Goal: Task Accomplishment & Management: Use online tool/utility

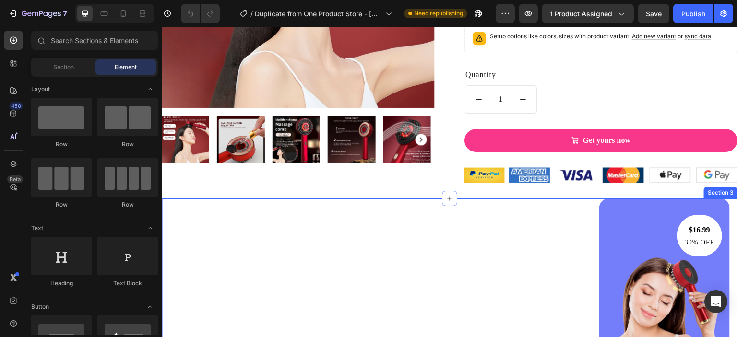
scroll to position [511, 0]
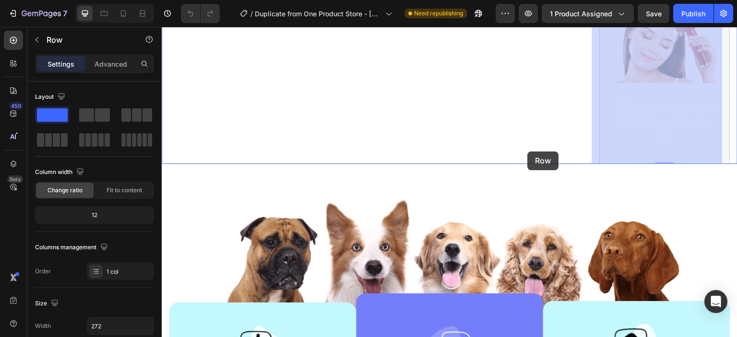
drag, startPoint x: 601, startPoint y: 153, endPoint x: 528, endPoint y: 152, distance: 73.9
drag, startPoint x: 594, startPoint y: 146, endPoint x: 461, endPoint y: 141, distance: 133.0
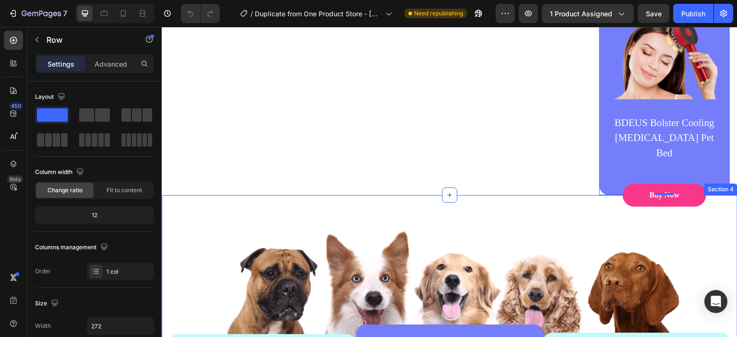
scroll to position [256, 0]
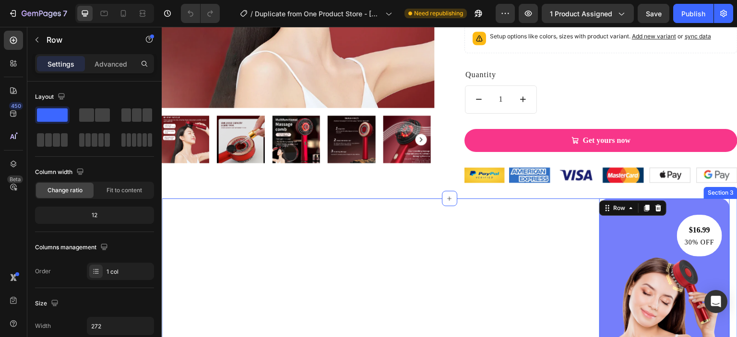
click at [473, 244] on div "$16.99 Text block 30% OFF Text block Row Image BDEUS Bolster Cooling [MEDICAL_D…" at bounding box center [449, 317] width 561 height 237
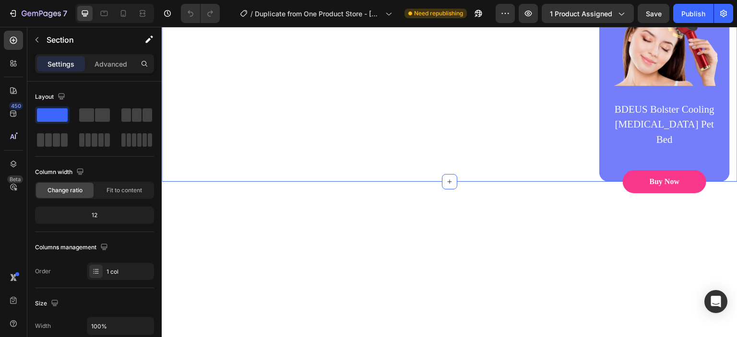
scroll to position [511, 0]
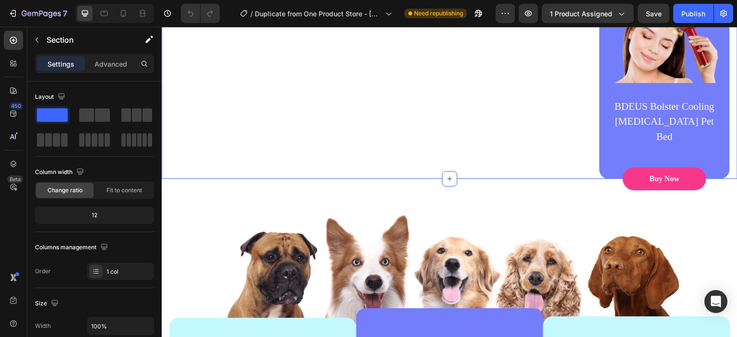
click at [469, 133] on div "$16.99 Text block 30% OFF Text block Row Image BDEUS Bolster Cooling [MEDICAL_D…" at bounding box center [449, 60] width 561 height 237
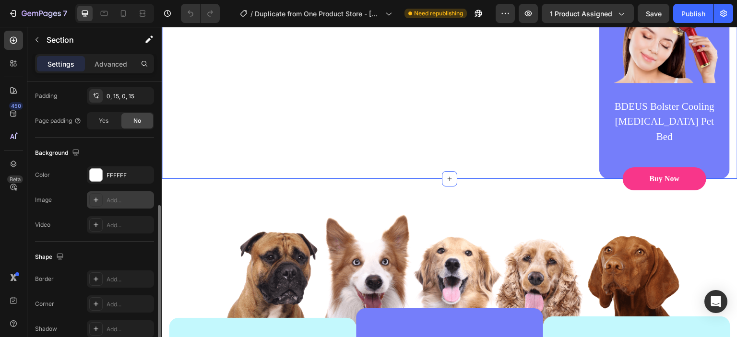
click at [109, 203] on div "Add..." at bounding box center [120, 199] width 67 height 17
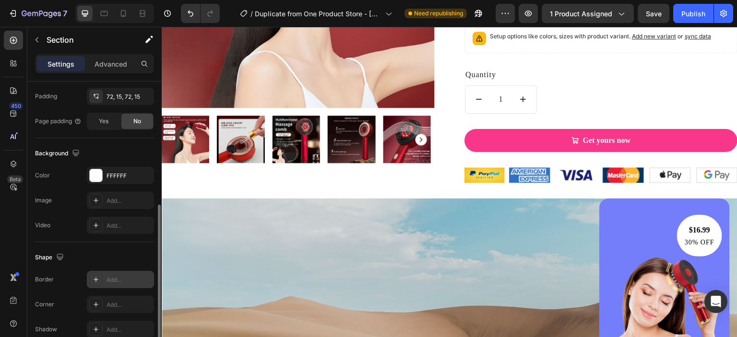
click at [107, 279] on div "Add..." at bounding box center [128, 280] width 45 height 9
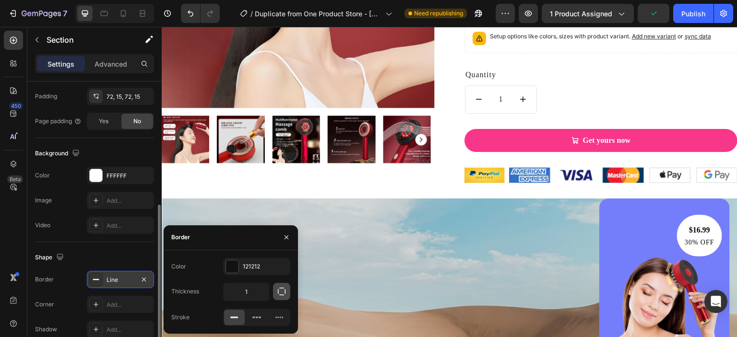
click at [284, 293] on icon "button" at bounding box center [282, 292] width 8 height 8
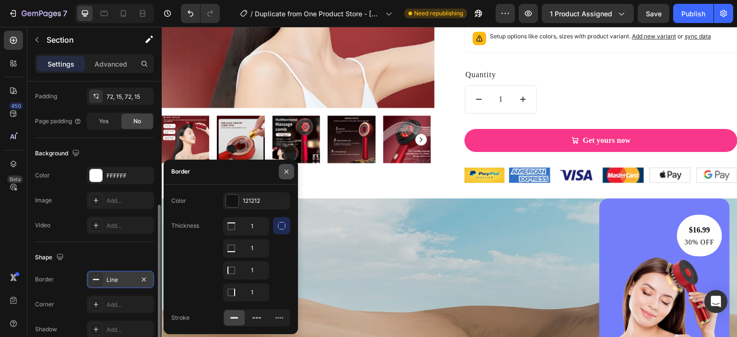
click at [281, 173] on button "button" at bounding box center [286, 171] width 15 height 15
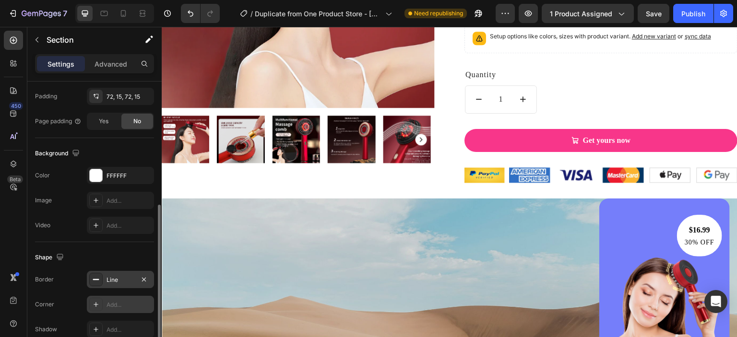
click at [121, 301] on div "Add..." at bounding box center [128, 305] width 45 height 9
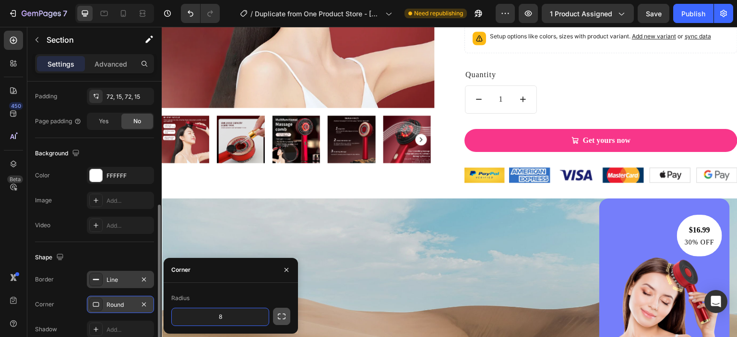
click at [280, 316] on icon "button" at bounding box center [282, 317] width 10 height 10
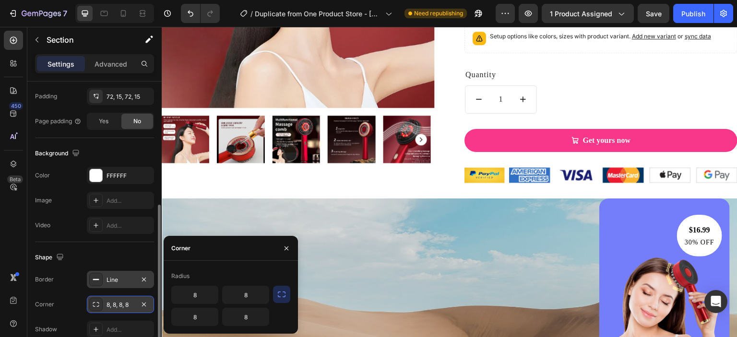
click at [282, 297] on icon "button" at bounding box center [282, 295] width 8 height 6
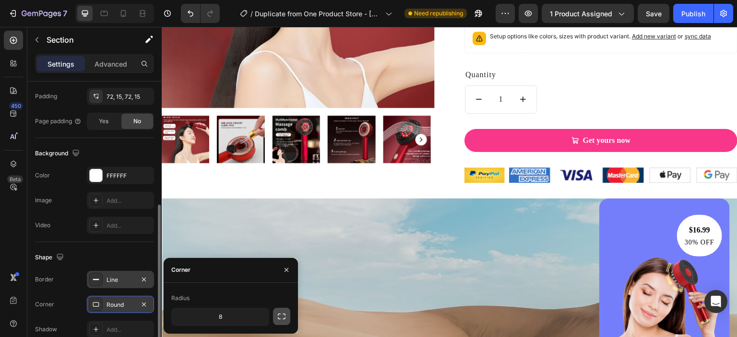
click at [283, 314] on icon "button" at bounding box center [282, 317] width 10 height 10
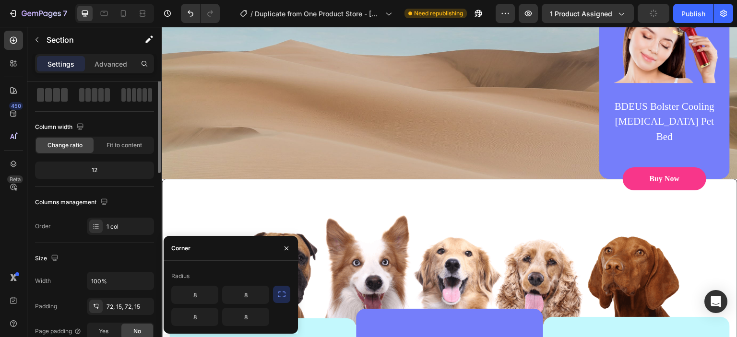
scroll to position [0, 0]
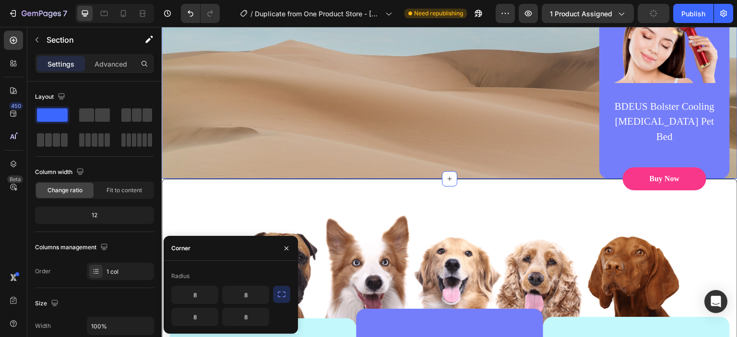
click at [320, 119] on div "$16.99 Text block 30% OFF Text block Row Image BDEUS Bolster Cooling [MEDICAL_D…" at bounding box center [449, 60] width 561 height 237
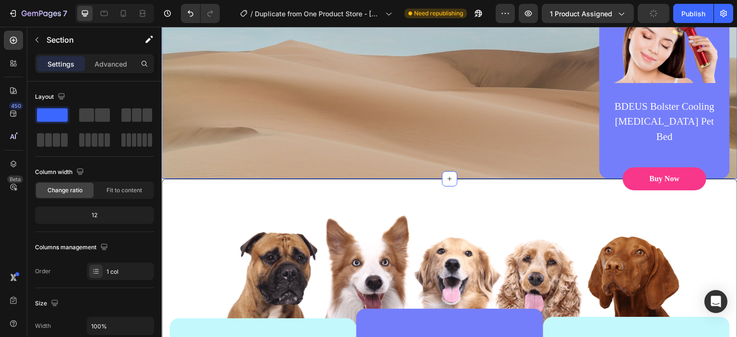
click at [223, 144] on div "$16.99 Text block 30% OFF Text block Row Image BDEUS Bolster Cooling [MEDICAL_D…" at bounding box center [449, 60] width 561 height 237
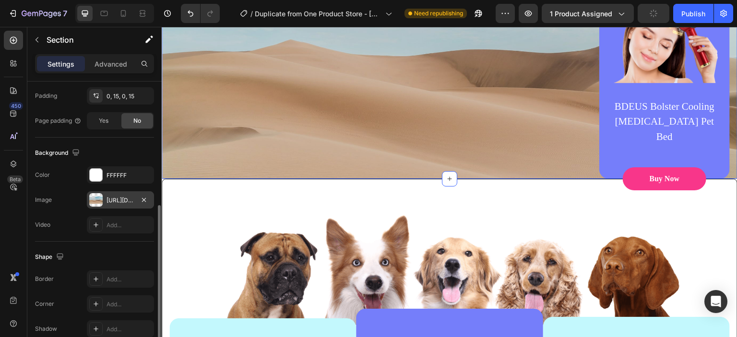
click at [124, 200] on div "https://cdn.shopify.com/s/files/1/2005/9307/files/background_settings.jpg" at bounding box center [120, 200] width 28 height 9
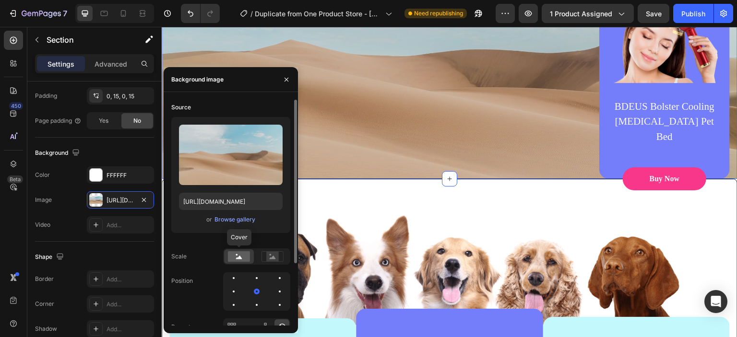
click at [240, 258] on icon at bounding box center [239, 257] width 6 height 3
click at [269, 256] on rect at bounding box center [272, 257] width 12 height 10
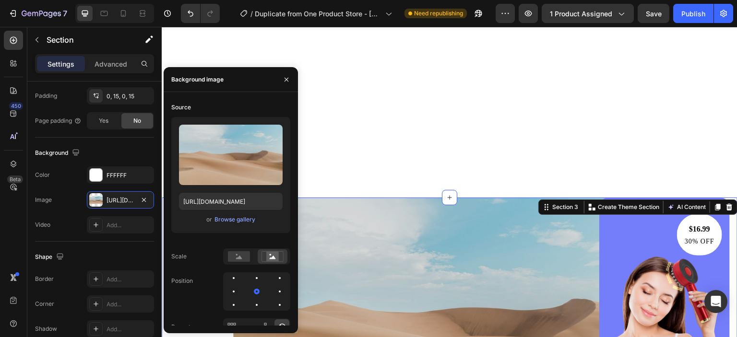
scroll to position [511, 0]
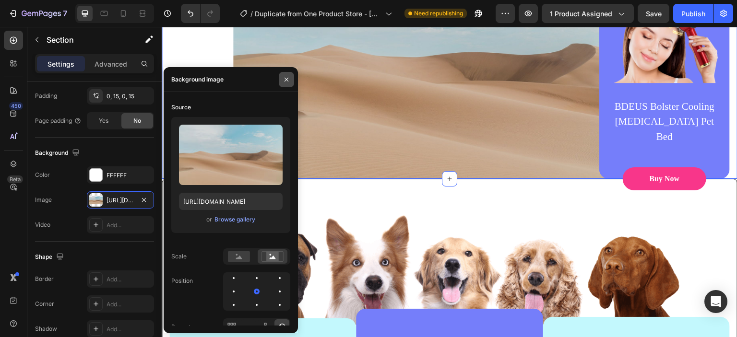
click at [286, 80] on icon "button" at bounding box center [286, 79] width 4 height 4
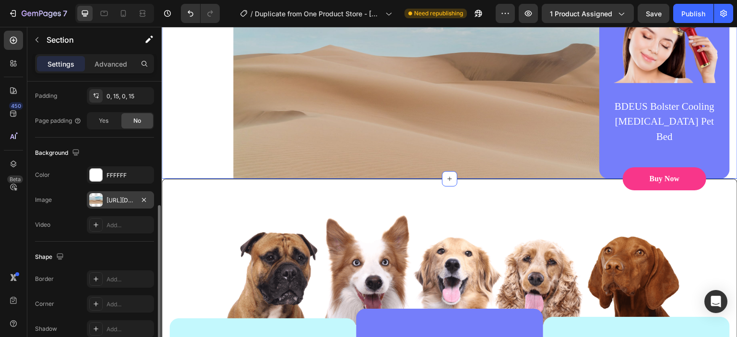
click at [125, 196] on div "https://cdn.shopify.com/s/files/1/2005/9307/files/background_settings.jpg" at bounding box center [120, 200] width 28 height 9
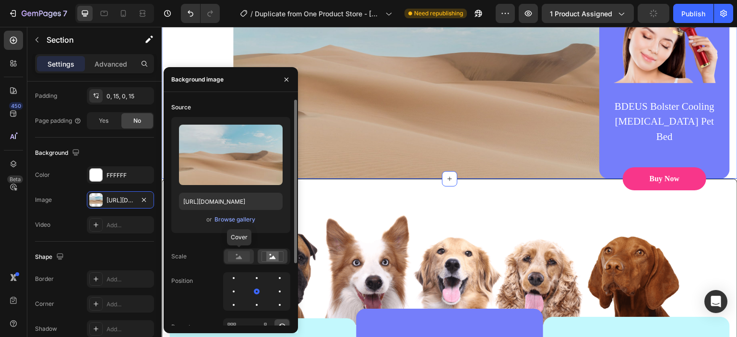
click at [245, 258] on rect at bounding box center [239, 256] width 22 height 11
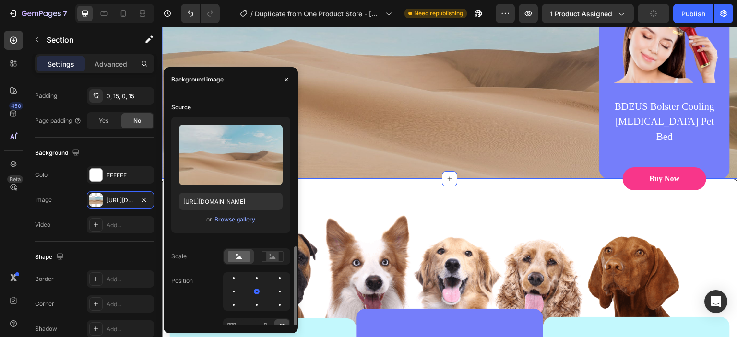
scroll to position [85, 0]
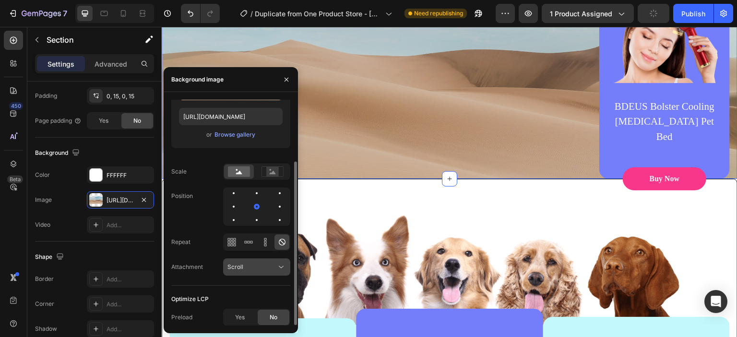
click at [281, 266] on icon at bounding box center [281, 267] width 10 height 10
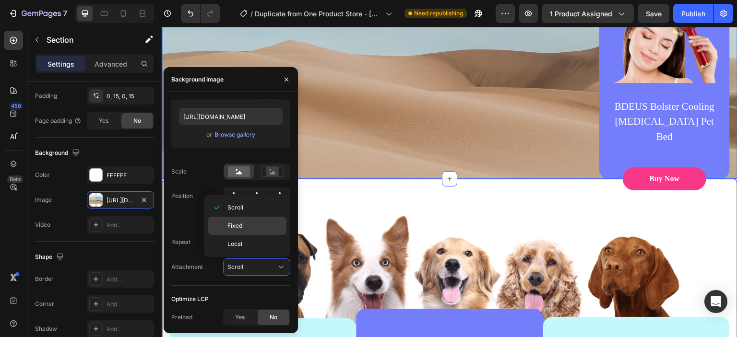
click at [271, 223] on p "Fixed" at bounding box center [254, 226] width 55 height 9
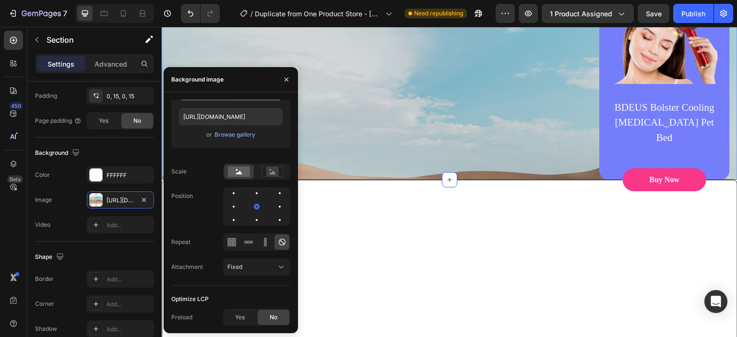
scroll to position [256, 0]
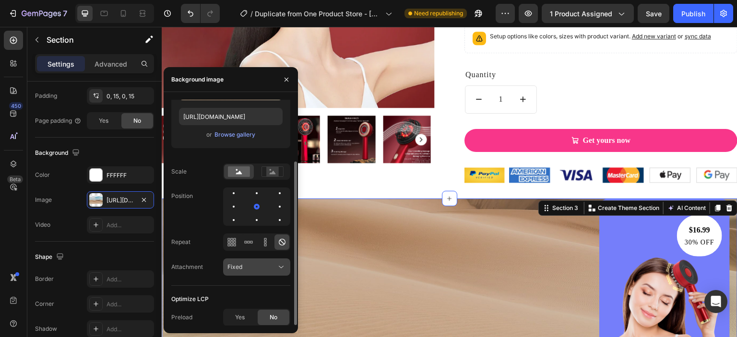
click at [270, 266] on div "Fixed" at bounding box center [251, 267] width 49 height 9
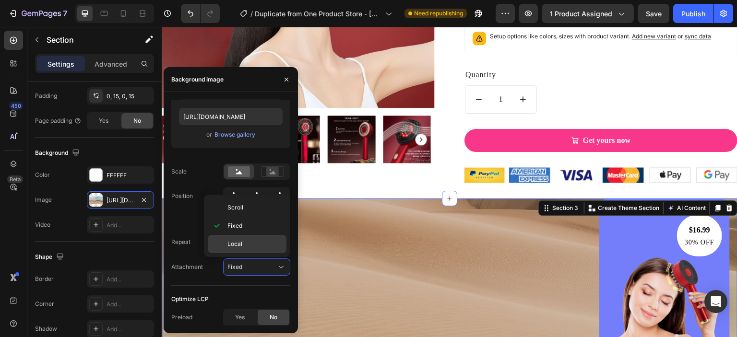
click at [257, 243] on p "Local" at bounding box center [254, 244] width 55 height 9
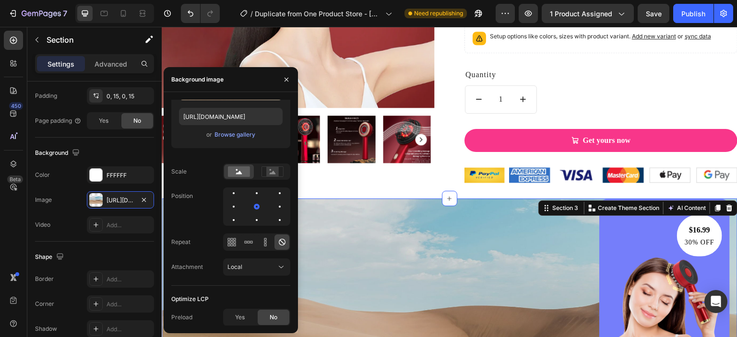
scroll to position [511, 0]
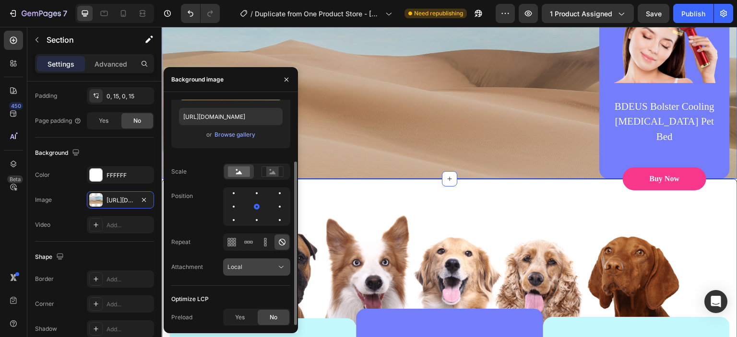
click at [272, 263] on div "Local" at bounding box center [251, 267] width 49 height 9
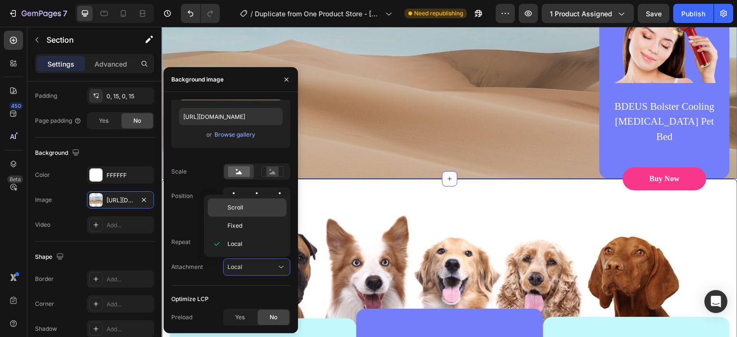
click at [242, 217] on div "Scroll" at bounding box center [247, 226] width 79 height 18
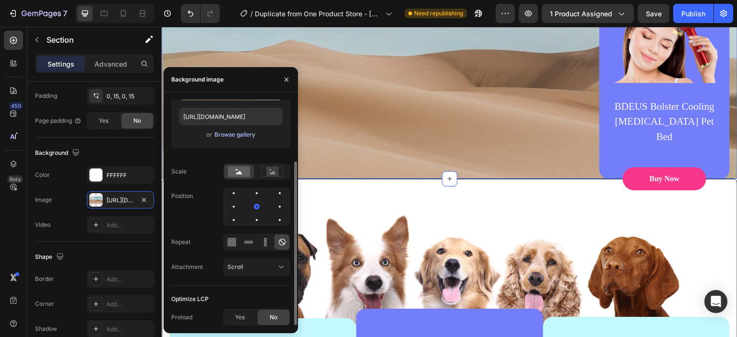
click at [235, 138] on div "Browse gallery" at bounding box center [234, 134] width 41 height 9
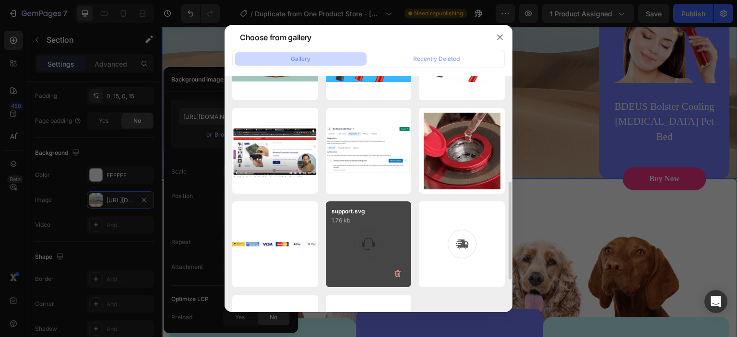
scroll to position [0, 0]
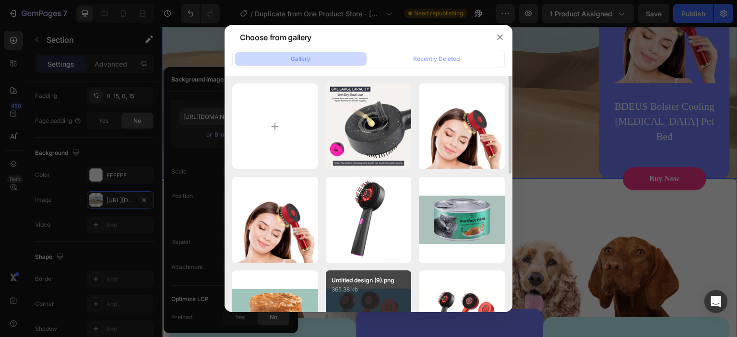
click at [369, 299] on div "Untitled design (9).png 365.38 kb" at bounding box center [369, 313] width 86 height 86
type input "[URL][DOMAIN_NAME]"
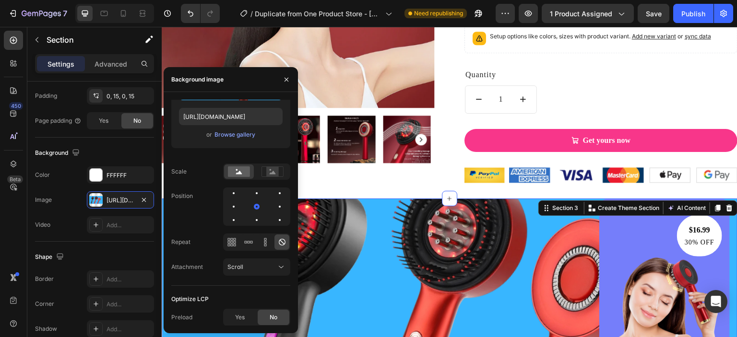
scroll to position [511, 0]
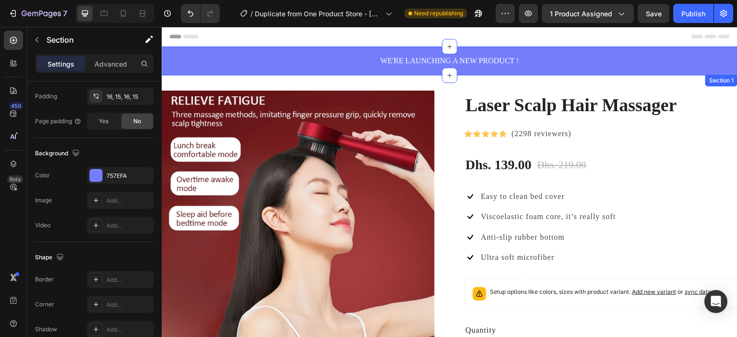
scroll to position [255, 0]
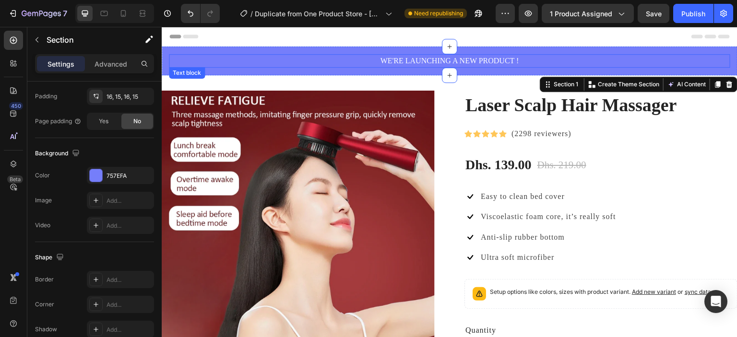
click at [519, 61] on p "WE'RE LAUNCHING A NEW PRODUCT !" at bounding box center [449, 61] width 559 height 12
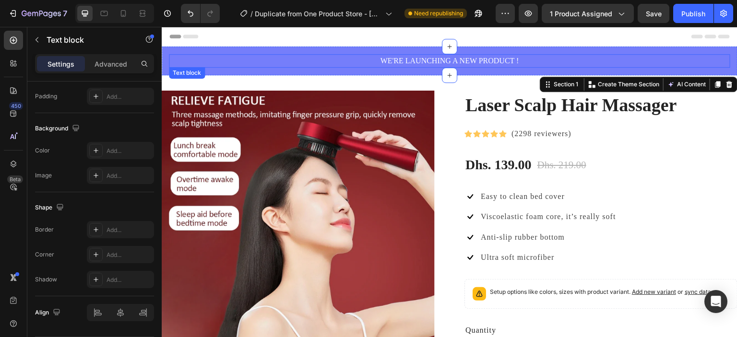
scroll to position [0, 0]
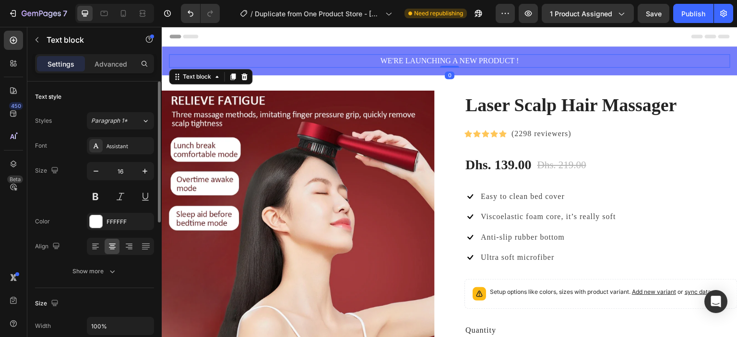
click at [519, 61] on p "WE'RE LAUNCHING A NEW PRODUCT !" at bounding box center [449, 61] width 559 height 12
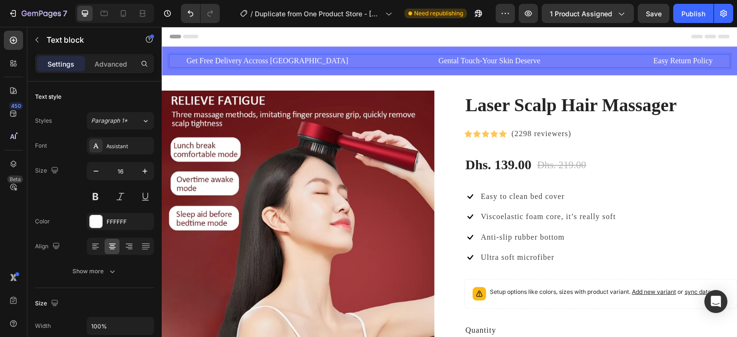
click at [378, 63] on p "Get Free Delivery Accross UAE Gental Touch-Your Skin Deserve Easy Return Policy" at bounding box center [449, 61] width 559 height 12
click at [670, 165] on div "Dhs. 139.00 (P) Price (P) Price Dhs. 219.00 (P) Price (P) Price Row" at bounding box center [600, 164] width 273 height 19
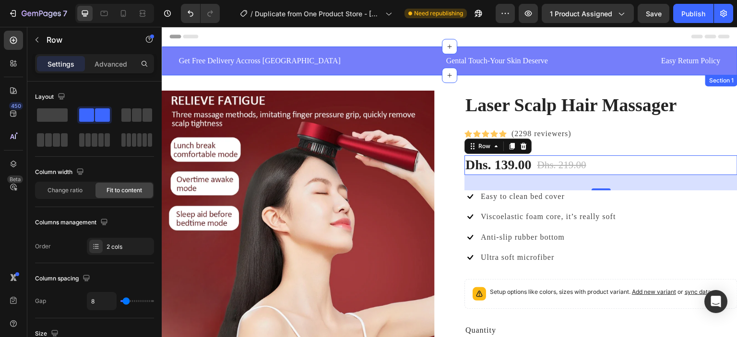
click at [173, 51] on div "Get Free Delivery Accross UAE Gental Touch-Your Skin Deserve Easy Return Policy…" at bounding box center [449, 61] width 575 height 29
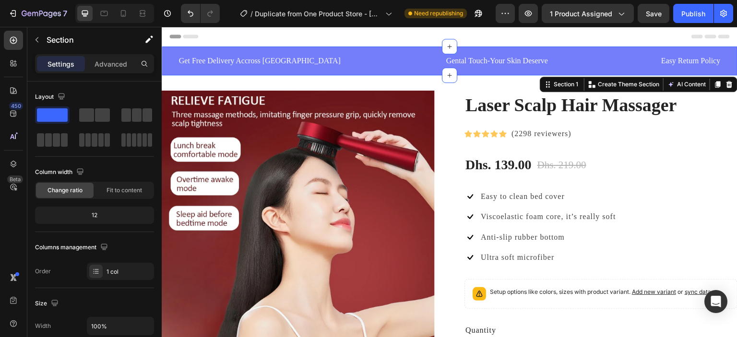
scroll to position [301, 0]
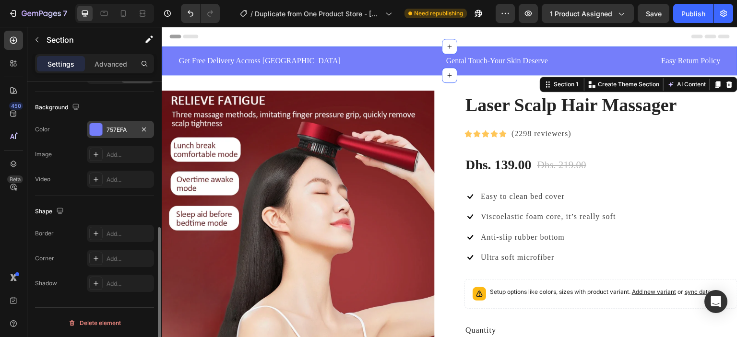
click at [90, 128] on div at bounding box center [96, 129] width 12 height 12
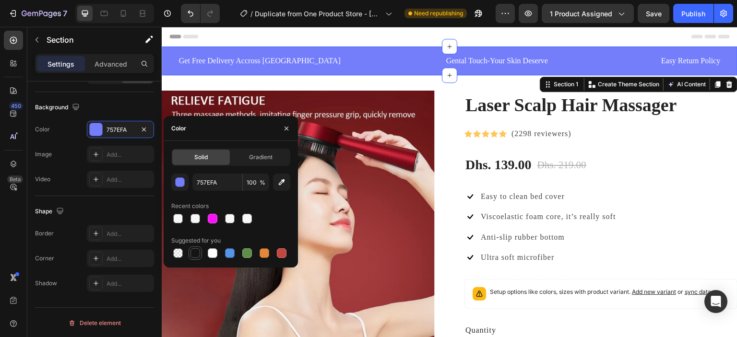
click at [193, 256] on div at bounding box center [195, 253] width 10 height 10
type input "151515"
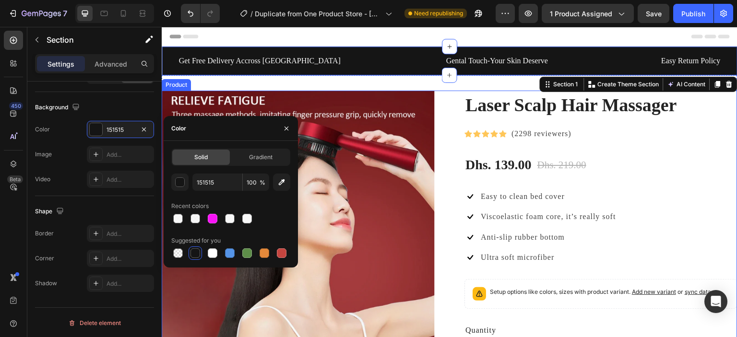
click at [683, 180] on div "Laser Scalp Hair Massager (P) Title Icon Icon Icon Icon Icon Icon List Hoz (229…" at bounding box center [600, 265] width 273 height 348
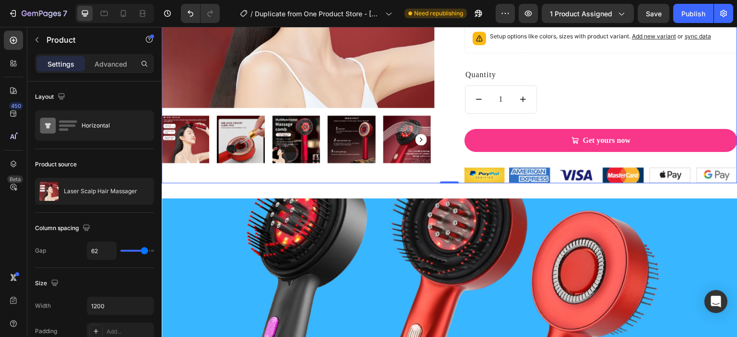
scroll to position [0, 0]
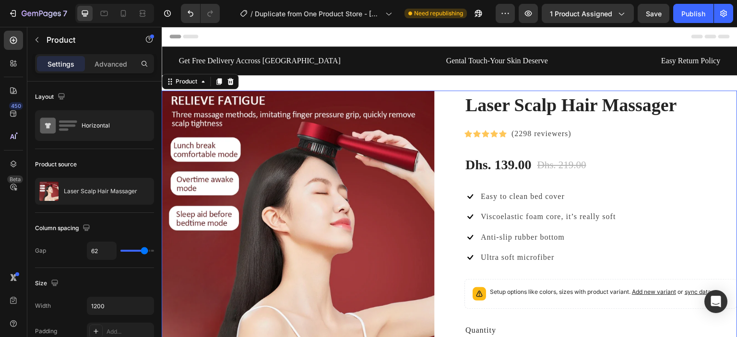
click at [436, 123] on div "Laser Scalp Hair Massager (P) Title Icon Icon Icon Icon Icon Icon List Hoz (229…" at bounding box center [449, 265] width 575 height 348
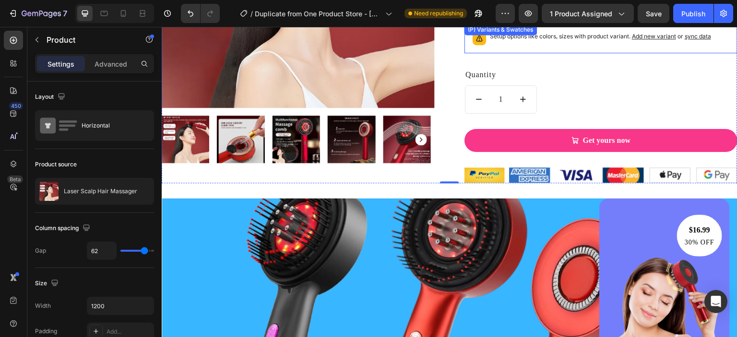
click at [690, 37] on span "sync data" at bounding box center [697, 36] width 26 height 7
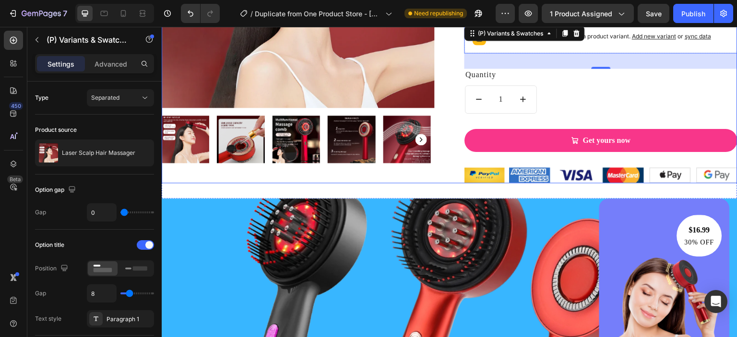
click at [621, 81] on div "Laser Scalp Hair Massager (P) Title Icon Icon Icon Icon Icon Icon List Hoz (229…" at bounding box center [600, 9] width 273 height 348
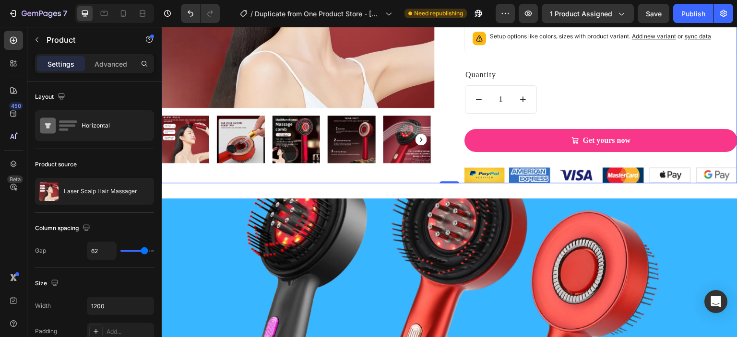
scroll to position [0, 0]
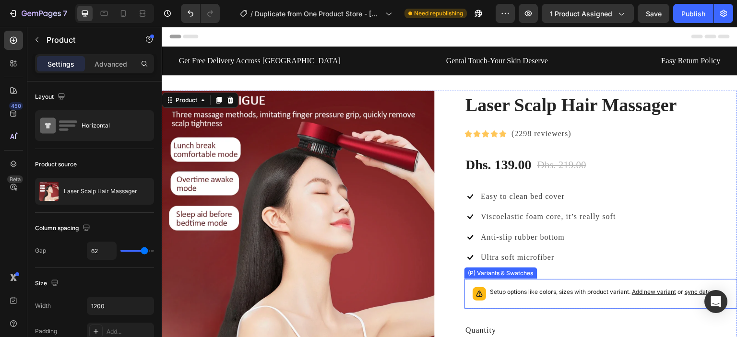
click at [530, 289] on p "Setup options like colors, sizes with product variant. Add new variant or sync …" at bounding box center [600, 292] width 221 height 10
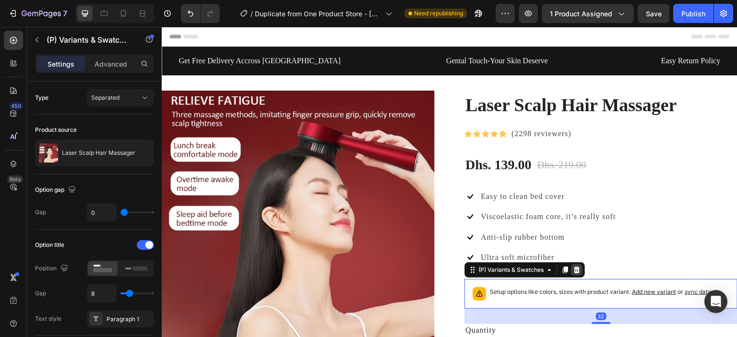
click at [573, 273] on icon at bounding box center [577, 270] width 8 height 8
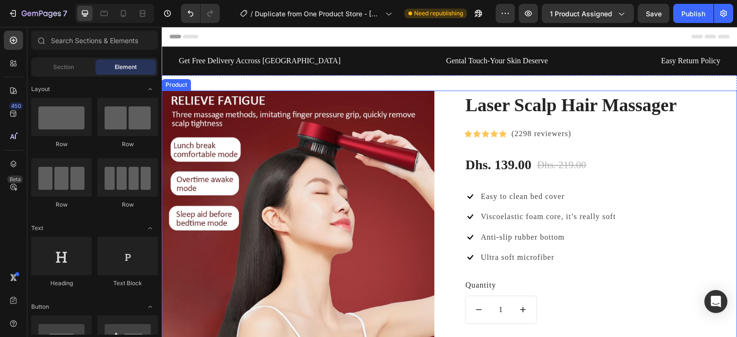
click at [640, 143] on div "Laser Scalp Hair Massager (P) Title Icon Icon Icon Icon Icon Icon List Hoz (229…" at bounding box center [600, 255] width 273 height 328
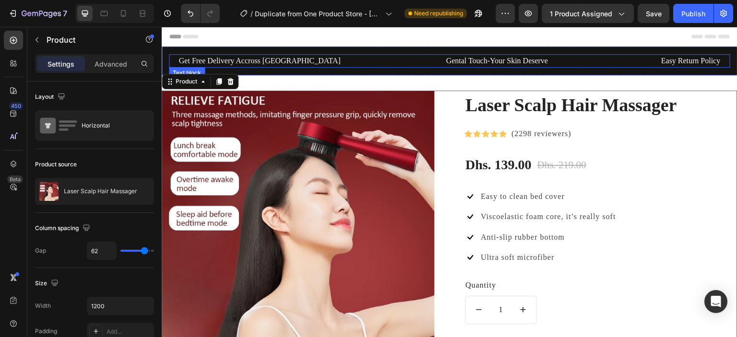
click at [664, 59] on p "Get Free Delivery Accross UAE Gental Touch-Your Skin Deserve Easy Return Policy" at bounding box center [449, 61] width 559 height 12
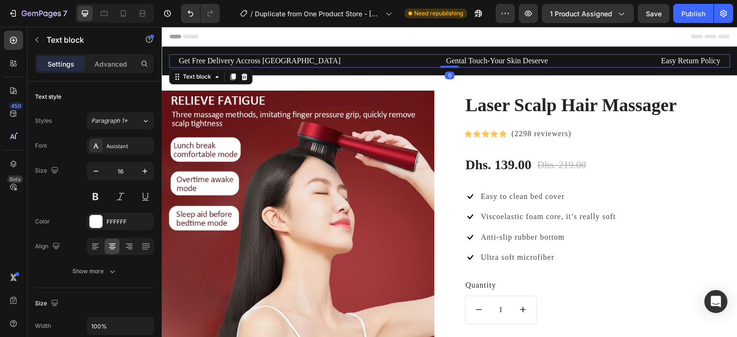
click at [664, 59] on p "Get Free Delivery Accross UAE Gental Touch-Your Skin Deserve Easy Return Policy" at bounding box center [449, 61] width 559 height 12
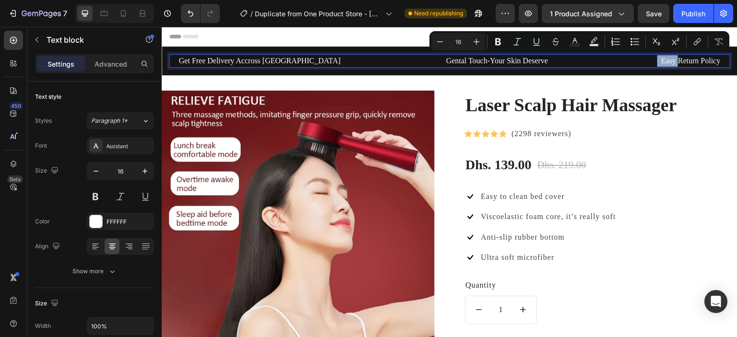
click at [664, 59] on p "Get Free Delivery Accross UAE Gental Touch-Your Skin Deserve Easy Return Policy" at bounding box center [449, 61] width 559 height 12
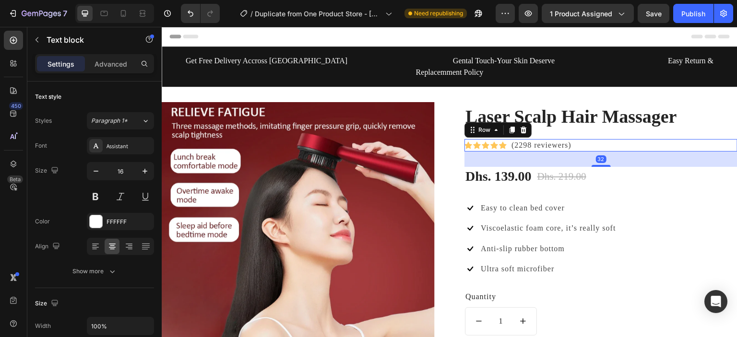
click at [686, 139] on div "Icon Icon Icon Icon Icon Icon List Hoz (2298 reviewers) Text block Row 32" at bounding box center [600, 145] width 273 height 12
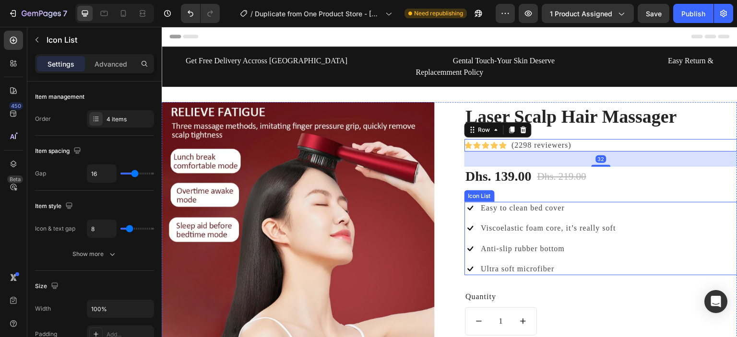
click at [684, 224] on div "Icon Easy to clean bed cover Text block Icon Viscoelastic foam core, it’s reall…" at bounding box center [600, 239] width 273 height 74
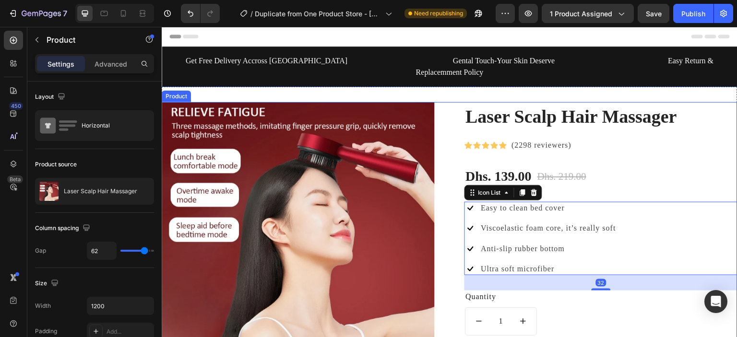
click at [449, 102] on div "Laser Scalp Hair Massager (P) Title Icon Icon Icon Icon Icon Icon List Hoz (229…" at bounding box center [449, 266] width 575 height 328
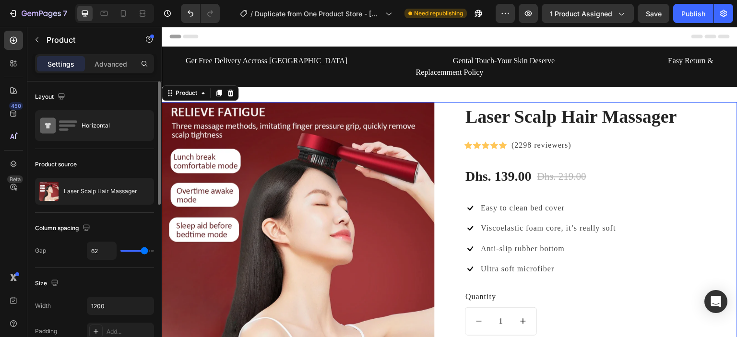
type input "48"
type input "28"
drag, startPoint x: 141, startPoint y: 252, endPoint x: 133, endPoint y: 253, distance: 8.6
type input "28"
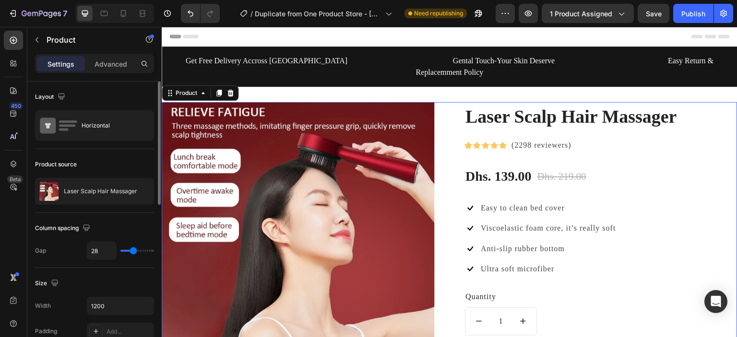
click at [133, 252] on input "range" at bounding box center [137, 251] width 34 height 2
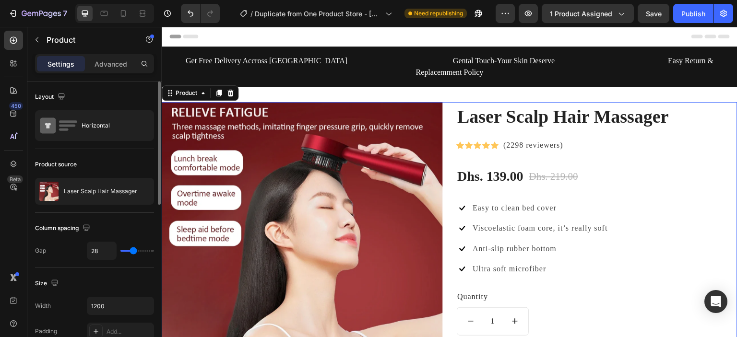
click at [127, 253] on div "28" at bounding box center [120, 251] width 67 height 18
drag, startPoint x: 127, startPoint y: 253, endPoint x: 108, endPoint y: 257, distance: 18.6
click at [108, 257] on div "28" at bounding box center [120, 251] width 67 height 18
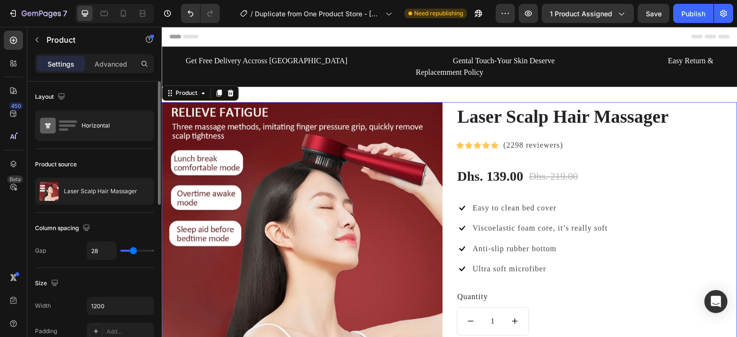
type input "13"
type input "0"
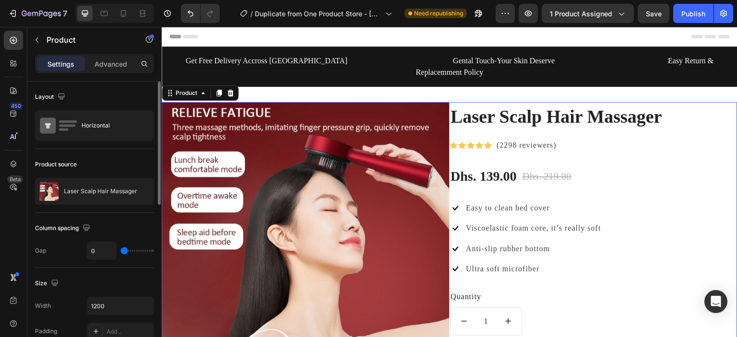
drag, startPoint x: 129, startPoint y: 250, endPoint x: 105, endPoint y: 251, distance: 25.0
type input "0"
click at [120, 251] on input "range" at bounding box center [137, 251] width 34 height 2
click at [105, 251] on input "0" at bounding box center [101, 250] width 29 height 17
drag, startPoint x: 105, startPoint y: 251, endPoint x: 127, endPoint y: 249, distance: 22.1
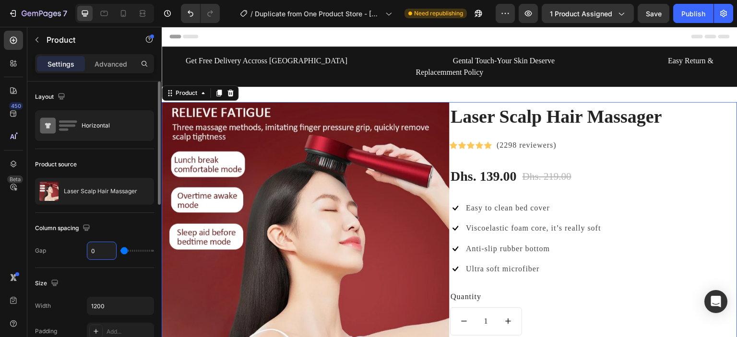
click at [127, 249] on div "0" at bounding box center [120, 251] width 67 height 18
type input "9"
type input "31"
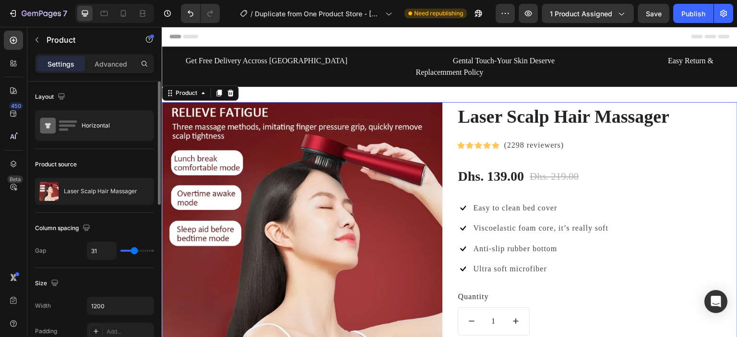
type input "33"
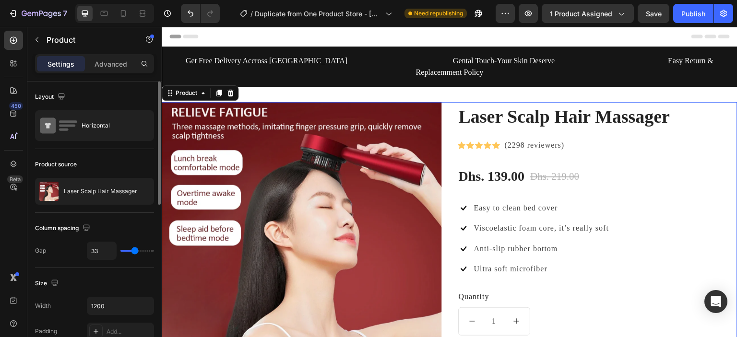
type input "35"
type input "36"
type input "37"
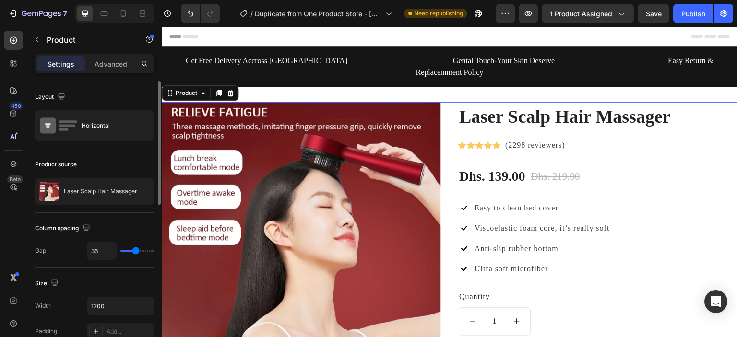
type input "37"
type input "41"
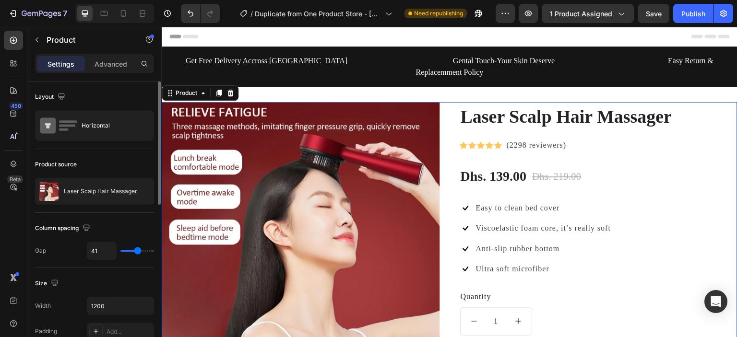
type input "42"
type input "44"
drag, startPoint x: 127, startPoint y: 249, endPoint x: 138, endPoint y: 251, distance: 11.7
type input "44"
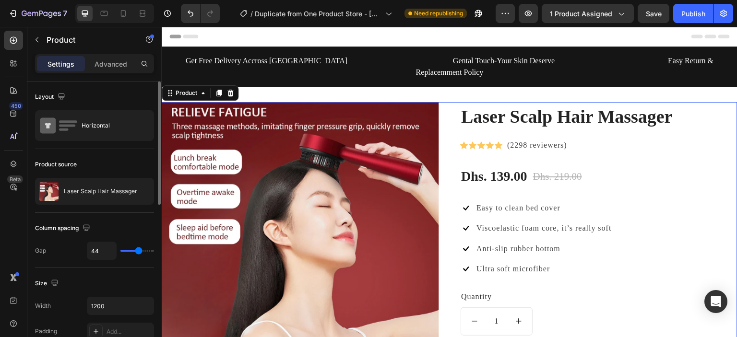
click at [138, 251] on input "range" at bounding box center [137, 251] width 34 height 2
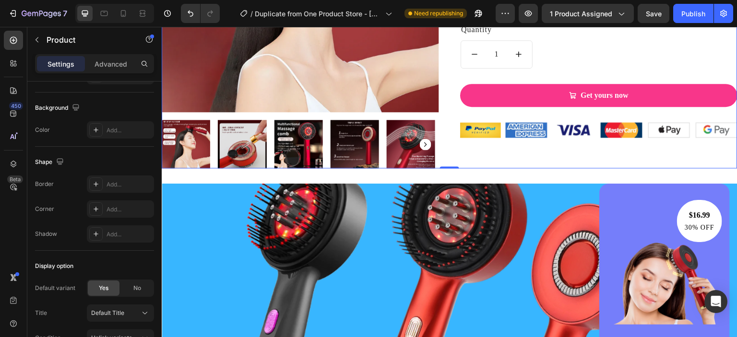
scroll to position [364, 0]
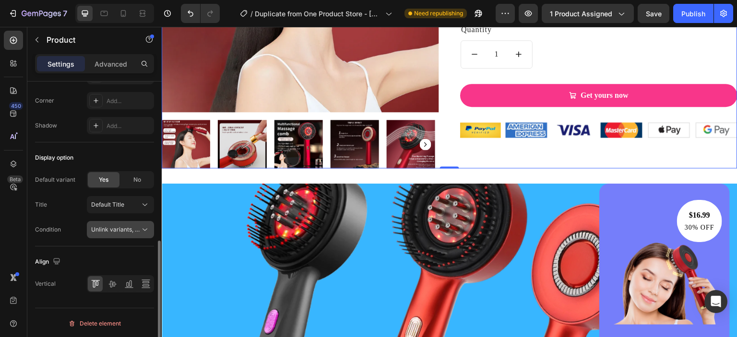
click at [141, 226] on icon at bounding box center [145, 230] width 10 height 10
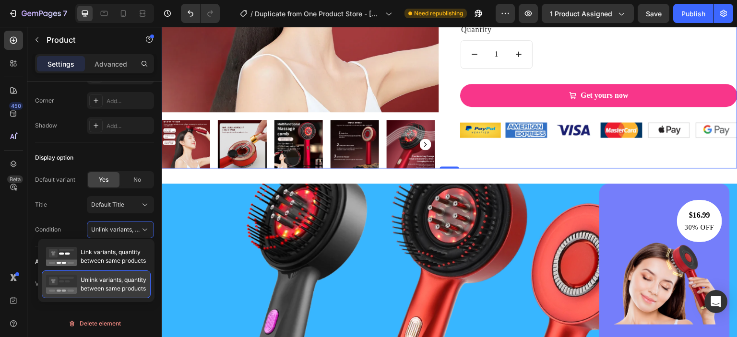
click at [117, 286] on span "Unlink variants, quantity between same products" at bounding box center [114, 284] width 66 height 17
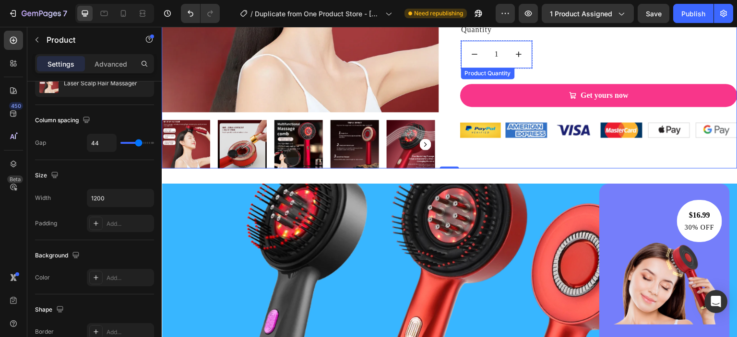
scroll to position [0, 0]
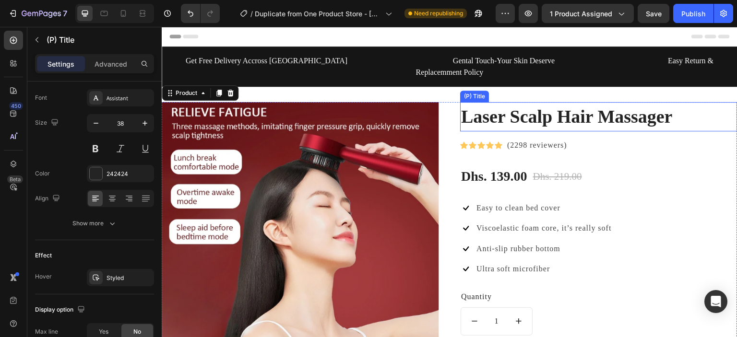
click at [669, 103] on h2 "Laser Scalp Hair Massager" at bounding box center [598, 116] width 277 height 29
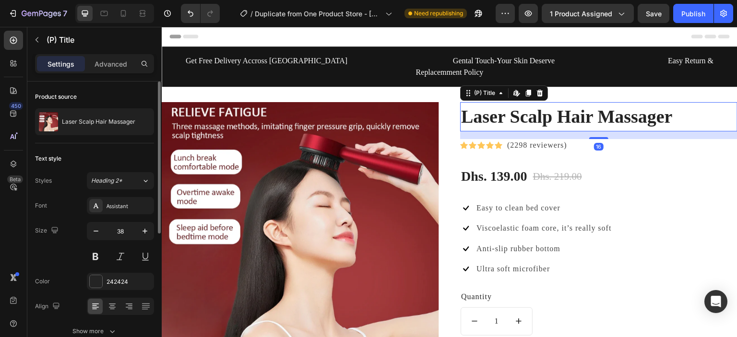
click at [676, 105] on h2 "Laser Scalp Hair Massager" at bounding box center [598, 116] width 277 height 29
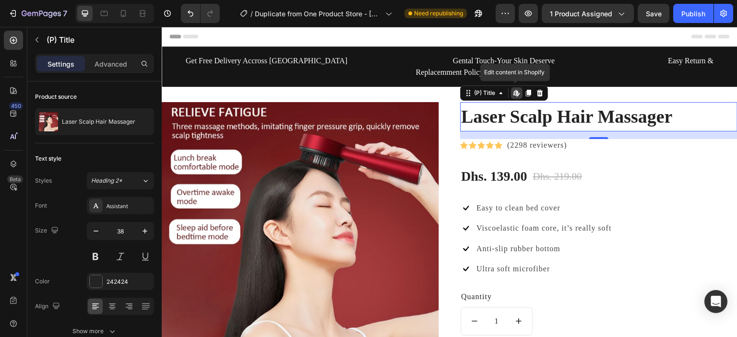
click at [678, 102] on h2 "Laser Scalp Hair Massager" at bounding box center [598, 116] width 277 height 29
click at [669, 109] on h2 "Laser Scalp Hair Massager" at bounding box center [598, 116] width 277 height 29
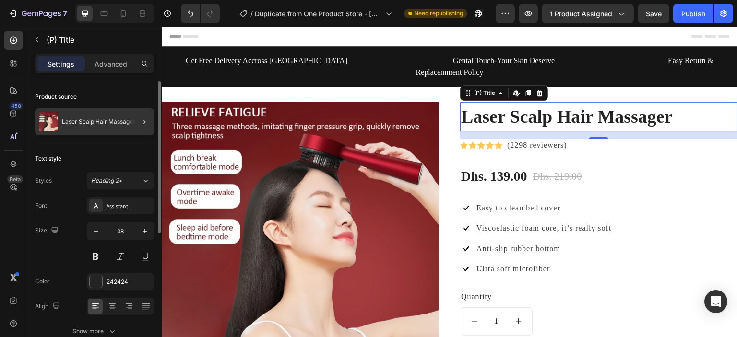
click at [132, 122] on div at bounding box center [140, 121] width 27 height 27
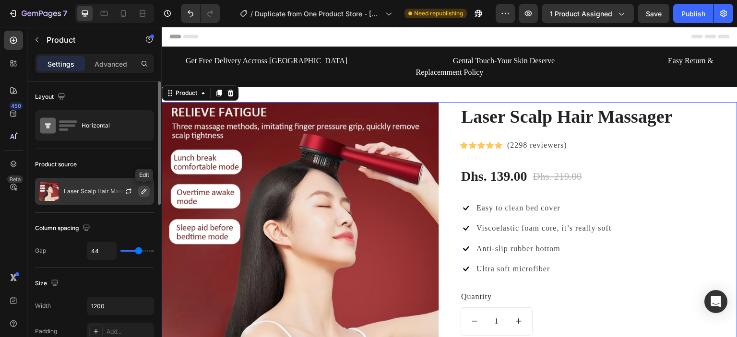
click at [144, 192] on icon "button" at bounding box center [143, 191] width 5 height 5
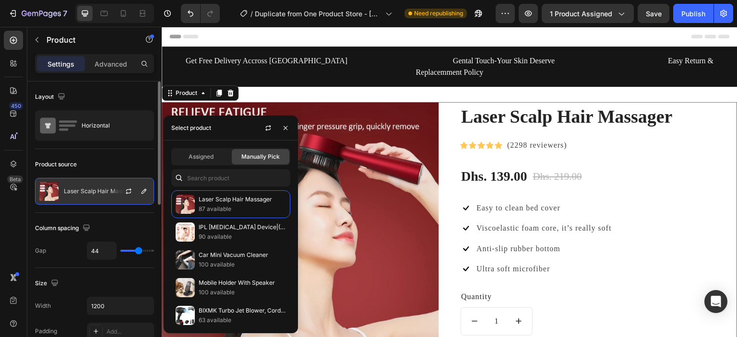
click at [97, 184] on div "Laser Scalp Hair Massager" at bounding box center [94, 191] width 119 height 27
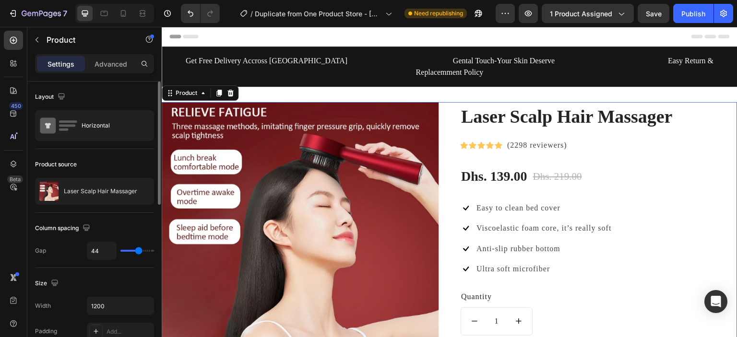
type input "35"
type input "33"
type input "31"
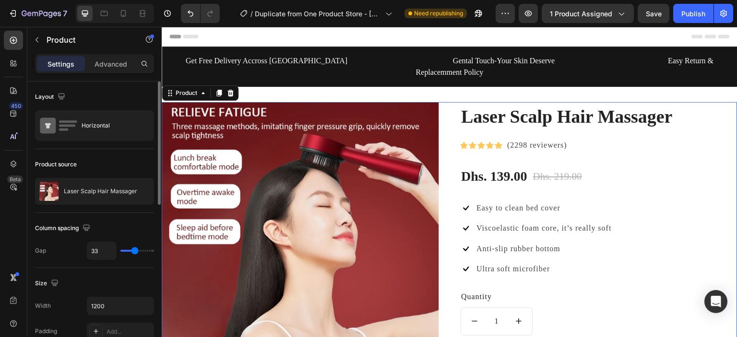
type input "31"
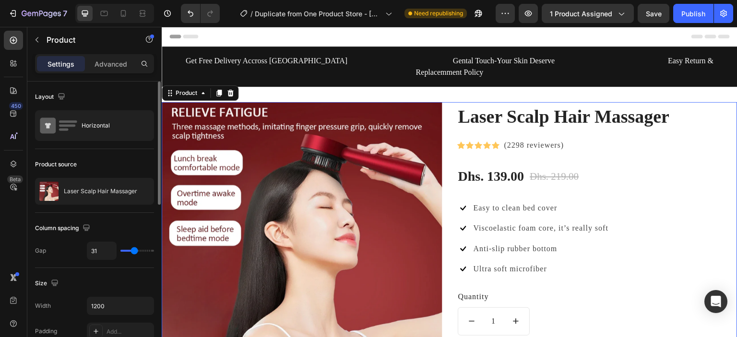
type input "30"
type input "17"
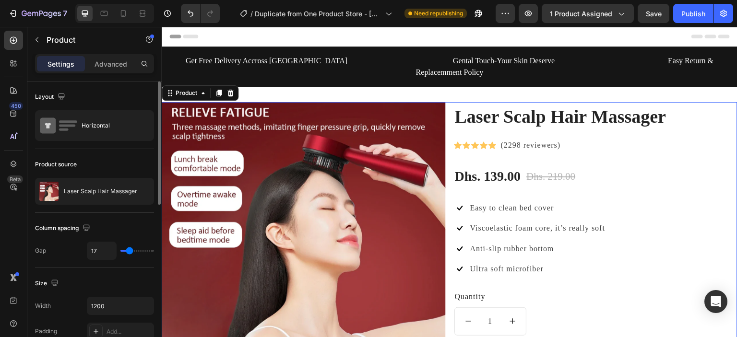
type input "15"
type input "6"
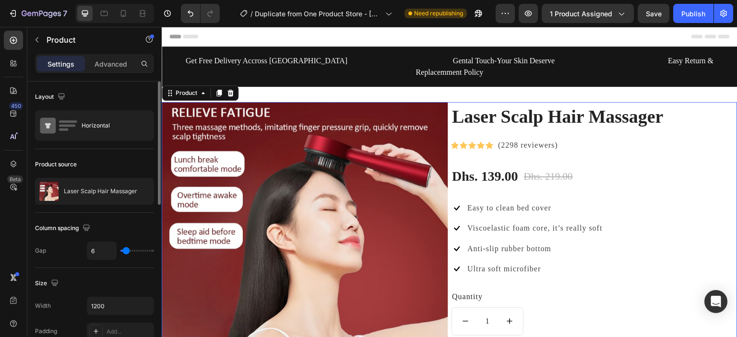
type input "5"
type input "10"
type input "32"
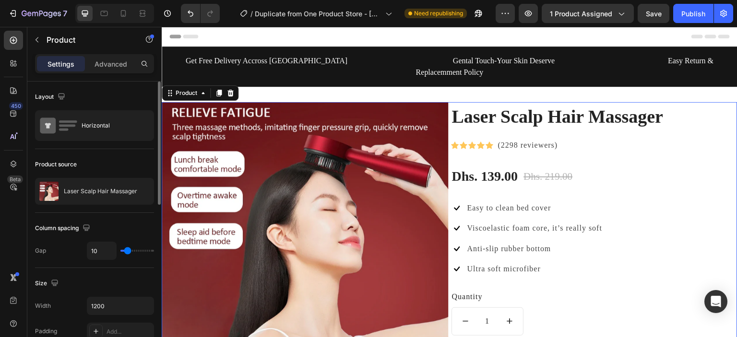
type input "32"
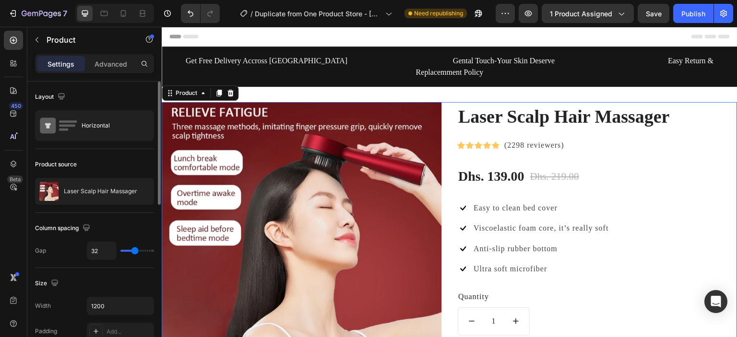
type input "57"
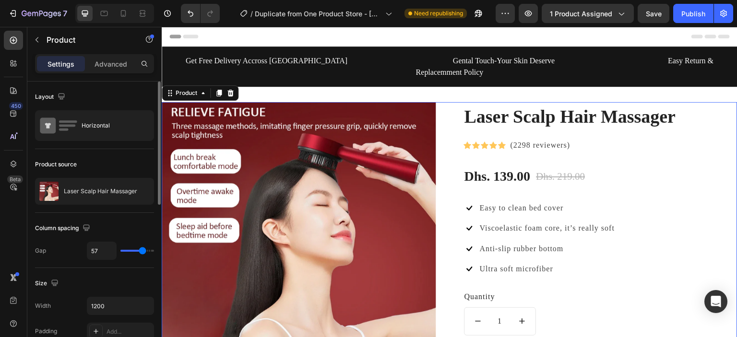
drag, startPoint x: 137, startPoint y: 247, endPoint x: 142, endPoint y: 247, distance: 5.8
type input "57"
click at [142, 250] on input "range" at bounding box center [137, 251] width 34 height 2
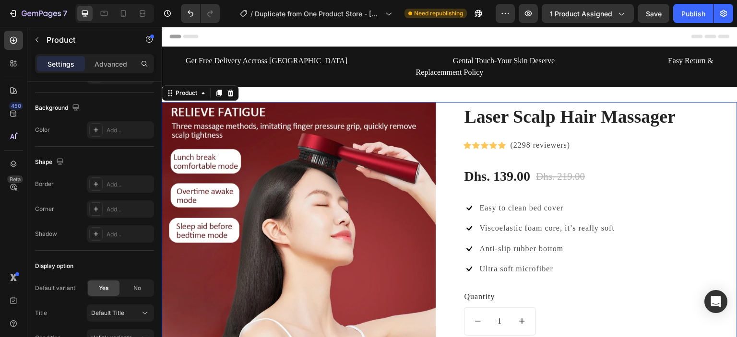
scroll to position [364, 0]
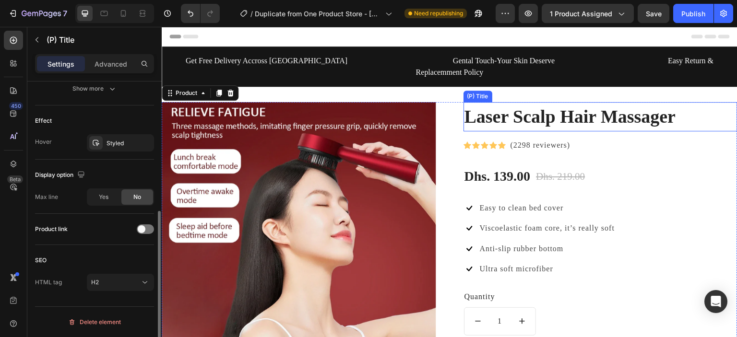
click at [539, 107] on h2 "Laser Scalp Hair Massager" at bounding box center [600, 116] width 274 height 29
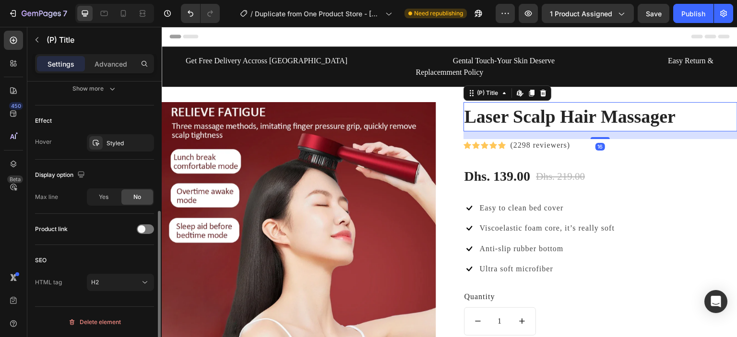
scroll to position [0, 0]
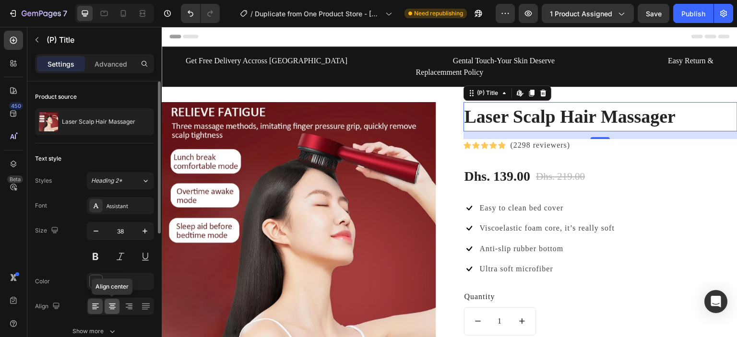
click at [111, 311] on div at bounding box center [112, 306] width 15 height 15
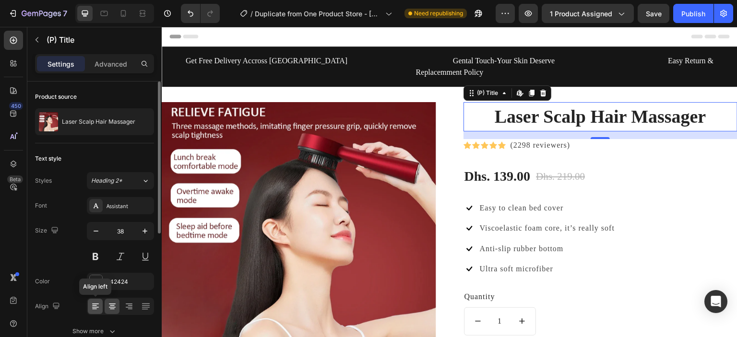
click at [94, 307] on icon at bounding box center [96, 307] width 10 height 10
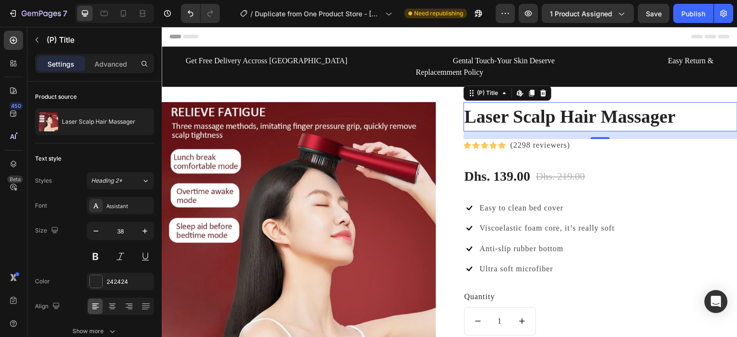
scroll to position [242, 0]
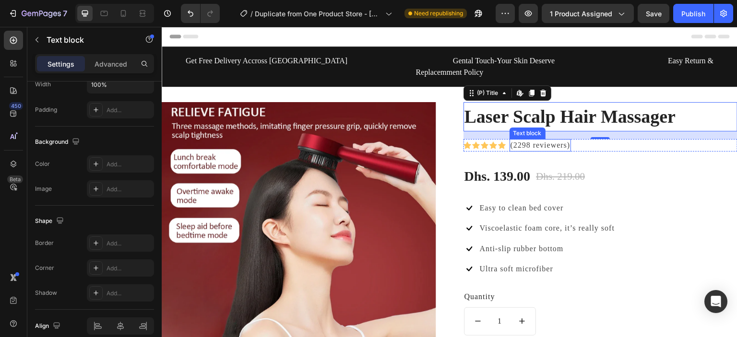
click at [510, 140] on p "(2298 reviewers)" at bounding box center [540, 145] width 60 height 11
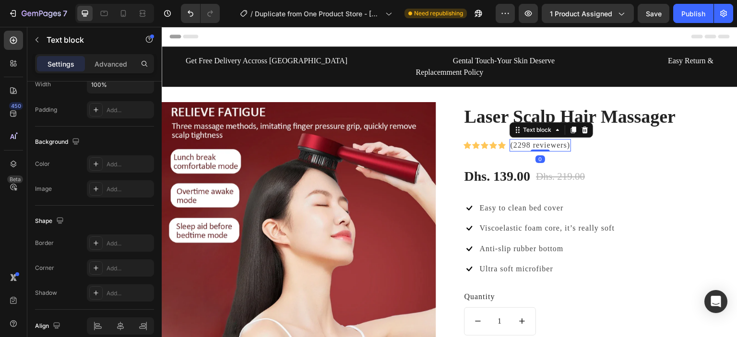
scroll to position [0, 0]
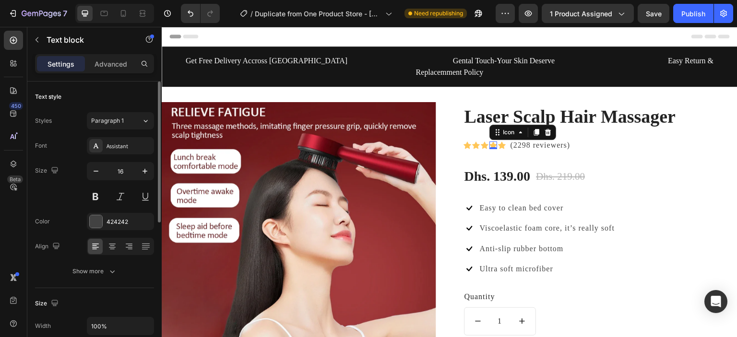
click at [492, 141] on div "Icon 0" at bounding box center [493, 145] width 8 height 8
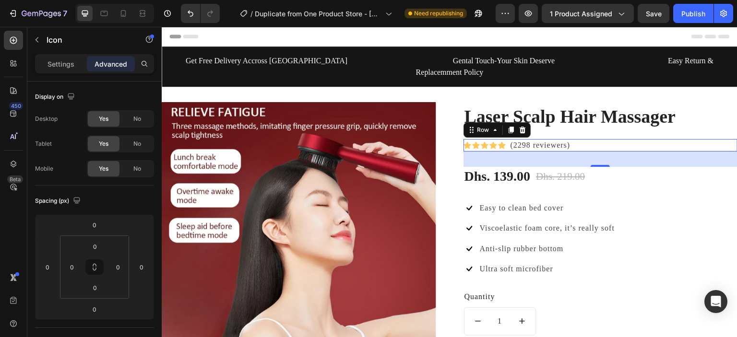
click at [587, 139] on div "Icon Icon Icon Icon Icon Icon List Hoz (2298 reviewers) Text block Row 0" at bounding box center [600, 145] width 274 height 12
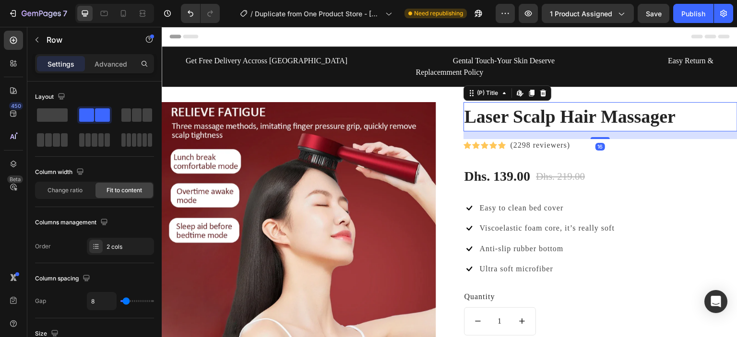
click at [571, 105] on h2 "Laser Scalp Hair Massager" at bounding box center [600, 116] width 274 height 29
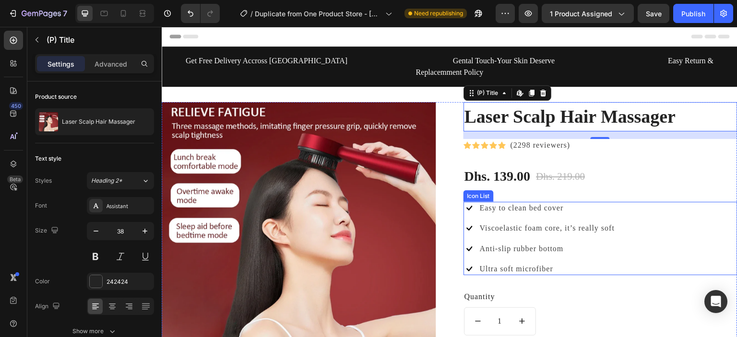
click at [587, 206] on ul "Icon Easy to clean bed cover Text block Icon Viscoelastic foam core, it’s reall…" at bounding box center [539, 239] width 152 height 74
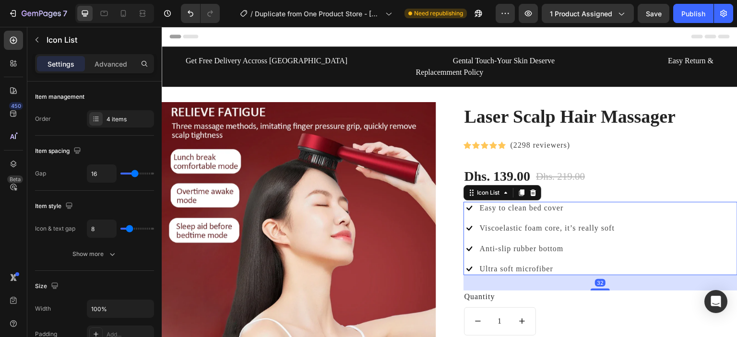
click at [556, 263] on li "Icon Ultra soft microfiber Text block" at bounding box center [539, 269] width 152 height 12
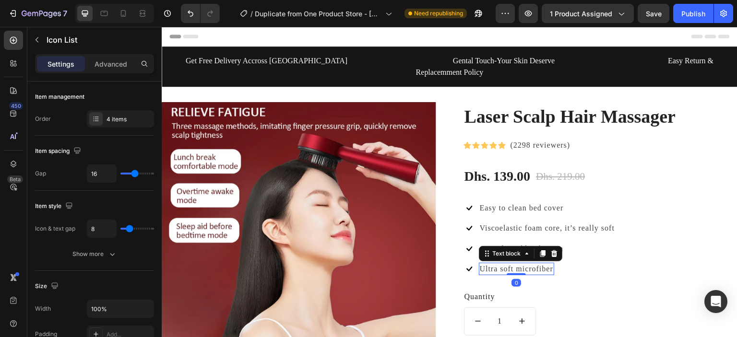
click at [550, 263] on div "Ultra soft microfiber" at bounding box center [516, 269] width 75 height 12
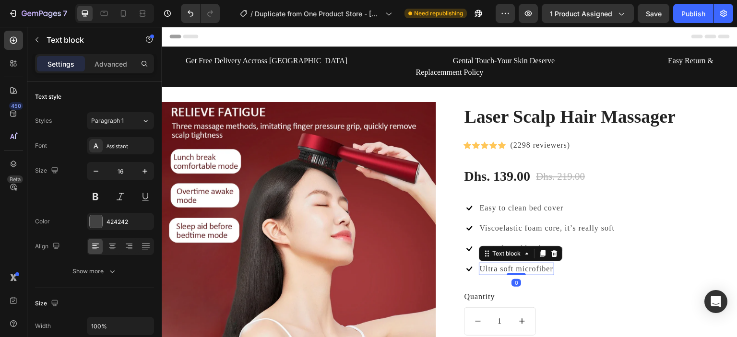
click at [550, 263] on div "Ultra soft microfiber" at bounding box center [516, 269] width 75 height 12
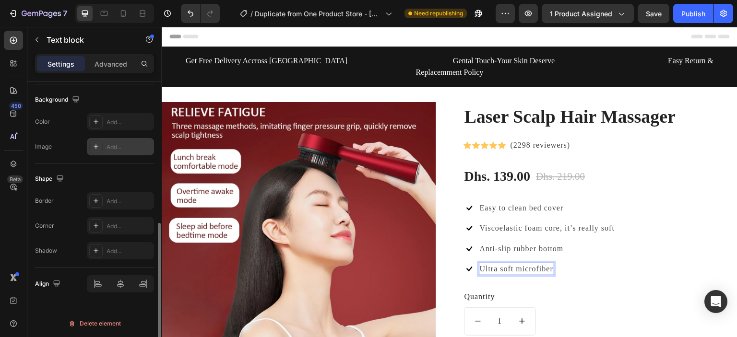
scroll to position [28, 0]
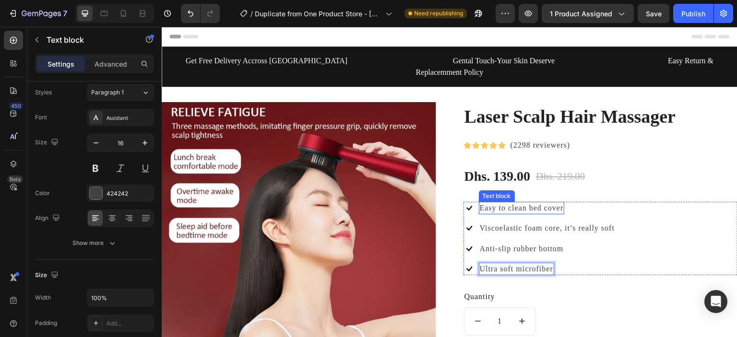
click at [552, 203] on p "Easy to clean bed cover" at bounding box center [522, 208] width 84 height 11
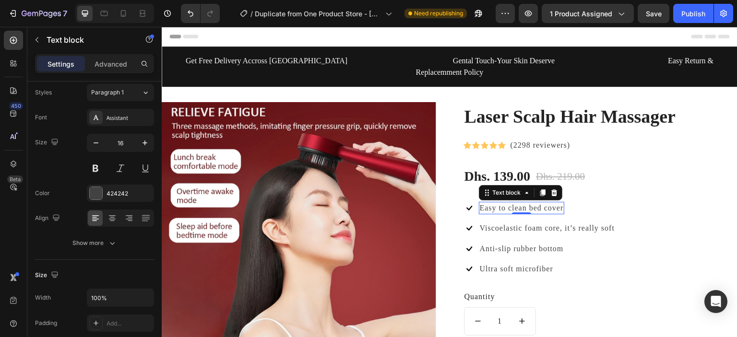
click at [552, 203] on p "Easy to clean bed cover" at bounding box center [522, 208] width 84 height 11
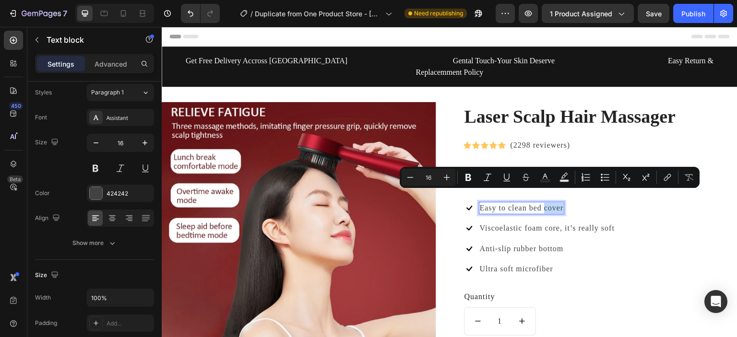
click at [557, 203] on p "Easy to clean bed cover" at bounding box center [522, 208] width 84 height 11
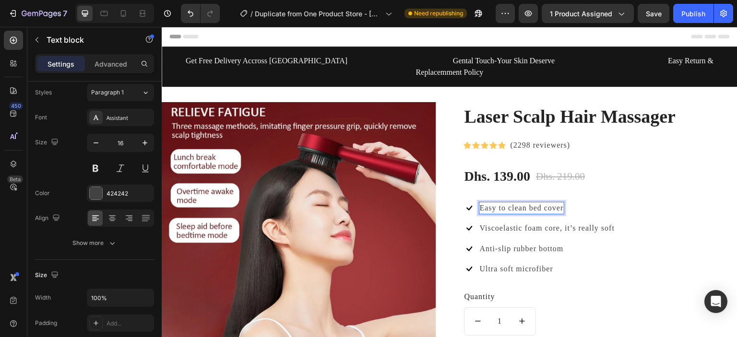
click at [558, 203] on p "Easy to clean bed cover" at bounding box center [522, 208] width 84 height 11
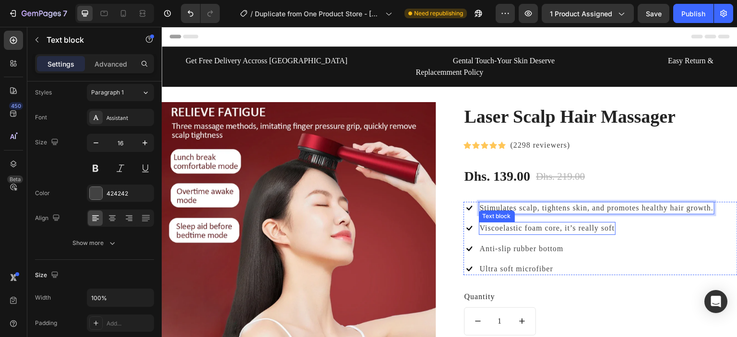
click at [584, 223] on p "Viscoelastic foam core, it’s really soft" at bounding box center [547, 228] width 135 height 11
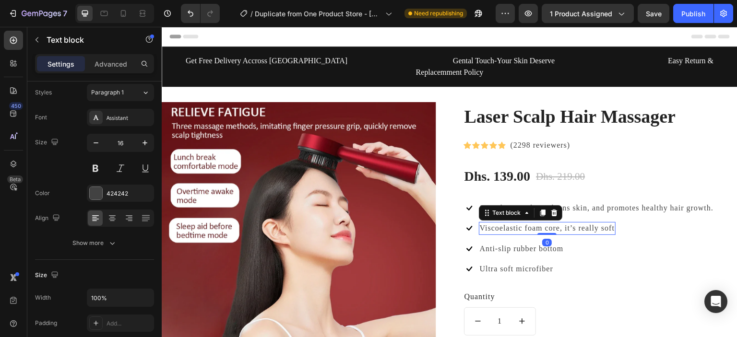
click at [610, 223] on p "Viscoelastic foam core, it’s really soft" at bounding box center [547, 228] width 135 height 11
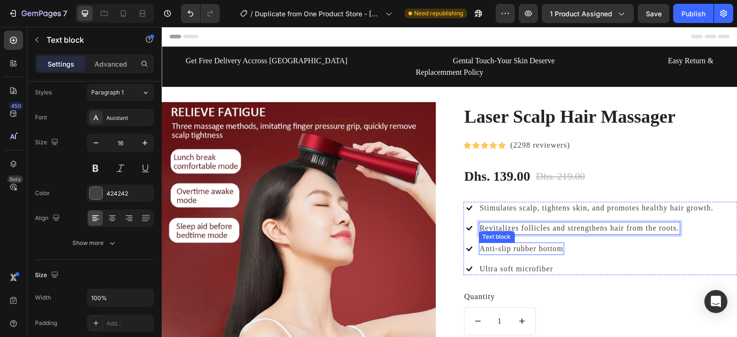
click at [541, 244] on p "Anti-slip rubber bottom" at bounding box center [522, 249] width 84 height 11
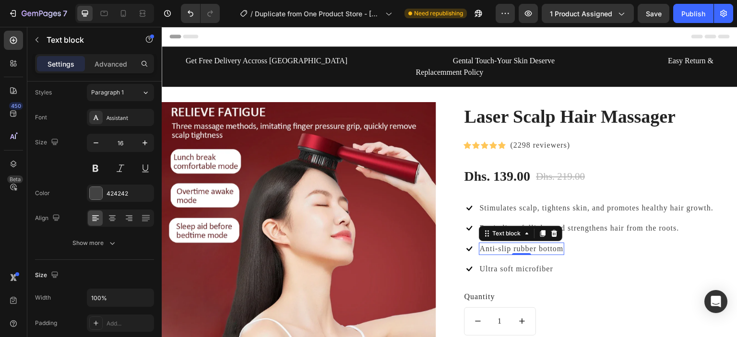
click at [557, 244] on p "Anti-slip rubber bottom" at bounding box center [522, 249] width 84 height 11
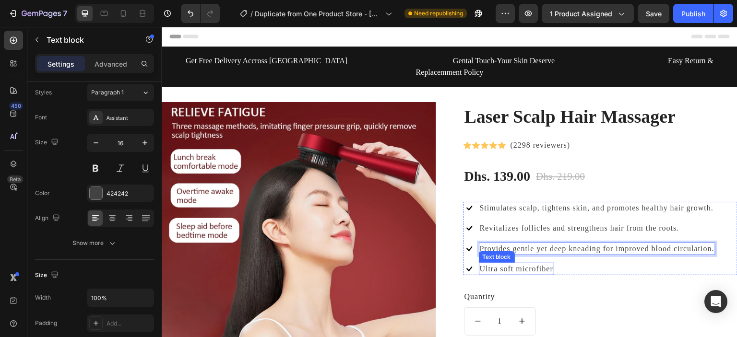
click at [535, 264] on p "Ultra soft microfiber" at bounding box center [516, 269] width 73 height 11
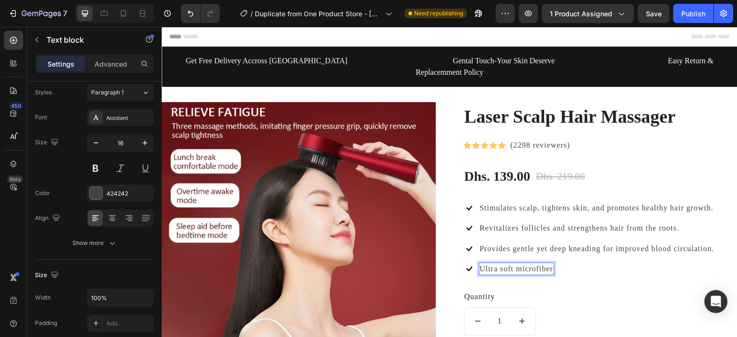
click at [480, 264] on p "Ultra soft microfiber" at bounding box center [516, 269] width 73 height 11
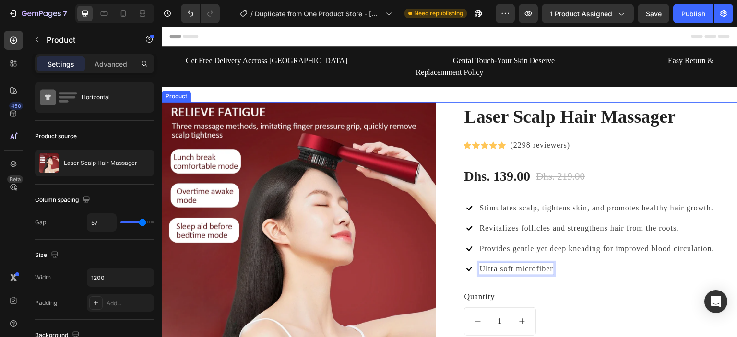
click at [612, 269] on div "Laser Scalp Hair Massager (P) Title Icon Icon Icon Icon Icon Icon List Hoz (229…" at bounding box center [600, 266] width 274 height 329
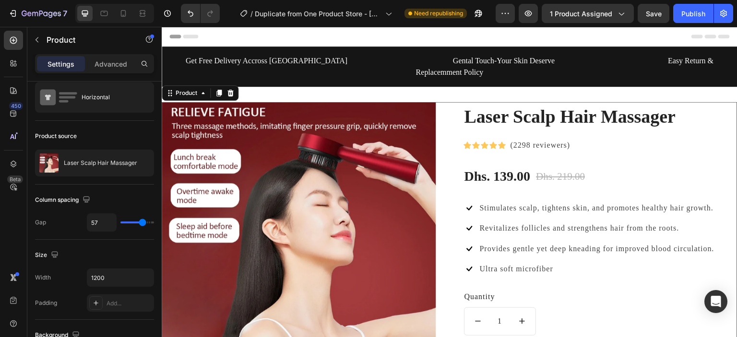
scroll to position [0, 0]
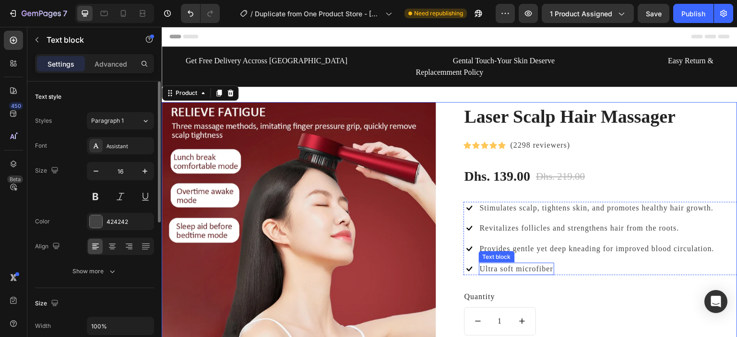
click at [505, 264] on p "Ultra soft microfiber" at bounding box center [516, 269] width 73 height 11
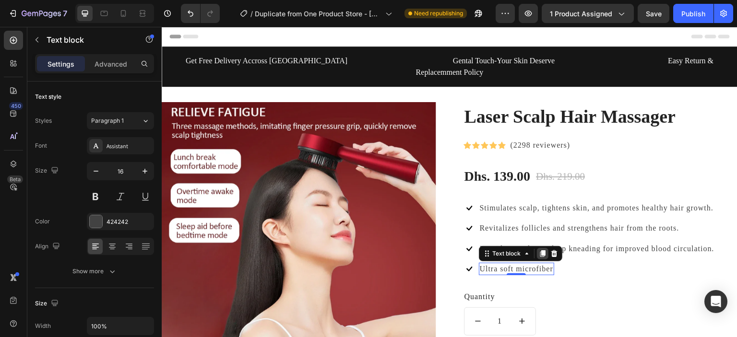
click at [539, 250] on icon at bounding box center [541, 253] width 5 height 7
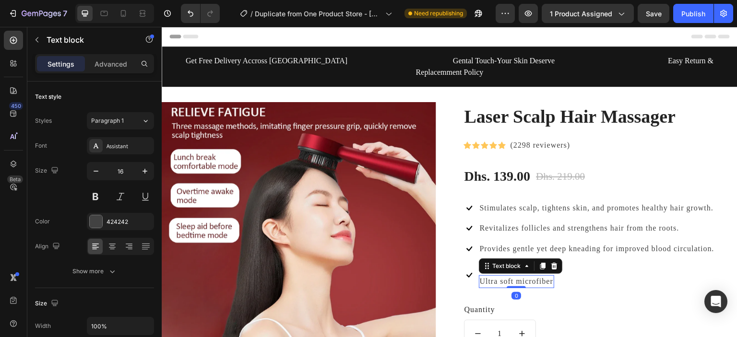
click at [548, 276] on p "Ultra soft microfiber" at bounding box center [516, 281] width 73 height 11
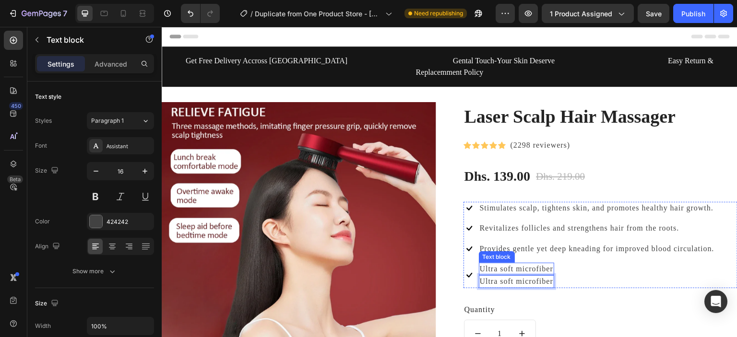
click at [547, 264] on p "Ultra soft microfiber" at bounding box center [516, 269] width 73 height 11
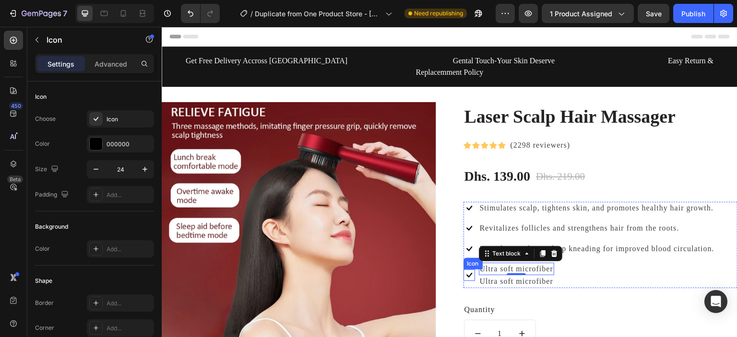
click at [466, 273] on icon at bounding box center [469, 275] width 6 height 5
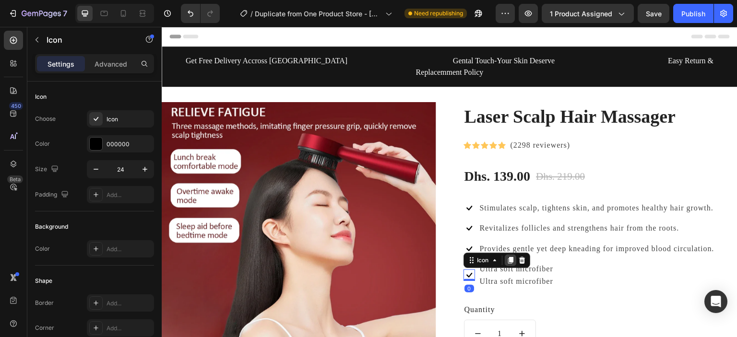
click at [506, 257] on icon at bounding box center [510, 261] width 8 height 8
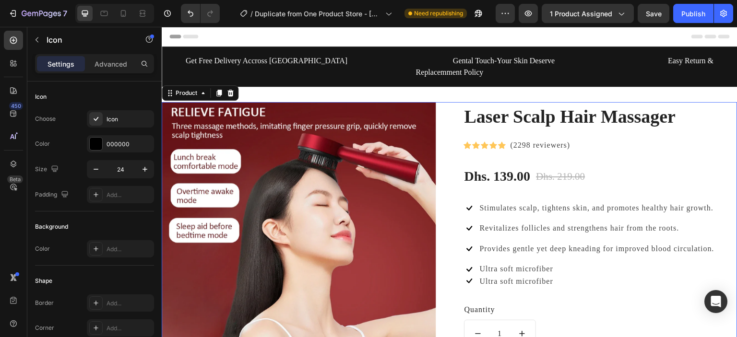
click at [602, 277] on div "Laser Scalp Hair Massager (P) Title Icon Icon Icon Icon Icon Icon List Hoz (229…" at bounding box center [600, 266] width 274 height 329
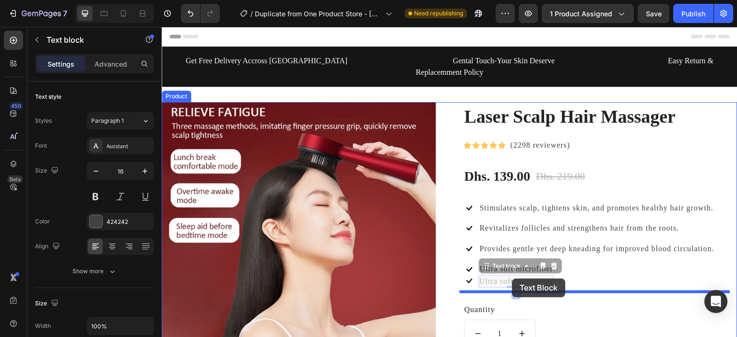
drag, startPoint x: 512, startPoint y: 273, endPoint x: 512, endPoint y: 279, distance: 5.8
click at [512, 279] on div "Laser Scalp Hair Massager (P) Title Icon Icon Icon Icon Icon Icon List Hoz (229…" at bounding box center [600, 266] width 274 height 329
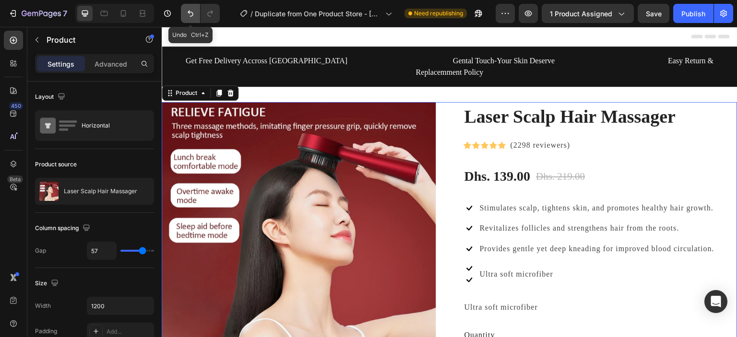
click at [193, 15] on icon "Undo/Redo" at bounding box center [191, 14] width 10 height 10
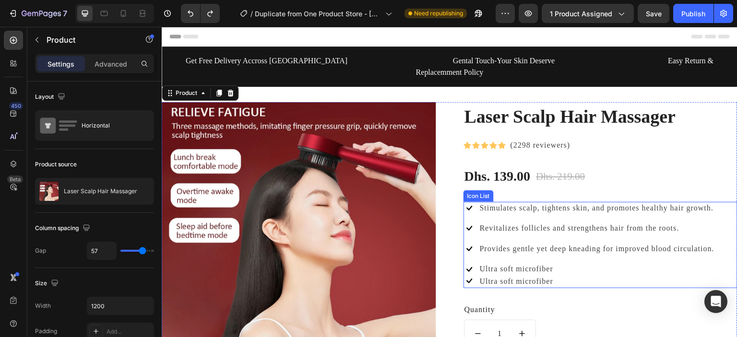
click at [551, 263] on li "Icon Icon Ultra soft microfiber Text block Ultra soft microfiber Text block" at bounding box center [589, 275] width 252 height 25
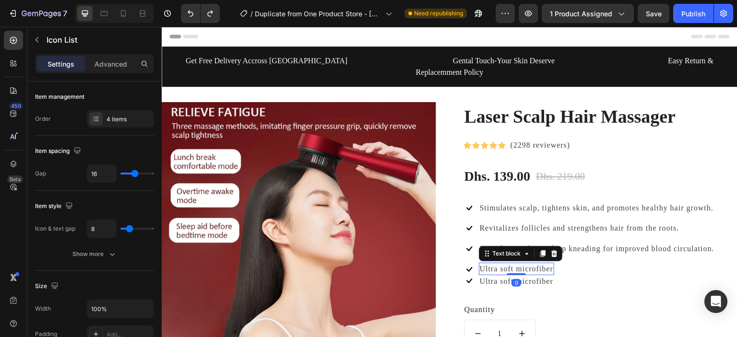
click at [529, 264] on p "Ultra soft microfiber" at bounding box center [516, 269] width 73 height 11
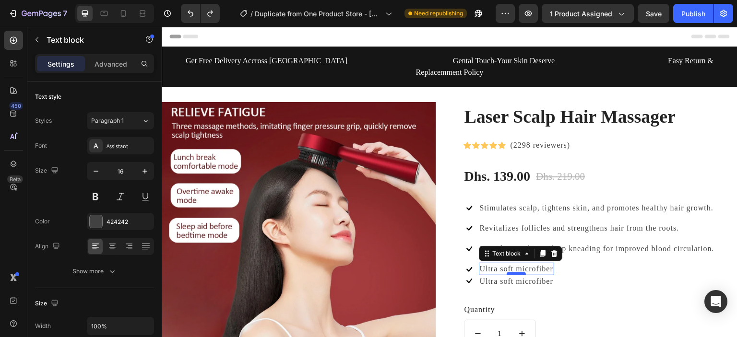
click at [513, 272] on div at bounding box center [515, 273] width 19 height 3
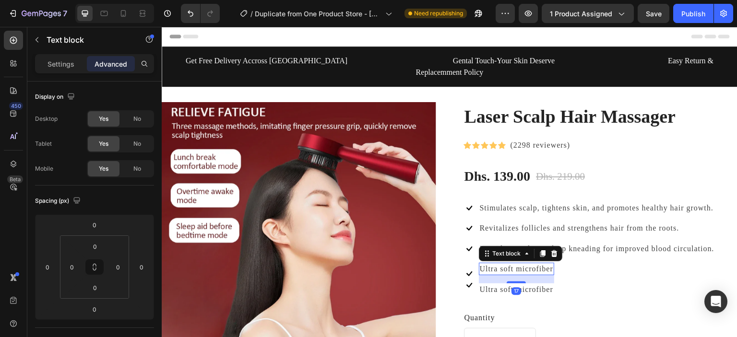
drag, startPoint x: 513, startPoint y: 263, endPoint x: 515, endPoint y: 271, distance: 8.5
click at [515, 281] on div at bounding box center [515, 282] width 19 height 2
type input "17"
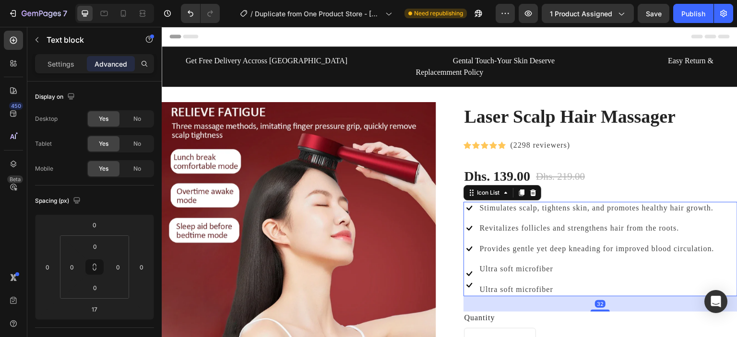
click at [574, 268] on li "Icon Icon Ultra soft microfiber Text block Ultra soft microfiber Text block" at bounding box center [589, 280] width 252 height 34
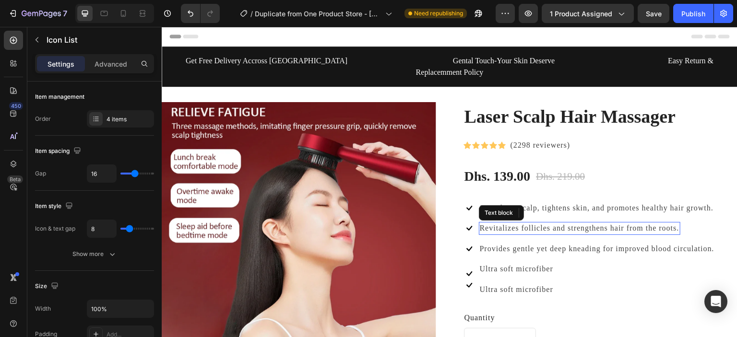
click at [528, 223] on p "Revitalizes follicles and strengthens hair from the roots." at bounding box center [579, 228] width 199 height 11
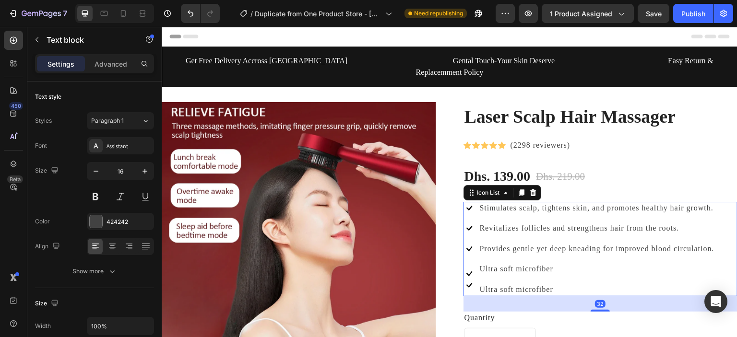
click at [573, 207] on ul "Icon Stimulates scalp, tightens skin, and promotes healthy hair growth. Text bl…" at bounding box center [589, 249] width 252 height 94
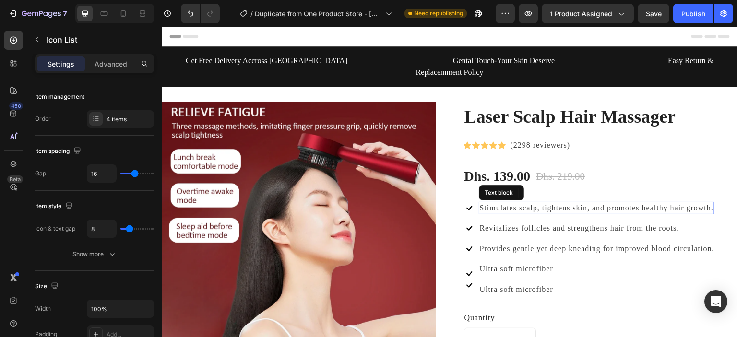
click at [563, 203] on p "Stimulates scalp, tightens skin, and promotes healthy hair growth." at bounding box center [597, 208] width 234 height 11
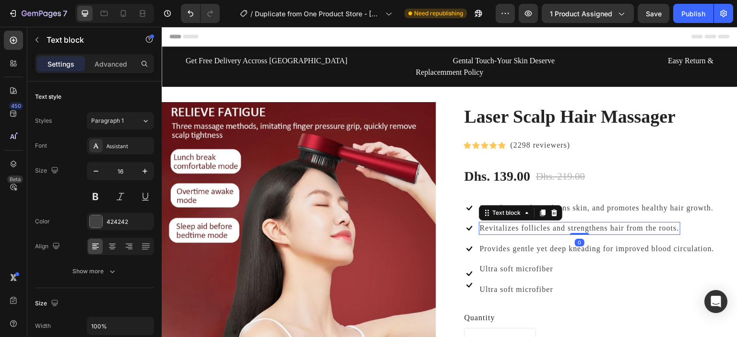
click at [563, 223] on p "Revitalizes follicles and strengthens hair from the roots." at bounding box center [579, 228] width 199 height 11
drag, startPoint x: 575, startPoint y: 223, endPoint x: 574, endPoint y: 206, distance: 16.9
click at [574, 206] on ul "Icon Stimulates scalp, tightens skin, and promotes healthy hair growth. Text bl…" at bounding box center [589, 249] width 252 height 94
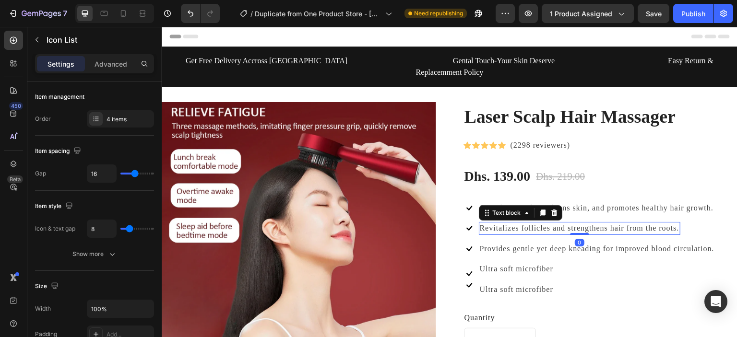
click at [574, 223] on p "Revitalizes follicles and strengthens hair from the roots." at bounding box center [579, 228] width 199 height 11
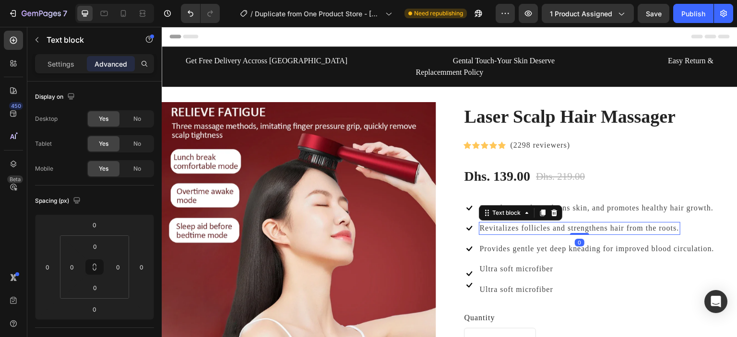
drag, startPoint x: 576, startPoint y: 222, endPoint x: 573, endPoint y: 218, distance: 5.5
click at [573, 222] on div "Revitalizes follicles and strengthens hair from the roots. Text block 0" at bounding box center [579, 228] width 201 height 12
drag, startPoint x: 585, startPoint y: 217, endPoint x: 583, endPoint y: 208, distance: 9.3
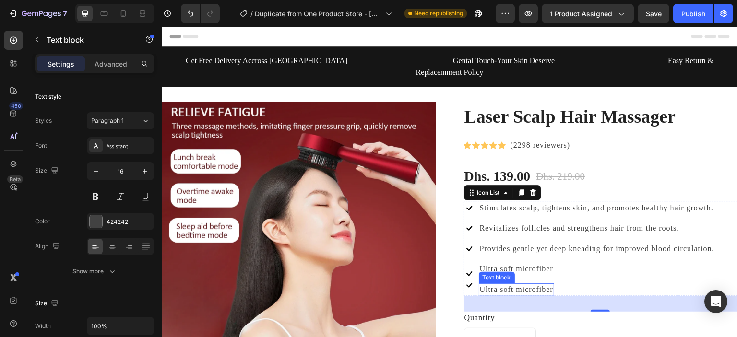
click at [503, 284] on p "Ultra soft microfiber" at bounding box center [516, 289] width 73 height 11
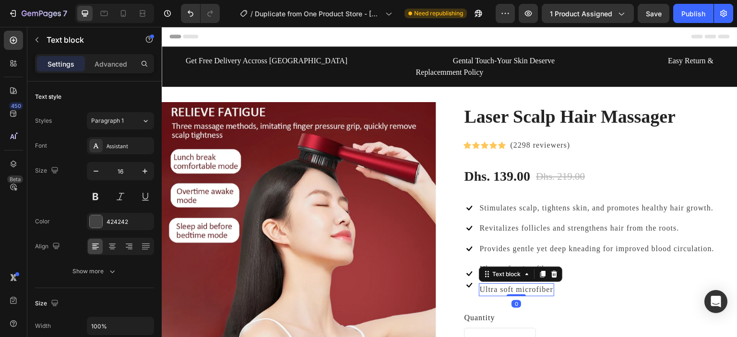
drag, startPoint x: 515, startPoint y: 283, endPoint x: 516, endPoint y: 278, distance: 5.4
click at [516, 283] on div "Ultra soft microfiber Text block 0" at bounding box center [516, 289] width 75 height 12
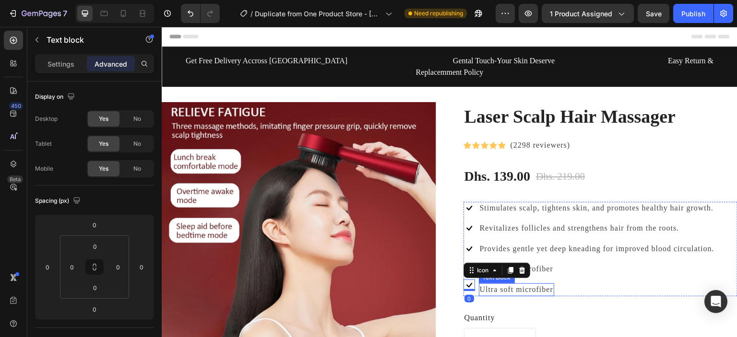
click at [525, 284] on p "Ultra soft microfiber" at bounding box center [516, 289] width 73 height 11
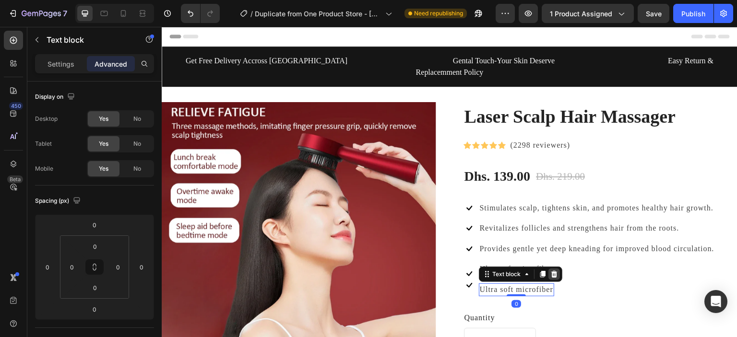
click at [552, 271] on icon at bounding box center [554, 274] width 6 height 7
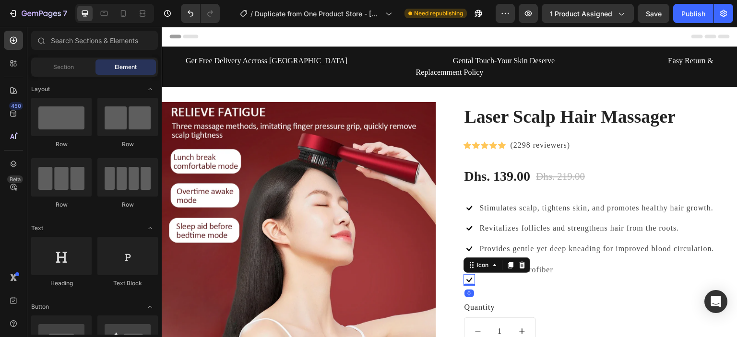
click at [467, 274] on icon at bounding box center [469, 280] width 12 height 12
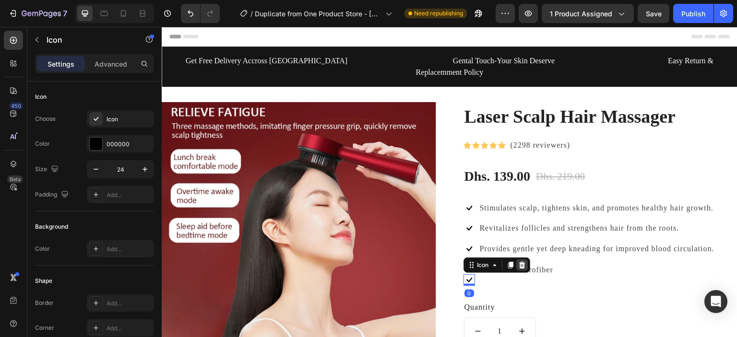
click at [521, 261] on icon at bounding box center [522, 265] width 8 height 8
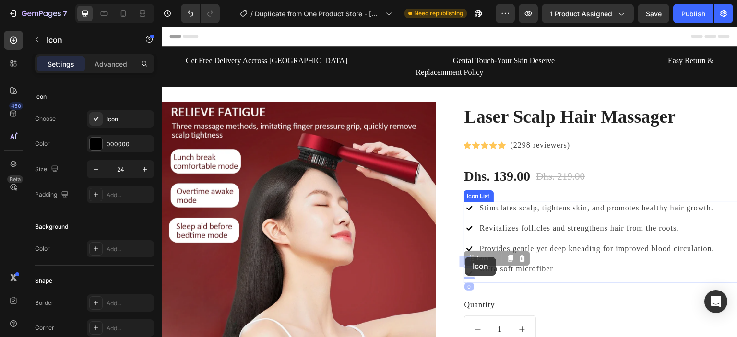
drag, startPoint x: 465, startPoint y: 261, endPoint x: 465, endPoint y: 255, distance: 6.7
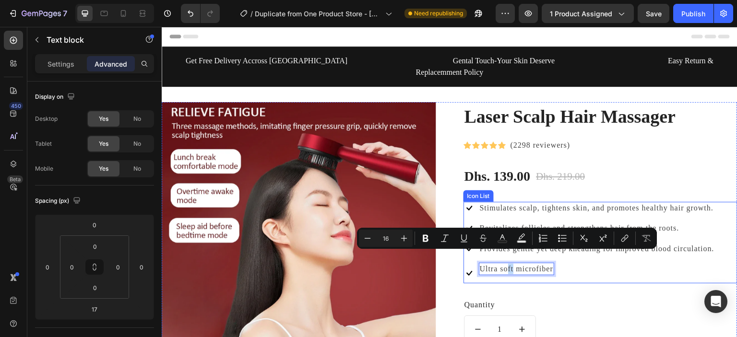
drag, startPoint x: 504, startPoint y: 263, endPoint x: 510, endPoint y: 268, distance: 7.2
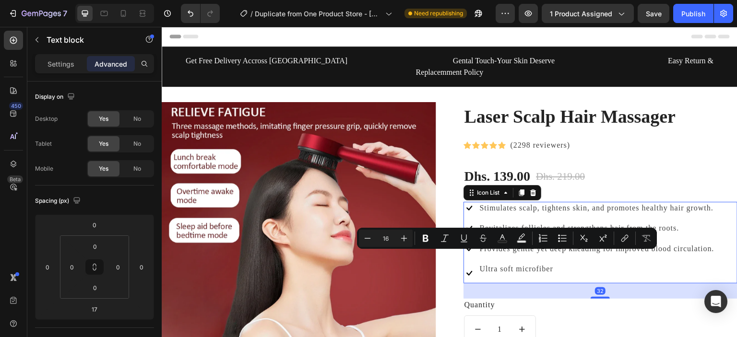
click at [526, 266] on div "Ultra soft microfiber Text block" at bounding box center [516, 273] width 75 height 21
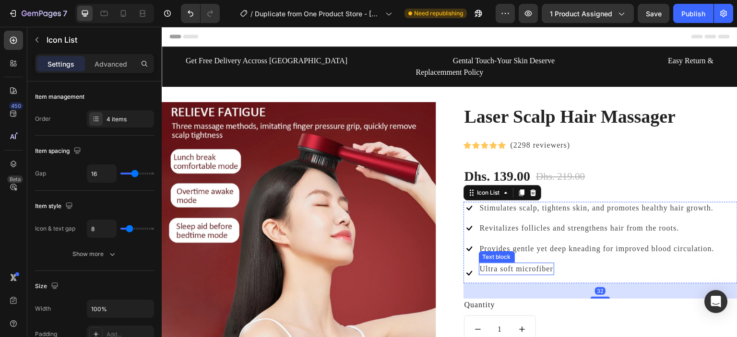
click at [516, 264] on p "Ultra soft microfiber" at bounding box center [516, 269] width 73 height 11
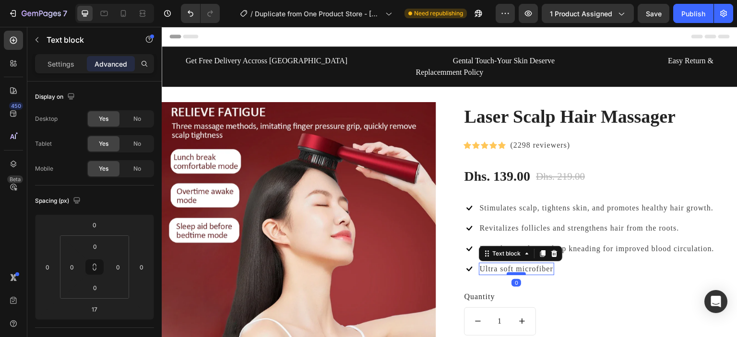
drag, startPoint x: 514, startPoint y: 271, endPoint x: 515, endPoint y: 262, distance: 8.8
click at [515, 272] on div at bounding box center [515, 273] width 19 height 3
type input "0"
click at [576, 291] on div "Quantity" at bounding box center [600, 297] width 274 height 12
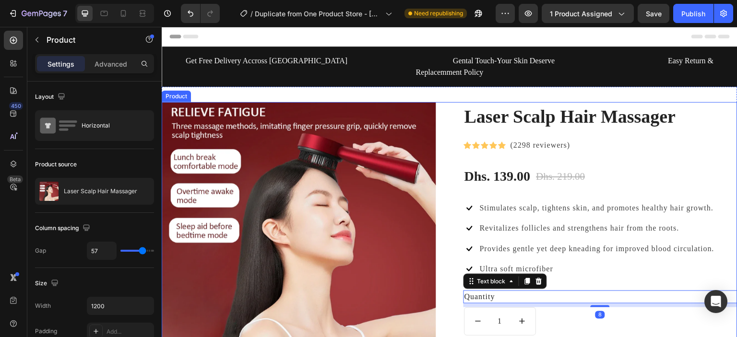
click at [448, 251] on div "Laser Scalp Hair Massager (P) Title Icon Icon Icon Icon Icon Icon List Hoz (229…" at bounding box center [449, 266] width 575 height 329
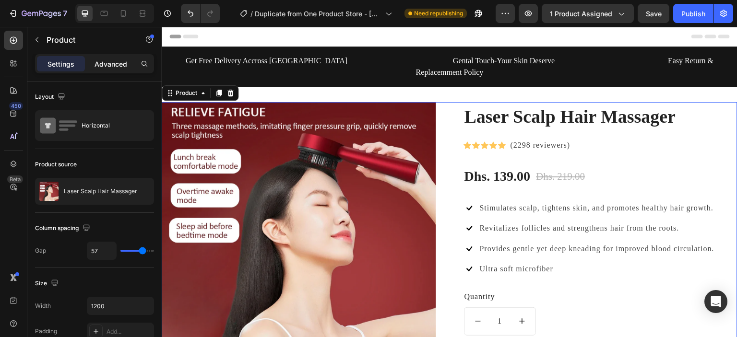
click at [108, 61] on p "Advanced" at bounding box center [110, 64] width 33 height 10
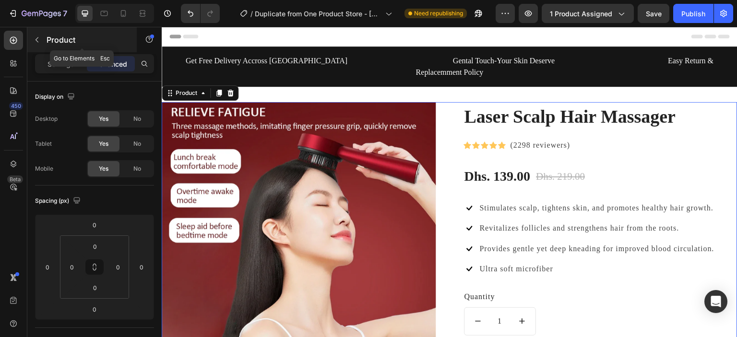
click at [35, 46] on button "button" at bounding box center [36, 39] width 15 height 15
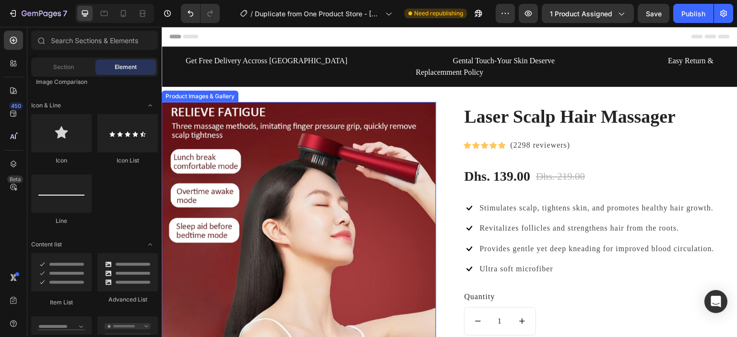
scroll to position [256, 0]
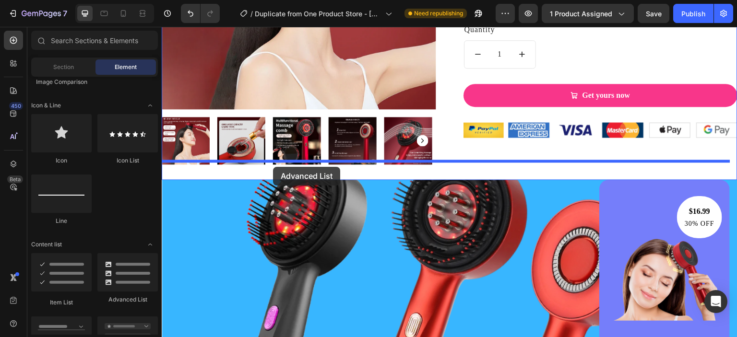
drag, startPoint x: 281, startPoint y: 295, endPoint x: 273, endPoint y: 167, distance: 128.3
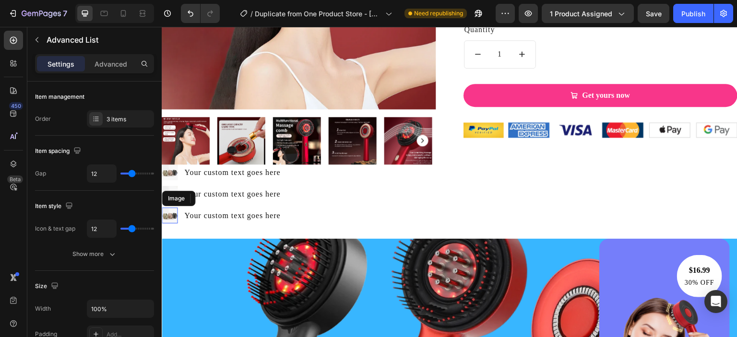
click at [172, 209] on img at bounding box center [170, 216] width 16 height 16
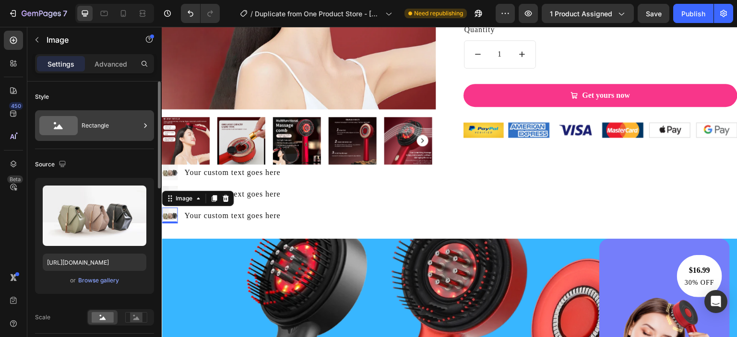
click at [95, 129] on div "Rectangle" at bounding box center [111, 126] width 59 height 22
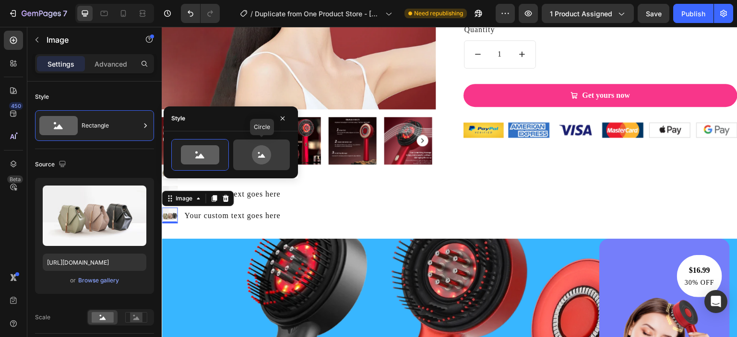
click at [250, 149] on icon at bounding box center [261, 154] width 45 height 19
type input "80"
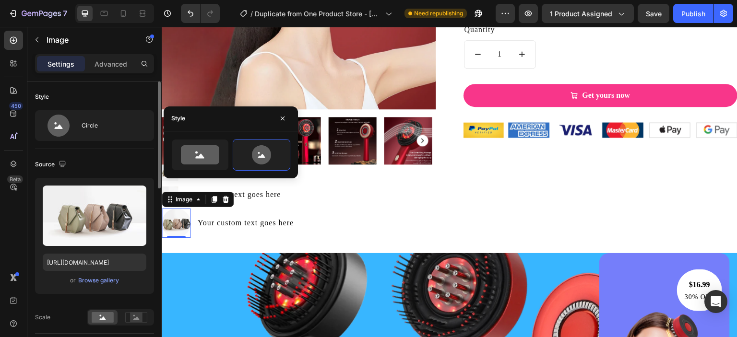
click at [66, 312] on div "Scale" at bounding box center [94, 317] width 119 height 16
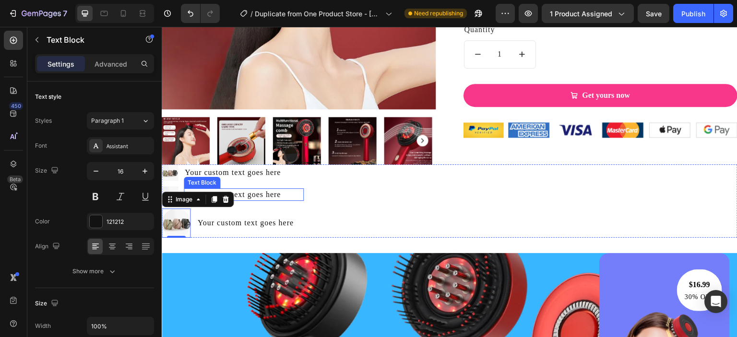
click at [271, 194] on div "Your custom text goes here" at bounding box center [244, 194] width 120 height 12
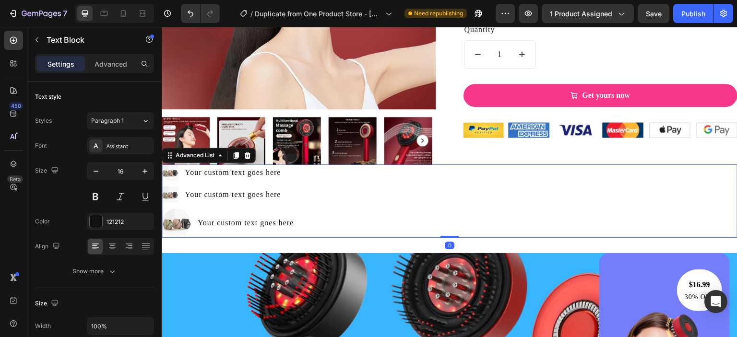
click at [179, 188] on li "Image Your custom text goes here Text Block" at bounding box center [233, 195] width 142 height 16
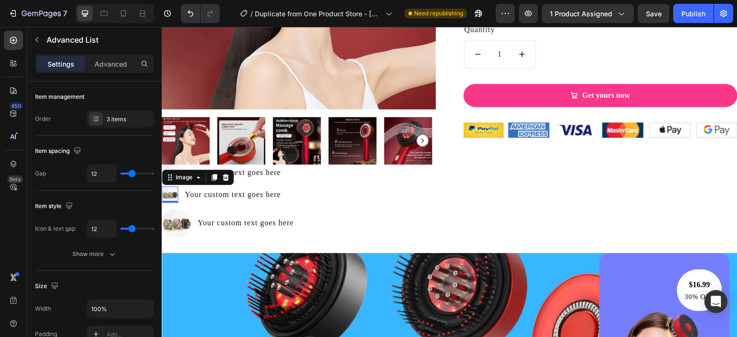
click at [176, 193] on img at bounding box center [170, 195] width 16 height 16
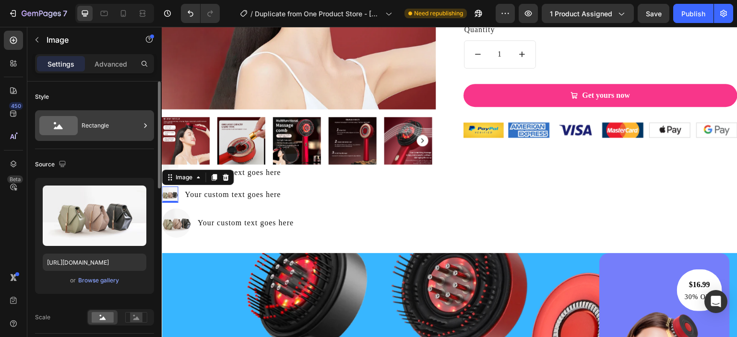
click at [121, 132] on div "Rectangle" at bounding box center [111, 126] width 59 height 22
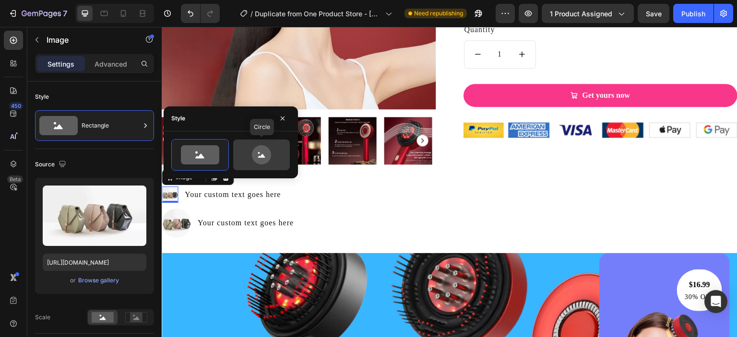
click at [253, 149] on icon at bounding box center [261, 154] width 19 height 19
type input "80"
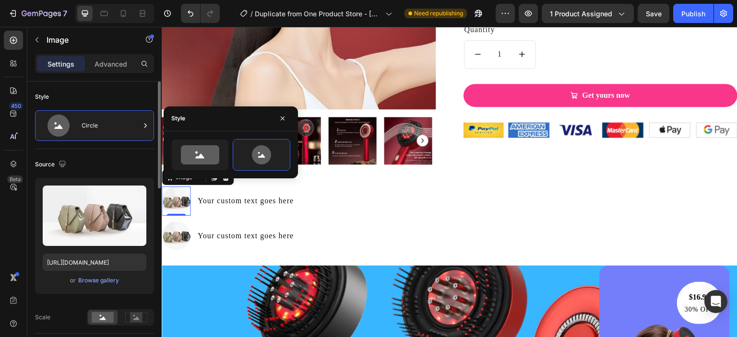
click at [77, 311] on div "Scale" at bounding box center [94, 317] width 119 height 16
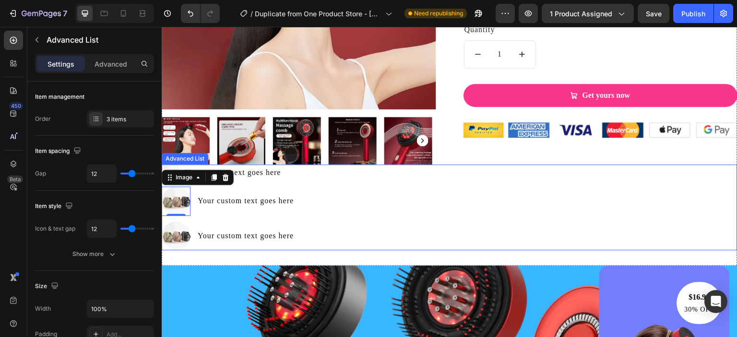
click at [313, 188] on div "Image Your custom text goes here Text Block Image 0 Your custom text goes here …" at bounding box center [449, 207] width 575 height 86
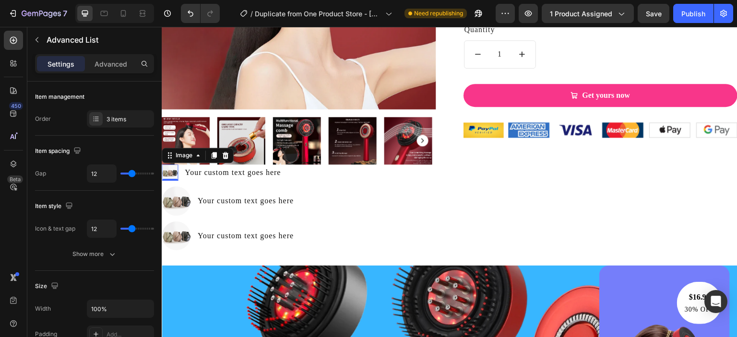
click at [165, 169] on img at bounding box center [170, 172] width 16 height 16
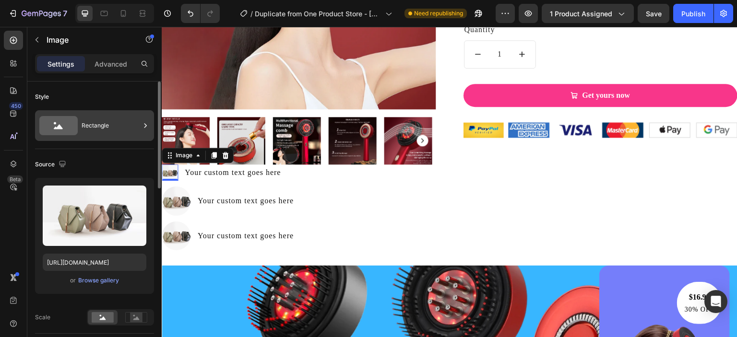
click at [116, 129] on div "Rectangle" at bounding box center [111, 126] width 59 height 22
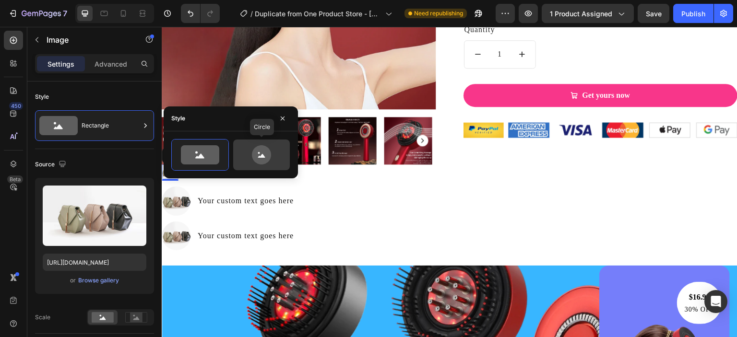
click at [261, 152] on icon at bounding box center [261, 154] width 19 height 19
type input "80"
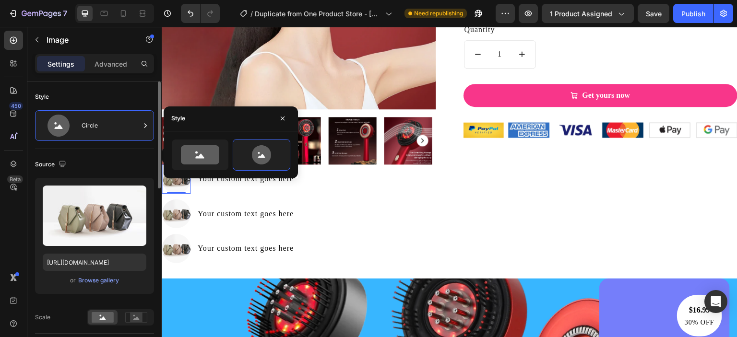
click at [75, 314] on div "Scale" at bounding box center [94, 317] width 119 height 16
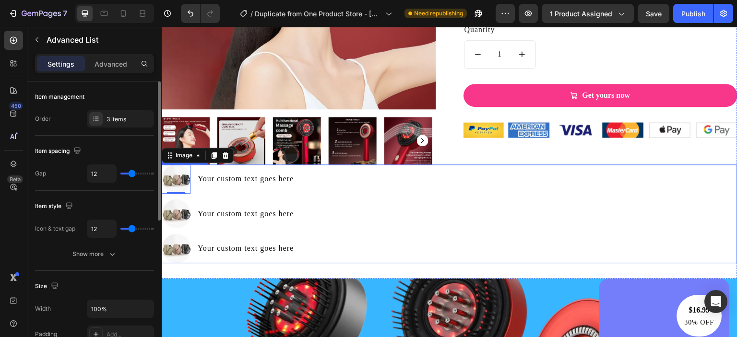
click at [376, 199] on div "Image 0 Your custom text goes here Text Block Image Your custom text goes here …" at bounding box center [449, 213] width 575 height 98
click at [343, 198] on div "Image Your custom text goes here Text Block Image Your custom text goes here Te…" at bounding box center [449, 213] width 575 height 98
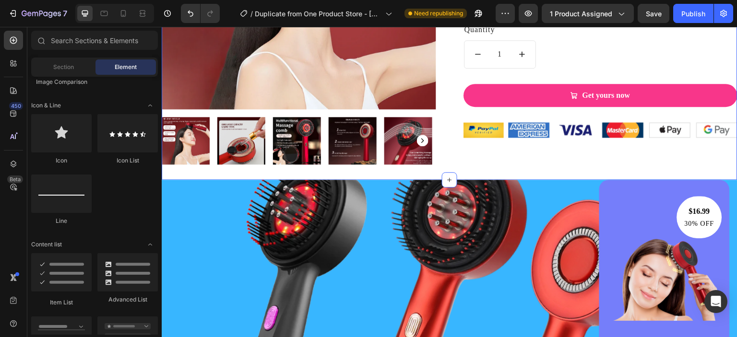
scroll to position [0, 0]
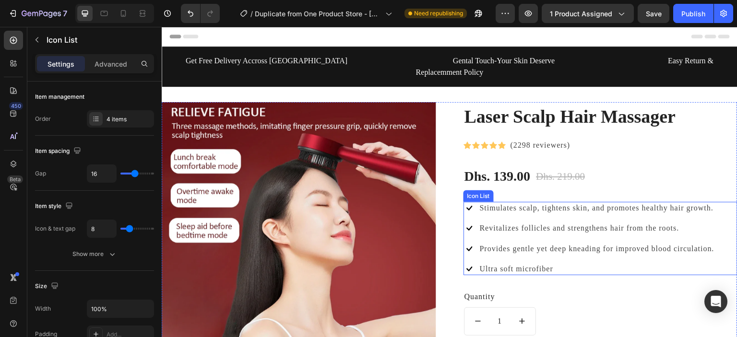
click at [622, 263] on li "Icon Ultra soft microfiber Text block" at bounding box center [589, 269] width 252 height 12
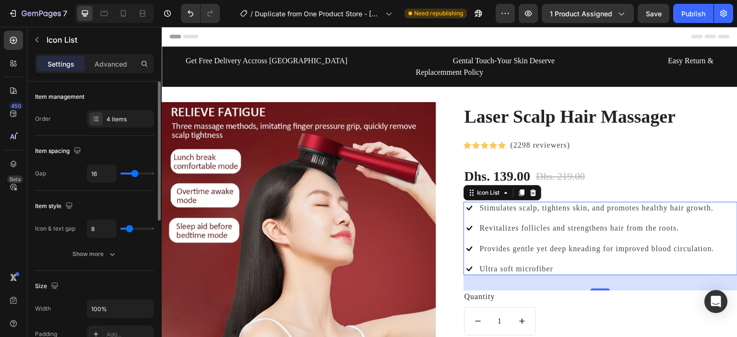
click at [128, 176] on div "16" at bounding box center [120, 173] width 67 height 18
type input "14"
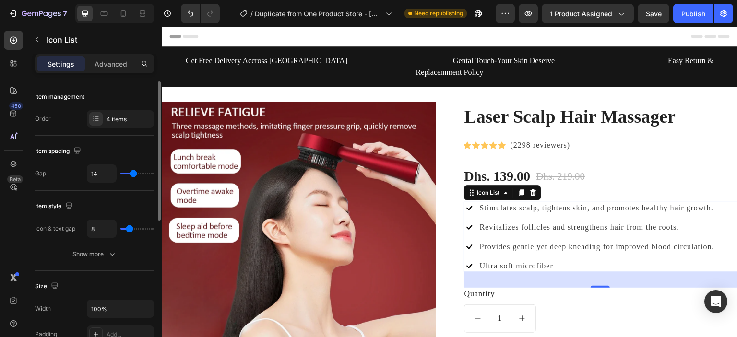
type input "13"
type input "12"
type input "11"
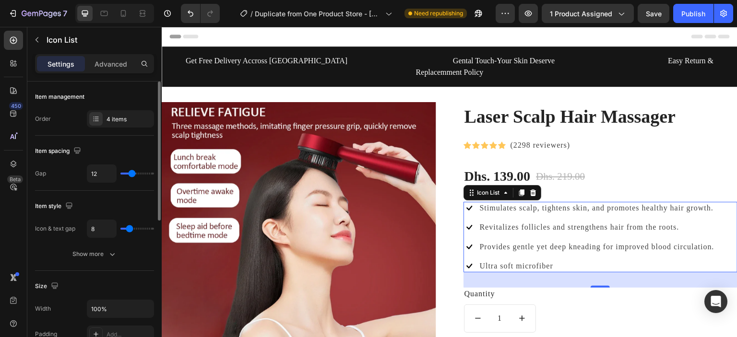
type input "11"
type input "10"
click at [130, 175] on input "range" at bounding box center [137, 174] width 34 height 2
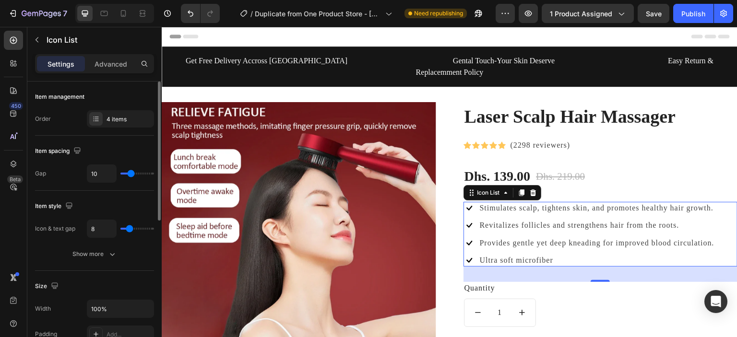
type input "8"
type input "7"
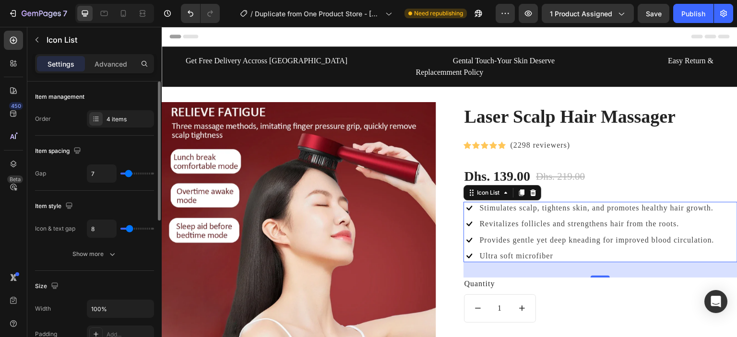
type input "6"
type input "4"
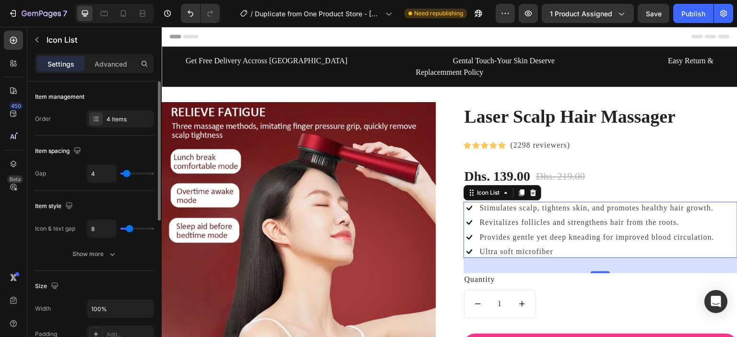
type input "3"
type input "1"
type input "3"
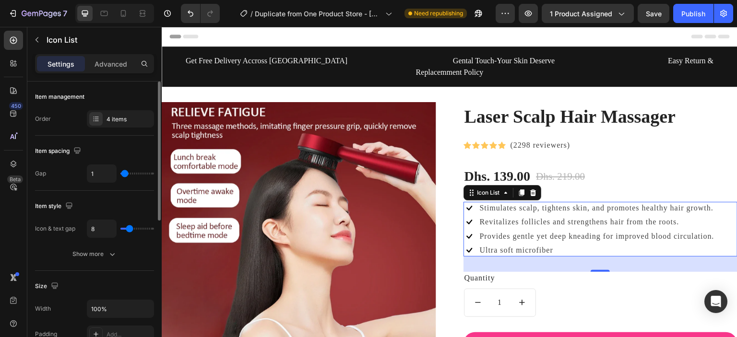
type input "3"
type input "4"
type input "40"
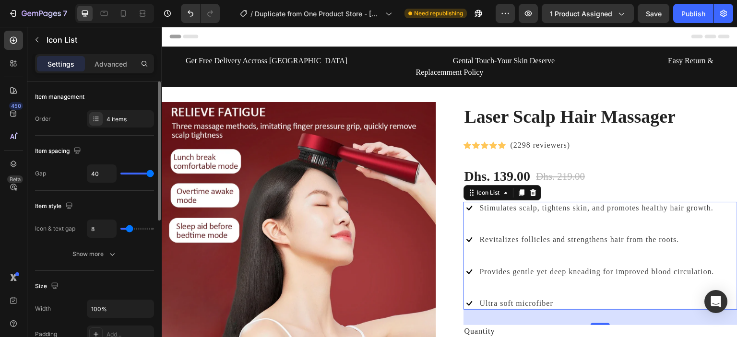
type input "39"
type input "37"
type input "36"
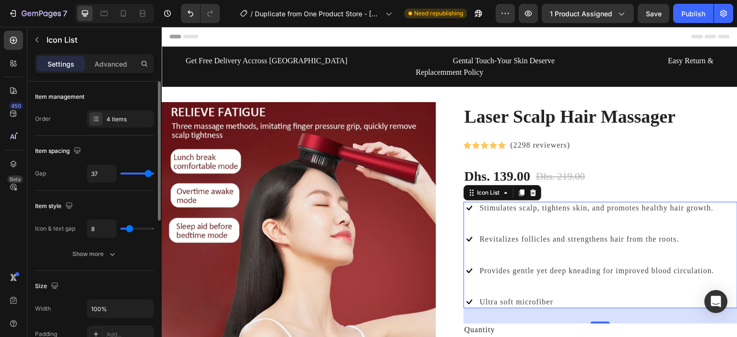
type input "36"
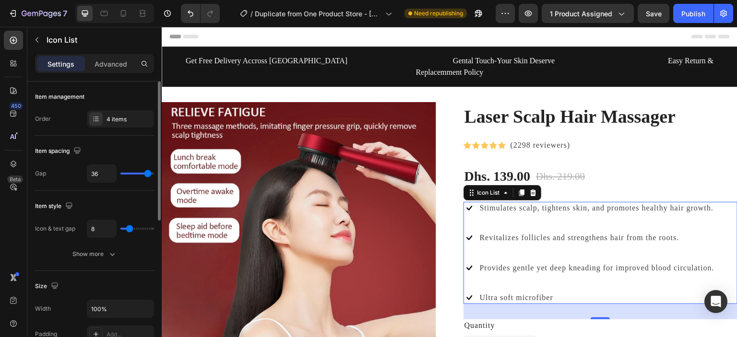
type input "35"
type input "27"
type input "19"
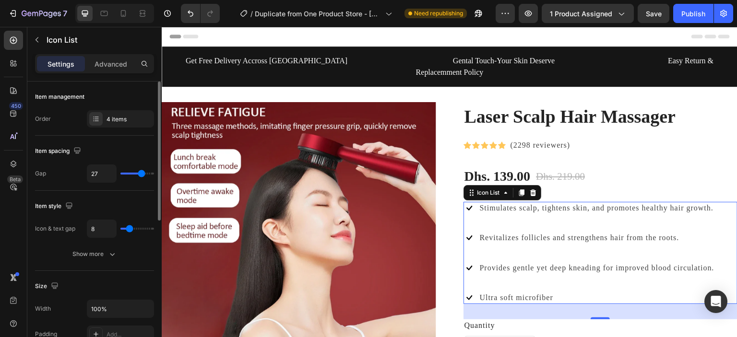
type input "19"
type input "13"
type input "5"
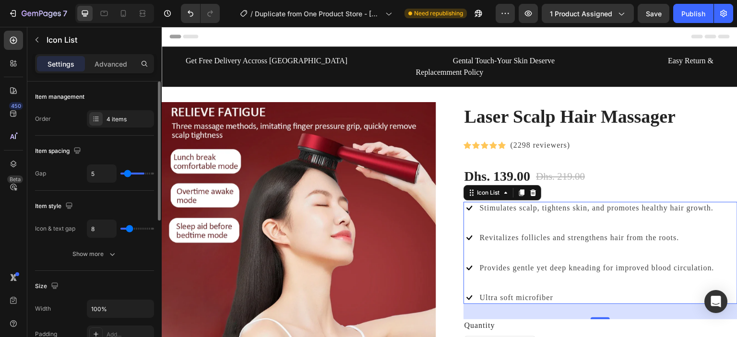
type input "1"
type input "0"
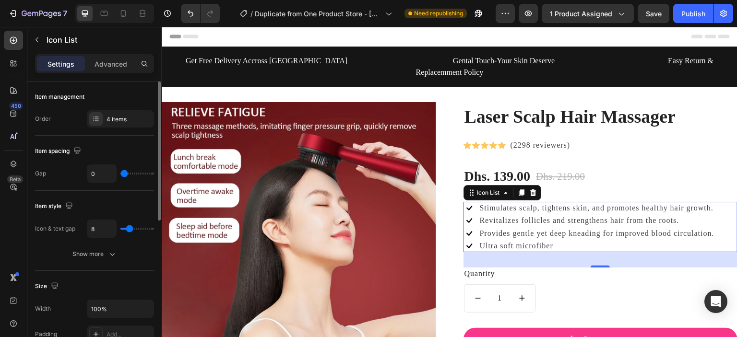
type input "5"
type input "7"
type input "8"
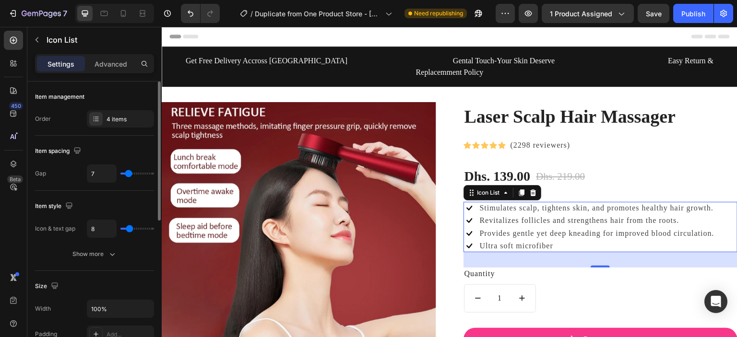
type input "8"
type input "11"
type input "13"
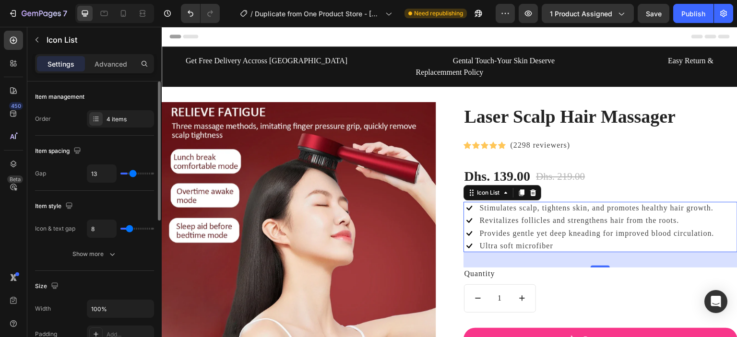
type input "16"
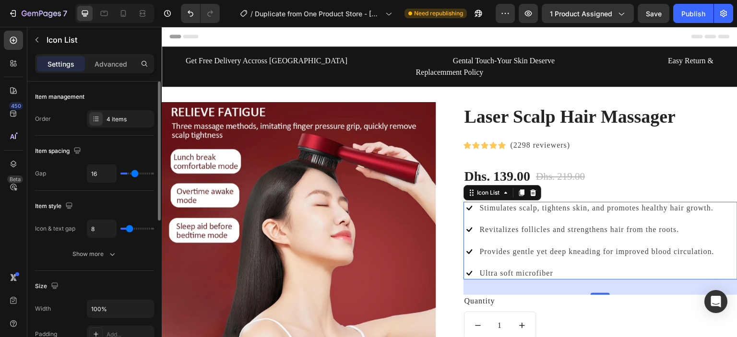
type input "19"
type input "21"
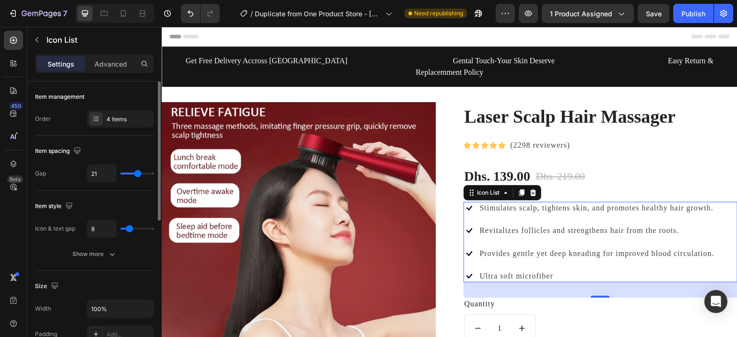
type input "20"
type input "19"
drag, startPoint x: 130, startPoint y: 176, endPoint x: 136, endPoint y: 181, distance: 7.1
type input "19"
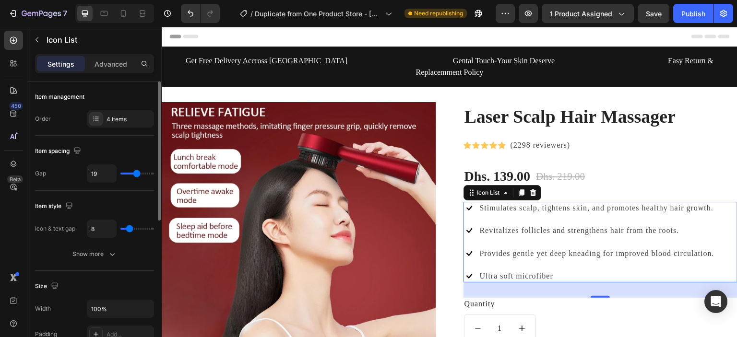
click at [136, 175] on input "range" at bounding box center [137, 174] width 34 height 2
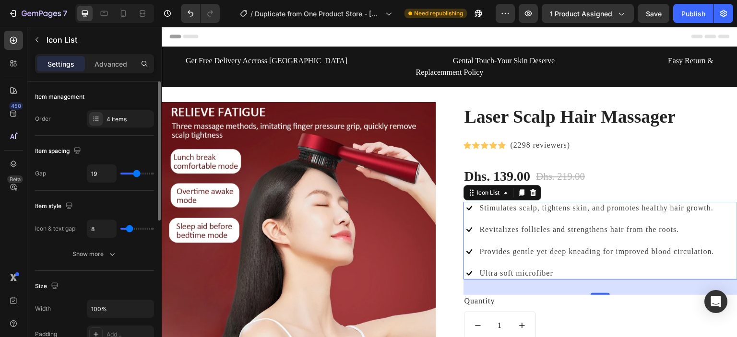
drag, startPoint x: 136, startPoint y: 181, endPoint x: 124, endPoint y: 184, distance: 12.3
type input "20"
type input "16"
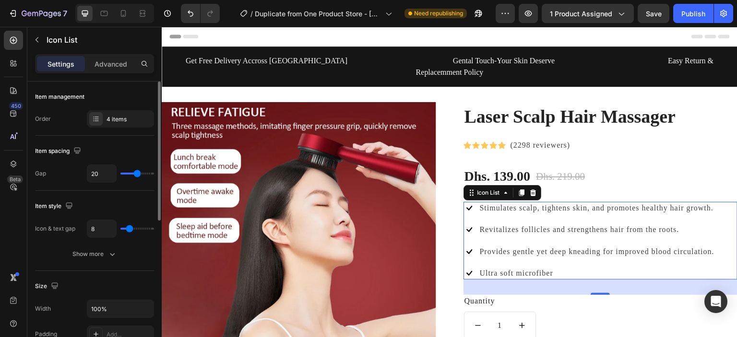
type input "16"
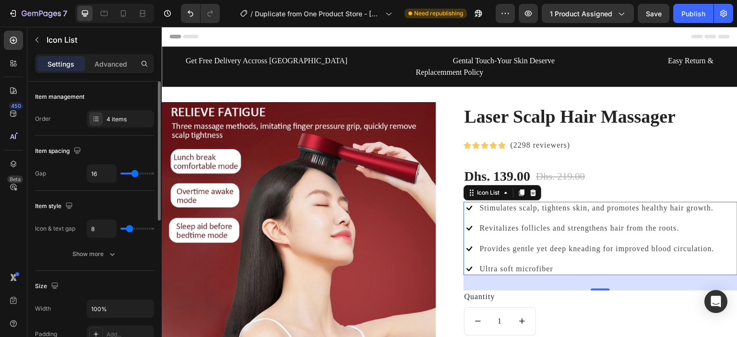
type input "14"
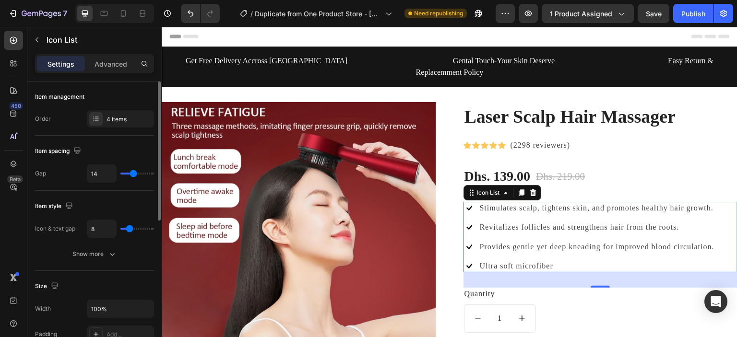
type input "13"
type input "11"
type input "10"
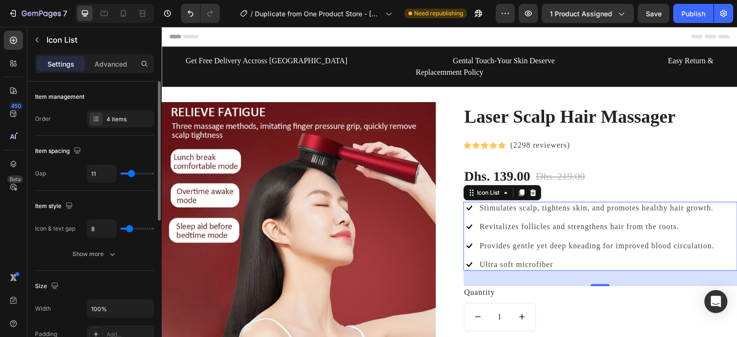
type input "10"
type input "9"
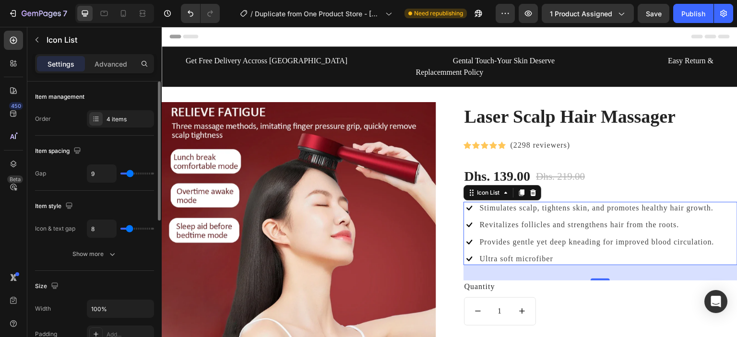
type input "8"
drag, startPoint x: 137, startPoint y: 175, endPoint x: 129, endPoint y: 176, distance: 7.7
type input "8"
click at [129, 175] on input "range" at bounding box center [137, 174] width 34 height 2
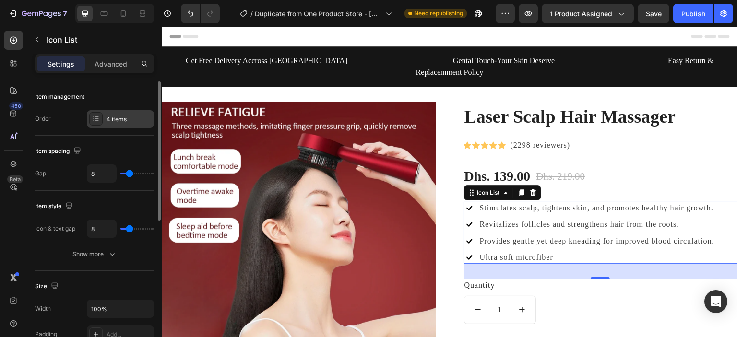
click at [101, 120] on div at bounding box center [95, 118] width 13 height 13
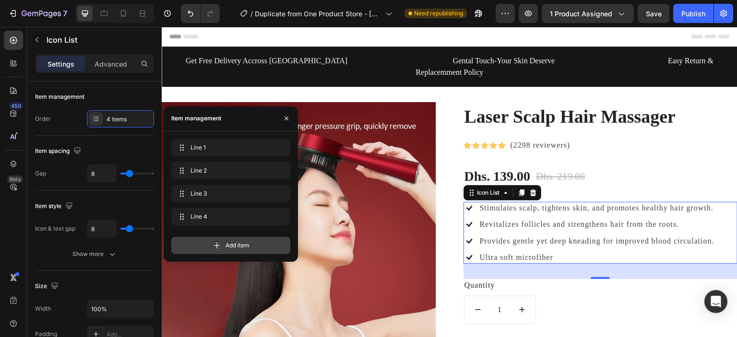
click at [233, 247] on span "Add item" at bounding box center [237, 245] width 24 height 9
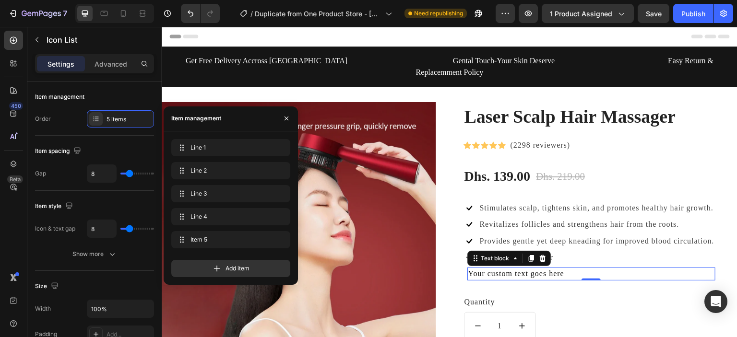
click at [481, 268] on div "Your custom text goes here" at bounding box center [591, 274] width 248 height 12
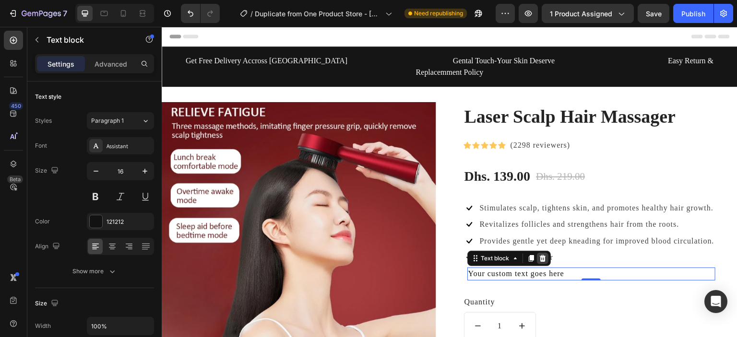
click at [543, 253] on div at bounding box center [543, 259] width 12 height 12
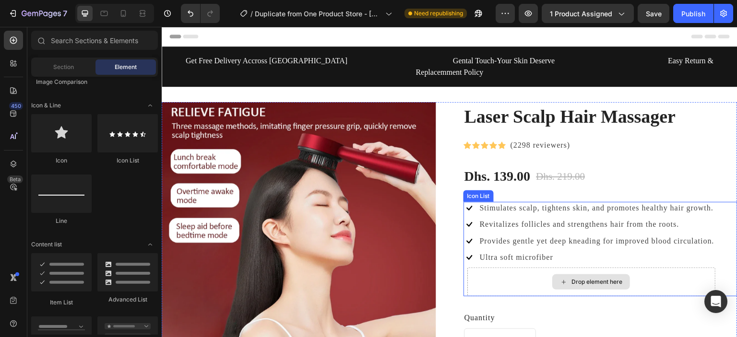
click at [525, 272] on div "Drop element here" at bounding box center [591, 282] width 248 height 29
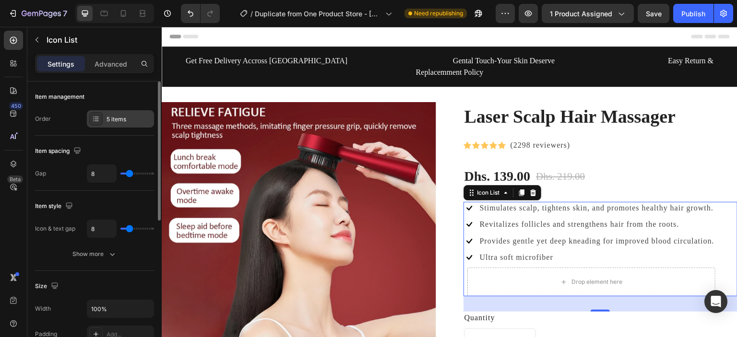
click at [100, 116] on div at bounding box center [95, 118] width 13 height 13
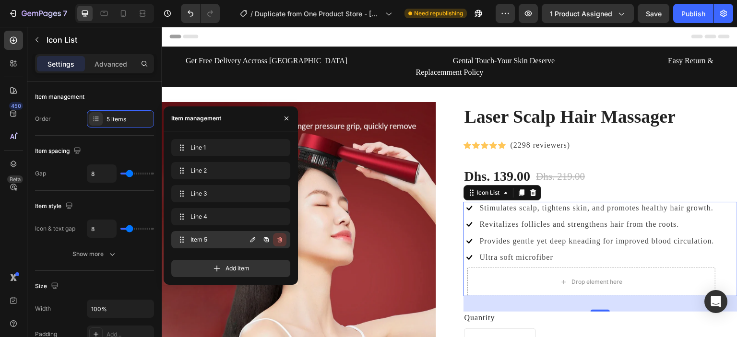
click at [282, 237] on icon "button" at bounding box center [280, 240] width 8 height 8
click at [272, 238] on div "Delete" at bounding box center [273, 239] width 18 height 9
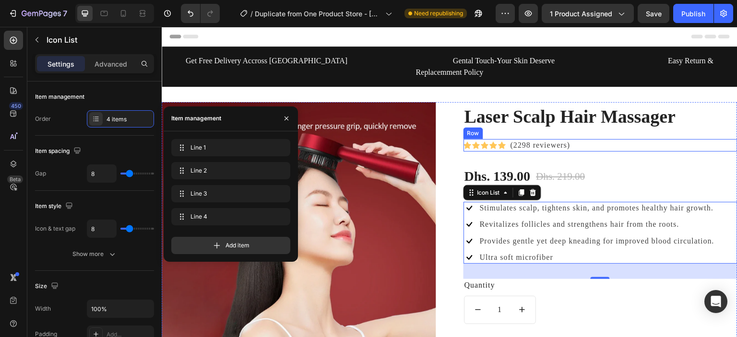
click at [576, 139] on div "Icon Icon Icon Icon Icon Icon List Hoz (2298 reviewers) Text block Row" at bounding box center [600, 145] width 274 height 12
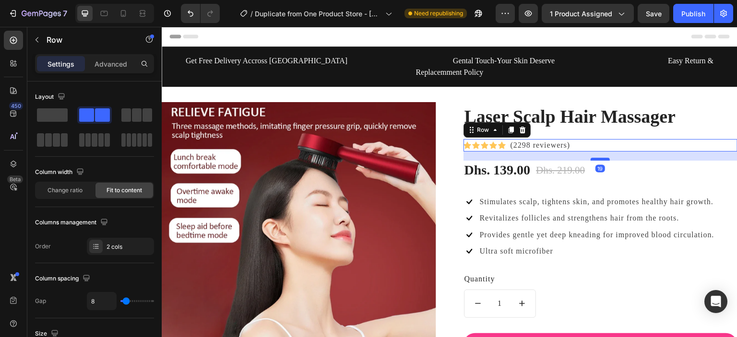
drag, startPoint x: 590, startPoint y: 154, endPoint x: 588, endPoint y: 147, distance: 7.0
click at [590, 158] on div at bounding box center [599, 159] width 19 height 3
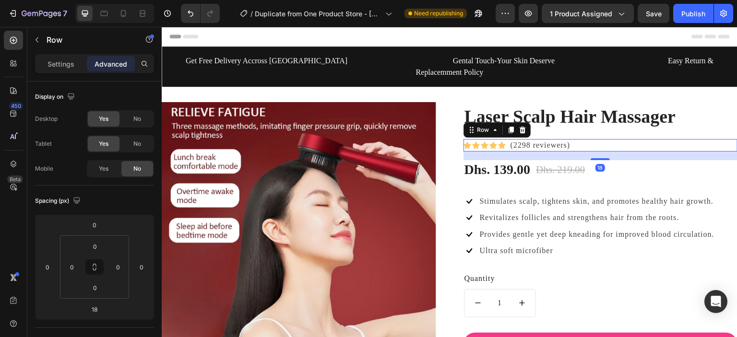
click at [587, 152] on div "18" at bounding box center [600, 152] width 274 height 0
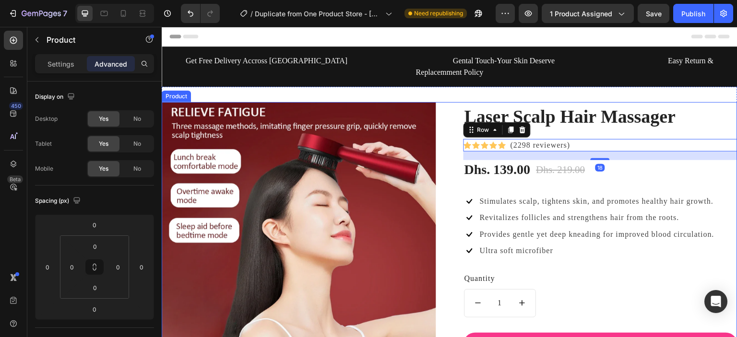
click at [447, 155] on div "Laser Scalp Hair Massager (P) Title Icon Icon Icon Icon Icon Icon List Hoz (229…" at bounding box center [449, 266] width 575 height 329
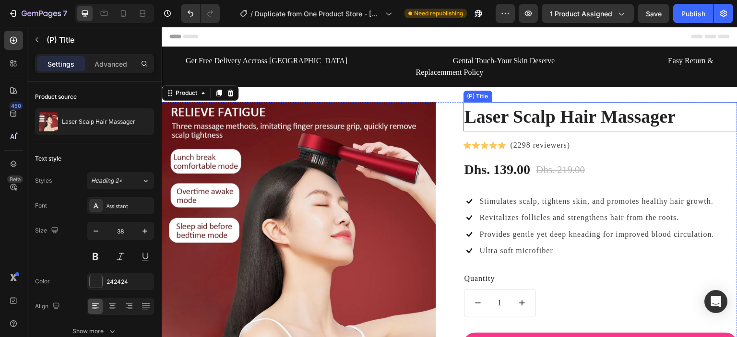
click at [550, 109] on h2 "Laser Scalp Hair Massager" at bounding box center [600, 116] width 274 height 29
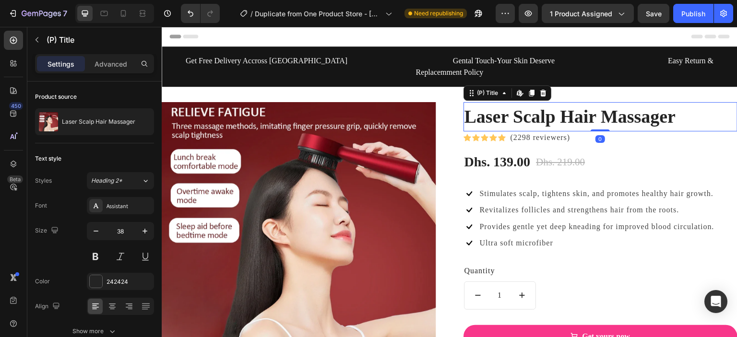
drag, startPoint x: 594, startPoint y: 126, endPoint x: 591, endPoint y: 115, distance: 11.4
click at [591, 115] on div "Laser Scalp Hair Massager (P) Title Edit content in Shopify 0" at bounding box center [600, 116] width 274 height 29
click at [591, 115] on h2 "Laser Scalp Hair Massager" at bounding box center [600, 116] width 274 height 29
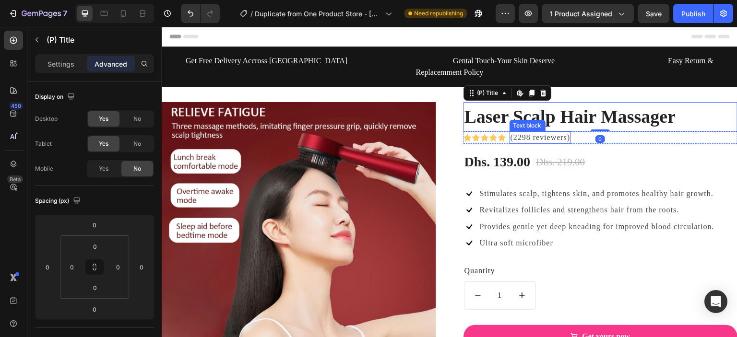
click at [562, 132] on p "(2298 reviewers)" at bounding box center [540, 137] width 60 height 11
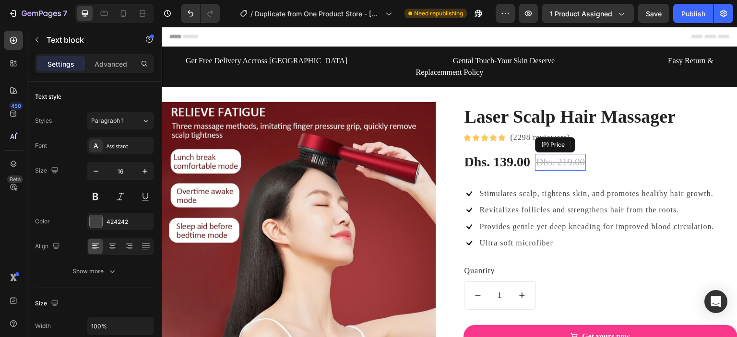
click at [566, 154] on div "Dhs. 219.00" at bounding box center [560, 162] width 51 height 17
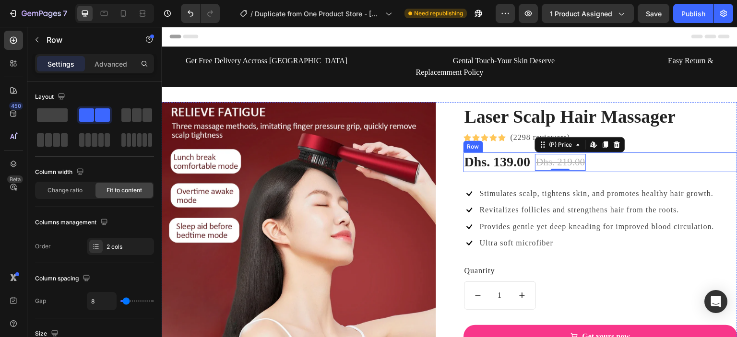
click at [594, 155] on div "Dhs. 139.00 (P) Price (P) Price Dhs. 219.00 (P) Price Edit content in Shopify 0…" at bounding box center [600, 161] width 274 height 19
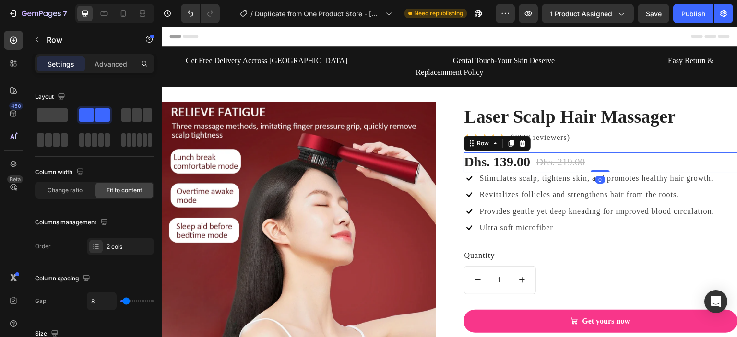
drag, startPoint x: 596, startPoint y: 175, endPoint x: 586, endPoint y: 156, distance: 21.0
click at [586, 156] on div "Dhs. 139.00 (P) Price (P) Price Dhs. 219.00 (P) Price (P) Price Row 0" at bounding box center [600, 161] width 274 height 19
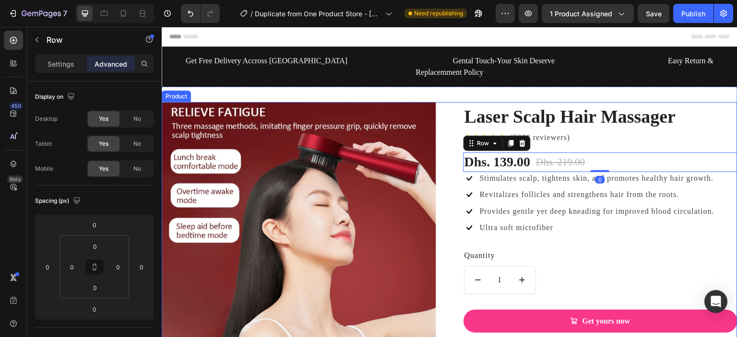
click at [438, 203] on div "Laser Scalp Hair Massager (P) Title Icon Icon Icon Icon Icon Icon List Hoz (229…" at bounding box center [449, 266] width 575 height 329
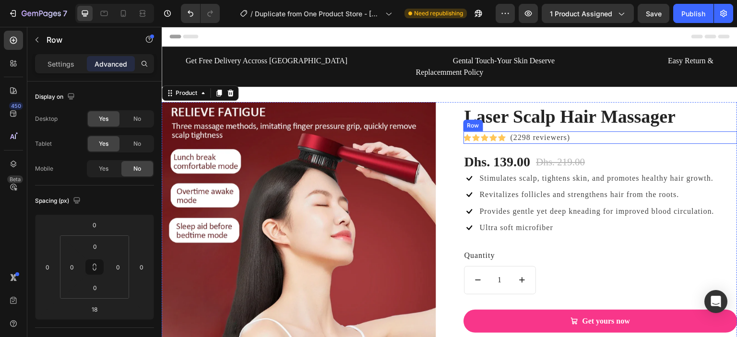
click at [581, 131] on div "Icon Icon Icon Icon Icon Icon List Hoz (2298 reviewers) Text block Row" at bounding box center [600, 137] width 274 height 12
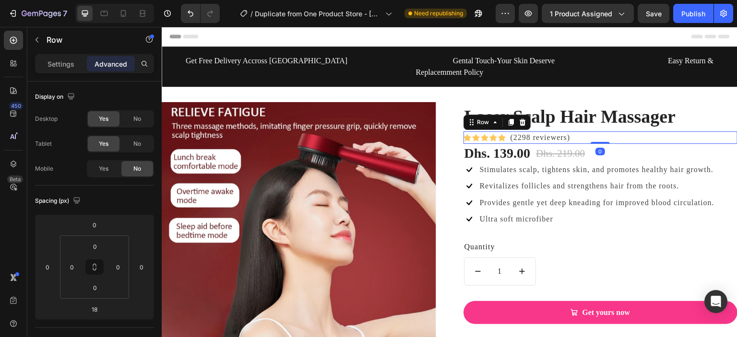
drag, startPoint x: 597, startPoint y: 141, endPoint x: 594, endPoint y: 128, distance: 12.7
click at [594, 131] on div "Icon Icon Icon Icon Icon Icon List Hoz (2298 reviewers) Text block Row 0" at bounding box center [600, 137] width 274 height 12
type input "0"
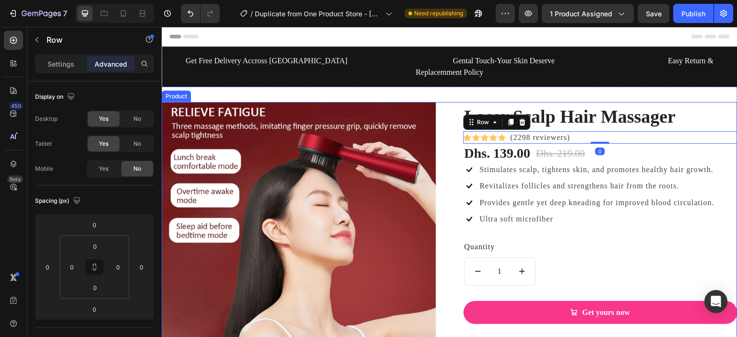
click at [446, 161] on div "Laser Scalp Hair Massager (P) Title Icon Icon Icon Icon Icon Icon List Hoz (229…" at bounding box center [449, 266] width 575 height 329
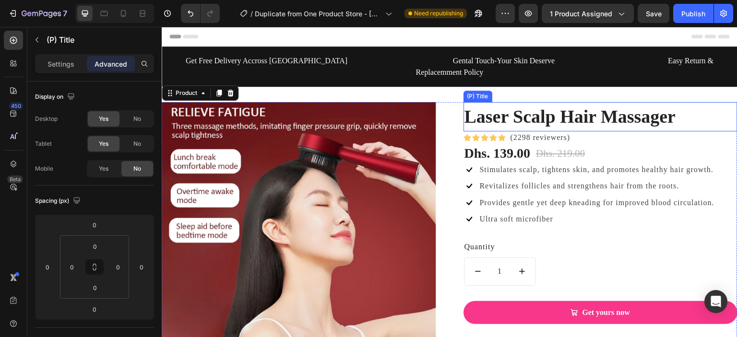
click at [565, 109] on h2 "Laser Scalp Hair Massager" at bounding box center [600, 116] width 274 height 29
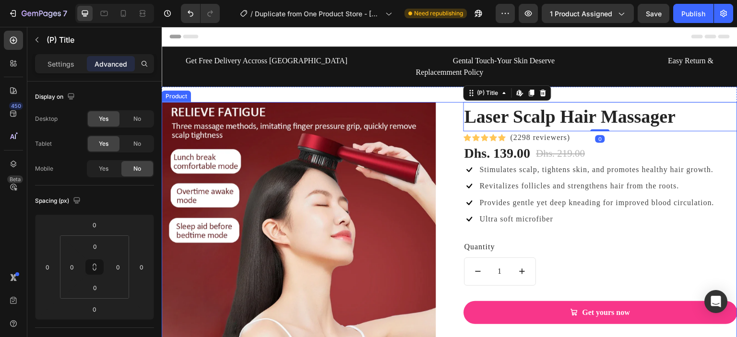
click at [448, 145] on div "Laser Scalp Hair Massager (P) Title Icon Icon Icon Icon Icon Icon List Hoz (229…" at bounding box center [449, 266] width 575 height 329
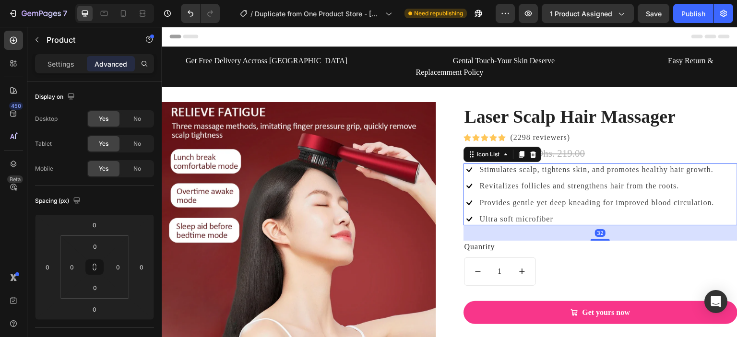
click at [588, 213] on li "Icon Ultra soft microfiber Text block" at bounding box center [589, 219] width 252 height 12
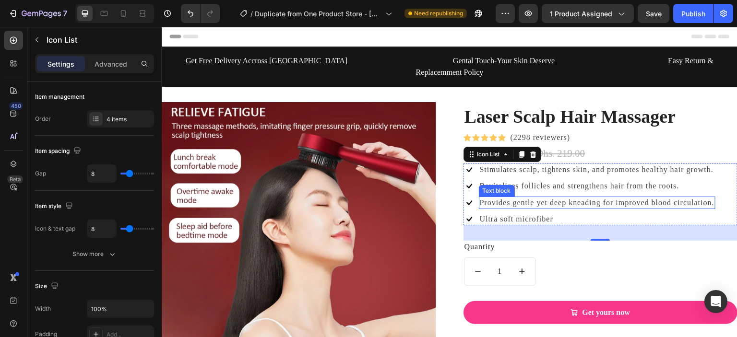
scroll to position [256, 0]
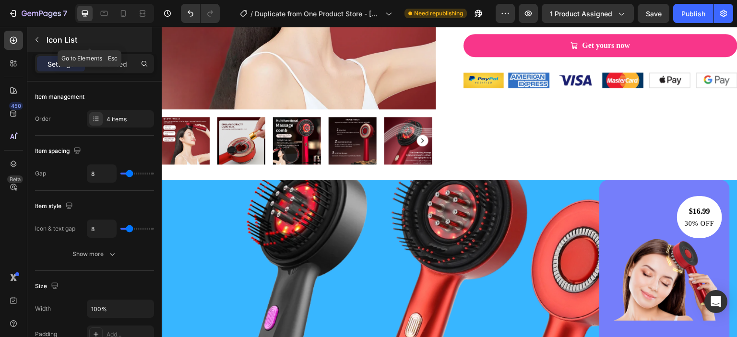
click at [37, 42] on icon "button" at bounding box center [37, 40] width 8 height 8
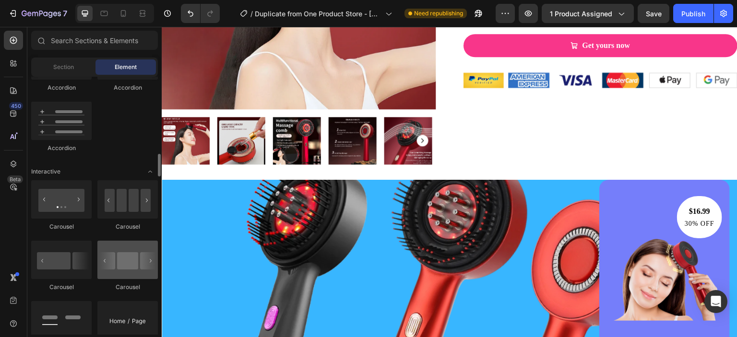
scroll to position [875, 0]
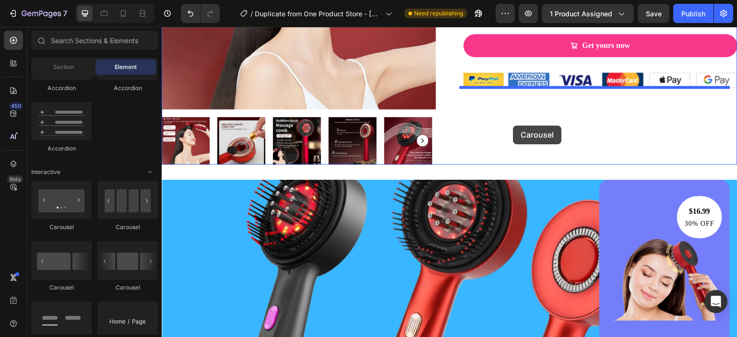
drag, startPoint x: 302, startPoint y: 306, endPoint x: 513, endPoint y: 126, distance: 277.6
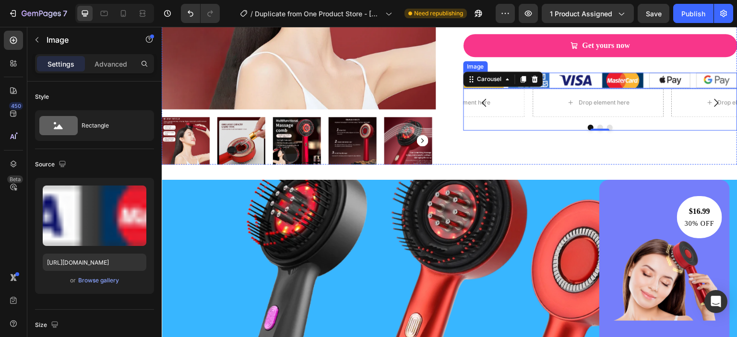
click at [594, 82] on img at bounding box center [600, 80] width 274 height 16
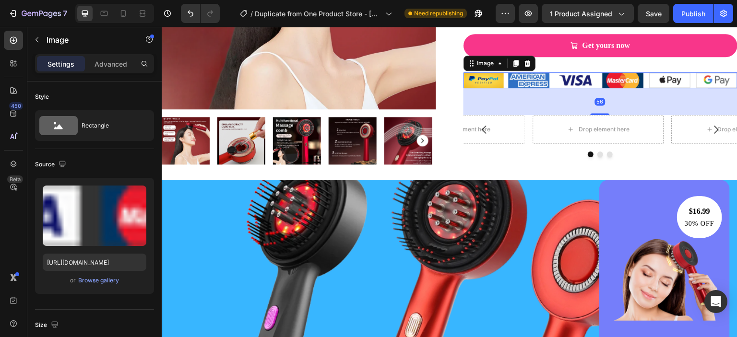
drag, startPoint x: 596, startPoint y: 86, endPoint x: 601, endPoint y: 113, distance: 27.4
click at [601, 113] on div at bounding box center [599, 114] width 19 height 2
click at [601, 113] on div at bounding box center [599, 113] width 19 height 3
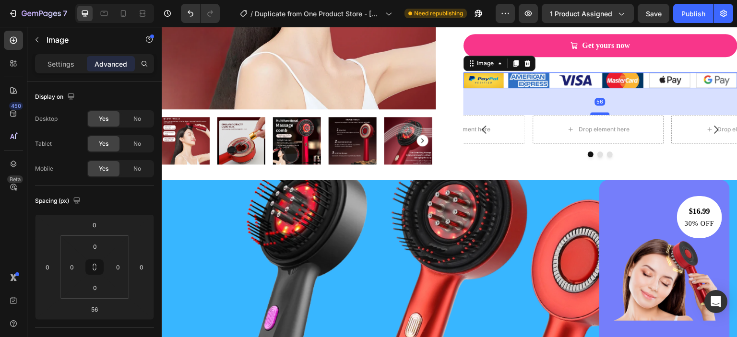
click at [601, 112] on div at bounding box center [599, 113] width 19 height 3
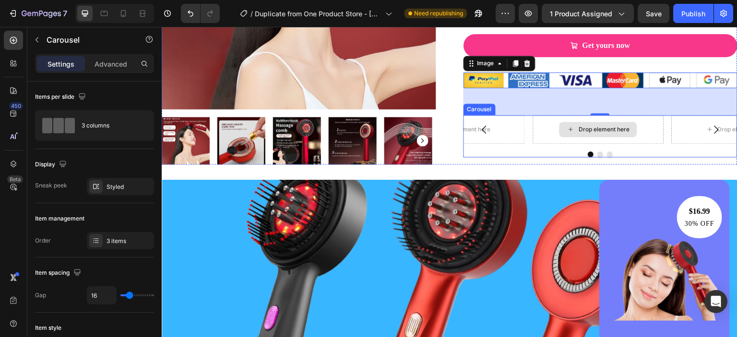
click at [546, 129] on div "Drop element here" at bounding box center [597, 129] width 131 height 29
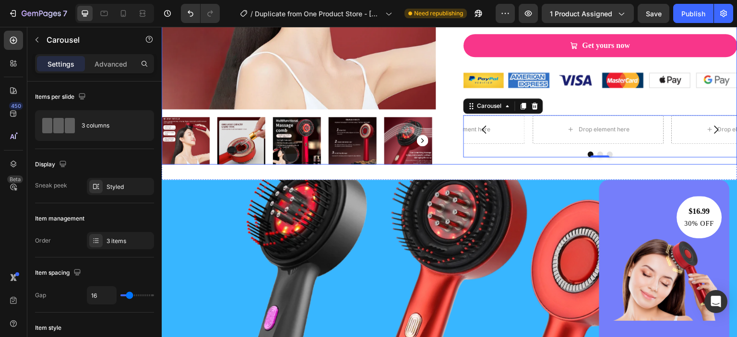
click at [596, 109] on div "Laser Scalp Hair Massager (P) Title Icon Icon Icon Icon Icon Icon List Hoz (229…" at bounding box center [600, -1] width 274 height 329
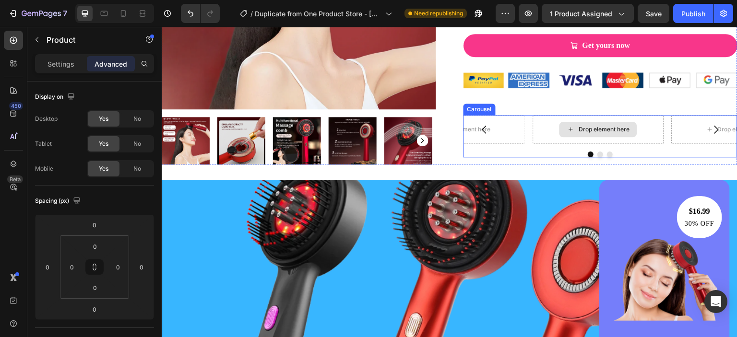
click at [586, 126] on div "Drop element here" at bounding box center [603, 130] width 51 height 8
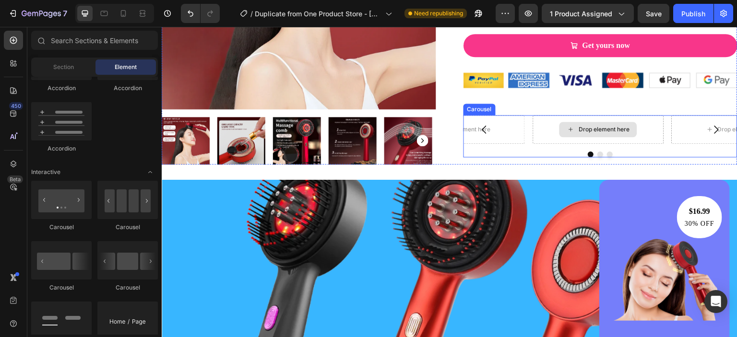
click at [586, 126] on div "Drop element here" at bounding box center [603, 130] width 51 height 8
click at [567, 126] on icon at bounding box center [571, 129] width 8 height 8
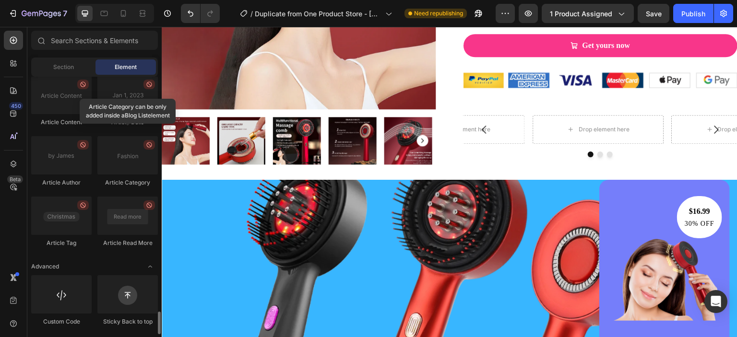
scroll to position [2392, 0]
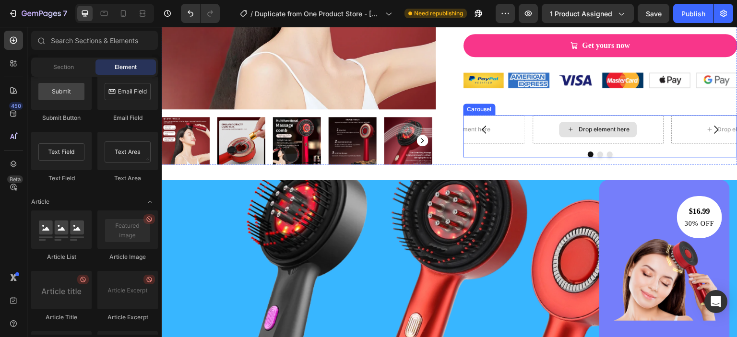
click at [567, 126] on icon at bounding box center [571, 129] width 8 height 8
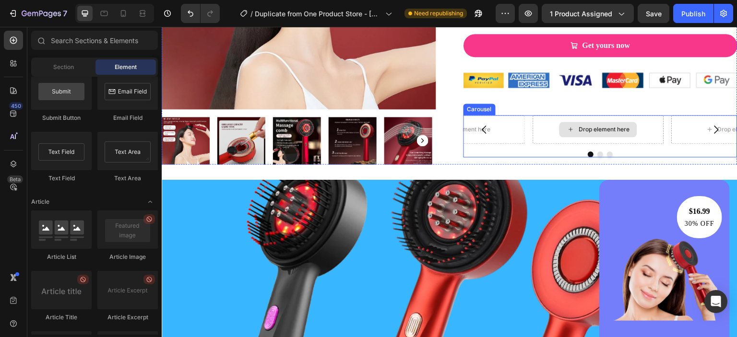
click at [567, 126] on icon at bounding box center [571, 129] width 8 height 8
click at [479, 126] on icon "Carousel Back Arrow" at bounding box center [485, 130] width 12 height 12
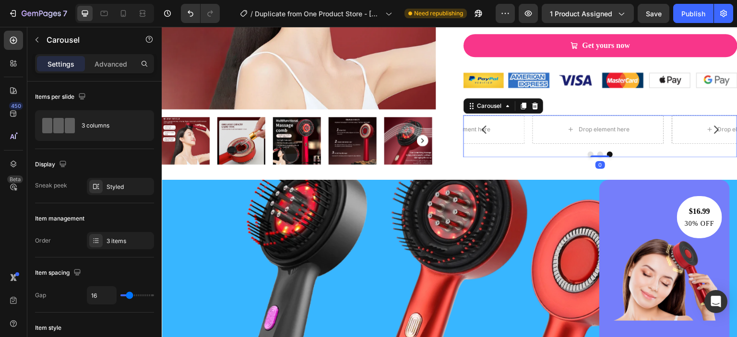
click at [479, 126] on icon "Carousel Back Arrow" at bounding box center [485, 130] width 12 height 12
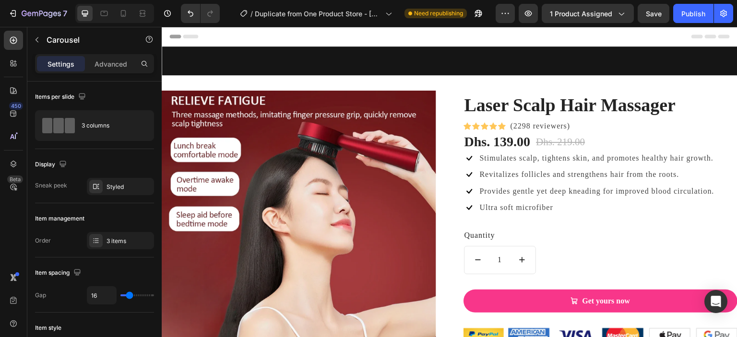
scroll to position [256, 0]
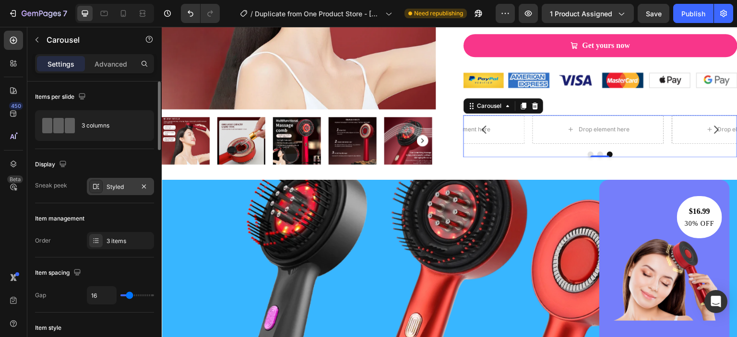
click at [129, 185] on div "Styled" at bounding box center [120, 187] width 28 height 9
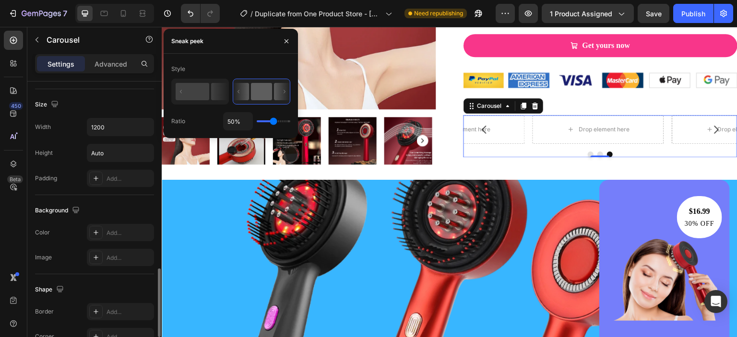
scroll to position [877, 0]
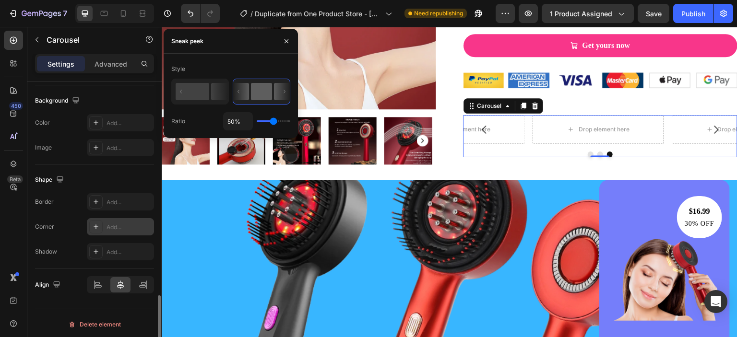
click at [112, 218] on div "Add..." at bounding box center [120, 226] width 67 height 17
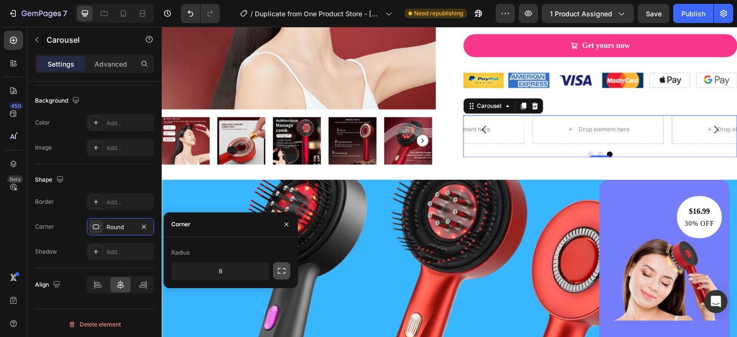
click at [278, 270] on icon "button" at bounding box center [282, 271] width 10 height 10
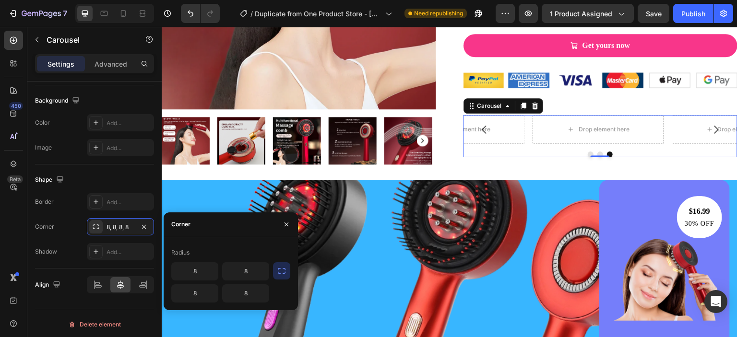
click at [282, 273] on icon "button" at bounding box center [282, 271] width 10 height 10
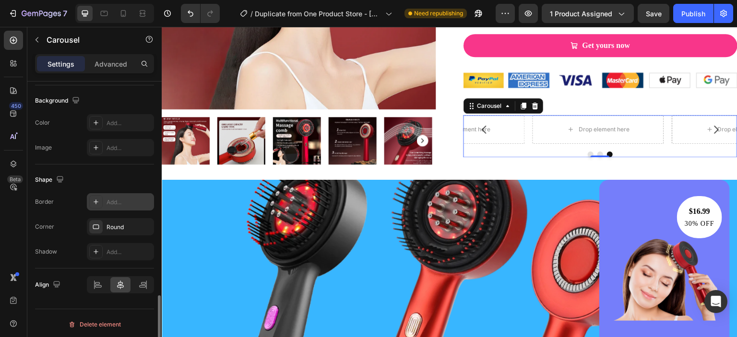
click at [98, 201] on icon at bounding box center [96, 202] width 8 height 8
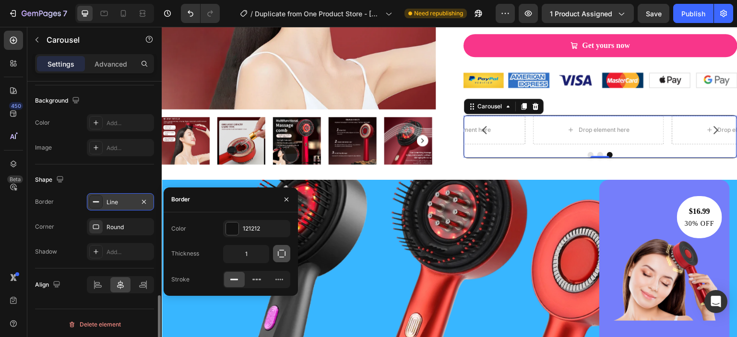
click at [282, 257] on icon "button" at bounding box center [282, 254] width 8 height 8
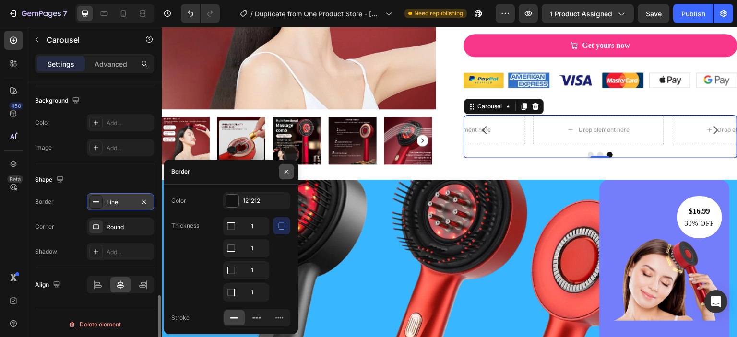
click at [284, 172] on icon "button" at bounding box center [286, 172] width 8 height 8
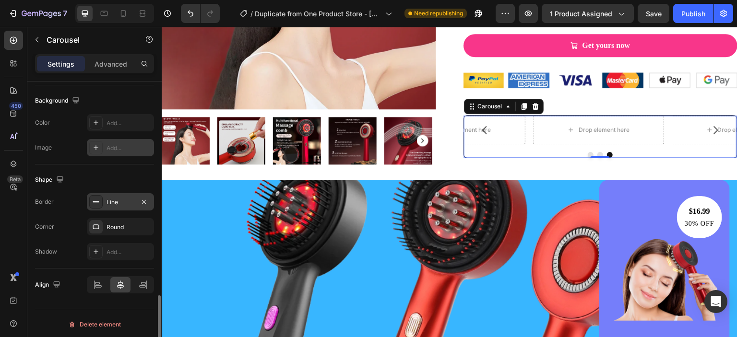
scroll to position [621, 0]
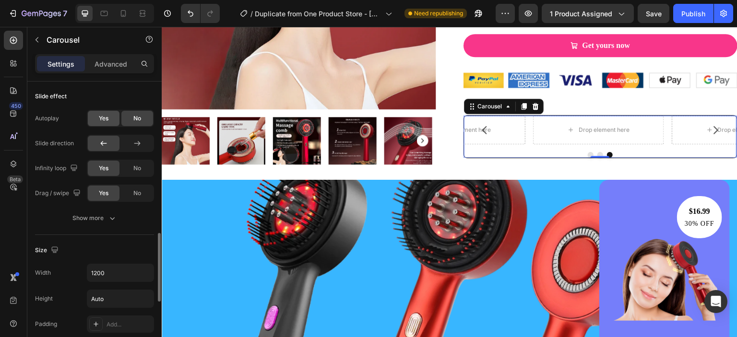
click at [111, 122] on div "Yes" at bounding box center [104, 118] width 32 height 15
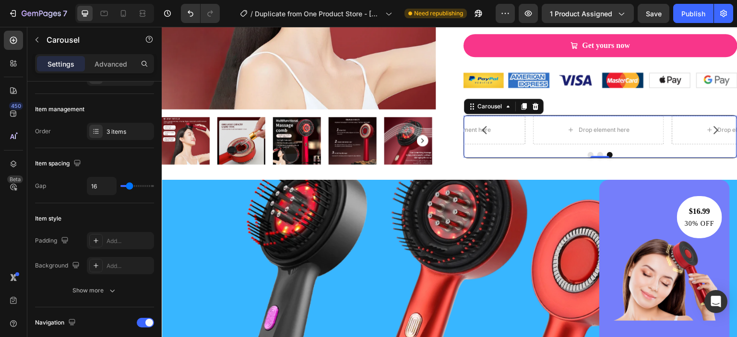
scroll to position [365, 0]
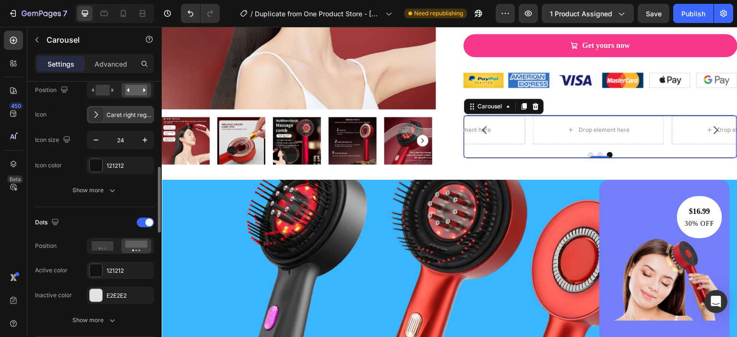
click at [109, 118] on div "Caret right regular" at bounding box center [120, 114] width 67 height 17
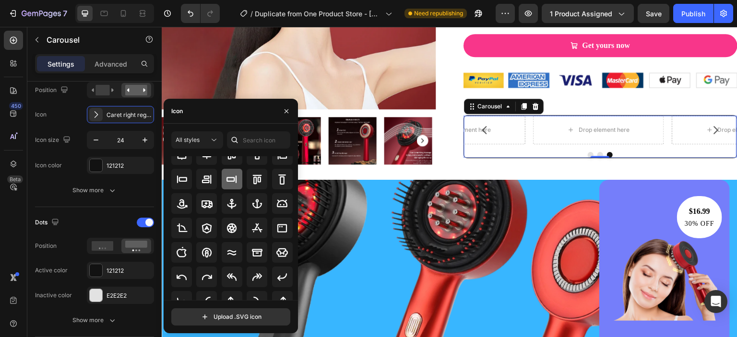
scroll to position [106, 0]
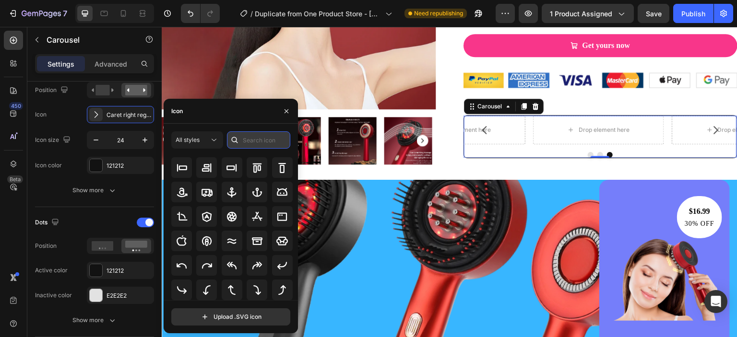
click at [254, 134] on input "text" at bounding box center [258, 139] width 63 height 17
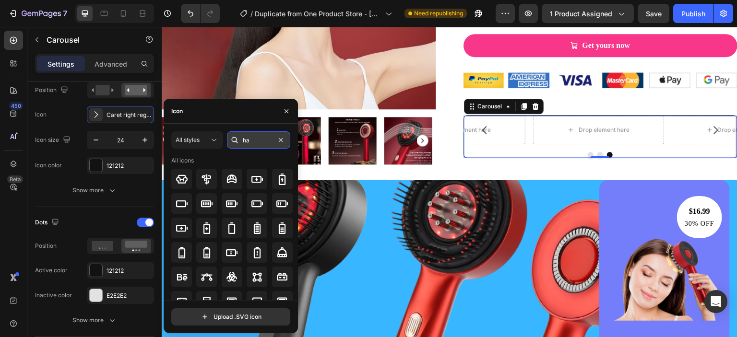
type input "h"
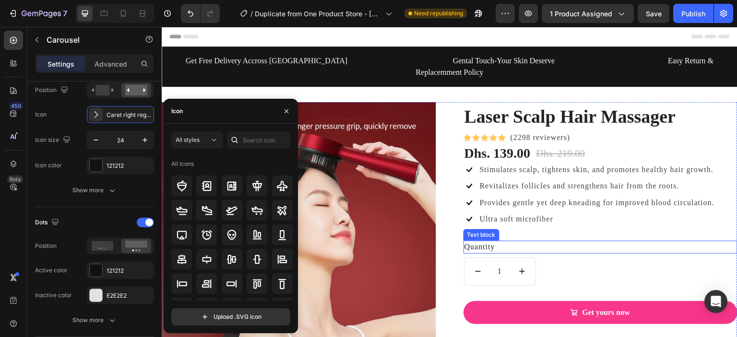
click at [496, 241] on div "Quantity" at bounding box center [600, 247] width 274 height 12
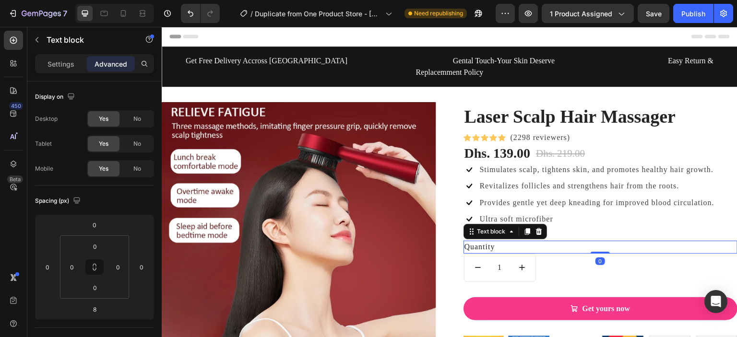
drag, startPoint x: 596, startPoint y: 244, endPoint x: 591, endPoint y: 232, distance: 12.5
click at [591, 241] on div "Quantity Text block 0" at bounding box center [600, 247] width 274 height 12
type input "0"
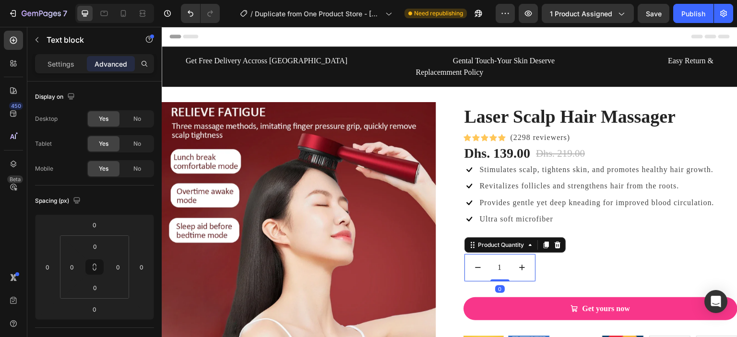
click at [528, 263] on div "1 Product Quantity 0" at bounding box center [500, 268] width 72 height 28
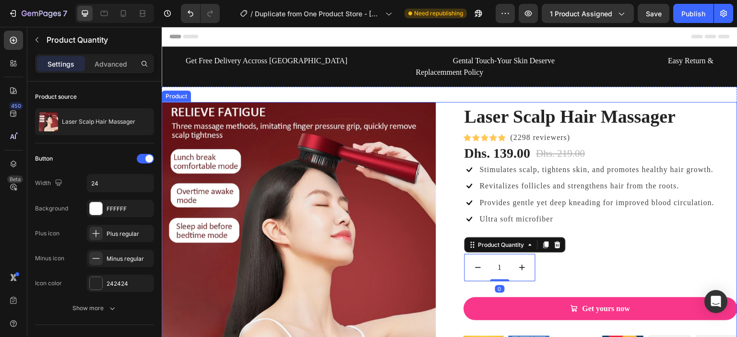
click at [555, 262] on div "Laser Scalp Hair Massager (P) Title Icon Icon Icon Icon Icon Icon List Hoz (229…" at bounding box center [600, 266] width 274 height 329
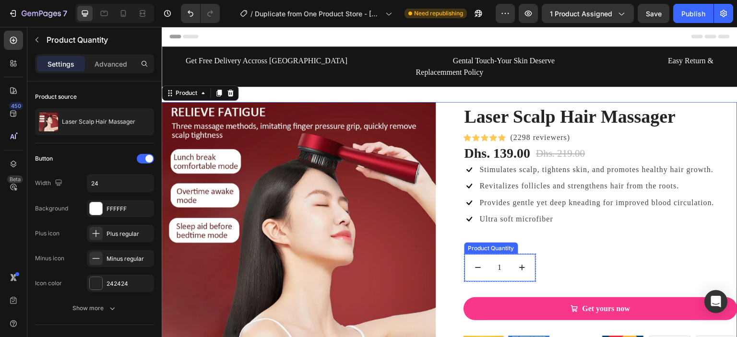
click at [530, 254] on div "1 Product Quantity" at bounding box center [500, 268] width 72 height 28
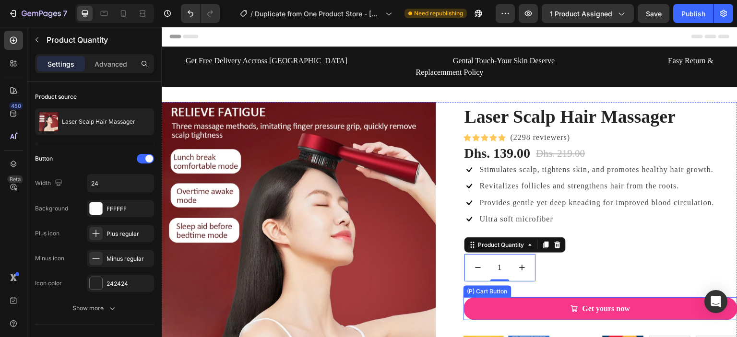
click at [463, 305] on div "Get yours now (P) Cart Button" at bounding box center [600, 308] width 274 height 23
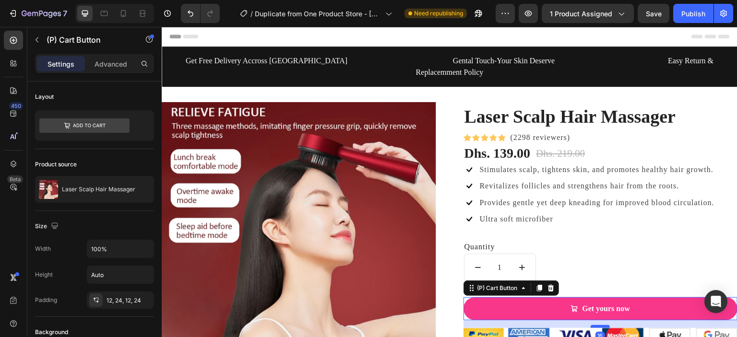
drag, startPoint x: 596, startPoint y: 323, endPoint x: 591, endPoint y: 315, distance: 9.3
click at [591, 325] on div at bounding box center [599, 326] width 19 height 3
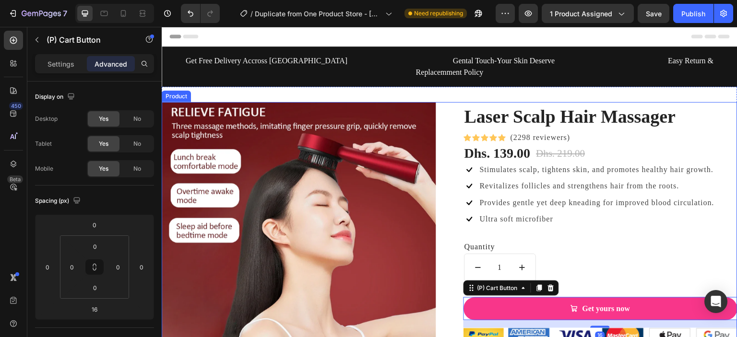
click at [584, 250] on div "Laser Scalp Hair Massager (P) Title Icon Icon Icon Icon Icon Icon List Hoz (229…" at bounding box center [600, 266] width 274 height 329
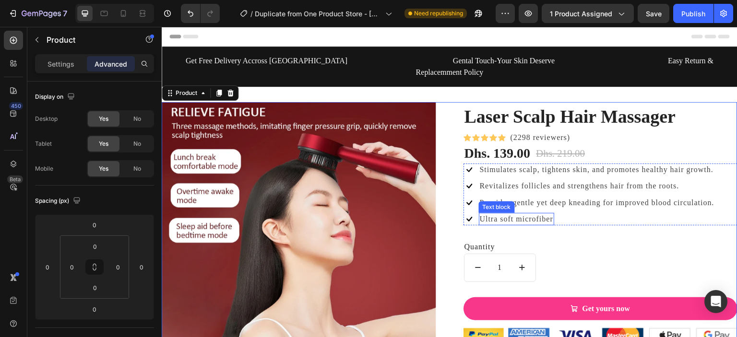
click at [510, 214] on p "Ultra soft microfiber" at bounding box center [516, 219] width 73 height 11
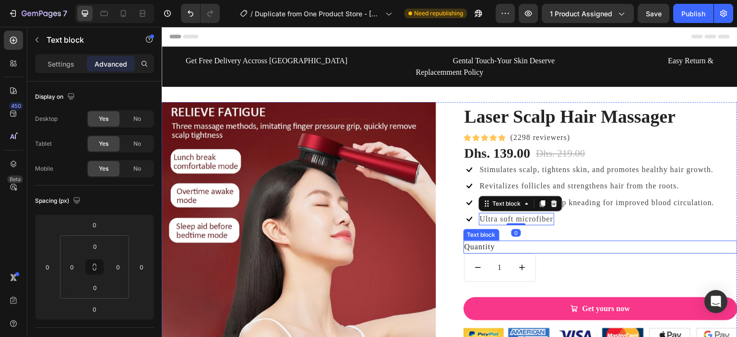
click at [506, 241] on div "Quantity" at bounding box center [600, 247] width 274 height 12
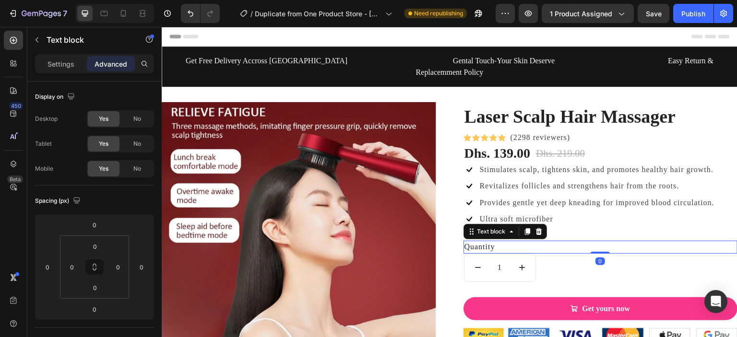
click at [569, 241] on div "Quantity" at bounding box center [600, 247] width 274 height 12
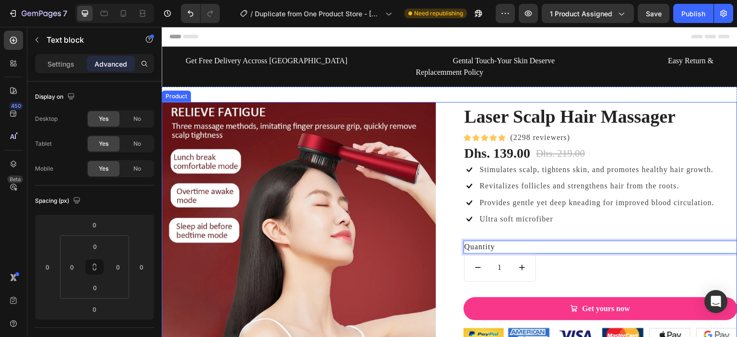
click at [542, 256] on div "Laser Scalp Hair Massager (P) Title Icon Icon Icon Icon Icon Icon List Hoz (229…" at bounding box center [600, 266] width 274 height 329
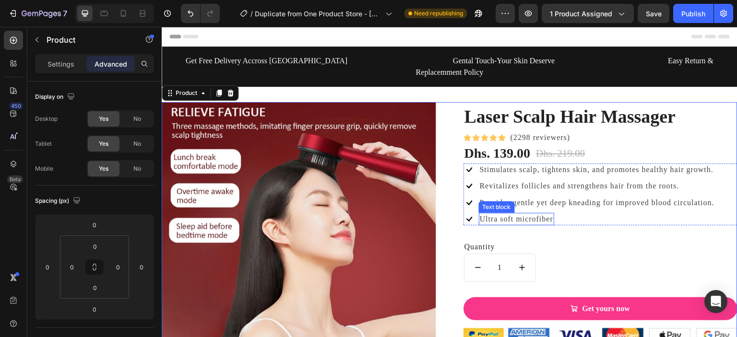
click at [548, 214] on p "Ultra soft microfiber" at bounding box center [516, 219] width 73 height 11
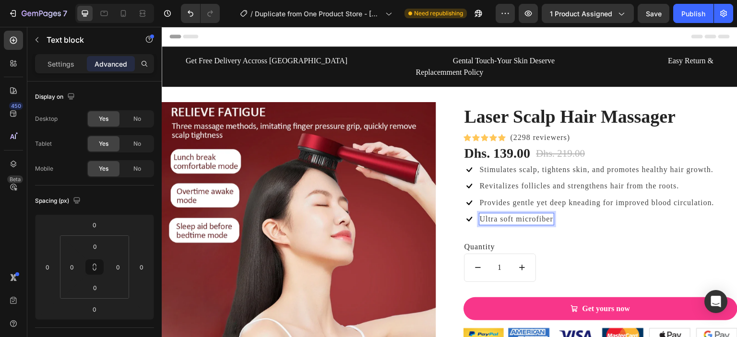
click at [548, 214] on p "Ultra soft microfiber" at bounding box center [516, 219] width 73 height 11
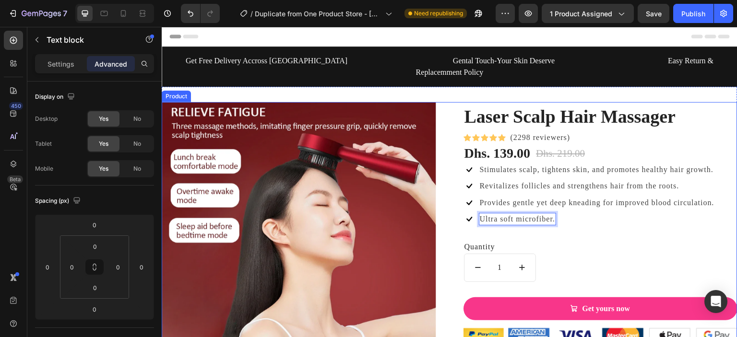
click at [558, 255] on div "Laser Scalp Hair Massager (P) Title Icon Icon Icon Icon Icon Icon List Hoz (229…" at bounding box center [600, 266] width 274 height 329
click at [543, 256] on div "Laser Scalp Hair Massager (P) Title Icon Icon Icon Icon Icon Icon List Hoz (229…" at bounding box center [600, 266] width 274 height 329
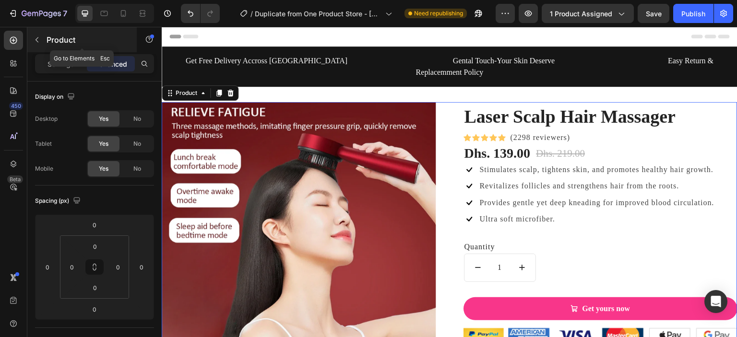
click at [37, 36] on icon "button" at bounding box center [37, 40] width 8 height 8
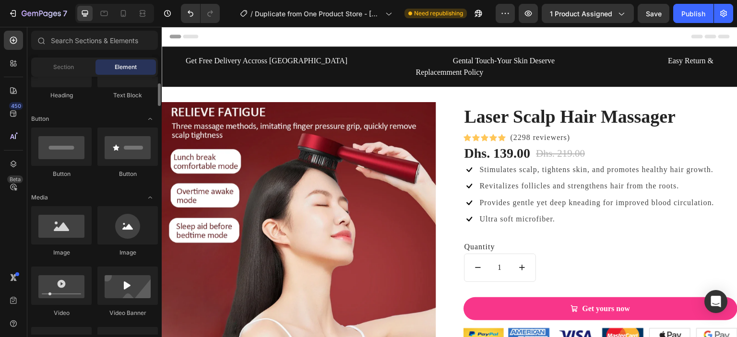
scroll to position [178, 0]
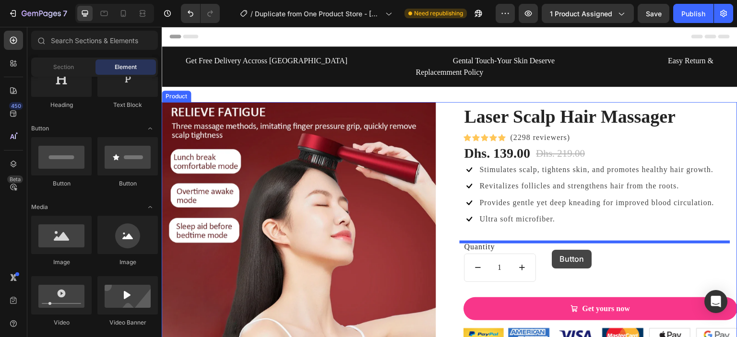
drag, startPoint x: 280, startPoint y: 197, endPoint x: 549, endPoint y: 250, distance: 274.6
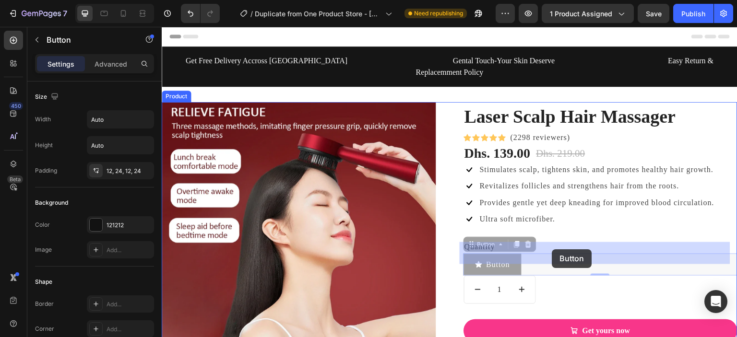
drag, startPoint x: 517, startPoint y: 255, endPoint x: 559, endPoint y: 249, distance: 41.6
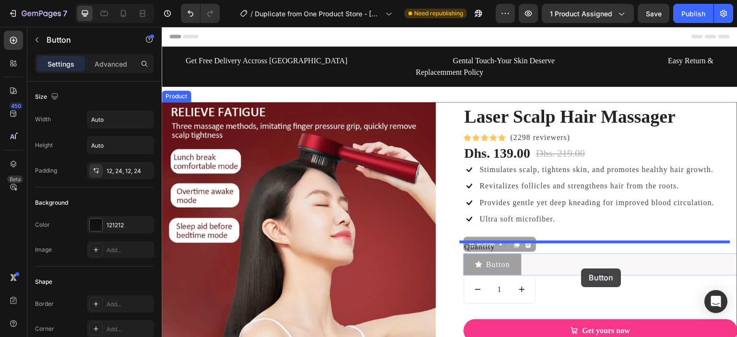
drag, startPoint x: 559, startPoint y: 249, endPoint x: 581, endPoint y: 269, distance: 29.6
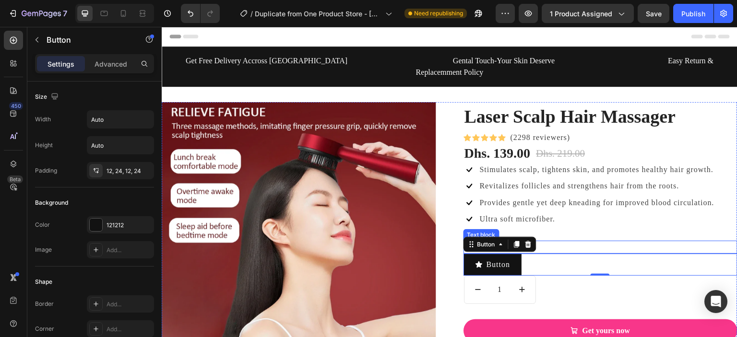
click at [532, 242] on p "Quantity" at bounding box center [600, 247] width 272 height 11
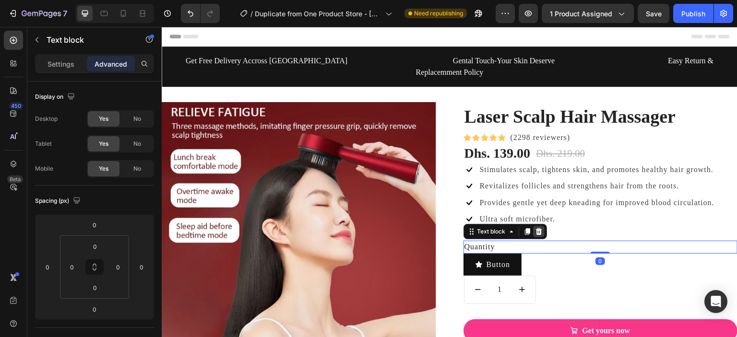
click at [535, 226] on div at bounding box center [539, 232] width 12 height 12
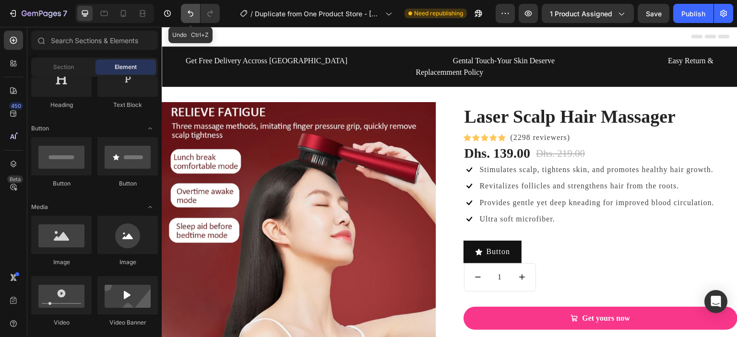
click at [187, 17] on icon "Undo/Redo" at bounding box center [191, 14] width 10 height 10
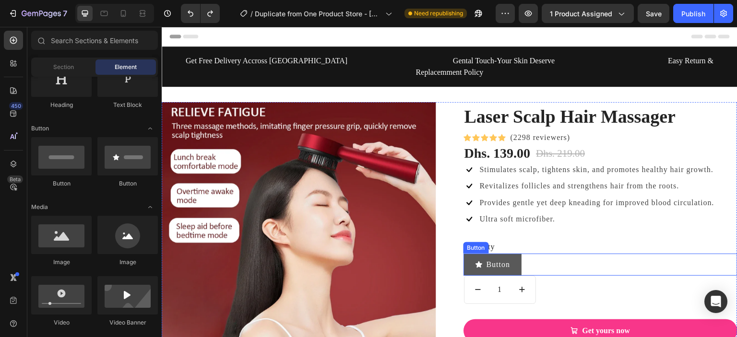
click at [510, 255] on button "Button" at bounding box center [492, 265] width 59 height 22
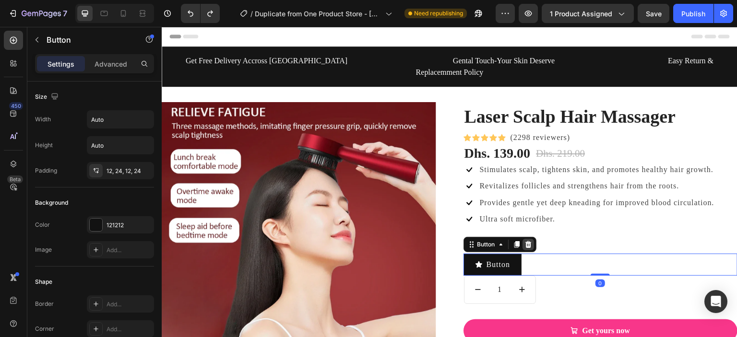
click at [522, 239] on div at bounding box center [528, 245] width 12 height 12
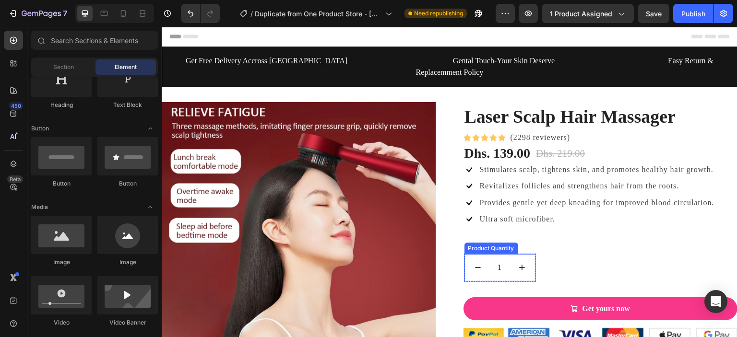
click at [526, 262] on div "1 Product Quantity" at bounding box center [500, 268] width 72 height 28
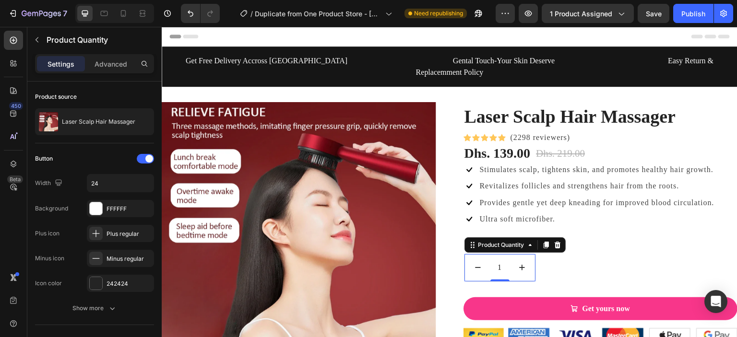
click at [529, 255] on div "1 Product Quantity 0" at bounding box center [500, 268] width 72 height 28
drag, startPoint x: 529, startPoint y: 255, endPoint x: 545, endPoint y: 253, distance: 15.9
click at [539, 253] on div "Laser Scalp Hair Massager (P) Title Icon Icon Icon Icon Icon Icon List Hoz (229…" at bounding box center [600, 266] width 274 height 329
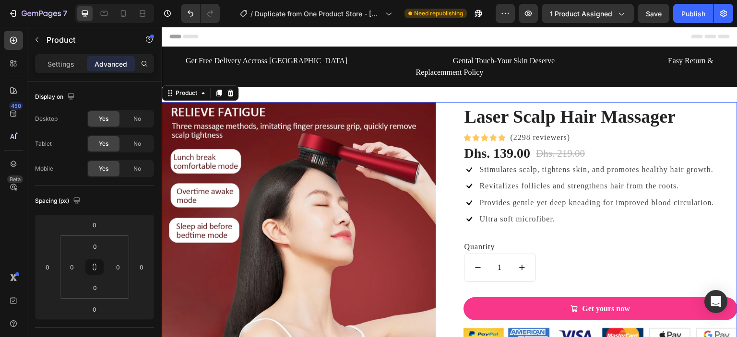
click at [545, 253] on div "Laser Scalp Hair Massager (P) Title Icon Icon Icon Icon Icon Icon List Hoz (229…" at bounding box center [600, 266] width 274 height 329
click at [527, 254] on div "1 Product Quantity" at bounding box center [500, 268] width 72 height 28
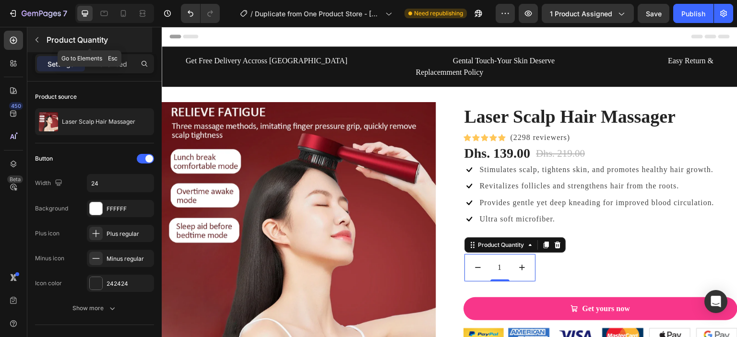
click at [38, 42] on icon "button" at bounding box center [37, 40] width 8 height 8
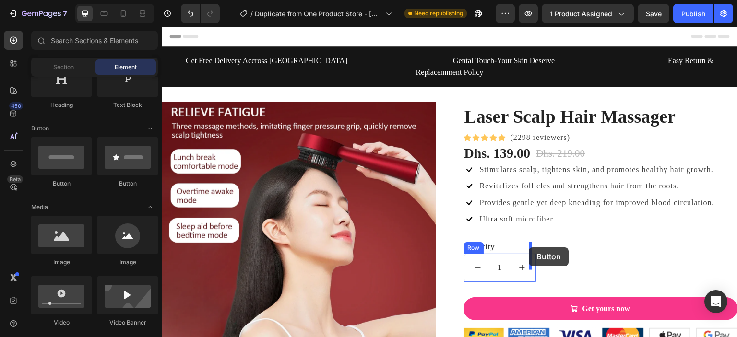
drag, startPoint x: 231, startPoint y: 192, endPoint x: 529, endPoint y: 247, distance: 303.4
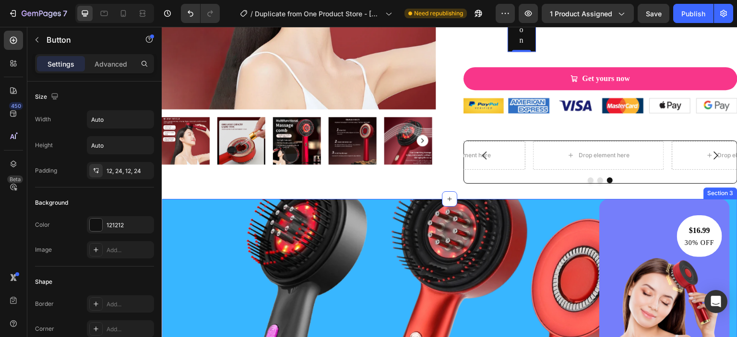
scroll to position [0, 0]
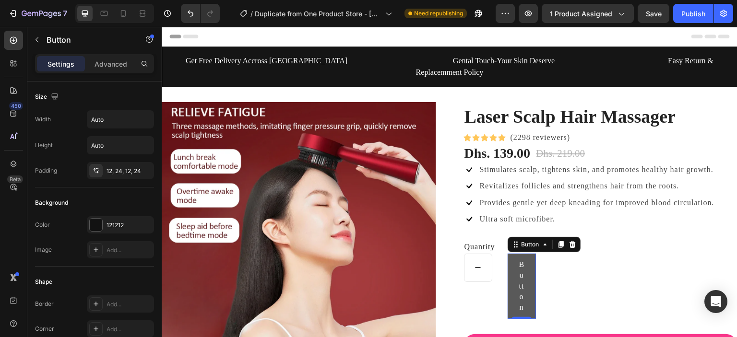
click at [519, 317] on div at bounding box center [521, 318] width 19 height 2
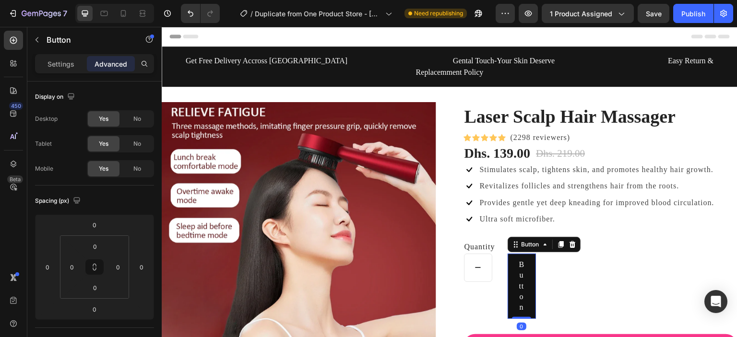
drag, startPoint x: 519, startPoint y: 305, endPoint x: 535, endPoint y: 301, distance: 15.7
click at [532, 302] on div "Laser Scalp Hair Massager (P) Title Icon Icon Icon Icon Icon Icon List Hoz (229…" at bounding box center [600, 276] width 274 height 349
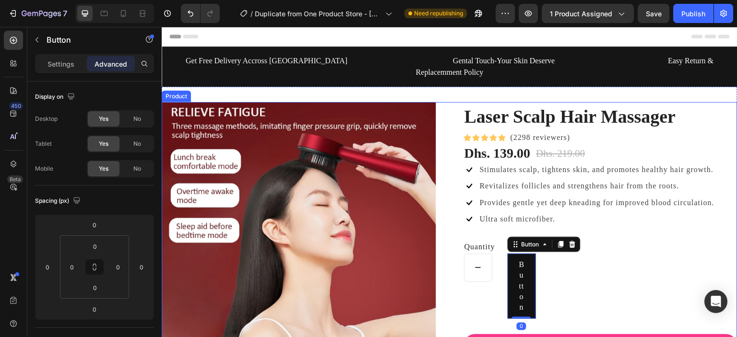
click at [535, 301] on div "Laser Scalp Hair Massager (P) Title Icon Icon Icon Icon Icon Icon List Hoz (229…" at bounding box center [600, 276] width 274 height 349
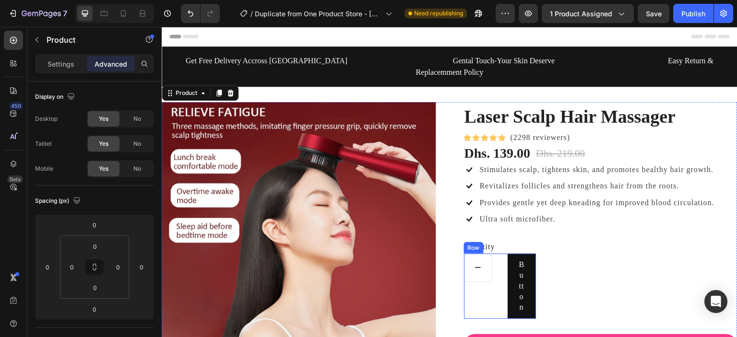
click at [495, 258] on div "1 Product Quantity Button Button Row" at bounding box center [500, 286] width 72 height 65
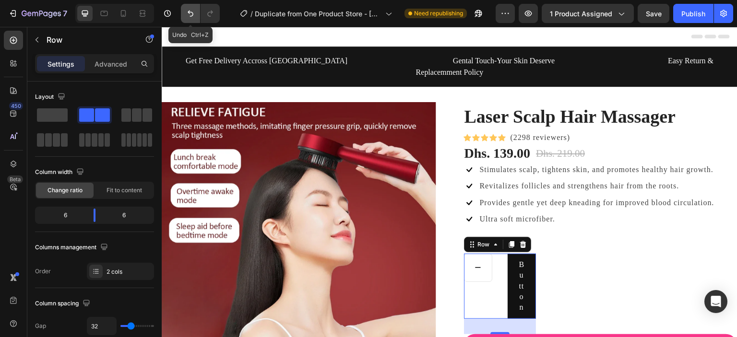
click at [195, 14] on button "Undo/Redo" at bounding box center [190, 13] width 19 height 19
click at [193, 13] on icon "Undo/Redo" at bounding box center [191, 14] width 10 height 10
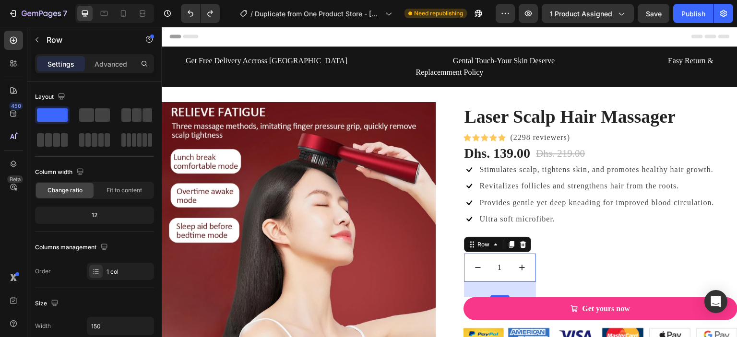
click at [523, 282] on div "32" at bounding box center [500, 289] width 72 height 15
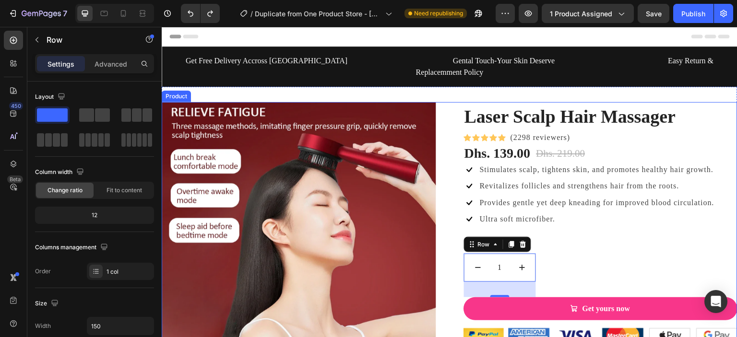
click at [569, 257] on div "Laser Scalp Hair Massager (P) Title Icon Icon Icon Icon Icon Icon List Hoz (229…" at bounding box center [600, 266] width 274 height 329
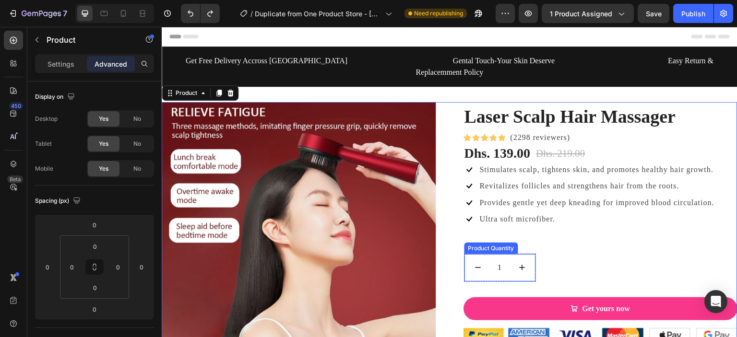
click at [518, 269] on div "1 Product Quantity" at bounding box center [500, 268] width 72 height 28
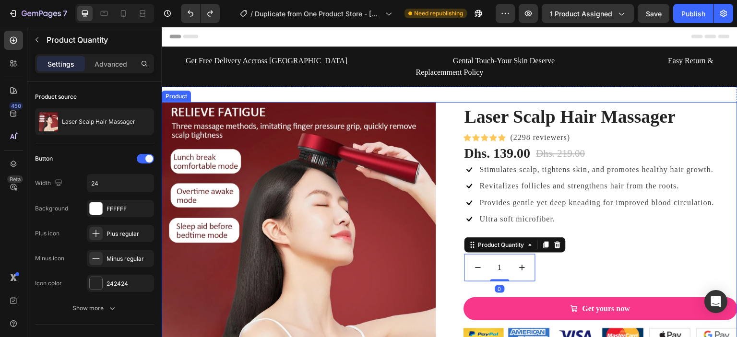
click at [571, 252] on div "Laser Scalp Hair Massager (P) Title Icon Icon Icon Icon Icon Icon List Hoz (229…" at bounding box center [600, 266] width 274 height 329
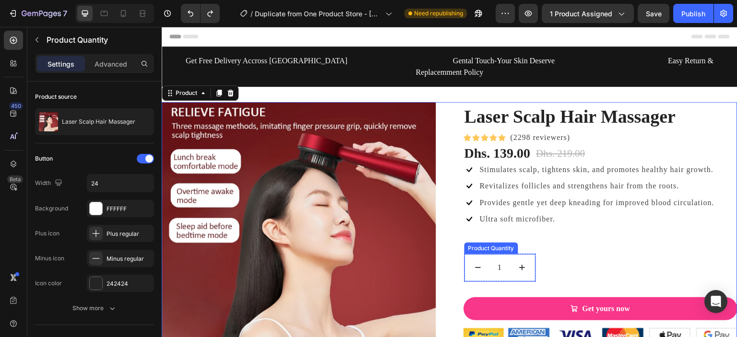
click at [530, 256] on div "1 Product Quantity" at bounding box center [500, 268] width 72 height 28
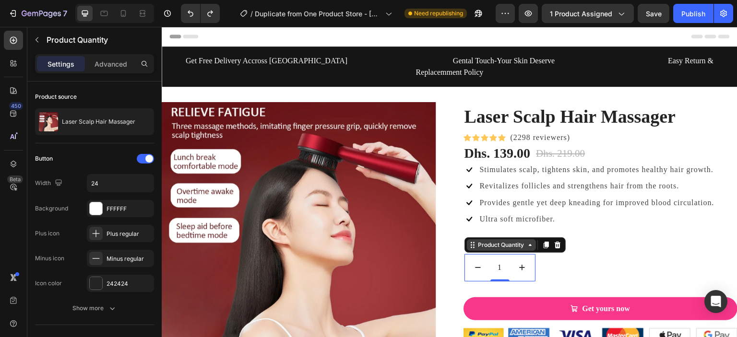
click at [528, 239] on div "Product Quantity" at bounding box center [501, 245] width 69 height 12
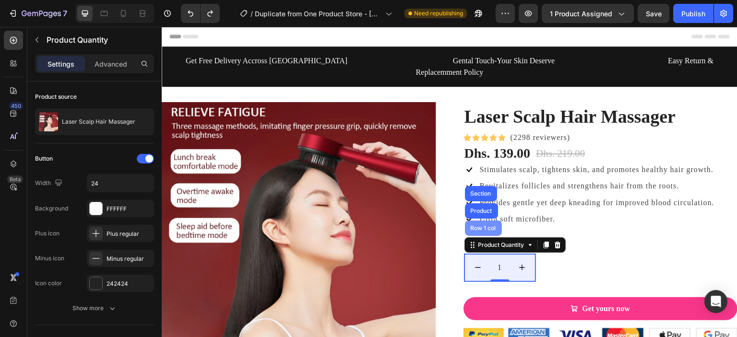
click at [490, 225] on div "Row 1 col" at bounding box center [483, 228] width 29 height 6
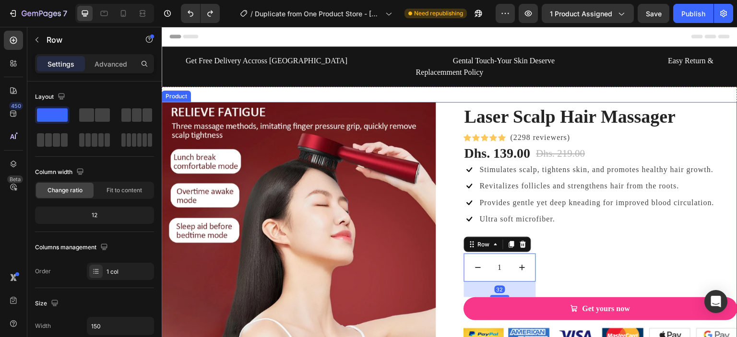
click at [548, 249] on div "Laser Scalp Hair Massager (P) Title Icon Icon Icon Icon Icon Icon List Hoz (229…" at bounding box center [600, 266] width 274 height 329
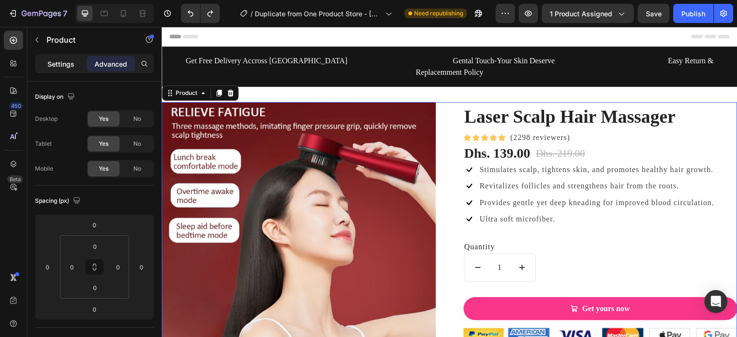
click at [64, 60] on p "Settings" at bounding box center [60, 64] width 27 height 10
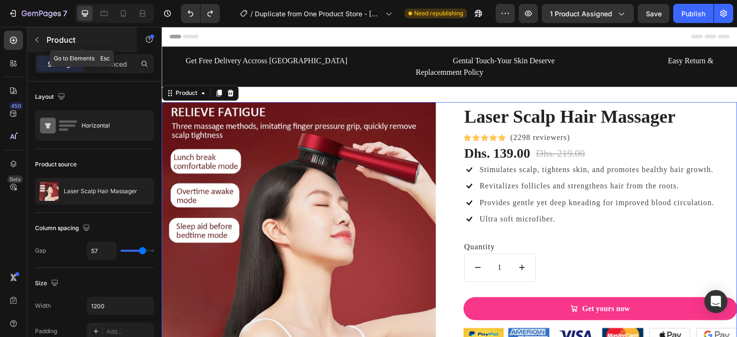
click at [39, 36] on icon "button" at bounding box center [37, 40] width 8 height 8
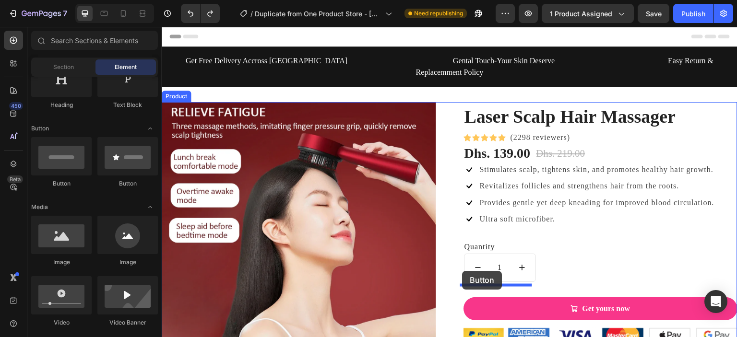
drag, startPoint x: 238, startPoint y: 195, endPoint x: 462, endPoint y: 271, distance: 237.0
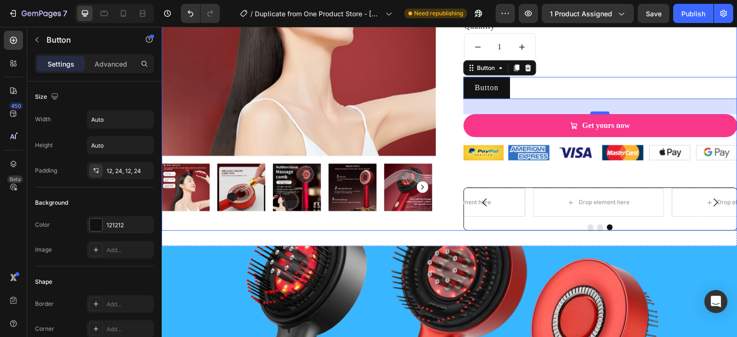
scroll to position [256, 0]
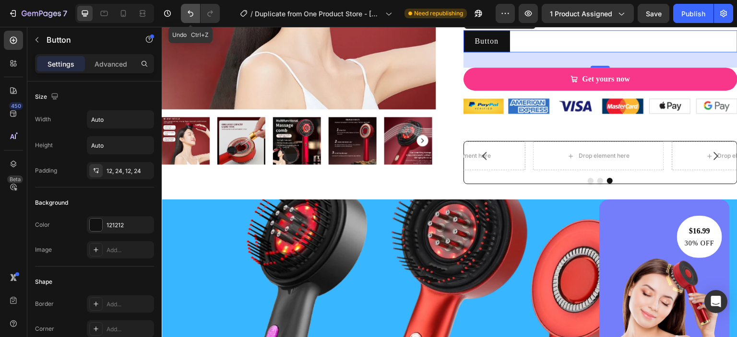
click at [191, 16] on icon "Undo/Redo" at bounding box center [191, 14] width 6 height 6
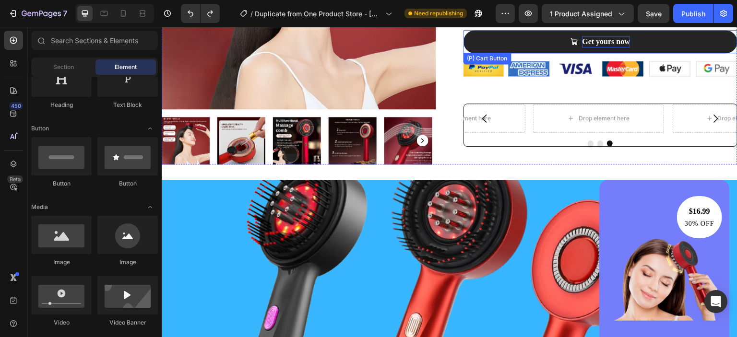
click at [611, 40] on div "Get yours now" at bounding box center [606, 42] width 48 height 12
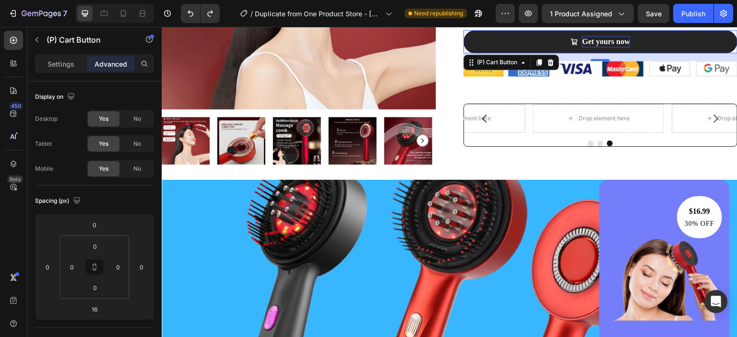
click at [600, 46] on div "Get yours now" at bounding box center [606, 42] width 48 height 12
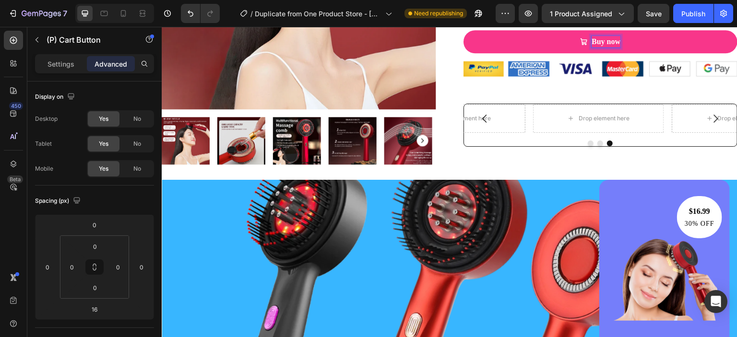
click at [463, 30] on button "Buy now" at bounding box center [600, 41] width 274 height 23
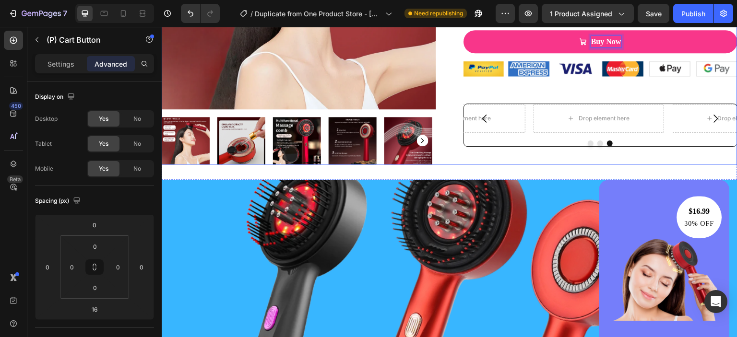
click at [441, 61] on div "Laser Scalp Hair Massager (P) Title Icon Icon Icon Icon Icon Icon List Hoz (229…" at bounding box center [449, -1] width 575 height 329
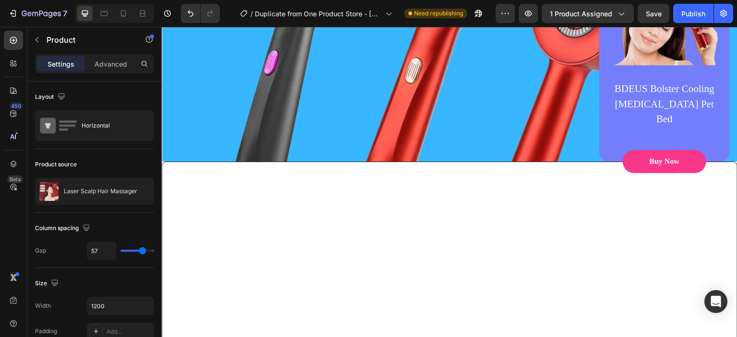
scroll to position [0, 0]
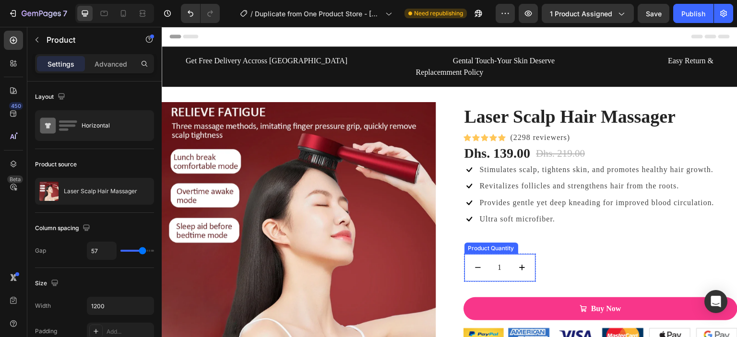
click at [519, 265] on icon "increment" at bounding box center [521, 267] width 5 height 5
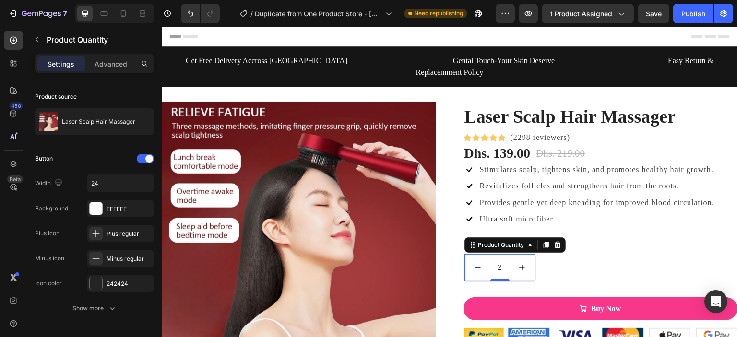
click at [477, 263] on icon "decrement" at bounding box center [478, 268] width 10 height 10
click at [521, 263] on icon "increment" at bounding box center [522, 268] width 10 height 10
click at [477, 263] on icon "decrement" at bounding box center [478, 268] width 10 height 10
type input "1"
click at [97, 232] on icon at bounding box center [96, 234] width 10 height 10
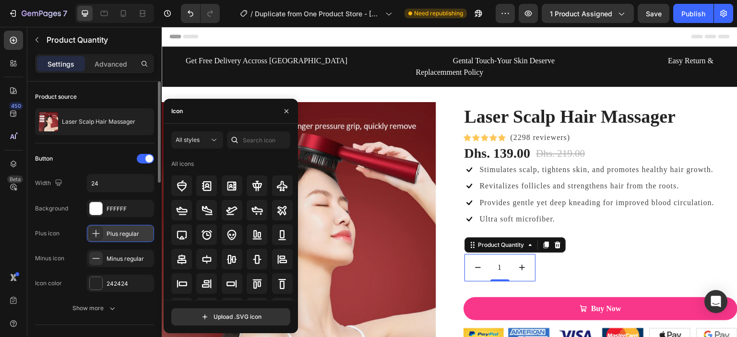
click at [97, 232] on icon at bounding box center [96, 234] width 10 height 10
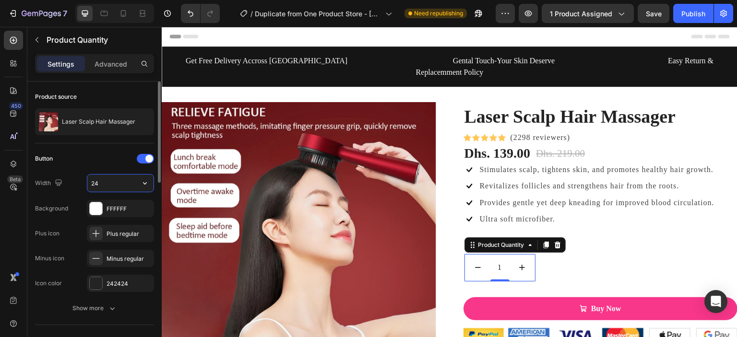
click at [110, 184] on input "24" at bounding box center [120, 183] width 66 height 17
click at [129, 182] on input "24" at bounding box center [120, 183] width 66 height 17
click at [129, 284] on div "242424" at bounding box center [120, 284] width 28 height 9
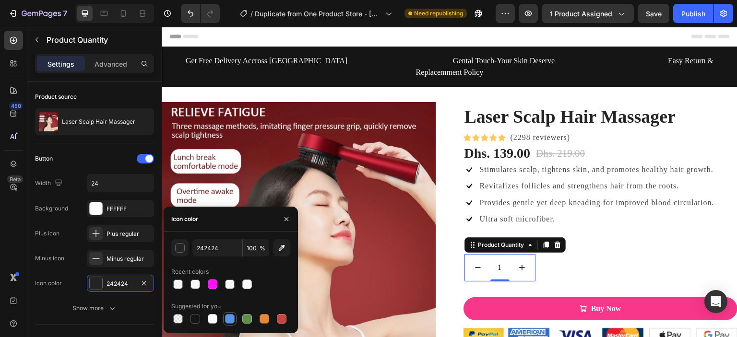
click at [226, 318] on div at bounding box center [230, 319] width 10 height 10
click at [214, 286] on div at bounding box center [213, 285] width 10 height 10
click at [277, 315] on div at bounding box center [282, 319] width 10 height 10
click at [194, 317] on div at bounding box center [195, 319] width 10 height 10
type input "151515"
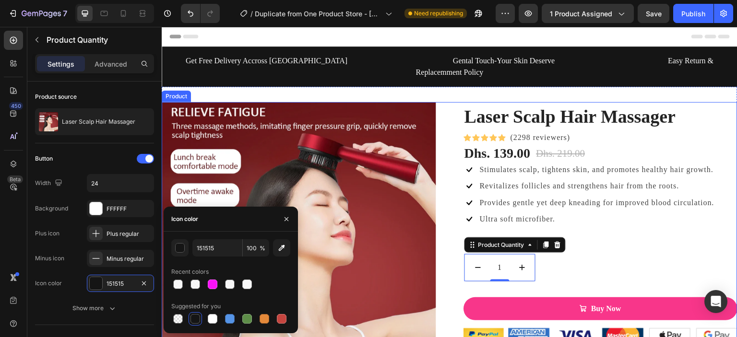
click at [587, 263] on div "Laser Scalp Hair Massager (P) Title Icon Icon Icon Icon Icon Icon List Hoz (229…" at bounding box center [600, 266] width 274 height 329
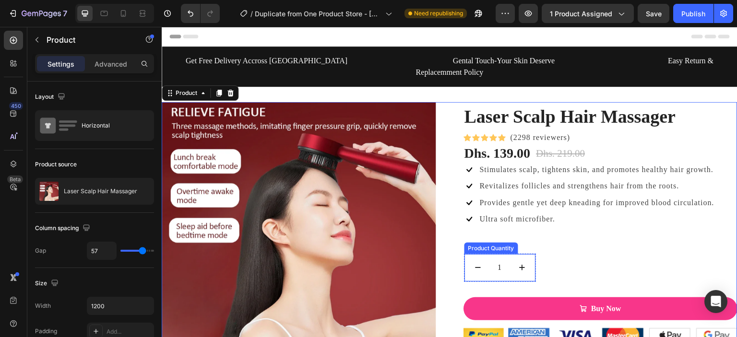
click at [499, 267] on div "1 Product Quantity" at bounding box center [500, 268] width 72 height 28
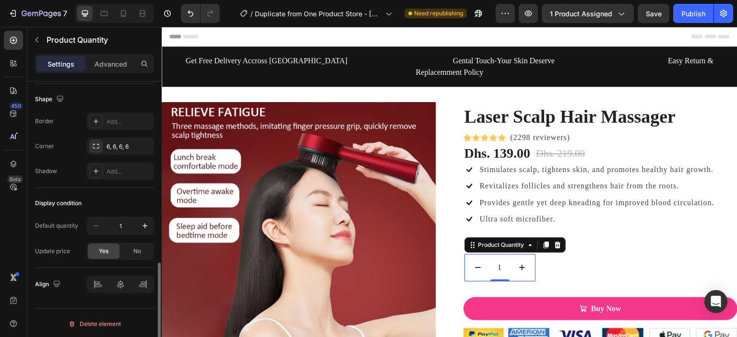
scroll to position [249, 0]
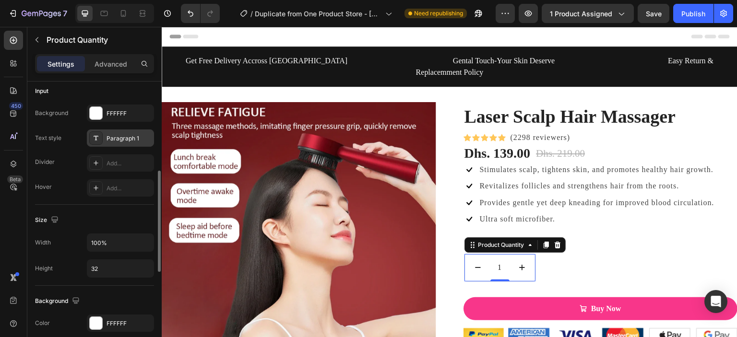
click at [124, 141] on div "Paragraph 1" at bounding box center [128, 138] width 45 height 9
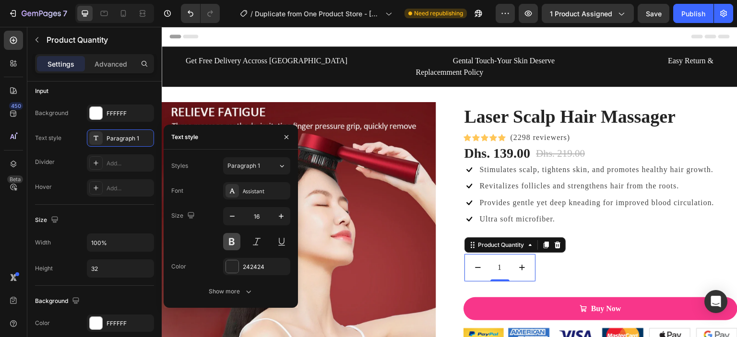
click at [235, 239] on button at bounding box center [231, 241] width 17 height 17
click at [275, 222] on button "button" at bounding box center [280, 216] width 17 height 17
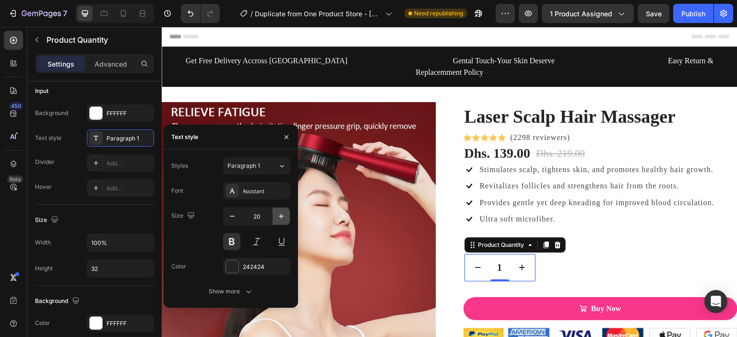
click at [275, 222] on button "button" at bounding box center [280, 216] width 17 height 17
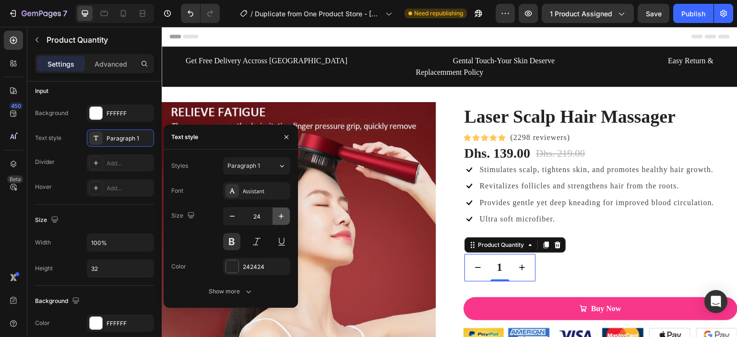
click at [275, 222] on button "button" at bounding box center [280, 216] width 17 height 17
click at [232, 220] on icon "button" at bounding box center [232, 216] width 10 height 10
type input "25"
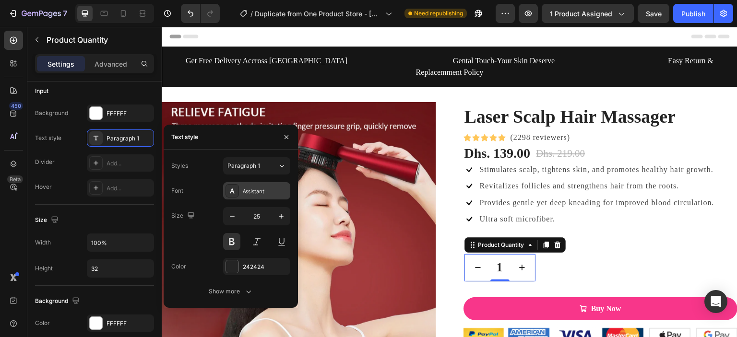
click at [240, 191] on div "Assistant" at bounding box center [256, 190] width 67 height 17
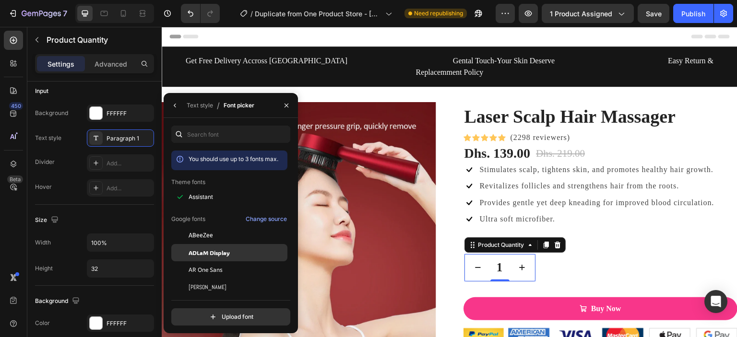
click at [237, 257] on div "ADLaM Display" at bounding box center [236, 252] width 97 height 9
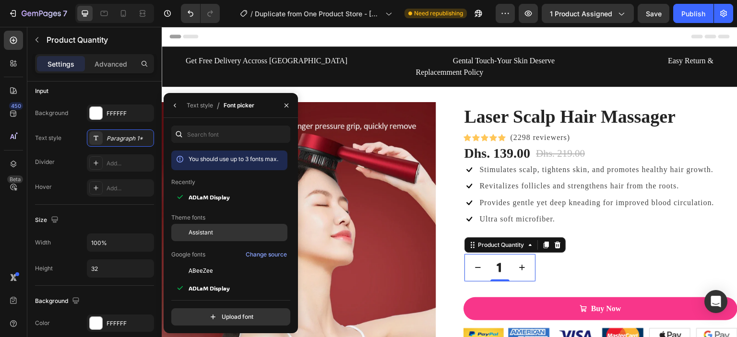
click at [225, 234] on div "Assistant" at bounding box center [236, 232] width 97 height 9
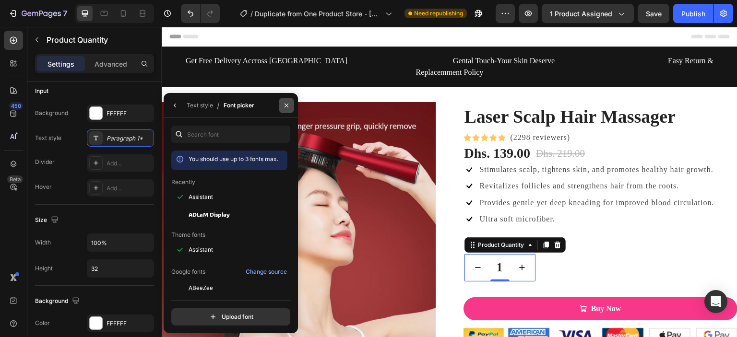
click at [284, 104] on icon "button" at bounding box center [286, 106] width 8 height 8
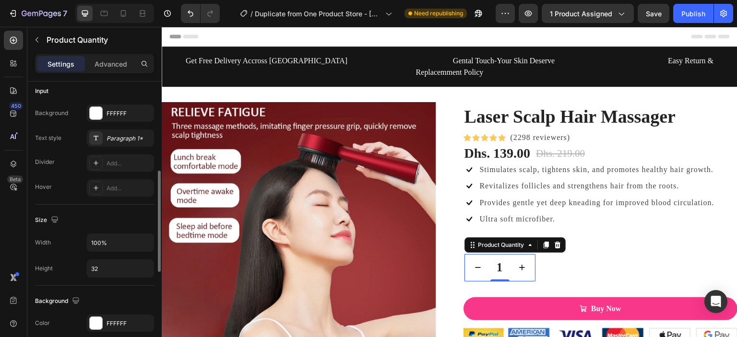
scroll to position [0, 0]
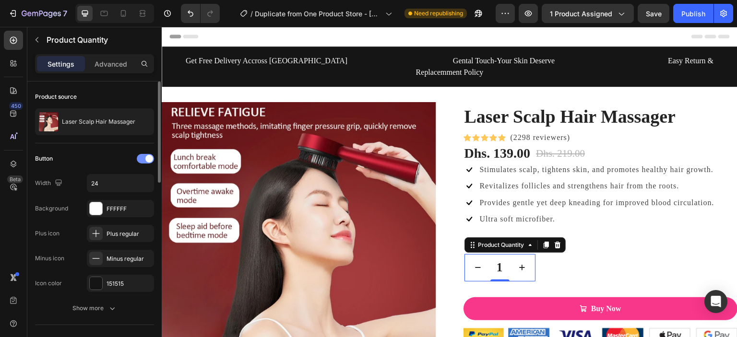
click at [145, 160] on span at bounding box center [149, 159] width 8 height 8
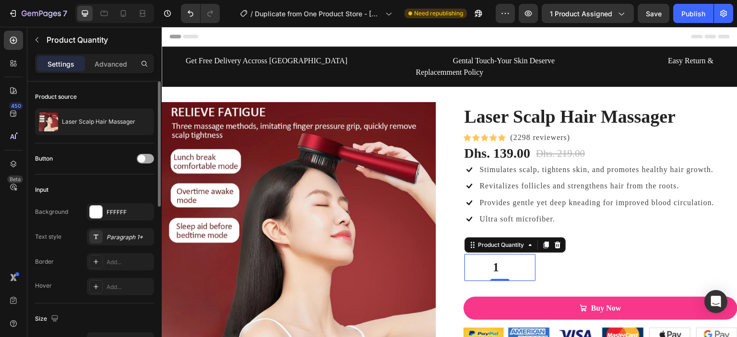
click at [145, 160] on div at bounding box center [145, 159] width 17 height 10
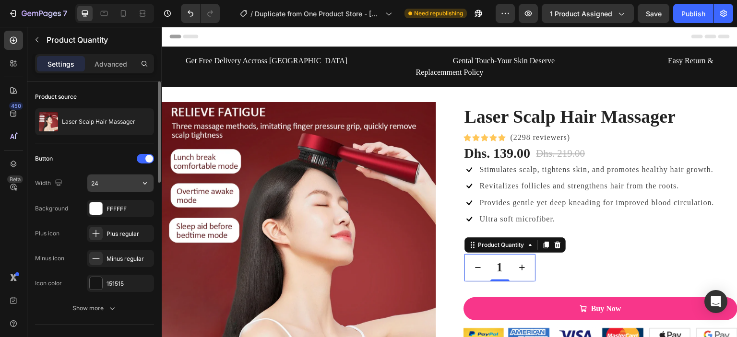
click at [116, 179] on input "24" at bounding box center [120, 183] width 66 height 17
click at [144, 184] on icon "button" at bounding box center [145, 183] width 10 height 10
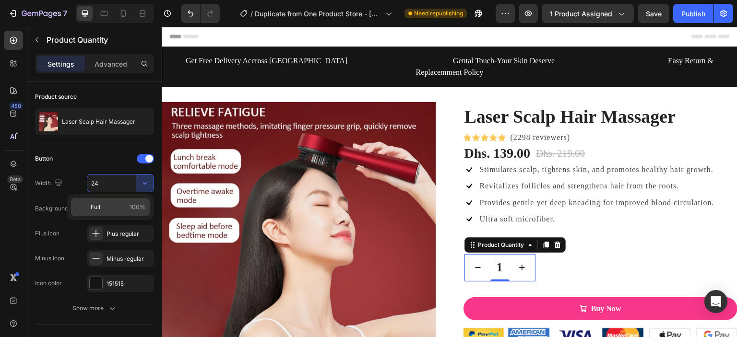
click at [119, 203] on p "Full 100%" at bounding box center [118, 207] width 55 height 9
type input "100%"
click at [119, 203] on div "FFFFFF" at bounding box center [120, 208] width 67 height 17
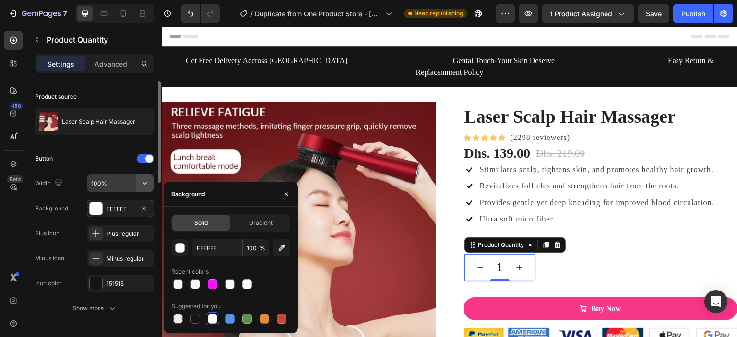
click at [136, 180] on button "button" at bounding box center [144, 183] width 17 height 17
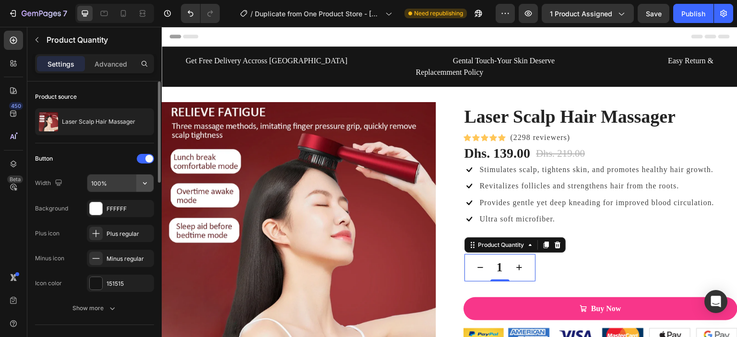
click at [140, 184] on button "button" at bounding box center [144, 183] width 17 height 17
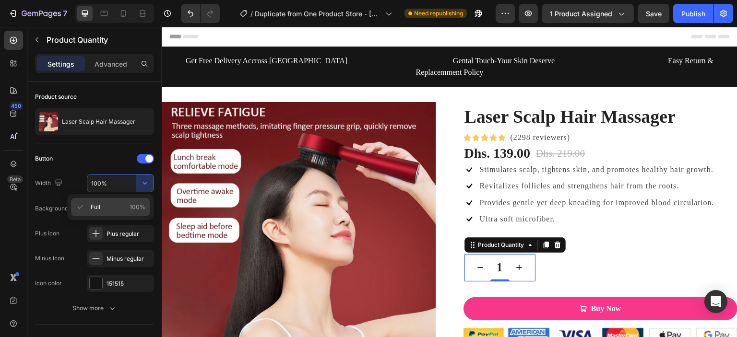
click at [130, 209] on span "100%" at bounding box center [137, 207] width 16 height 9
click at [3, 219] on div "450 Beta" at bounding box center [13, 182] width 27 height 310
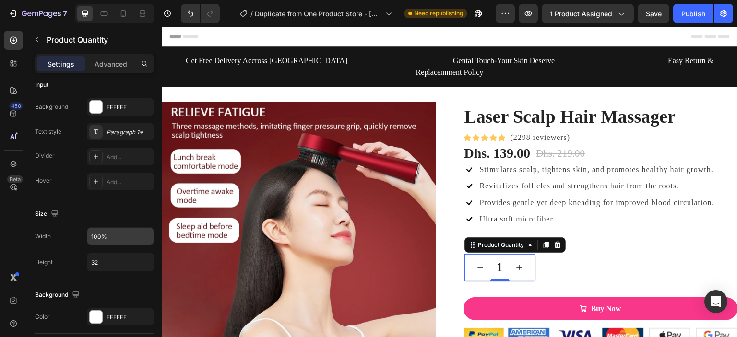
scroll to position [505, 0]
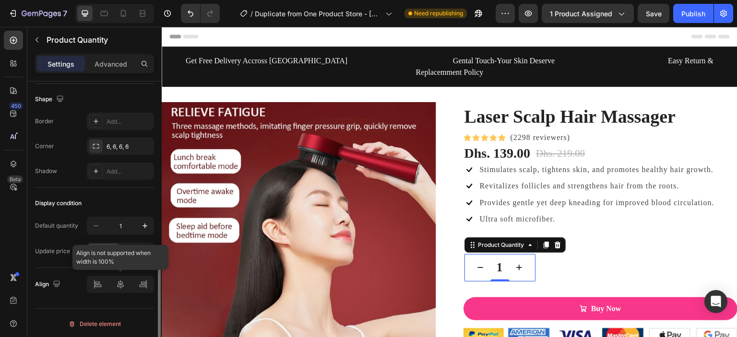
click at [120, 281] on div at bounding box center [120, 284] width 67 height 17
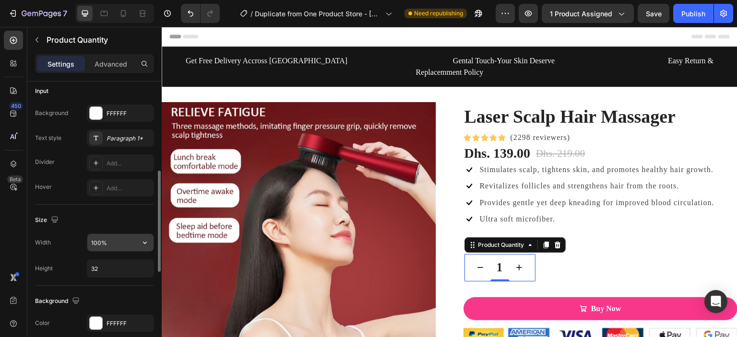
click at [130, 241] on input "100%" at bounding box center [120, 242] width 66 height 17
click at [140, 242] on icon "button" at bounding box center [145, 243] width 10 height 10
click at [141, 227] on div "Size Width 100% Height 32" at bounding box center [94, 245] width 119 height 81
click at [140, 266] on button "button" at bounding box center [144, 268] width 17 height 17
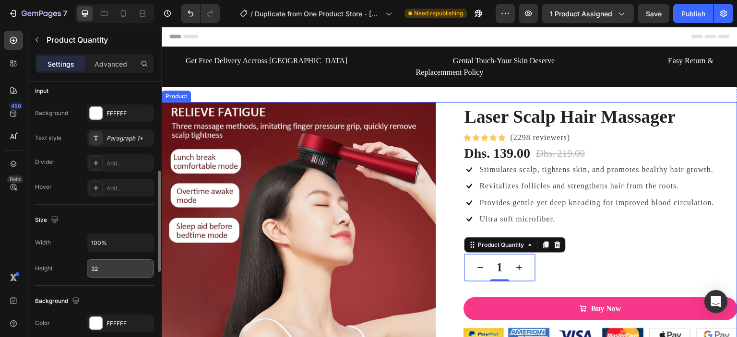
click at [449, 269] on div "Laser Scalp Hair Massager (P) Title Icon Icon Icon Icon Icon Icon List Hoz (229…" at bounding box center [449, 266] width 575 height 329
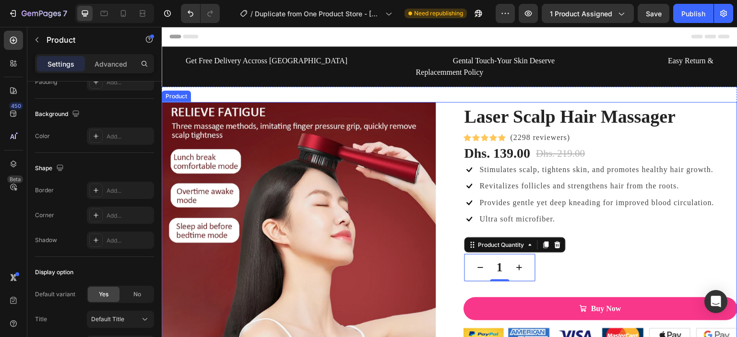
scroll to position [0, 0]
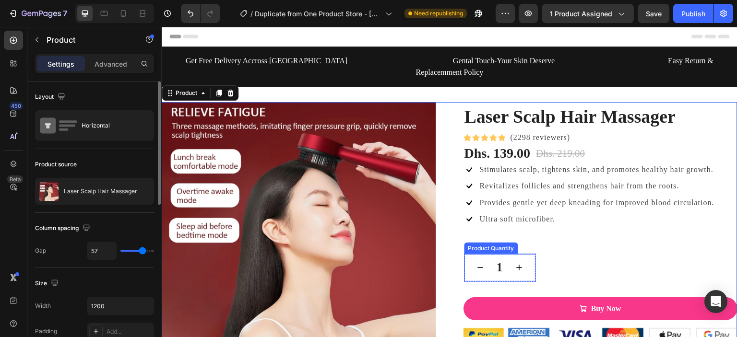
click at [498, 260] on input "1" at bounding box center [500, 267] width 22 height 15
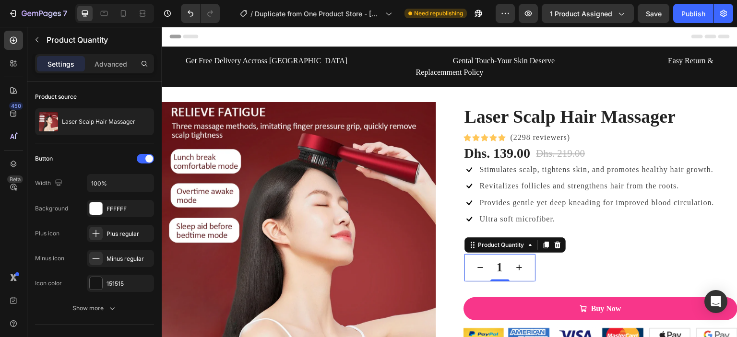
click at [496, 260] on input "1" at bounding box center [500, 267] width 22 height 15
click at [120, 61] on p "Advanced" at bounding box center [110, 64] width 33 height 10
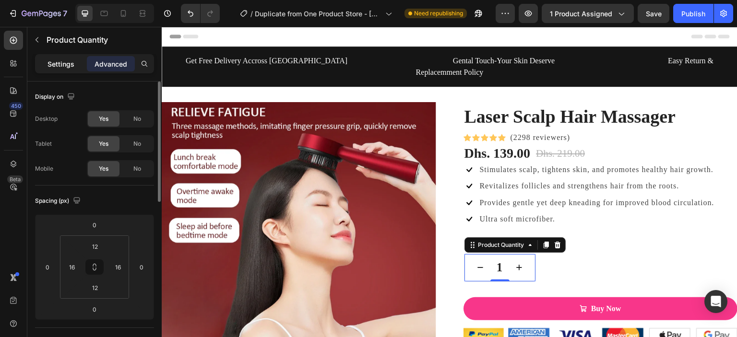
click at [62, 64] on p "Settings" at bounding box center [60, 64] width 27 height 10
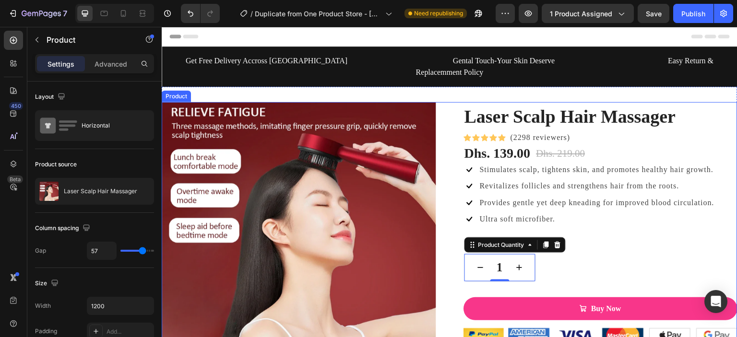
click at [575, 256] on div "Laser Scalp Hair Massager (P) Title Icon Icon Icon Icon Icon Icon List Hoz (229…" at bounding box center [600, 266] width 274 height 329
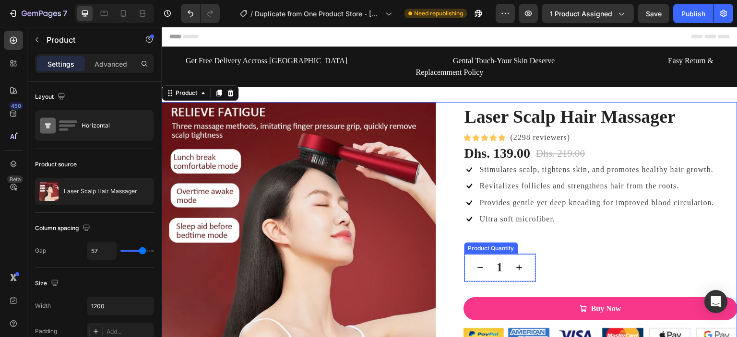
click at [520, 260] on button "increment" at bounding box center [518, 267] width 17 height 15
type input "2"
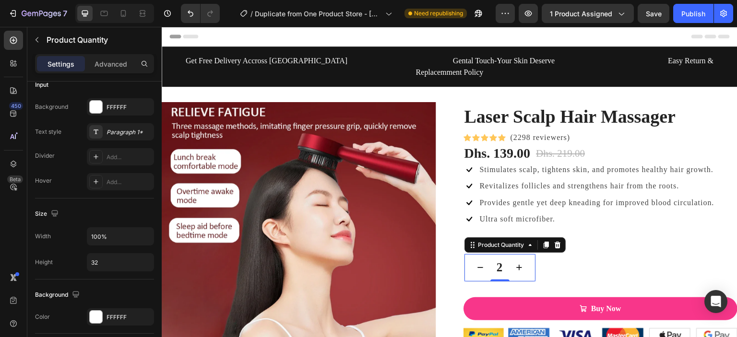
scroll to position [505, 0]
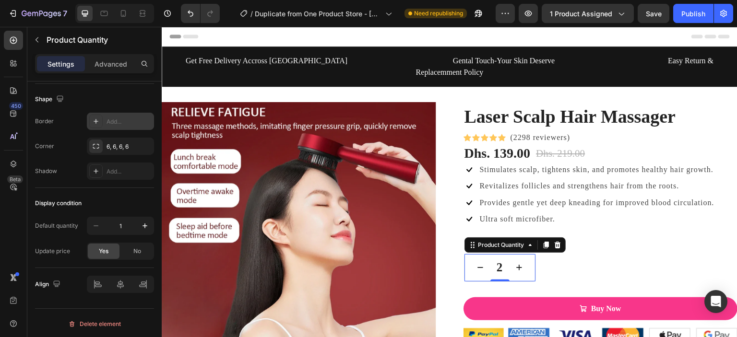
click at [101, 120] on div at bounding box center [95, 121] width 13 height 13
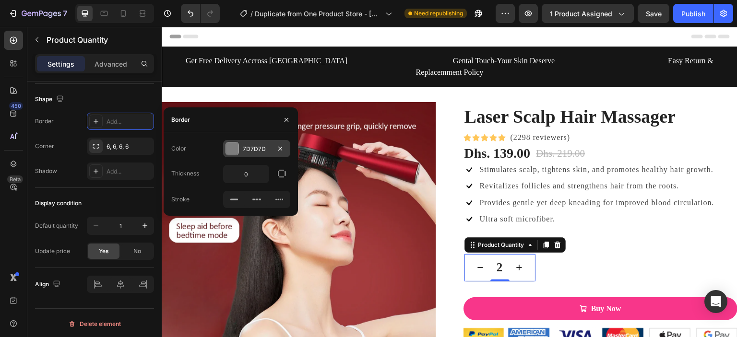
click at [232, 151] on div at bounding box center [232, 148] width 12 height 12
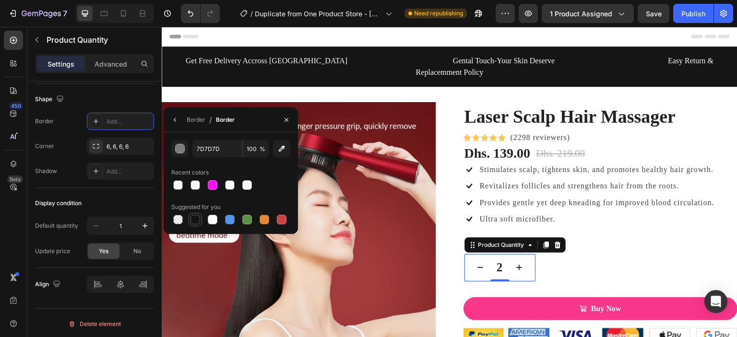
click at [196, 220] on div at bounding box center [195, 220] width 10 height 10
type input "151515"
click at [176, 121] on icon "button" at bounding box center [175, 120] width 8 height 8
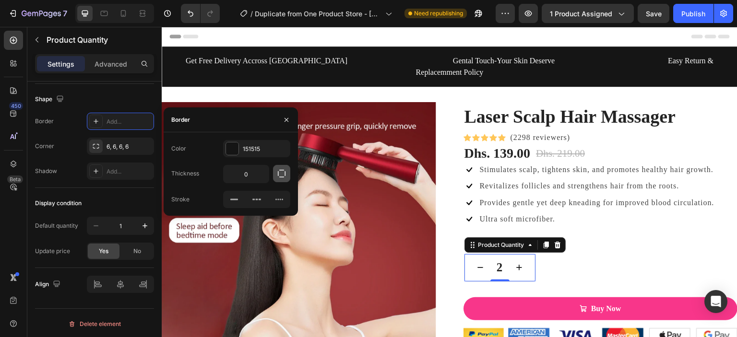
click at [276, 175] on button "button" at bounding box center [281, 173] width 17 height 17
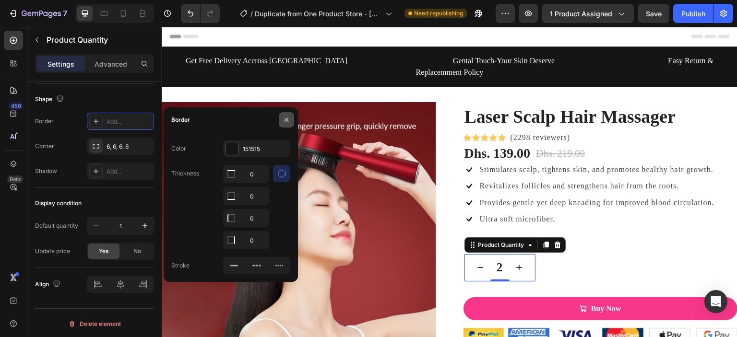
click at [286, 121] on icon "button" at bounding box center [286, 120] width 8 height 8
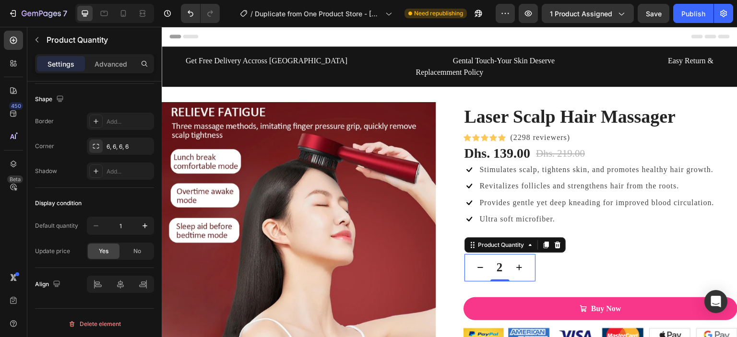
click at [478, 268] on icon "decrement" at bounding box center [480, 268] width 5 height 0
type input "1"
click at [475, 263] on div "1 Product Quantity 0" at bounding box center [500, 268] width 72 height 28
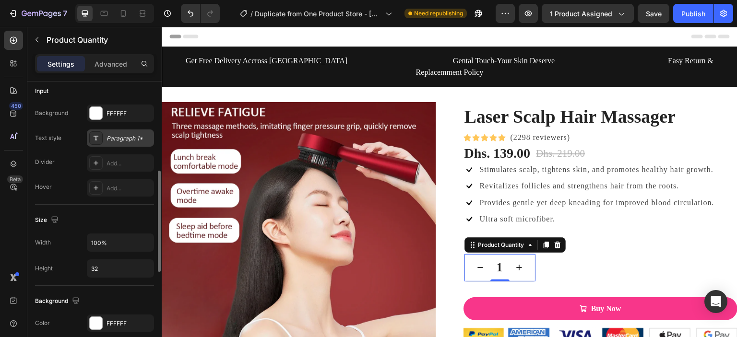
click at [114, 141] on div "Paragraph 1*" at bounding box center [128, 138] width 45 height 9
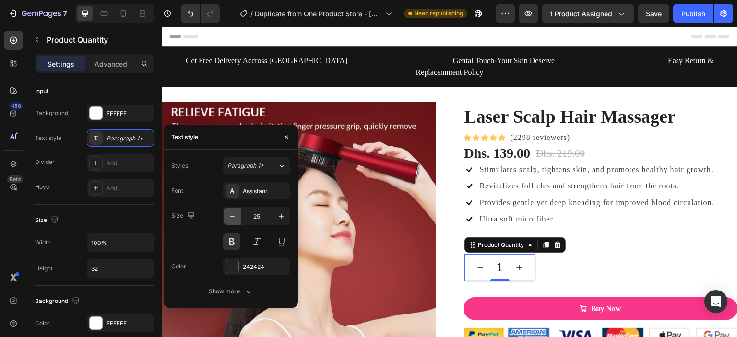
click at [235, 218] on icon "button" at bounding box center [232, 216] width 10 height 10
click at [279, 218] on icon "button" at bounding box center [281, 216] width 10 height 10
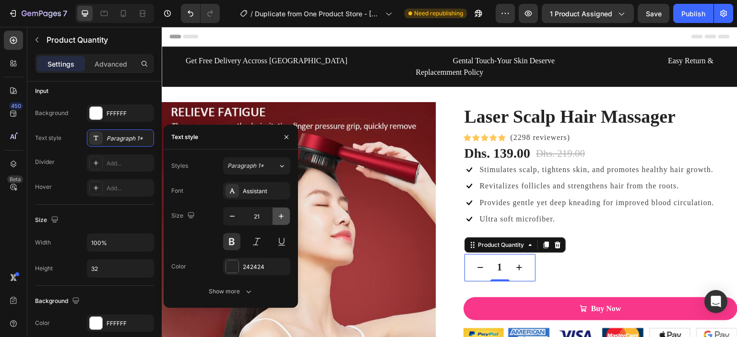
type input "22"
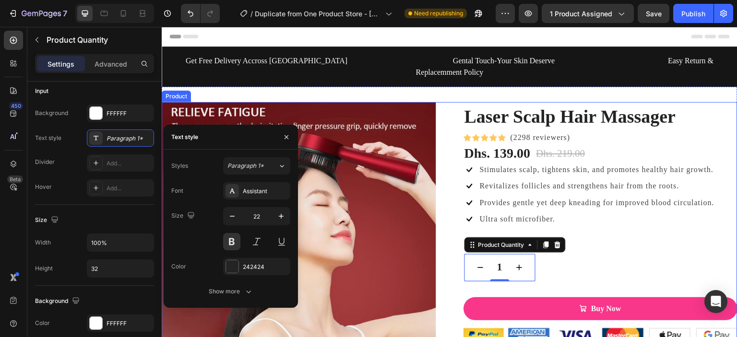
click at [579, 258] on div "Laser Scalp Hair Massager (P) Title Icon Icon Icon Icon Icon Icon List Hoz (229…" at bounding box center [600, 266] width 274 height 329
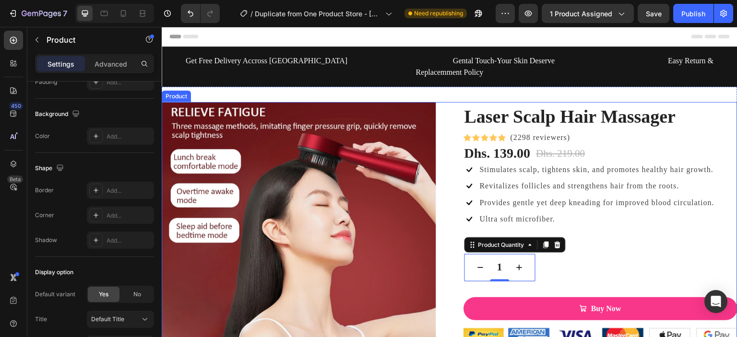
scroll to position [0, 0]
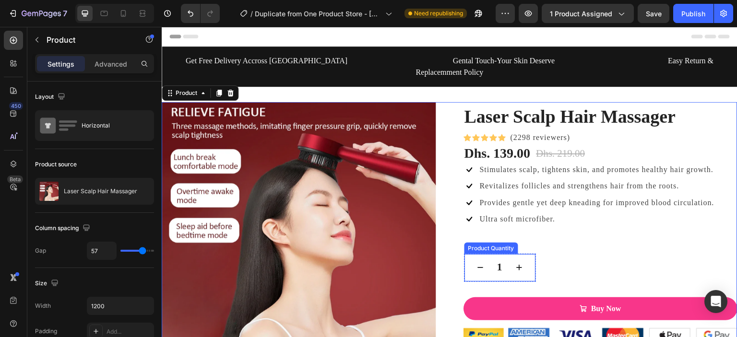
click at [527, 266] on div "1 Product Quantity" at bounding box center [500, 268] width 72 height 28
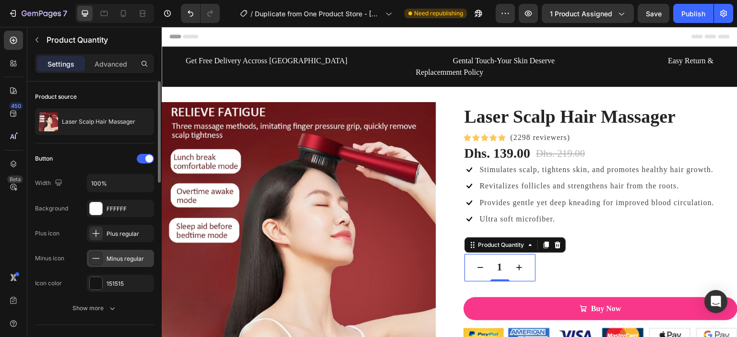
scroll to position [256, 0]
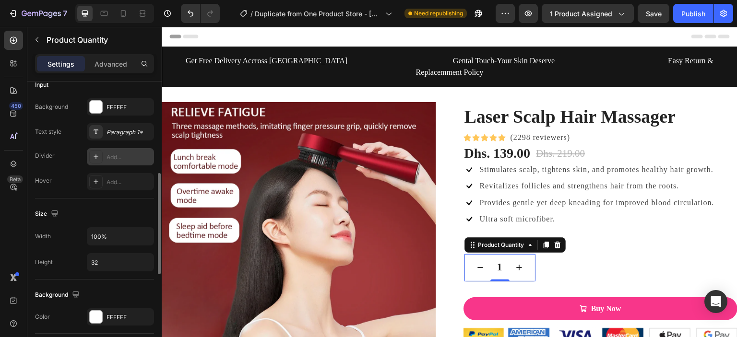
click at [96, 160] on div at bounding box center [95, 156] width 13 height 13
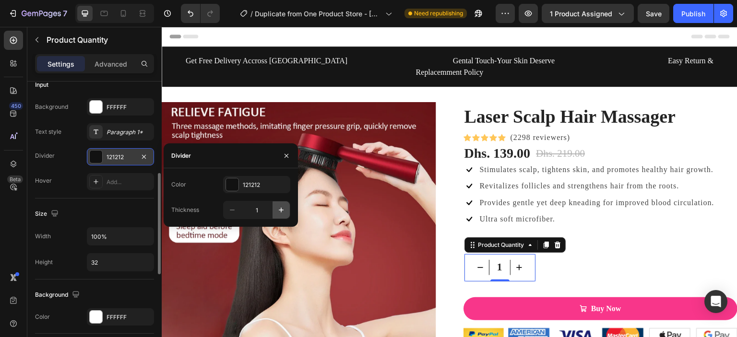
click at [280, 207] on icon "button" at bounding box center [281, 210] width 10 height 10
click at [234, 209] on icon "button" at bounding box center [232, 210] width 10 height 10
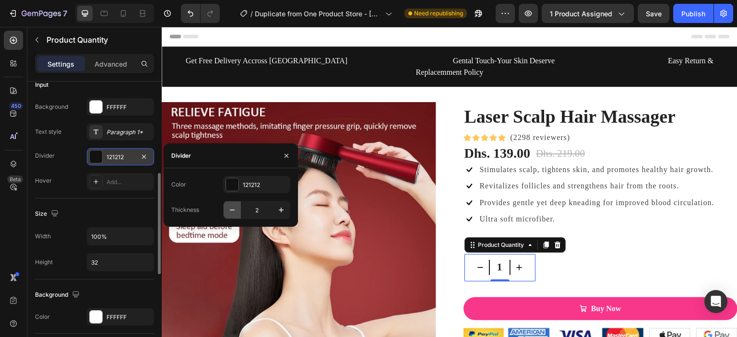
click at [234, 209] on icon "button" at bounding box center [232, 210] width 10 height 10
type input "1"
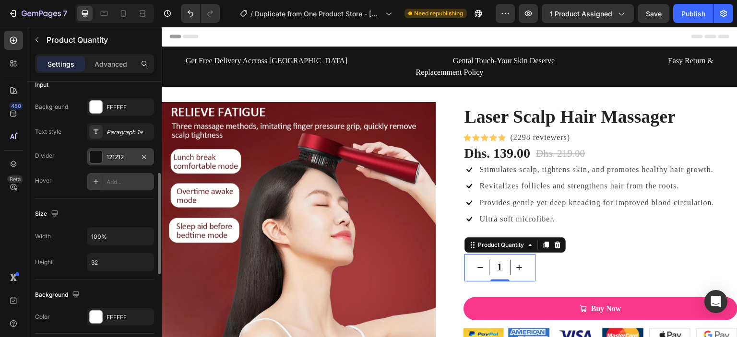
click at [122, 176] on div "Add..." at bounding box center [120, 181] width 67 height 17
click at [127, 201] on div "Size Width 100% Height 32" at bounding box center [94, 239] width 119 height 81
click at [148, 183] on button "button" at bounding box center [144, 182] width 12 height 12
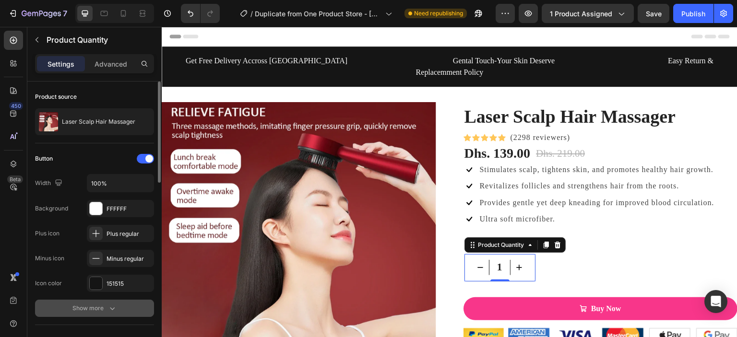
click at [110, 305] on icon "button" at bounding box center [112, 309] width 10 height 10
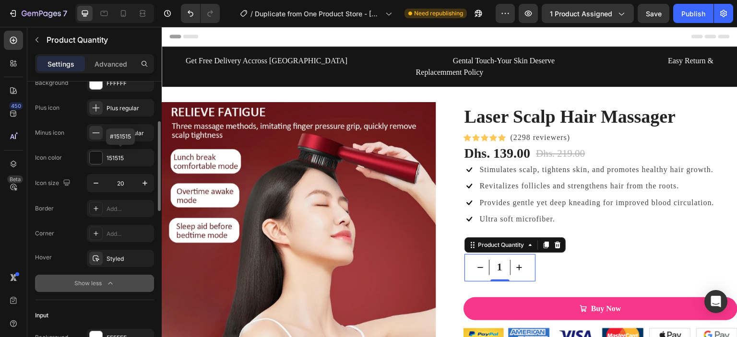
scroll to position [141, 0]
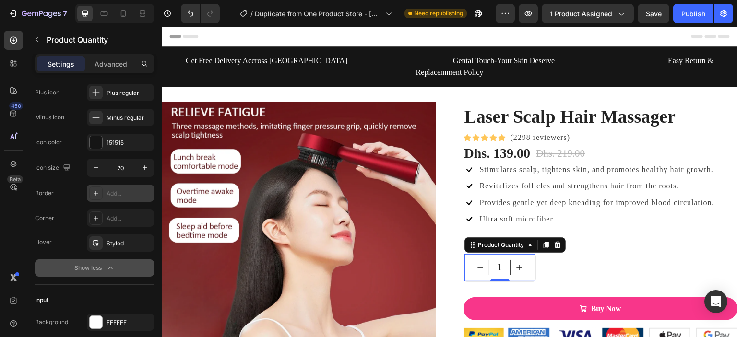
click at [115, 195] on div "Add..." at bounding box center [128, 193] width 45 height 9
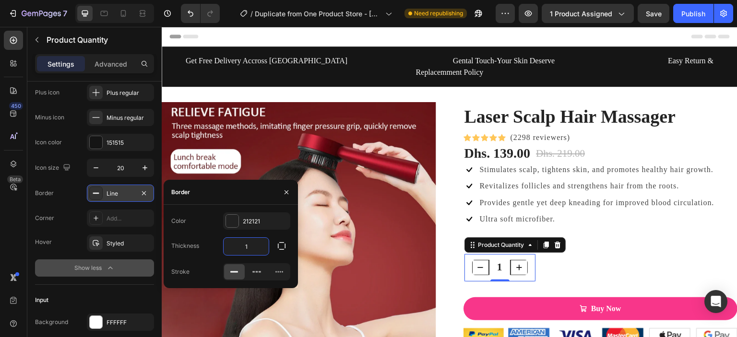
click at [254, 246] on input "1" at bounding box center [245, 246] width 45 height 17
type input "3"
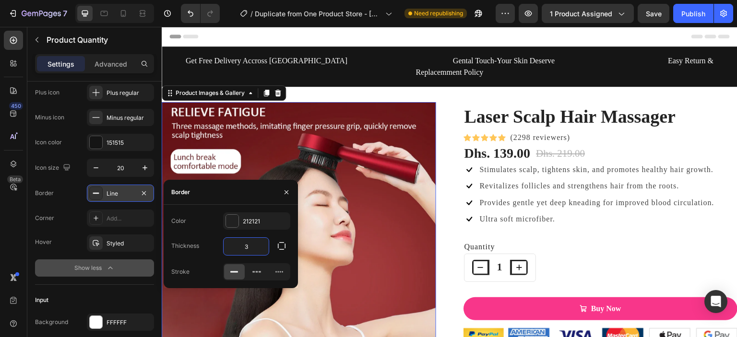
click at [323, 236] on img at bounding box center [299, 239] width 274 height 274
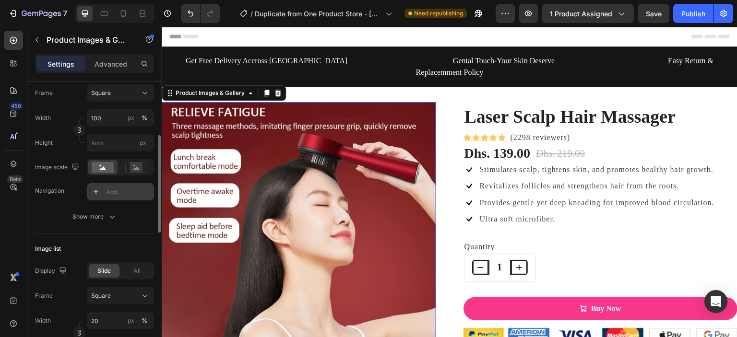
scroll to position [156, 0]
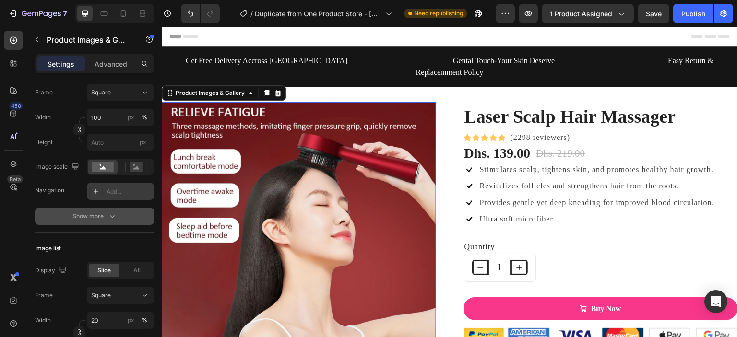
click at [102, 220] on div "Show more" at bounding box center [94, 216] width 45 height 10
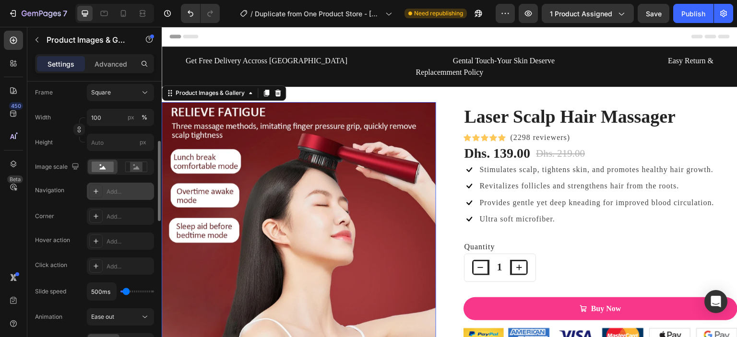
scroll to position [179, 0]
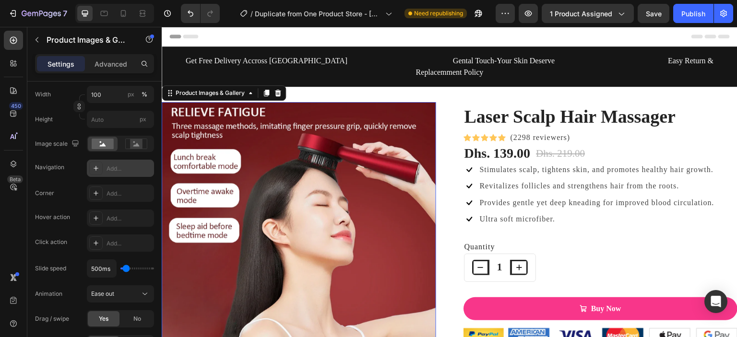
click at [93, 170] on icon at bounding box center [96, 168] width 8 height 8
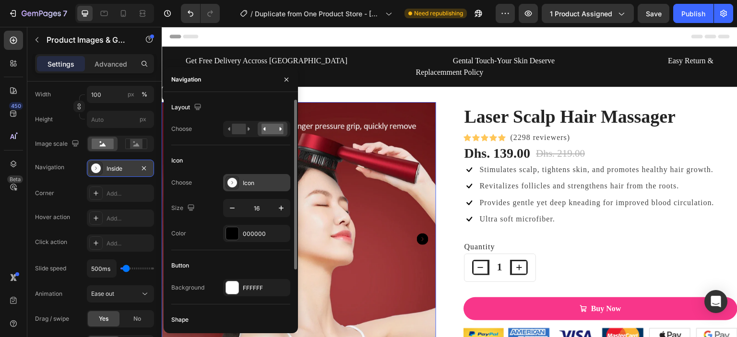
click at [237, 183] on div at bounding box center [231, 182] width 13 height 13
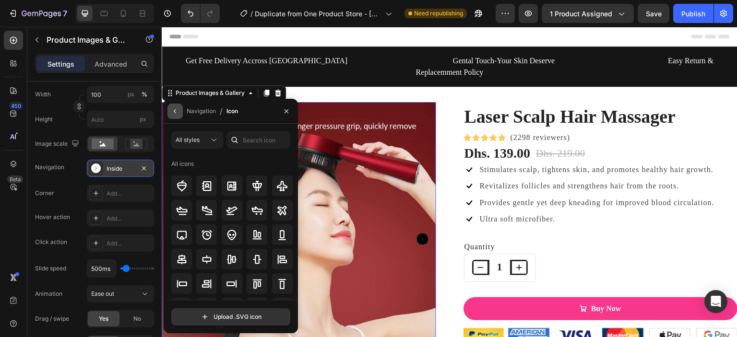
click at [178, 115] on icon "button" at bounding box center [175, 111] width 8 height 8
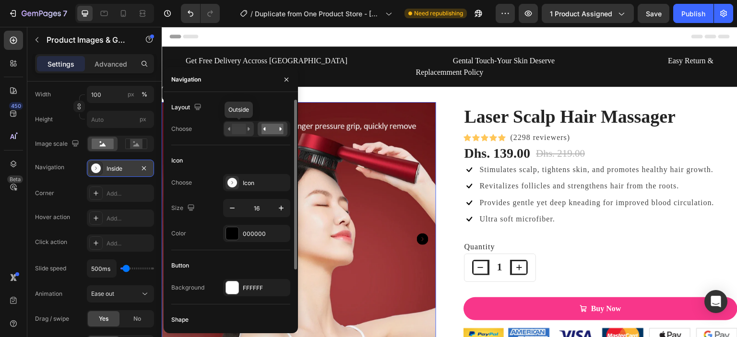
click at [251, 130] on div at bounding box center [239, 129] width 30 height 14
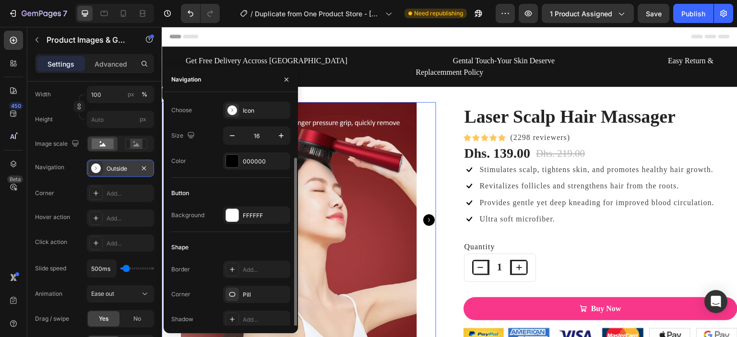
scroll to position [74, 0]
click at [234, 294] on icon at bounding box center [232, 293] width 8 height 8
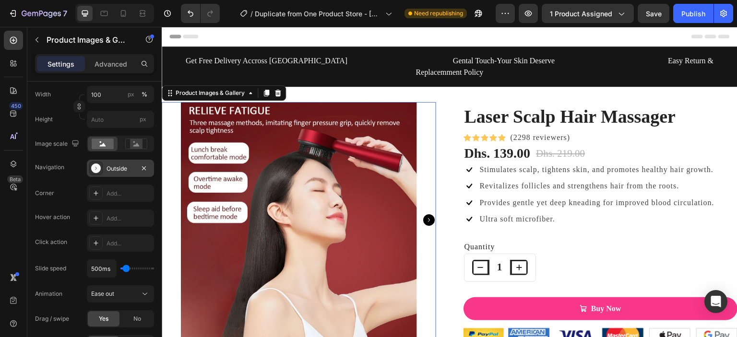
click at [130, 167] on div "Outside" at bounding box center [120, 168] width 28 height 9
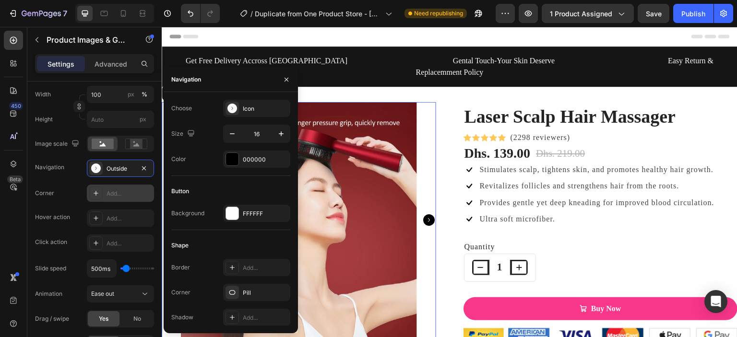
click at [139, 192] on div "Add..." at bounding box center [128, 193] width 45 height 9
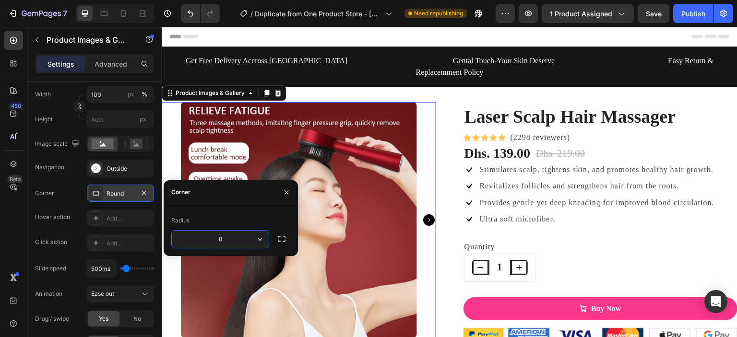
click at [139, 192] on button "button" at bounding box center [144, 194] width 12 height 12
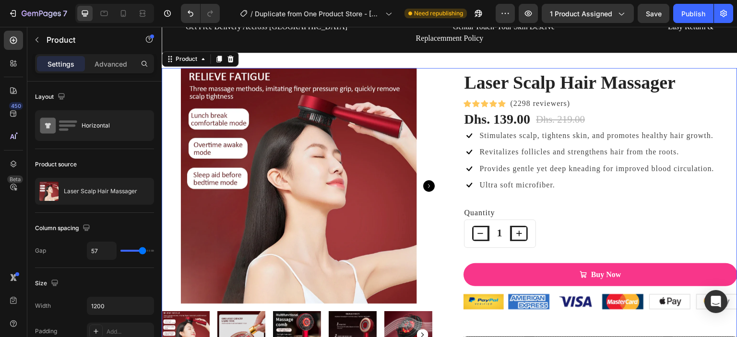
scroll to position [38, 0]
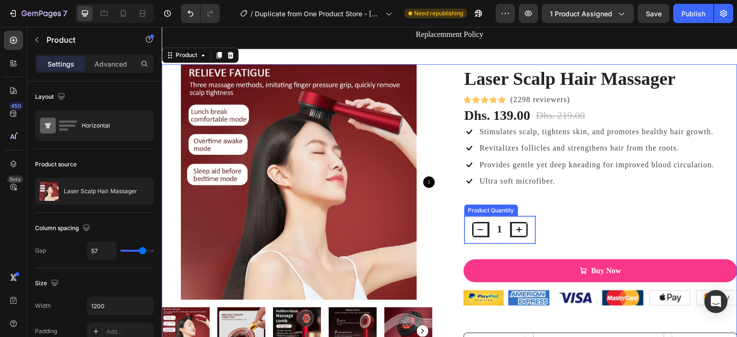
click at [514, 225] on icon "increment" at bounding box center [519, 230] width 10 height 10
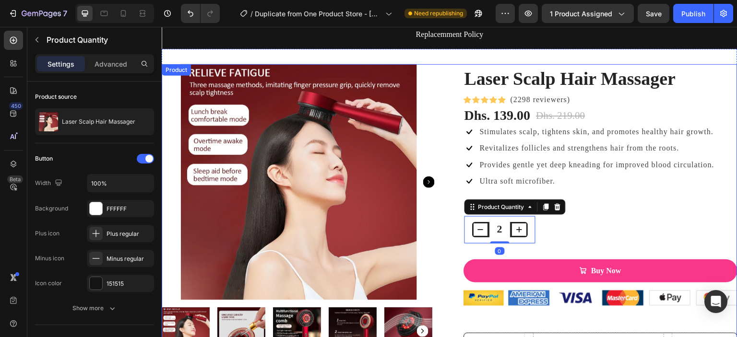
click at [554, 219] on div "Laser Scalp Hair Massager (P) Title Icon Icon Icon Icon Icon Icon List Hoz (229…" at bounding box center [600, 220] width 274 height 312
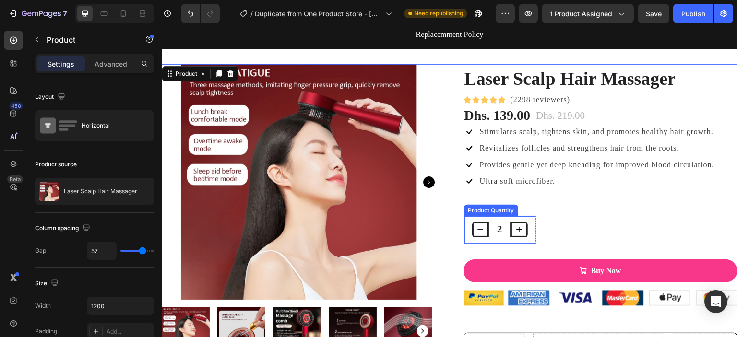
click at [516, 225] on icon "increment" at bounding box center [519, 230] width 10 height 10
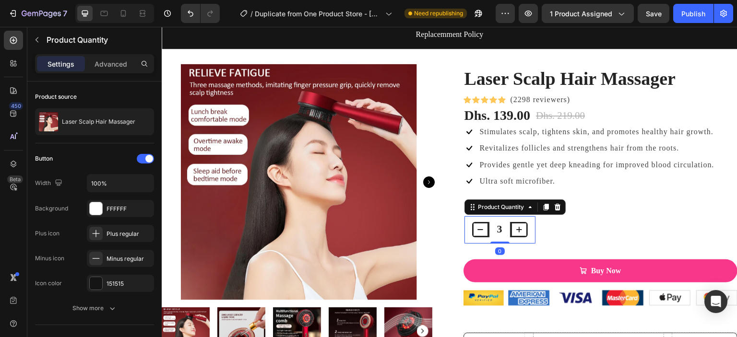
click at [481, 225] on icon "decrement" at bounding box center [480, 230] width 10 height 10
click at [481, 222] on button "decrement" at bounding box center [480, 229] width 17 height 15
type input "1"
click at [528, 226] on div "1 Product Quantity 0" at bounding box center [500, 230] width 72 height 28
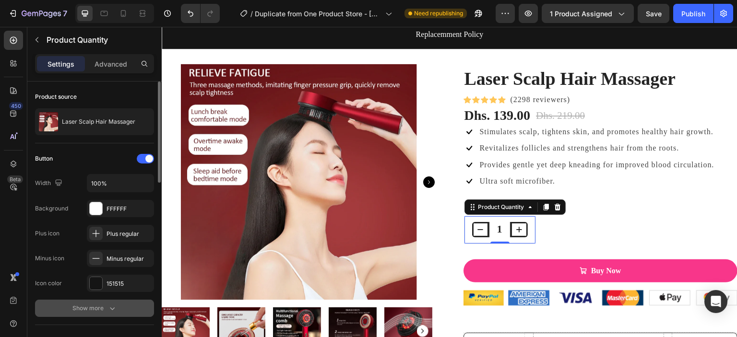
click at [104, 305] on div "Show more" at bounding box center [94, 309] width 45 height 10
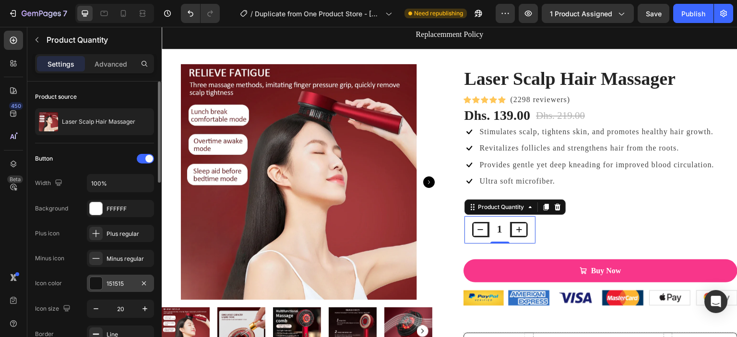
scroll to position [256, 0]
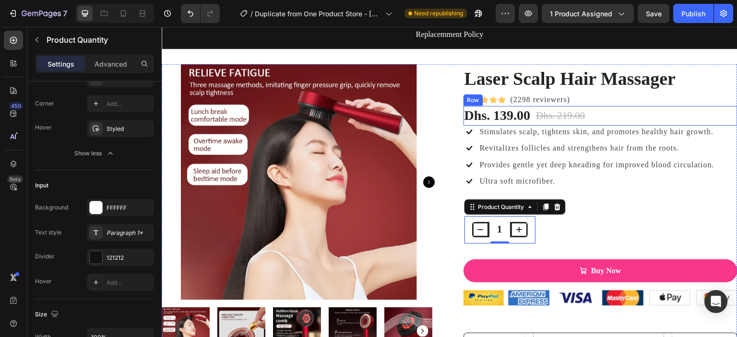
click at [589, 109] on div "Dhs. 139.00 (P) Price (P) Price Dhs. 219.00 (P) Price (P) Price Row" at bounding box center [600, 115] width 274 height 19
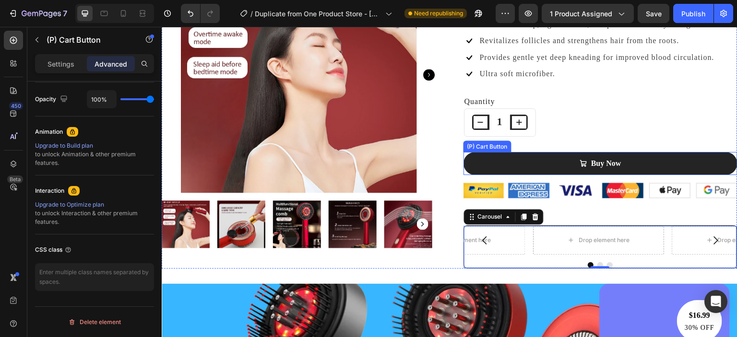
scroll to position [0, 0]
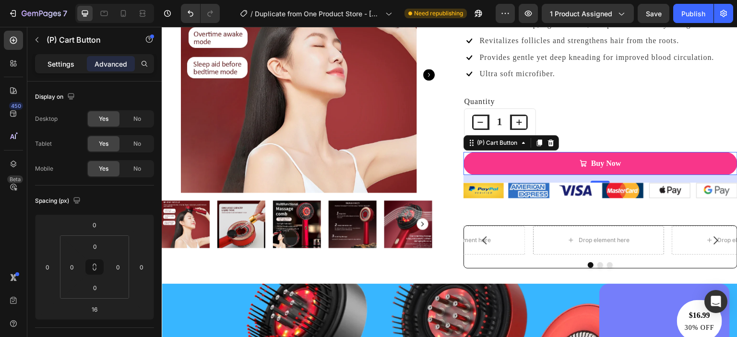
click at [65, 67] on p "Settings" at bounding box center [60, 64] width 27 height 10
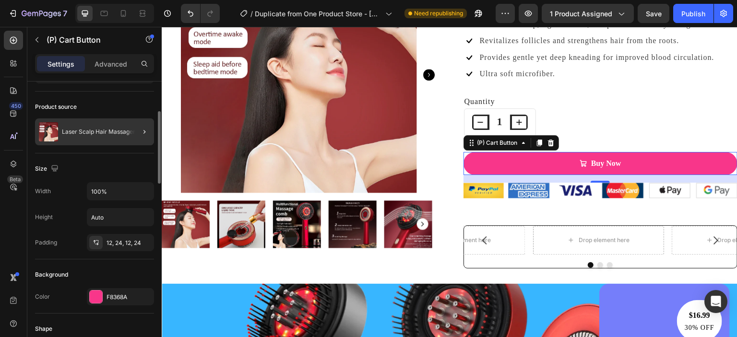
scroll to position [75, 0]
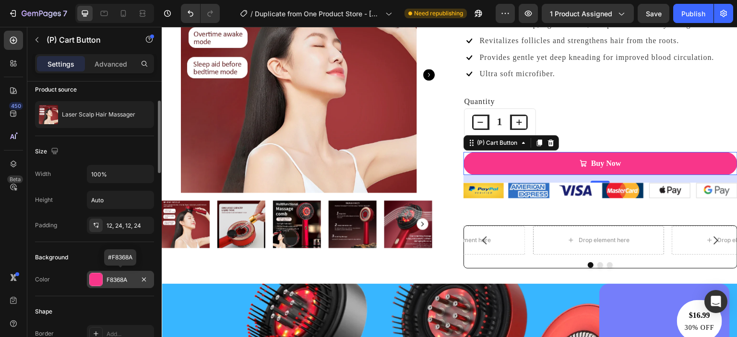
click at [107, 278] on div "F8368A" at bounding box center [120, 280] width 28 height 9
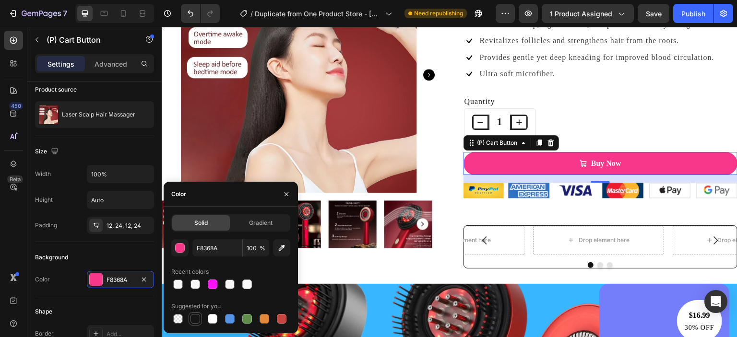
click at [198, 321] on div at bounding box center [195, 319] width 10 height 10
type input "151515"
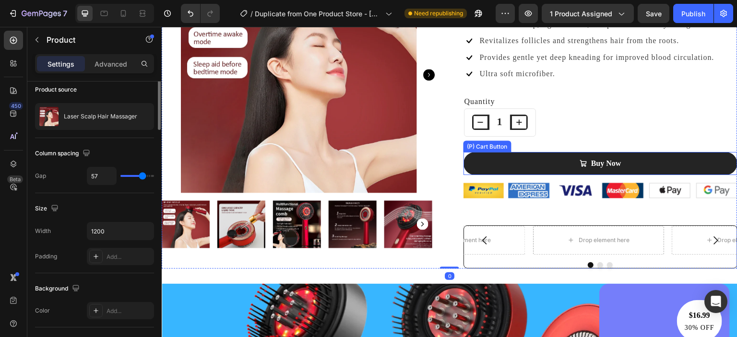
scroll to position [0, 0]
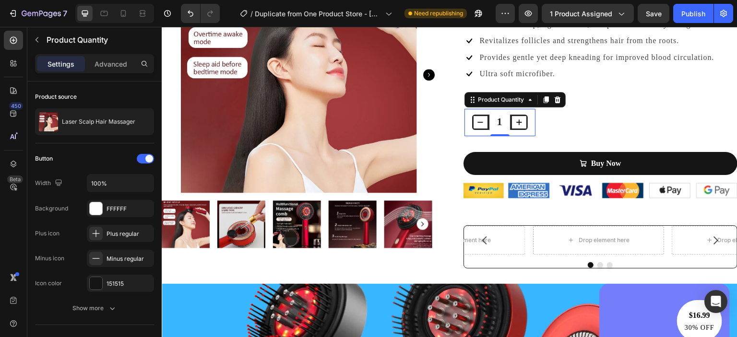
click at [514, 124] on icon "increment" at bounding box center [519, 122] width 10 height 10
click at [479, 122] on icon "decrement" at bounding box center [480, 122] width 5 height 0
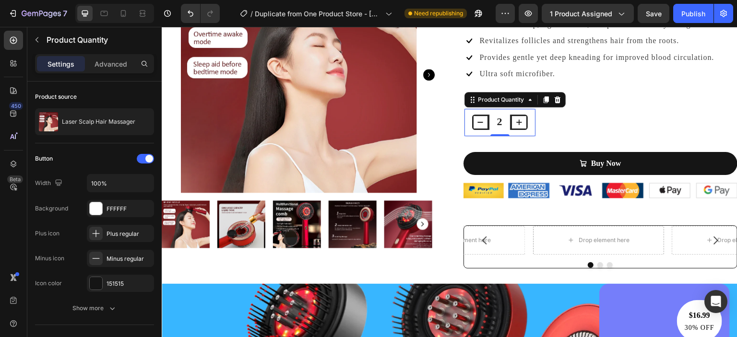
click at [479, 122] on icon "decrement" at bounding box center [480, 122] width 5 height 0
type input "1"
click at [479, 122] on icon "decrement" at bounding box center [480, 122] width 5 height 0
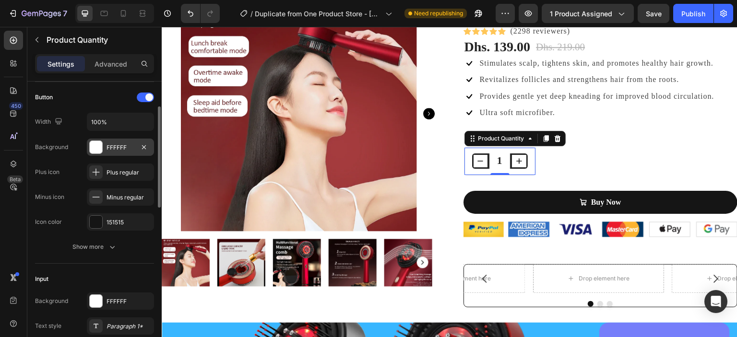
scroll to position [64, 0]
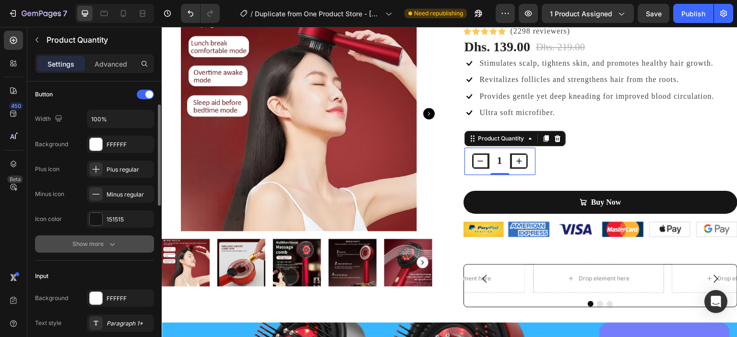
click at [107, 240] on icon "button" at bounding box center [112, 244] width 10 height 10
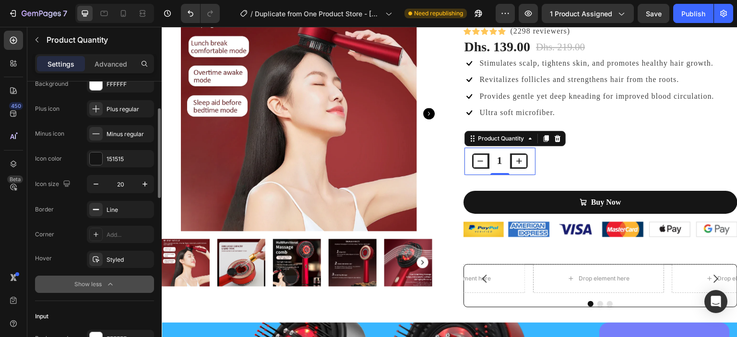
scroll to position [138, 0]
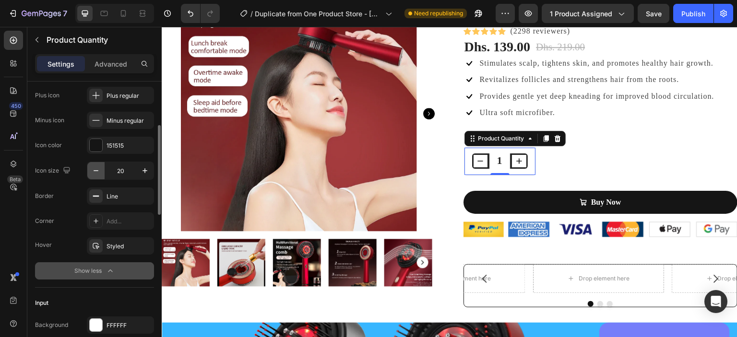
click at [98, 171] on icon "button" at bounding box center [96, 171] width 10 height 10
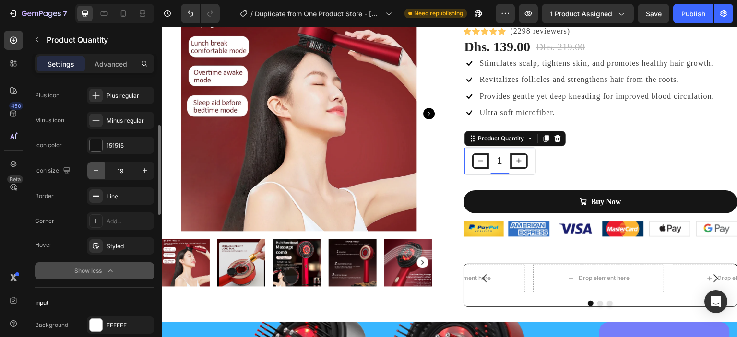
click at [98, 171] on icon "button" at bounding box center [96, 171] width 10 height 10
click at [146, 166] on icon "button" at bounding box center [145, 171] width 10 height 10
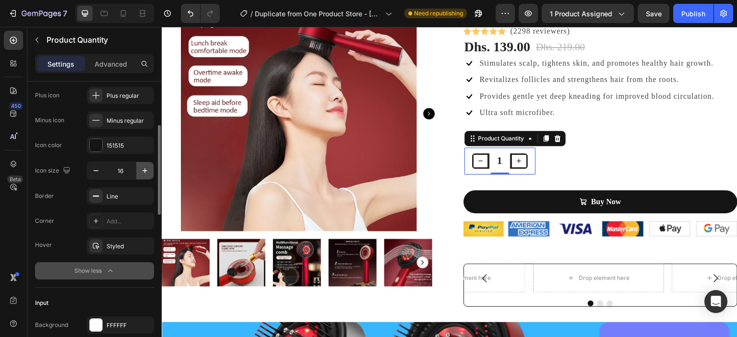
click at [146, 166] on icon "button" at bounding box center [145, 171] width 10 height 10
click at [134, 223] on div "Add..." at bounding box center [128, 221] width 45 height 9
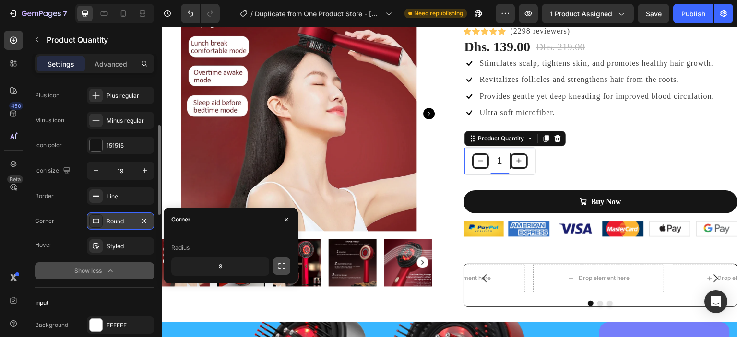
click at [282, 265] on icon "button" at bounding box center [282, 266] width 10 height 10
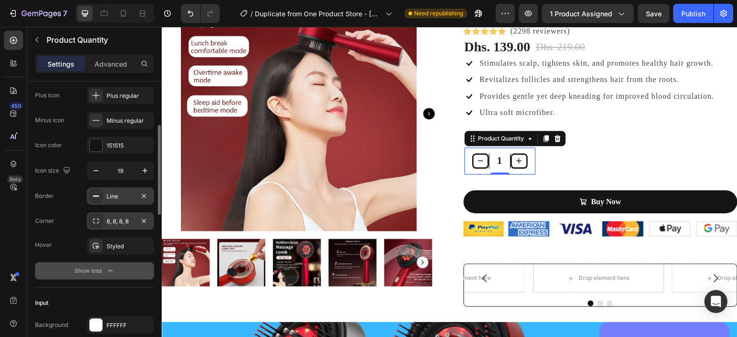
click at [116, 196] on div "Line" at bounding box center [120, 196] width 28 height 9
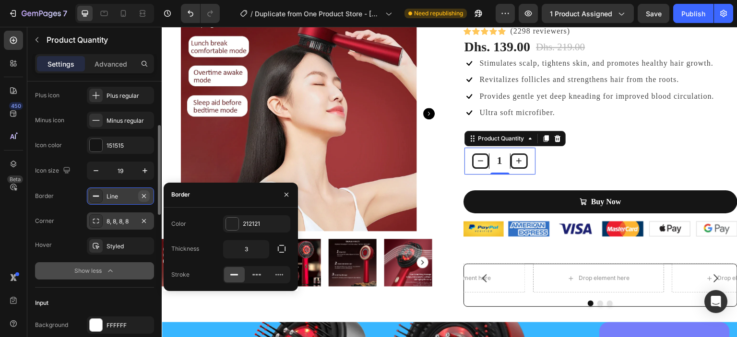
click at [144, 195] on icon "button" at bounding box center [144, 196] width 4 height 4
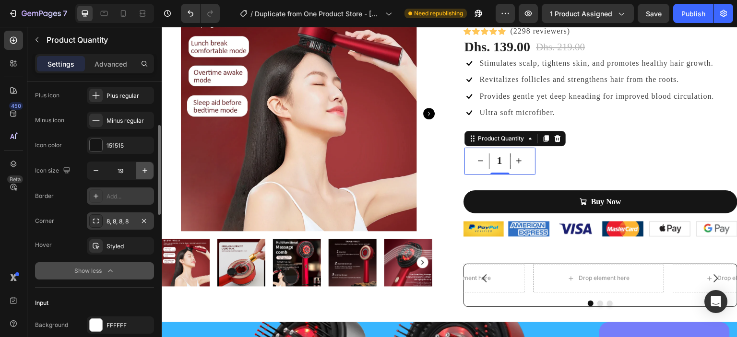
click at [145, 166] on icon "button" at bounding box center [145, 171] width 10 height 10
type input "20"
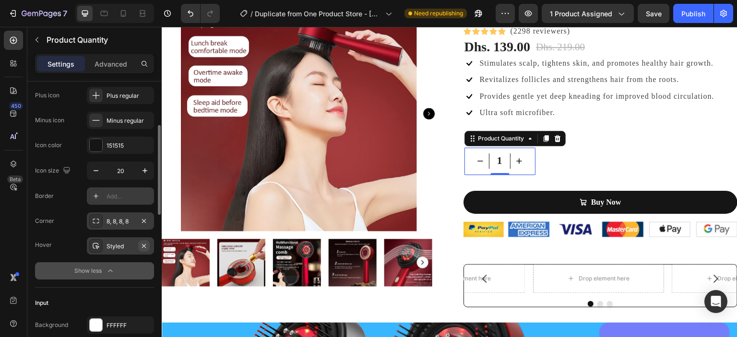
click at [142, 245] on icon "button" at bounding box center [144, 246] width 8 height 8
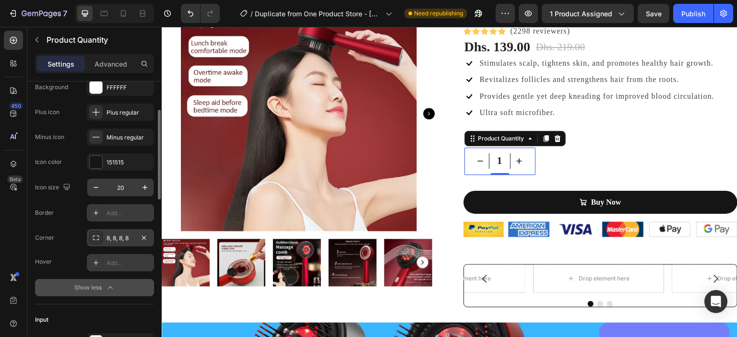
scroll to position [122, 0]
click at [99, 236] on icon at bounding box center [96, 237] width 8 height 8
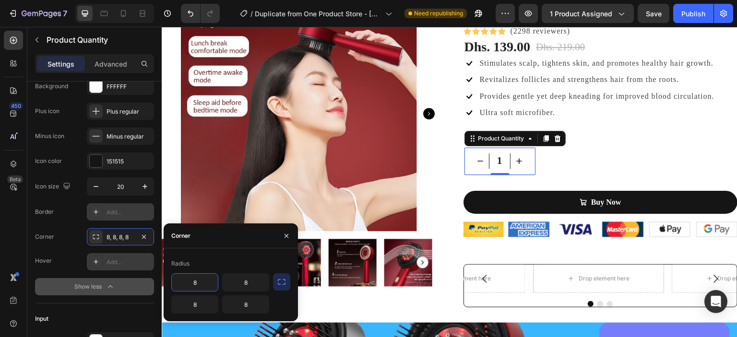
click at [286, 285] on button "button" at bounding box center [281, 281] width 17 height 17
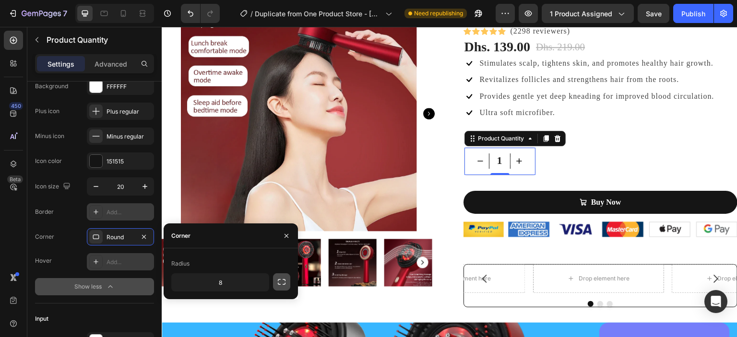
click at [286, 285] on button "button" at bounding box center [281, 281] width 17 height 17
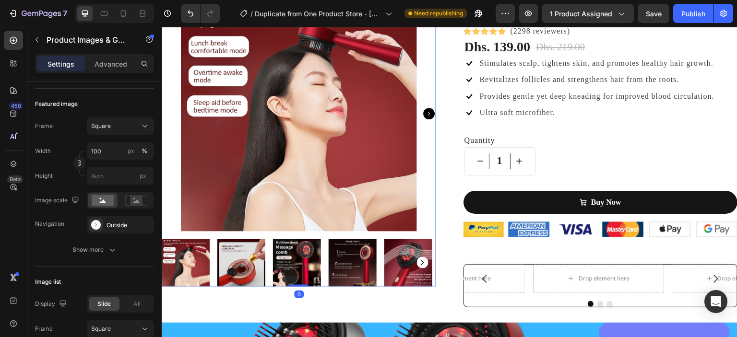
scroll to position [0, 0]
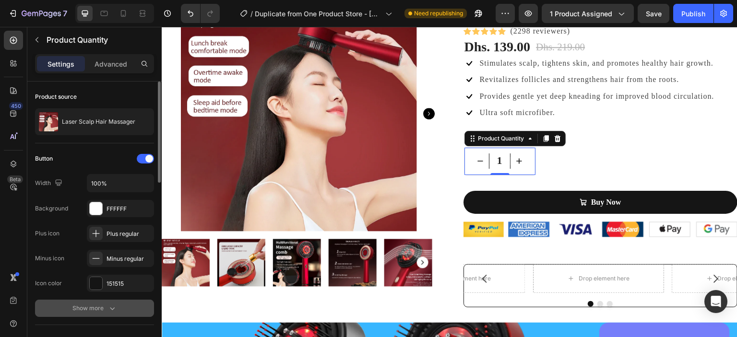
click at [110, 303] on button "Show more" at bounding box center [94, 308] width 119 height 17
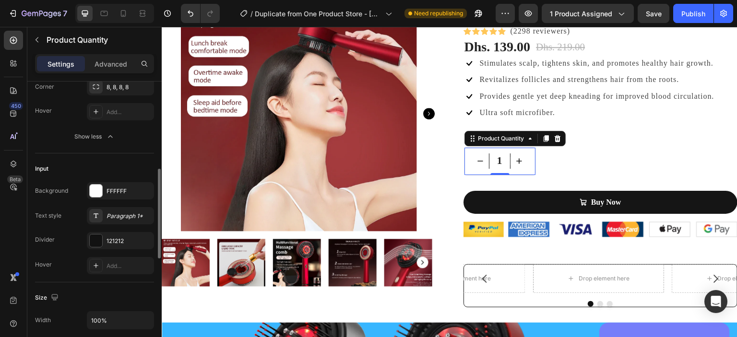
scroll to position [274, 0]
click at [142, 241] on icon "button" at bounding box center [144, 239] width 8 height 8
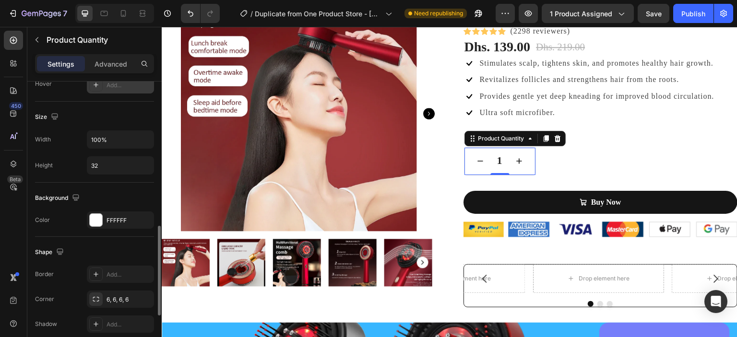
scroll to position [471, 0]
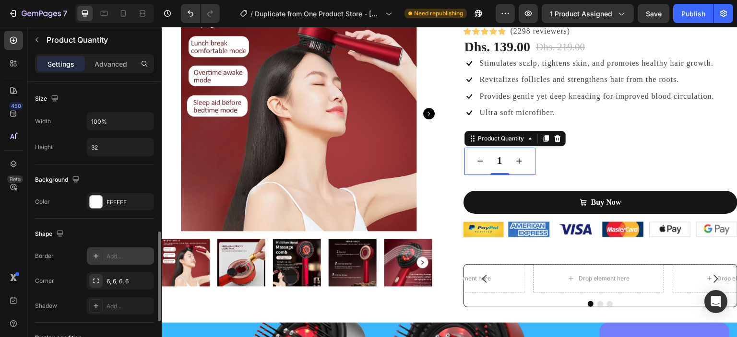
click at [95, 254] on icon at bounding box center [96, 256] width 5 height 5
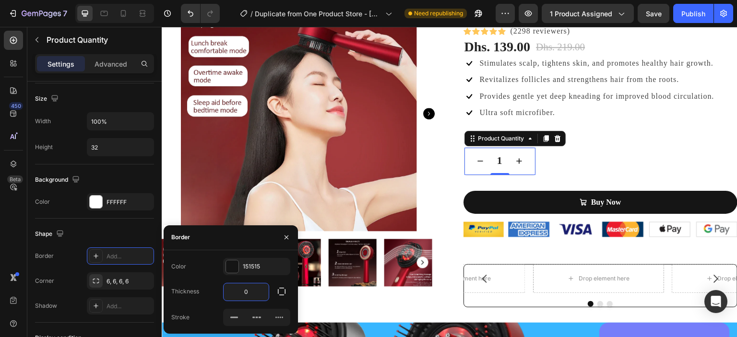
click at [263, 294] on input "0" at bounding box center [245, 291] width 45 height 17
type input "2"
type input "1"
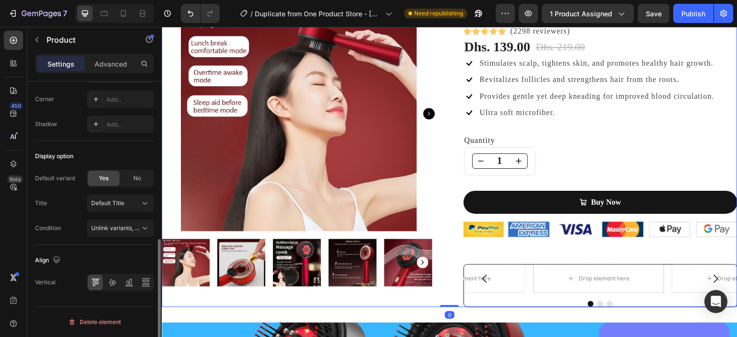
scroll to position [0, 0]
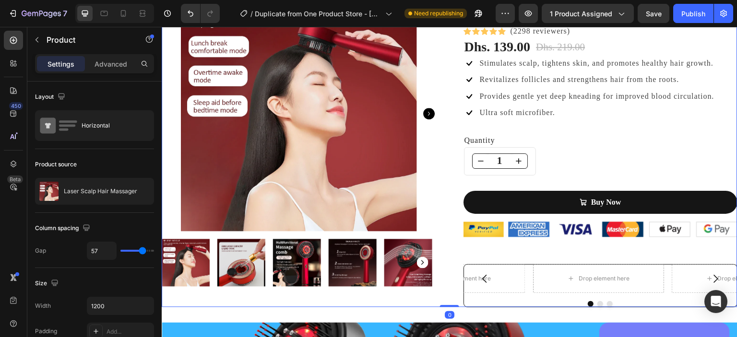
click at [620, 160] on div "Laser Scalp Hair Massager (P) Title Icon Icon Icon Icon Icon Icon List Hoz (229…" at bounding box center [600, 152] width 274 height 312
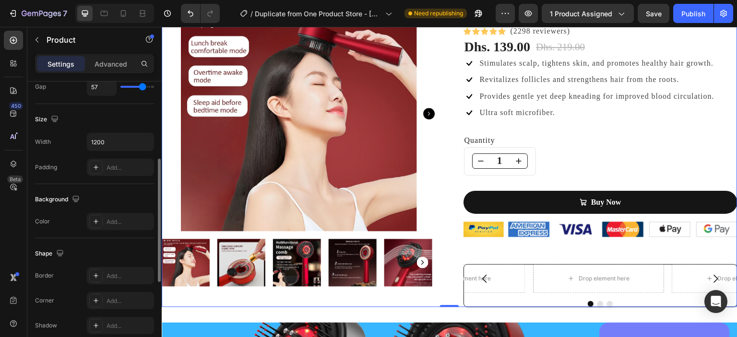
scroll to position [182, 0]
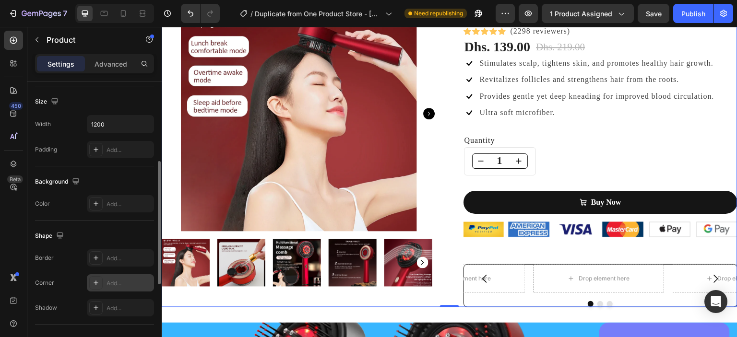
click at [98, 279] on icon at bounding box center [96, 283] width 8 height 8
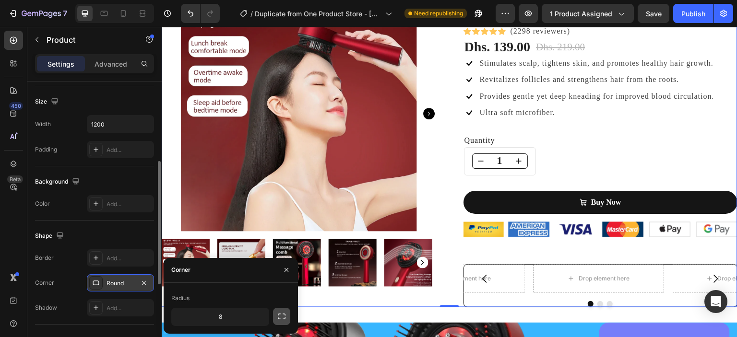
click at [286, 321] on button "button" at bounding box center [281, 316] width 17 height 17
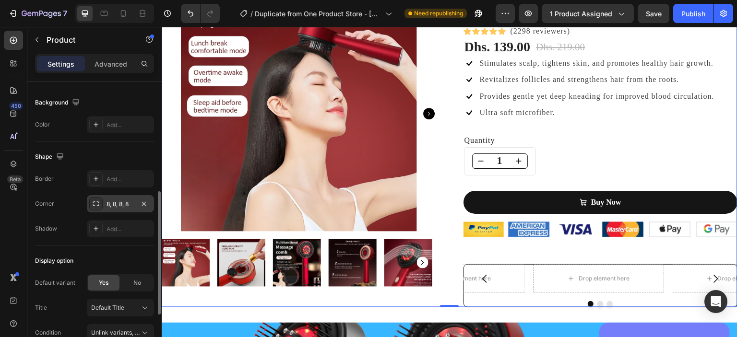
scroll to position [261, 0]
click at [123, 180] on div "Add..." at bounding box center [128, 179] width 45 height 9
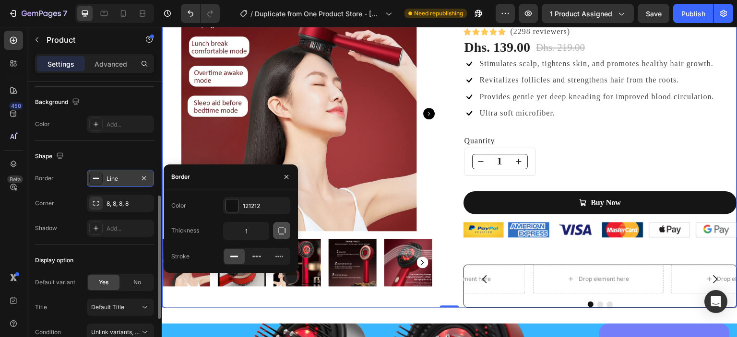
click at [280, 228] on icon "button" at bounding box center [282, 231] width 10 height 10
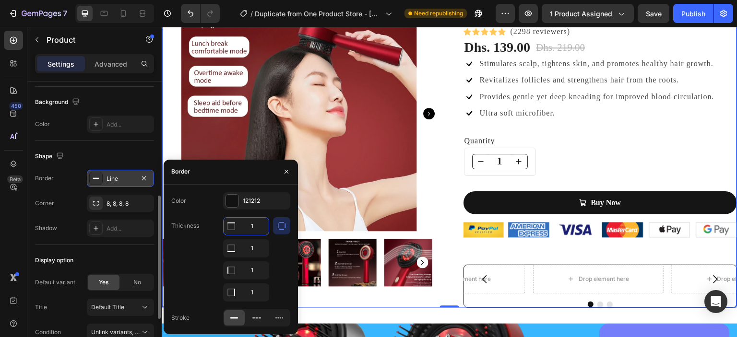
click at [257, 227] on input "1" at bounding box center [245, 226] width 45 height 17
click at [258, 293] on input "1" at bounding box center [245, 292] width 45 height 17
type input "2"
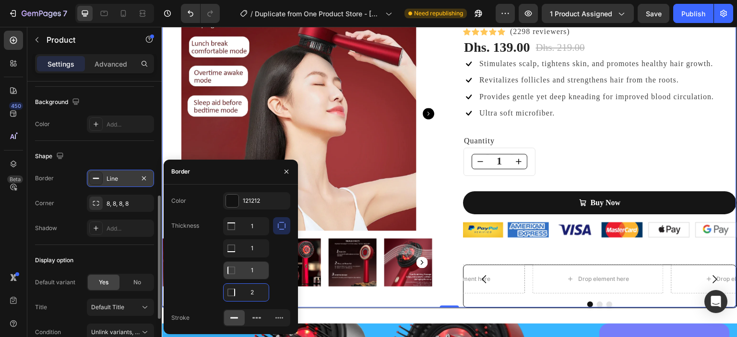
type input "2"
click at [259, 269] on input "1" at bounding box center [245, 270] width 45 height 17
type input "2"
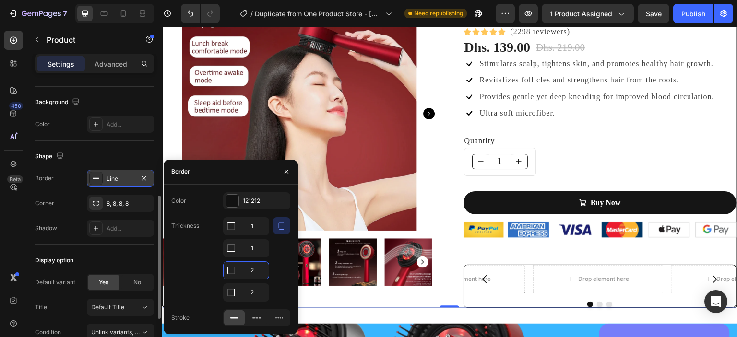
click at [567, 164] on div "Laser Scalp Hair Massager (P) Title Icon Icon Icon Icon Icon Icon List Hoz (229…" at bounding box center [599, 152] width 273 height 312
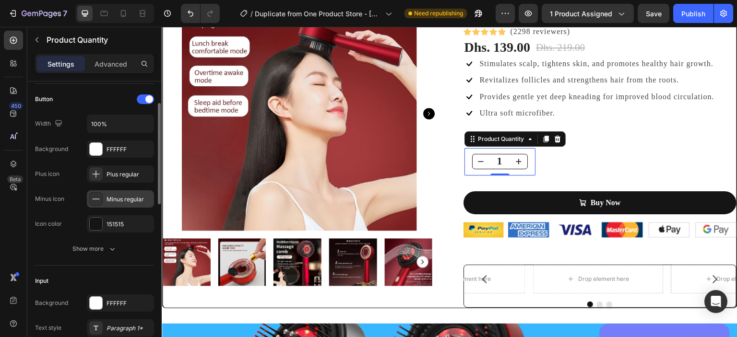
scroll to position [60, 0]
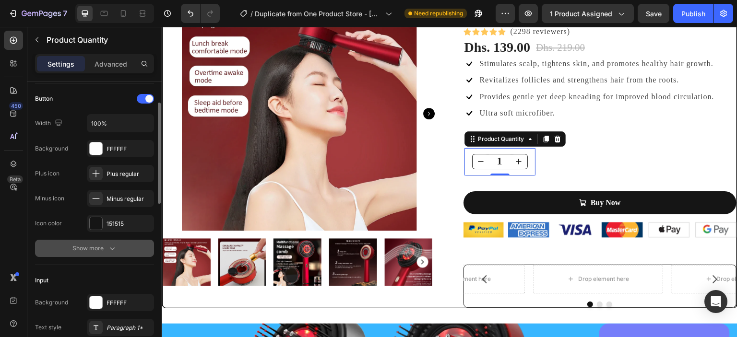
click at [119, 250] on button "Show more" at bounding box center [94, 248] width 119 height 17
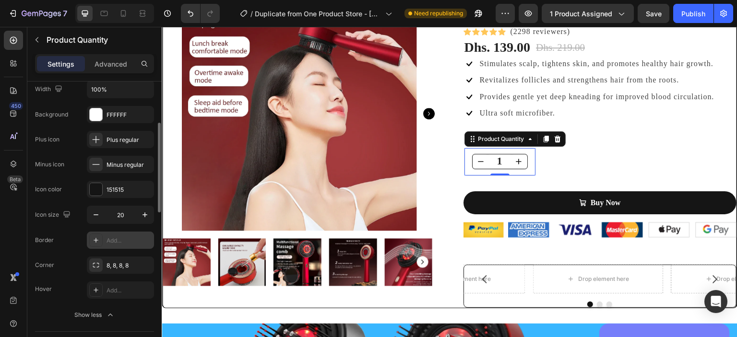
scroll to position [119, 0]
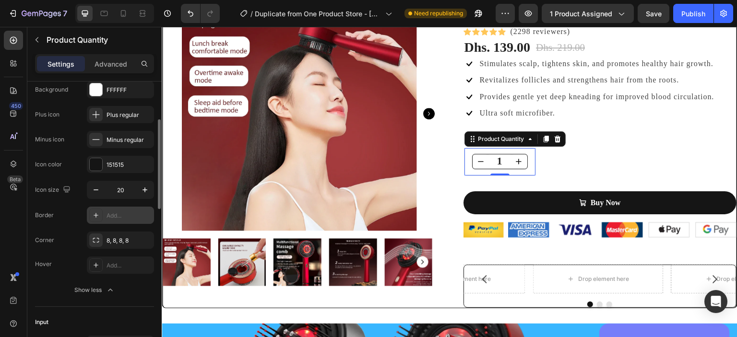
click at [116, 220] on div "Add..." at bounding box center [120, 215] width 67 height 17
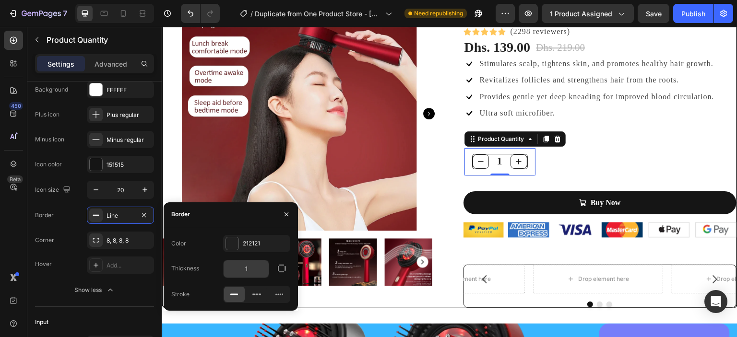
click at [253, 268] on input "1" at bounding box center [245, 268] width 45 height 17
type input "1"
type input "2"
type input "3"
type input "4"
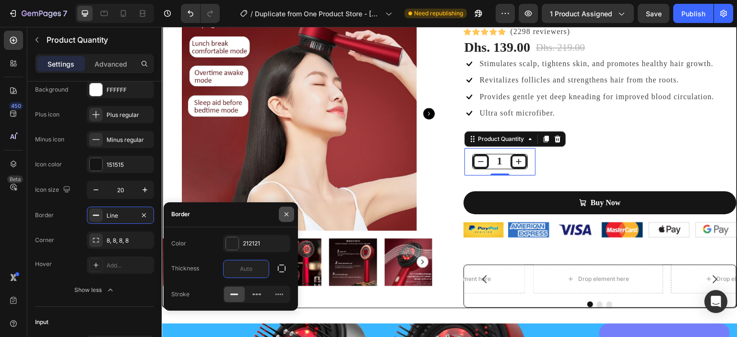
type input "0"
click at [286, 213] on icon "button" at bounding box center [286, 215] width 8 height 8
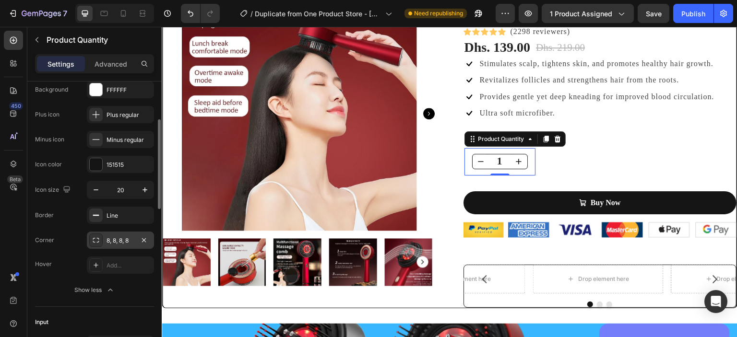
click at [133, 237] on div "8, 8, 8, 8" at bounding box center [120, 240] width 28 height 9
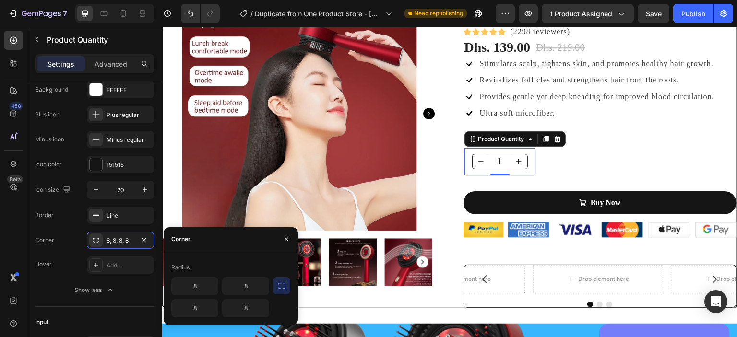
click at [288, 291] on button "button" at bounding box center [281, 285] width 17 height 17
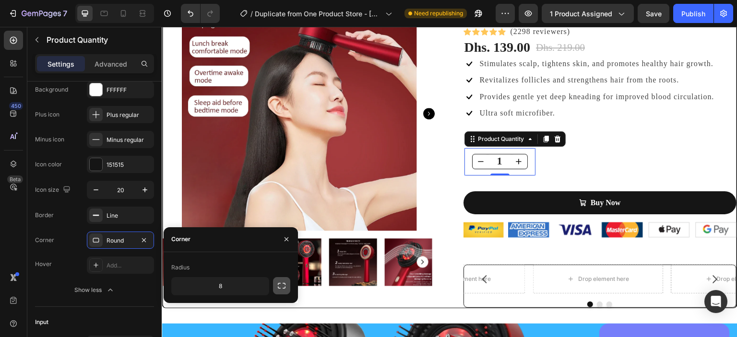
click at [284, 285] on icon "button" at bounding box center [282, 286] width 10 height 10
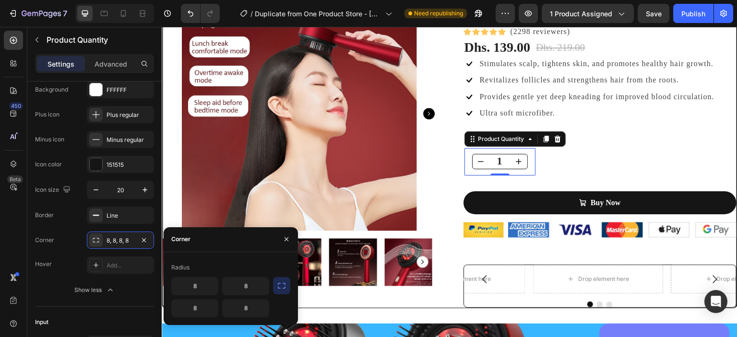
click at [284, 285] on icon "button" at bounding box center [282, 286] width 10 height 10
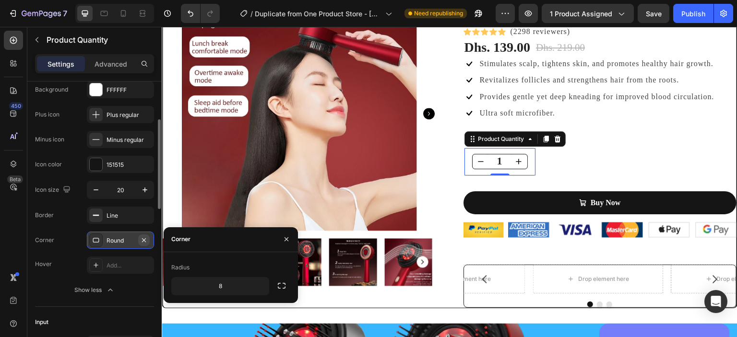
click at [144, 237] on icon "button" at bounding box center [144, 240] width 8 height 8
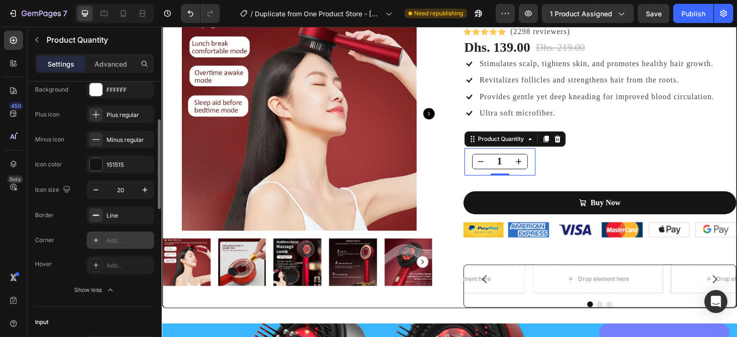
click at [124, 242] on div "Add..." at bounding box center [128, 240] width 45 height 9
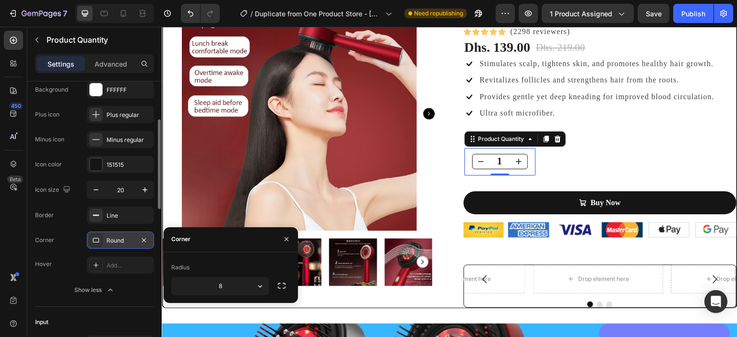
click at [96, 242] on icon at bounding box center [96, 240] width 8 height 8
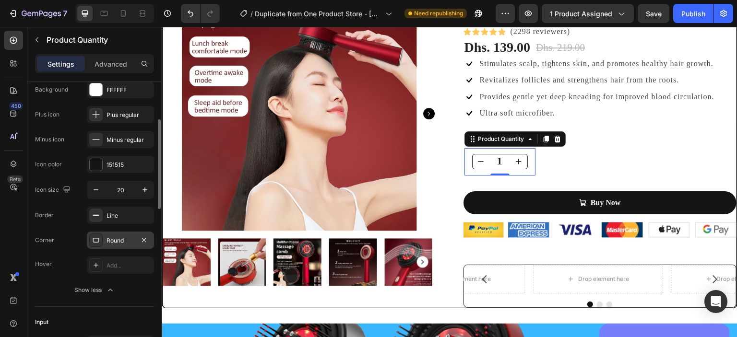
click at [96, 242] on icon at bounding box center [96, 240] width 8 height 8
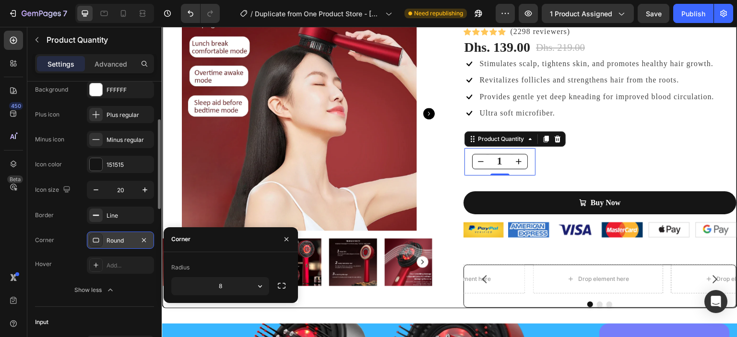
click at [96, 242] on icon at bounding box center [96, 240] width 8 height 8
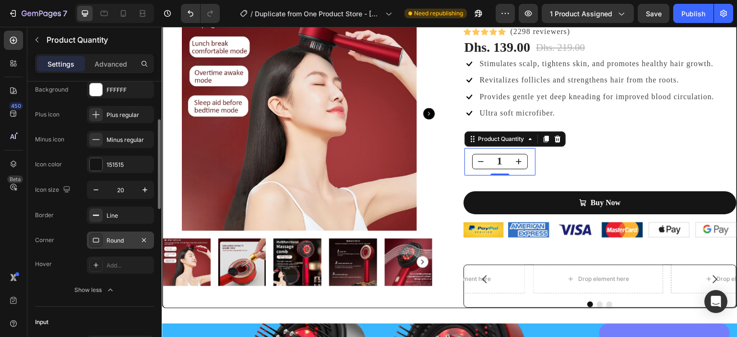
click at [96, 242] on icon at bounding box center [96, 240] width 8 height 8
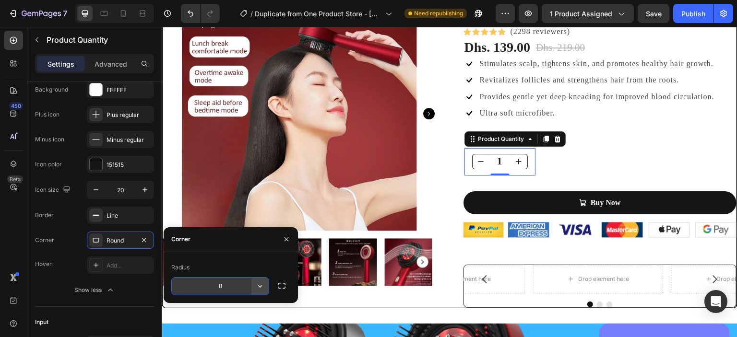
click at [259, 284] on icon "button" at bounding box center [260, 286] width 10 height 10
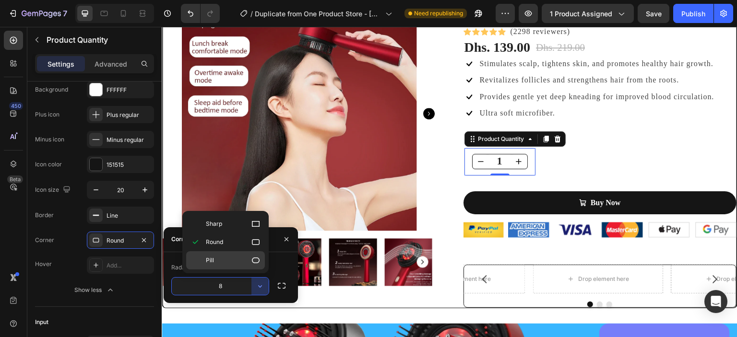
click at [255, 266] on div "Pill" at bounding box center [225, 260] width 79 height 18
type input "9999"
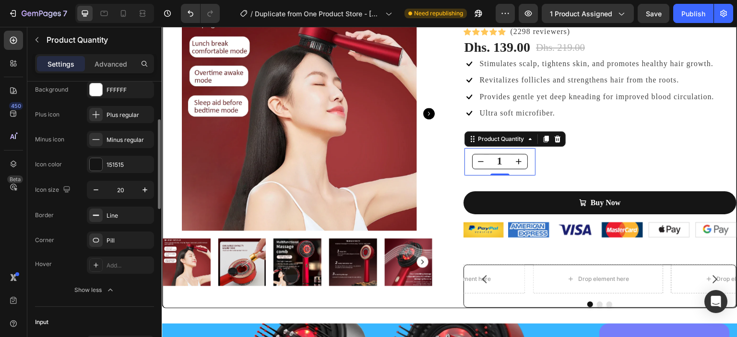
click at [152, 318] on div "Input" at bounding box center [94, 322] width 119 height 15
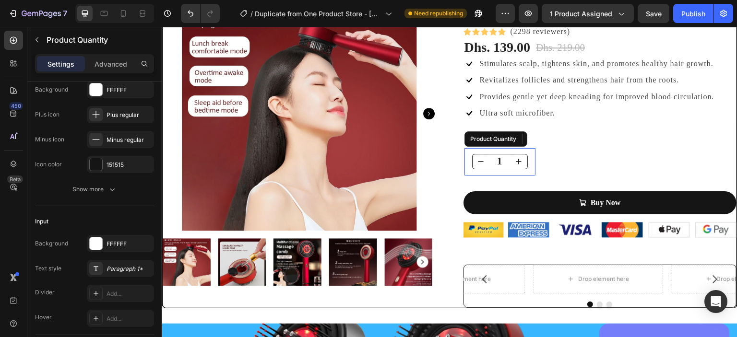
click at [529, 168] on div "1 Product Quantity" at bounding box center [500, 162] width 72 height 28
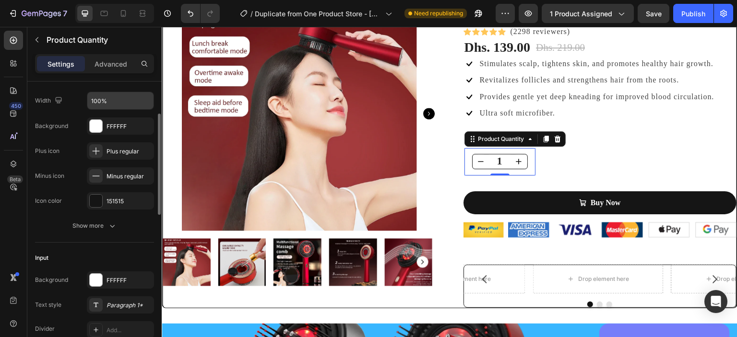
scroll to position [84, 0]
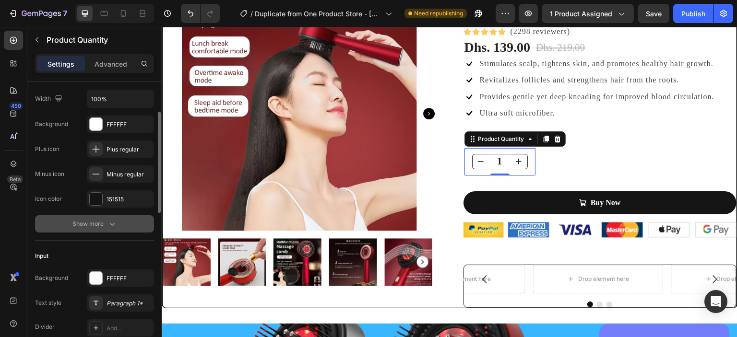
click at [119, 220] on button "Show more" at bounding box center [94, 223] width 119 height 17
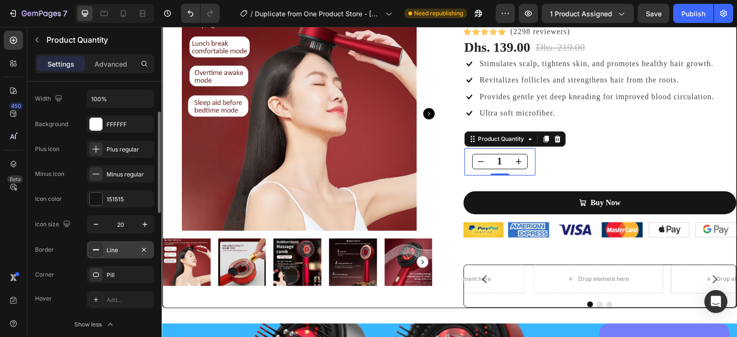
scroll to position [117, 0]
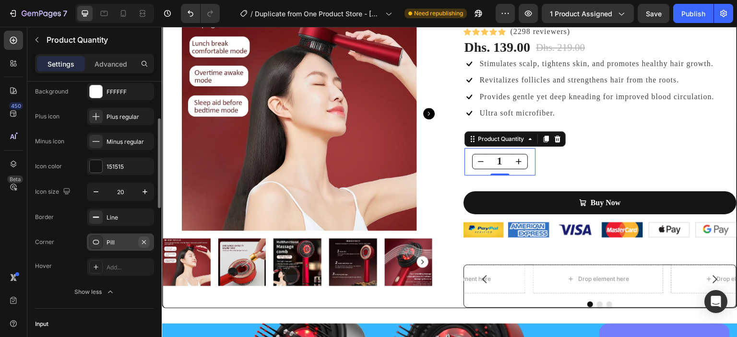
click at [143, 241] on icon "button" at bounding box center [144, 242] width 4 height 4
click at [98, 241] on icon at bounding box center [96, 242] width 8 height 8
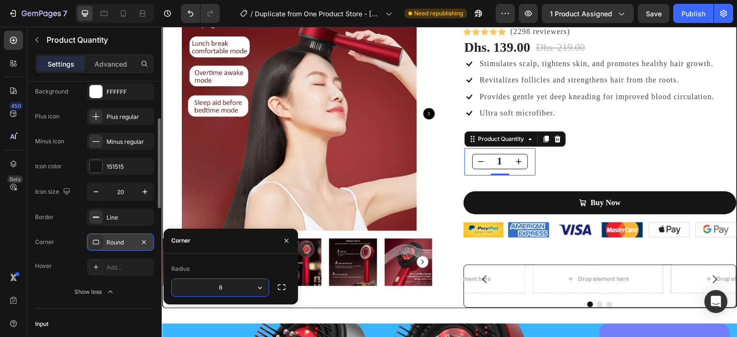
click at [240, 287] on input "8" at bounding box center [220, 287] width 97 height 17
click at [262, 289] on icon "button" at bounding box center [260, 288] width 10 height 10
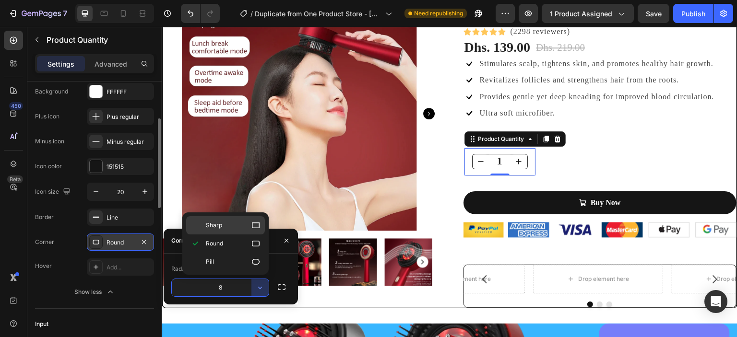
click at [247, 226] on p "Sharp" at bounding box center [233, 226] width 55 height 10
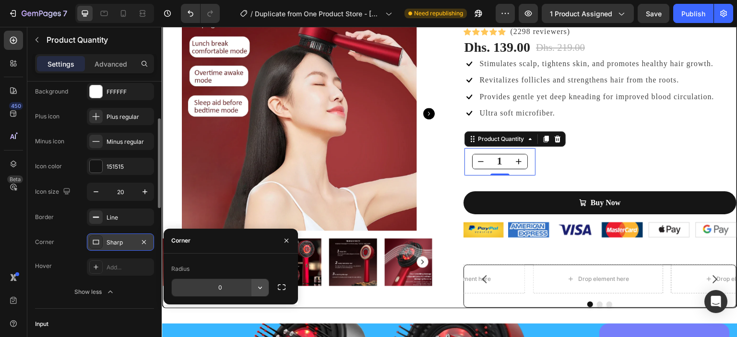
click at [261, 287] on icon "button" at bounding box center [260, 288] width 10 height 10
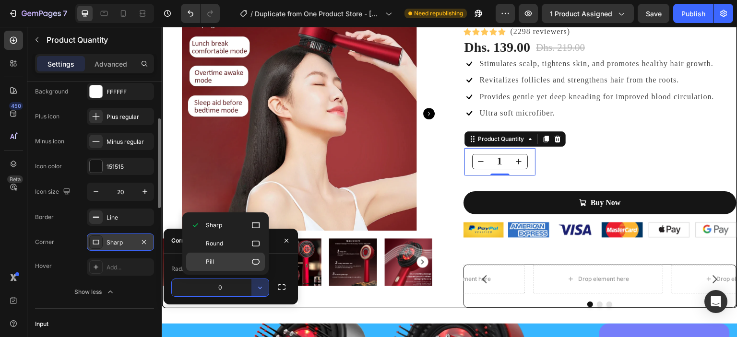
click at [242, 267] on div "Pill" at bounding box center [225, 262] width 79 height 18
type input "9999"
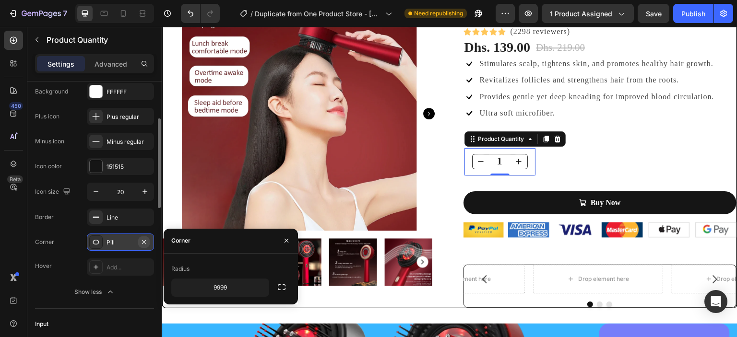
click at [145, 245] on button "button" at bounding box center [144, 242] width 12 height 12
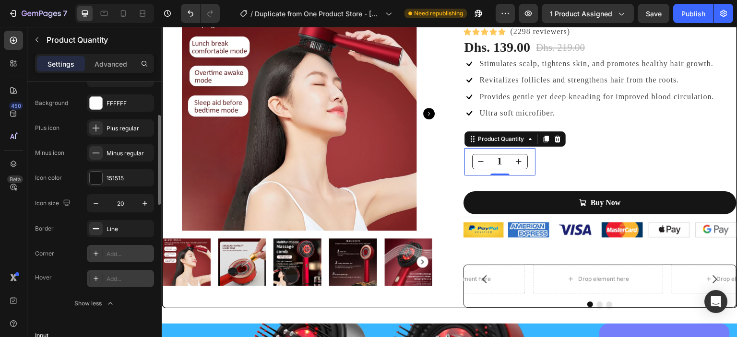
scroll to position [100, 0]
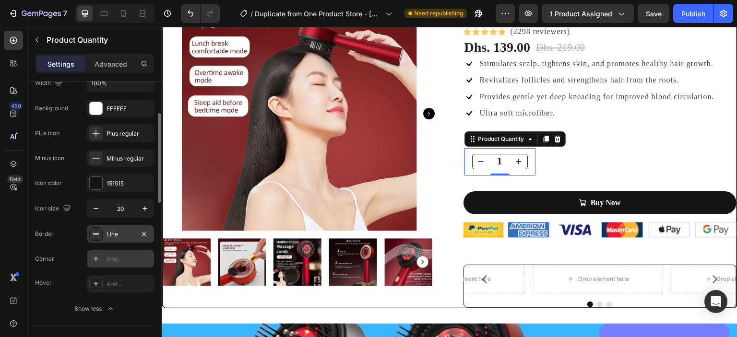
click at [103, 238] on div "Line" at bounding box center [120, 233] width 67 height 17
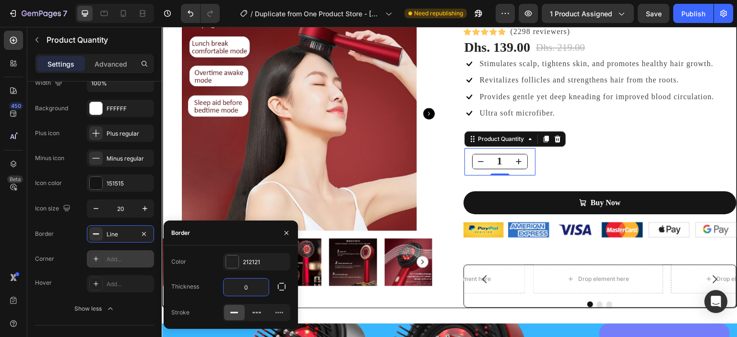
click at [257, 290] on input "0" at bounding box center [245, 287] width 45 height 17
type input "2"
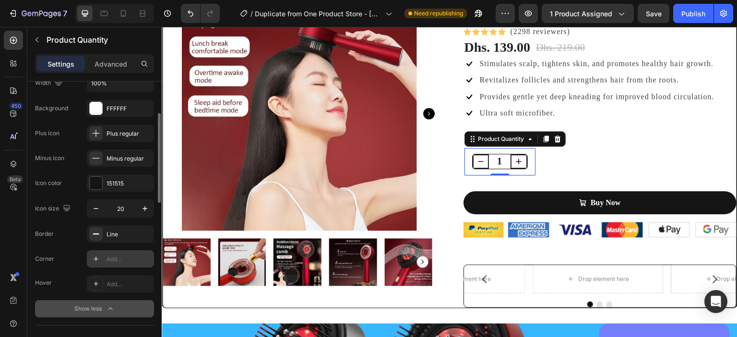
click at [140, 312] on button "Show less" at bounding box center [94, 308] width 119 height 17
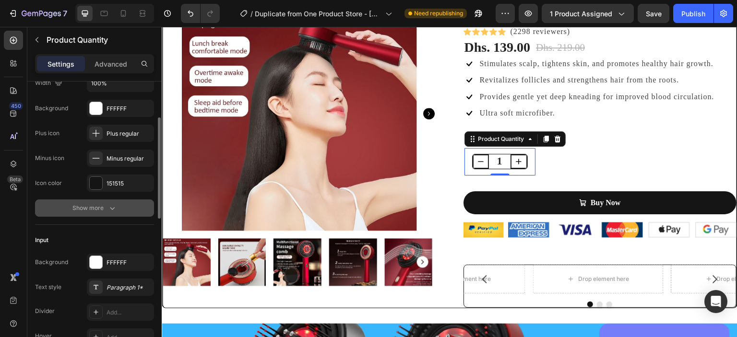
click at [120, 208] on button "Show more" at bounding box center [94, 207] width 119 height 17
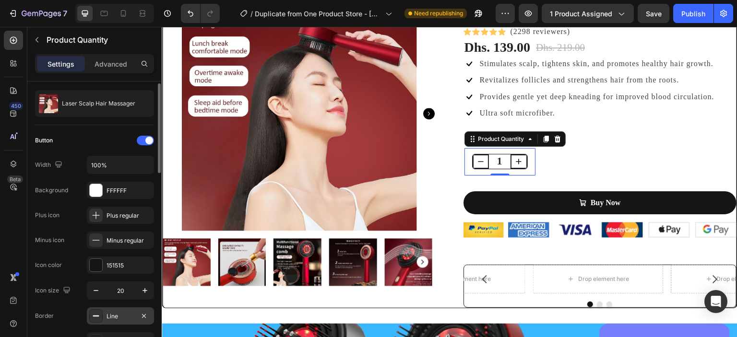
scroll to position [0, 0]
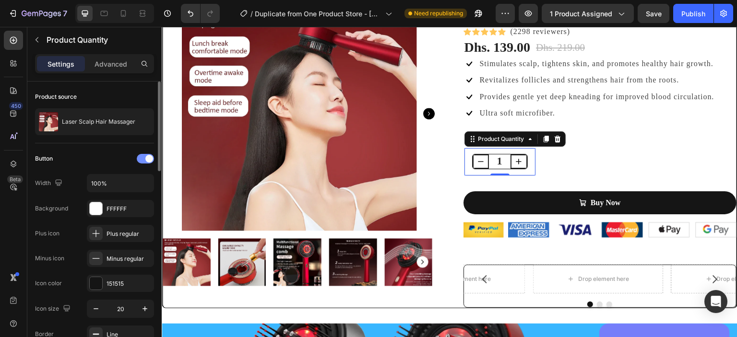
click at [142, 157] on div at bounding box center [145, 159] width 17 height 10
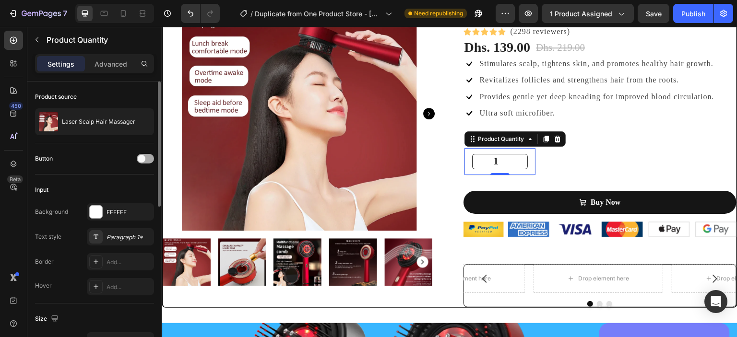
click at [142, 157] on span at bounding box center [142, 159] width 8 height 8
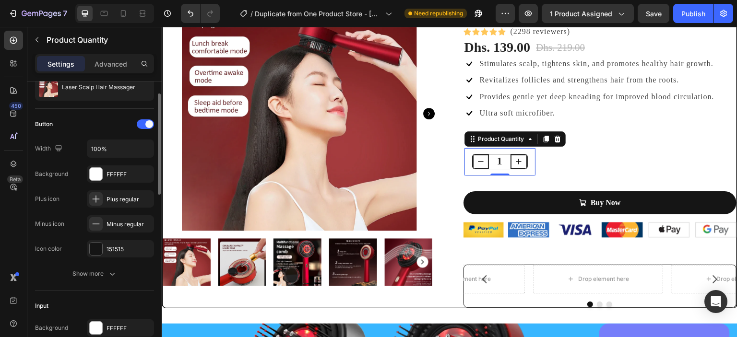
scroll to position [35, 0]
click at [134, 240] on div "151515" at bounding box center [120, 248] width 67 height 17
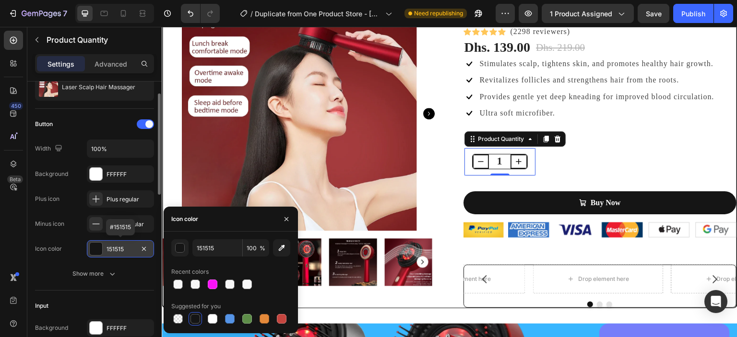
click at [134, 240] on div "151515" at bounding box center [120, 248] width 67 height 17
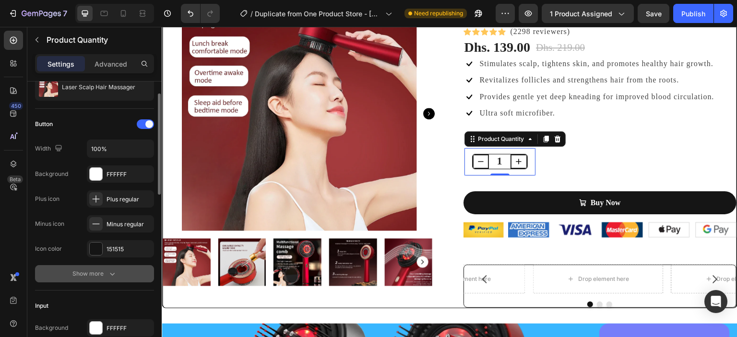
click at [114, 269] on icon "button" at bounding box center [112, 274] width 10 height 10
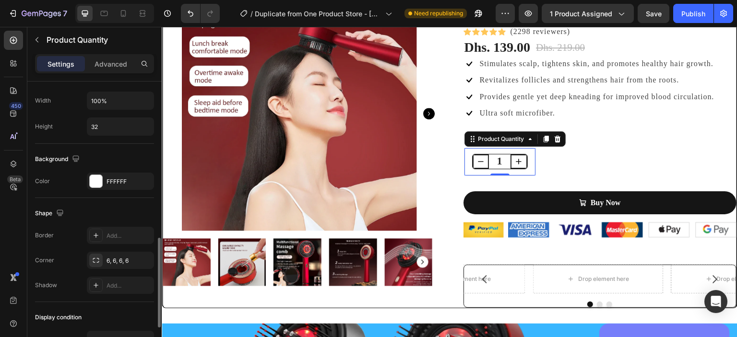
scroll to position [492, 0]
click at [142, 258] on icon "button" at bounding box center [144, 260] width 4 height 4
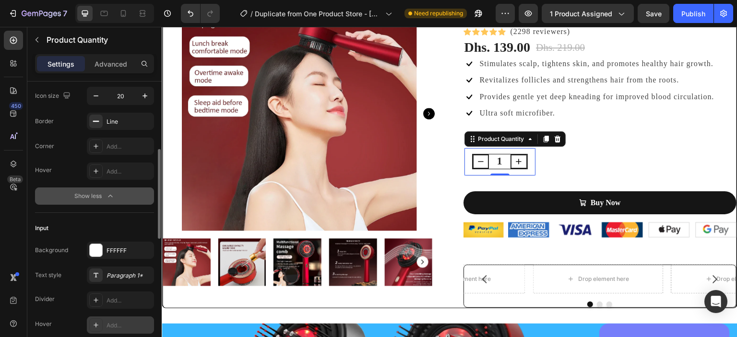
scroll to position [194, 0]
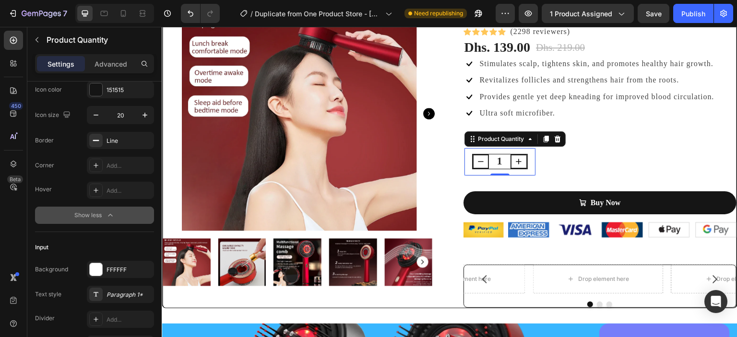
click at [98, 214] on div "Show less" at bounding box center [94, 216] width 41 height 10
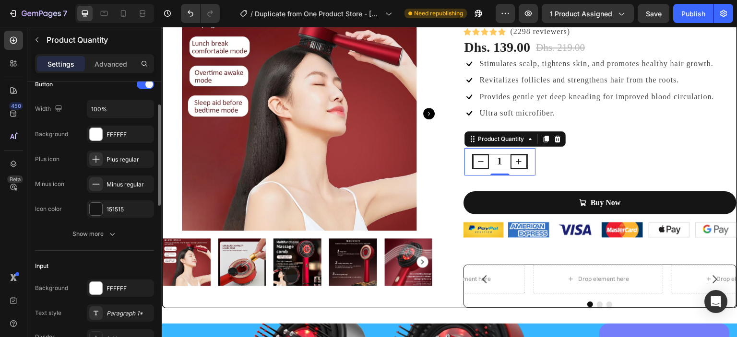
scroll to position [71, 0]
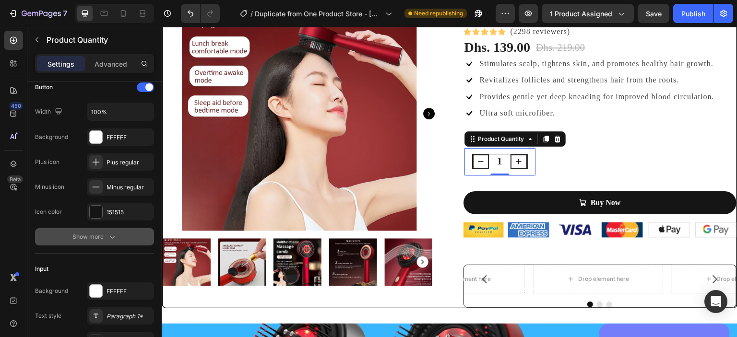
click at [102, 242] on button "Show more" at bounding box center [94, 236] width 119 height 17
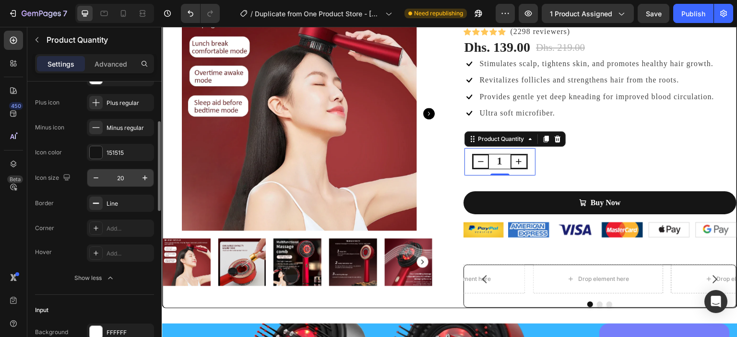
scroll to position [132, 0]
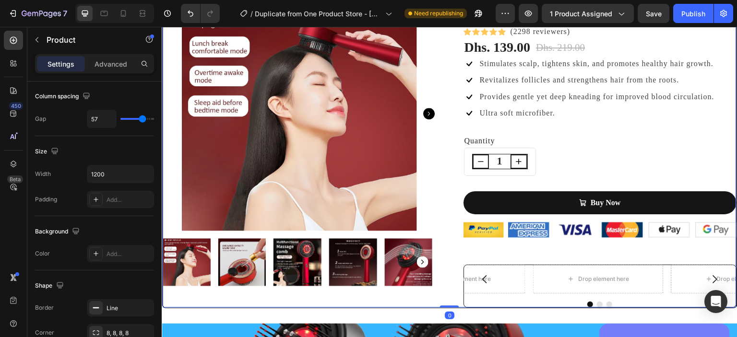
click at [528, 164] on div "1 Product Quantity" at bounding box center [500, 162] width 72 height 28
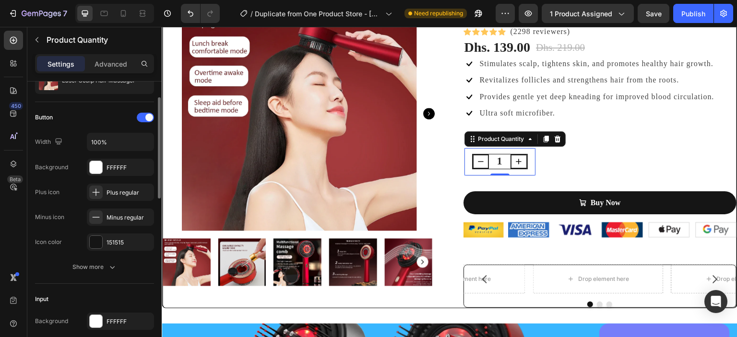
scroll to position [42, 0]
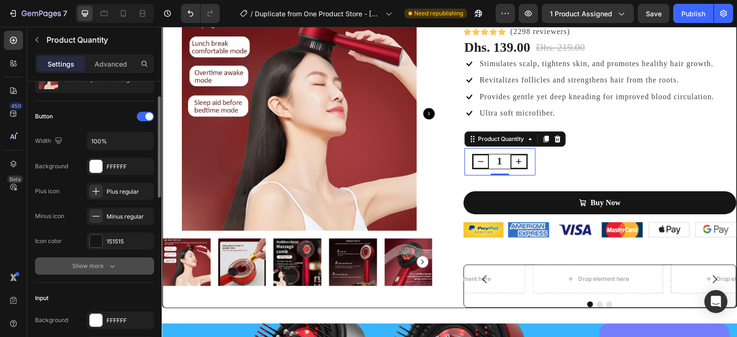
click at [109, 268] on icon "button" at bounding box center [112, 266] width 10 height 10
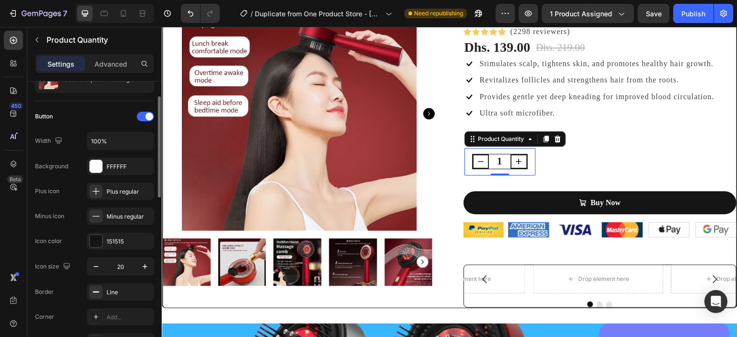
scroll to position [106, 0]
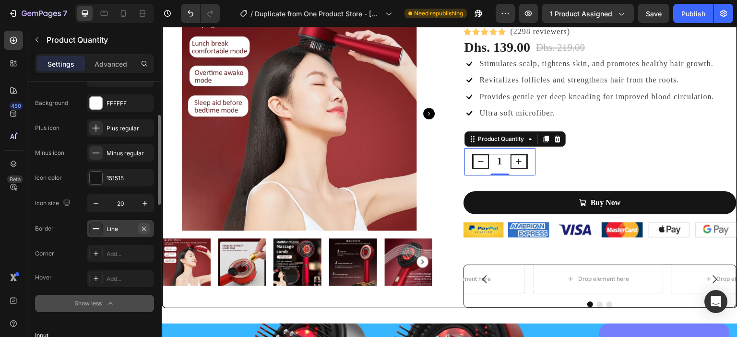
click at [144, 227] on icon "button" at bounding box center [144, 228] width 4 height 4
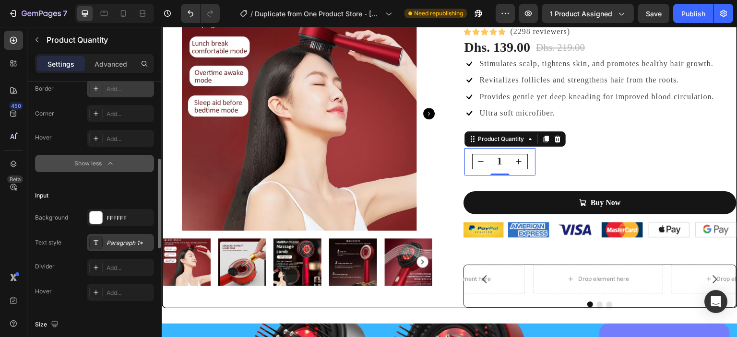
scroll to position [246, 0]
click at [120, 265] on div "Add..." at bounding box center [128, 268] width 45 height 9
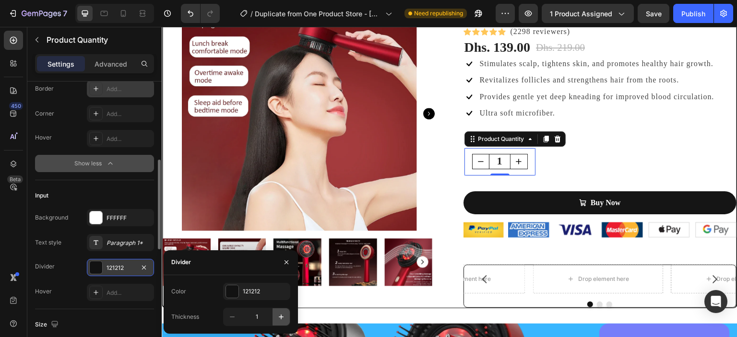
click at [279, 316] on icon "button" at bounding box center [281, 317] width 10 height 10
click at [236, 318] on icon "button" at bounding box center [232, 317] width 10 height 10
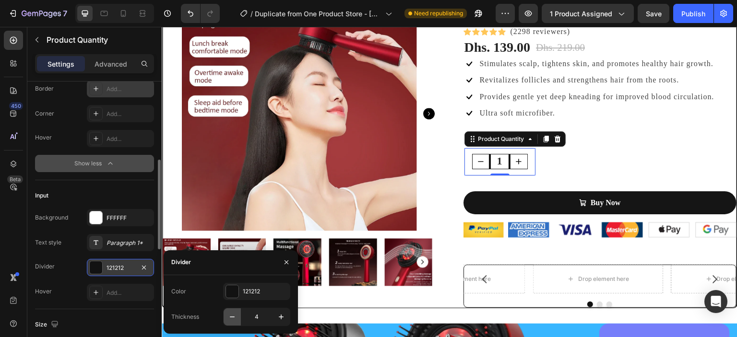
click at [236, 318] on icon "button" at bounding box center [232, 317] width 10 height 10
type input "3"
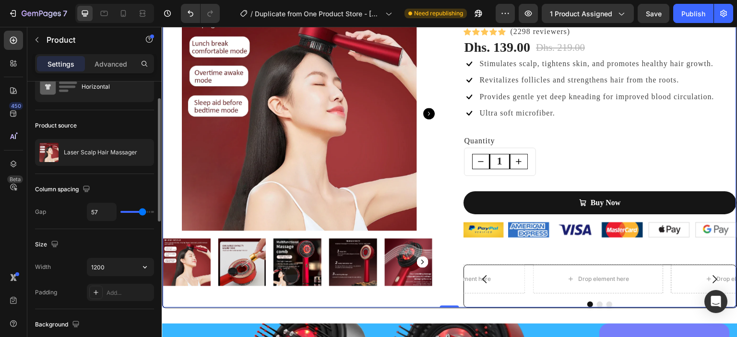
scroll to position [0, 0]
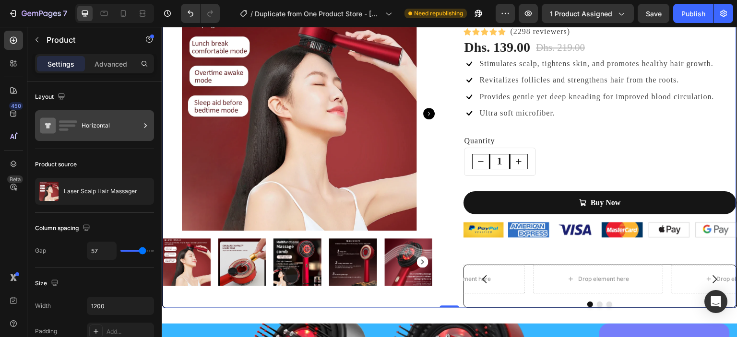
click at [97, 124] on div "Horizontal" at bounding box center [111, 126] width 59 height 22
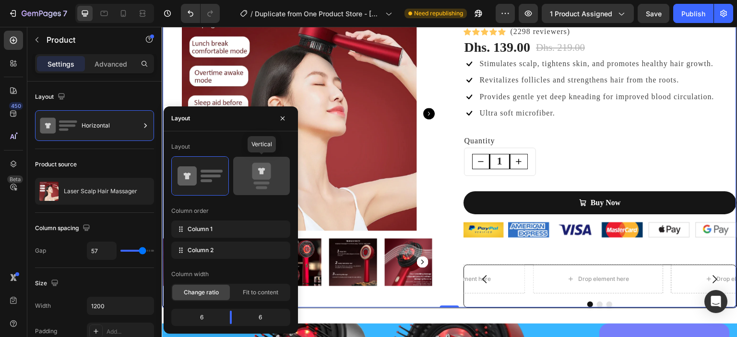
click at [260, 161] on div at bounding box center [261, 176] width 57 height 38
type input "0"
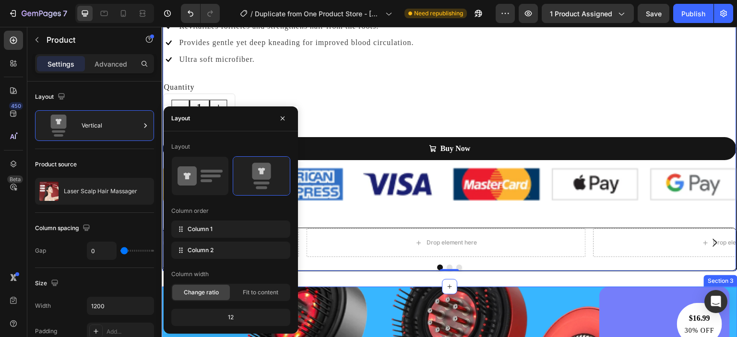
scroll to position [798, 0]
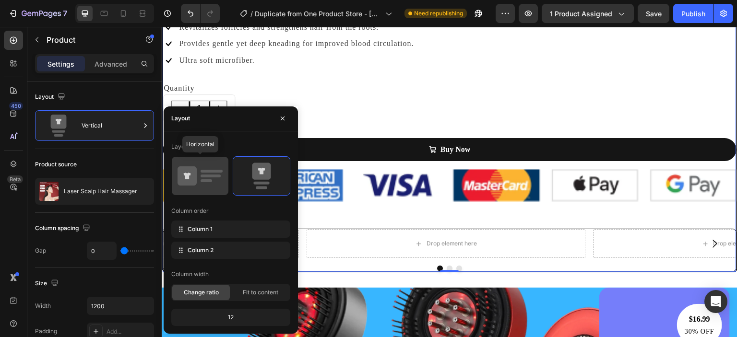
click at [216, 177] on rect at bounding box center [210, 176] width 20 height 3
type input "57"
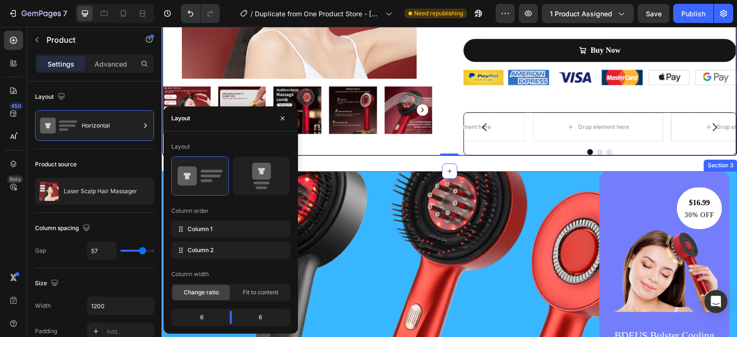
scroll to position [248, 0]
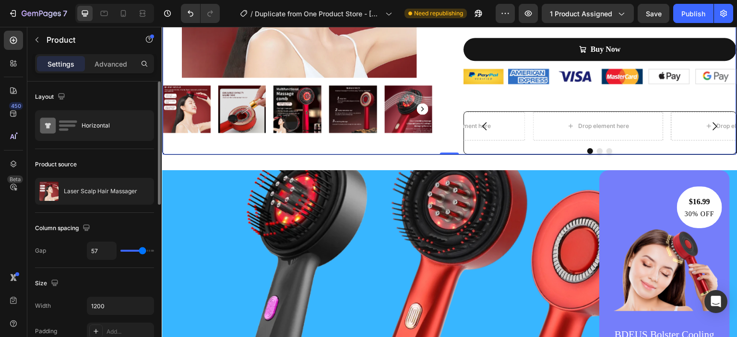
click at [107, 94] on div "Layout" at bounding box center [94, 96] width 119 height 15
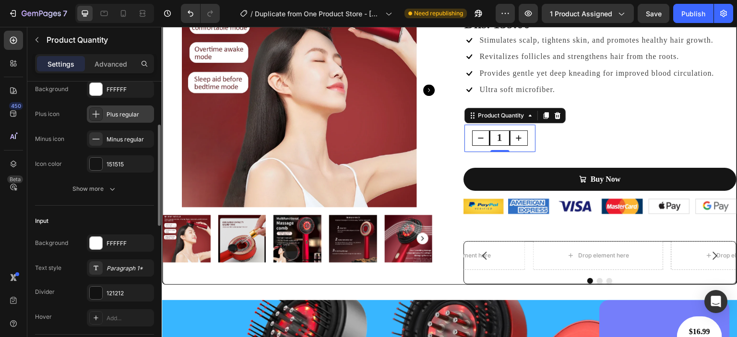
scroll to position [120, 0]
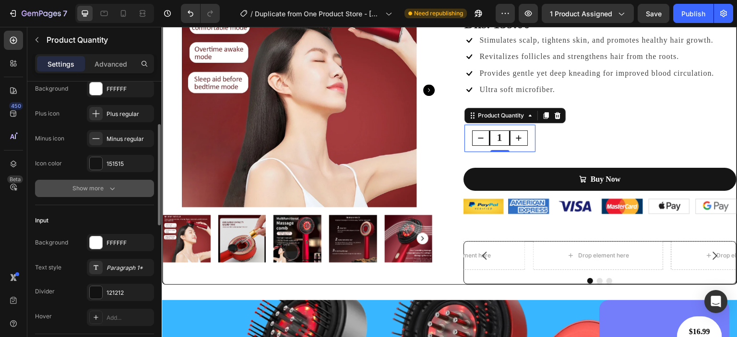
click at [109, 193] on button "Show more" at bounding box center [94, 188] width 119 height 17
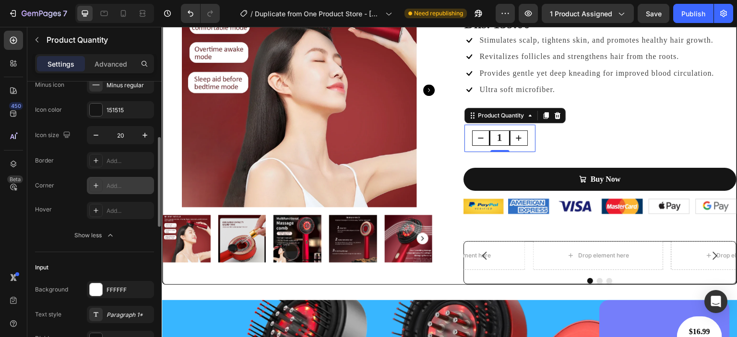
scroll to position [174, 0]
click at [101, 182] on div at bounding box center [95, 184] width 13 height 13
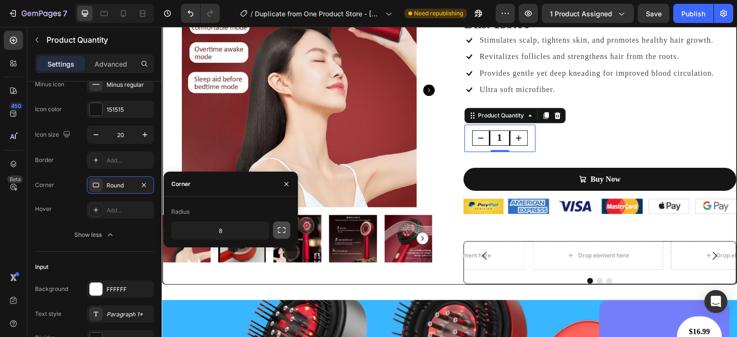
click at [278, 233] on icon "button" at bounding box center [282, 230] width 10 height 10
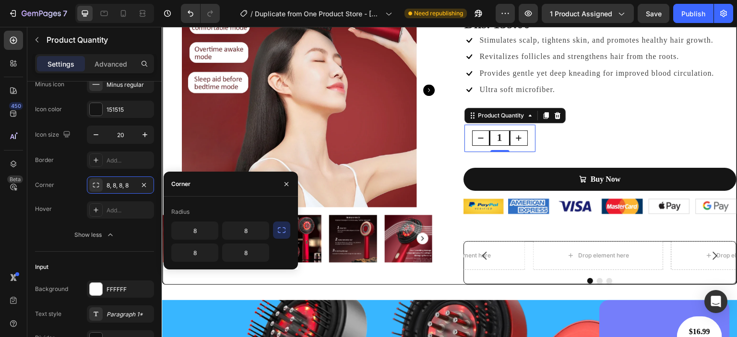
click at [277, 233] on icon "button" at bounding box center [282, 230] width 10 height 10
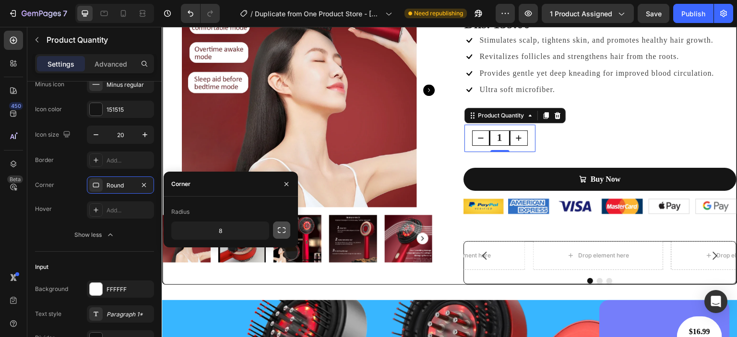
click at [277, 233] on icon "button" at bounding box center [282, 230] width 10 height 10
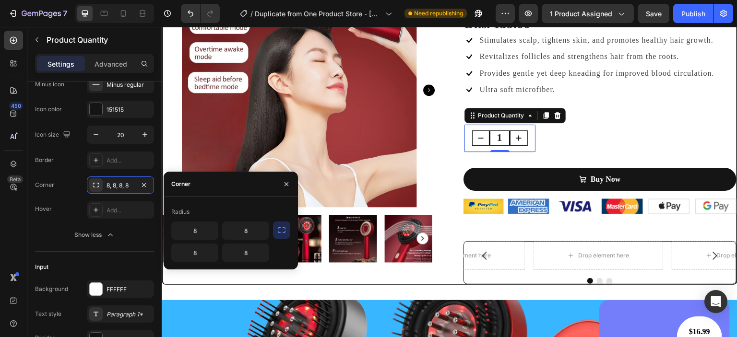
click at [277, 233] on icon "button" at bounding box center [282, 230] width 10 height 10
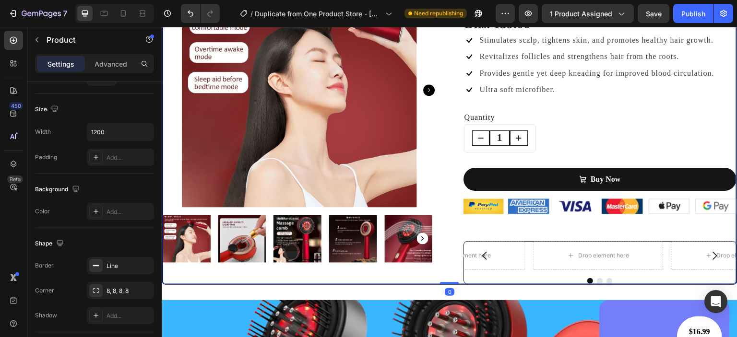
click at [593, 129] on div "Laser Scalp Hair Massager (P) Title Icon Icon Icon Icon Icon Icon List Hoz (229…" at bounding box center [599, 129] width 273 height 312
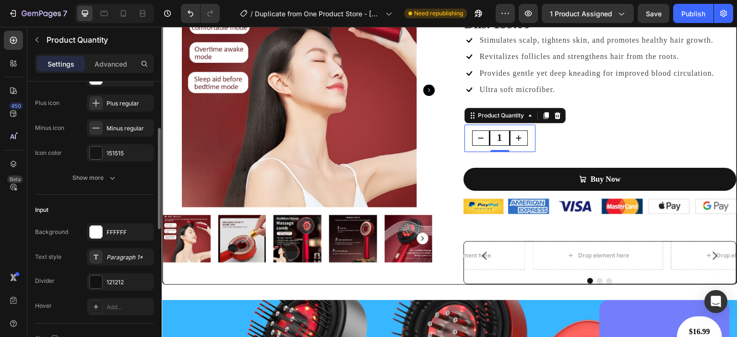
scroll to position [148, 0]
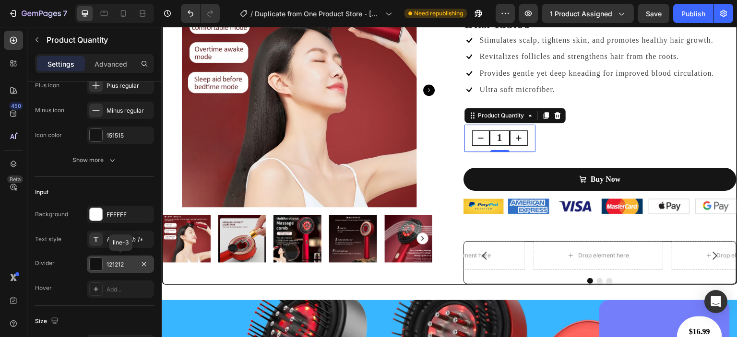
click at [127, 264] on div "121212" at bounding box center [120, 264] width 28 height 9
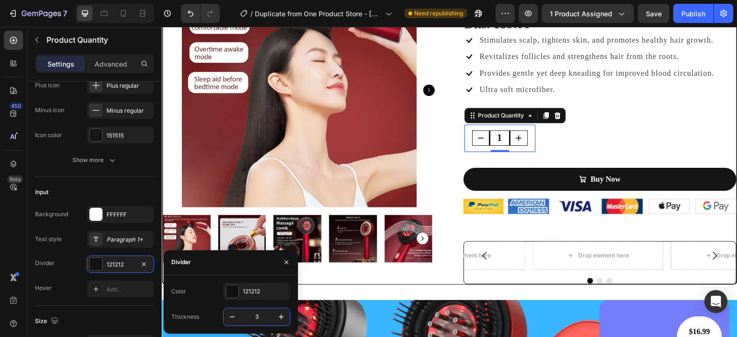
click at [260, 312] on input "3" at bounding box center [257, 316] width 32 height 17
type input "5"
type input "4"
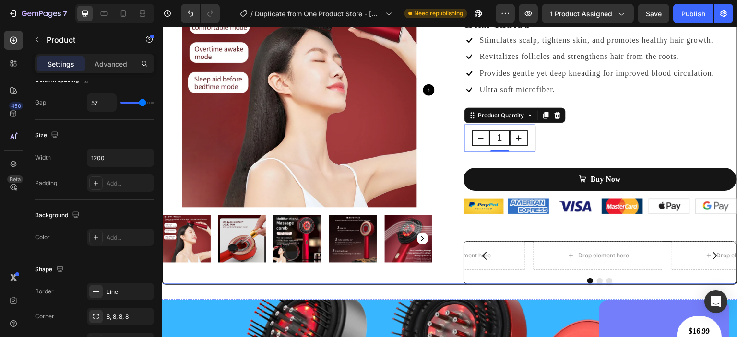
click at [627, 143] on div "Laser Scalp Hair Massager (P) Title Icon Icon Icon Icon Icon Icon List Hoz (229…" at bounding box center [599, 129] width 273 height 312
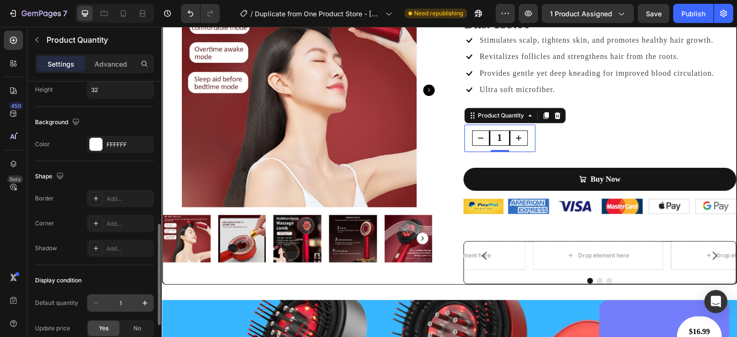
scroll to position [420, 0]
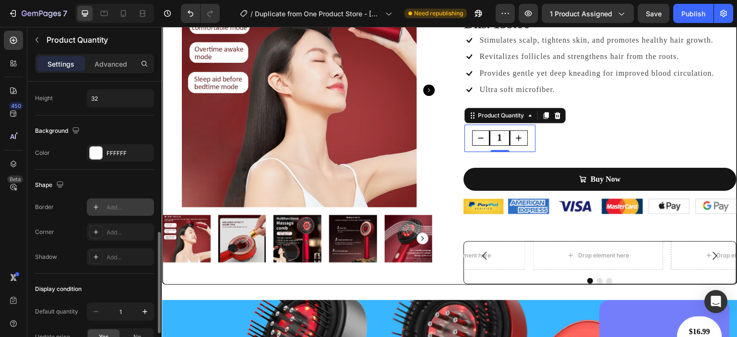
click at [98, 208] on icon at bounding box center [96, 207] width 8 height 8
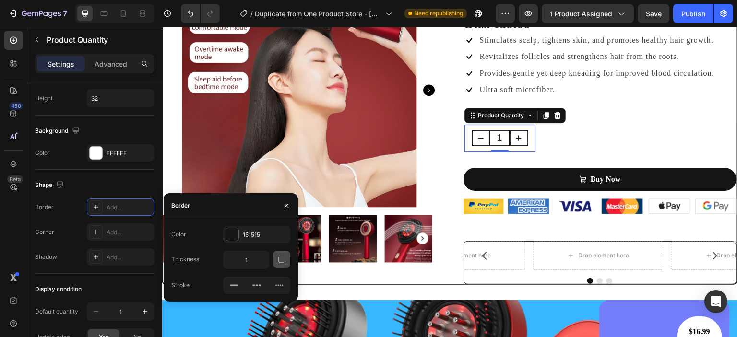
click at [280, 258] on icon "button" at bounding box center [282, 260] width 10 height 10
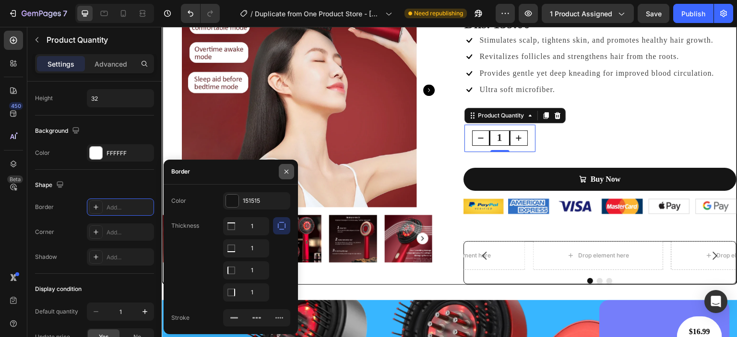
click at [287, 174] on icon "button" at bounding box center [286, 172] width 8 height 8
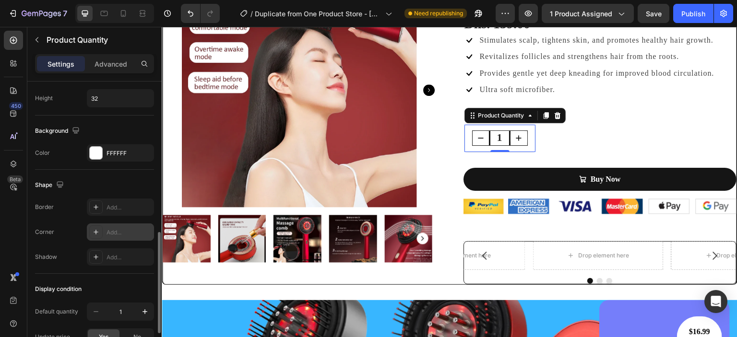
click at [107, 233] on div "Add..." at bounding box center [128, 232] width 45 height 9
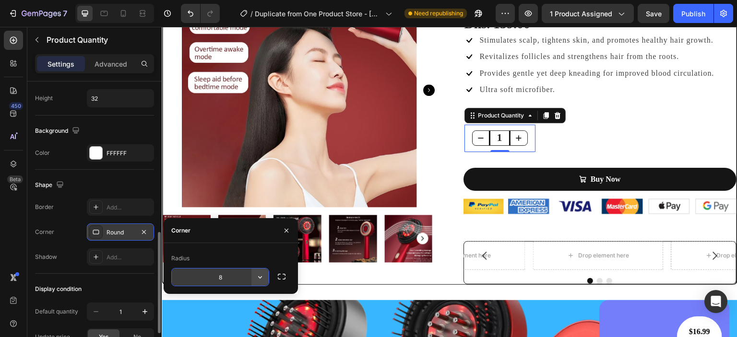
click at [258, 269] on button "button" at bounding box center [259, 277] width 17 height 17
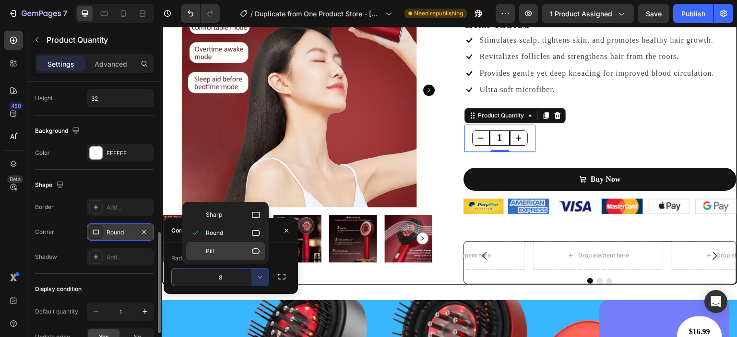
click at [256, 250] on icon at bounding box center [256, 251] width 10 height 10
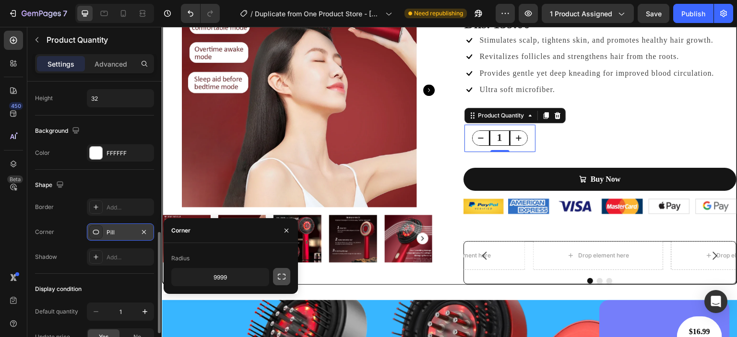
click at [284, 281] on icon "button" at bounding box center [282, 277] width 10 height 10
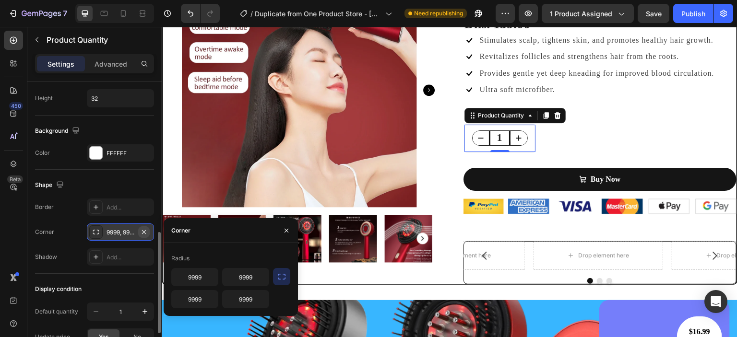
click at [146, 231] on icon "button" at bounding box center [144, 232] width 8 height 8
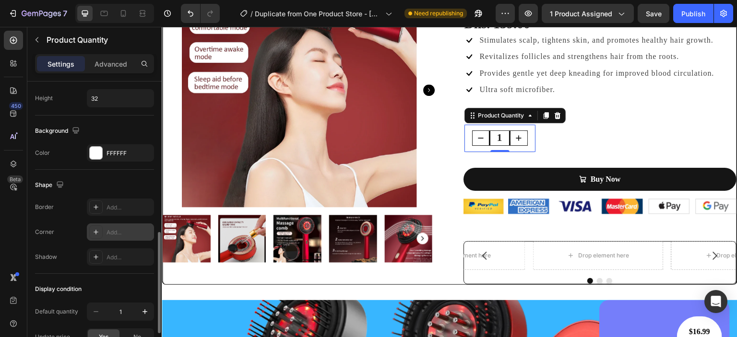
click at [97, 232] on icon at bounding box center [96, 232] width 8 height 8
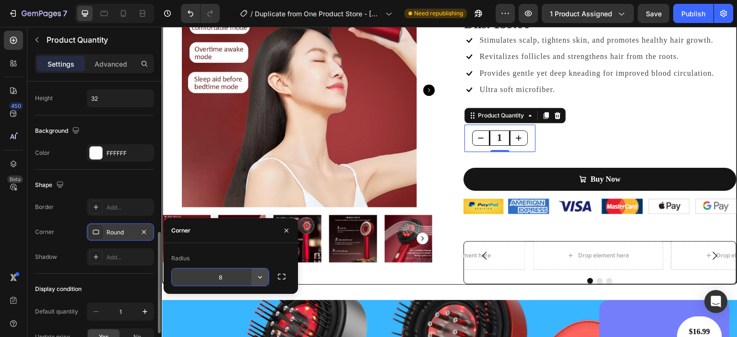
click at [263, 275] on icon "button" at bounding box center [260, 277] width 10 height 10
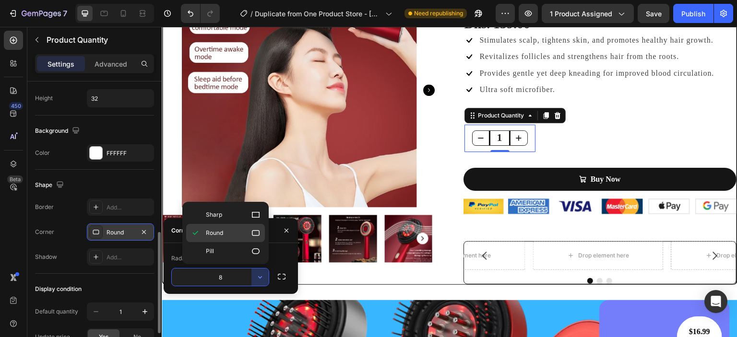
click at [257, 234] on icon at bounding box center [256, 233] width 10 height 10
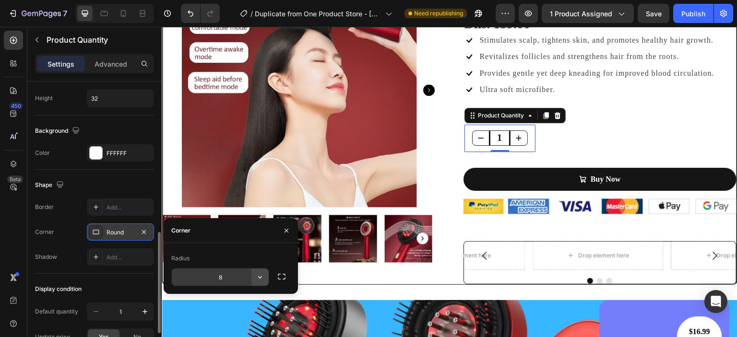
click at [257, 277] on icon "button" at bounding box center [260, 277] width 10 height 10
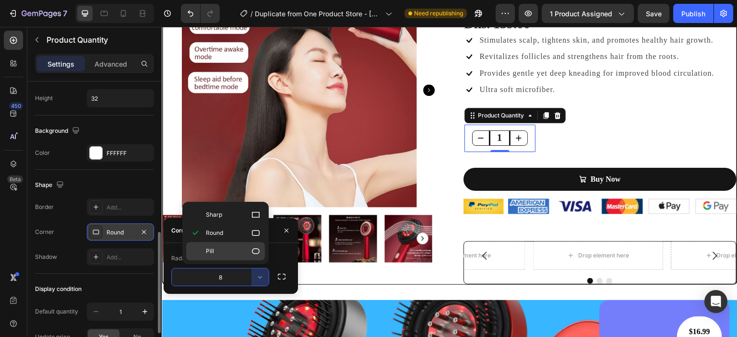
click at [256, 255] on icon at bounding box center [256, 251] width 10 height 10
type input "9999"
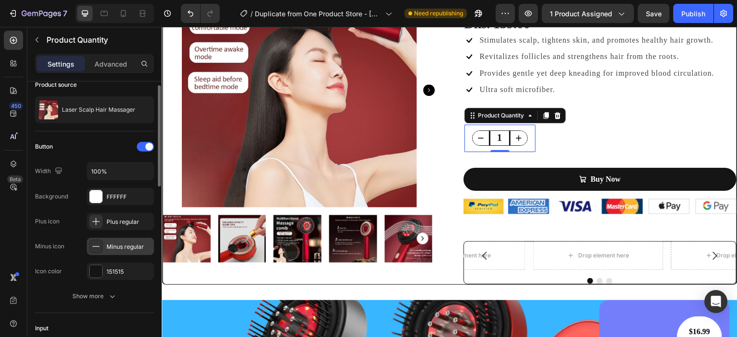
scroll to position [12, 0]
click at [98, 197] on div at bounding box center [96, 196] width 12 height 12
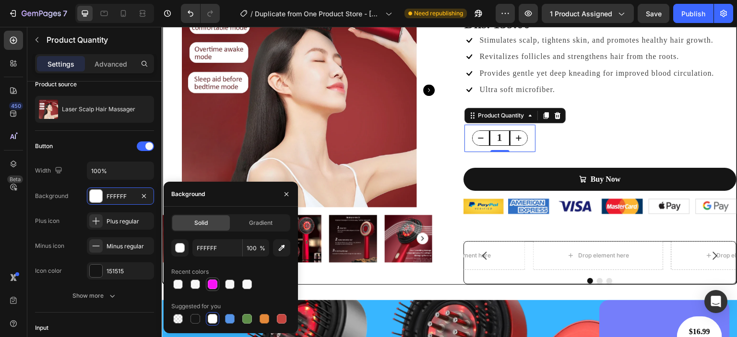
click at [212, 285] on div at bounding box center [213, 285] width 10 height 10
click at [280, 321] on div at bounding box center [282, 319] width 10 height 10
click at [229, 316] on div at bounding box center [230, 319] width 10 height 10
type input "5594E7"
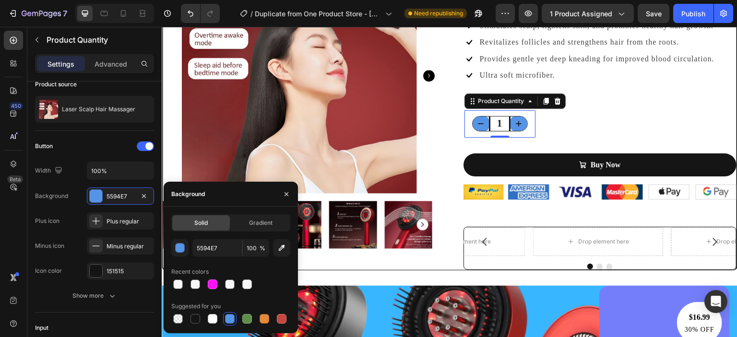
scroll to position [133, 0]
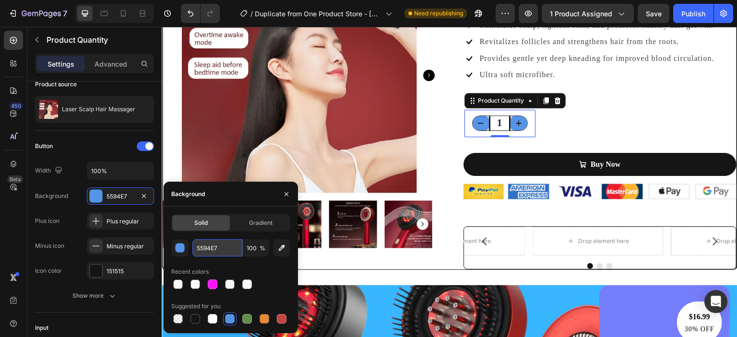
click at [226, 250] on input "5594E7" at bounding box center [217, 247] width 50 height 17
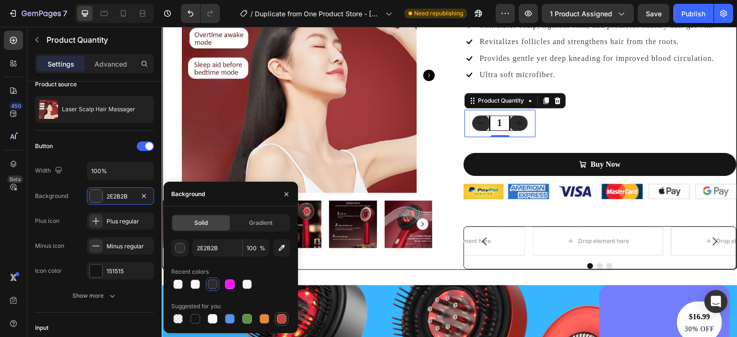
click at [278, 318] on div at bounding box center [282, 319] width 10 height 10
type input "C5453F"
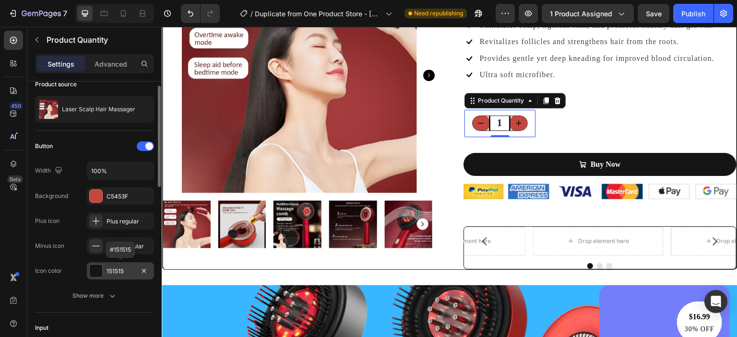
click at [99, 274] on div at bounding box center [96, 271] width 12 height 12
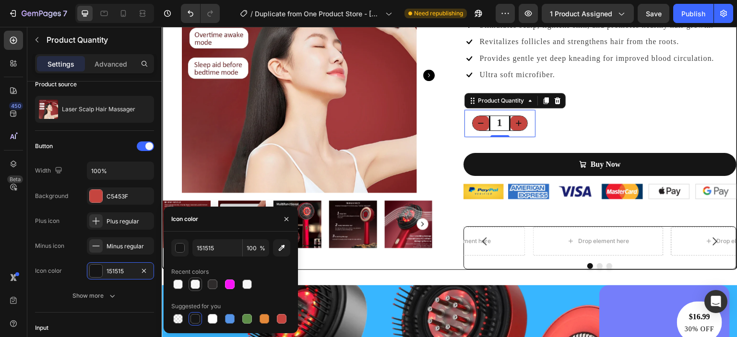
click at [194, 284] on div at bounding box center [195, 285] width 10 height 10
type input "F8F8F8"
type input "85"
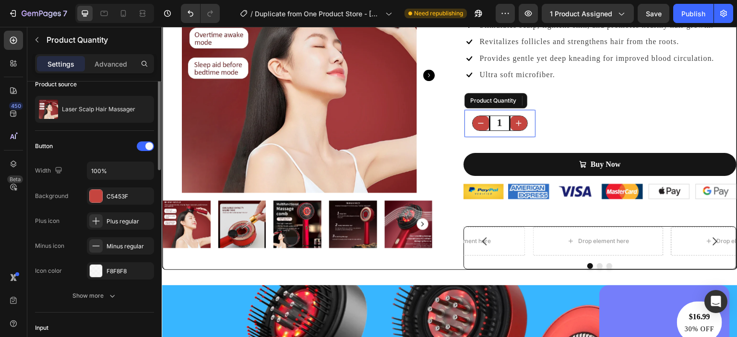
click at [504, 120] on input "1" at bounding box center [500, 123] width 22 height 14
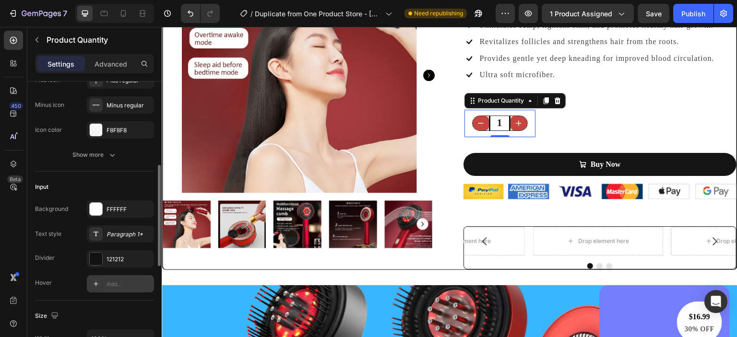
scroll to position [190, 0]
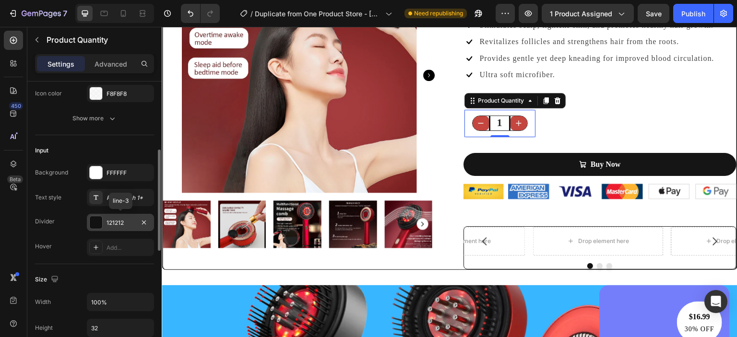
click at [100, 222] on div at bounding box center [96, 222] width 12 height 12
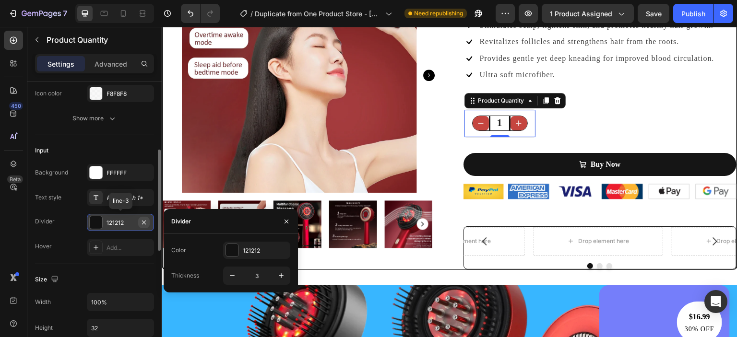
click at [142, 223] on icon "button" at bounding box center [144, 222] width 4 height 4
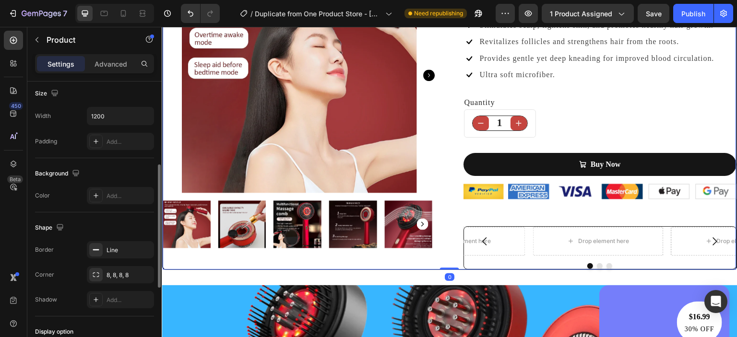
click at [612, 109] on div "Laser Scalp Hair Massager (P) Title Icon Icon Icon Icon Icon Icon List Hoz (229…" at bounding box center [599, 114] width 273 height 312
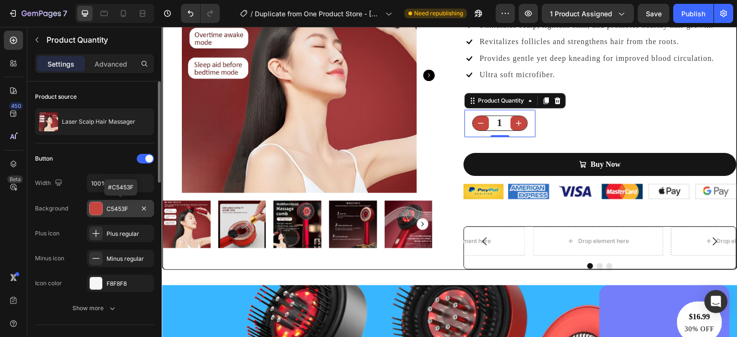
click at [122, 211] on div "C5453F" at bounding box center [120, 209] width 28 height 9
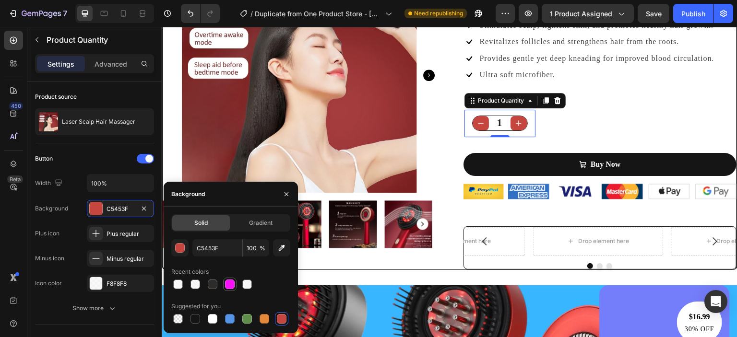
click at [227, 282] on div at bounding box center [230, 285] width 10 height 10
type input "F912F7"
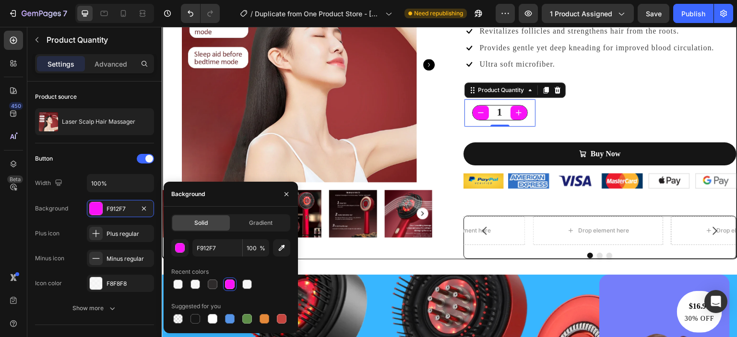
scroll to position [144, 0]
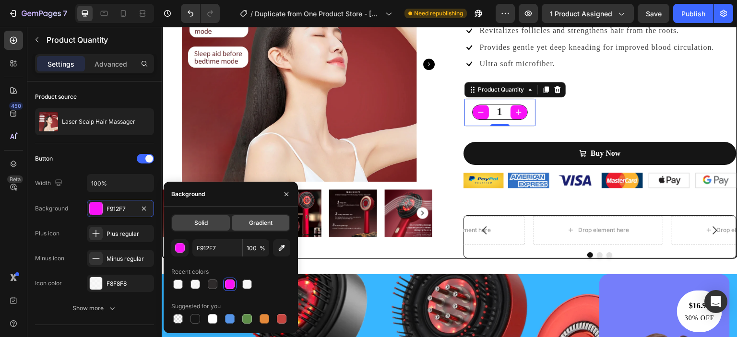
click at [261, 230] on div "Gradient" at bounding box center [261, 222] width 58 height 15
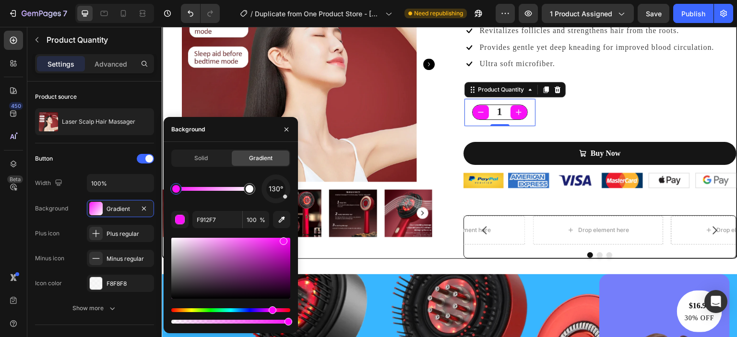
click at [261, 230] on div "Solid Gradient 130° F912F7 100 %" at bounding box center [230, 238] width 119 height 176
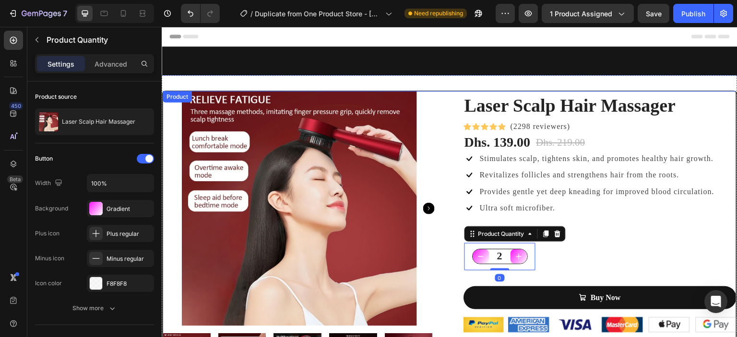
scroll to position [144, 0]
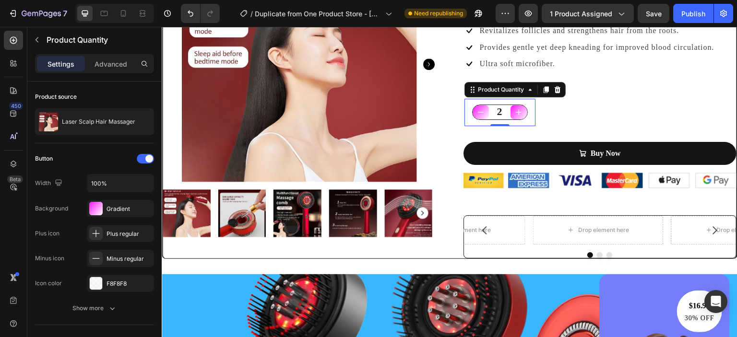
click at [477, 113] on icon "decrement" at bounding box center [481, 112] width 10 height 10
type input "1"
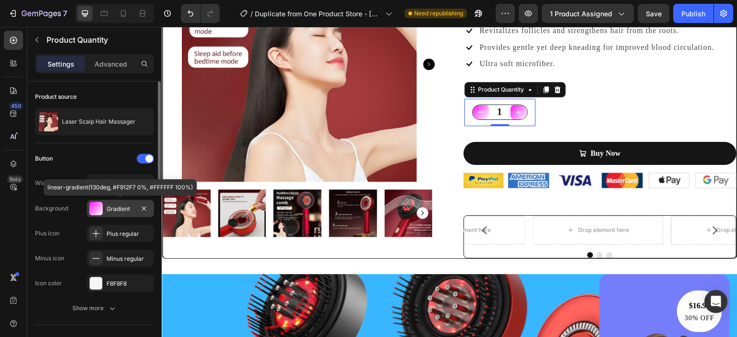
click at [115, 210] on div "Gradient" at bounding box center [120, 209] width 28 height 9
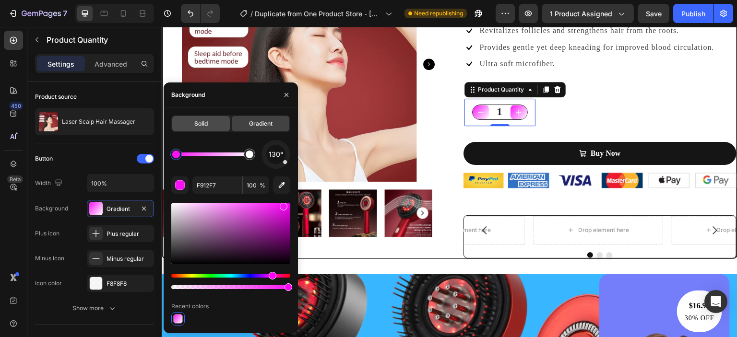
click at [209, 129] on div "Solid" at bounding box center [201, 123] width 58 height 15
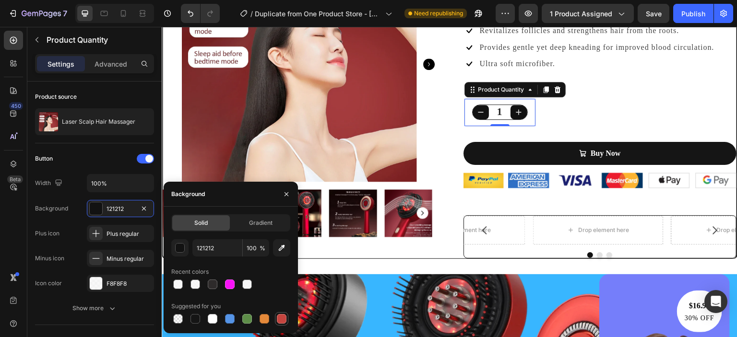
click at [281, 316] on div at bounding box center [282, 319] width 10 height 10
type input "C5453F"
click at [263, 226] on span "Gradient" at bounding box center [260, 223] width 23 height 9
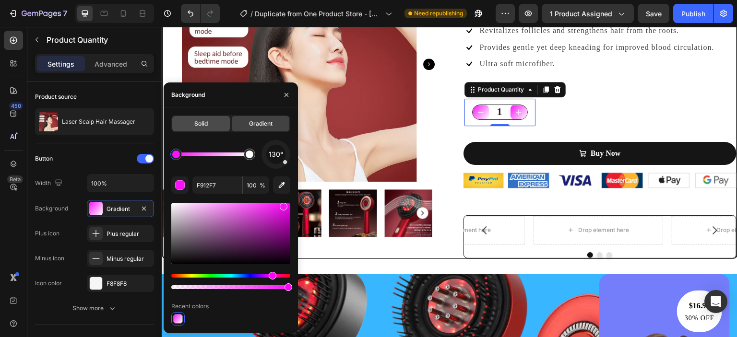
click at [206, 129] on div "Solid" at bounding box center [201, 123] width 58 height 15
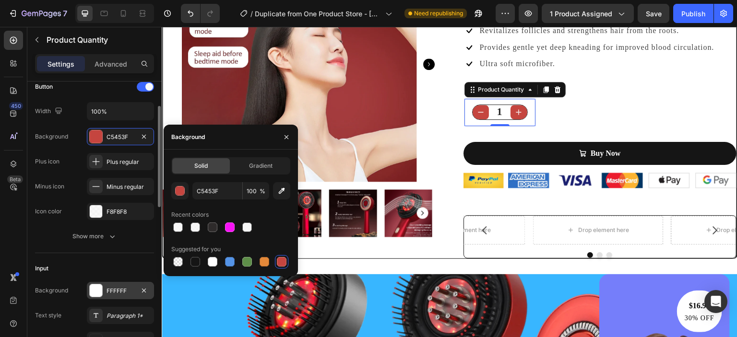
scroll to position [71, 0]
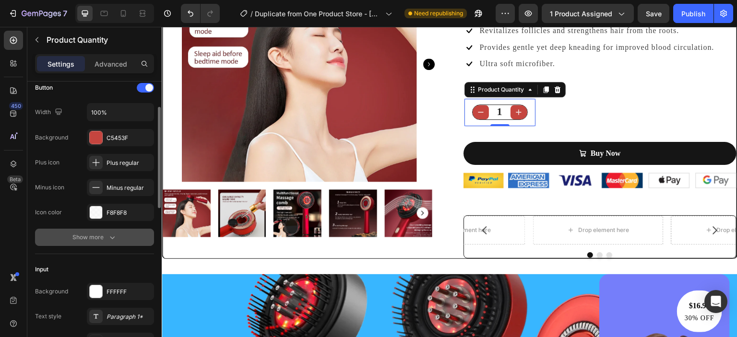
click at [121, 240] on button "Show more" at bounding box center [94, 237] width 119 height 17
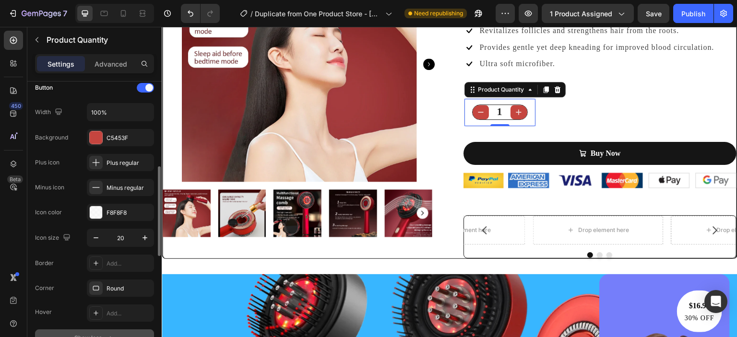
scroll to position [133, 0]
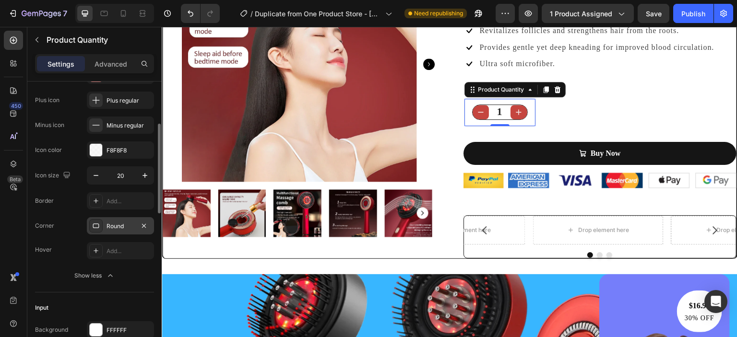
click at [119, 226] on div "Round" at bounding box center [120, 226] width 28 height 9
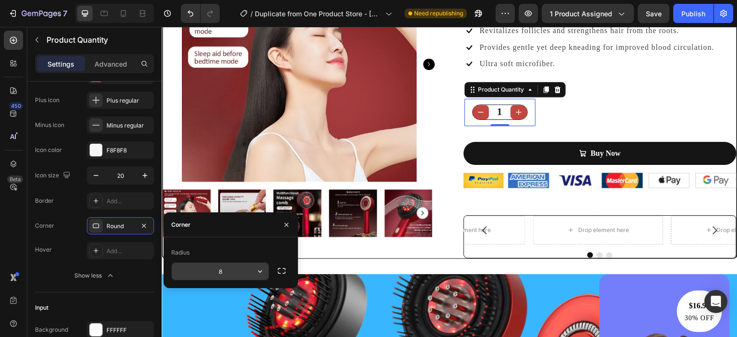
click at [263, 272] on icon "button" at bounding box center [260, 272] width 10 height 10
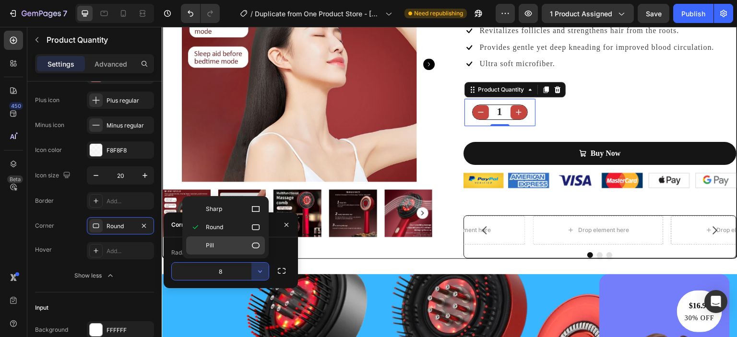
click at [258, 249] on icon at bounding box center [256, 246] width 10 height 10
type input "9999"
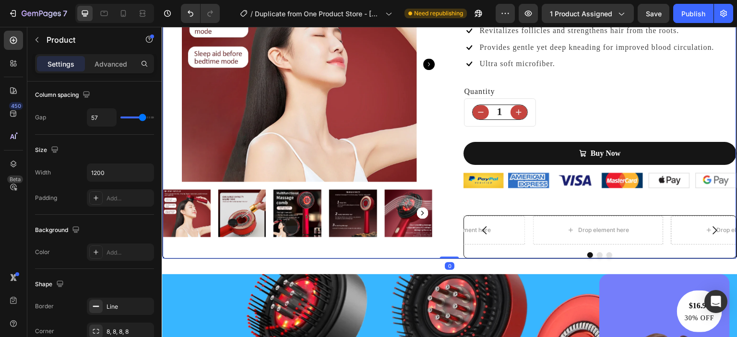
click at [640, 106] on div "Laser Scalp Hair Massager (P) Title Icon Icon Icon Icon Icon Icon List Hoz (229…" at bounding box center [599, 103] width 273 height 312
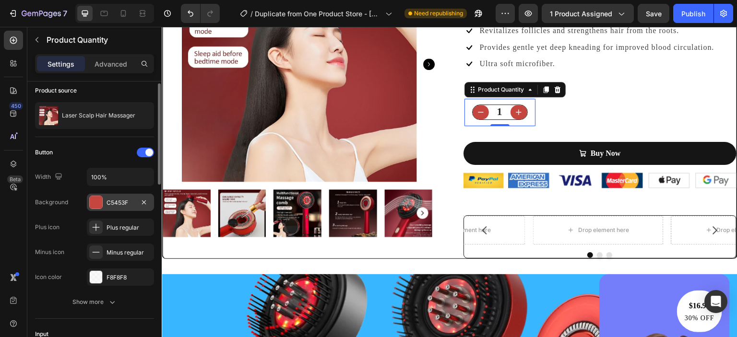
scroll to position [0, 0]
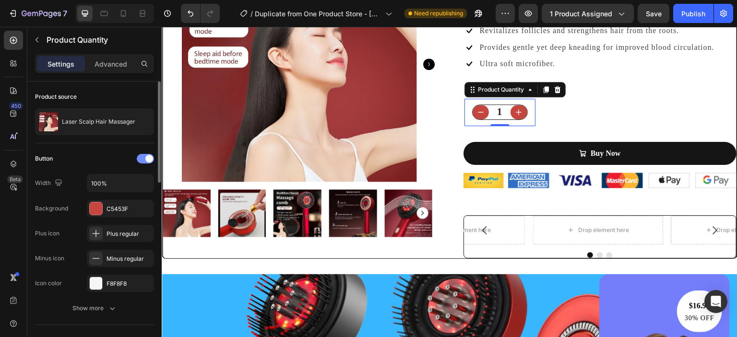
click at [146, 160] on span at bounding box center [149, 159] width 8 height 8
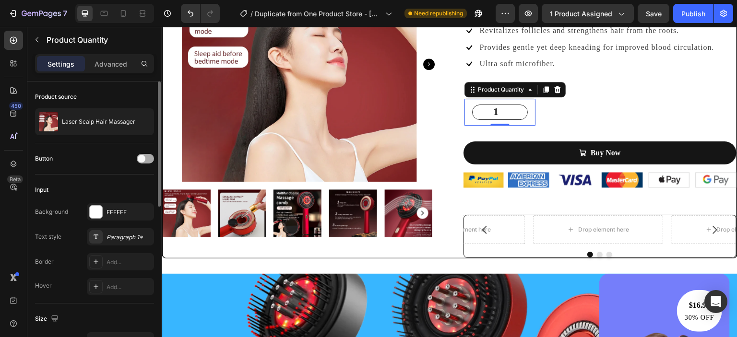
click at [146, 160] on div at bounding box center [145, 159] width 17 height 10
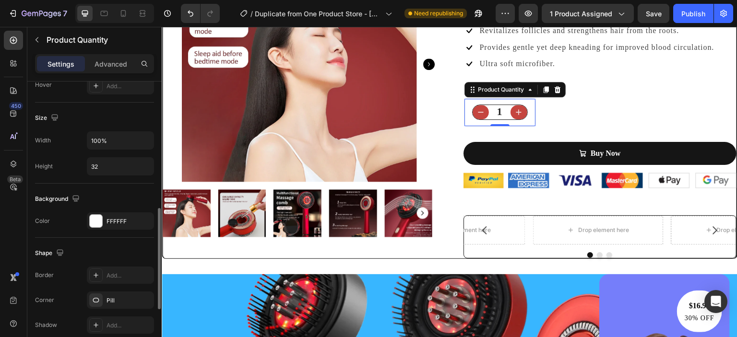
scroll to position [378, 0]
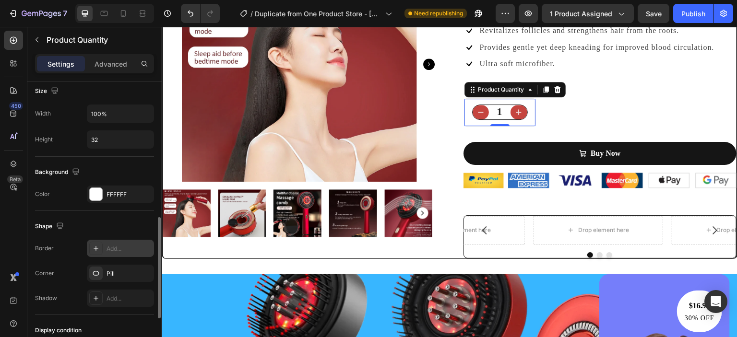
click at [97, 247] on icon at bounding box center [96, 249] width 8 height 8
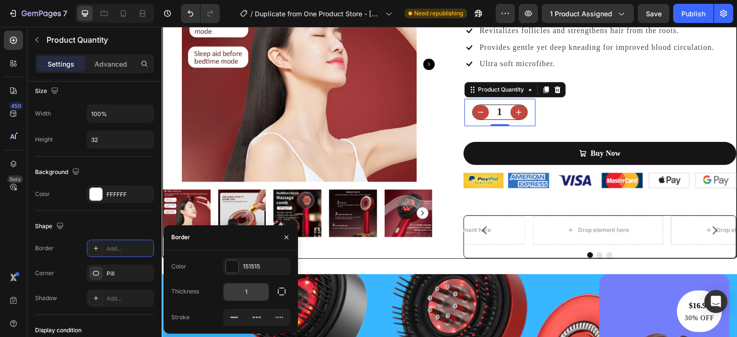
click at [259, 296] on input "1" at bounding box center [245, 291] width 45 height 17
type input "2"
type input "0"
click at [253, 264] on div "151515" at bounding box center [257, 266] width 28 height 9
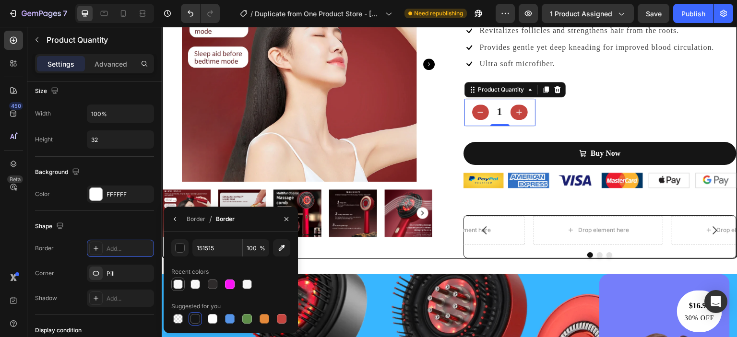
click at [178, 287] on div at bounding box center [178, 285] width 10 height 10
type input "F8F8F8"
type input "90"
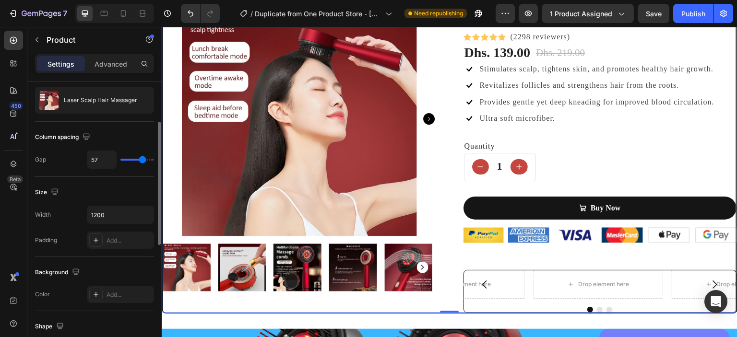
scroll to position [92, 0]
type input "24"
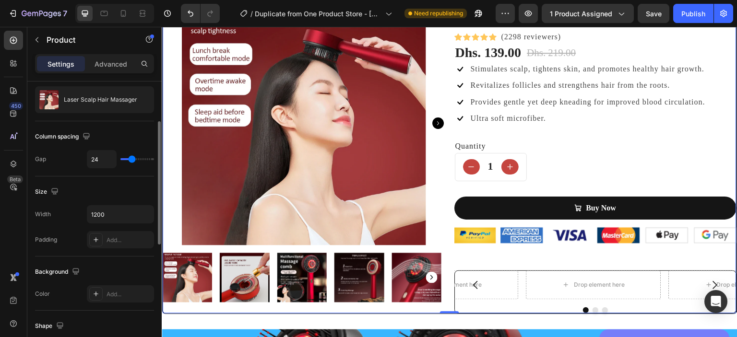
type input "19"
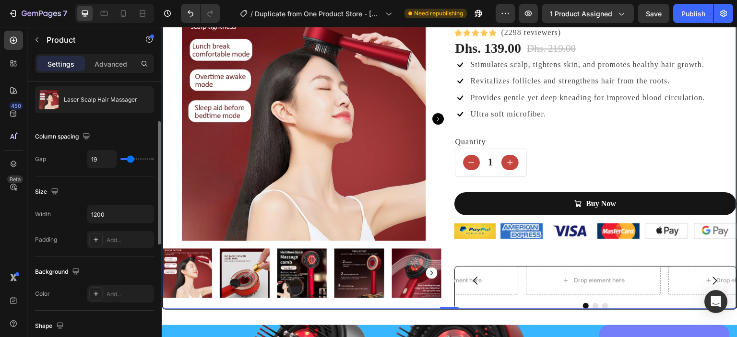
type input "29"
type input "31"
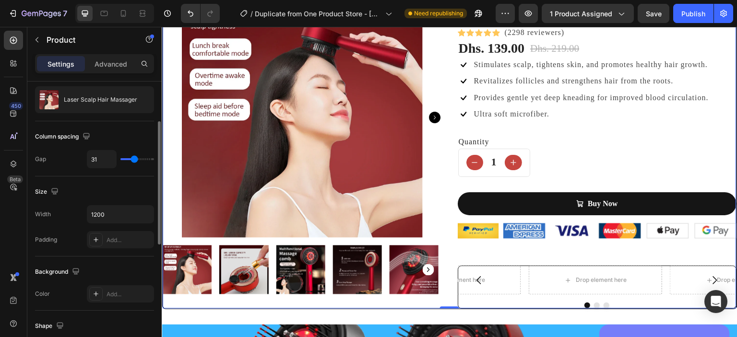
type input "33"
type input "41"
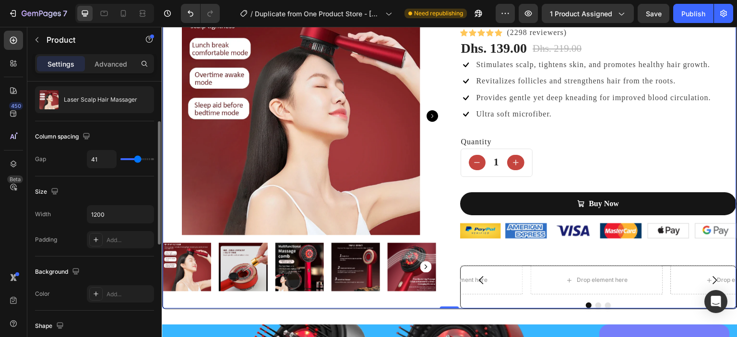
type input "43"
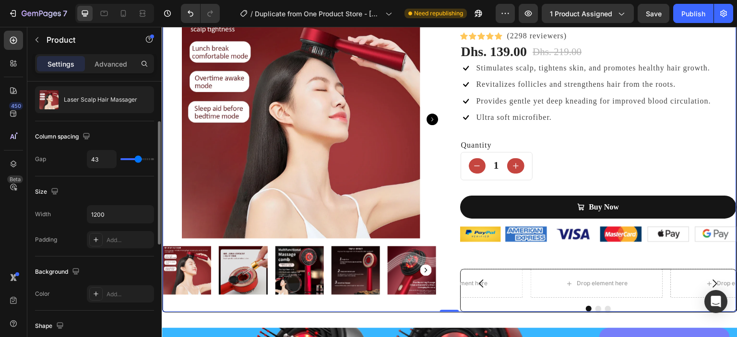
type input "48"
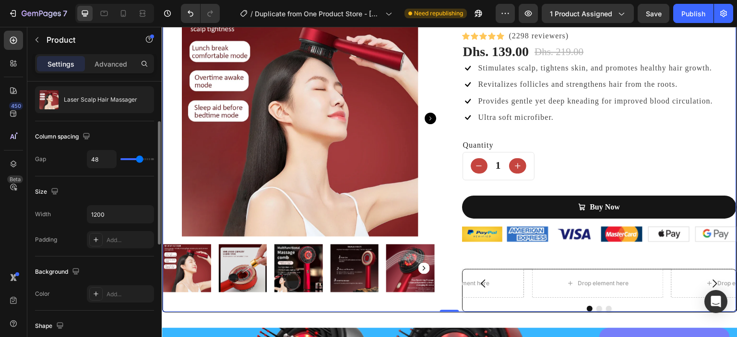
type input "55"
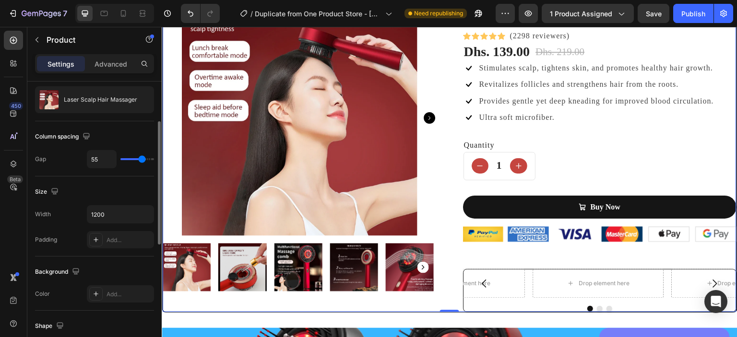
type input "58"
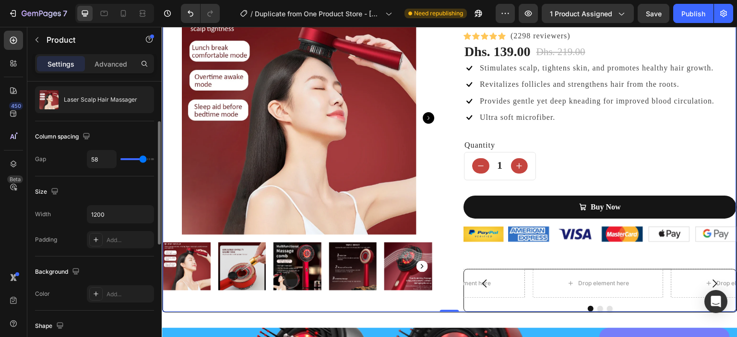
scroll to position [90, 0]
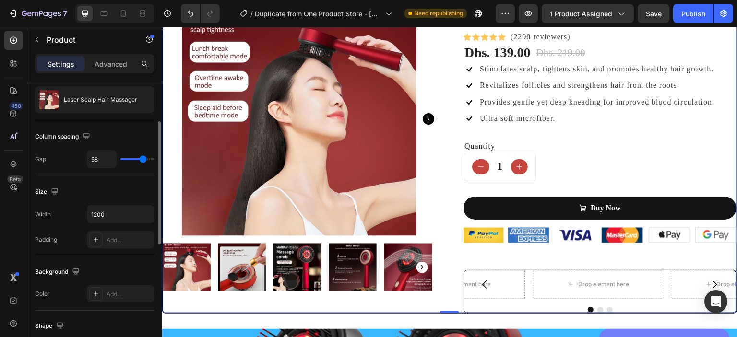
type input "58"
click at [143, 160] on input "range" at bounding box center [137, 159] width 34 height 2
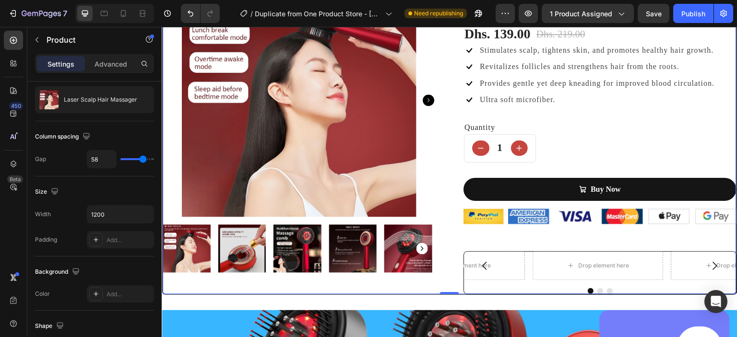
scroll to position [109, 0]
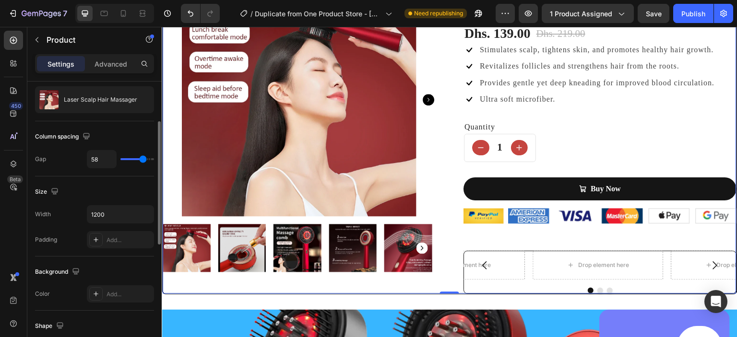
click at [141, 159] on input "range" at bounding box center [137, 159] width 34 height 2
click at [185, 11] on button "Undo/Redo" at bounding box center [190, 13] width 19 height 19
type input "57"
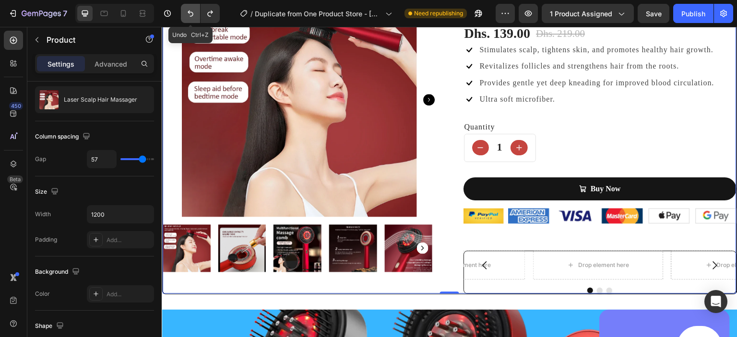
click at [185, 11] on button "Undo/Redo" at bounding box center [190, 13] width 19 height 19
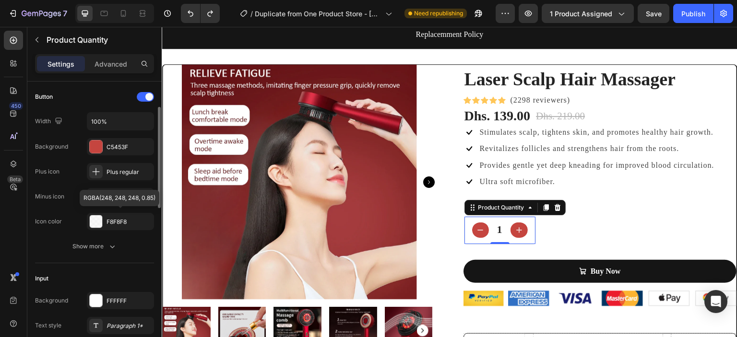
scroll to position [67, 0]
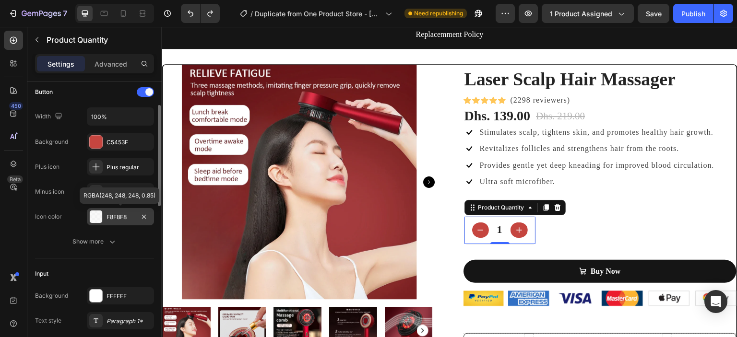
click at [123, 218] on div "F8F8F8" at bounding box center [120, 217] width 28 height 9
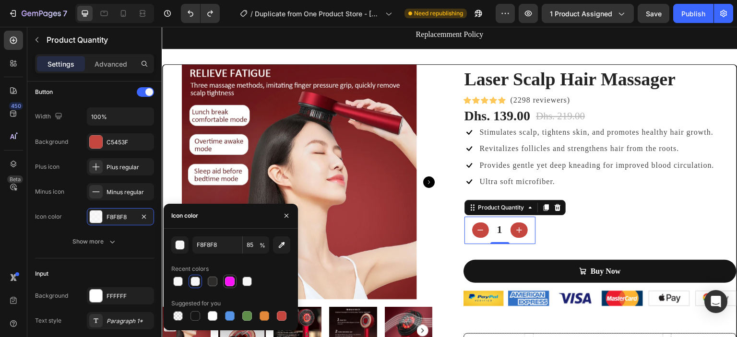
click at [227, 281] on div at bounding box center [230, 282] width 10 height 10
type input "F912F7"
type input "100"
click at [178, 283] on div at bounding box center [178, 282] width 10 height 10
type input "F8F8F8"
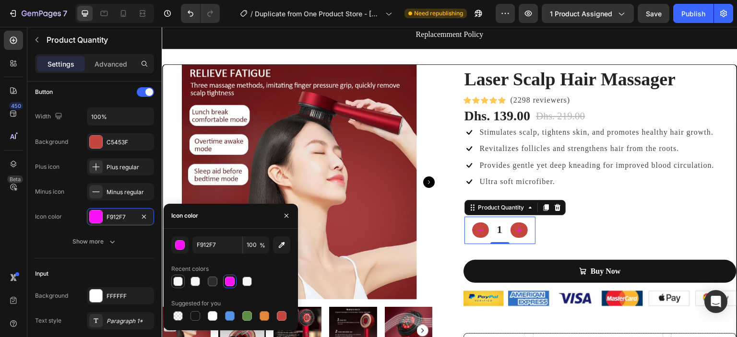
type input "90"
click at [182, 245] on div "button" at bounding box center [181, 246] width 10 height 10
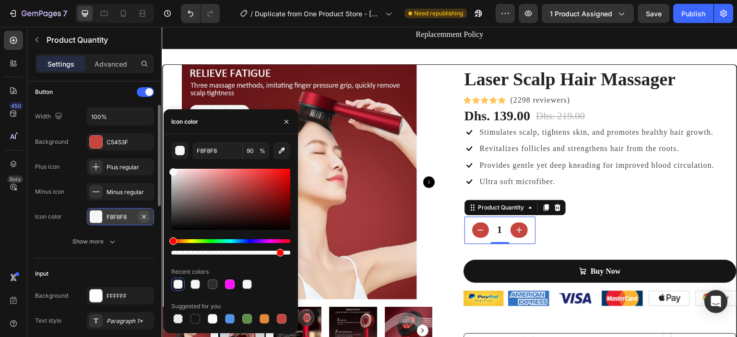
click at [142, 216] on icon "button" at bounding box center [144, 217] width 8 height 8
type input "000000"
type input "100"
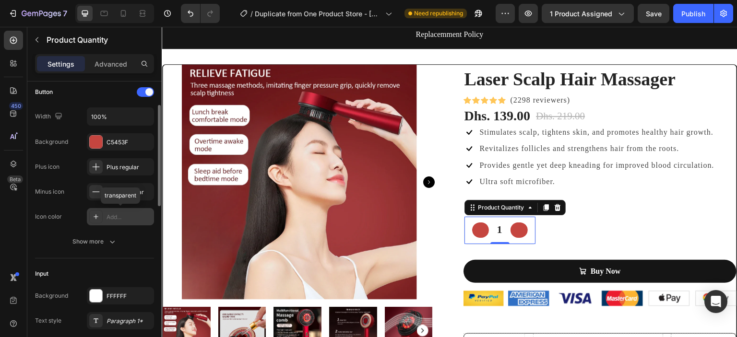
click at [142, 216] on div "Add..." at bounding box center [128, 217] width 45 height 9
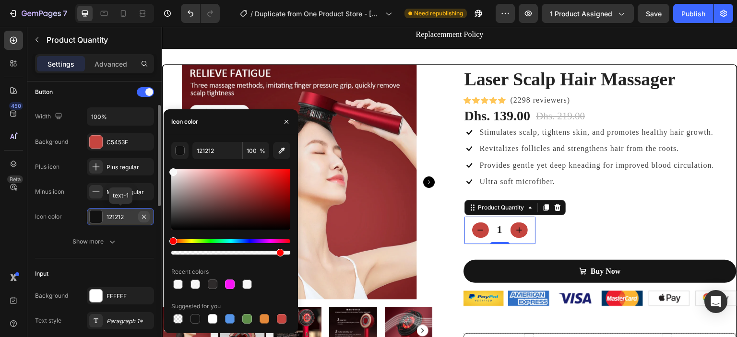
click at [143, 215] on icon "button" at bounding box center [144, 216] width 4 height 4
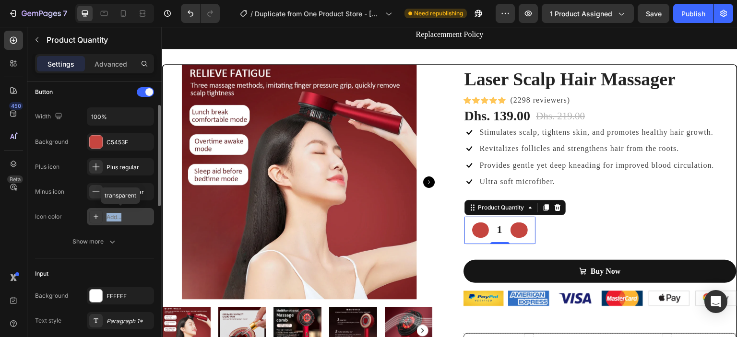
click at [123, 216] on div "Add..." at bounding box center [128, 217] width 45 height 9
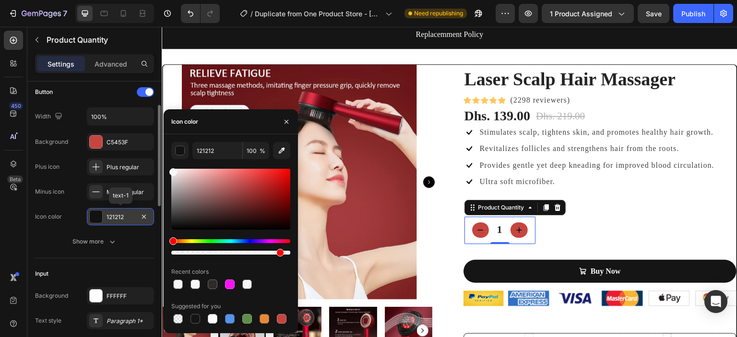
click at [121, 217] on div "121212" at bounding box center [120, 217] width 28 height 9
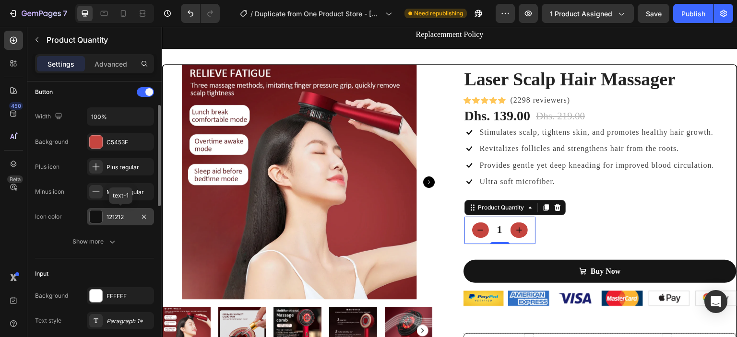
click at [121, 217] on div "121212" at bounding box center [120, 217] width 28 height 9
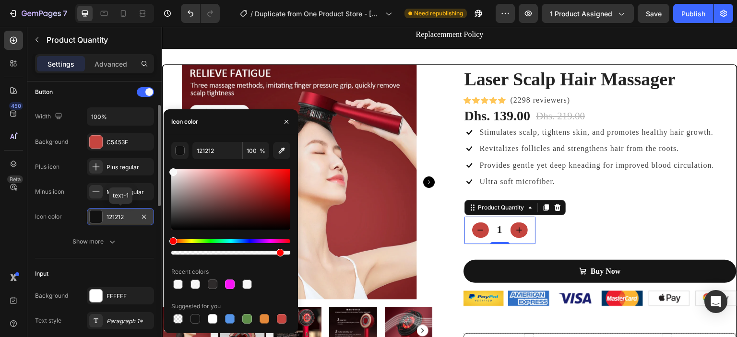
click at [121, 217] on div "121212" at bounding box center [120, 217] width 28 height 9
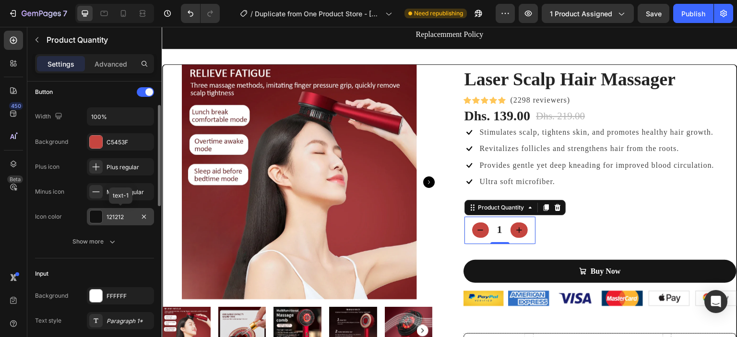
click at [121, 217] on div "121212" at bounding box center [120, 217] width 28 height 9
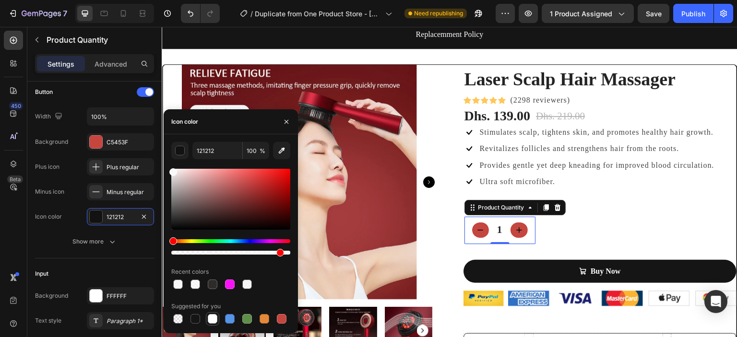
click at [213, 321] on div at bounding box center [213, 319] width 10 height 10
type input "FFFFFF"
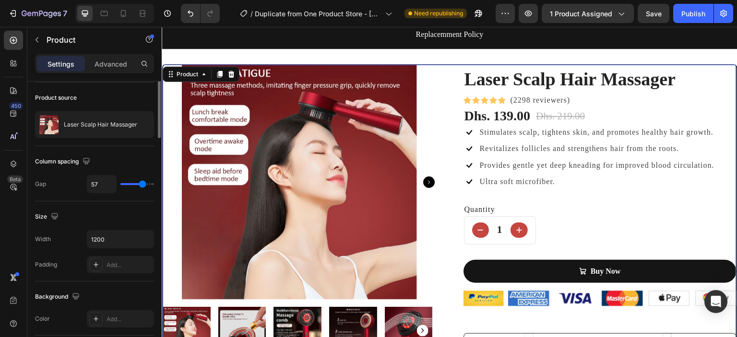
click at [610, 234] on div "Laser Scalp Hair Massager (P) Title Icon Icon Icon Icon Icon Icon List Hoz (229…" at bounding box center [599, 221] width 273 height 312
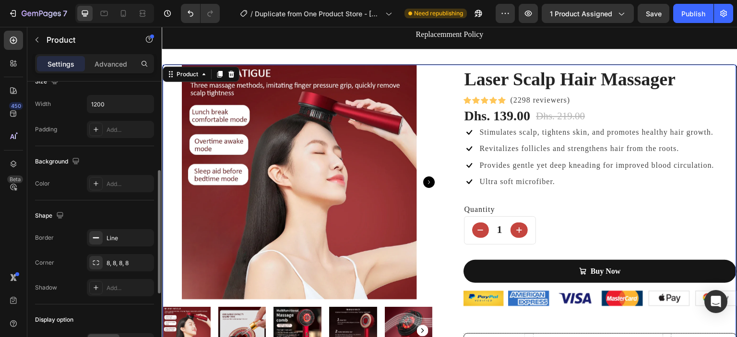
scroll to position [202, 0]
click at [97, 283] on icon at bounding box center [96, 287] width 8 height 8
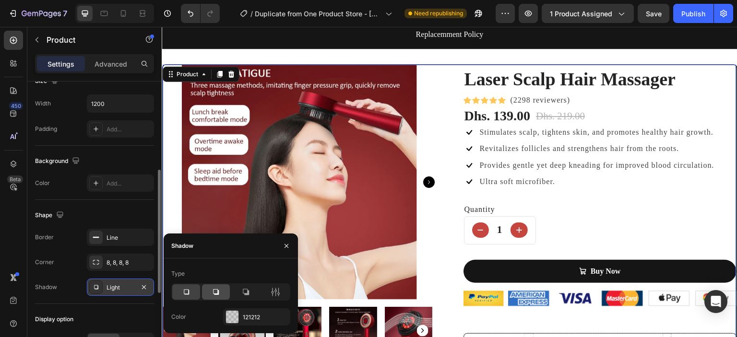
click at [221, 295] on div at bounding box center [216, 291] width 28 height 15
click at [246, 290] on icon at bounding box center [246, 292] width 10 height 10
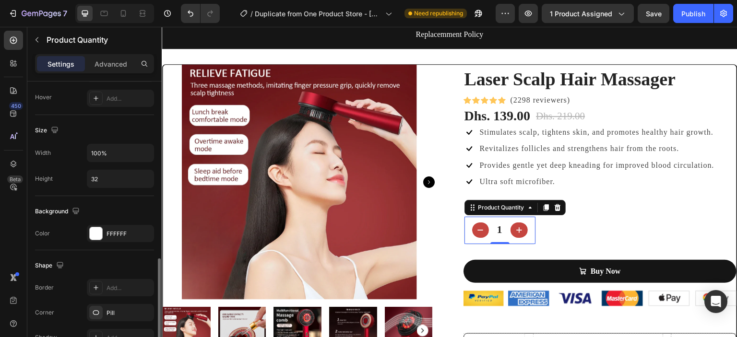
scroll to position [385, 0]
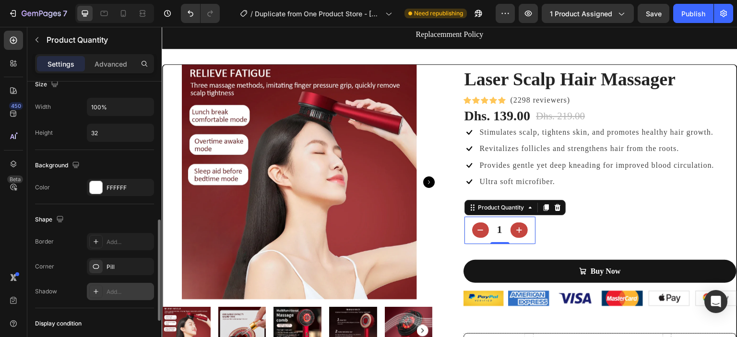
click at [127, 285] on div "Add..." at bounding box center [120, 291] width 67 height 17
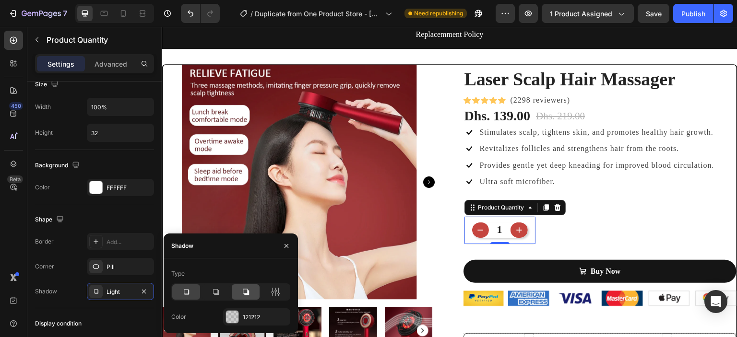
click at [251, 294] on div at bounding box center [246, 291] width 28 height 15
click at [224, 293] on div at bounding box center [216, 291] width 28 height 15
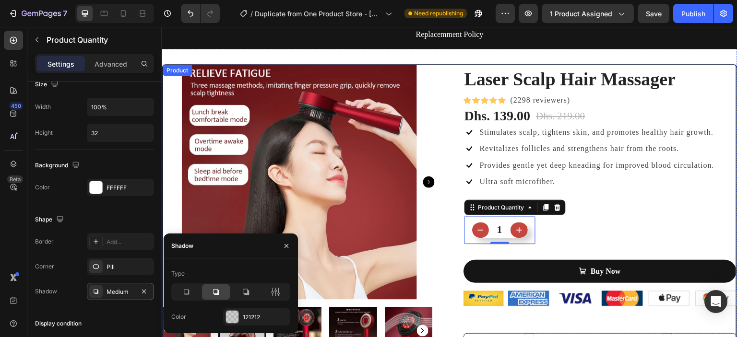
scroll to position [0, 0]
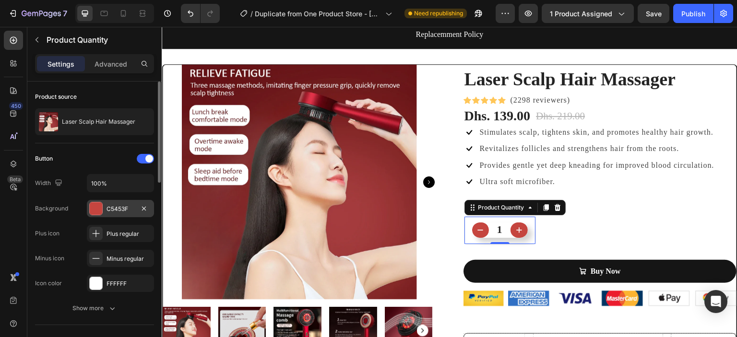
click at [108, 211] on div "C5453F" at bounding box center [120, 209] width 28 height 9
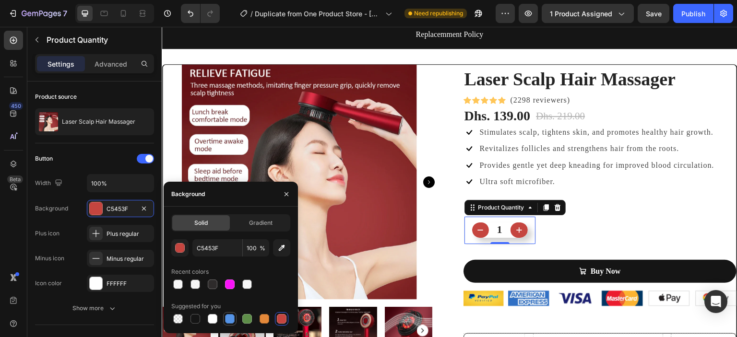
click at [235, 319] on div at bounding box center [229, 318] width 13 height 13
type input "5594E7"
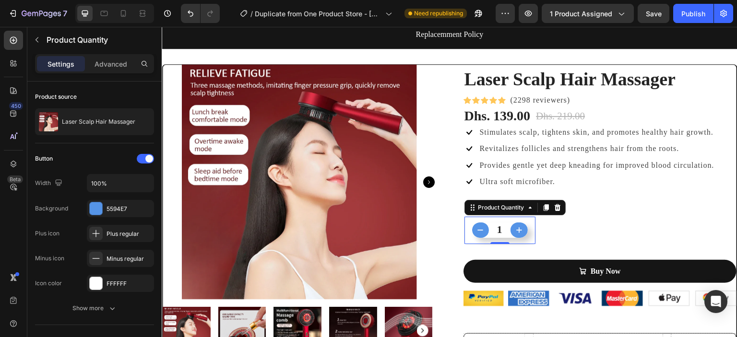
click at [517, 225] on icon "increment" at bounding box center [519, 230] width 10 height 10
click at [477, 225] on icon "decrement" at bounding box center [480, 230] width 10 height 10
type input "1"
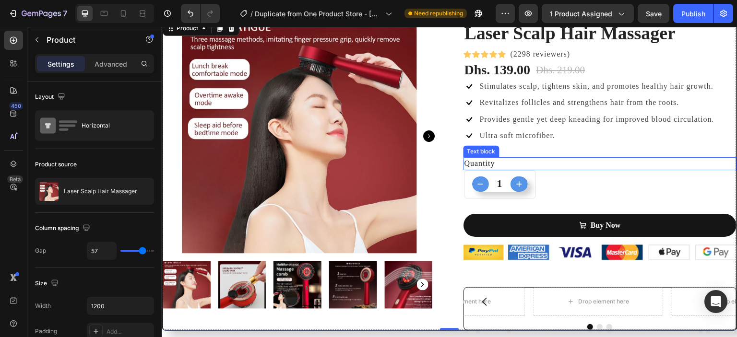
scroll to position [99, 0]
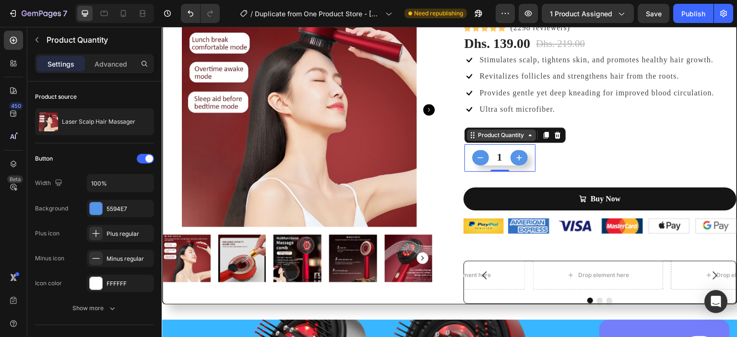
click at [529, 140] on div "Product Quantity" at bounding box center [501, 135] width 69 height 12
click at [543, 139] on div at bounding box center [546, 135] width 12 height 12
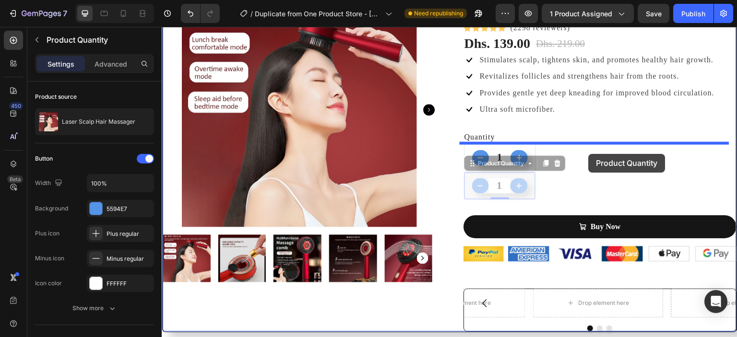
drag, startPoint x: 511, startPoint y: 192, endPoint x: 588, endPoint y: 154, distance: 86.2
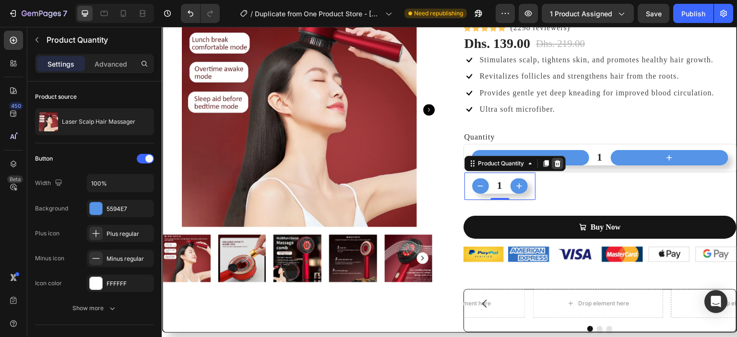
click at [556, 161] on icon at bounding box center [557, 164] width 8 height 8
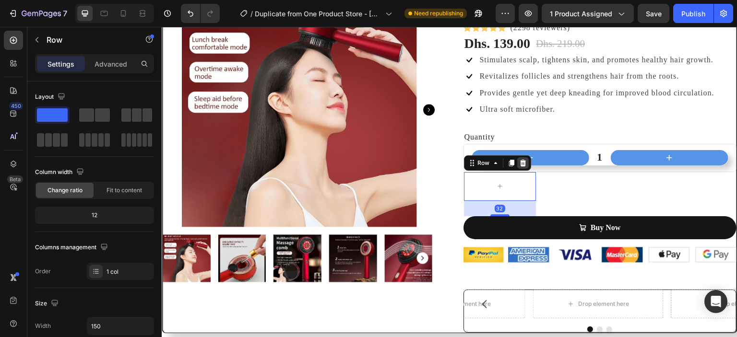
click at [518, 167] on div at bounding box center [523, 163] width 12 height 12
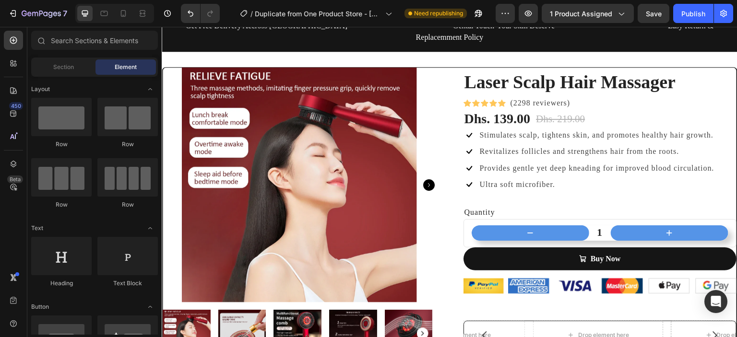
scroll to position [35, 0]
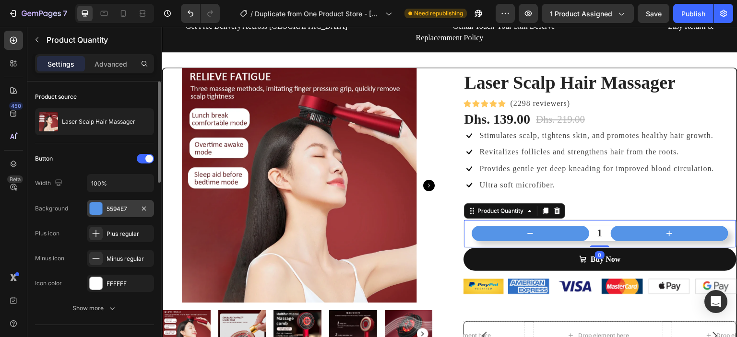
click at [120, 210] on div "5594E7" at bounding box center [120, 209] width 28 height 9
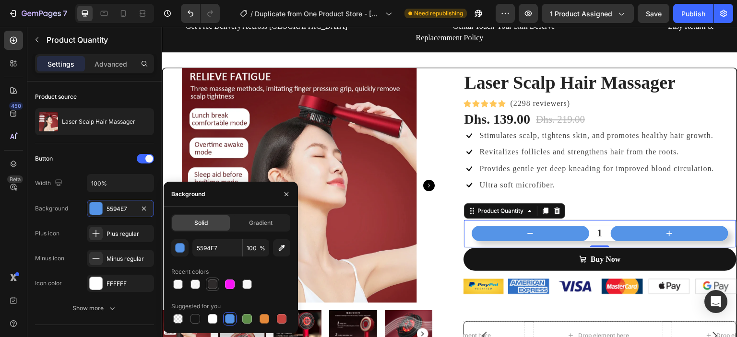
click at [212, 285] on div at bounding box center [213, 285] width 10 height 10
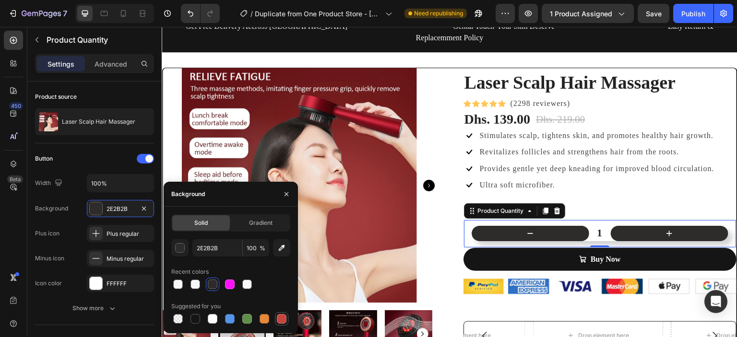
click at [277, 314] on div at bounding box center [282, 319] width 12 height 12
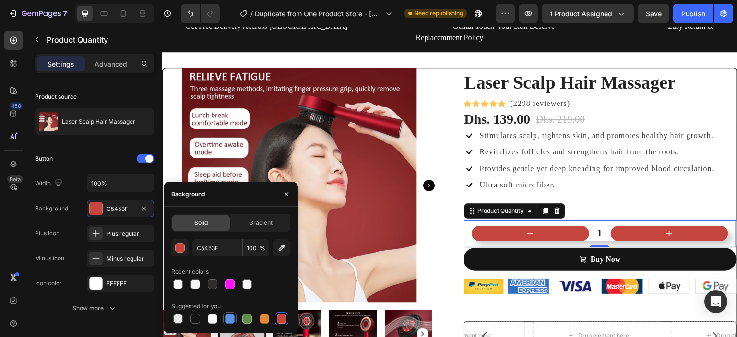
click at [230, 319] on div at bounding box center [230, 319] width 10 height 10
type input "5594E7"
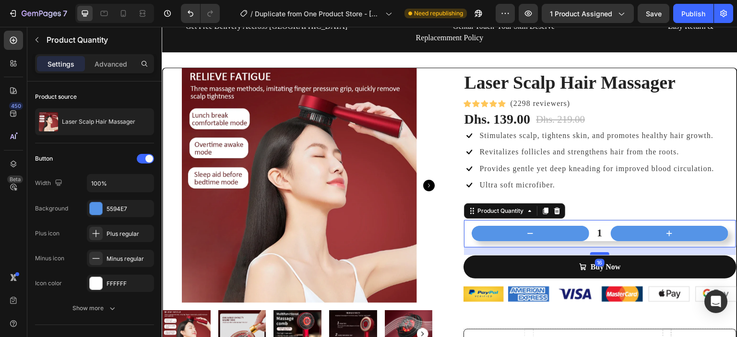
drag, startPoint x: 594, startPoint y: 234, endPoint x: 594, endPoint y: 241, distance: 7.7
click at [594, 252] on div at bounding box center [599, 253] width 19 height 3
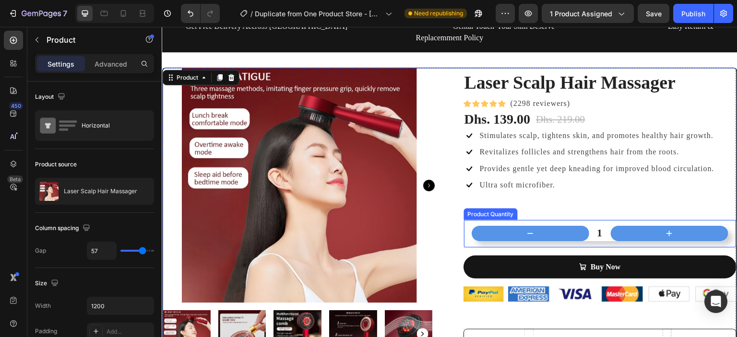
click at [471, 227] on div "1" at bounding box center [599, 233] width 257 height 15
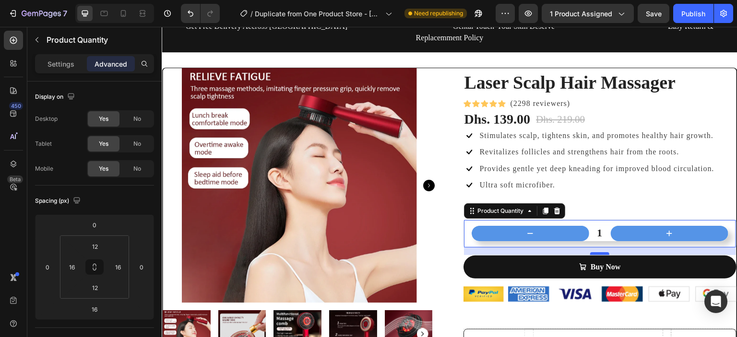
click at [596, 252] on div at bounding box center [599, 253] width 19 height 3
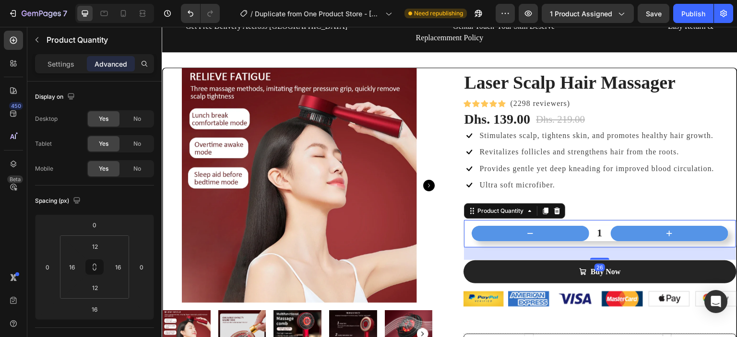
click at [596, 258] on div at bounding box center [599, 259] width 19 height 2
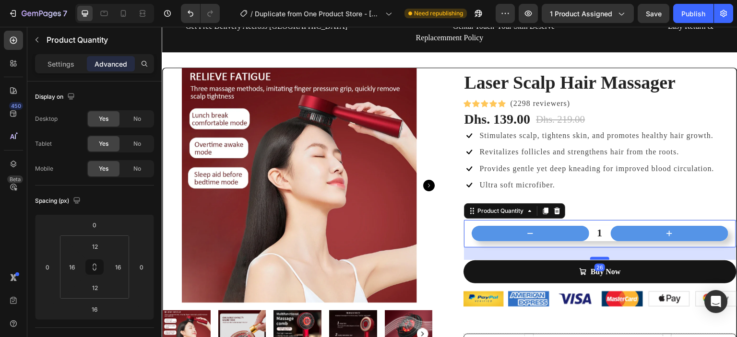
type input "26"
click at [596, 257] on div at bounding box center [599, 258] width 19 height 3
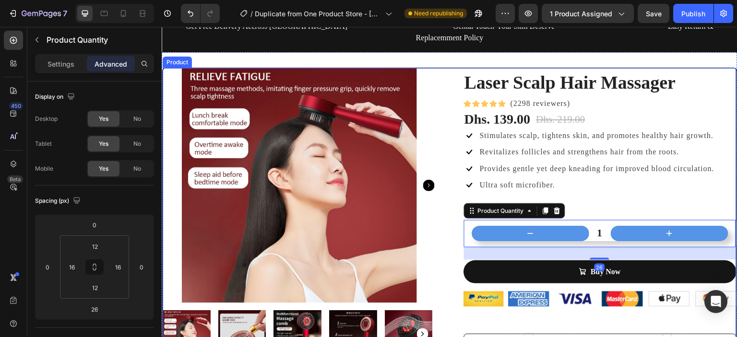
click at [445, 229] on div "Laser Scalp Hair Massager (P) Title Icon Icon Icon Icon Icon Icon List Hoz (229…" at bounding box center [449, 223] width 575 height 310
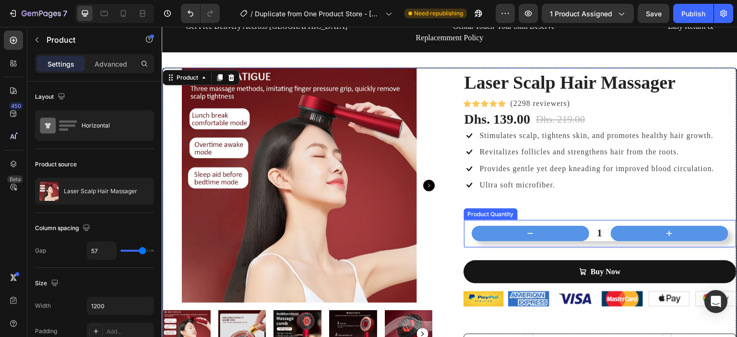
click at [628, 226] on button "increment" at bounding box center [668, 233] width 117 height 15
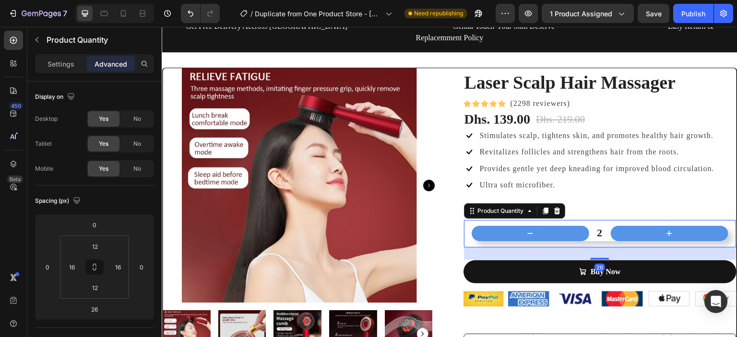
click at [548, 226] on button "decrement" at bounding box center [529, 233] width 117 height 15
type input "1"
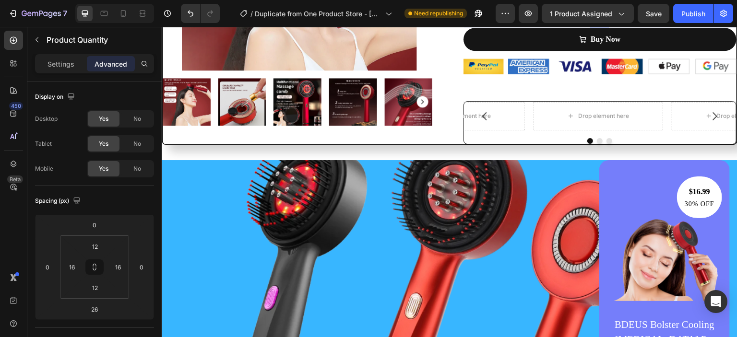
scroll to position [0, 0]
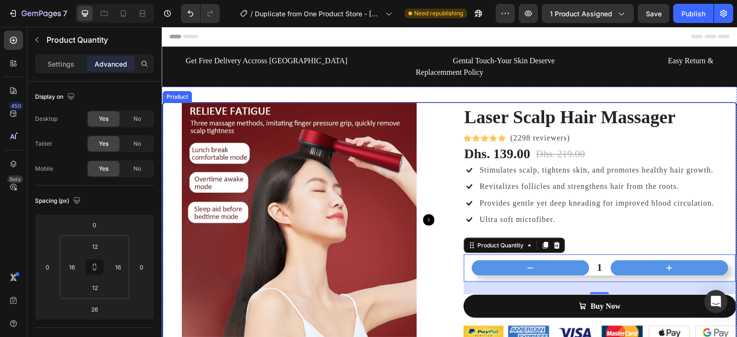
click at [437, 270] on div "Laser Scalp Hair Massager (P) Title Icon Icon Icon Icon Icon Icon List Hoz (229…" at bounding box center [449, 257] width 575 height 310
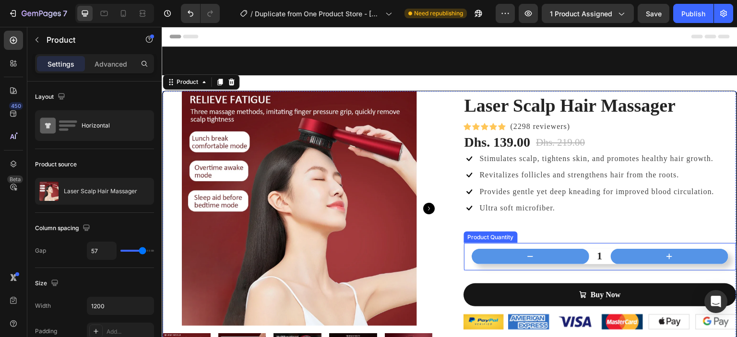
scroll to position [256, 0]
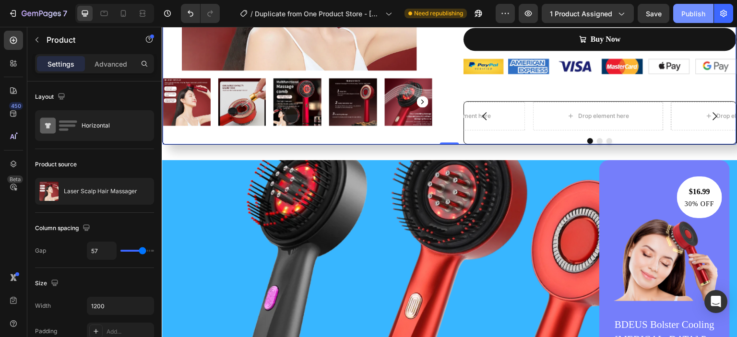
click at [692, 9] on div "Publish" at bounding box center [693, 14] width 24 height 10
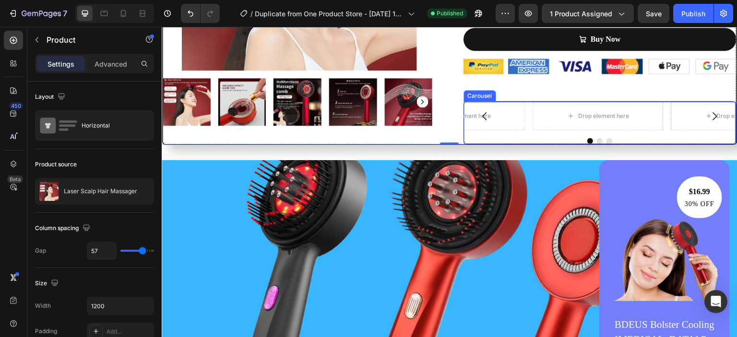
click at [522, 131] on div "Drop element here Drop element here Drop element here Carousel" at bounding box center [599, 122] width 273 height 43
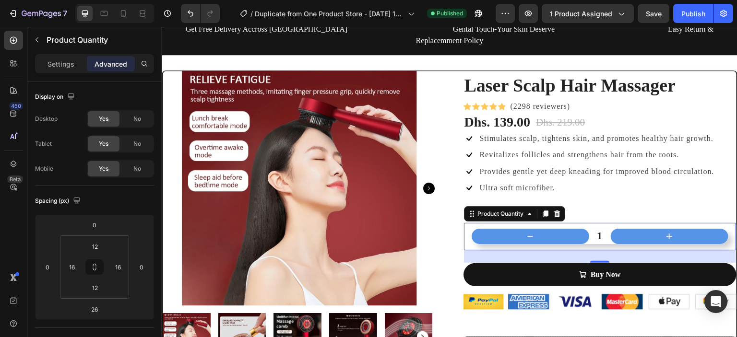
scroll to position [33, 0]
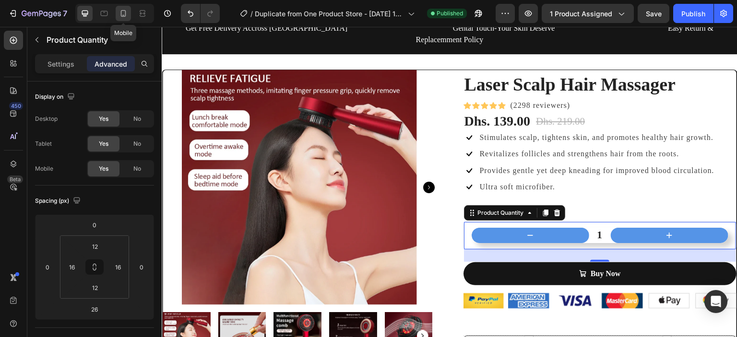
click at [126, 11] on icon at bounding box center [123, 14] width 10 height 10
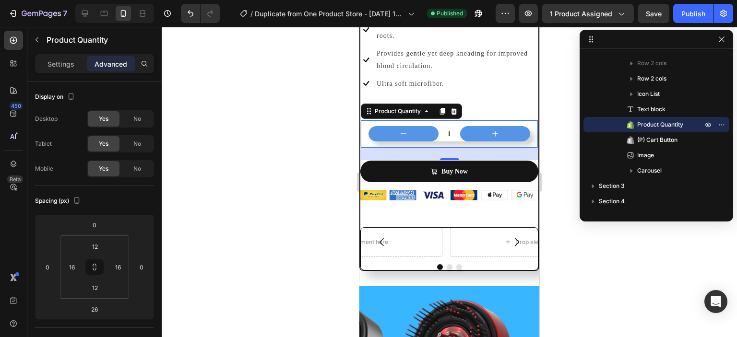
scroll to position [470, 0]
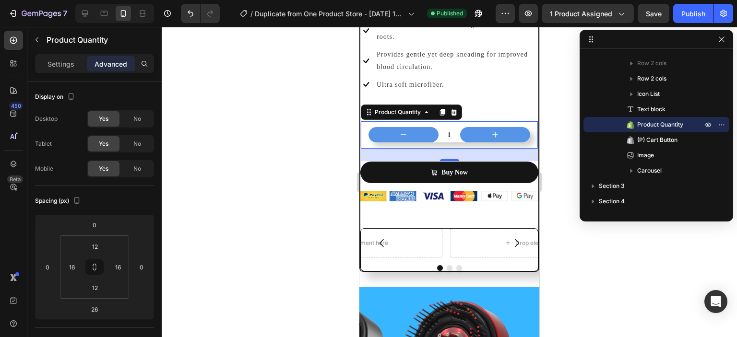
click at [548, 247] on div at bounding box center [449, 182] width 575 height 310
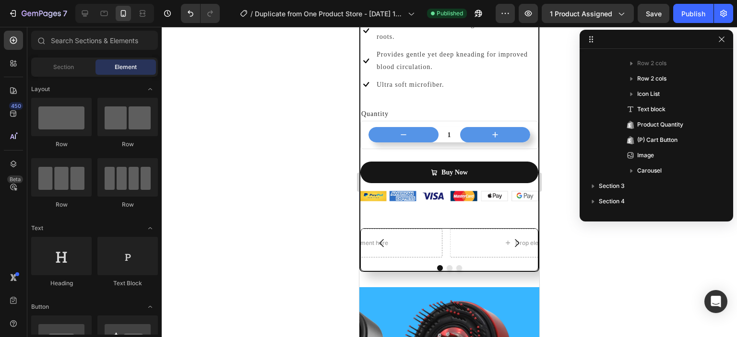
click at [567, 232] on div at bounding box center [449, 182] width 575 height 310
click at [721, 39] on icon "button" at bounding box center [720, 38] width 5 height 5
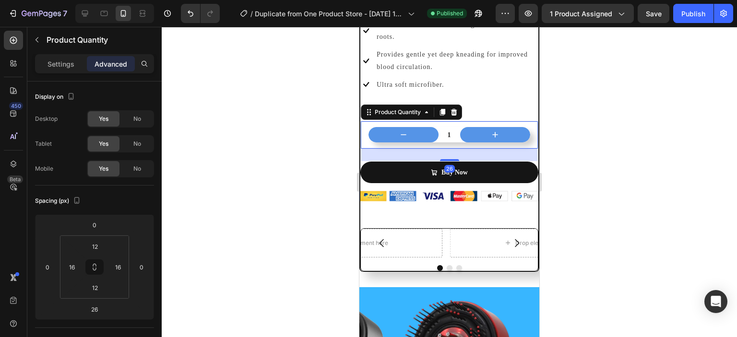
click at [316, 139] on div at bounding box center [449, 182] width 575 height 310
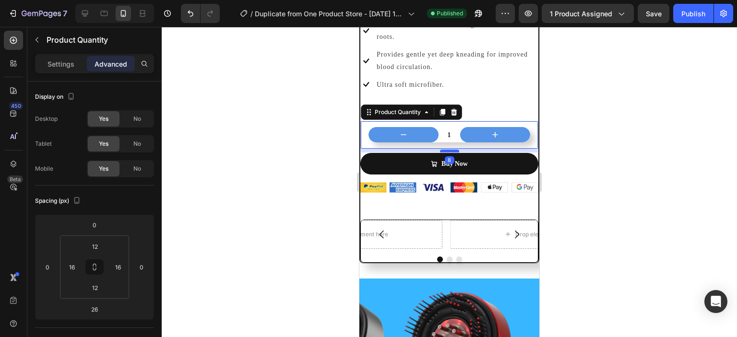
drag, startPoint x: 447, startPoint y: 153, endPoint x: 446, endPoint y: 144, distance: 8.8
click at [446, 150] on div at bounding box center [449, 151] width 19 height 3
type input "8"
click at [634, 149] on div at bounding box center [449, 182] width 575 height 310
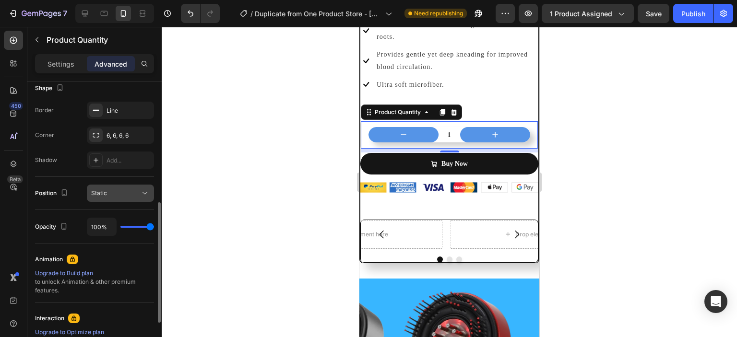
scroll to position [247, 0]
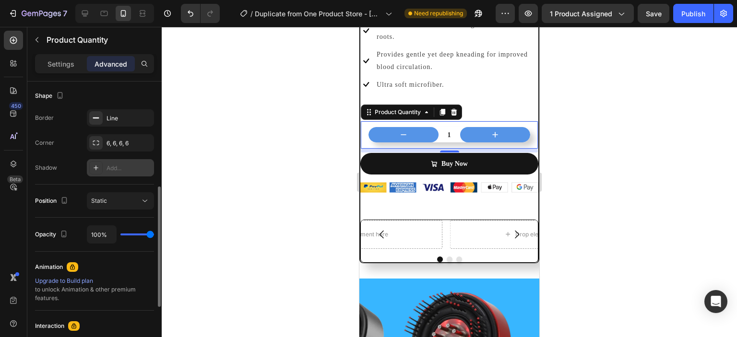
click at [98, 173] on div at bounding box center [95, 167] width 13 height 13
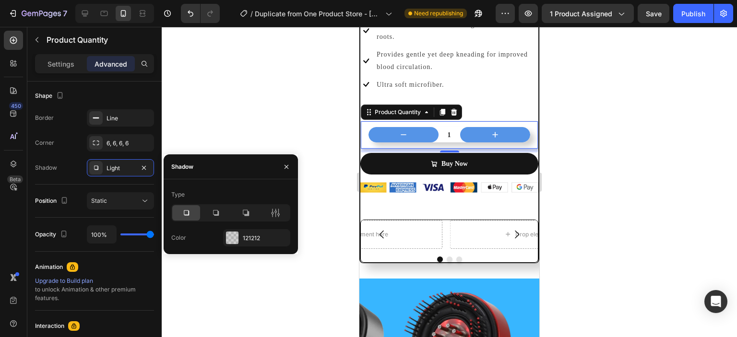
click at [226, 118] on div at bounding box center [449, 182] width 575 height 310
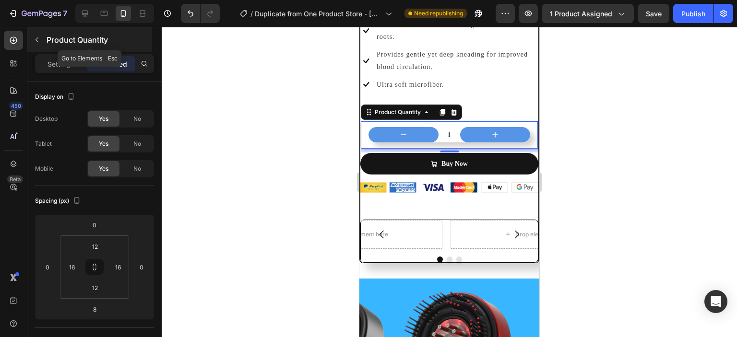
click at [44, 40] on button "button" at bounding box center [36, 39] width 15 height 15
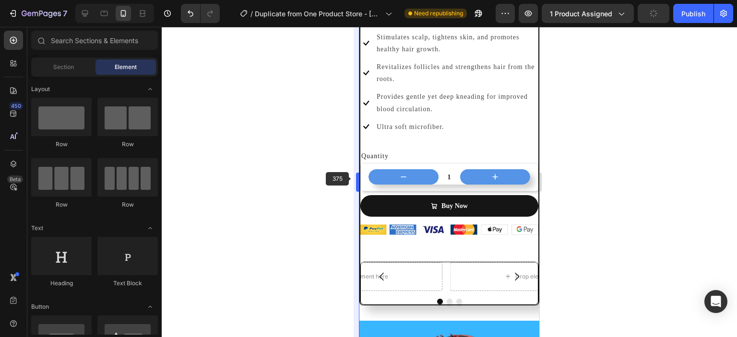
scroll to position [412, 0]
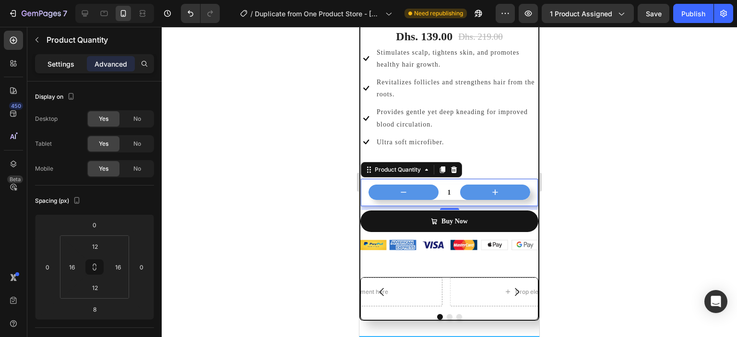
click at [72, 67] on p "Settings" at bounding box center [60, 64] width 27 height 10
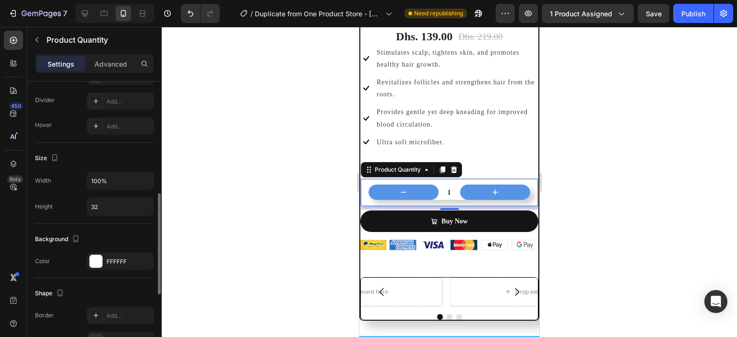
scroll to position [312, 0]
click at [57, 154] on icon "button" at bounding box center [54, 157] width 5 height 7
click at [192, 196] on div at bounding box center [449, 182] width 575 height 310
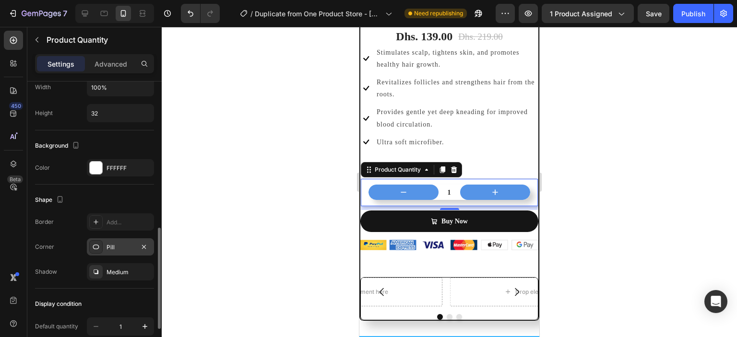
scroll to position [409, 0]
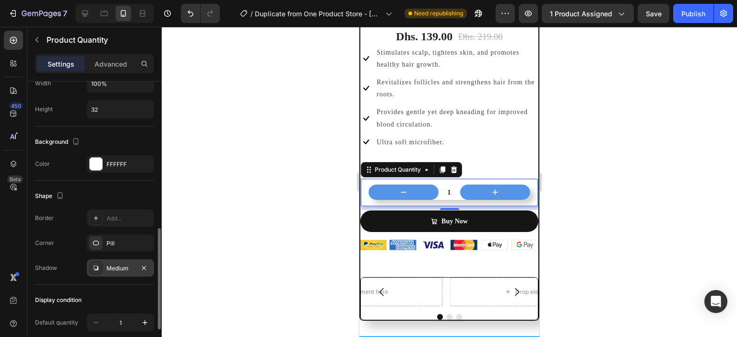
click at [104, 267] on div "Medium" at bounding box center [120, 267] width 67 height 17
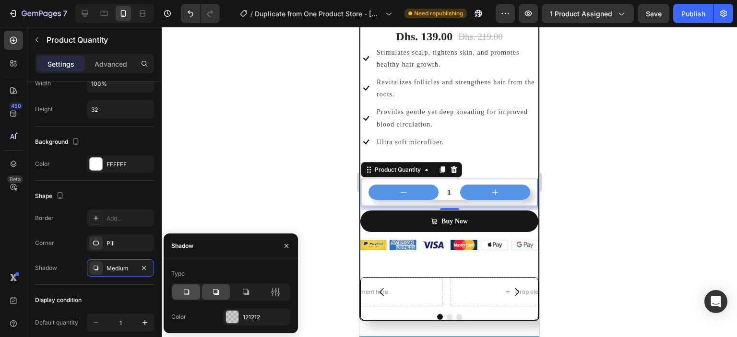
click at [180, 287] on div at bounding box center [186, 291] width 28 height 15
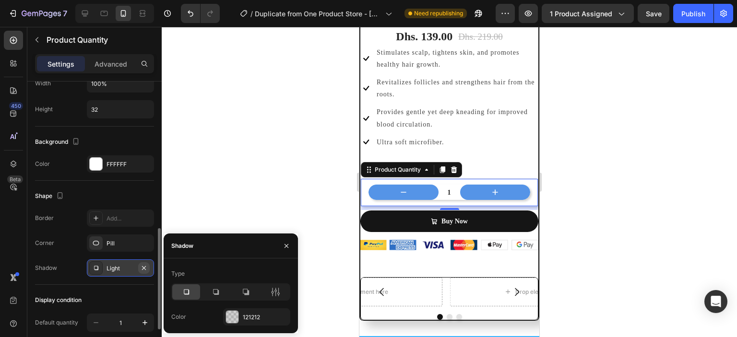
click at [142, 264] on icon "button" at bounding box center [144, 268] width 8 height 8
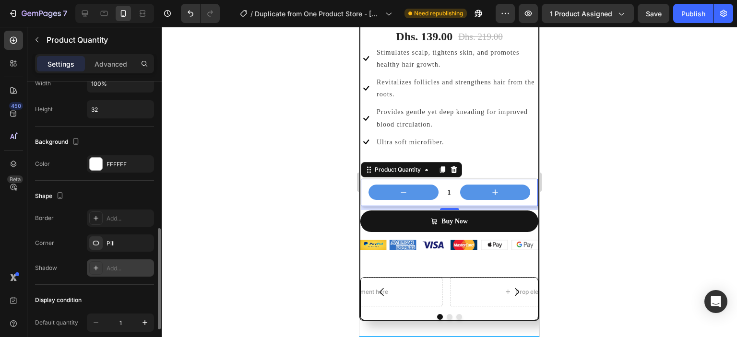
click at [186, 258] on div at bounding box center [449, 182] width 575 height 310
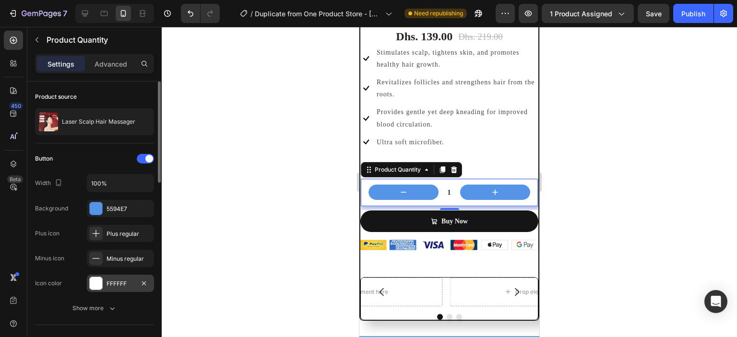
scroll to position [17, 0]
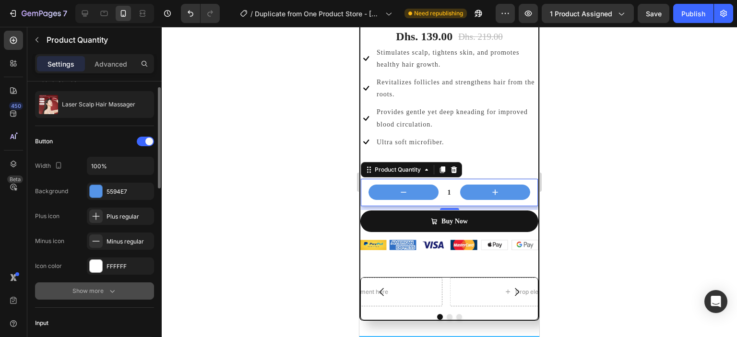
click at [126, 286] on button "Show more" at bounding box center [94, 290] width 119 height 17
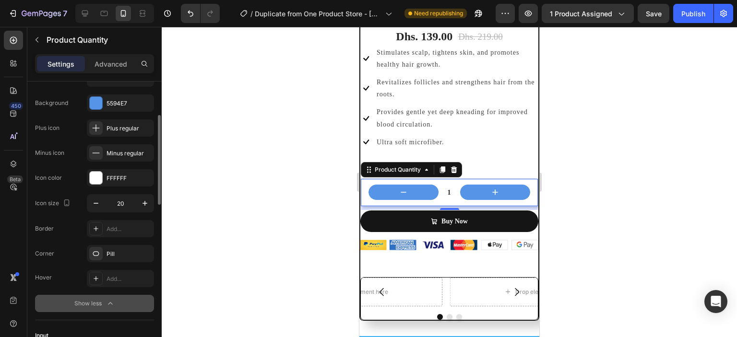
scroll to position [106, 0]
click at [99, 206] on icon "button" at bounding box center [96, 204] width 10 height 10
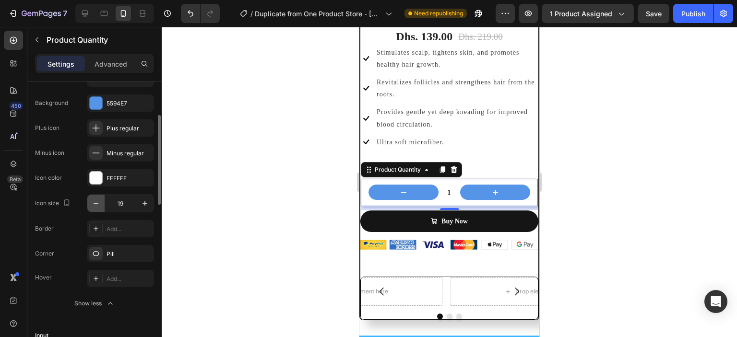
click at [99, 206] on icon "button" at bounding box center [96, 204] width 10 height 10
type input "15"
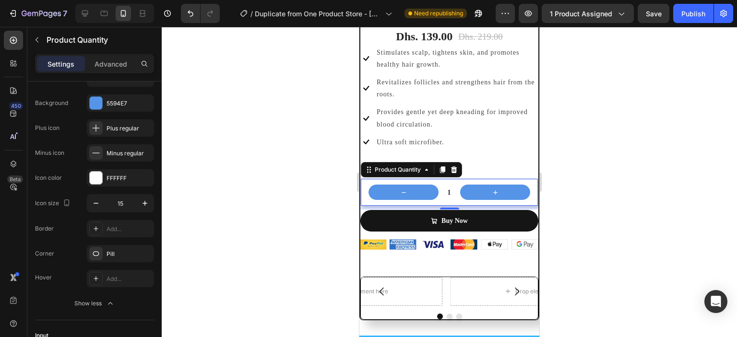
click at [258, 264] on div at bounding box center [449, 182] width 575 height 310
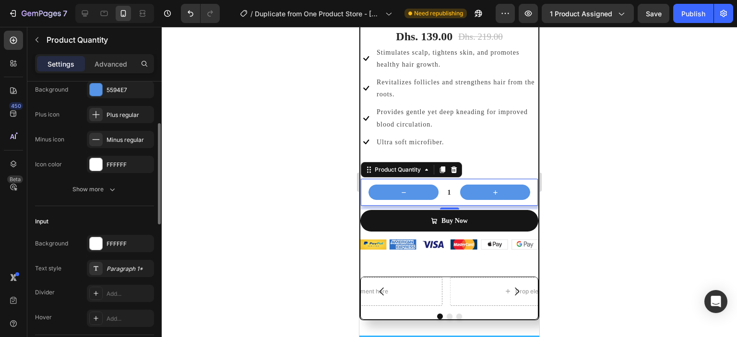
scroll to position [117, 0]
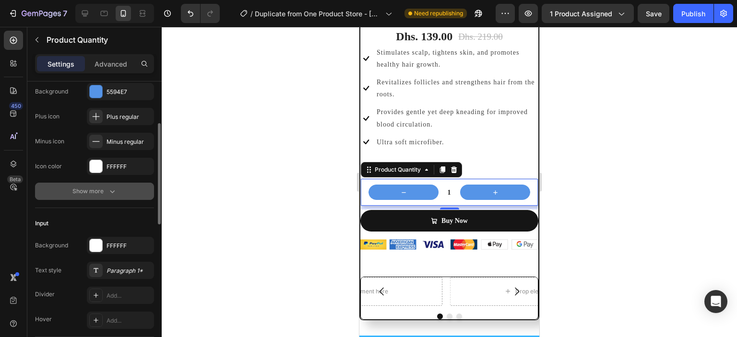
click at [102, 190] on div "Show more" at bounding box center [94, 192] width 45 height 10
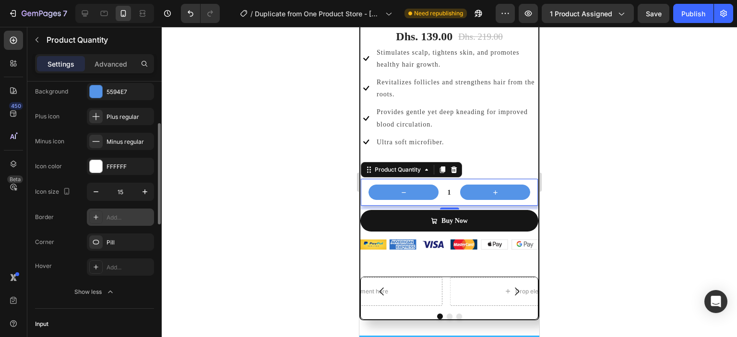
click at [96, 215] on icon at bounding box center [96, 217] width 5 height 5
click at [222, 184] on div at bounding box center [449, 182] width 575 height 310
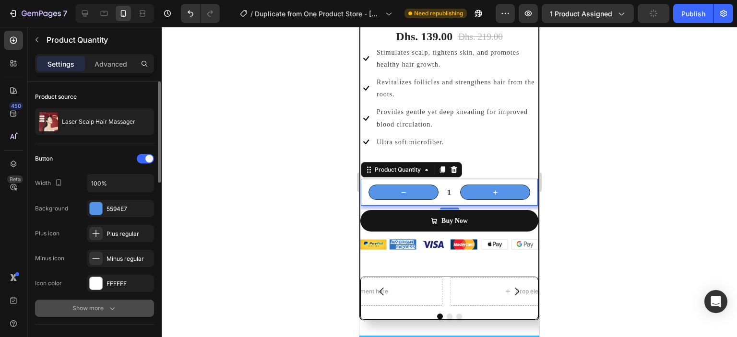
click at [109, 307] on icon "button" at bounding box center [112, 309] width 10 height 10
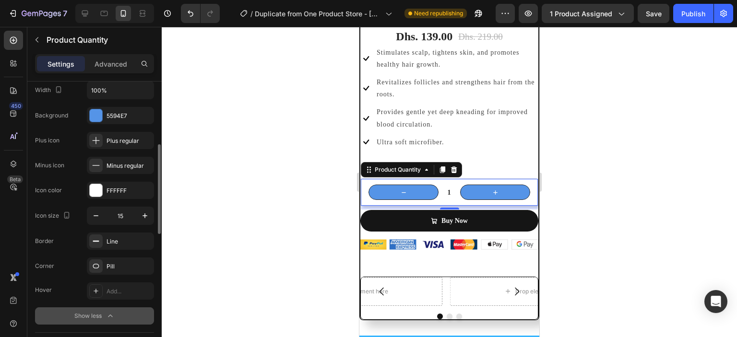
scroll to position [122, 0]
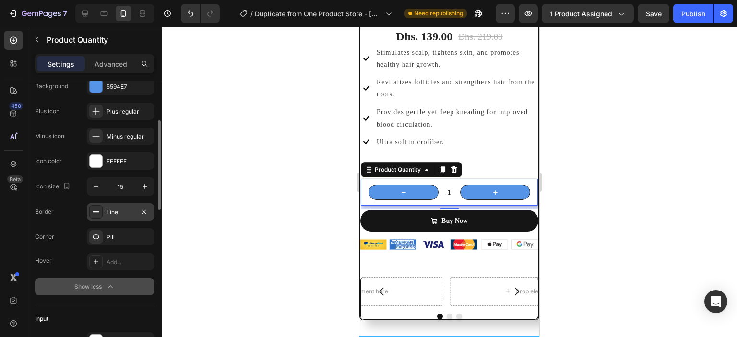
click at [126, 212] on div "Line" at bounding box center [120, 212] width 28 height 9
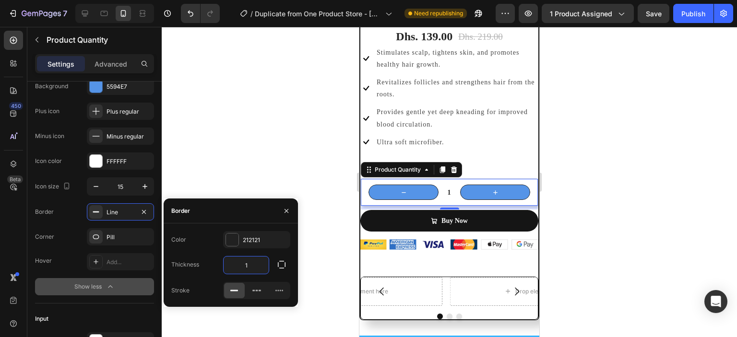
click at [256, 261] on input "1" at bounding box center [245, 265] width 45 height 17
type input "2"
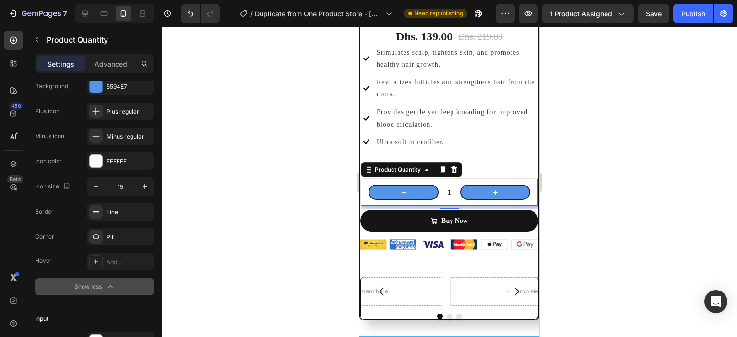
click at [280, 169] on div at bounding box center [449, 182] width 575 height 310
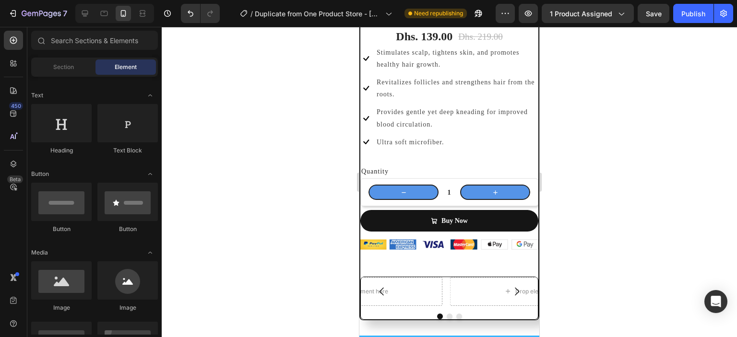
click at [280, 169] on div at bounding box center [449, 182] width 575 height 310
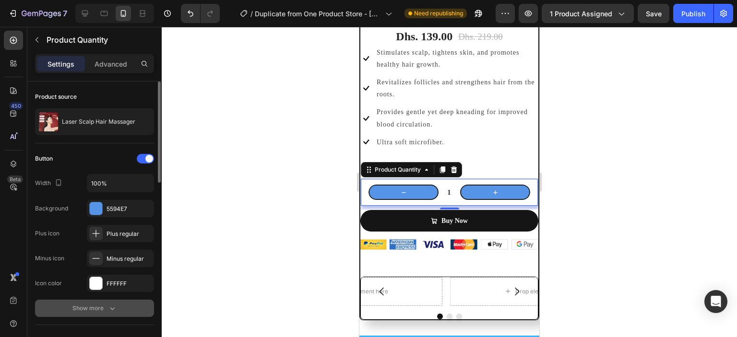
click at [102, 301] on button "Show more" at bounding box center [94, 308] width 119 height 17
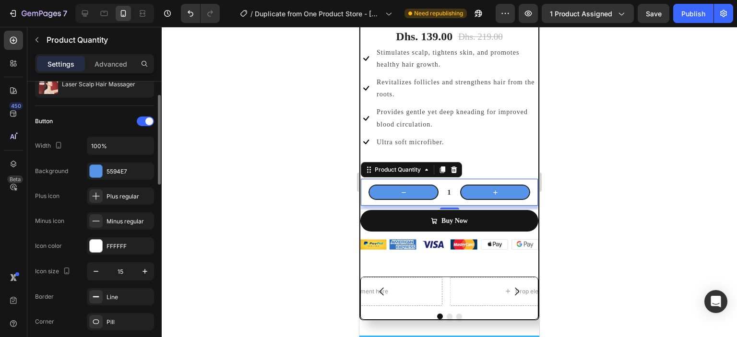
scroll to position [63, 0]
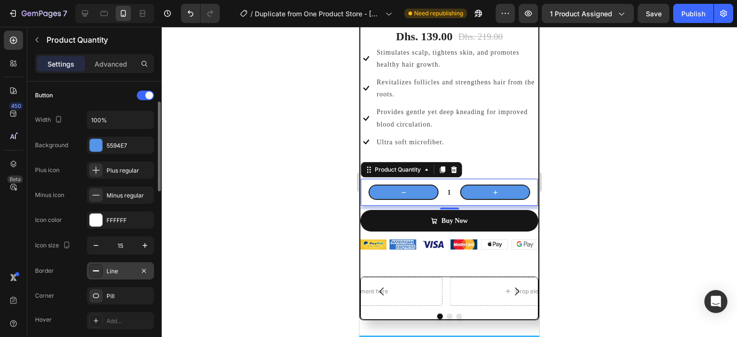
click at [124, 276] on div "Line" at bounding box center [120, 270] width 67 height 17
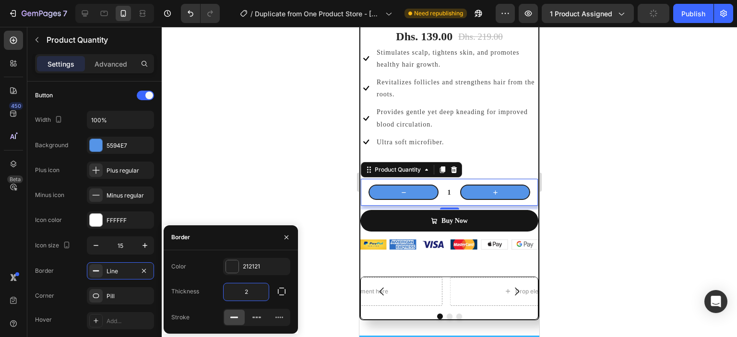
click at [256, 288] on input "2" at bounding box center [245, 291] width 45 height 17
type input "1"
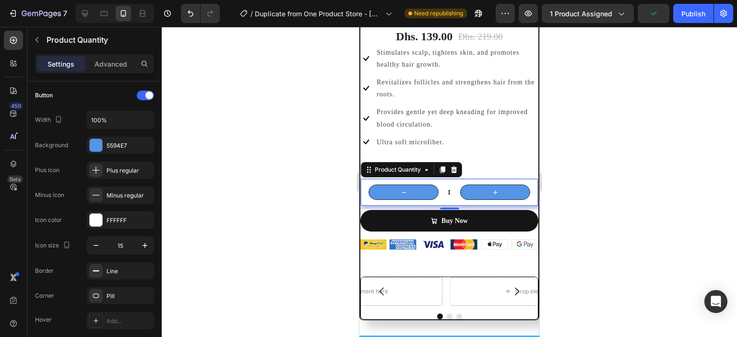
click at [261, 189] on div at bounding box center [449, 182] width 575 height 310
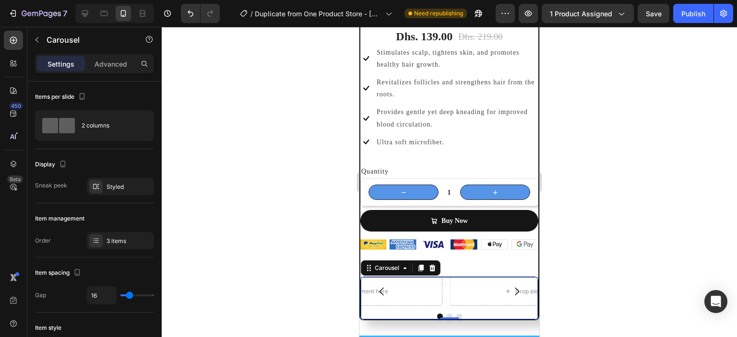
click at [515, 287] on icon "Carousel Next Arrow" at bounding box center [517, 291] width 4 height 8
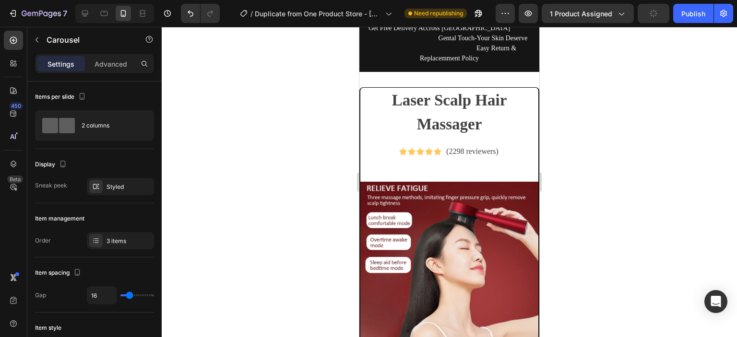
scroll to position [0, 0]
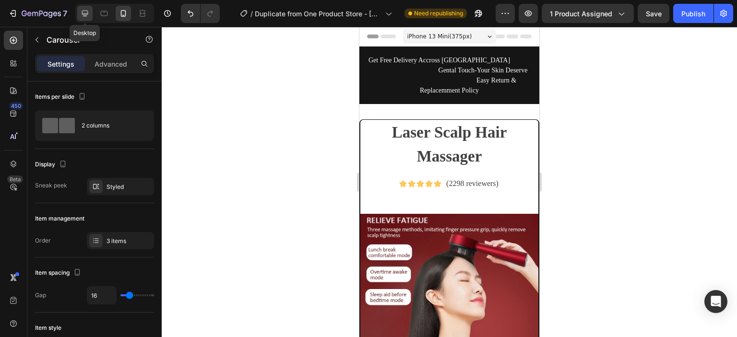
click at [89, 13] on icon at bounding box center [85, 14] width 10 height 10
type input "1200"
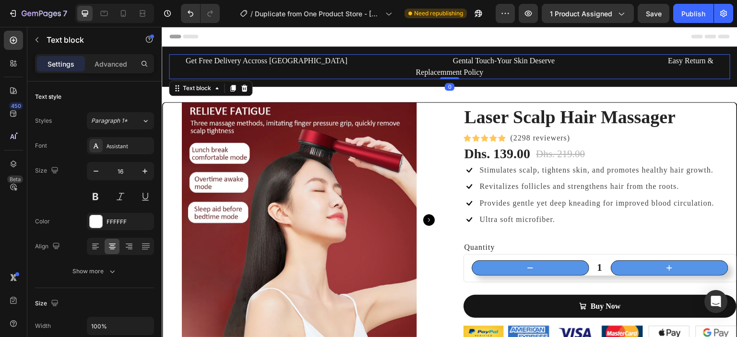
click at [715, 59] on p "Get Free Delivery Accross UAE Gental Touch-Your Skin Deserve Easy Return & Repl…" at bounding box center [449, 66] width 559 height 23
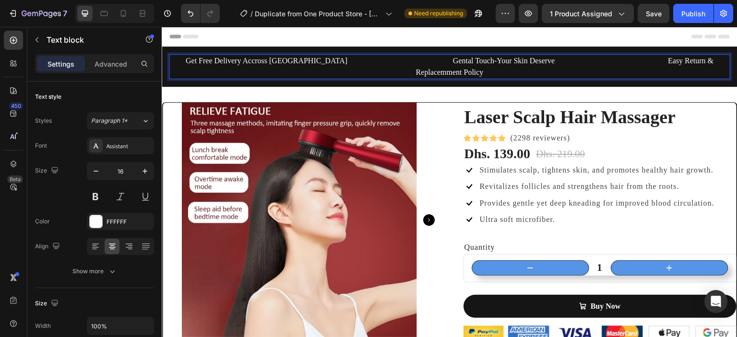
click at [715, 59] on p "Get Free Delivery Accross UAE Gental Touch-Your Skin Deserve Easy Return & Repl…" at bounding box center [449, 66] width 559 height 23
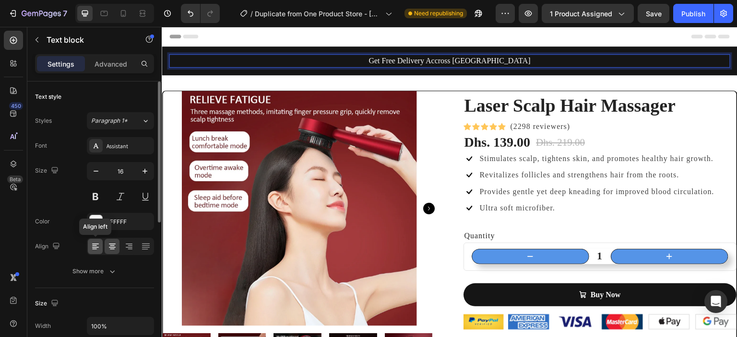
click at [96, 246] on icon at bounding box center [96, 247] width 10 height 10
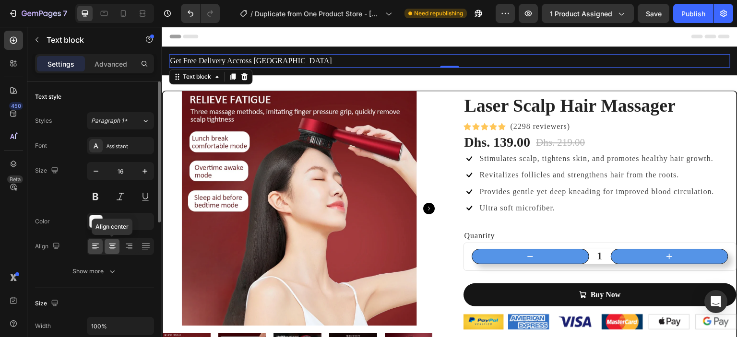
click at [111, 248] on icon at bounding box center [112, 247] width 10 height 10
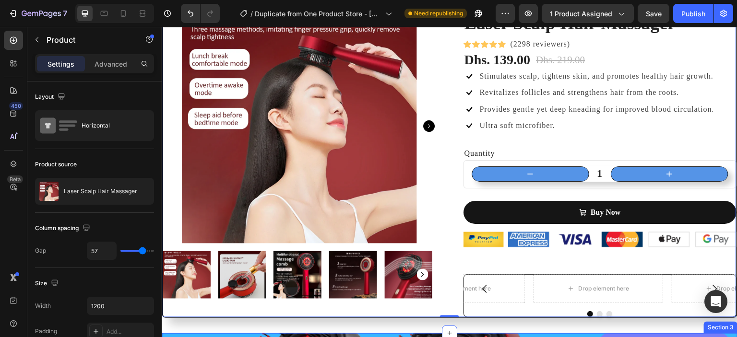
scroll to position [82, 0]
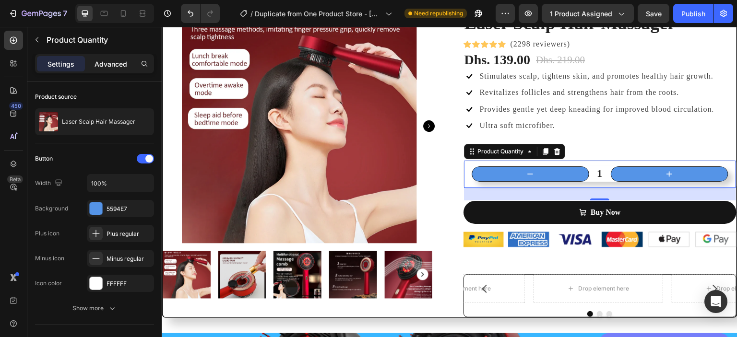
click at [111, 68] on p "Advanced" at bounding box center [110, 64] width 33 height 10
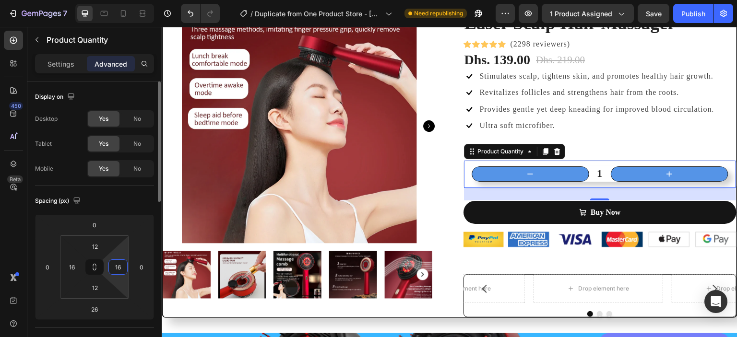
click at [122, 269] on input "16" at bounding box center [118, 267] width 14 height 14
click at [77, 263] on input "16" at bounding box center [72, 267] width 14 height 14
click at [76, 267] on input "16" at bounding box center [72, 267] width 14 height 14
type input "12"
click at [120, 266] on input "16" at bounding box center [118, 267] width 14 height 14
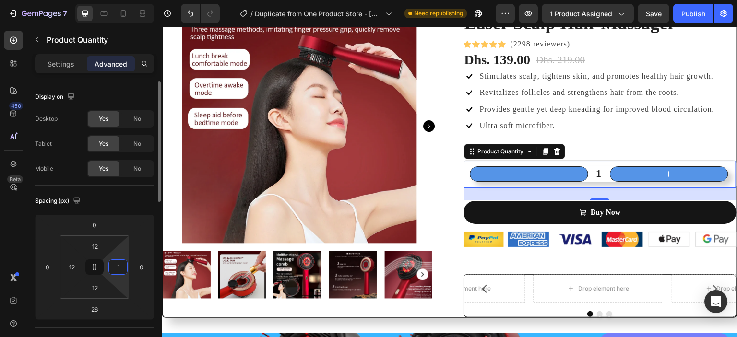
type input "`2"
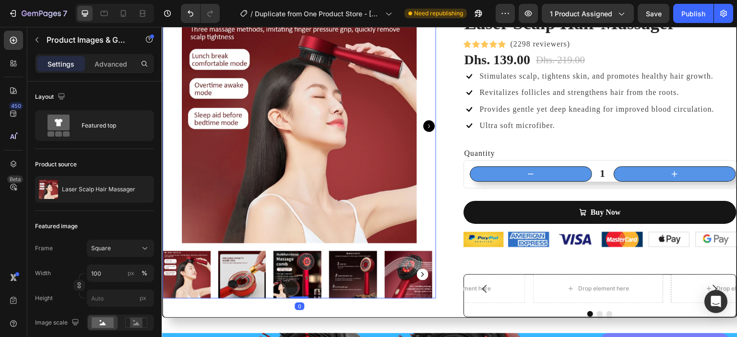
click at [170, 223] on div at bounding box center [299, 126] width 273 height 235
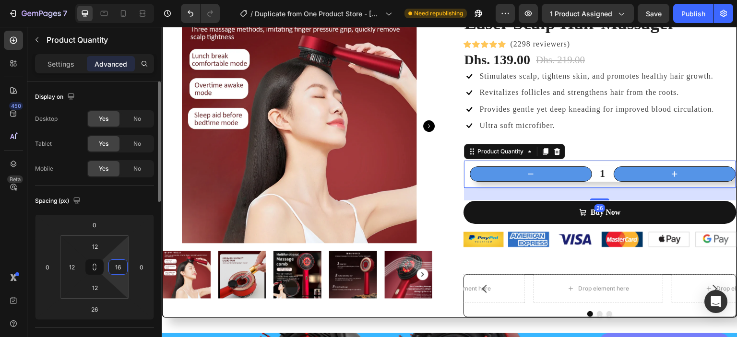
click at [121, 270] on input "16" at bounding box center [118, 267] width 14 height 14
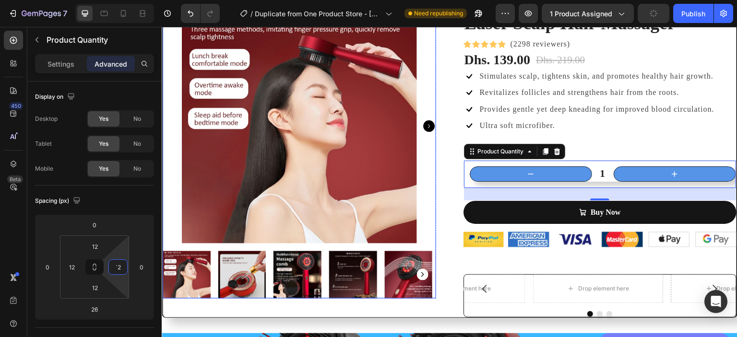
type input "`"
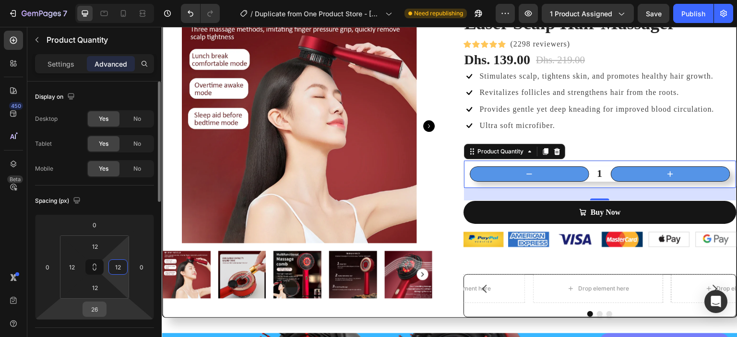
type input "12"
click at [101, 306] on input "26" at bounding box center [94, 309] width 19 height 14
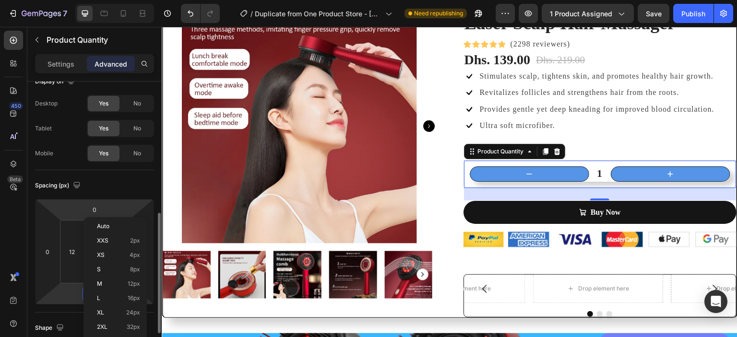
scroll to position [103, 0]
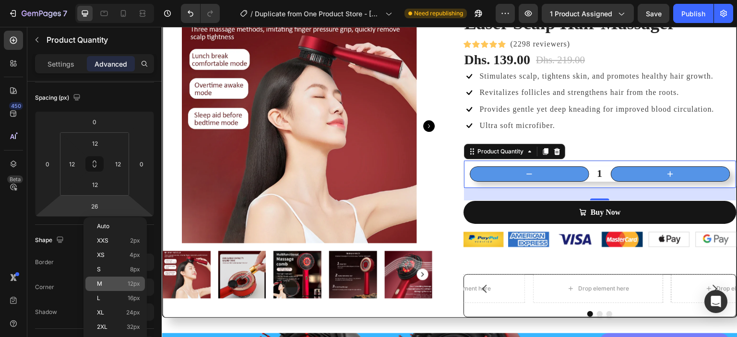
click at [119, 285] on p "M 12px" at bounding box center [118, 284] width 43 height 7
type input "12"
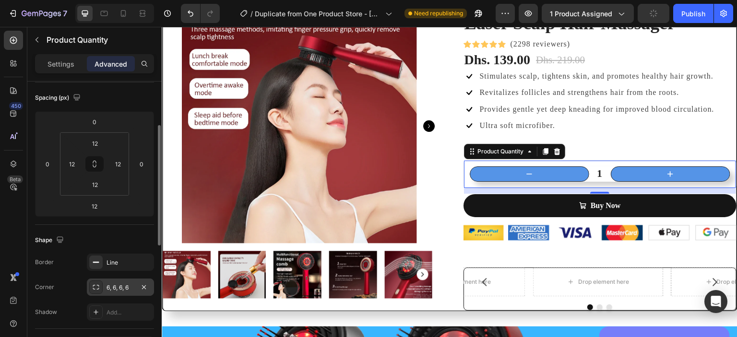
click at [116, 283] on div "6, 6, 6, 6" at bounding box center [120, 287] width 28 height 9
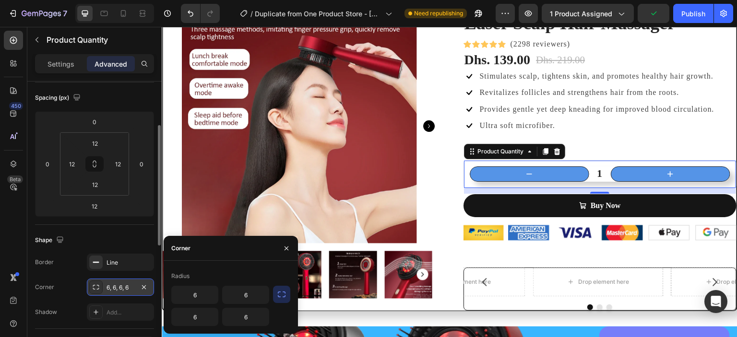
click at [102, 284] on div at bounding box center [95, 287] width 13 height 13
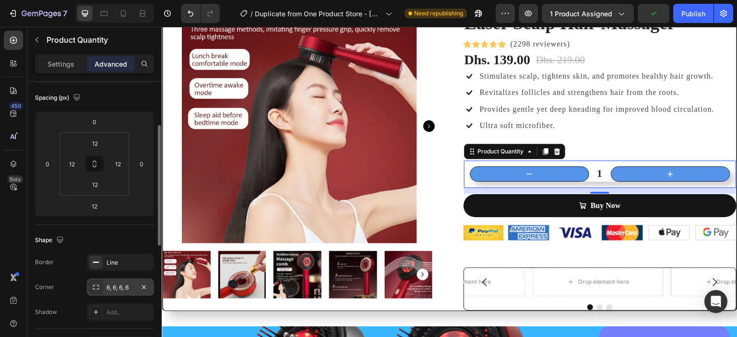
click at [97, 287] on icon at bounding box center [96, 287] width 8 height 8
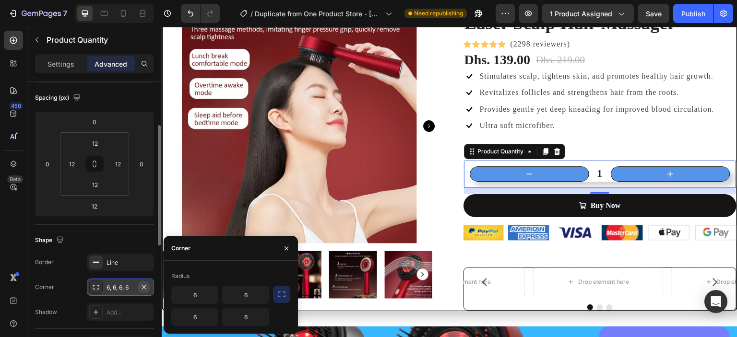
click at [142, 284] on icon "button" at bounding box center [144, 287] width 8 height 8
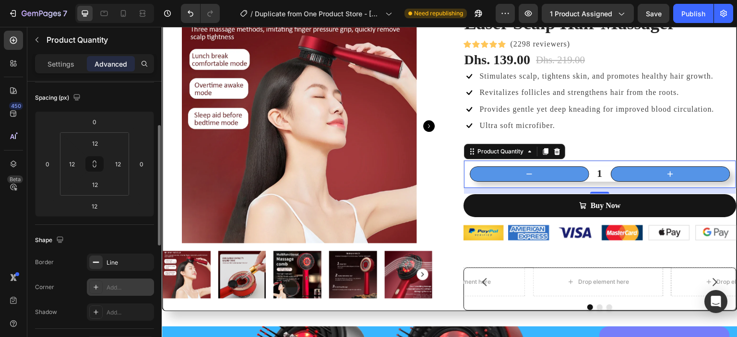
click at [96, 287] on icon at bounding box center [96, 287] width 5 height 5
type input "8"
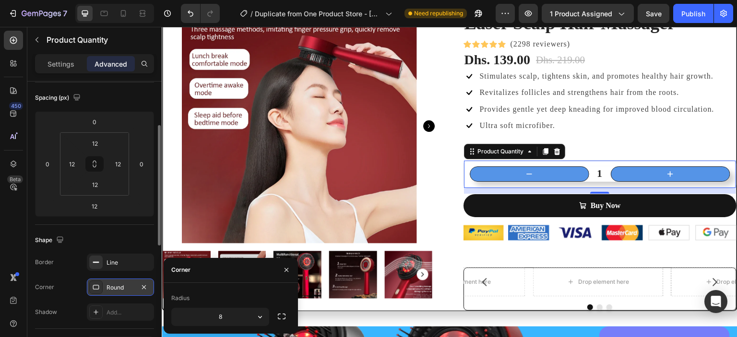
click at [125, 285] on div "Round" at bounding box center [120, 287] width 28 height 9
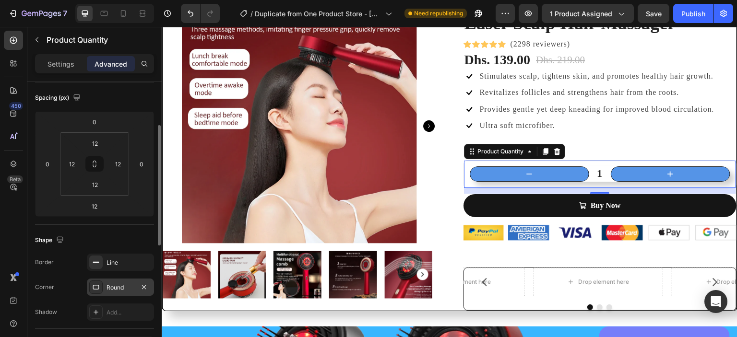
click at [125, 285] on div "Round" at bounding box center [120, 287] width 28 height 9
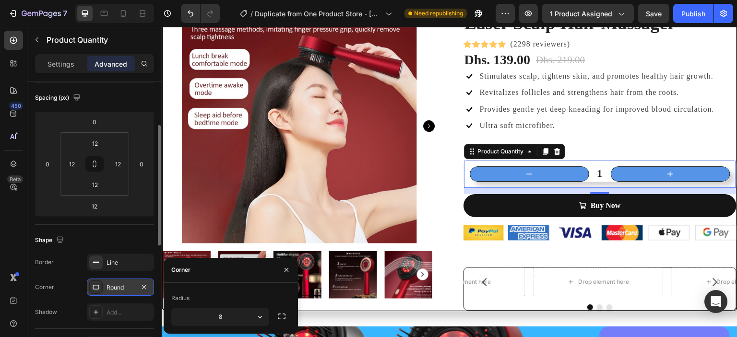
click at [125, 285] on div "Round" at bounding box center [120, 287] width 28 height 9
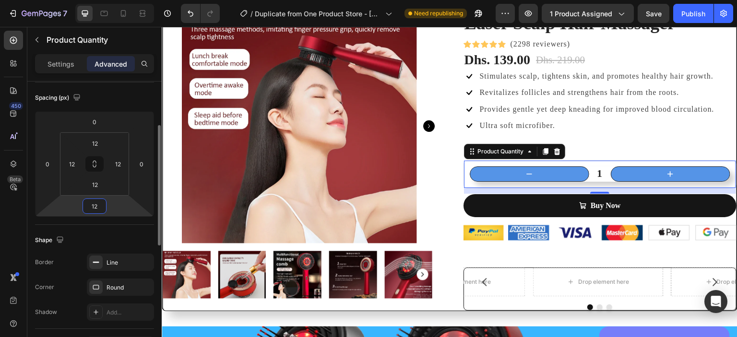
click at [96, 199] on input "12" at bounding box center [94, 206] width 19 height 14
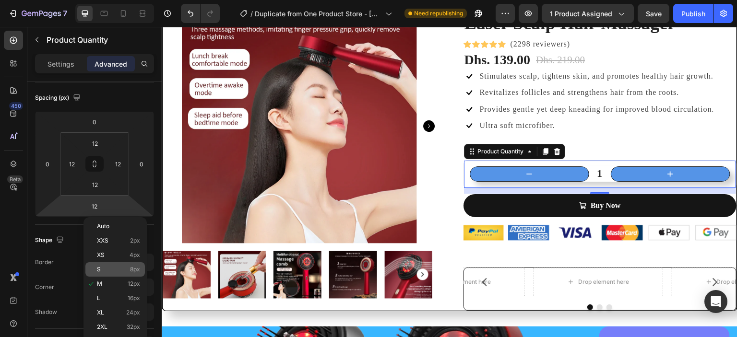
click at [137, 265] on div "S 8px" at bounding box center [114, 269] width 59 height 14
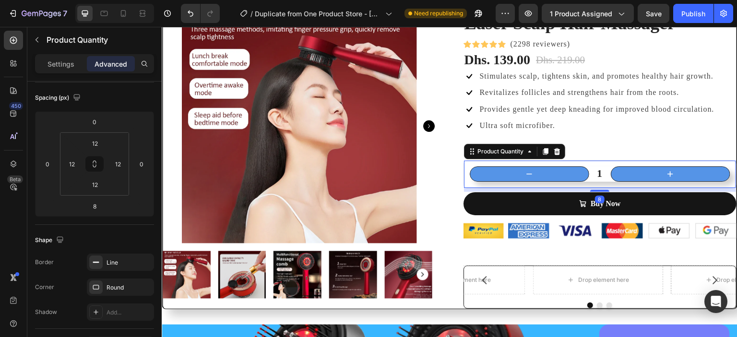
click at [137, 265] on div "Line" at bounding box center [120, 262] width 67 height 17
click at [728, 174] on div "1 Product Quantity 8" at bounding box center [599, 174] width 273 height 28
click at [96, 205] on input "8" at bounding box center [94, 206] width 19 height 14
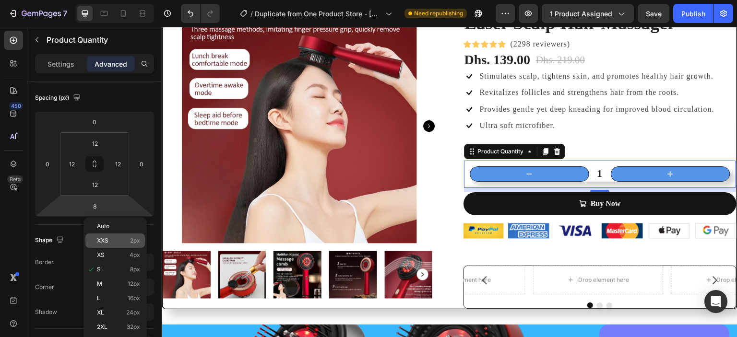
click at [113, 236] on div "XXS 2px" at bounding box center [114, 241] width 59 height 14
type input "2"
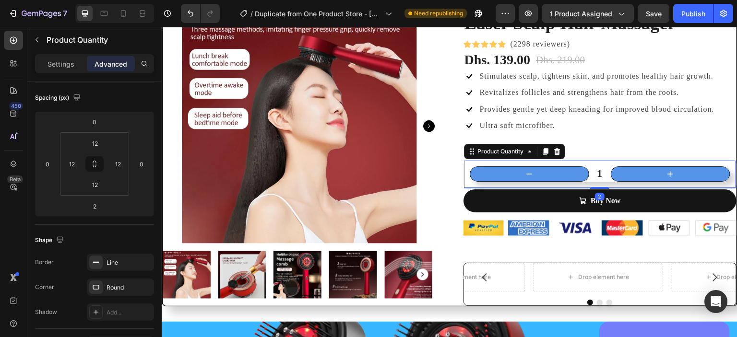
click at [113, 236] on div "Shape" at bounding box center [94, 240] width 119 height 15
click at [77, 170] on input "12" at bounding box center [72, 164] width 14 height 14
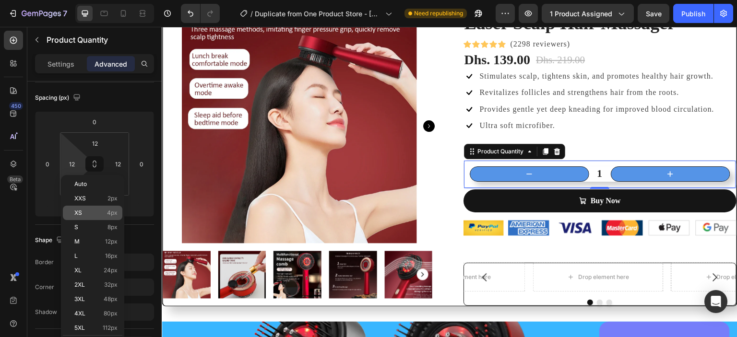
click at [95, 212] on p "XS 4px" at bounding box center [95, 213] width 43 height 7
type input "4"
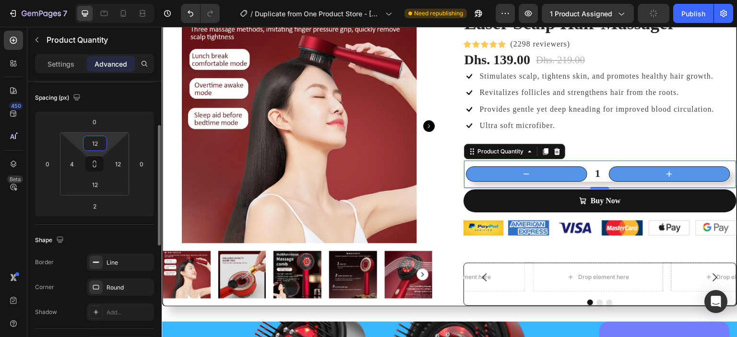
click at [97, 146] on input "12" at bounding box center [94, 143] width 19 height 14
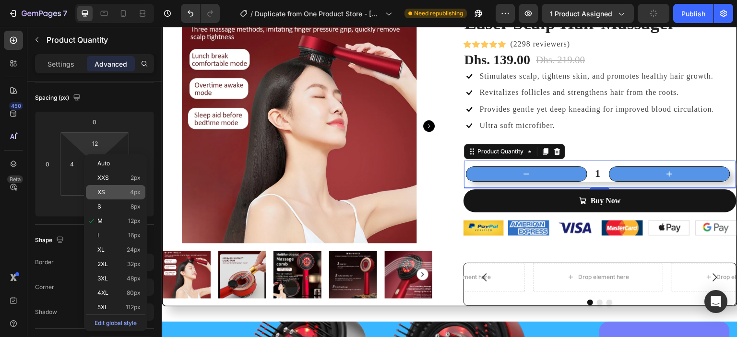
click at [109, 189] on p "XS 4px" at bounding box center [118, 192] width 43 height 7
type input "4"
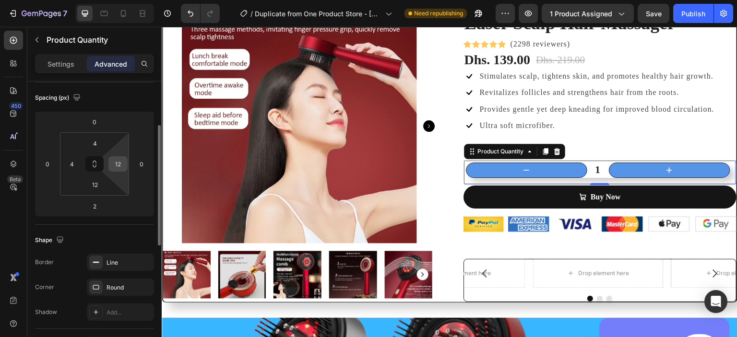
click at [123, 165] on input "12" at bounding box center [118, 164] width 14 height 14
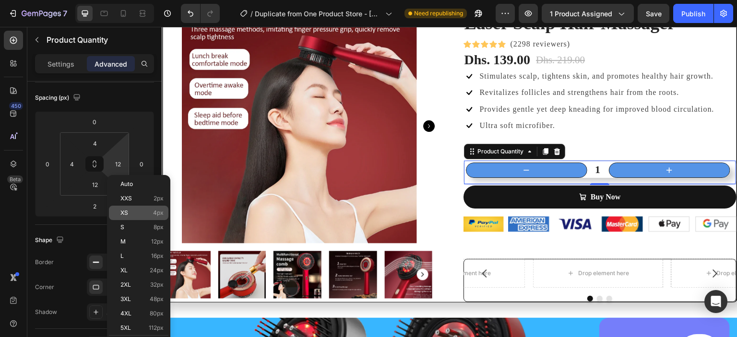
click at [134, 208] on div "XS 4px" at bounding box center [138, 213] width 59 height 14
type input "4"
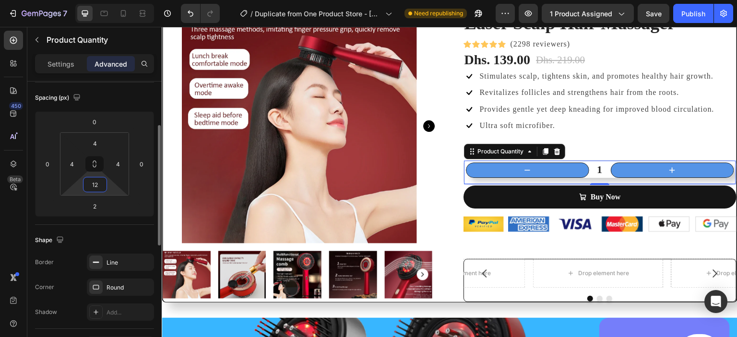
click at [103, 187] on input "12" at bounding box center [94, 184] width 19 height 14
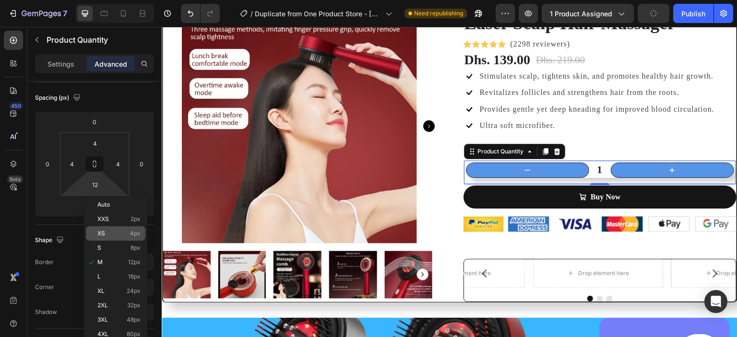
click at [113, 234] on p "XS 4px" at bounding box center [118, 233] width 43 height 7
type input "4"
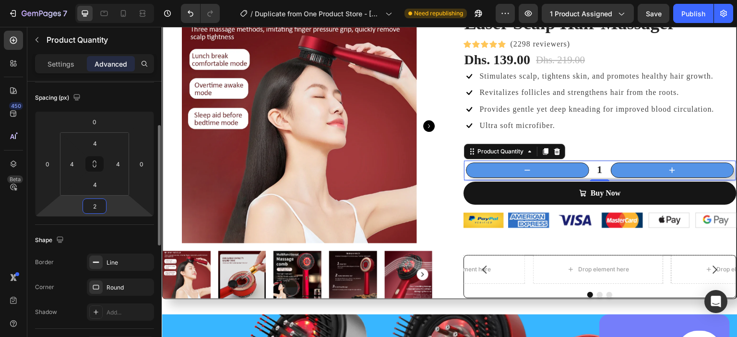
click at [101, 211] on input "2" at bounding box center [94, 206] width 19 height 14
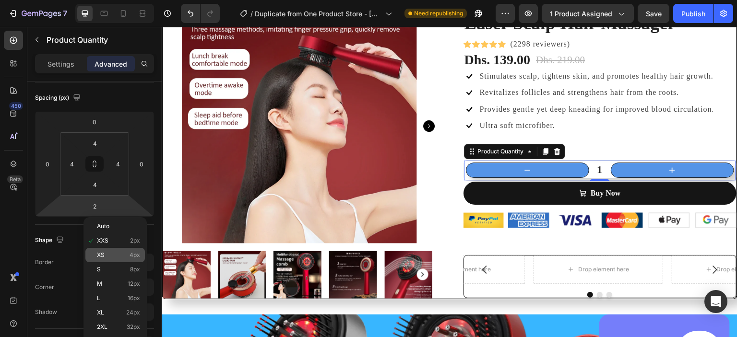
click at [109, 249] on div "XS 4px" at bounding box center [114, 255] width 59 height 14
type input "4"
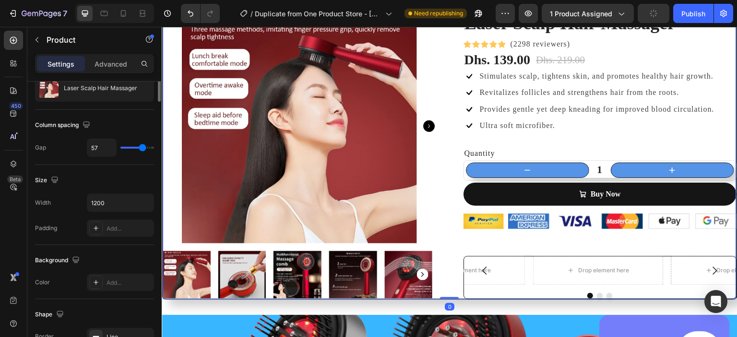
scroll to position [0, 0]
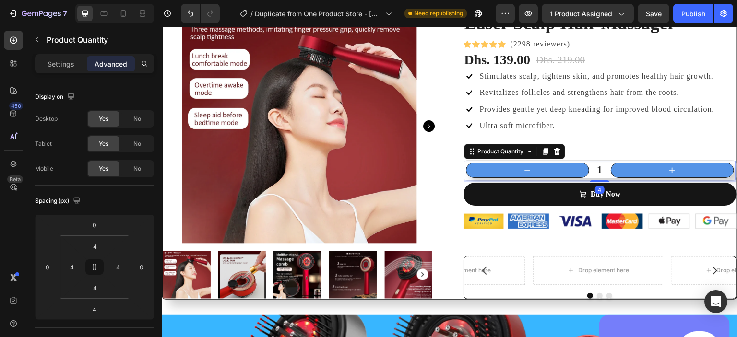
click at [593, 180] on div "4" at bounding box center [602, 180] width 272 height 0
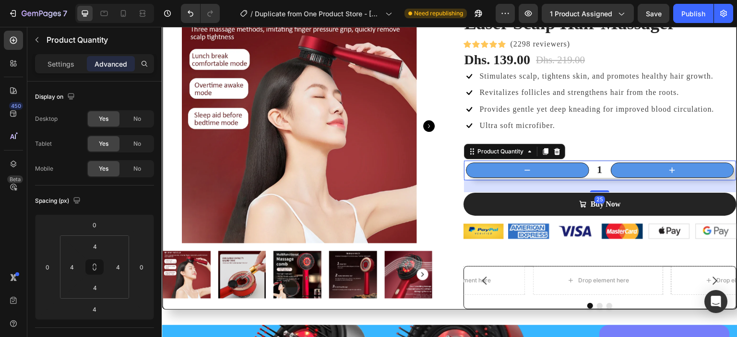
drag, startPoint x: 593, startPoint y: 181, endPoint x: 592, endPoint y: 191, distance: 10.1
click at [592, 191] on div at bounding box center [599, 191] width 19 height 2
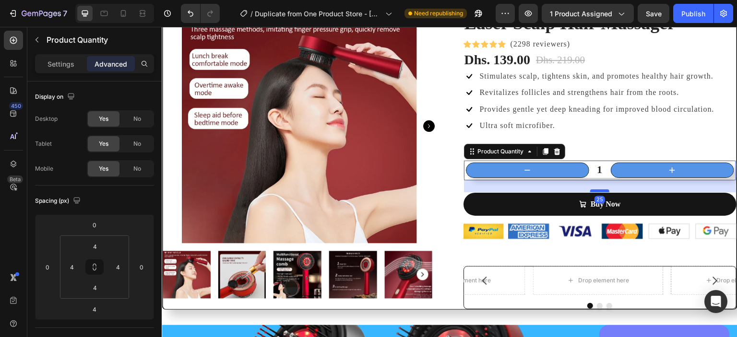
type input "25"
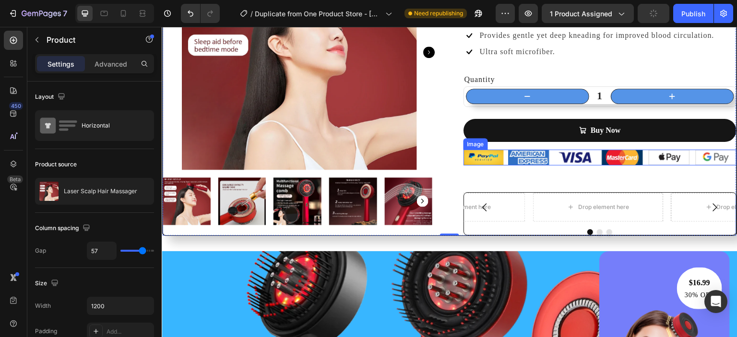
scroll to position [157, 0]
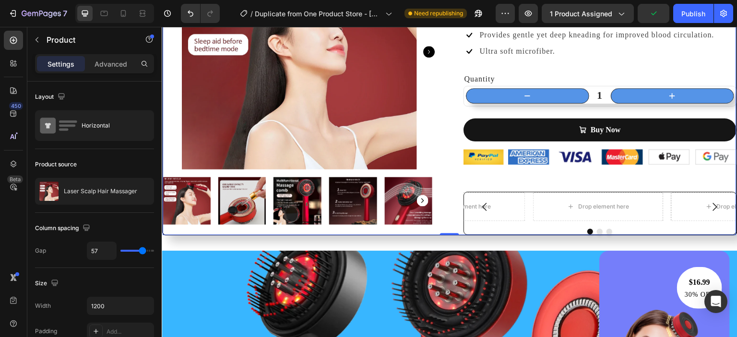
click at [686, 24] on div "7 / Duplicate from One Product Store - Aug 25, 19:55:56 Need republishing Previ…" at bounding box center [368, 13] width 737 height 27
click at [688, 21] on button "Publish" at bounding box center [693, 13] width 40 height 19
click at [597, 98] on input "1" at bounding box center [600, 95] width 22 height 15
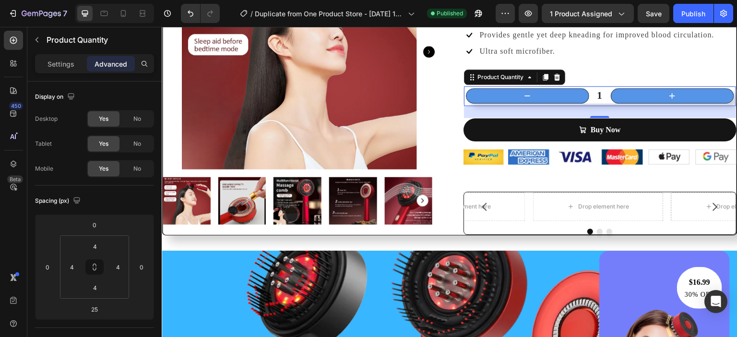
click at [596, 96] on input "1" at bounding box center [600, 95] width 22 height 15
click at [594, 96] on input "1" at bounding box center [600, 95] width 22 height 15
click at [593, 96] on input "1" at bounding box center [600, 95] width 22 height 15
click at [595, 95] on input "1" at bounding box center [600, 95] width 22 height 15
click at [596, 96] on input "1" at bounding box center [600, 95] width 22 height 15
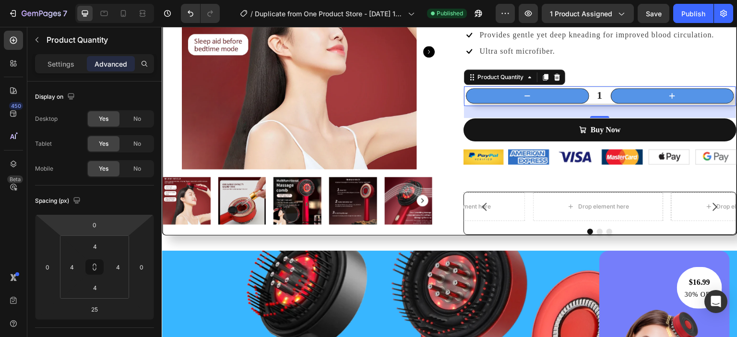
click at [596, 96] on input "1" at bounding box center [600, 95] width 22 height 15
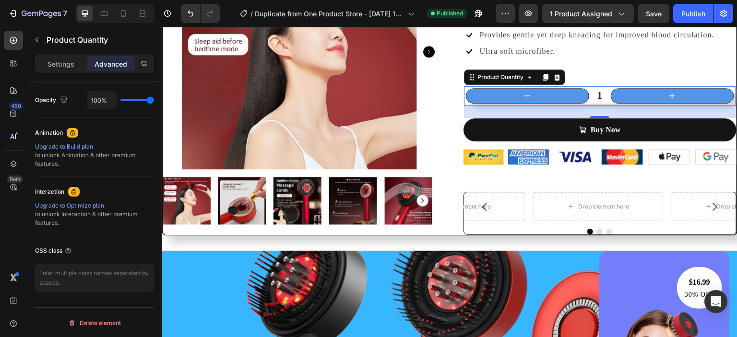
scroll to position [0, 0]
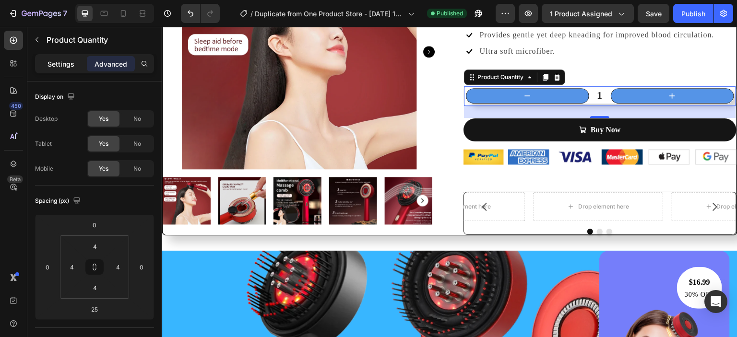
click at [62, 67] on p "Settings" at bounding box center [60, 64] width 27 height 10
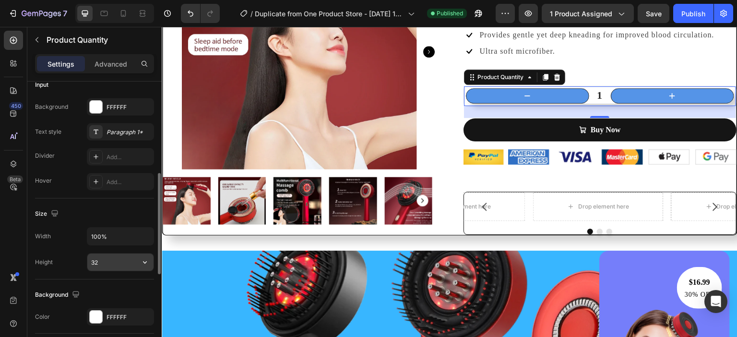
scroll to position [505, 0]
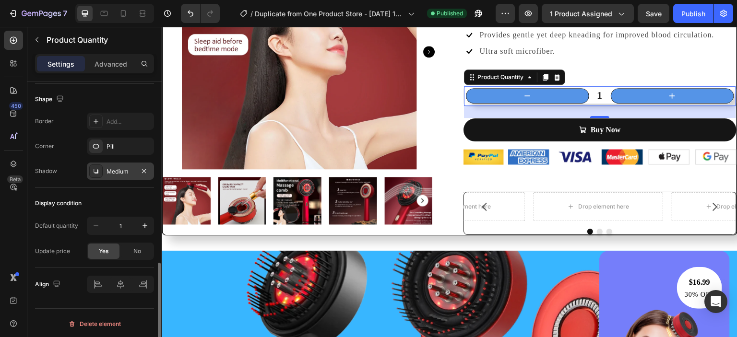
click at [112, 174] on div "Medium" at bounding box center [120, 171] width 67 height 17
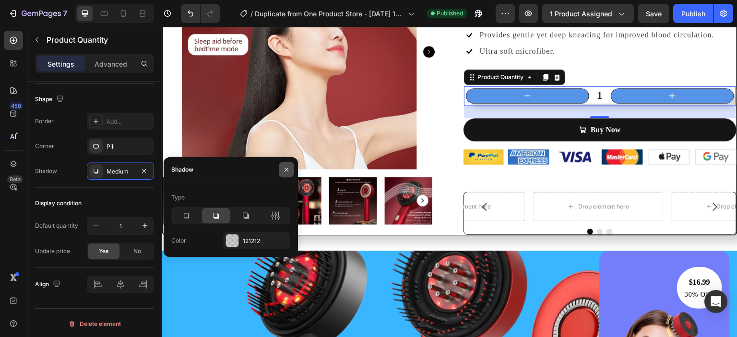
click at [287, 171] on icon "button" at bounding box center [286, 170] width 8 height 8
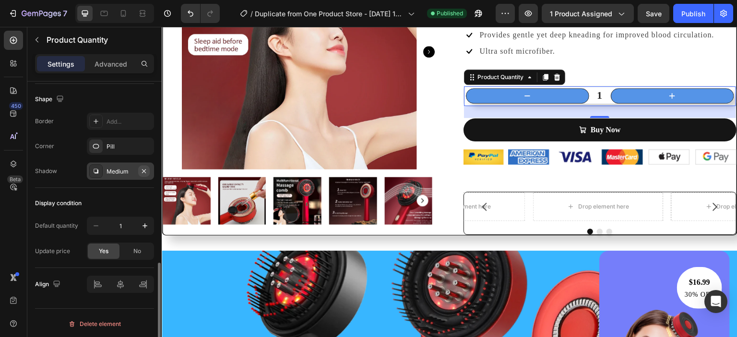
click at [144, 172] on icon "button" at bounding box center [144, 171] width 8 height 8
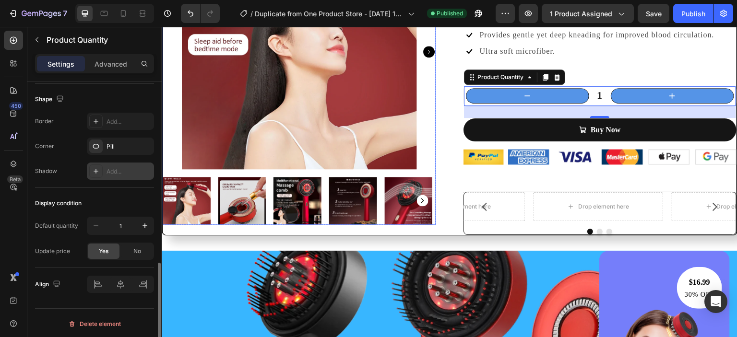
click at [172, 149] on div at bounding box center [299, 51] width 273 height 235
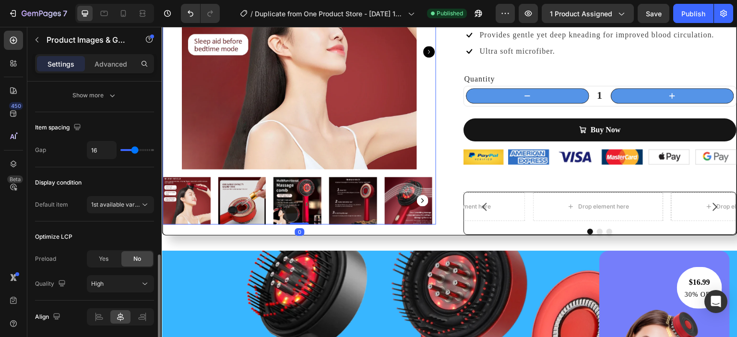
scroll to position [0, 0]
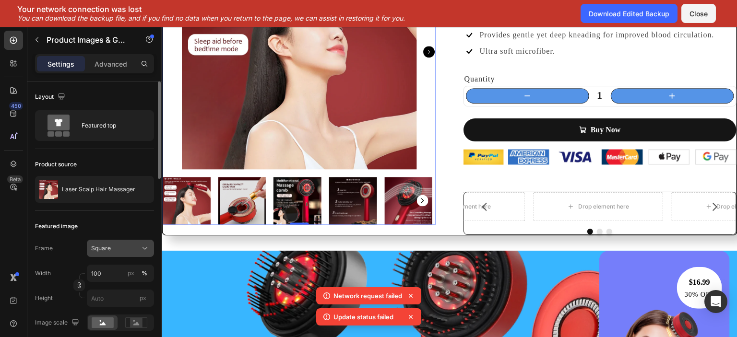
click at [139, 241] on button "Square" at bounding box center [120, 248] width 67 height 17
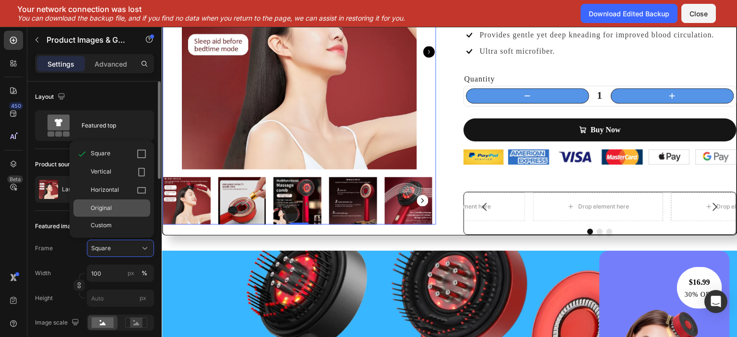
click at [130, 207] on div "Original" at bounding box center [119, 208] width 56 height 9
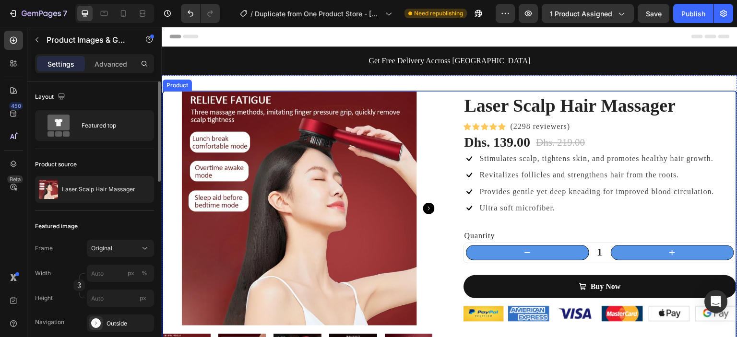
click at [446, 249] on div "Laser Scalp Hair Massager (P) Title Icon Icon Icon Icon Icon Icon List Hoz (229…" at bounding box center [449, 242] width 575 height 302
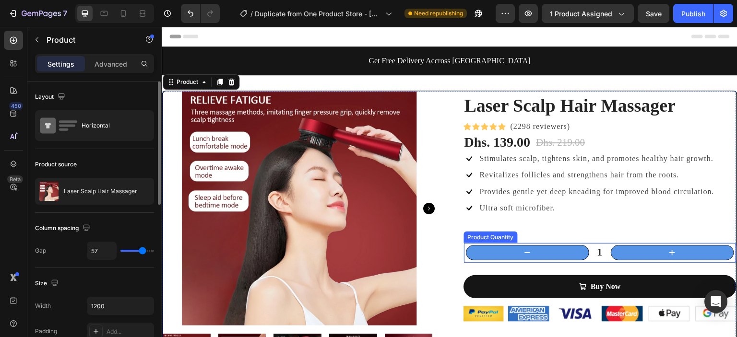
click at [563, 252] on button "decrement" at bounding box center [527, 252] width 123 height 15
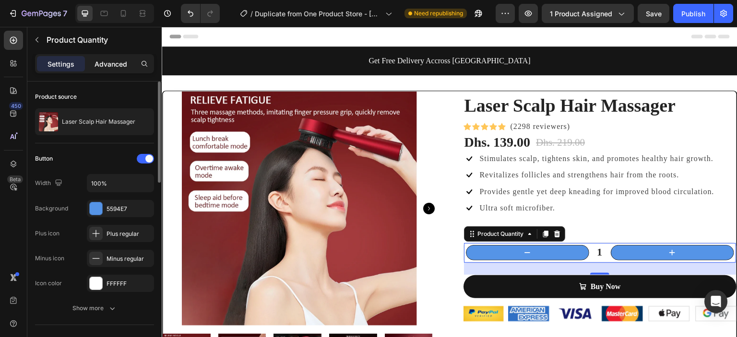
click at [128, 67] on div "Advanced" at bounding box center [111, 63] width 48 height 15
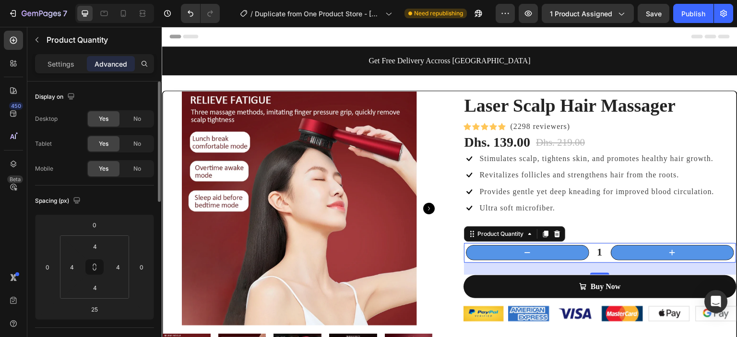
click at [633, 255] on button "increment" at bounding box center [671, 252] width 123 height 15
click at [526, 254] on icon "decrement" at bounding box center [527, 253] width 10 height 10
type input "1"
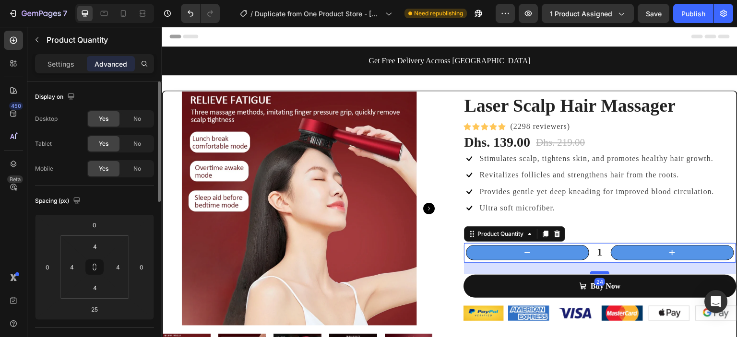
click at [593, 273] on div at bounding box center [599, 272] width 19 height 3
type input "24"
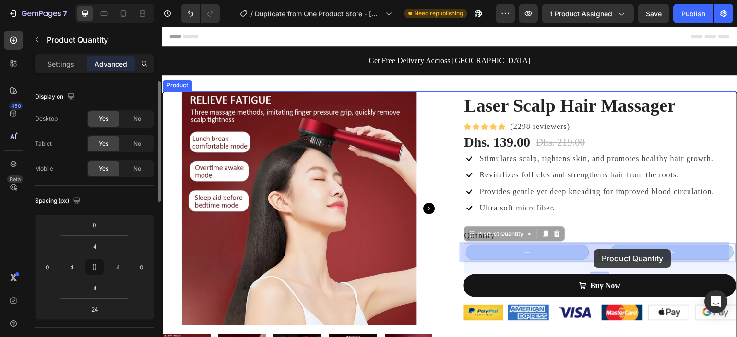
drag, startPoint x: 587, startPoint y: 249, endPoint x: 593, endPoint y: 249, distance: 6.2
click at [162, 27] on input "1" at bounding box center [162, 27] width 0 height 0
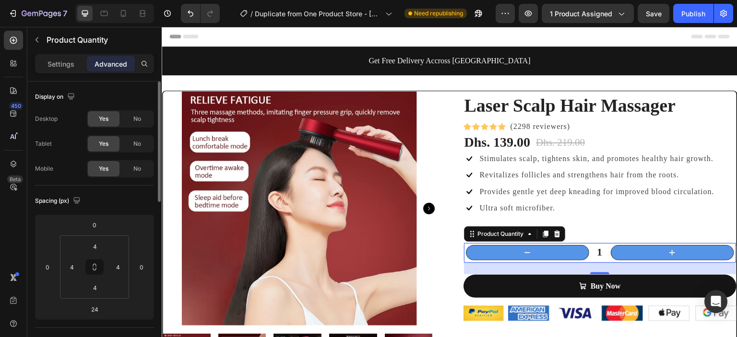
click at [590, 250] on input "1" at bounding box center [600, 252] width 22 height 15
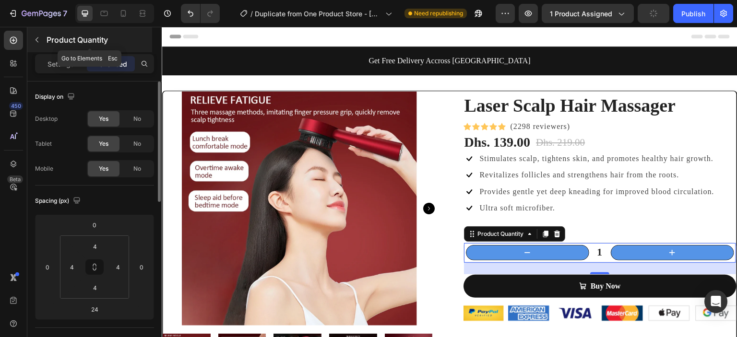
click at [38, 40] on icon "button" at bounding box center [37, 40] width 8 height 8
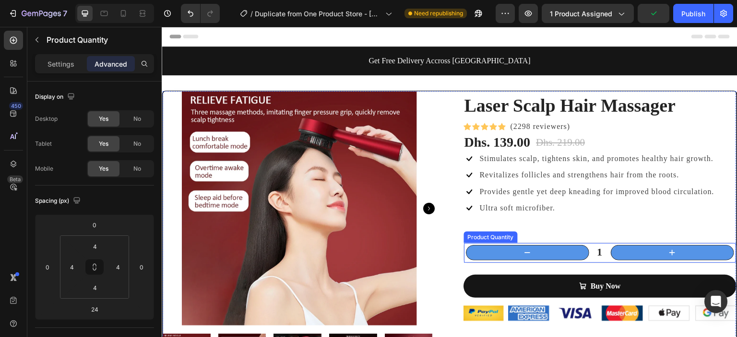
click at [492, 244] on div "1 Product Quantity" at bounding box center [599, 253] width 273 height 21
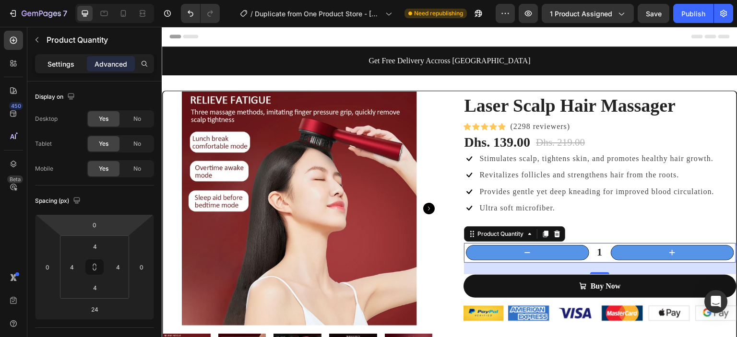
click at [60, 62] on p "Settings" at bounding box center [60, 64] width 27 height 10
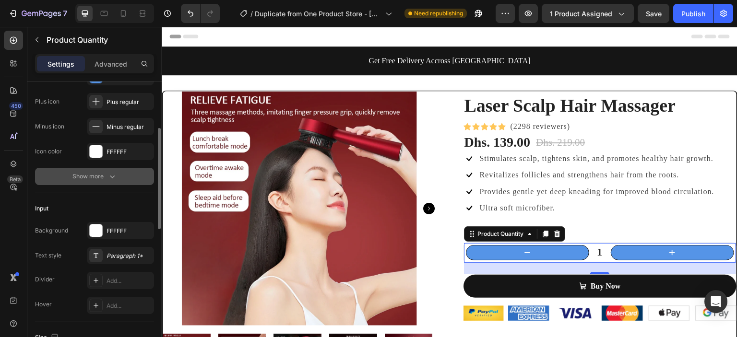
scroll to position [131, 0]
click at [93, 180] on div "Show more" at bounding box center [94, 177] width 45 height 10
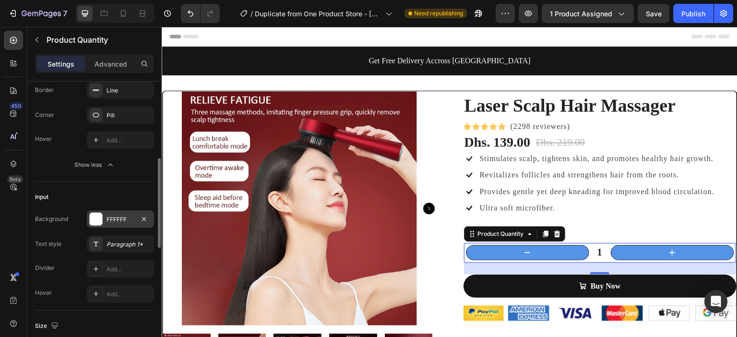
scroll to position [245, 0]
click at [106, 237] on div "Paragraph 1*" at bounding box center [120, 242] width 67 height 17
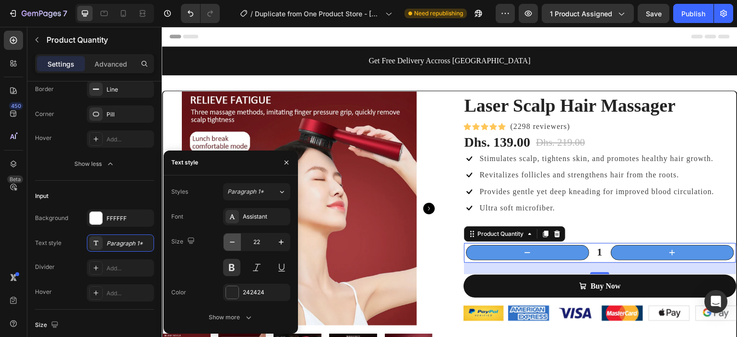
click at [227, 239] on icon "button" at bounding box center [232, 242] width 10 height 10
click at [228, 239] on icon "button" at bounding box center [232, 242] width 10 height 10
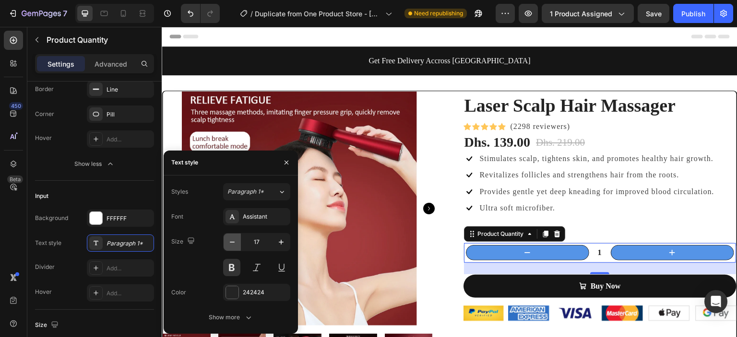
click at [228, 239] on icon "button" at bounding box center [232, 242] width 10 height 10
type input "15"
click at [230, 264] on button at bounding box center [231, 267] width 17 height 17
click at [235, 269] on button at bounding box center [231, 267] width 17 height 17
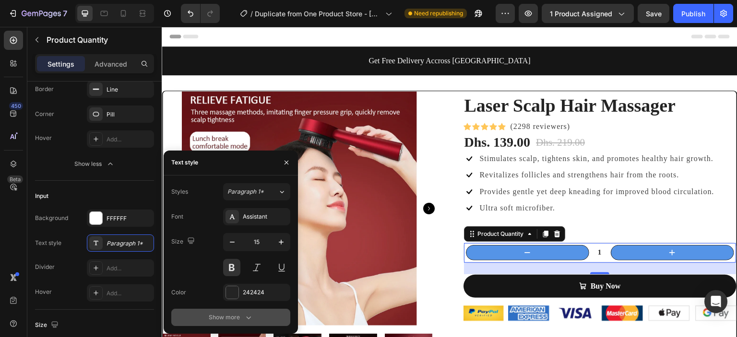
click at [247, 316] on icon "button" at bounding box center [249, 318] width 10 height 10
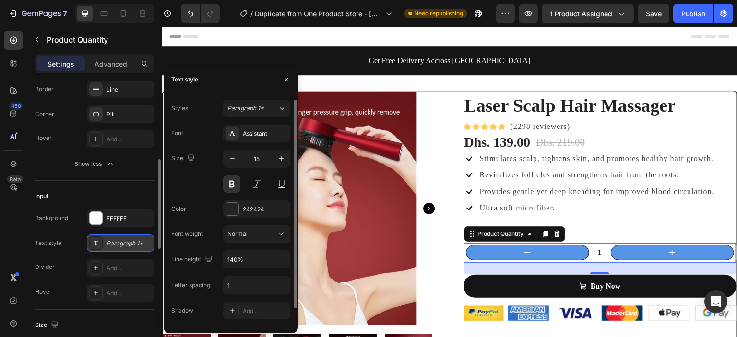
click at [124, 243] on div "Paragraph 1*" at bounding box center [128, 243] width 45 height 9
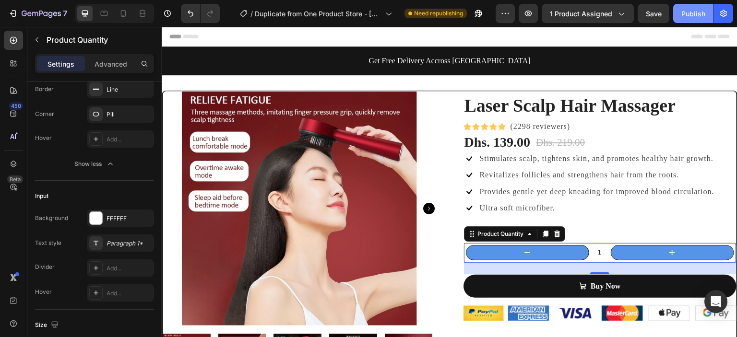
click at [682, 9] on div "Publish" at bounding box center [693, 14] width 24 height 10
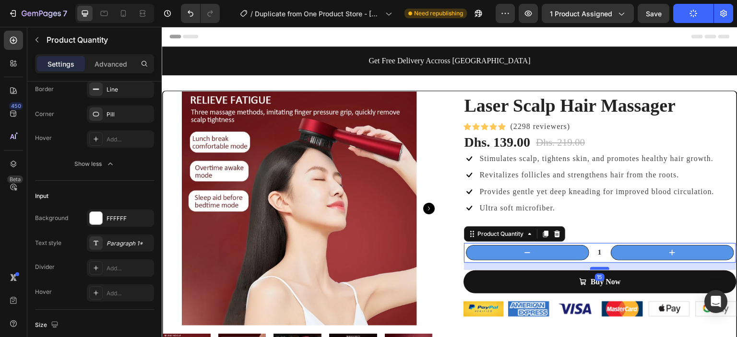
click at [596, 269] on div at bounding box center [599, 268] width 19 height 3
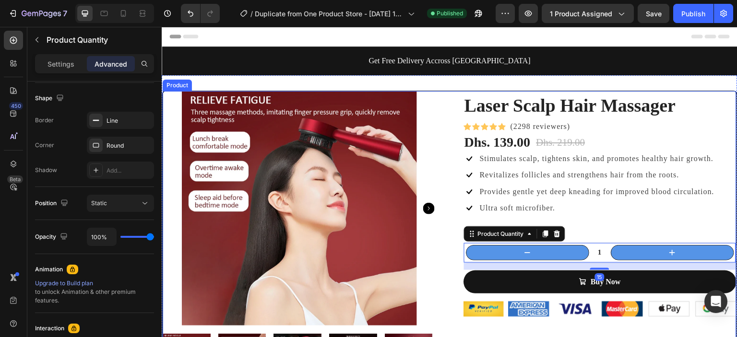
click at [443, 276] on div "Laser Scalp Hair Massager (P) Title Icon Icon Icon Icon Icon Icon List Hoz (229…" at bounding box center [449, 239] width 575 height 297
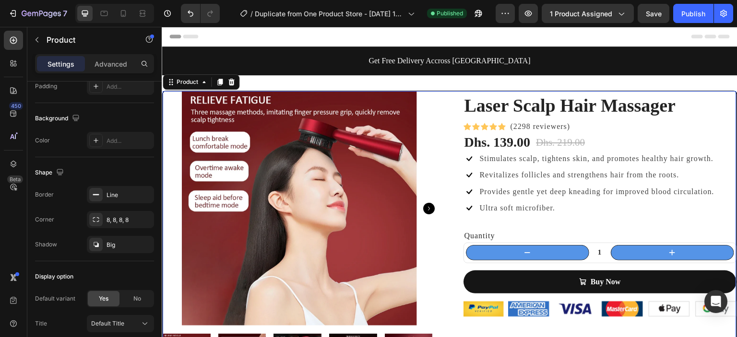
scroll to position [0, 0]
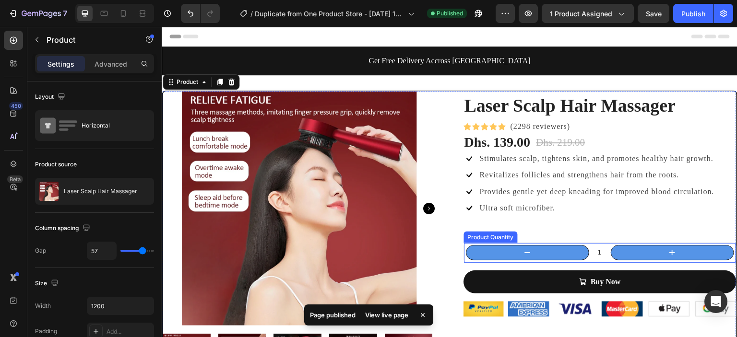
click at [588, 261] on div "1 Product Quantity" at bounding box center [599, 253] width 273 height 21
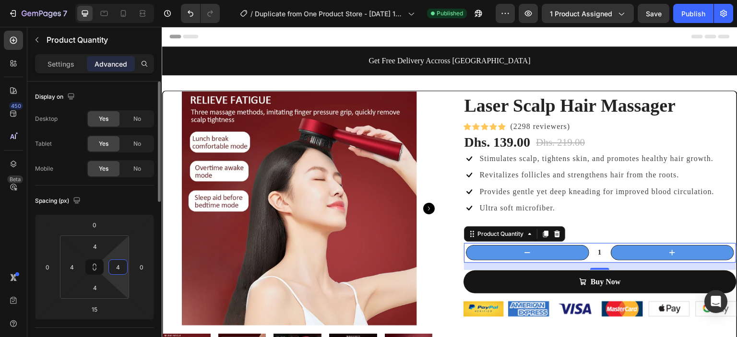
click at [119, 266] on input "4" at bounding box center [118, 267] width 14 height 14
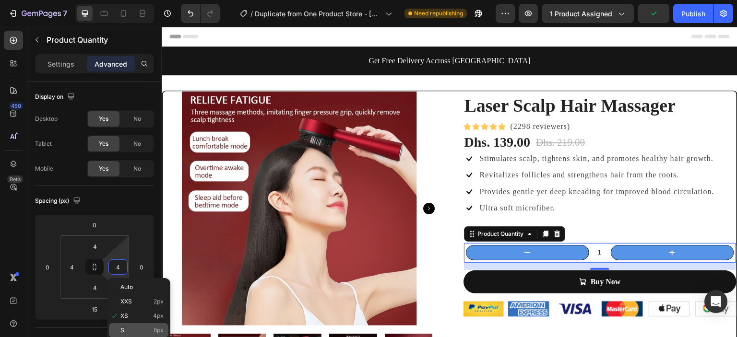
click at [138, 324] on div "S 8px" at bounding box center [138, 330] width 59 height 14
type input "8"
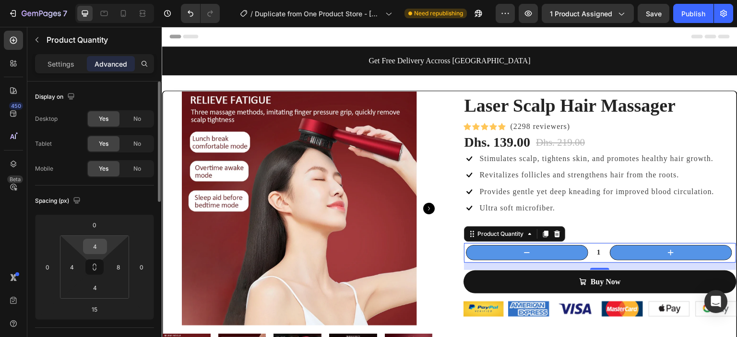
click at [92, 247] on input "4" at bounding box center [94, 246] width 19 height 14
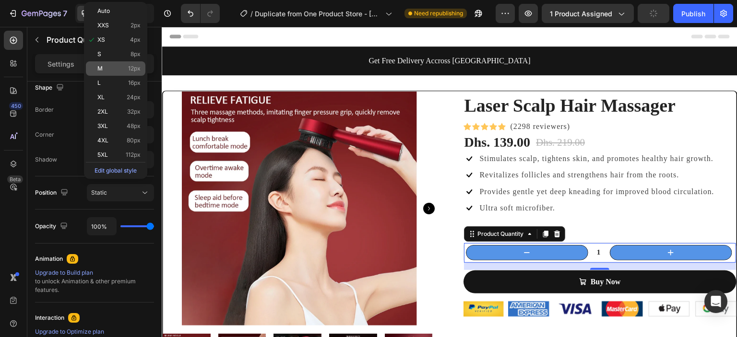
click at [112, 68] on p "M 12px" at bounding box center [118, 68] width 43 height 7
type input "12"
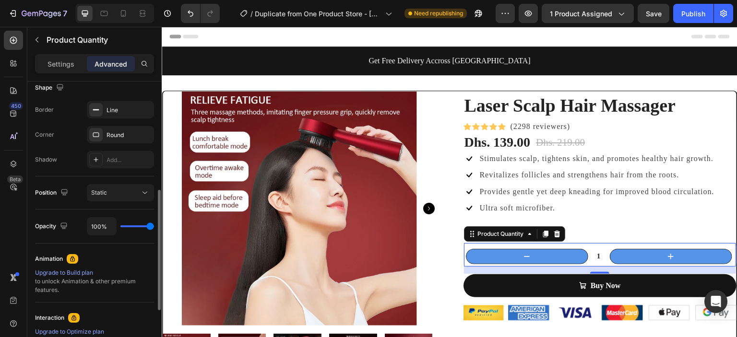
scroll to position [0, 0]
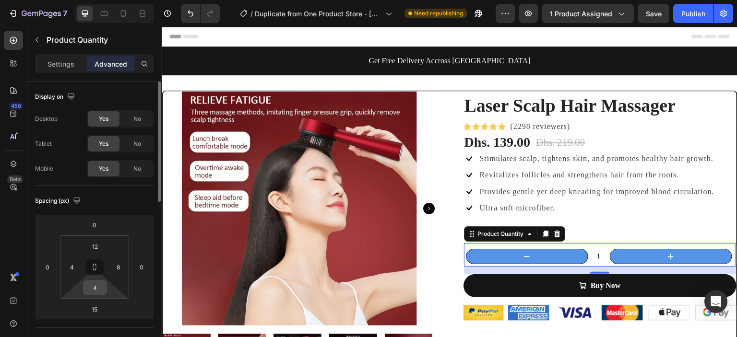
click at [102, 285] on input "4" at bounding box center [94, 288] width 19 height 14
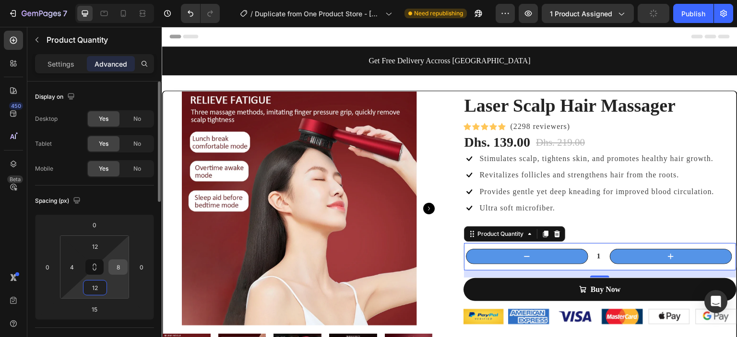
type input "12"
click at [114, 269] on input "8" at bounding box center [118, 267] width 14 height 14
type input "12"
click at [77, 270] on input "4" at bounding box center [72, 267] width 14 height 14
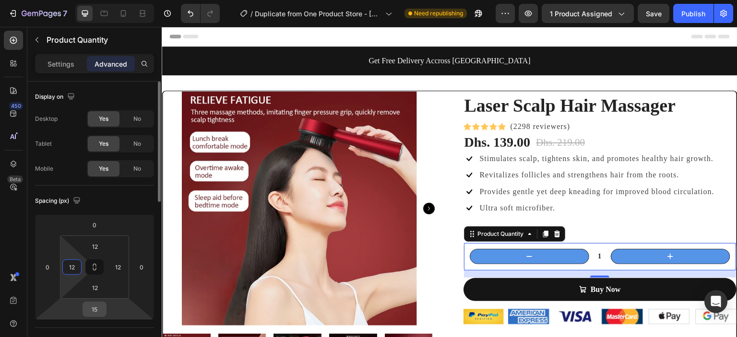
type input "12"
click at [102, 310] on input "15" at bounding box center [94, 309] width 19 height 14
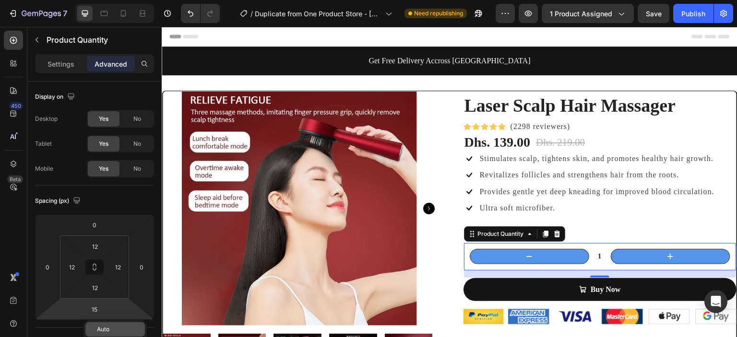
click at [108, 328] on span "Auto" at bounding box center [103, 329] width 12 height 7
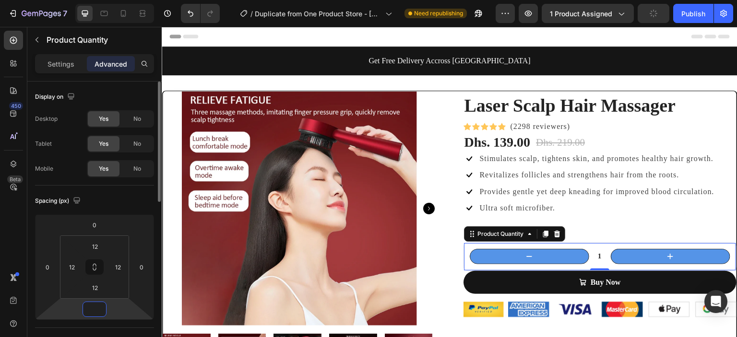
click at [99, 308] on input "number" at bounding box center [94, 309] width 19 height 14
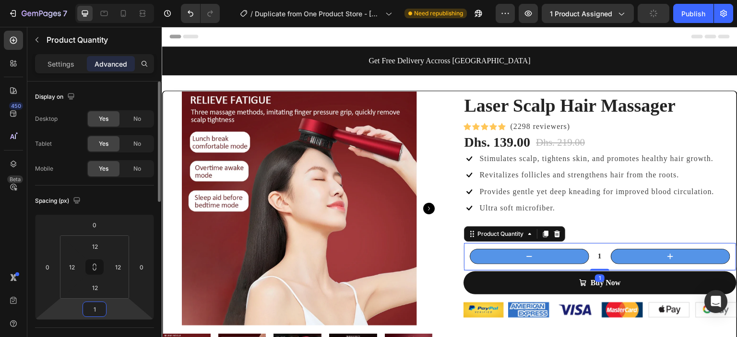
type input "12"
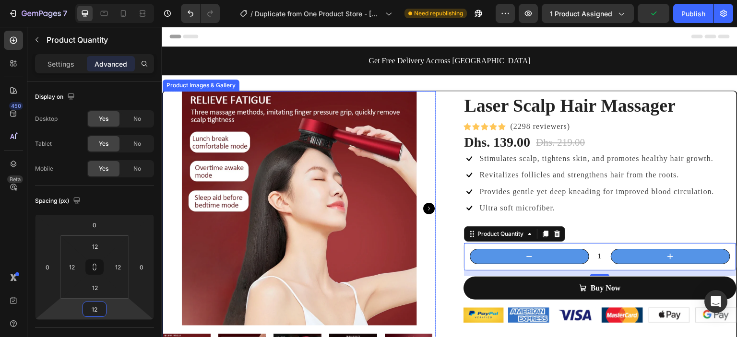
click at [168, 316] on div at bounding box center [299, 208] width 273 height 235
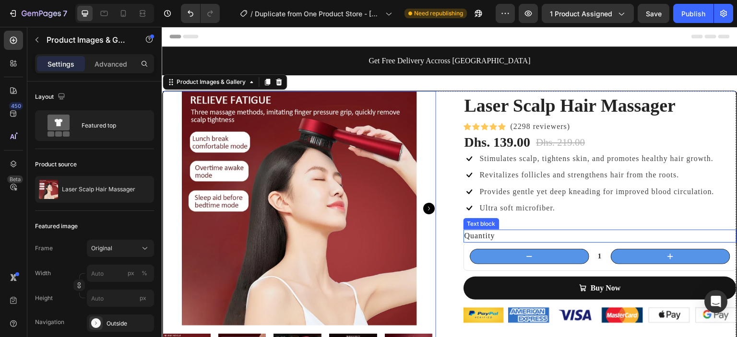
click at [478, 238] on div "Quantity" at bounding box center [599, 236] width 273 height 12
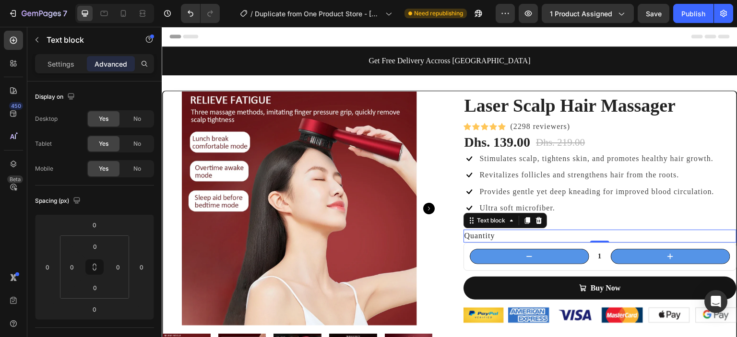
click at [474, 236] on div "Quantity" at bounding box center [599, 236] width 273 height 12
click at [474, 236] on p "Quantity" at bounding box center [599, 236] width 271 height 11
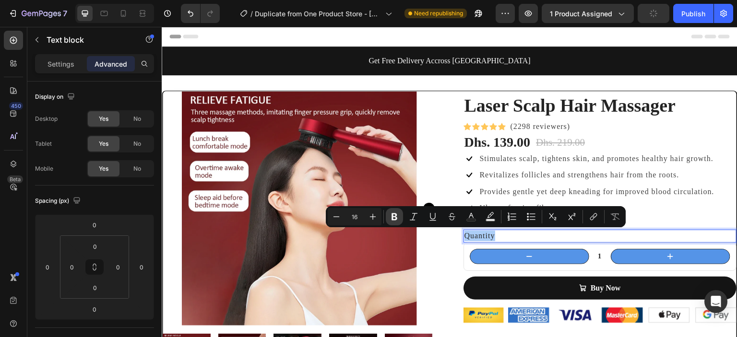
click at [392, 215] on icon "Editor contextual toolbar" at bounding box center [394, 216] width 6 height 7
click at [443, 259] on div "Laser Scalp Hair Massager (P) Title Icon Icon Icon Icon Icon Icon List Hoz (229…" at bounding box center [449, 242] width 575 height 303
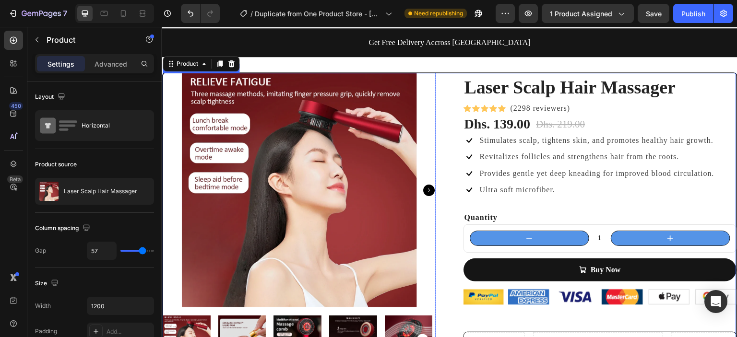
scroll to position [256, 0]
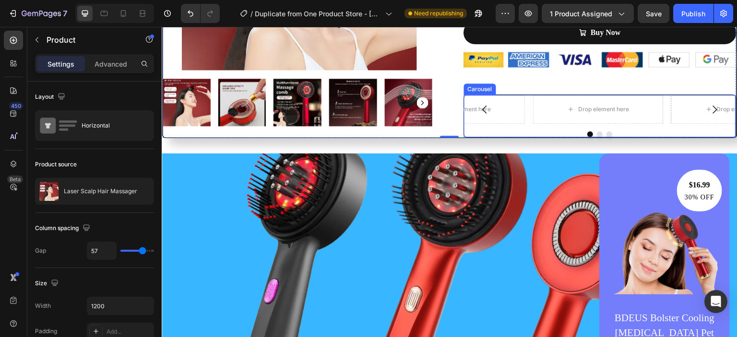
click at [523, 95] on div "Drop element here Drop element here Drop element here" at bounding box center [600, 109] width 272 height 29
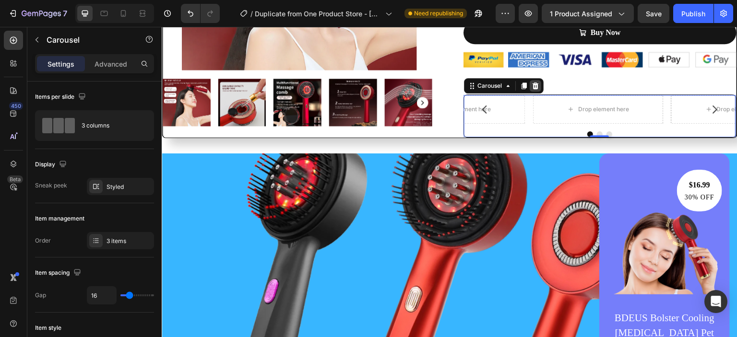
click at [531, 86] on icon at bounding box center [535, 86] width 8 height 8
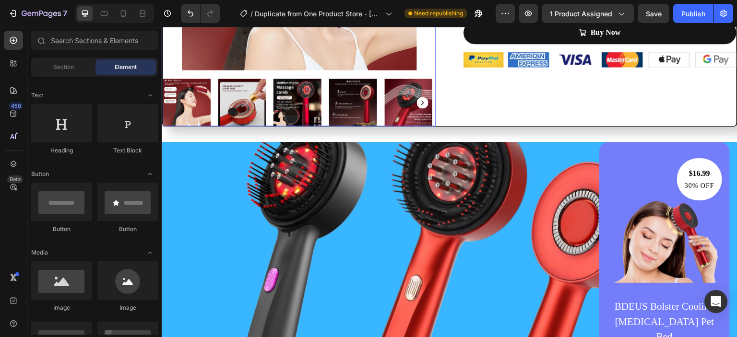
click at [419, 103] on rect "Carousel Next Arrow" at bounding box center [423, 103] width 12 height 12
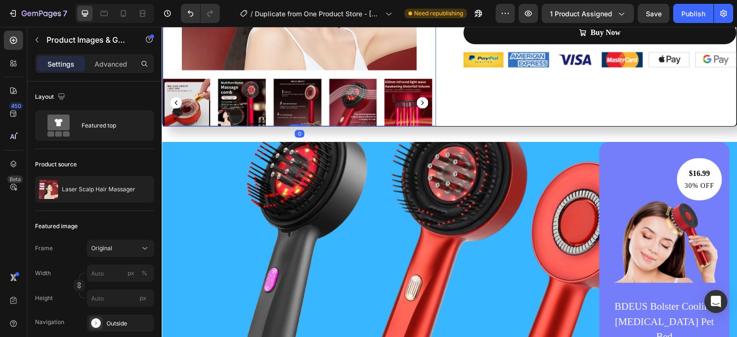
click at [418, 103] on rect "Carousel Next Arrow" at bounding box center [423, 103] width 12 height 12
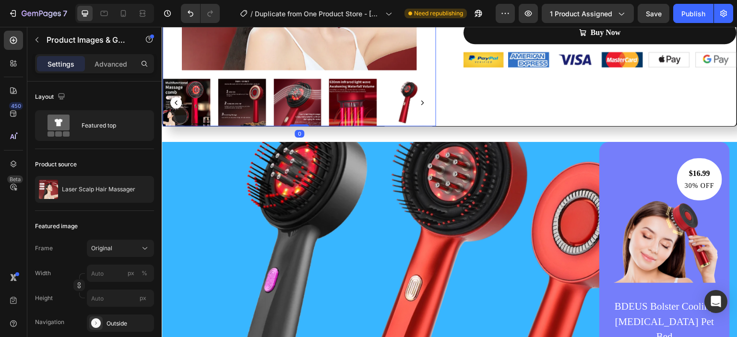
click at [419, 103] on rect "Carousel Next Arrow" at bounding box center [423, 103] width 12 height 12
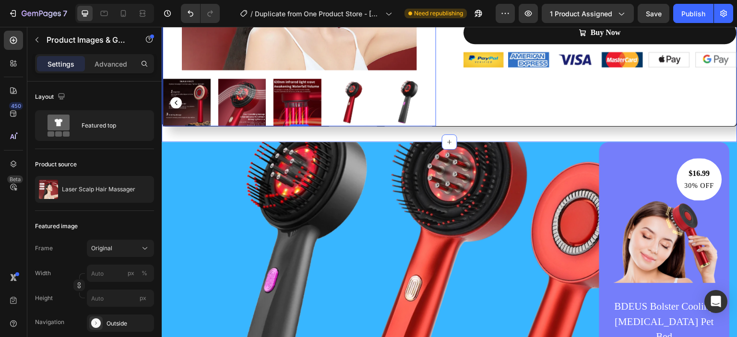
scroll to position [0, 0]
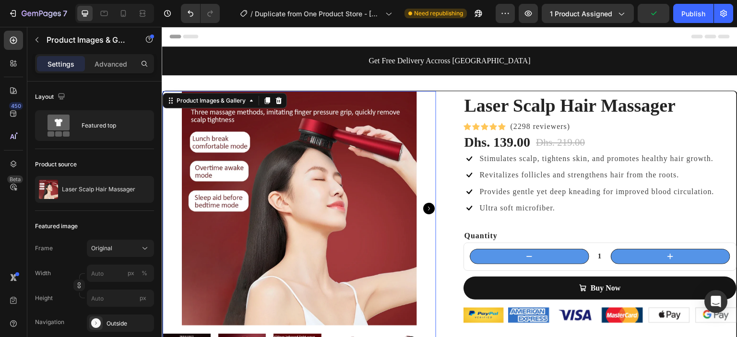
click at [425, 207] on icon "Carousel Next Arrow" at bounding box center [429, 209] width 12 height 12
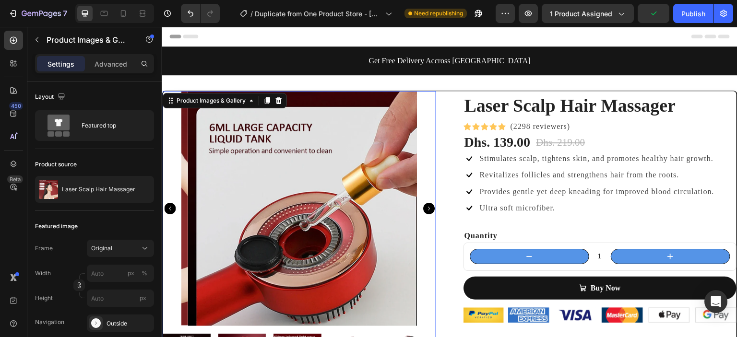
click at [426, 207] on icon "Carousel Next Arrow" at bounding box center [429, 209] width 12 height 12
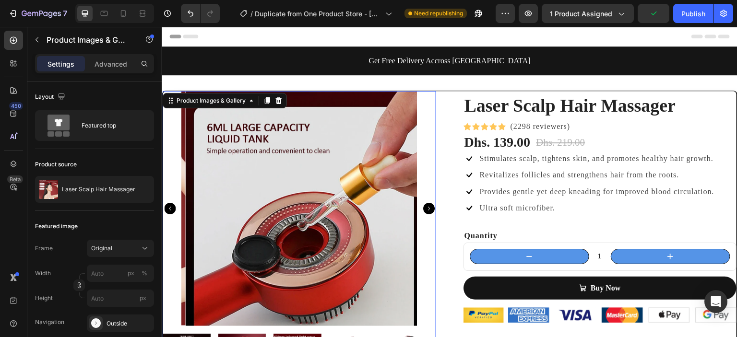
click at [426, 207] on icon "Carousel Next Arrow" at bounding box center [429, 209] width 12 height 12
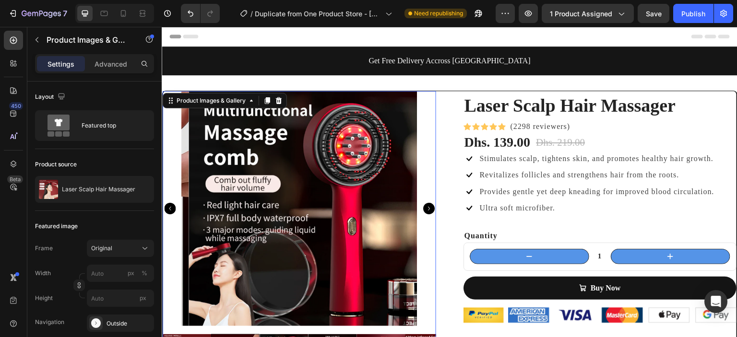
click at [426, 207] on icon "Carousel Next Arrow" at bounding box center [429, 209] width 12 height 12
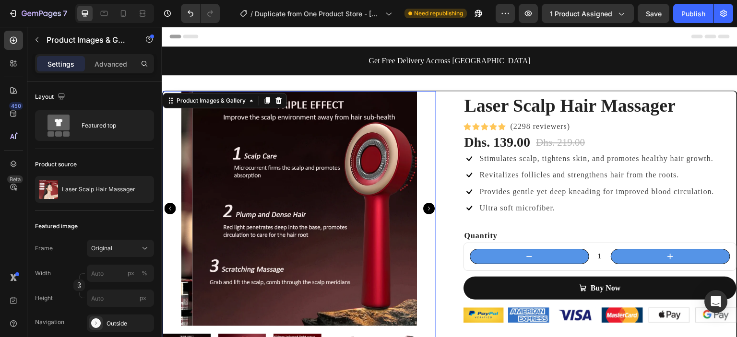
click at [430, 94] on div at bounding box center [299, 208] width 273 height 235
click at [444, 91] on div "Laser Scalp Hair Massager (P) Title Icon Icon Icon Icon Icon Icon List Hoz (229…" at bounding box center [449, 237] width 575 height 292
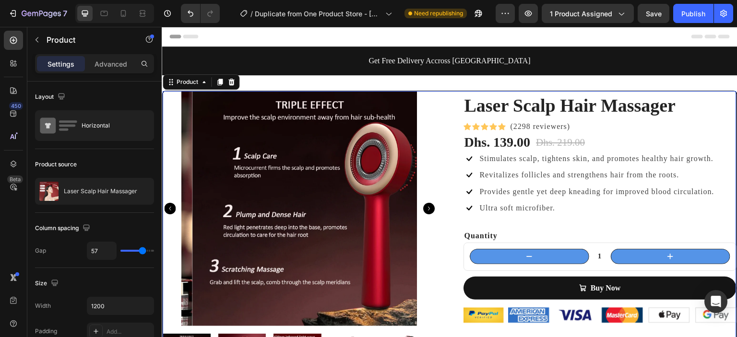
drag, startPoint x: 447, startPoint y: 108, endPoint x: 448, endPoint y: 120, distance: 12.1
click at [446, 108] on div "Laser Scalp Hair Massager (P) Title Icon Icon Icon Icon Icon Icon List Hoz (229…" at bounding box center [449, 237] width 575 height 292
drag, startPoint x: 449, startPoint y: 140, endPoint x: 446, endPoint y: 152, distance: 12.9
click at [447, 140] on div "Laser Scalp Hair Massager (P) Title Icon Icon Icon Icon Icon Icon List Hoz (229…" at bounding box center [449, 237] width 575 height 292
click at [439, 228] on div "Laser Scalp Hair Massager (P) Title Icon Icon Icon Icon Icon Icon List Hoz (229…" at bounding box center [449, 237] width 575 height 292
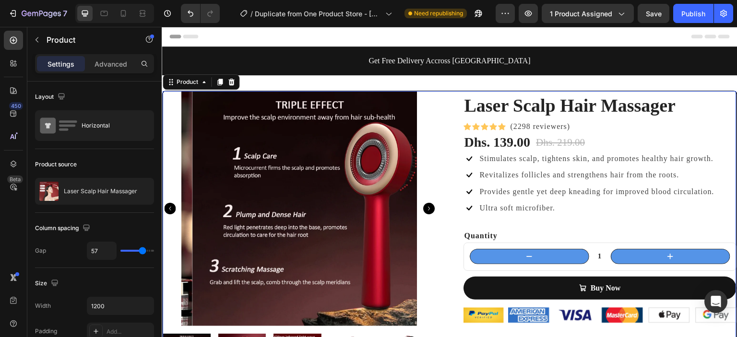
click at [453, 247] on div "Laser Scalp Hair Massager (P) Title Icon Icon Icon Icon Icon Icon List Hoz (229…" at bounding box center [449, 237] width 575 height 292
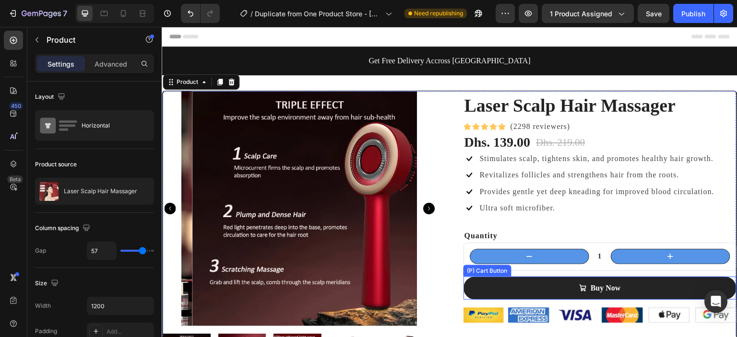
click at [517, 293] on button "Buy Now" at bounding box center [599, 288] width 273 height 23
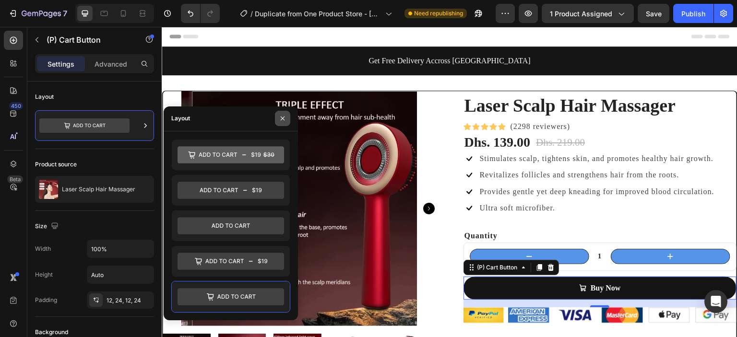
click at [281, 122] on icon "button" at bounding box center [283, 119] width 8 height 8
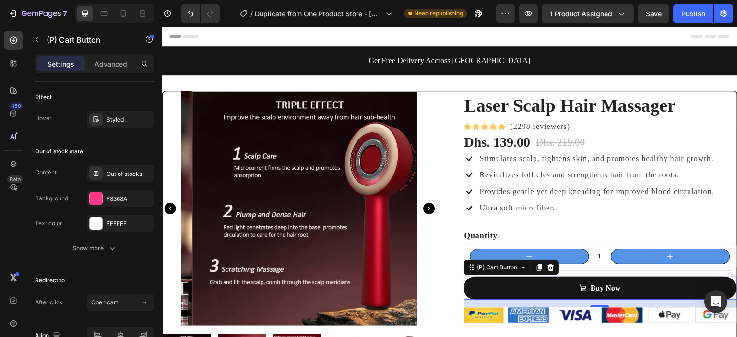
scroll to position [818, 0]
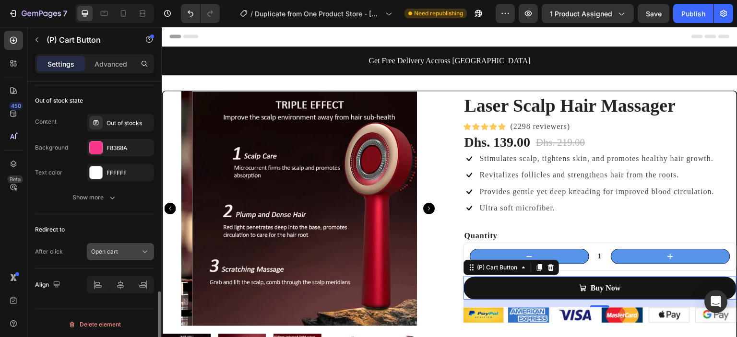
click at [118, 251] on div "Open cart" at bounding box center [115, 251] width 49 height 9
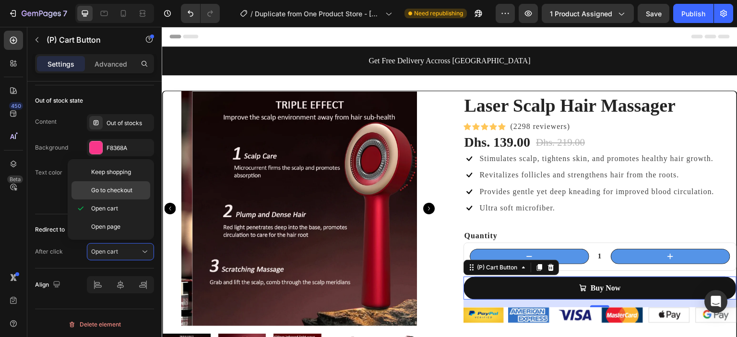
click at [121, 190] on span "Go to checkout" at bounding box center [111, 190] width 41 height 9
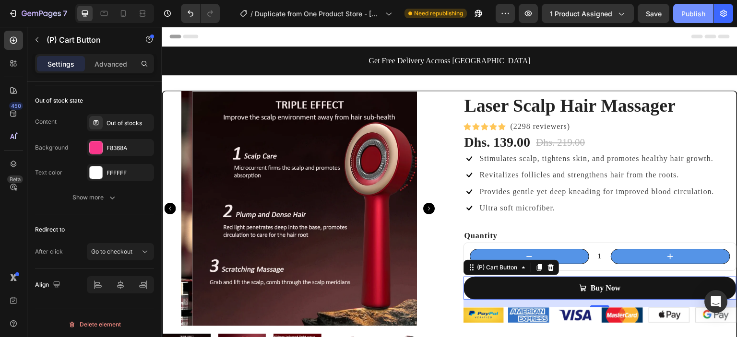
click at [681, 14] on div "Publish" at bounding box center [693, 14] width 24 height 10
click at [669, 0] on div "7 / Duplicate from One Product Store - [DATE] 19:55:56 Published Preview 1 prod…" at bounding box center [368, 13] width 737 height 27
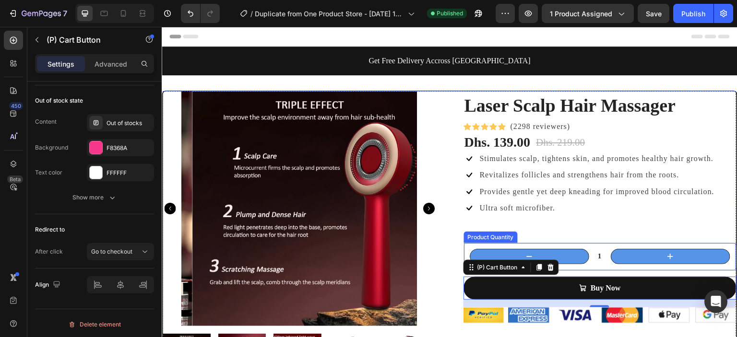
click at [597, 256] on input "1" at bounding box center [600, 256] width 22 height 15
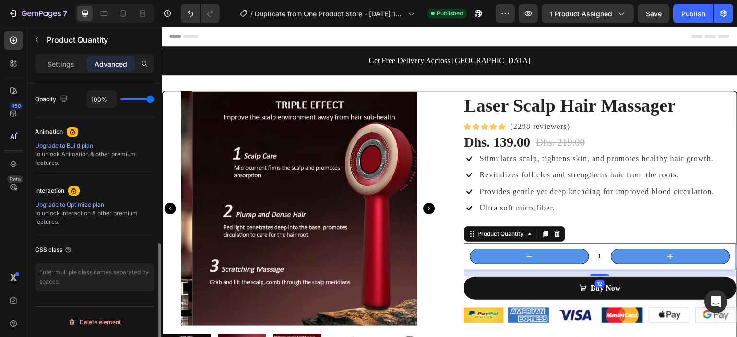
scroll to position [0, 0]
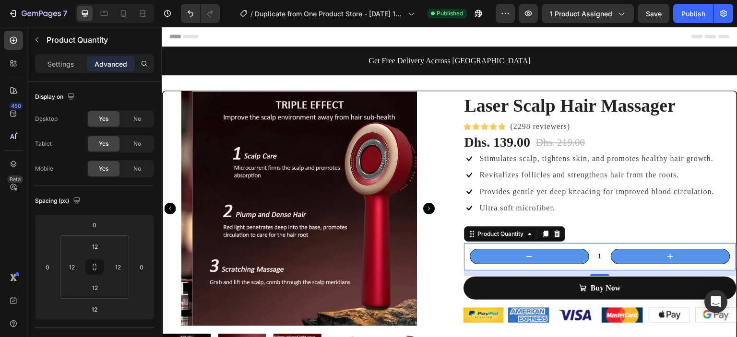
type input "1"
click at [594, 256] on input "1" at bounding box center [600, 256] width 22 height 15
click at [591, 255] on input "1" at bounding box center [600, 256] width 22 height 15
click at [592, 255] on input "1" at bounding box center [600, 256] width 22 height 15
click at [589, 255] on input "1" at bounding box center [600, 256] width 22 height 15
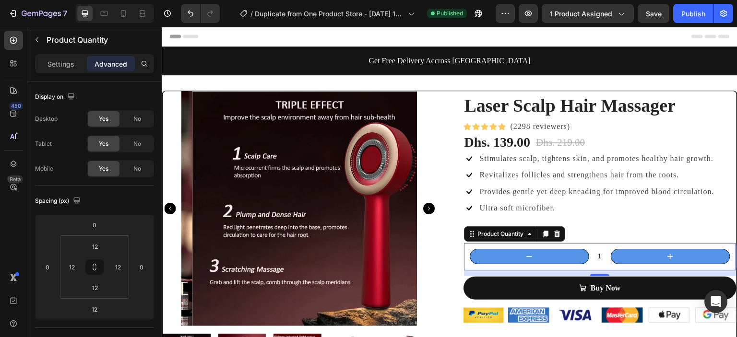
click at [589, 255] on input "1" at bounding box center [600, 256] width 22 height 15
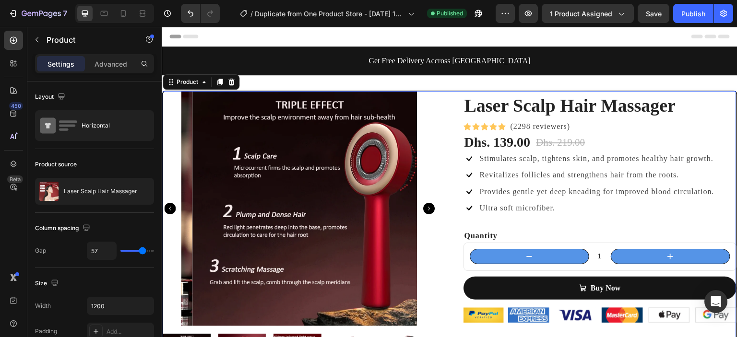
click at [595, 255] on input "1" at bounding box center [600, 256] width 22 height 15
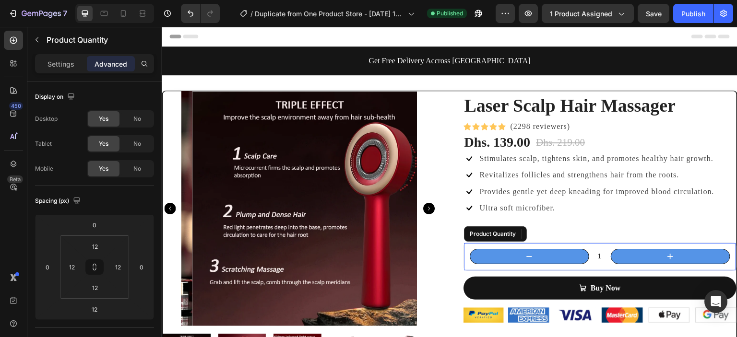
click at [595, 255] on input "1" at bounding box center [600, 256] width 22 height 15
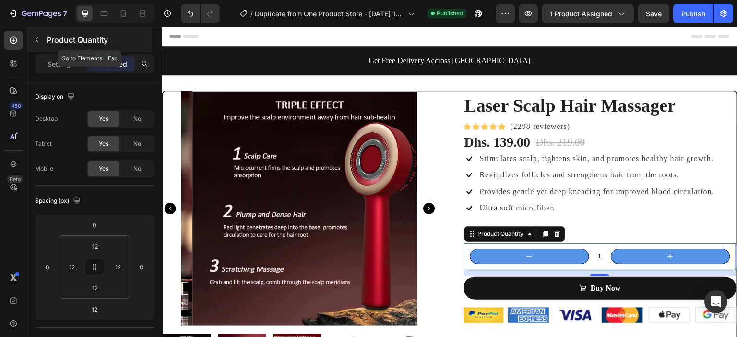
click at [38, 43] on icon "button" at bounding box center [37, 40] width 8 height 8
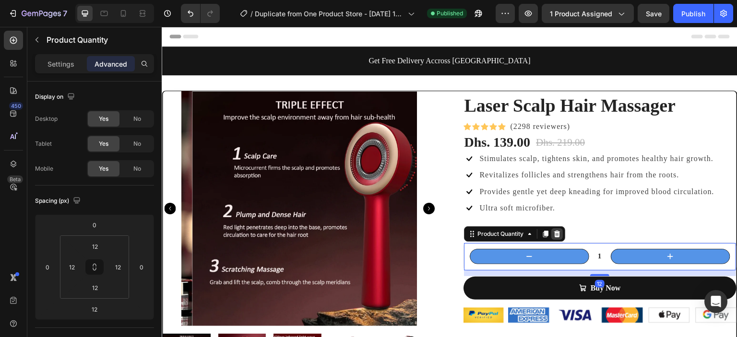
click at [555, 238] on div at bounding box center [557, 234] width 12 height 12
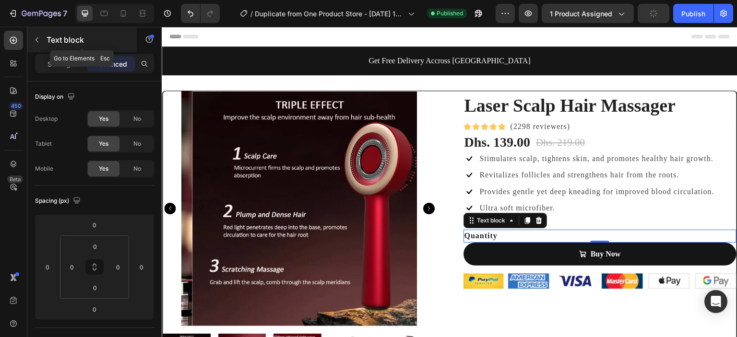
click at [40, 37] on icon "button" at bounding box center [37, 40] width 8 height 8
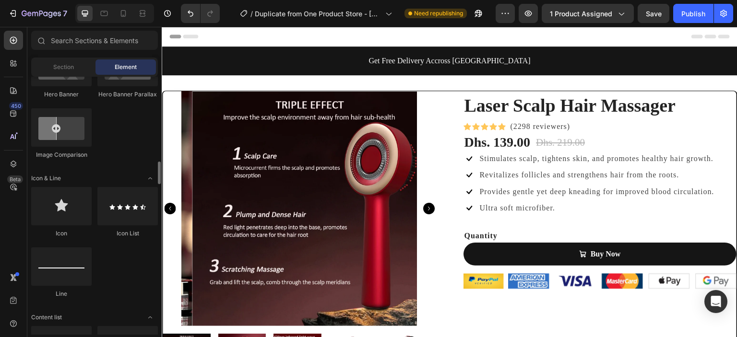
scroll to position [570, 0]
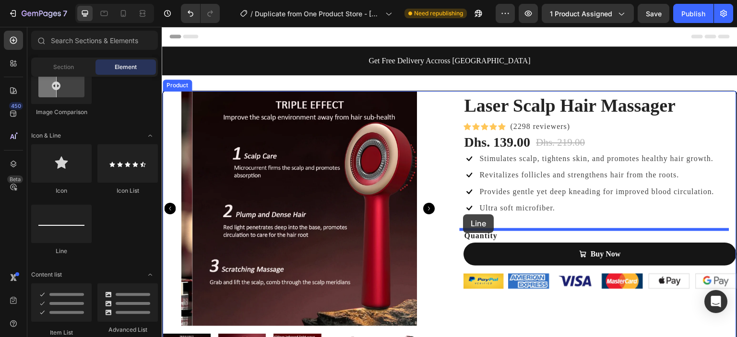
drag, startPoint x: 244, startPoint y: 253, endPoint x: 463, endPoint y: 214, distance: 223.0
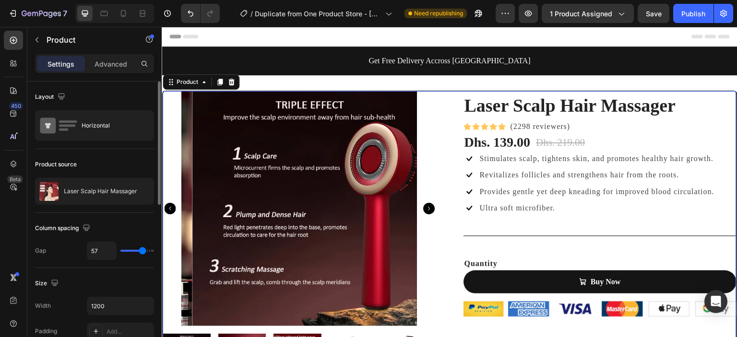
type input "48"
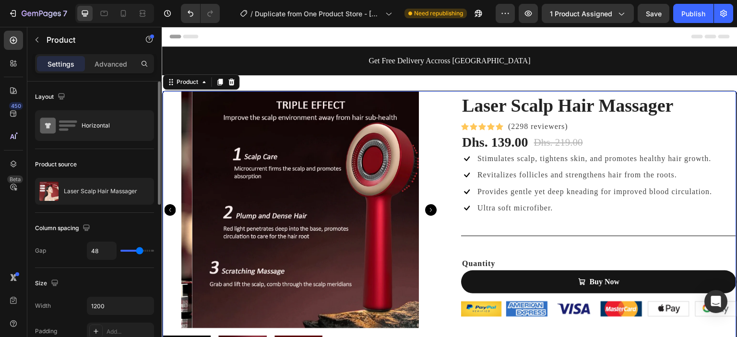
type input "47"
type input "32"
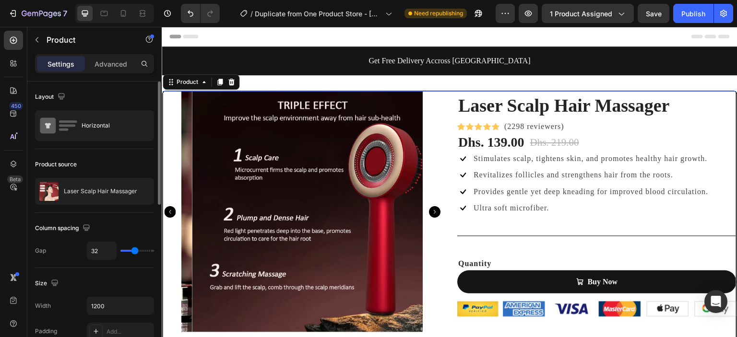
type input "30"
type input "13"
type input "4"
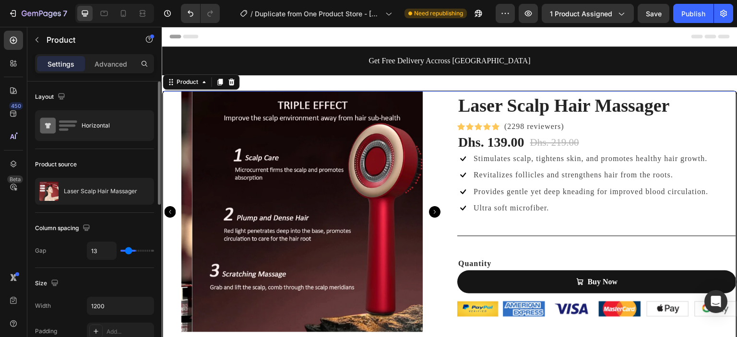
type input "4"
type input "0"
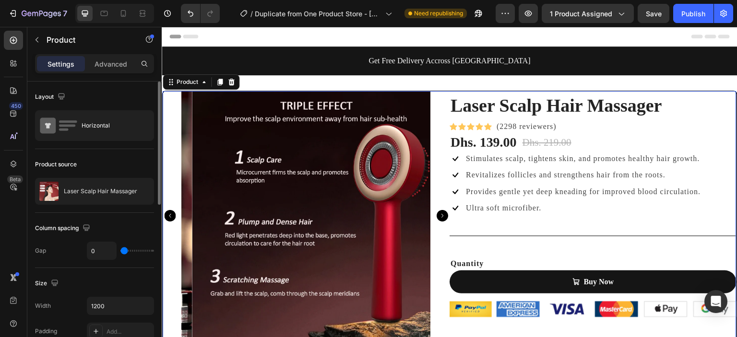
drag, startPoint x: 141, startPoint y: 247, endPoint x: 120, endPoint y: 249, distance: 20.7
type input "0"
click at [120, 250] on input "range" at bounding box center [137, 251] width 34 height 2
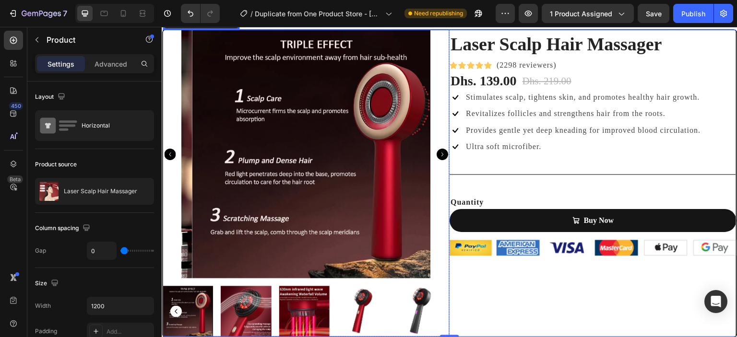
scroll to position [62, 0]
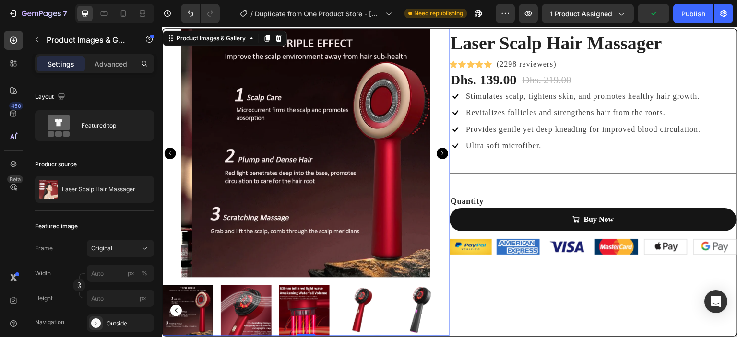
click at [171, 150] on icon "Carousel Back Arrow" at bounding box center [170, 154] width 12 height 12
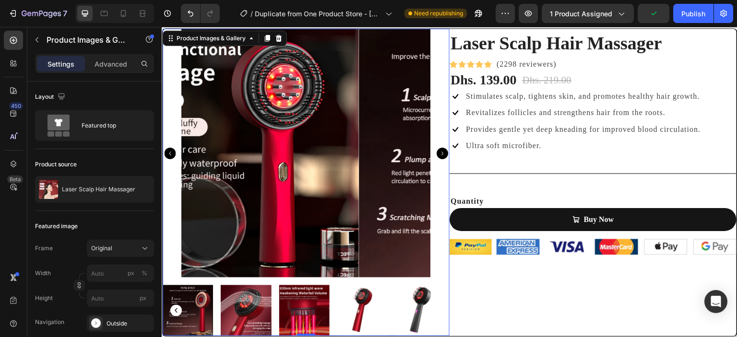
click at [171, 150] on icon "Carousel Back Arrow" at bounding box center [170, 154] width 12 height 12
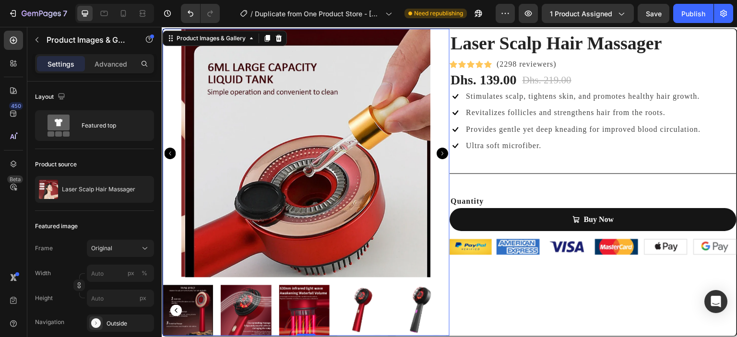
click at [171, 150] on icon "Carousel Back Arrow" at bounding box center [170, 154] width 12 height 12
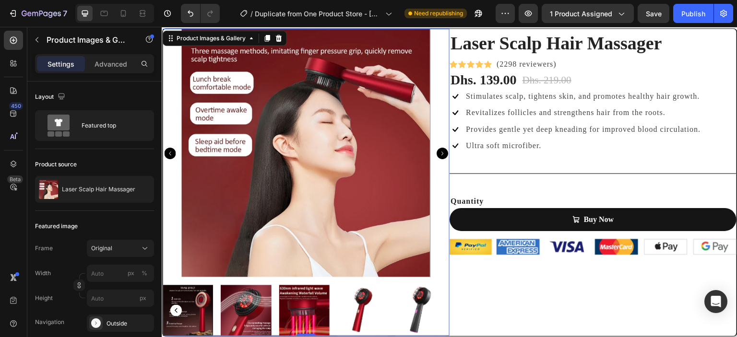
click at [171, 150] on div at bounding box center [306, 153] width 287 height 249
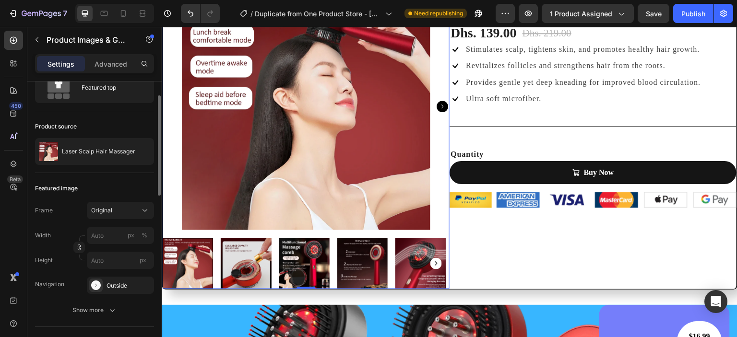
scroll to position [38, 0]
click at [135, 209] on div "Original" at bounding box center [114, 210] width 47 height 9
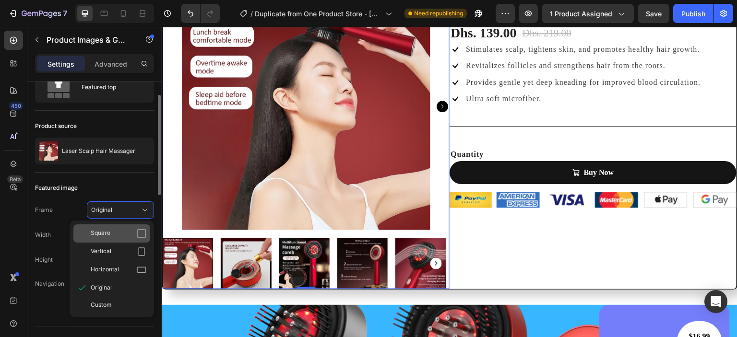
click at [138, 237] on icon at bounding box center [141, 233] width 9 height 9
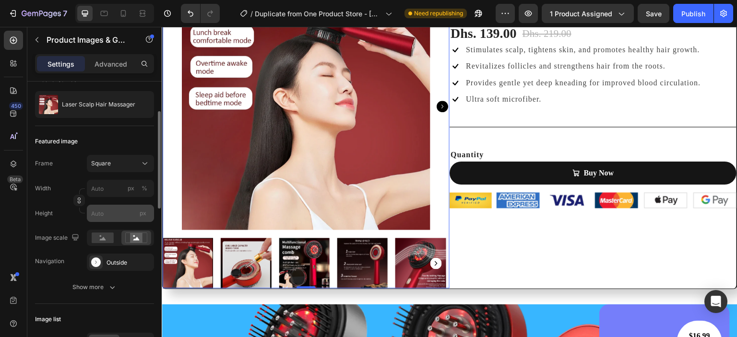
scroll to position [86, 0]
click at [132, 255] on div "Outside" at bounding box center [120, 261] width 67 height 17
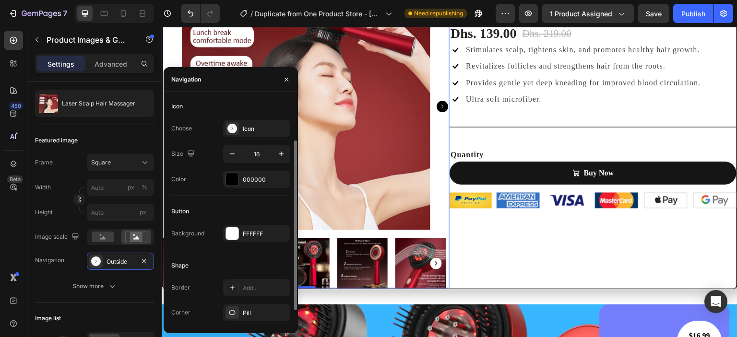
scroll to position [74, 0]
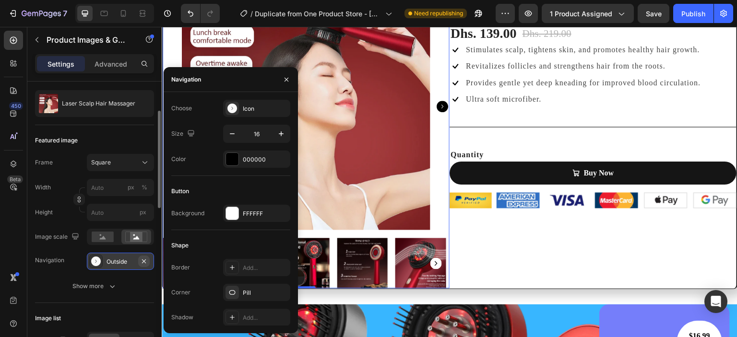
click at [144, 261] on icon "button" at bounding box center [144, 262] width 8 height 8
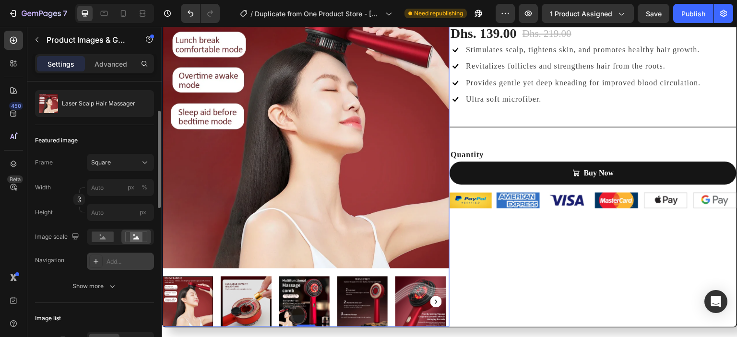
scroll to position [0, 0]
click at [134, 236] on rect at bounding box center [136, 237] width 12 height 10
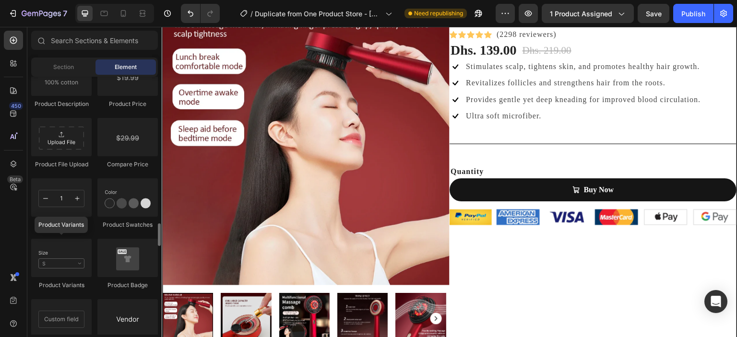
scroll to position [1629, 0]
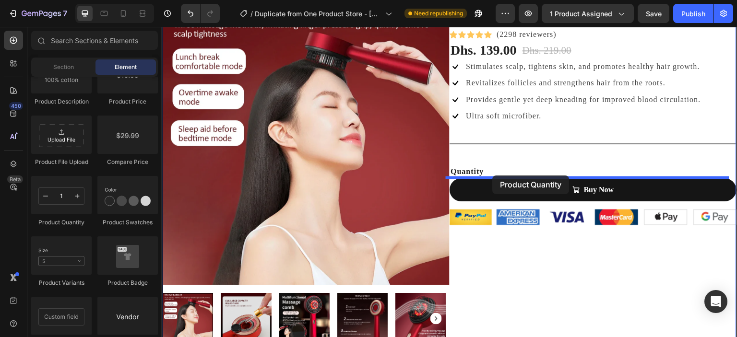
drag, startPoint x: 245, startPoint y: 243, endPoint x: 492, endPoint y: 176, distance: 256.9
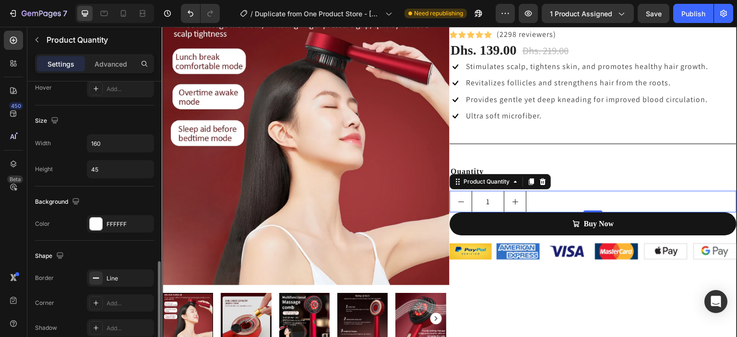
scroll to position [505, 0]
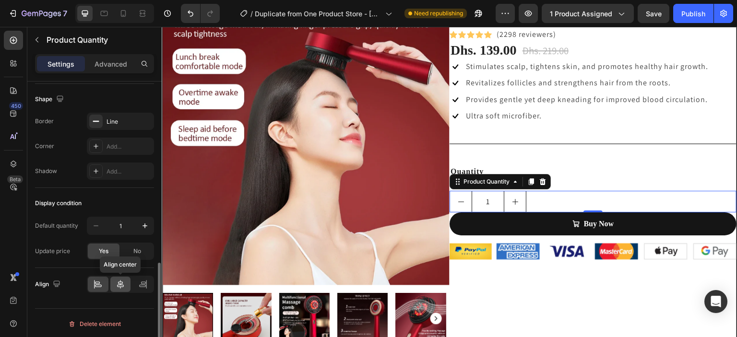
click at [120, 280] on icon at bounding box center [121, 285] width 10 height 10
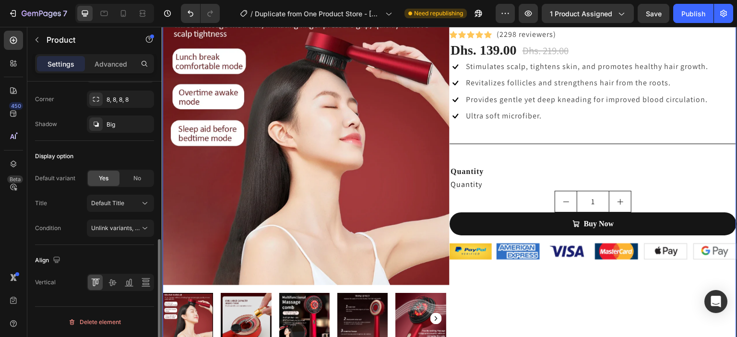
scroll to position [0, 0]
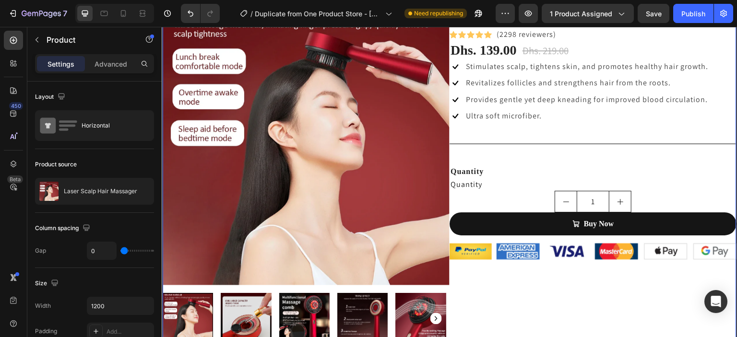
click at [473, 184] on div "Quantity" at bounding box center [592, 184] width 287 height 12
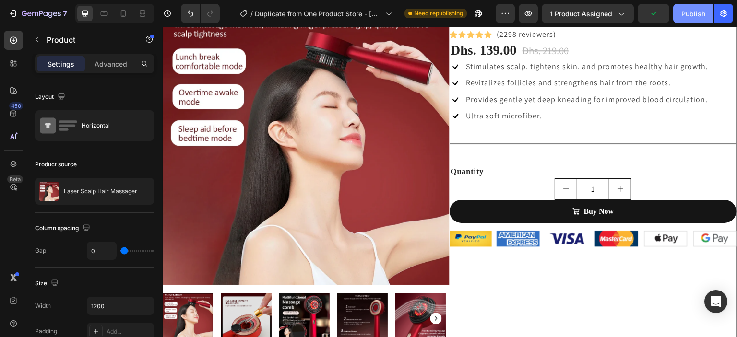
click at [691, 18] on div "Publish" at bounding box center [693, 14] width 24 height 10
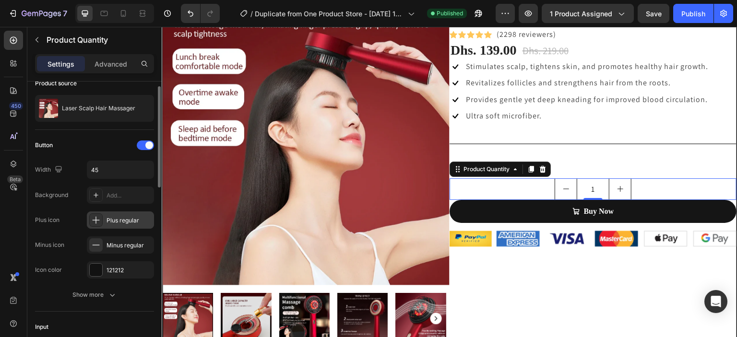
scroll to position [67, 0]
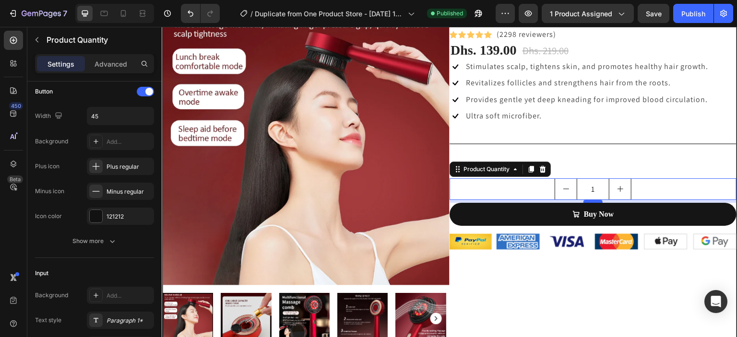
click at [589, 201] on div at bounding box center [592, 201] width 19 height 3
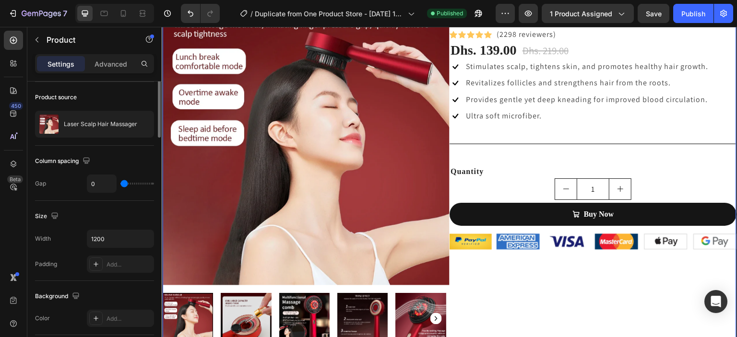
scroll to position [0, 0]
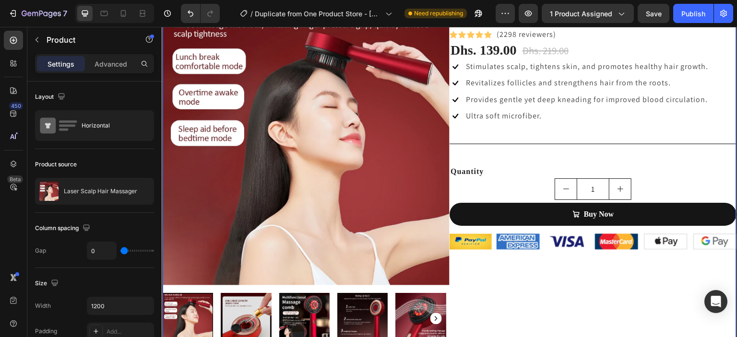
click at [531, 157] on div "Laser Scalp Hair Massager (P) Title Icon Icon Icon Icon Icon Icon List Hoz (229…" at bounding box center [592, 171] width 287 height 345
click at [529, 125] on div "Laser Scalp Hair Massager (P) Title Icon Icon Icon Icon Icon Icon List Hoz (229…" at bounding box center [592, 171] width 287 height 345
click at [387, 209] on img at bounding box center [306, 142] width 287 height 287
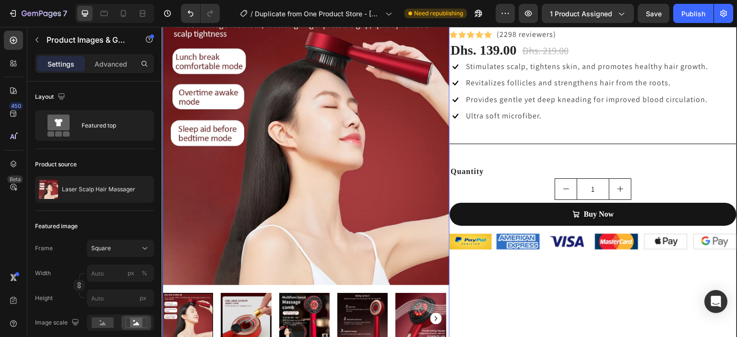
scroll to position [256, 0]
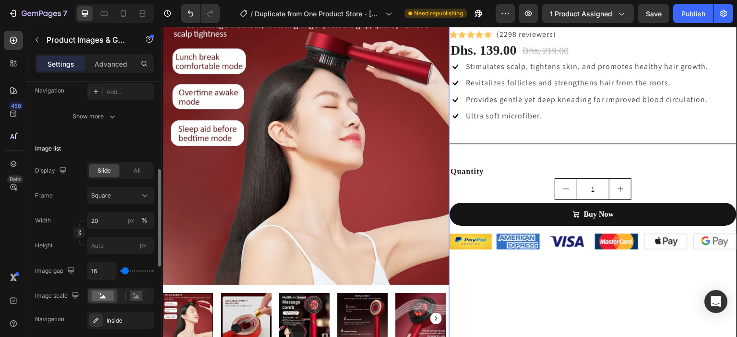
type input "39"
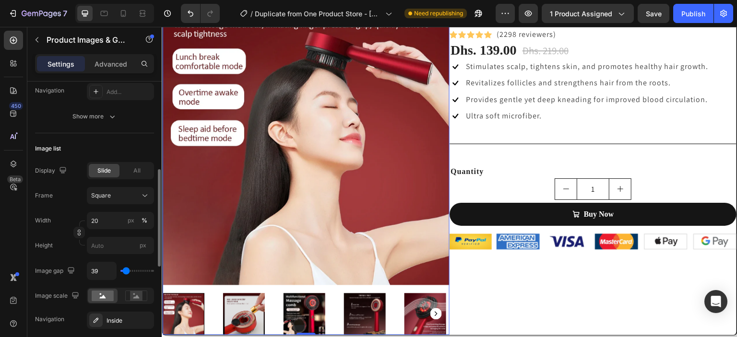
type input "61"
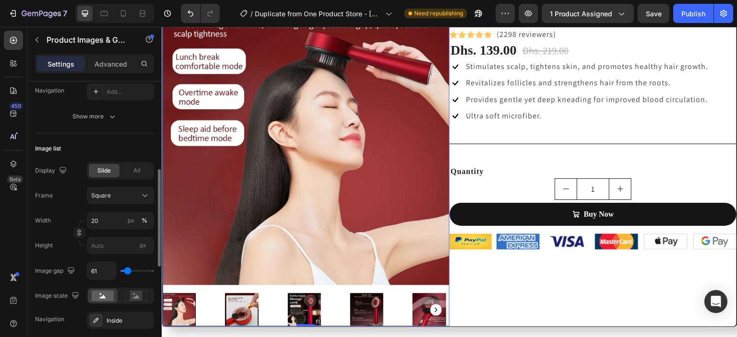
type input "39"
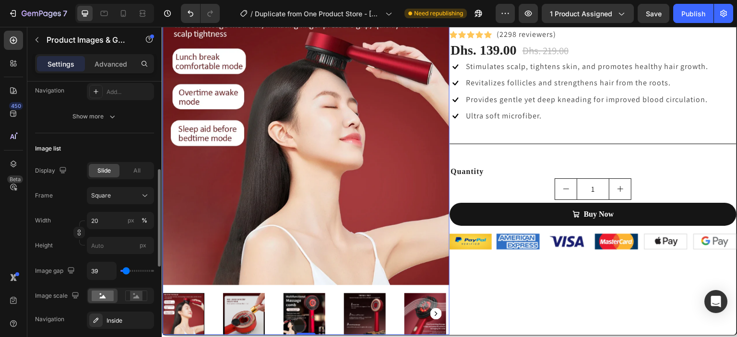
type input "31"
type input "0"
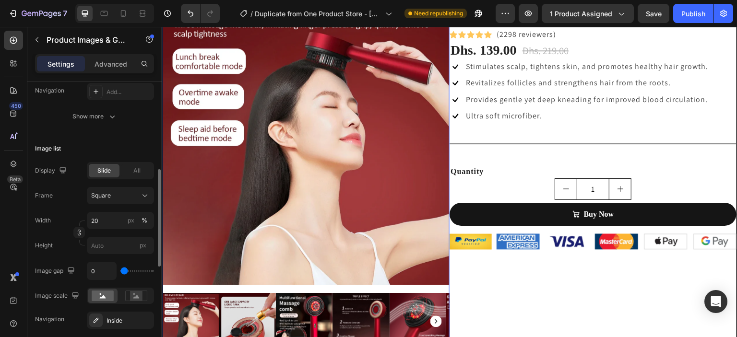
type input "17"
type input "83"
type input "31"
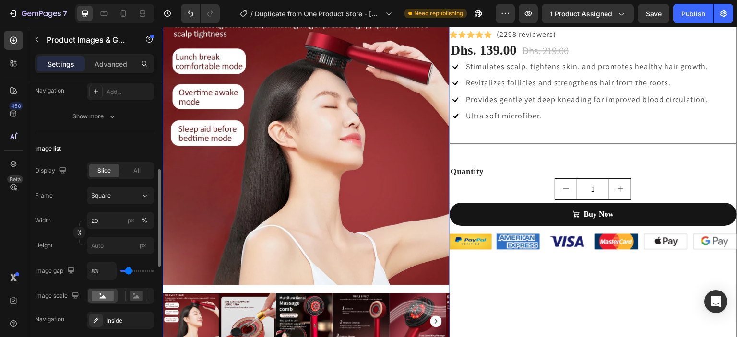
type input "31"
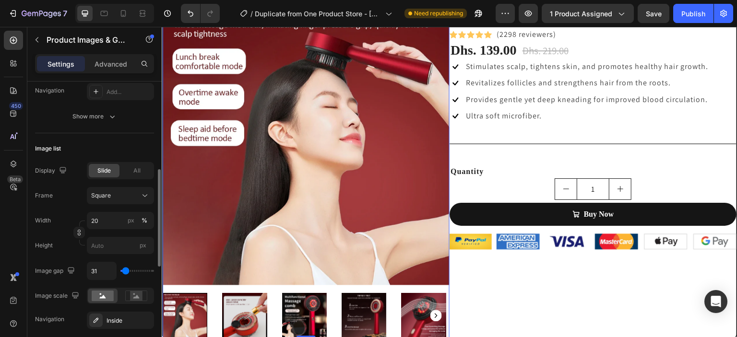
type input "24"
type input "17"
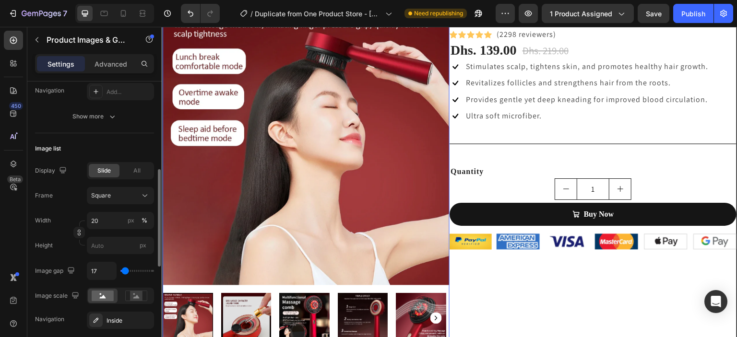
type input "0"
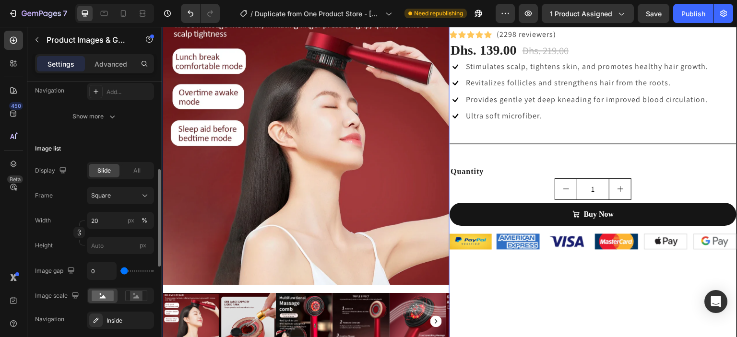
type input "9"
type input "17"
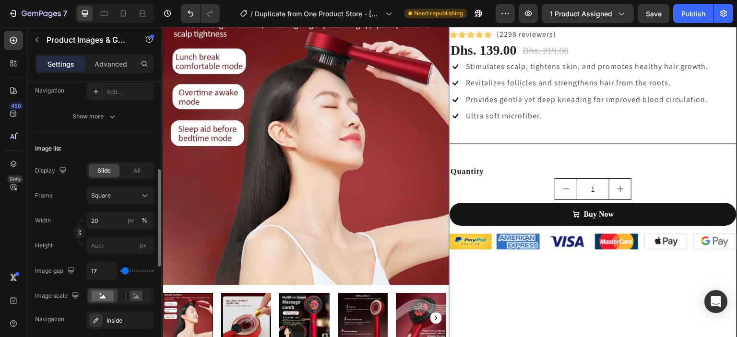
type input "17"
click at [125, 272] on input "range" at bounding box center [137, 271] width 34 height 2
click at [110, 273] on input "17" at bounding box center [101, 270] width 29 height 17
type input "0"
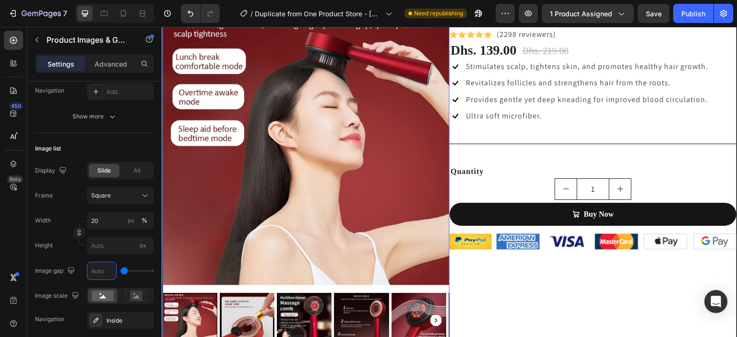
type input "1"
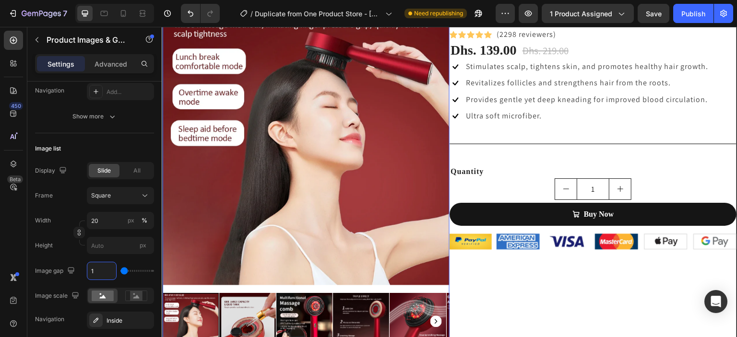
type input "16"
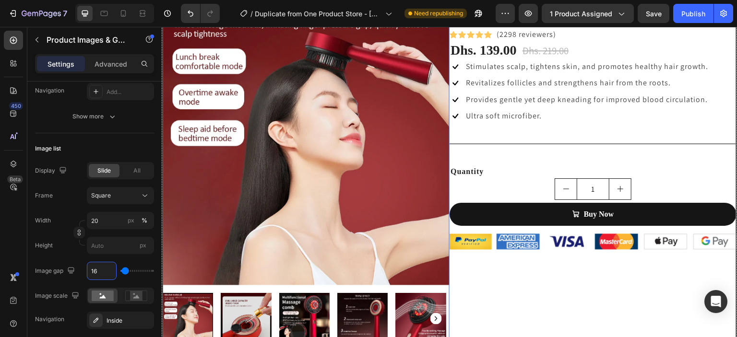
click at [481, 305] on div "Laser Scalp Hair Massager (P) Title Icon Icon Icon Icon Icon Icon List Hoz (229…" at bounding box center [592, 171] width 287 height 345
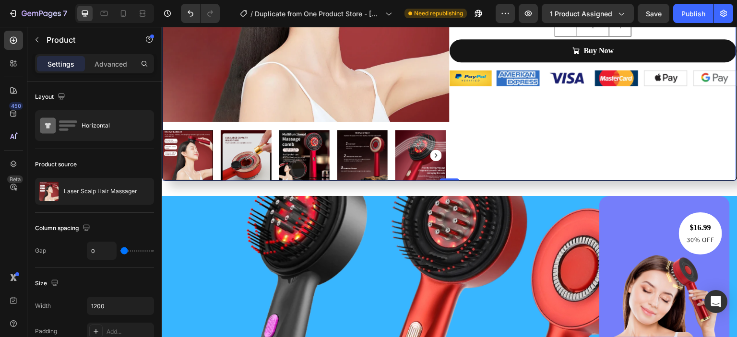
click at [473, 165] on div "Laser Scalp Hair Massager (P) Title Icon Icon Icon Icon Icon Icon List Hoz (229…" at bounding box center [592, 8] width 287 height 345
type input "9"
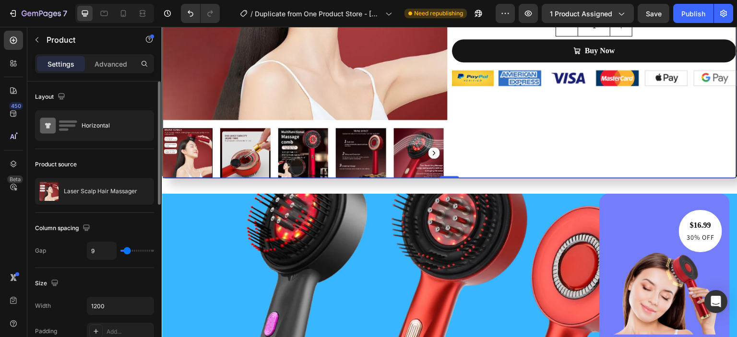
type input "10"
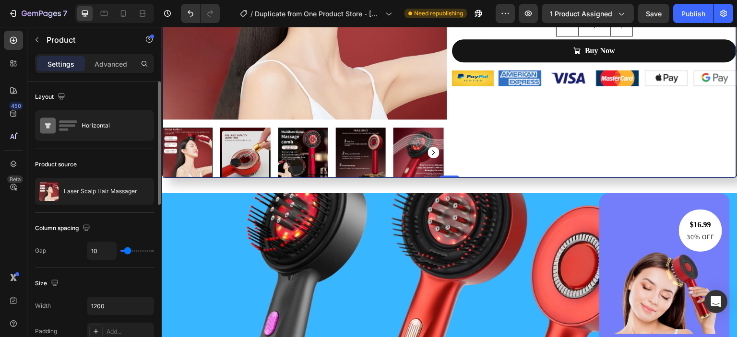
type input "10"
click at [127, 251] on input "range" at bounding box center [137, 251] width 34 height 2
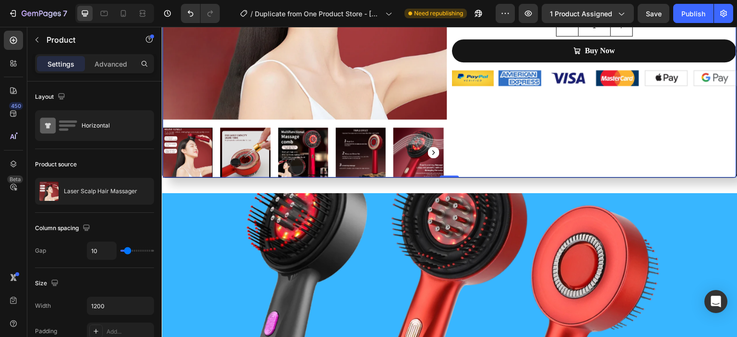
scroll to position [0, 0]
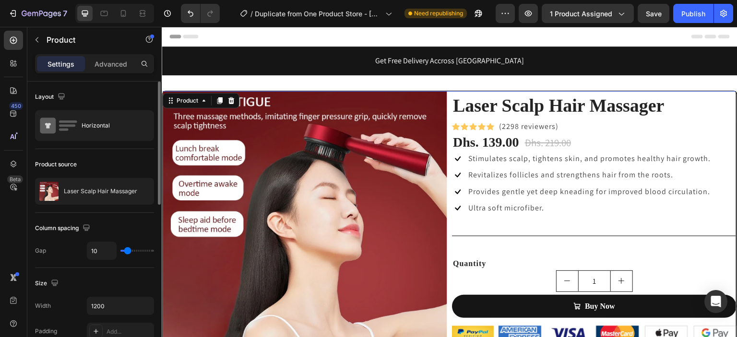
click at [128, 250] on input "range" at bounding box center [137, 251] width 34 height 2
type input "16"
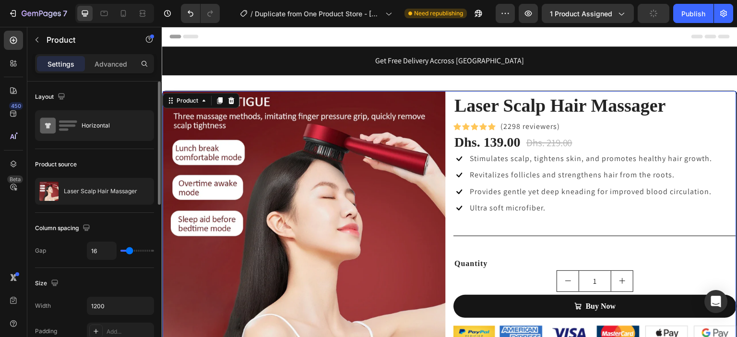
type input "26"
type input "45"
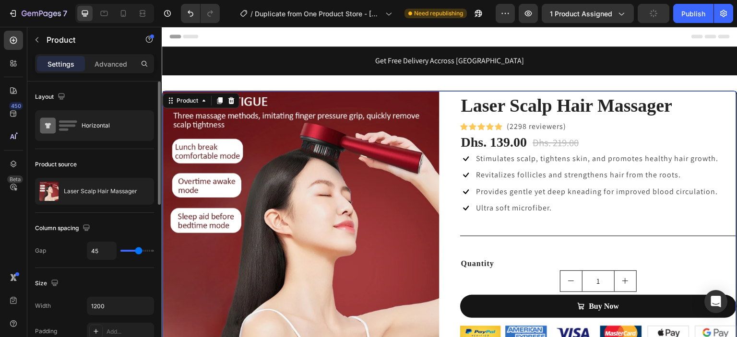
type input "26"
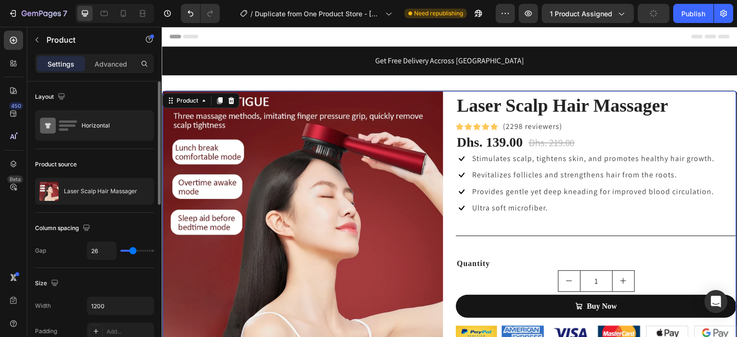
type input "18"
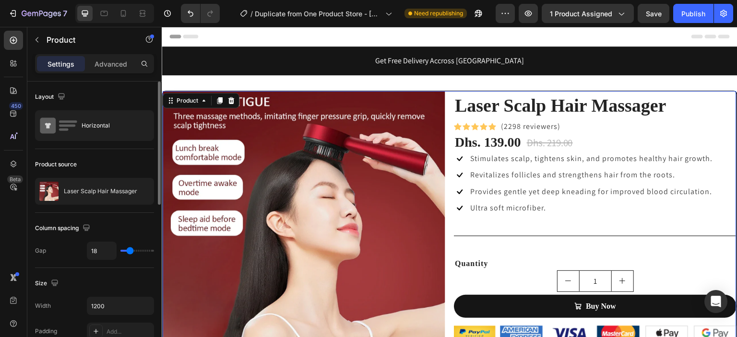
type input "19"
type input "20"
click at [130, 250] on input "range" at bounding box center [137, 251] width 34 height 2
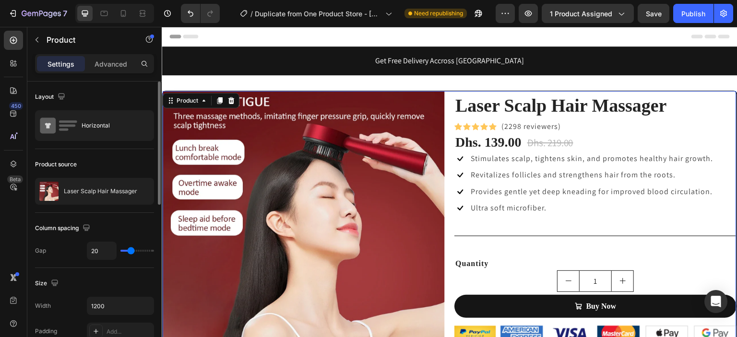
click at [130, 250] on input "range" at bounding box center [137, 251] width 34 height 2
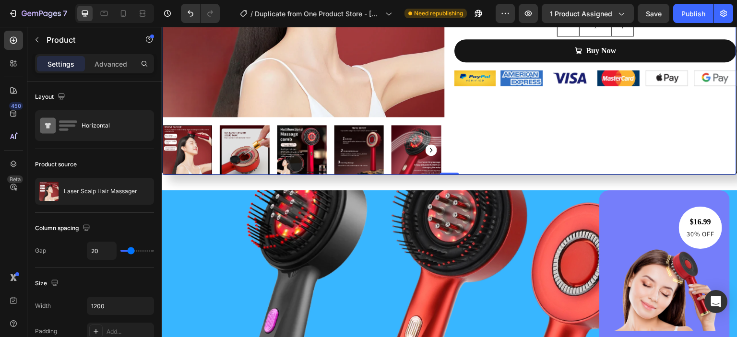
click at [555, 126] on div "Laser Scalp Hair Massager (P) Title Icon Icon Icon Icon Icon Icon List Hoz (229…" at bounding box center [595, 5] width 282 height 339
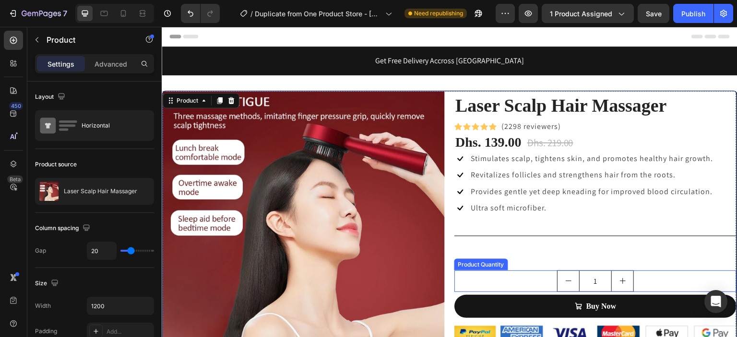
click at [631, 284] on div "1" at bounding box center [595, 281] width 282 height 22
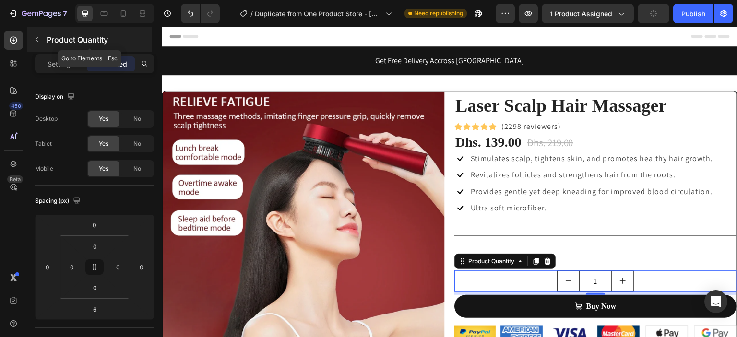
click at [35, 40] on icon "button" at bounding box center [36, 39] width 3 height 5
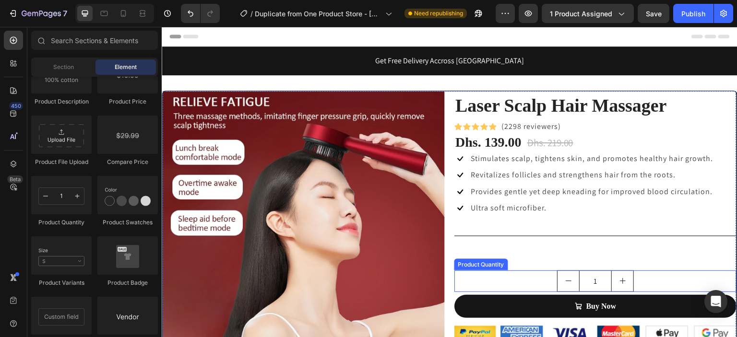
click at [558, 286] on button "decrement" at bounding box center [568, 281] width 22 height 21
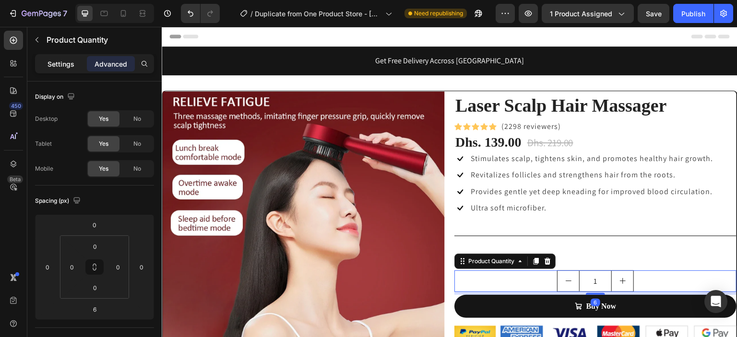
click at [60, 65] on p "Settings" at bounding box center [60, 64] width 27 height 10
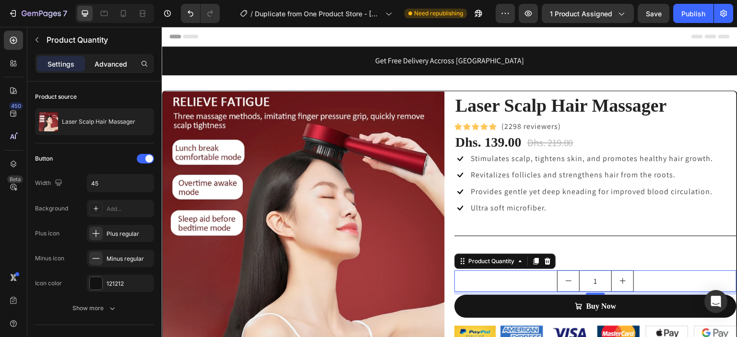
click at [117, 65] on p "Advanced" at bounding box center [110, 64] width 33 height 10
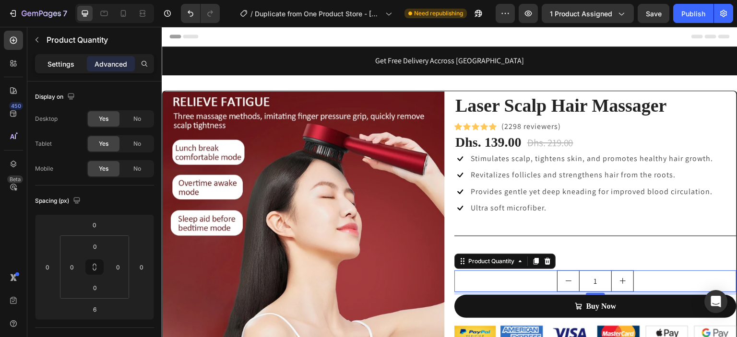
click at [67, 66] on p "Settings" at bounding box center [60, 64] width 27 height 10
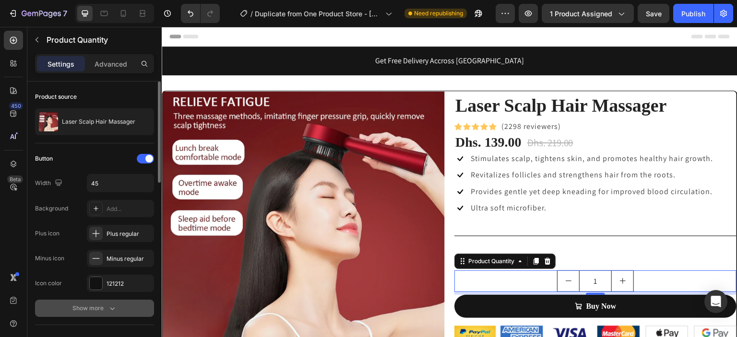
click at [99, 304] on div "Show more" at bounding box center [94, 309] width 45 height 10
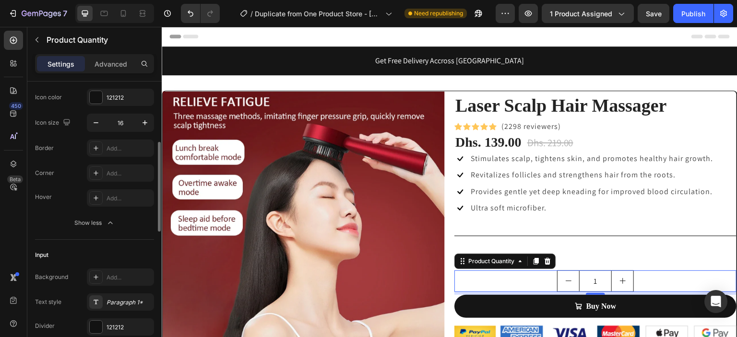
scroll to position [186, 0]
click at [96, 152] on div at bounding box center [95, 148] width 13 height 13
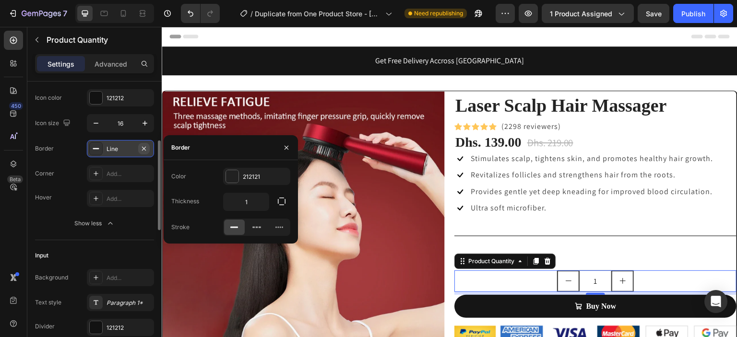
click at [141, 151] on icon "button" at bounding box center [144, 149] width 8 height 8
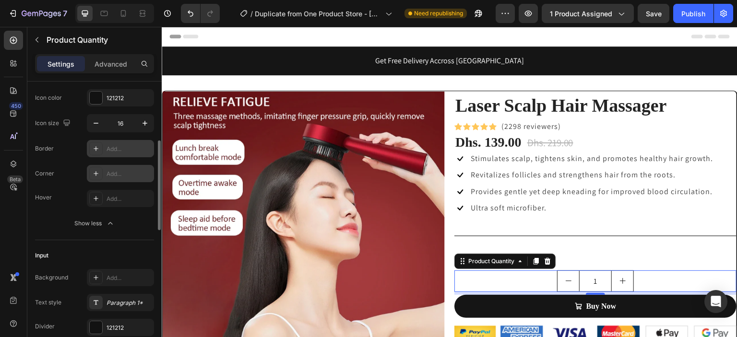
click at [100, 174] on div at bounding box center [95, 173] width 13 height 13
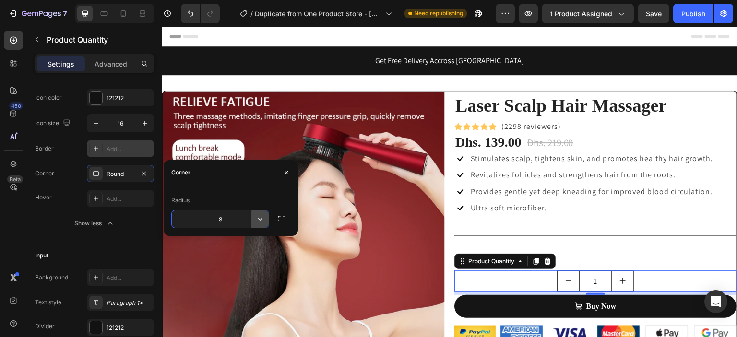
click at [257, 221] on icon "button" at bounding box center [260, 219] width 10 height 10
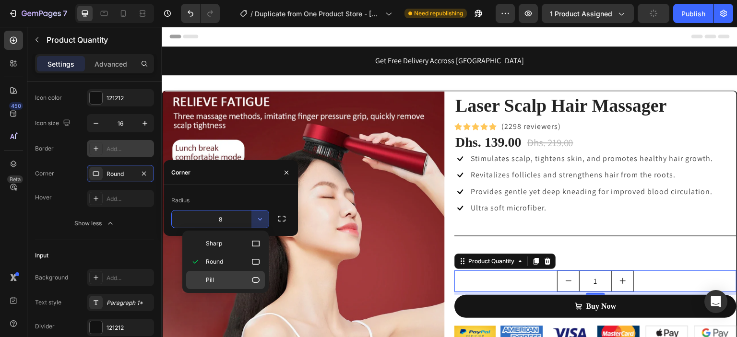
click at [258, 276] on icon at bounding box center [256, 280] width 10 height 10
type input "9999"
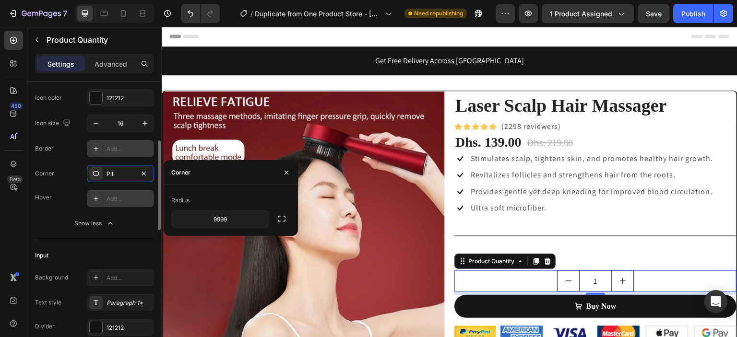
click at [132, 197] on div "Add..." at bounding box center [128, 199] width 45 height 9
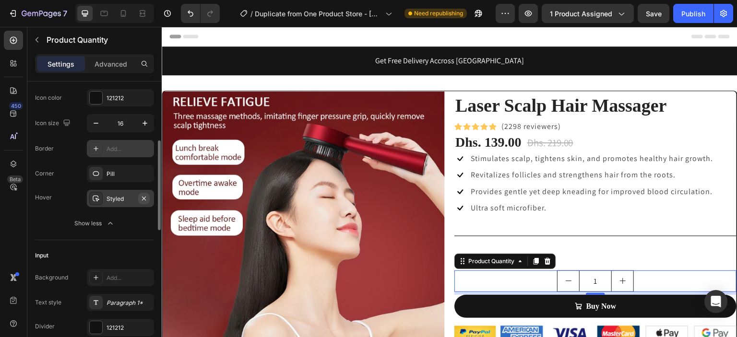
click at [141, 197] on icon "button" at bounding box center [144, 199] width 8 height 8
click at [566, 261] on p "Quantity" at bounding box center [595, 263] width 280 height 11
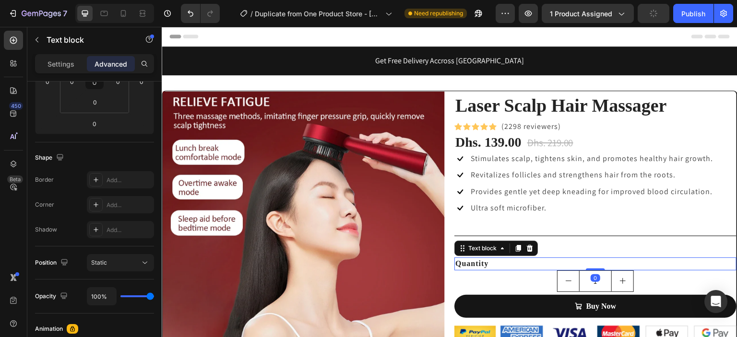
scroll to position [0, 0]
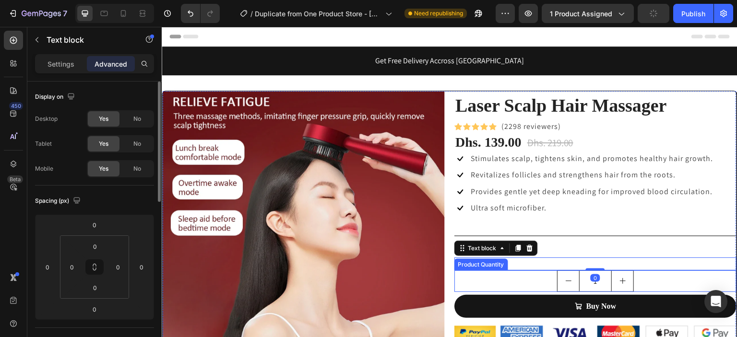
click at [539, 281] on div "1" at bounding box center [595, 281] width 282 height 22
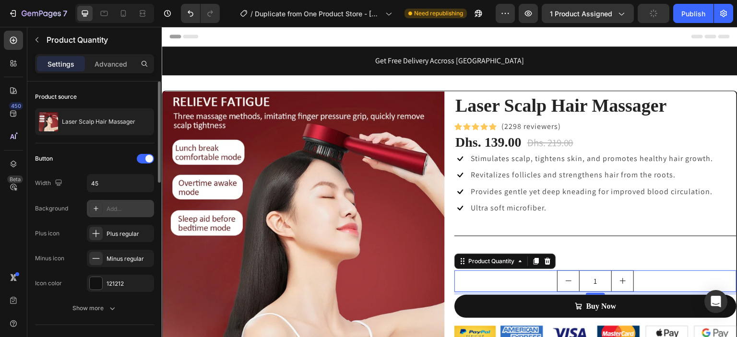
click at [98, 209] on icon at bounding box center [96, 209] width 8 height 8
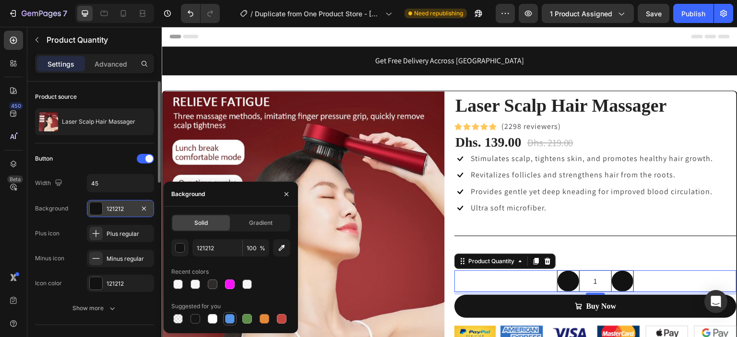
click at [227, 319] on div at bounding box center [230, 319] width 10 height 10
type input "5594E7"
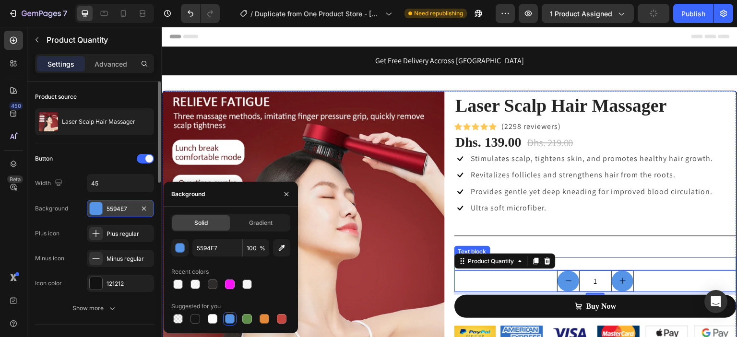
click at [592, 253] on div "Laser Scalp Hair Massager (P) Title Icon Icon Icon Icon Icon Icon List Hoz (229…" at bounding box center [595, 260] width 282 height 339
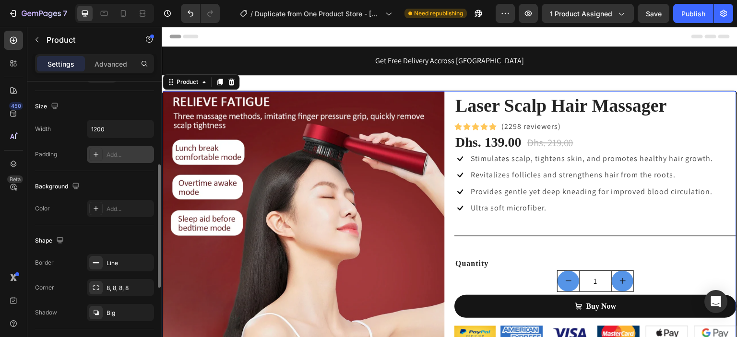
scroll to position [181, 0]
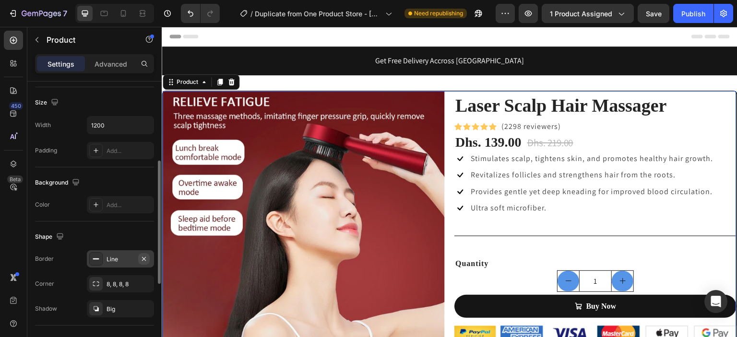
click at [142, 257] on icon "button" at bounding box center [144, 259] width 8 height 8
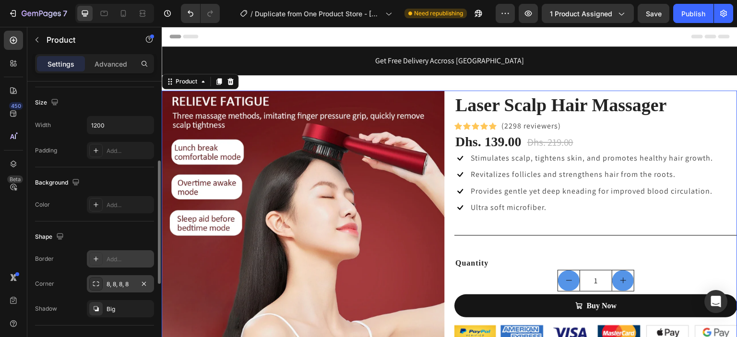
click at [98, 281] on icon at bounding box center [96, 284] width 8 height 8
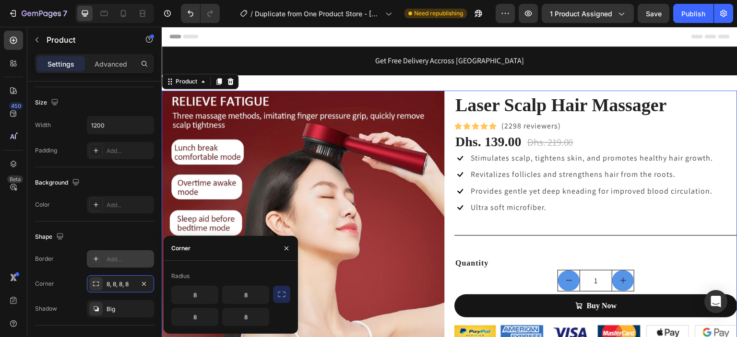
click at [282, 298] on icon "button" at bounding box center [282, 295] width 10 height 10
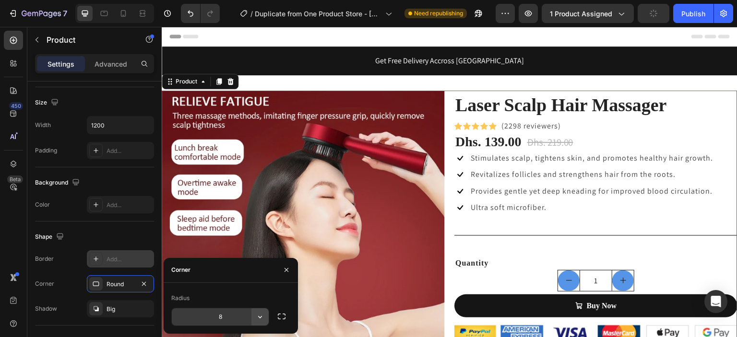
click at [255, 314] on icon "button" at bounding box center [260, 317] width 10 height 10
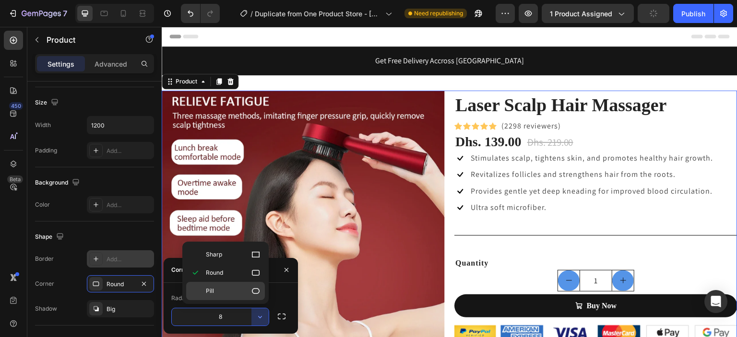
click at [257, 293] on icon at bounding box center [256, 291] width 8 height 6
type input "9999"
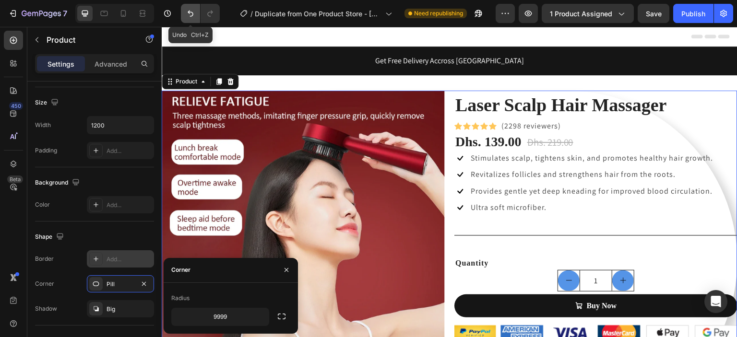
click at [192, 14] on icon "Undo/Redo" at bounding box center [191, 14] width 10 height 10
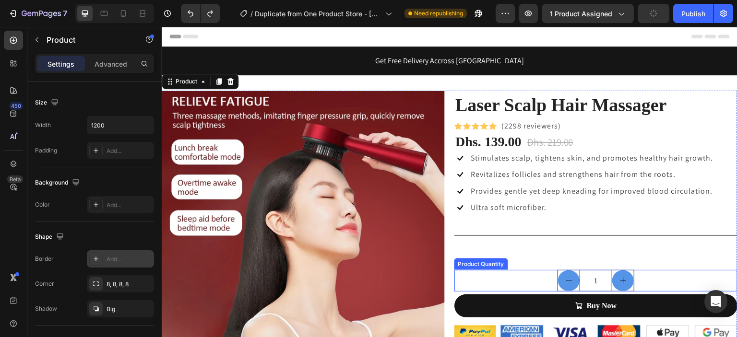
click at [567, 284] on button "decrement" at bounding box center [569, 280] width 22 height 21
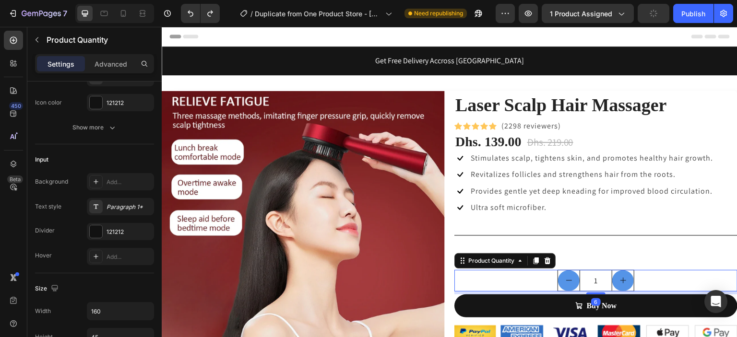
scroll to position [0, 0]
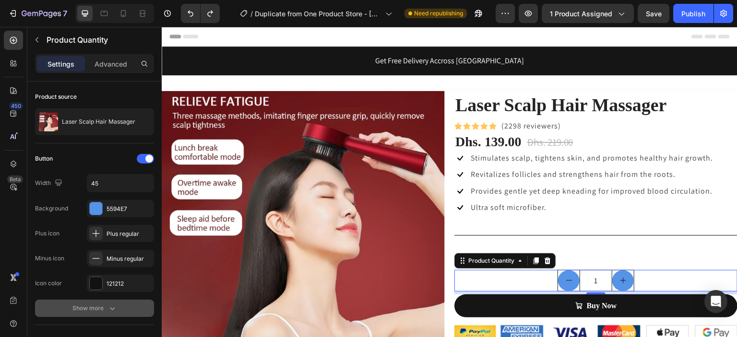
click at [116, 310] on icon "button" at bounding box center [112, 309] width 10 height 10
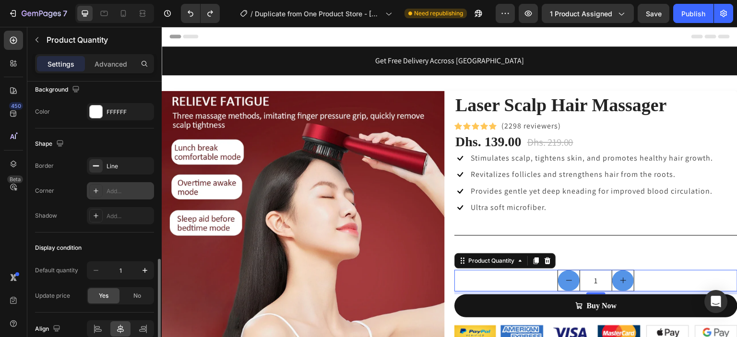
scroll to position [560, 0]
click at [142, 165] on icon "button" at bounding box center [144, 168] width 8 height 8
click at [602, 284] on input "1" at bounding box center [596, 281] width 34 height 22
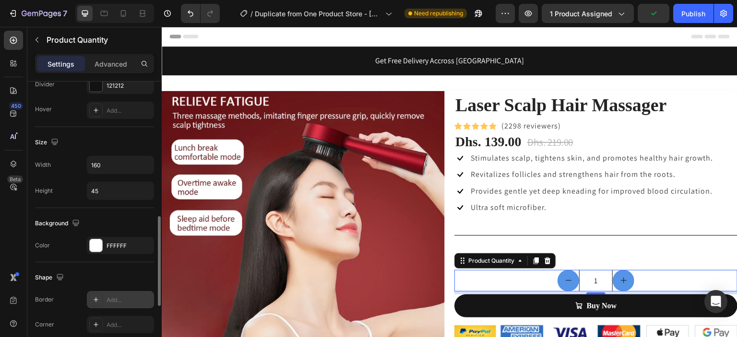
scroll to position [427, 0]
click at [141, 244] on icon "button" at bounding box center [144, 247] width 8 height 8
click at [100, 245] on div at bounding box center [95, 246] width 13 height 13
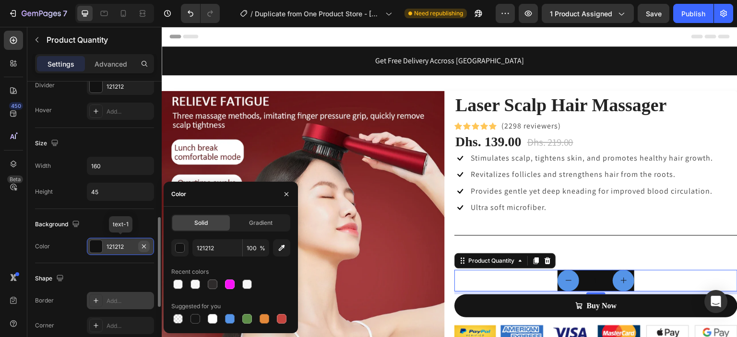
click at [142, 245] on icon "button" at bounding box center [144, 247] width 8 height 8
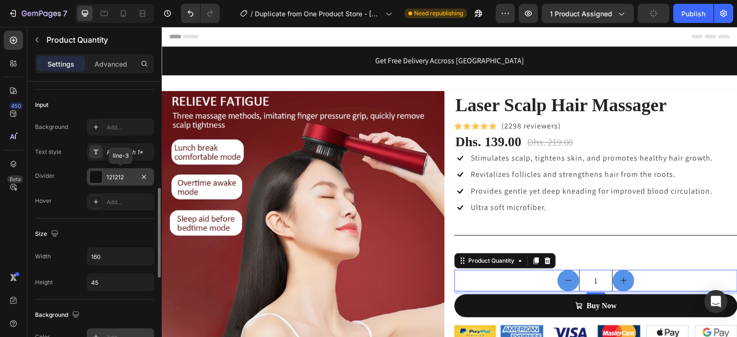
scroll to position [336, 0]
click at [142, 175] on icon "button" at bounding box center [144, 177] width 4 height 4
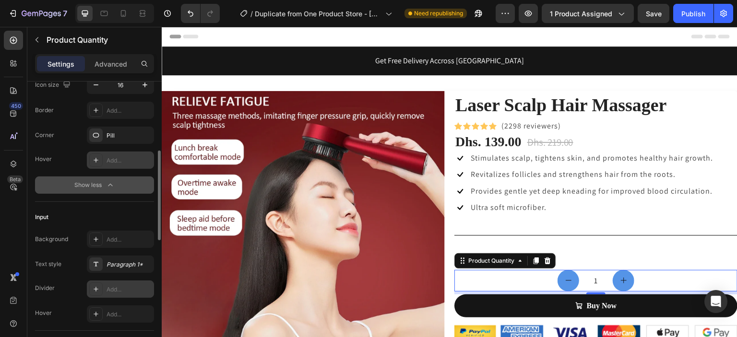
scroll to position [223, 0]
click at [140, 136] on button "button" at bounding box center [144, 137] width 12 height 12
click at [126, 134] on div "Add..." at bounding box center [128, 137] width 45 height 9
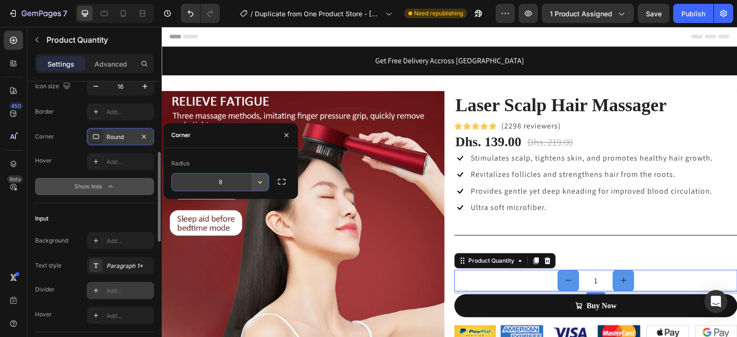
click at [261, 182] on icon "button" at bounding box center [260, 182] width 4 height 2
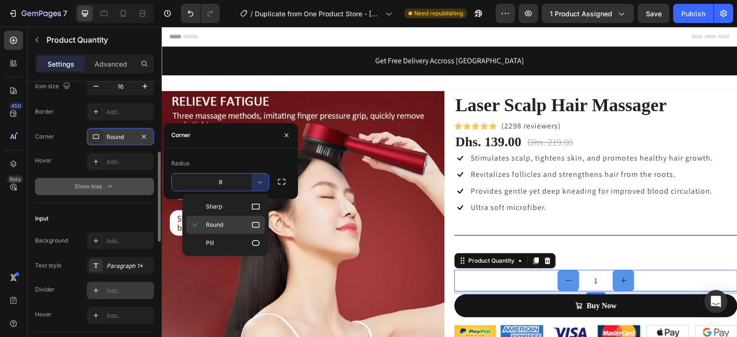
click at [257, 223] on icon at bounding box center [256, 225] width 10 height 10
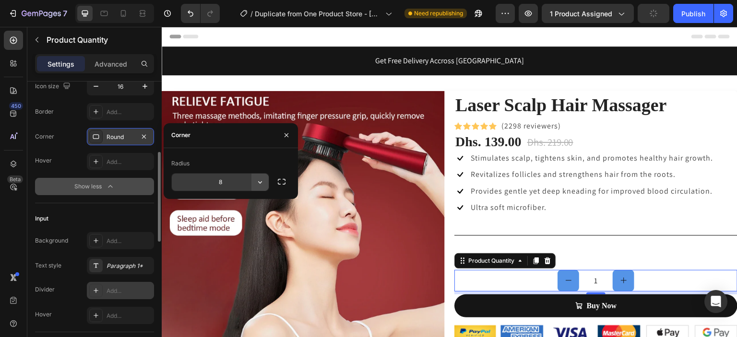
click at [263, 182] on icon "button" at bounding box center [260, 182] width 10 height 10
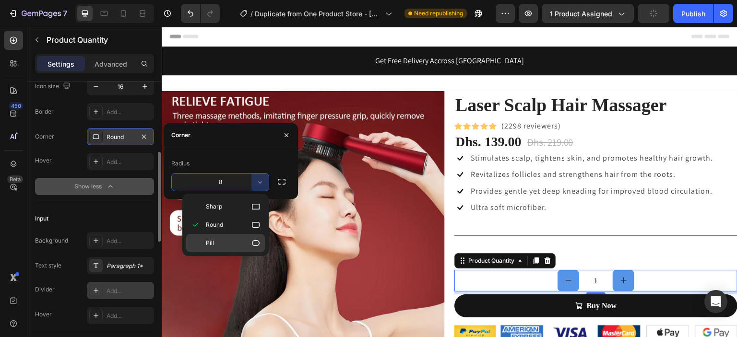
click at [259, 241] on icon at bounding box center [256, 243] width 10 height 10
type input "9999"
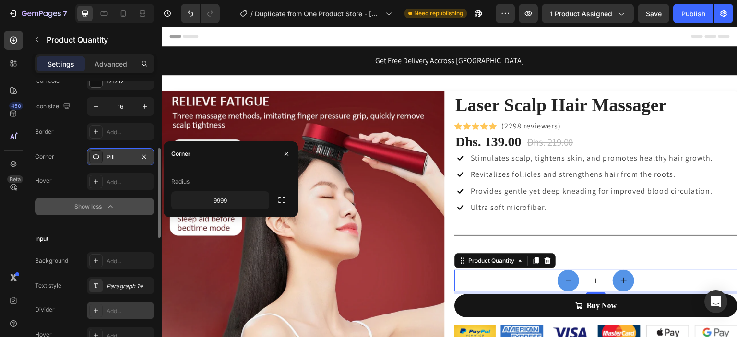
scroll to position [199, 0]
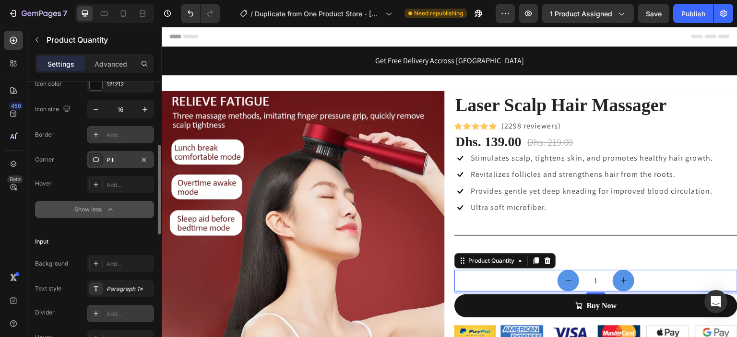
click at [135, 134] on div "Add..." at bounding box center [128, 135] width 45 height 9
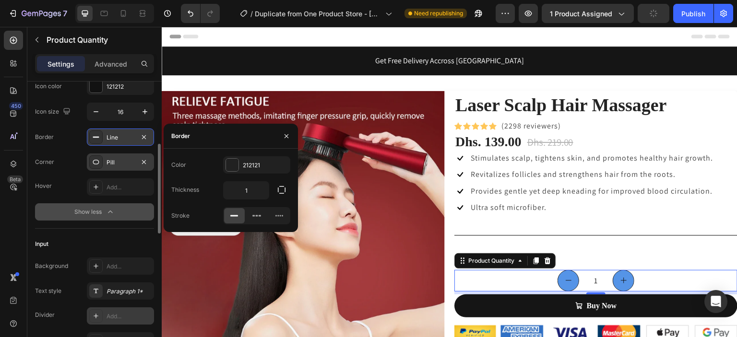
scroll to position [197, 0]
click at [127, 204] on button "Show less" at bounding box center [94, 212] width 119 height 17
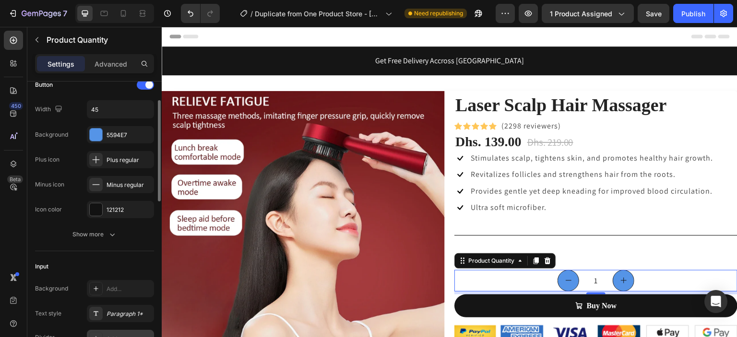
scroll to position [68, 0]
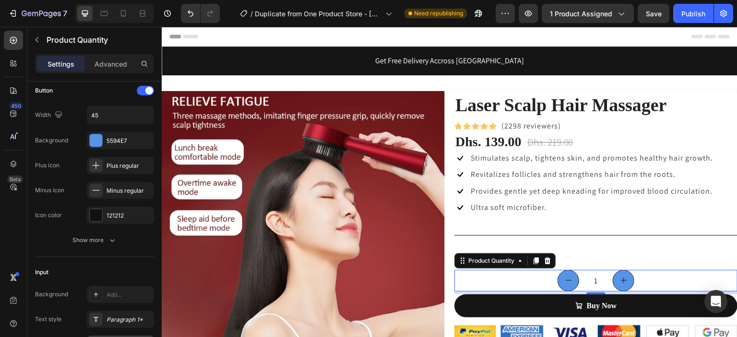
click at [106, 235] on div "Show more" at bounding box center [94, 240] width 45 height 10
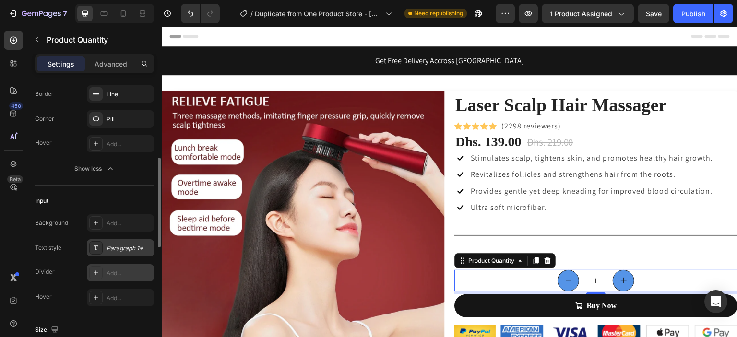
scroll to position [260, 0]
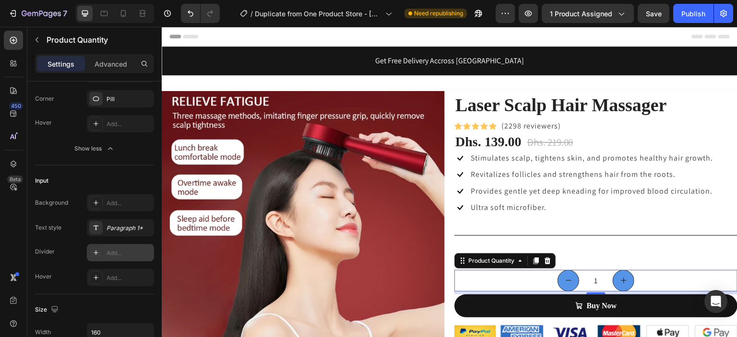
click at [96, 254] on icon at bounding box center [96, 253] width 8 height 8
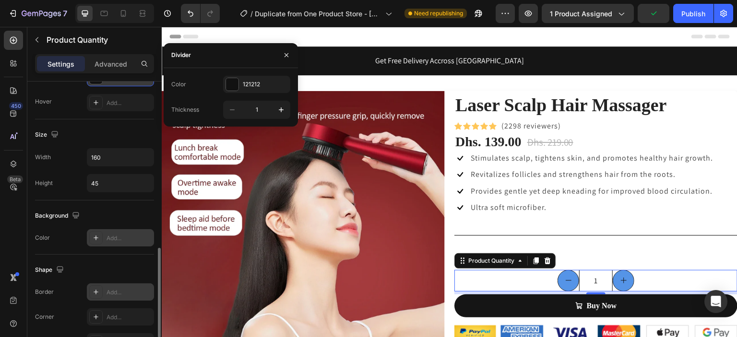
scroll to position [457, 0]
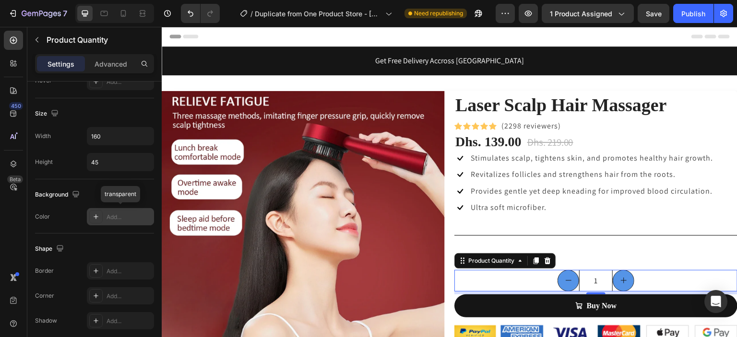
click at [97, 215] on icon at bounding box center [96, 217] width 8 height 8
type input "121212"
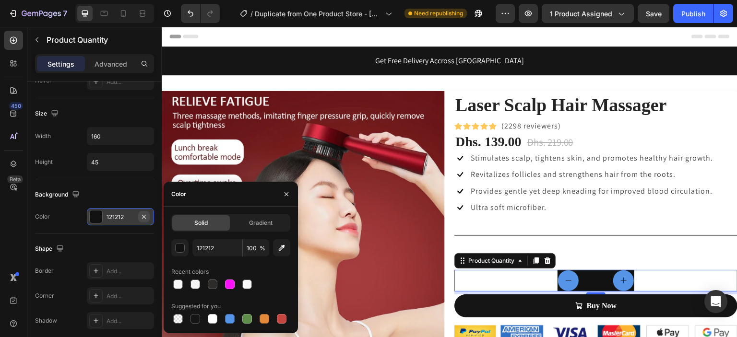
click at [146, 216] on icon "button" at bounding box center [144, 217] width 8 height 8
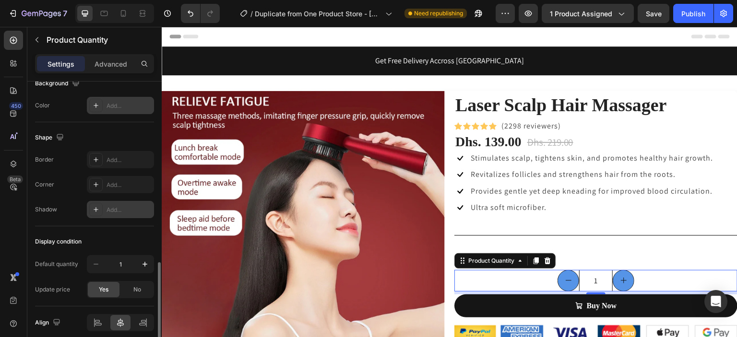
scroll to position [568, 0]
click at [98, 184] on icon at bounding box center [96, 185] width 8 height 8
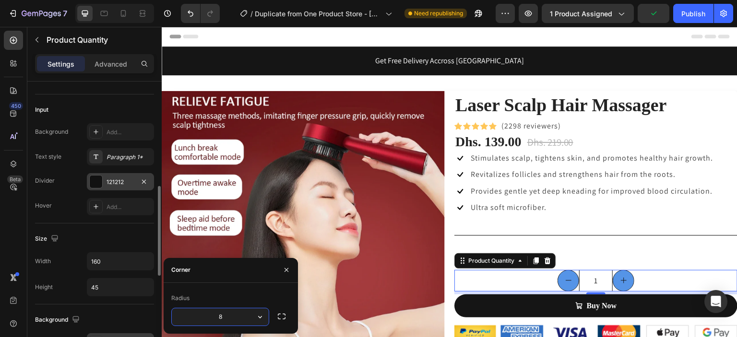
scroll to position [331, 0]
click at [144, 181] on icon "button" at bounding box center [144, 182] width 8 height 8
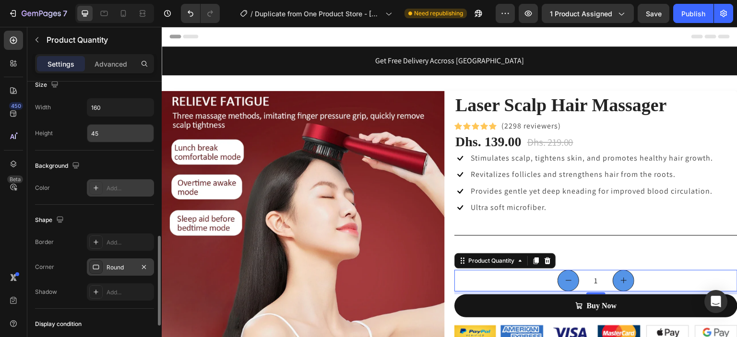
scroll to position [489, 0]
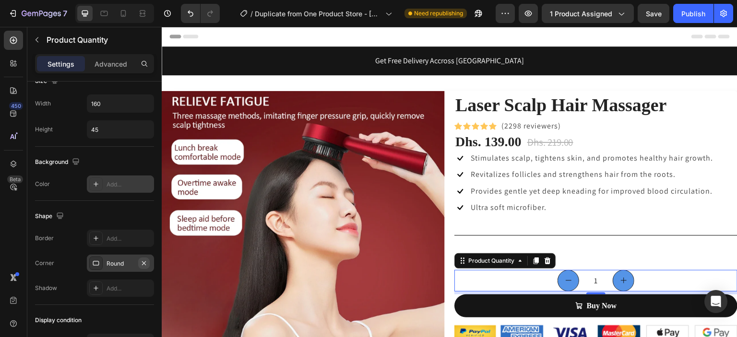
click at [143, 263] on icon "button" at bounding box center [144, 263] width 8 height 8
click at [143, 263] on div "Add..." at bounding box center [128, 263] width 45 height 9
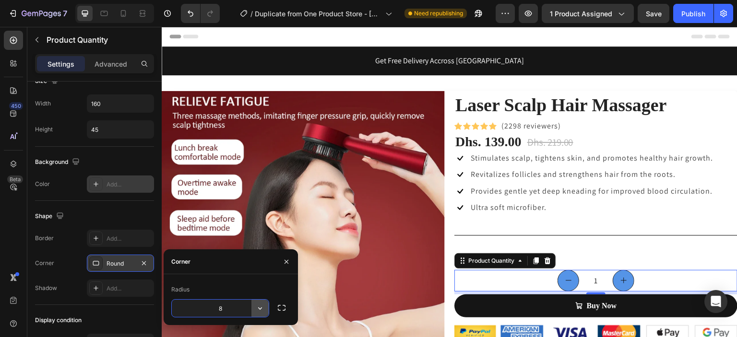
click at [258, 310] on icon "button" at bounding box center [260, 309] width 10 height 10
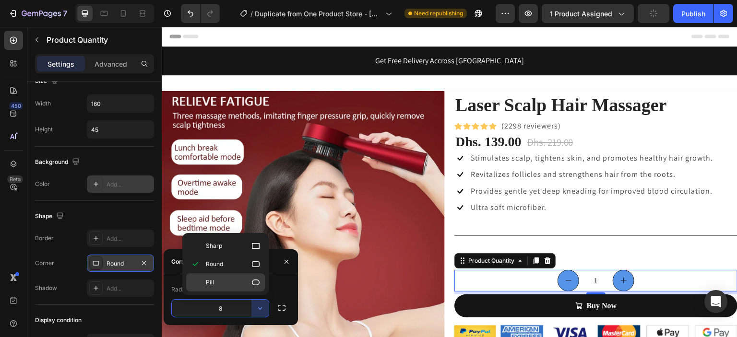
click at [252, 282] on icon at bounding box center [256, 283] width 8 height 6
click at [252, 282] on div "Radius" at bounding box center [230, 289] width 119 height 15
type input "9999"
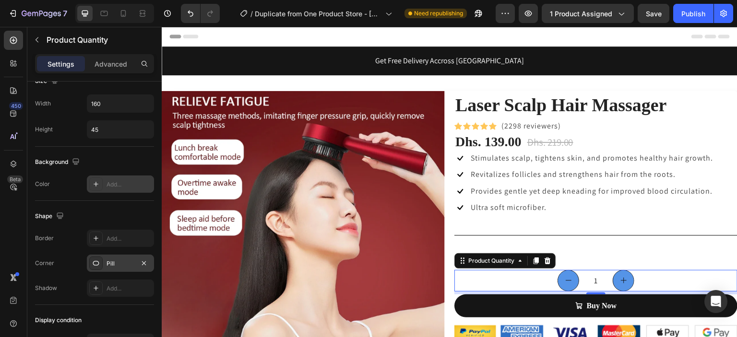
click at [5, 238] on div "450 Beta" at bounding box center [13, 149] width 19 height 237
click at [109, 236] on div "Add..." at bounding box center [128, 238] width 45 height 9
click at [22, 226] on div "450 Beta" at bounding box center [13, 149] width 19 height 237
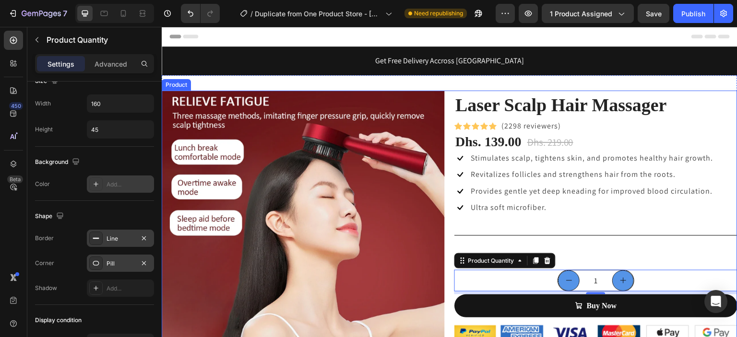
click at [631, 242] on div "Laser Scalp Hair Massager (P) Title Icon Icon Icon Icon Icon Icon List Hoz (229…" at bounding box center [595, 261] width 283 height 340
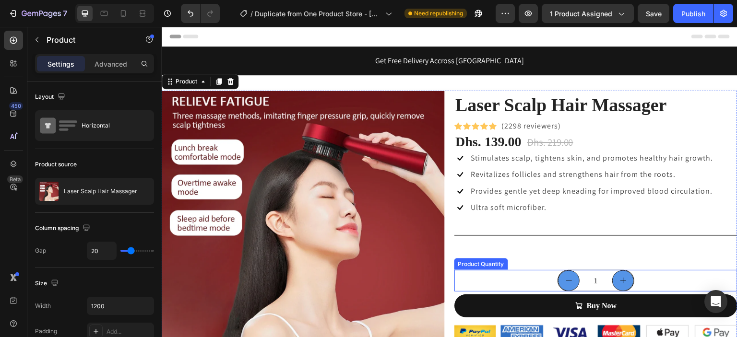
click at [600, 286] on input "1" at bounding box center [595, 280] width 33 height 21
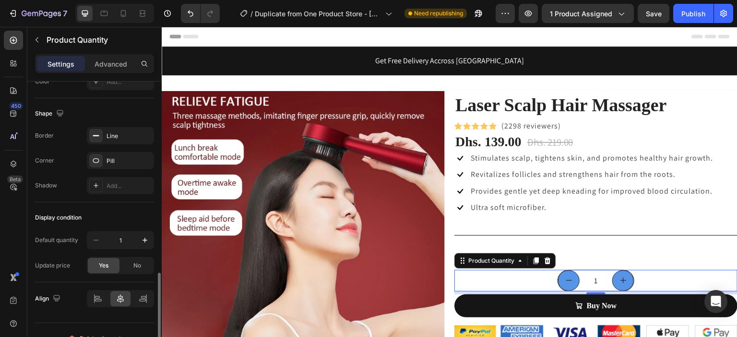
scroll to position [505, 0]
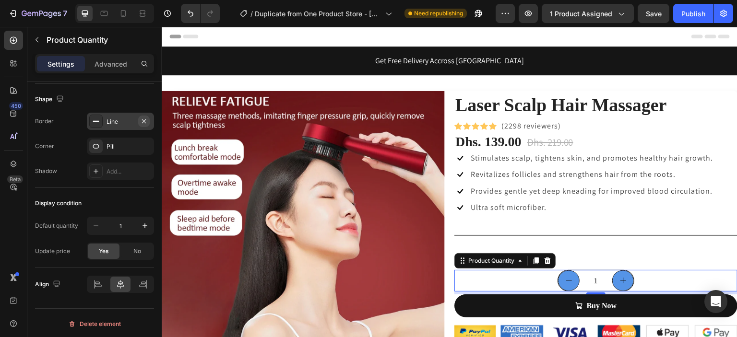
click at [146, 121] on icon "button" at bounding box center [144, 121] width 8 height 8
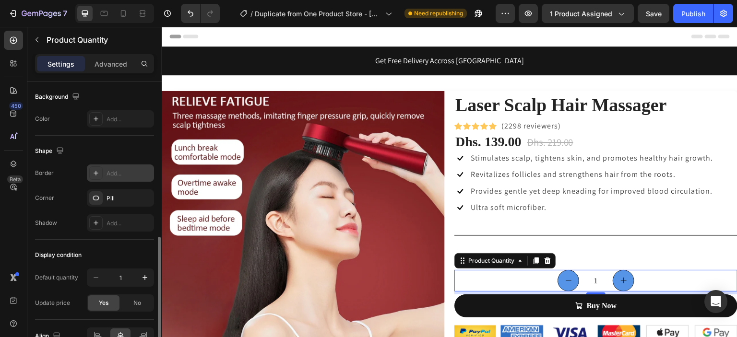
scroll to position [446, 0]
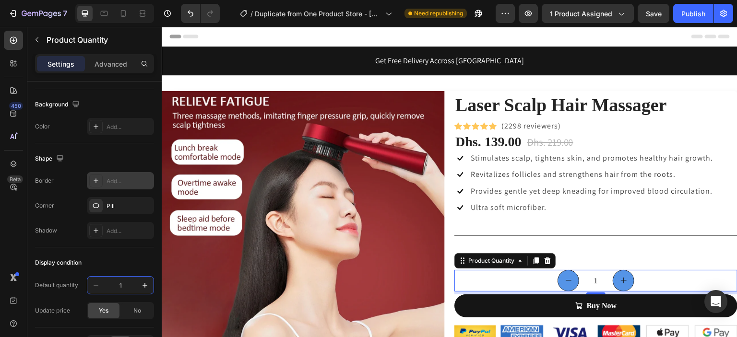
click at [124, 283] on input "1" at bounding box center [121, 285] width 32 height 17
click at [0, 246] on div "450 Beta" at bounding box center [13, 182] width 27 height 310
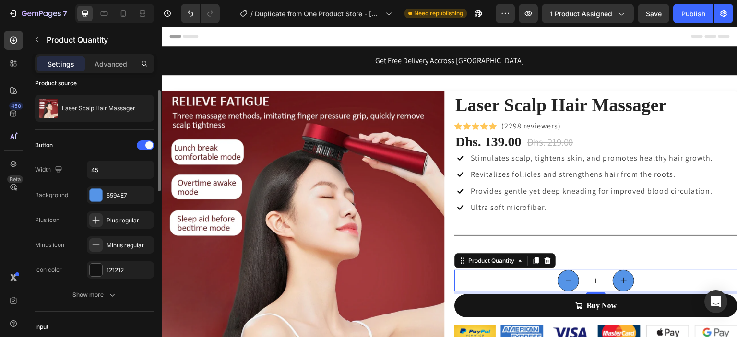
scroll to position [0, 0]
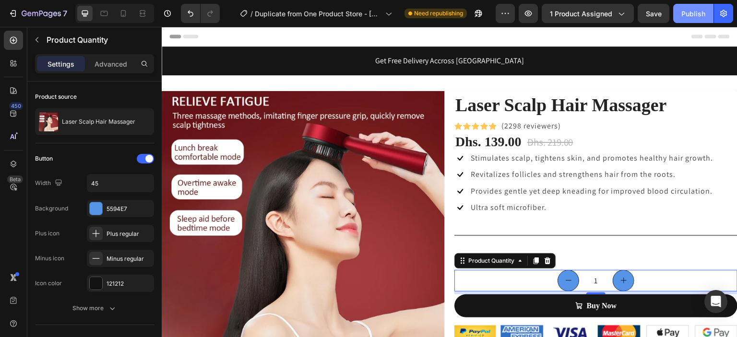
click at [696, 12] on div "Publish" at bounding box center [693, 14] width 24 height 10
click at [537, 282] on div "1" at bounding box center [595, 281] width 283 height 22
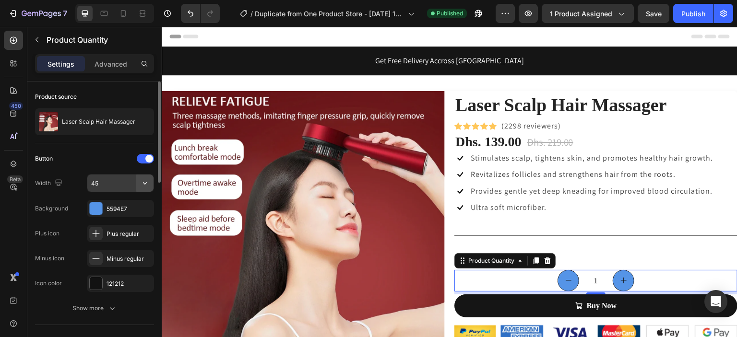
click at [149, 178] on icon "button" at bounding box center [145, 183] width 10 height 10
click at [117, 182] on input "45" at bounding box center [120, 183] width 66 height 17
type input "3"
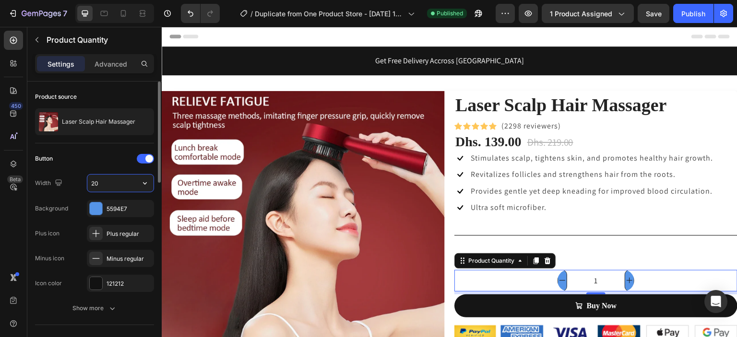
type input "2"
type input "4"
type input "35"
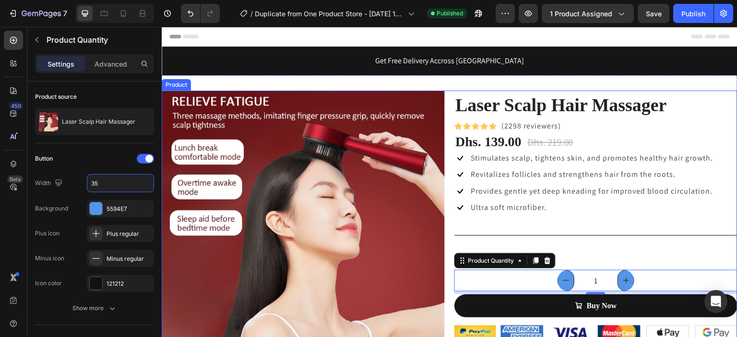
click at [618, 256] on div "Laser Scalp Hair Massager (P) Title Icon Icon Icon Icon Icon Icon List Hoz (229…" at bounding box center [595, 261] width 283 height 340
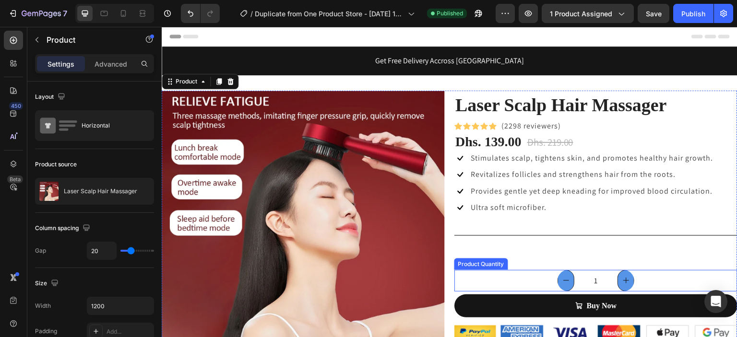
click at [542, 280] on div "1" at bounding box center [595, 281] width 283 height 22
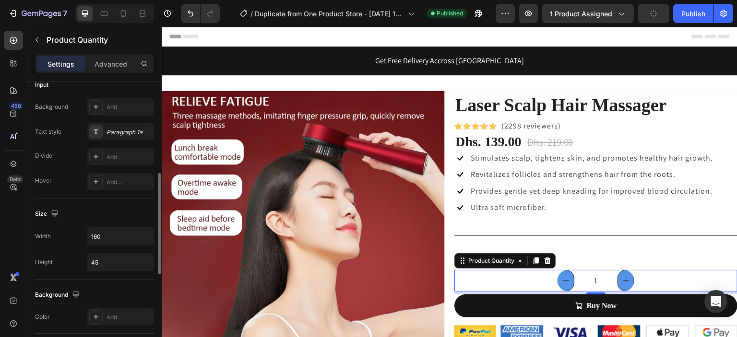
scroll to position [505, 0]
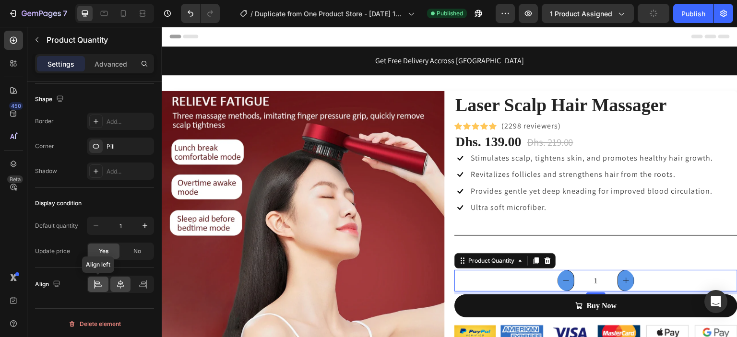
click at [106, 281] on div at bounding box center [98, 284] width 21 height 15
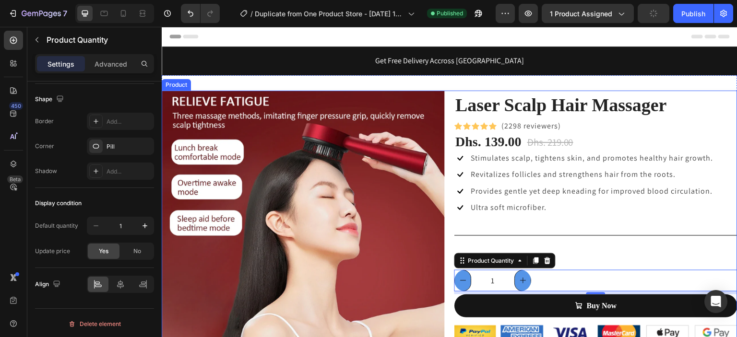
click at [627, 223] on div "Laser Scalp Hair Massager (P) Title Icon Icon Icon Icon Icon Icon List Hoz (229…" at bounding box center [595, 261] width 283 height 340
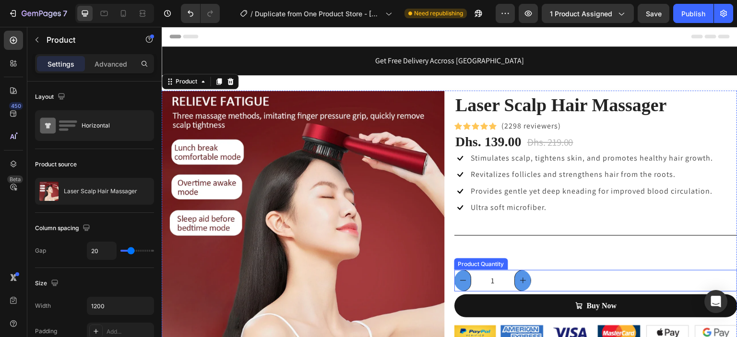
click at [518, 288] on button "increment" at bounding box center [522, 281] width 17 height 22
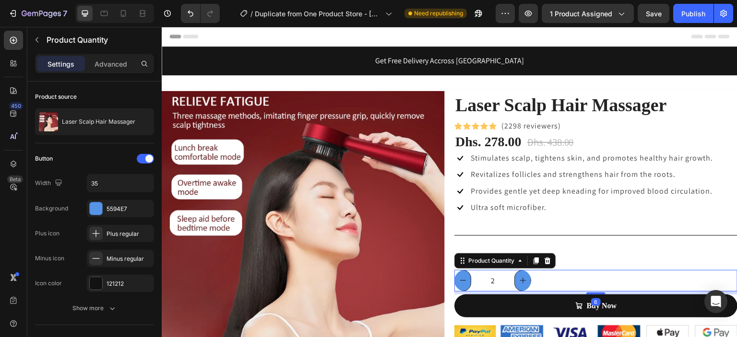
click at [461, 283] on icon "decrement" at bounding box center [463, 281] width 8 height 8
type input "1"
click at [475, 284] on input "1" at bounding box center [492, 281] width 43 height 22
click at [499, 282] on input "1" at bounding box center [492, 281] width 43 height 22
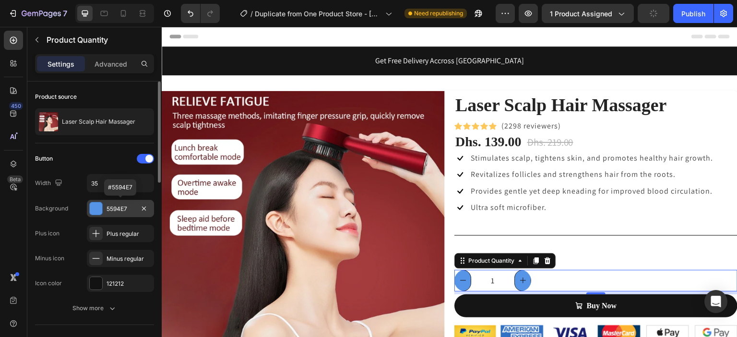
click at [99, 209] on div at bounding box center [96, 208] width 12 height 12
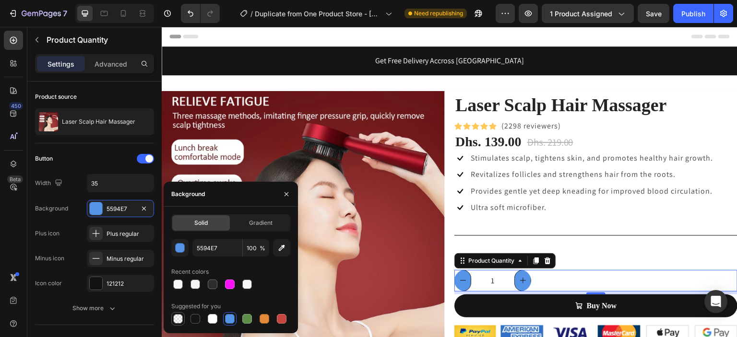
click at [178, 316] on div at bounding box center [178, 319] width 10 height 10
type input "000000"
type input "0"
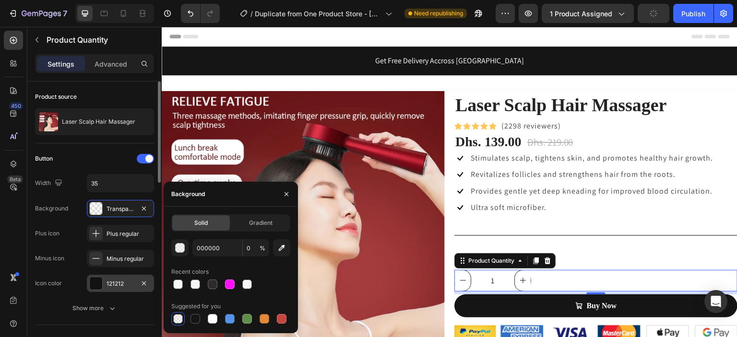
scroll to position [256, 0]
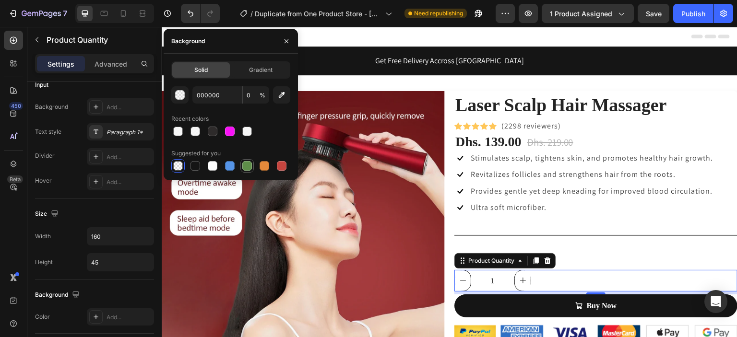
click at [250, 166] on div at bounding box center [247, 166] width 10 height 10
type input "5E8E49"
type input "100"
click at [260, 166] on div at bounding box center [264, 166] width 10 height 10
click at [282, 166] on div at bounding box center [282, 166] width 10 height 10
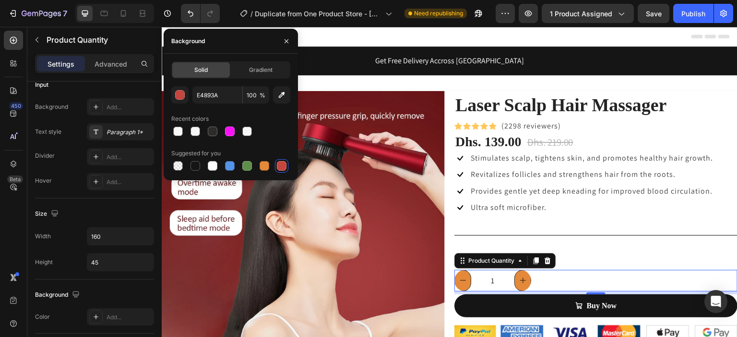
type input "C5453F"
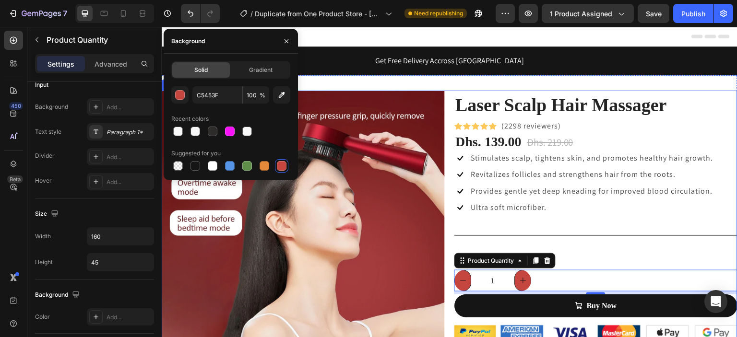
click at [448, 224] on div "Laser Scalp Hair Massager (P) Title Icon Icon Icon Icon Icon Icon List Hoz (229…" at bounding box center [449, 261] width 575 height 340
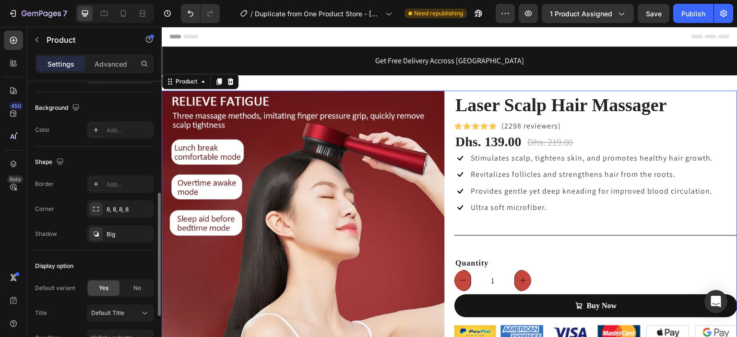
scroll to position [0, 0]
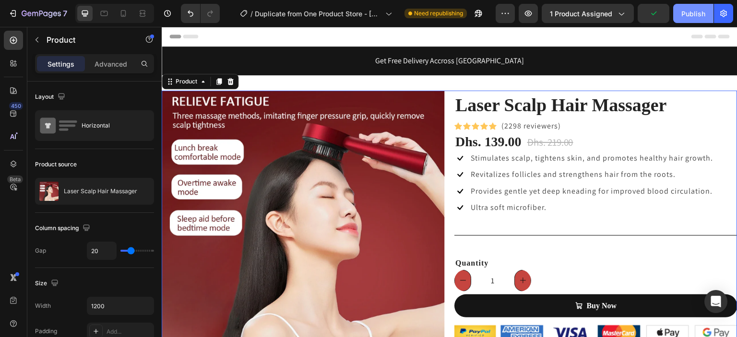
click at [691, 7] on button "Publish" at bounding box center [693, 13] width 40 height 19
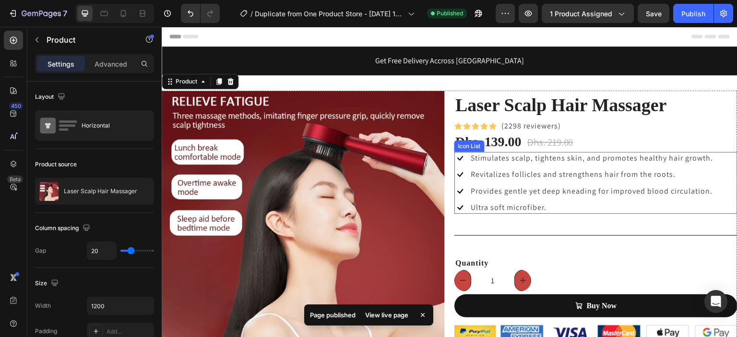
click at [549, 206] on li "Icon Ultra soft microfiber. Text block" at bounding box center [583, 207] width 259 height 12
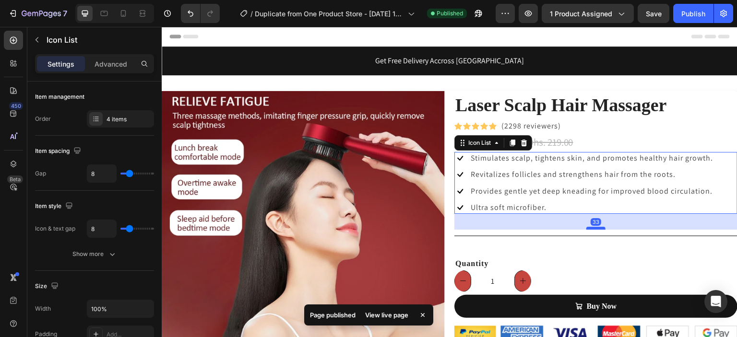
drag, startPoint x: 587, startPoint y: 228, endPoint x: 586, endPoint y: 223, distance: 5.2
click at [586, 227] on div at bounding box center [595, 228] width 19 height 3
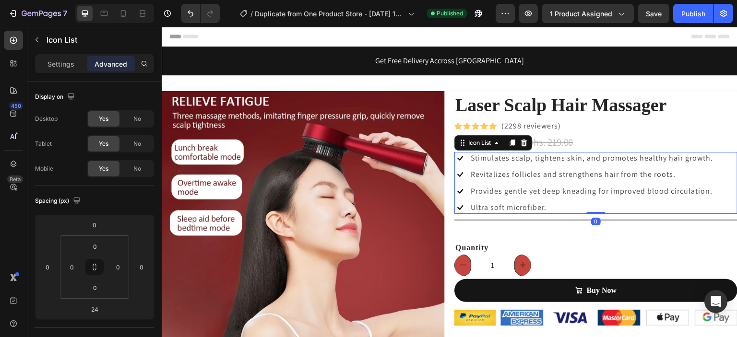
drag, startPoint x: 586, startPoint y: 223, endPoint x: 582, endPoint y: 207, distance: 16.2
click at [582, 207] on div "Icon Stimulates scalp, tightens skin, and promotes healthy hair growth. Text bl…" at bounding box center [595, 183] width 283 height 62
type input "0"
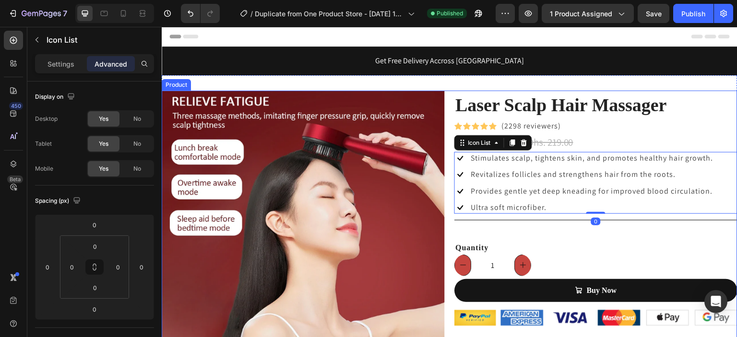
click at [563, 230] on div "Laser Scalp Hair Massager (P) Title Icon Icon Icon Icon Icon Icon List Hoz (229…" at bounding box center [595, 261] width 283 height 340
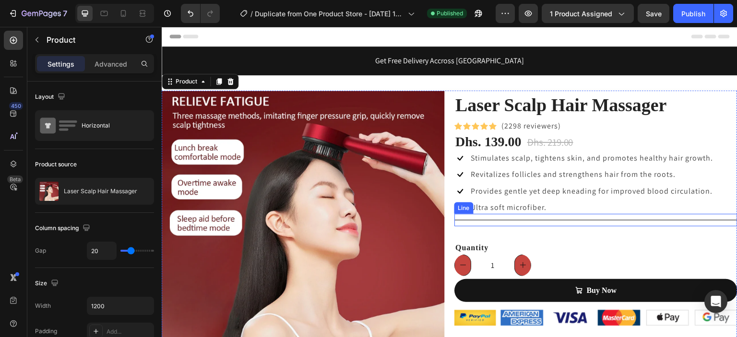
click at [545, 216] on div "Title Line" at bounding box center [595, 220] width 283 height 12
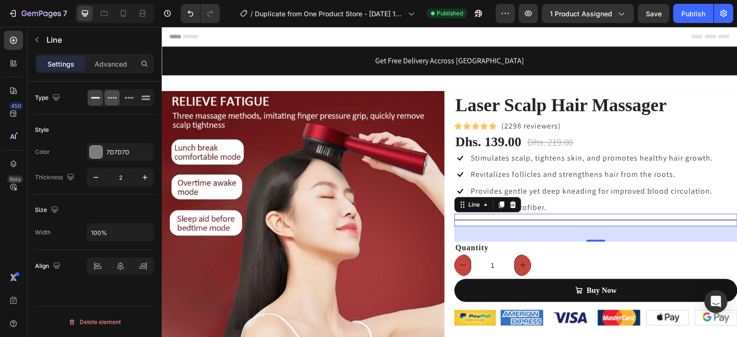
click at [109, 99] on icon at bounding box center [112, 98] width 10 height 10
click at [636, 255] on div "1" at bounding box center [595, 266] width 283 height 22
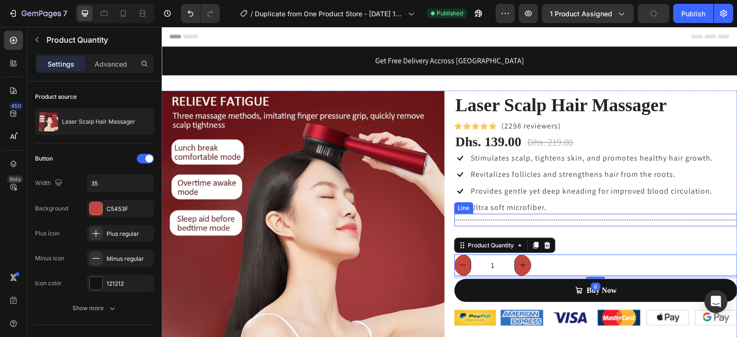
click at [615, 221] on div "Title Line" at bounding box center [595, 220] width 283 height 12
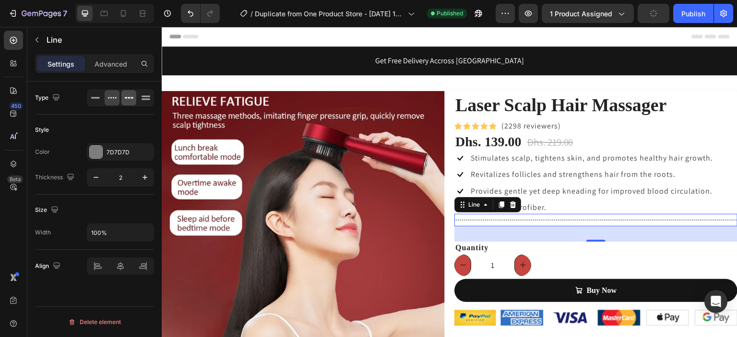
click at [134, 100] on div at bounding box center [128, 97] width 15 height 15
click at [101, 174] on button "button" at bounding box center [95, 177] width 17 height 17
type input "1"
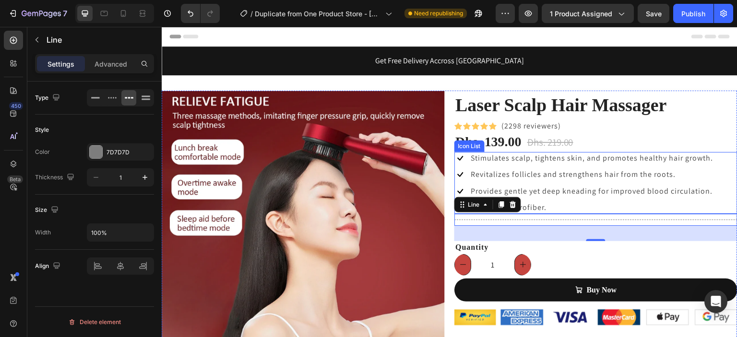
click at [615, 197] on div "Provides gentle yet deep kneading for improved blood circulation." at bounding box center [591, 191] width 244 height 12
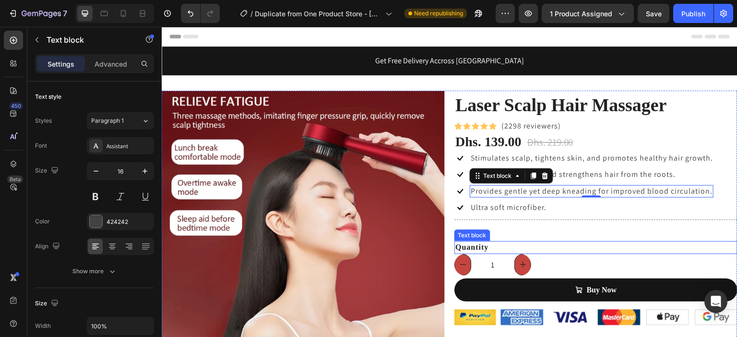
click at [549, 248] on p "Quantity" at bounding box center [595, 247] width 281 height 11
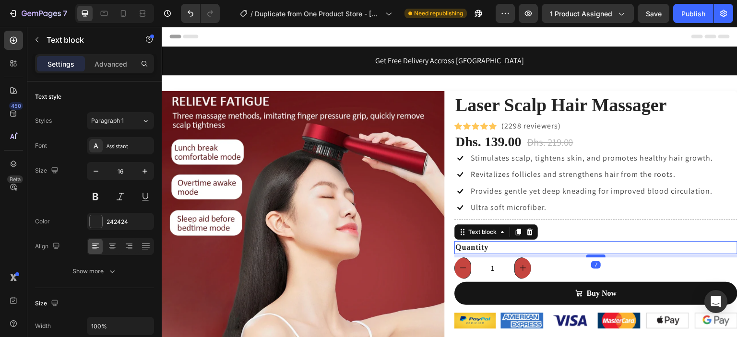
click at [589, 255] on div at bounding box center [595, 256] width 19 height 3
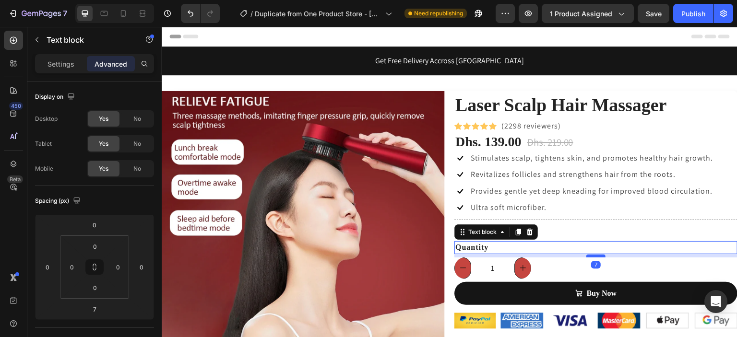
click at [589, 255] on div at bounding box center [595, 256] width 19 height 3
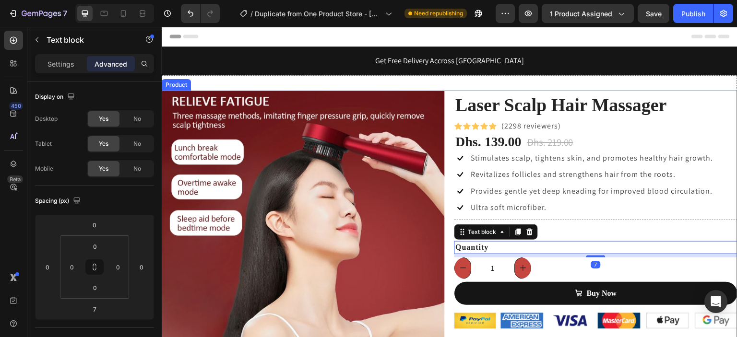
click at [640, 232] on div "Laser Scalp Hair Massager (P) Title Icon Icon Icon Icon Icon Icon List Hoz (229…" at bounding box center [595, 261] width 283 height 340
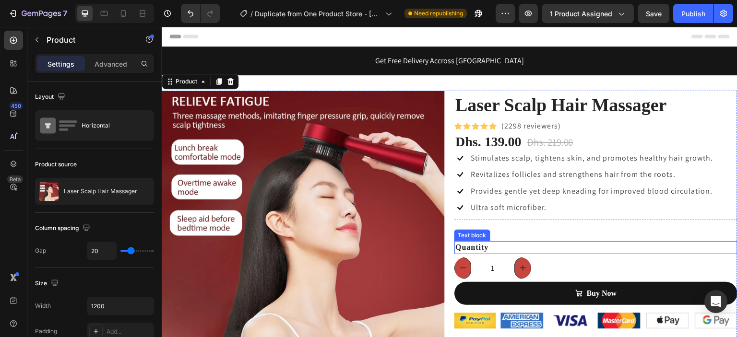
click at [482, 246] on strong "Quantity" at bounding box center [471, 247] width 33 height 8
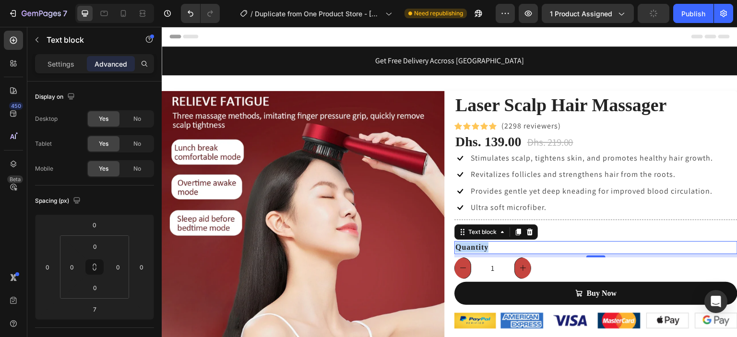
click at [472, 248] on strong "Quantity" at bounding box center [471, 247] width 33 height 8
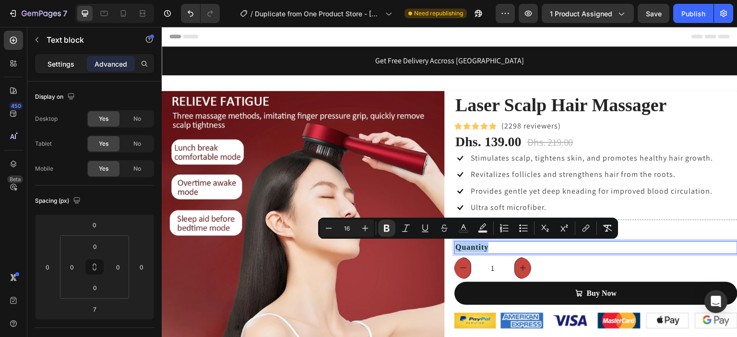
click at [71, 67] on p "Settings" at bounding box center [60, 64] width 27 height 10
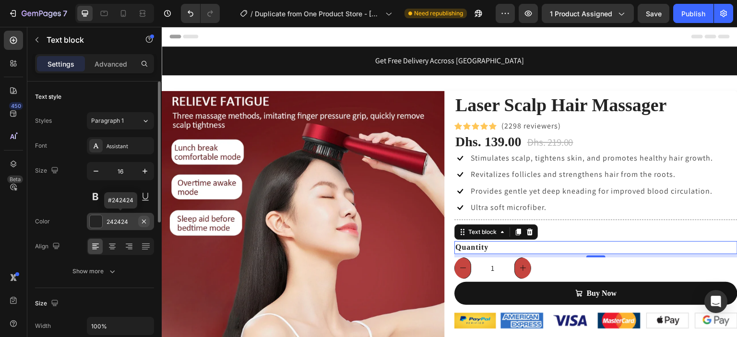
click at [140, 220] on icon "button" at bounding box center [144, 222] width 8 height 8
click at [131, 220] on div "Add..." at bounding box center [128, 222] width 45 height 9
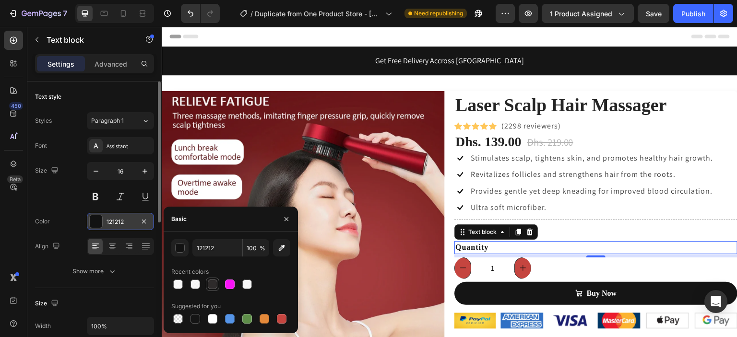
click at [217, 287] on div at bounding box center [213, 285] width 12 height 12
click at [184, 249] on div "button" at bounding box center [181, 249] width 10 height 10
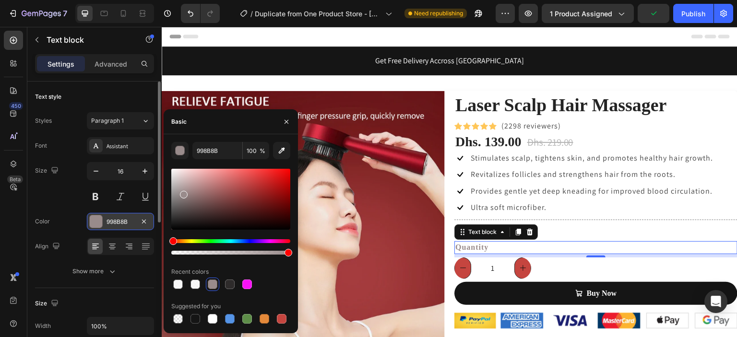
drag, startPoint x: 182, startPoint y: 221, endPoint x: 187, endPoint y: 193, distance: 28.1
click at [185, 192] on div at bounding box center [184, 195] width 8 height 8
click at [189, 193] on div at bounding box center [190, 195] width 8 height 8
drag, startPoint x: 189, startPoint y: 193, endPoint x: 192, endPoint y: 188, distance: 6.7
click at [195, 193] on div at bounding box center [196, 195] width 8 height 8
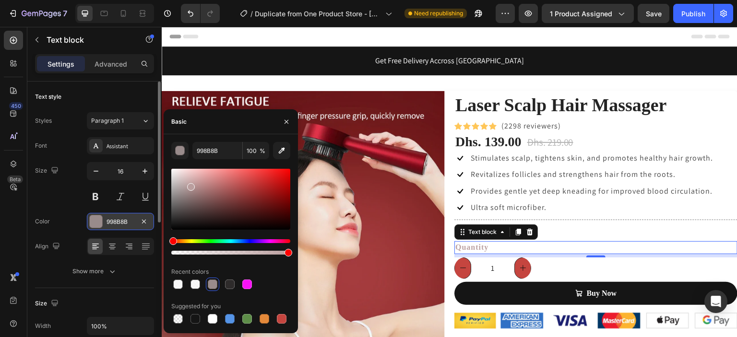
drag, startPoint x: 192, startPoint y: 188, endPoint x: 188, endPoint y: 182, distance: 6.8
click at [188, 182] on div at bounding box center [230, 199] width 119 height 61
click at [188, 182] on div at bounding box center [190, 184] width 8 height 8
drag, startPoint x: 188, startPoint y: 182, endPoint x: 189, endPoint y: 199, distance: 16.3
click at [191, 195] on div at bounding box center [192, 195] width 8 height 8
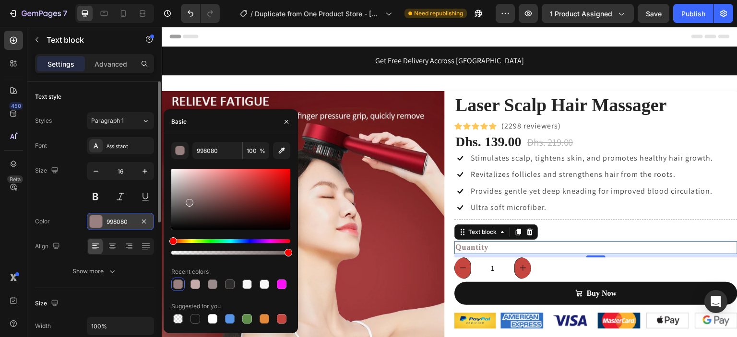
drag, startPoint x: 189, startPoint y: 199, endPoint x: 188, endPoint y: 207, distance: 8.7
click at [188, 202] on div at bounding box center [190, 203] width 8 height 8
click at [182, 218] on div at bounding box center [230, 199] width 119 height 61
drag, startPoint x: 188, startPoint y: 215, endPoint x: 194, endPoint y: 215, distance: 5.8
click at [194, 215] on div at bounding box center [230, 199] width 119 height 61
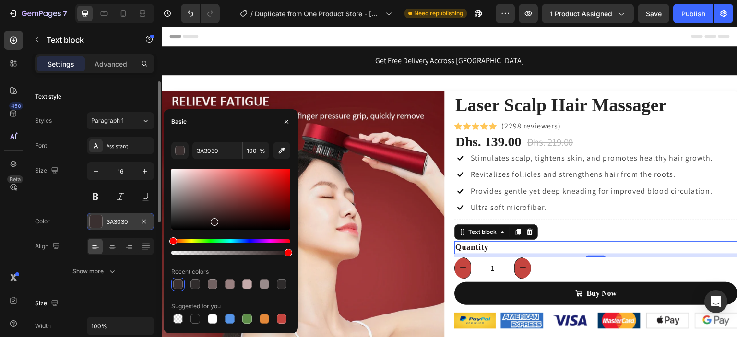
drag, startPoint x: 205, startPoint y: 216, endPoint x: 220, endPoint y: 215, distance: 15.4
click at [215, 219] on div at bounding box center [230, 199] width 119 height 61
click at [219, 212] on div at bounding box center [230, 199] width 119 height 61
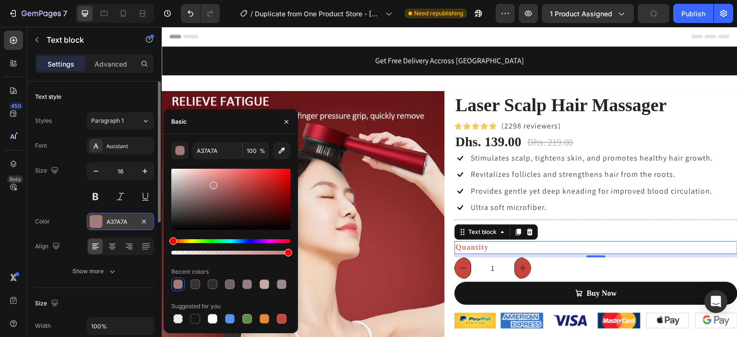
drag, startPoint x: 219, startPoint y: 212, endPoint x: 208, endPoint y: 184, distance: 30.8
click at [210, 184] on div at bounding box center [214, 186] width 8 height 8
click at [206, 184] on div at bounding box center [210, 186] width 8 height 8
drag, startPoint x: 202, startPoint y: 184, endPoint x: 199, endPoint y: 178, distance: 6.0
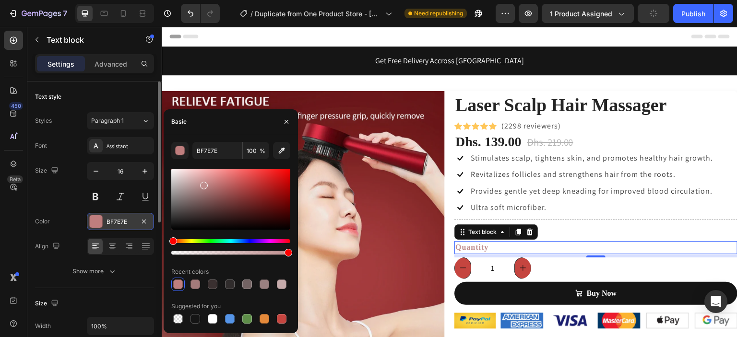
click at [200, 182] on div at bounding box center [204, 186] width 8 height 8
click at [188, 172] on div at bounding box center [230, 199] width 119 height 61
click at [182, 172] on div at bounding box center [230, 199] width 119 height 61
drag, startPoint x: 182, startPoint y: 172, endPoint x: 186, endPoint y: 206, distance: 34.3
click at [186, 206] on div at bounding box center [187, 208] width 8 height 8
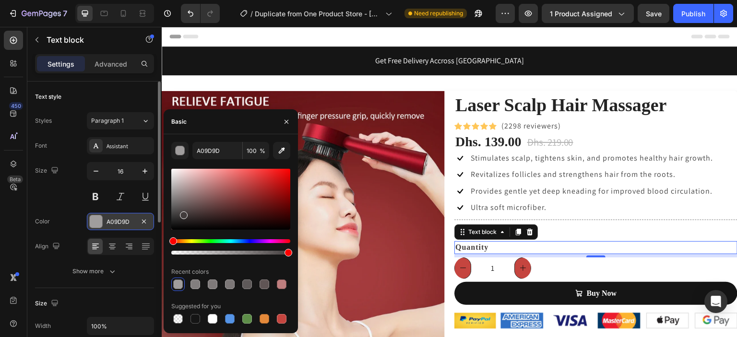
type input "423C3C"
drag, startPoint x: 186, startPoint y: 206, endPoint x: 182, endPoint y: 213, distance: 7.9
click at [182, 213] on div at bounding box center [184, 215] width 8 height 8
type input "69"
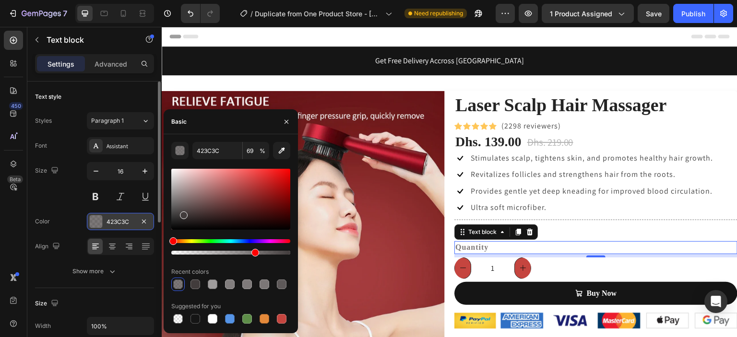
drag, startPoint x: 284, startPoint y: 253, endPoint x: 253, endPoint y: 253, distance: 31.7
click at [253, 253] on div at bounding box center [255, 253] width 8 height 8
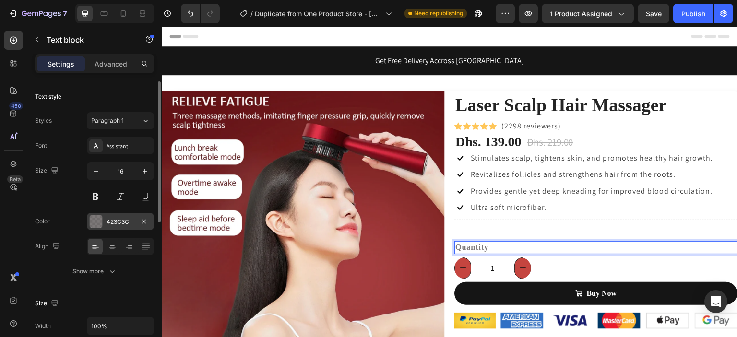
click at [469, 248] on strong "Quantity" at bounding box center [471, 247] width 33 height 8
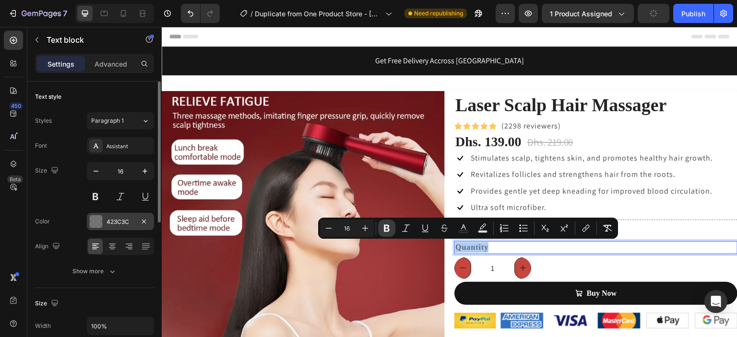
click at [388, 229] on icon "Editor contextual toolbar" at bounding box center [387, 228] width 6 height 7
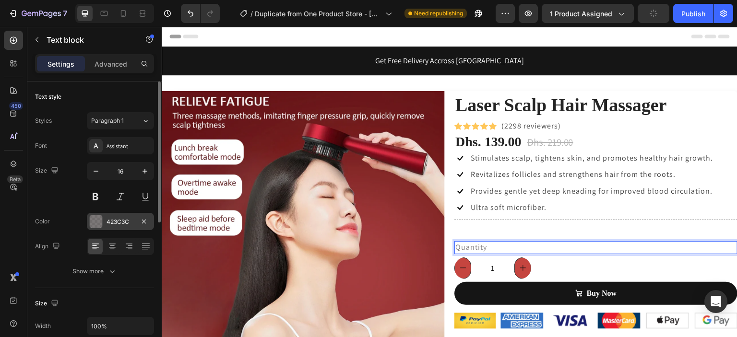
click at [506, 244] on p "Quantity" at bounding box center [595, 247] width 281 height 11
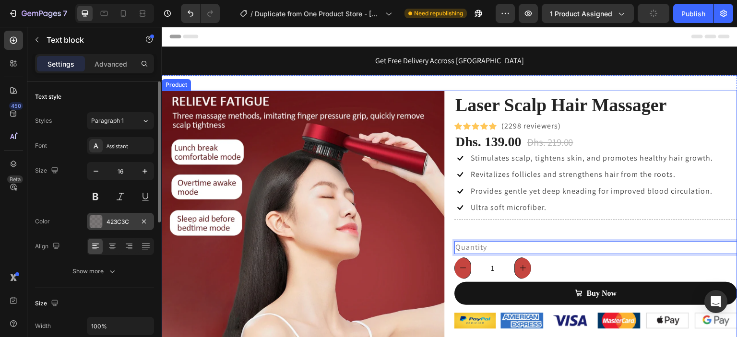
click at [573, 232] on div "Laser Scalp Hair Massager (P) Title Icon Icon Icon Icon Icon Icon List Hoz (229…" at bounding box center [595, 261] width 283 height 340
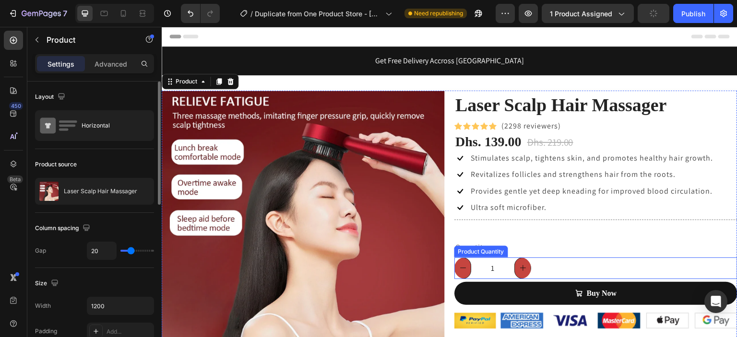
click at [520, 268] on icon "increment" at bounding box center [523, 268] width 6 height 6
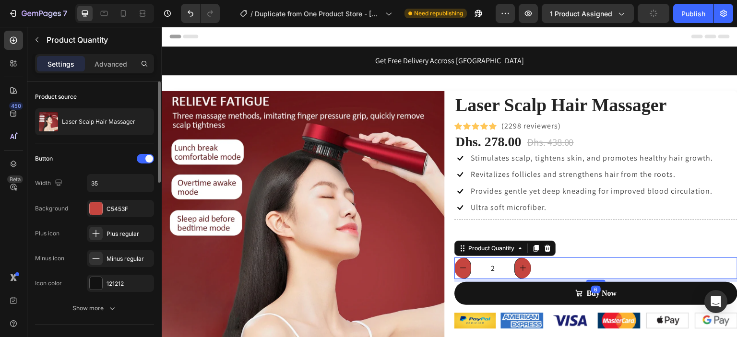
click at [460, 269] on icon "decrement" at bounding box center [463, 268] width 8 height 8
type input "1"
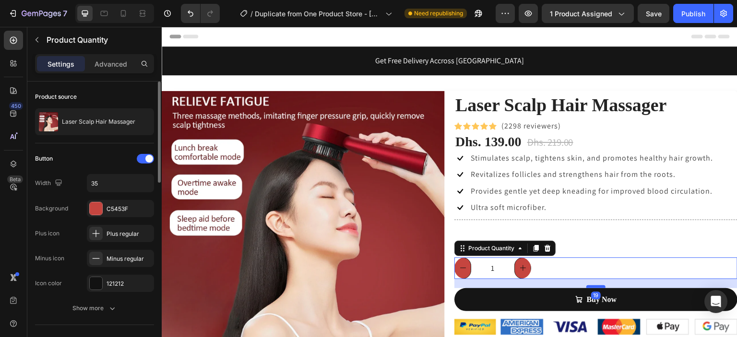
drag, startPoint x: 588, startPoint y: 280, endPoint x: 587, endPoint y: 286, distance: 6.8
click at [587, 286] on div at bounding box center [595, 286] width 19 height 3
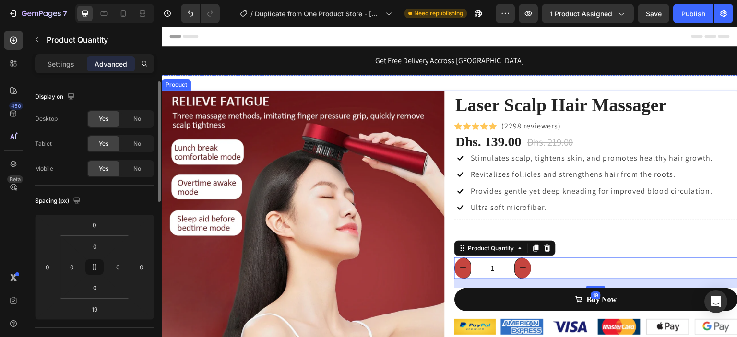
click at [621, 237] on div "Laser Scalp Hair Massager (P) Title Icon Icon Icon Icon Icon Icon List Hoz (229…" at bounding box center [595, 261] width 283 height 340
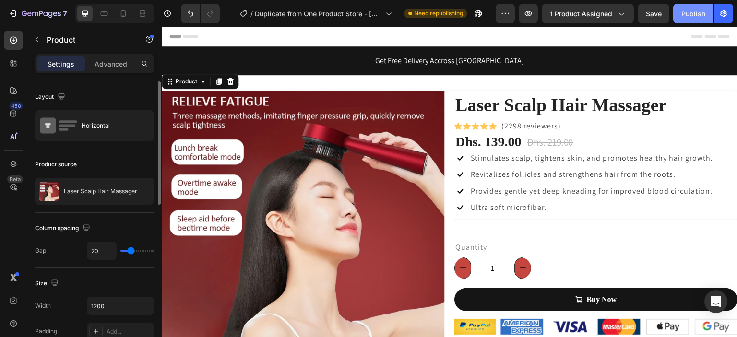
click at [692, 11] on div "Publish" at bounding box center [693, 14] width 24 height 10
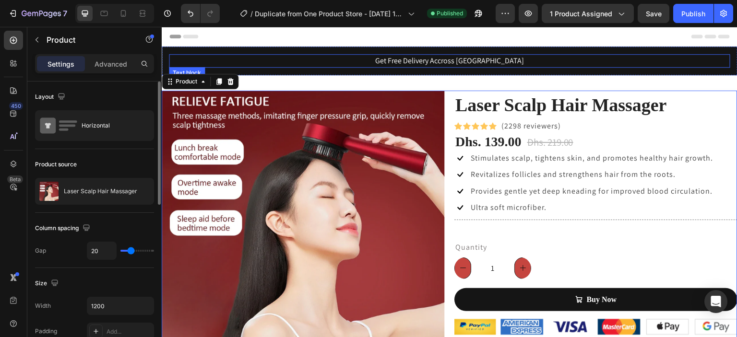
click at [281, 63] on p "Get Free Delivery Accross UAE" at bounding box center [449, 61] width 559 height 12
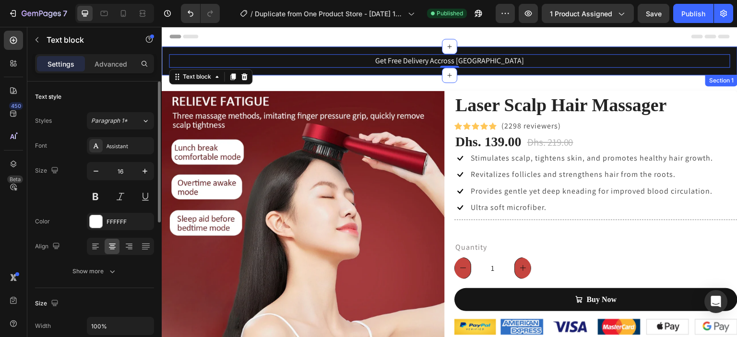
click at [286, 49] on div "Get Free Delivery Accross UAE Text block 0 Section 1" at bounding box center [449, 61] width 575 height 29
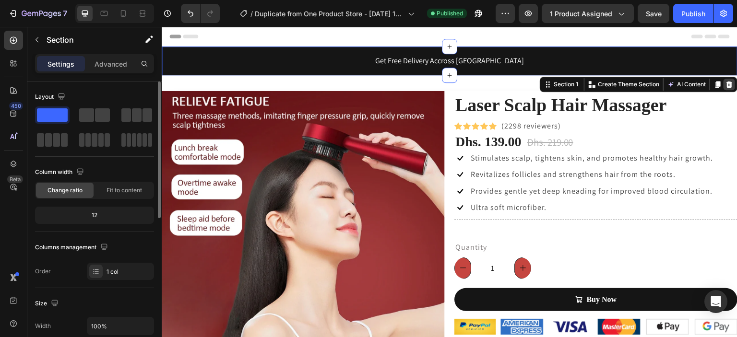
click at [726, 82] on icon at bounding box center [729, 84] width 6 height 7
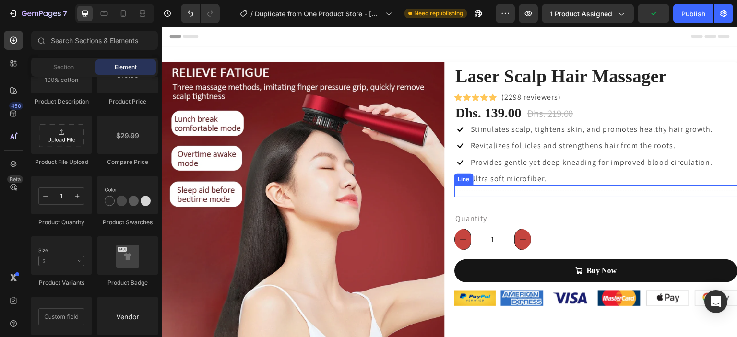
click at [530, 188] on div "Title Line" at bounding box center [595, 191] width 283 height 12
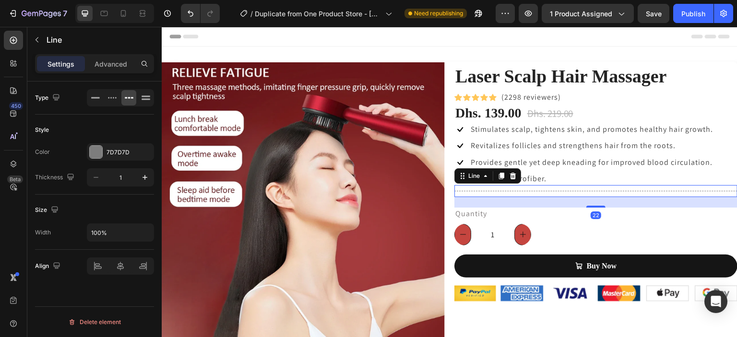
drag, startPoint x: 584, startPoint y: 210, endPoint x: 579, endPoint y: 203, distance: 8.3
click at [580, 197] on div "22" at bounding box center [595, 197] width 283 height 0
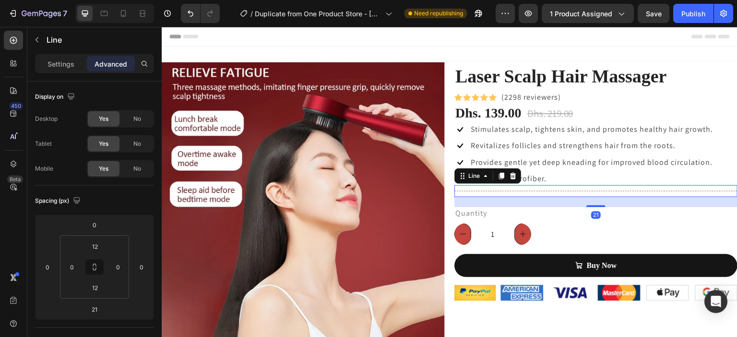
click at [576, 199] on div "21" at bounding box center [595, 202] width 283 height 10
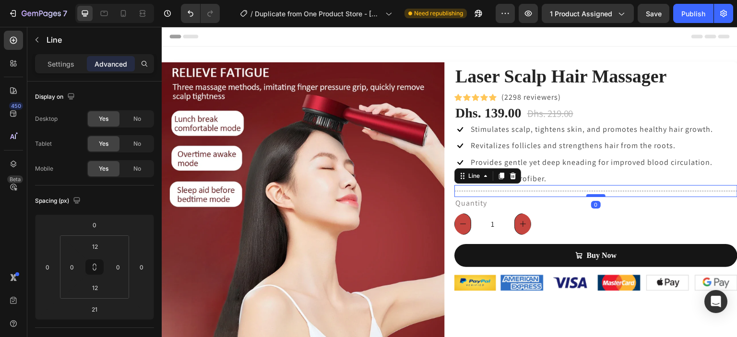
drag, startPoint x: 588, startPoint y: 205, endPoint x: 586, endPoint y: 194, distance: 11.7
click at [586, 194] on div at bounding box center [595, 195] width 19 height 3
type input "0"
click at [692, 18] on div "Publish" at bounding box center [693, 14] width 24 height 10
click at [511, 284] on img at bounding box center [595, 283] width 283 height 16
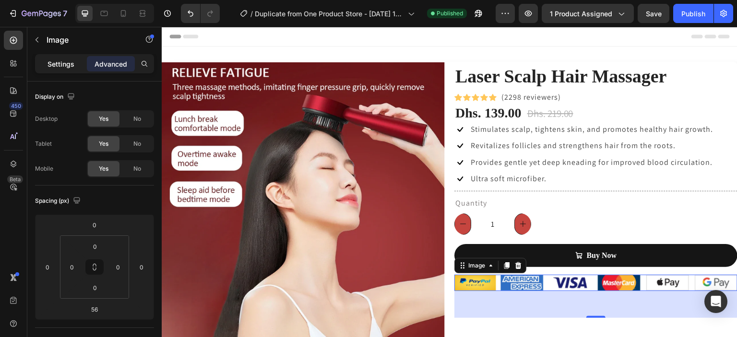
click at [67, 57] on div "Settings" at bounding box center [61, 63] width 48 height 15
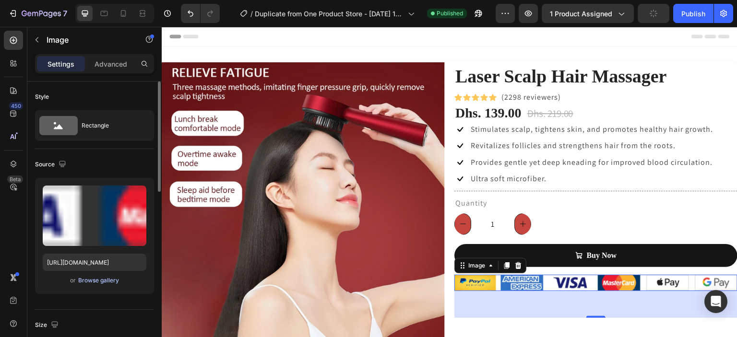
click at [98, 278] on div "Browse gallery" at bounding box center [98, 280] width 41 height 9
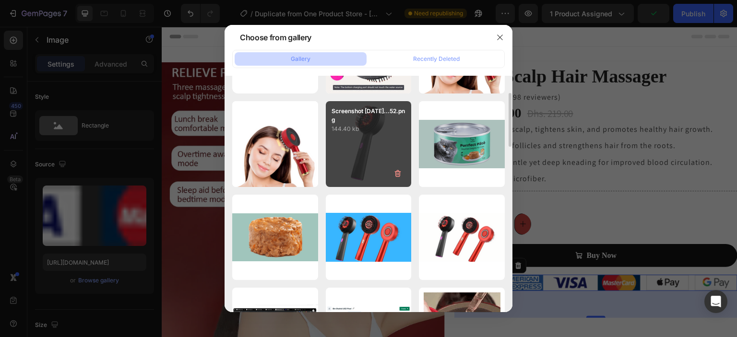
scroll to position [332, 0]
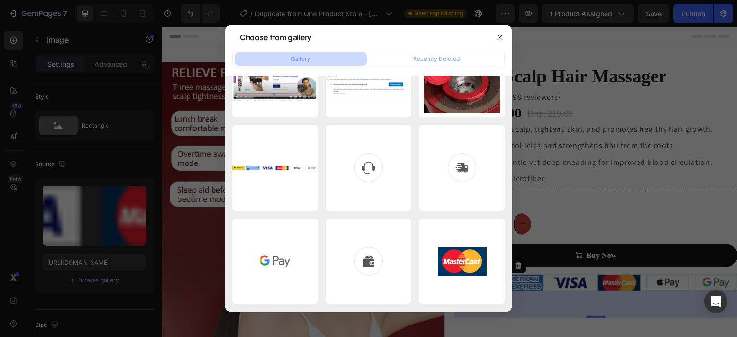
click at [634, 281] on div at bounding box center [368, 168] width 737 height 337
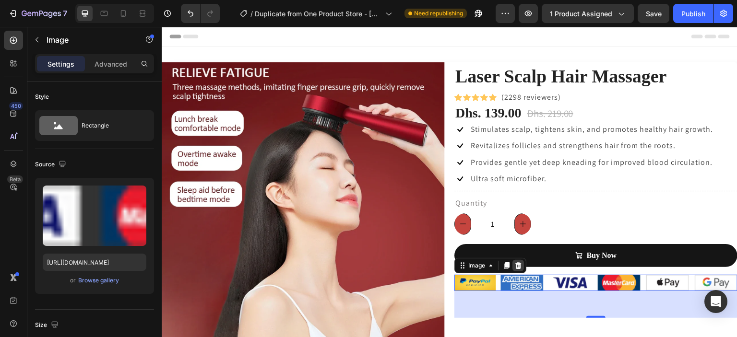
click at [514, 266] on icon at bounding box center [518, 266] width 8 height 8
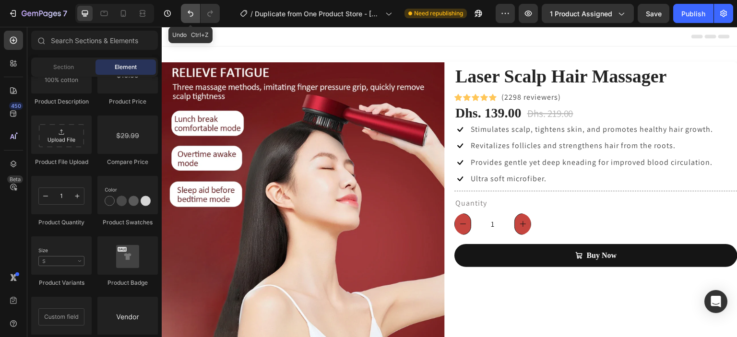
click at [186, 12] on icon "Undo/Redo" at bounding box center [191, 14] width 10 height 10
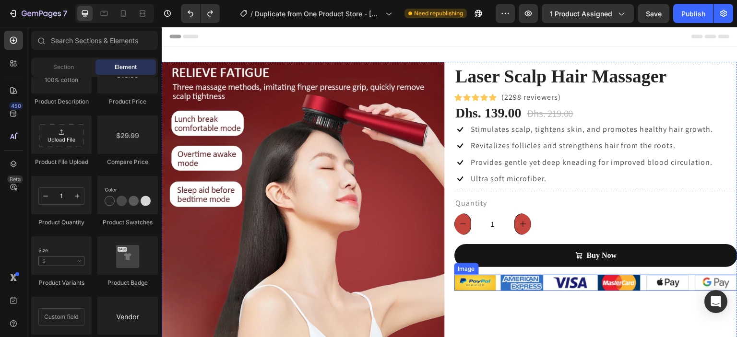
click at [461, 284] on img at bounding box center [595, 283] width 283 height 16
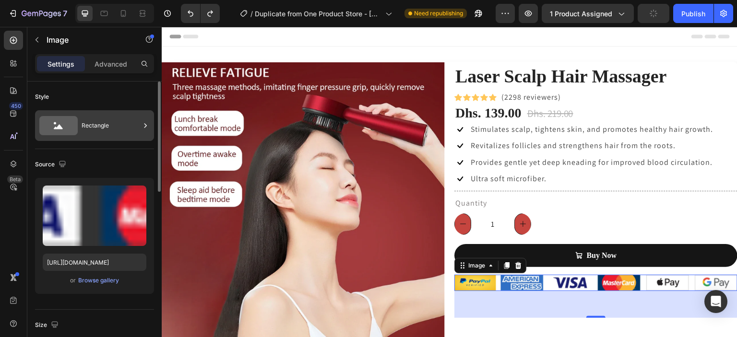
click at [103, 124] on div "Rectangle" at bounding box center [111, 126] width 59 height 22
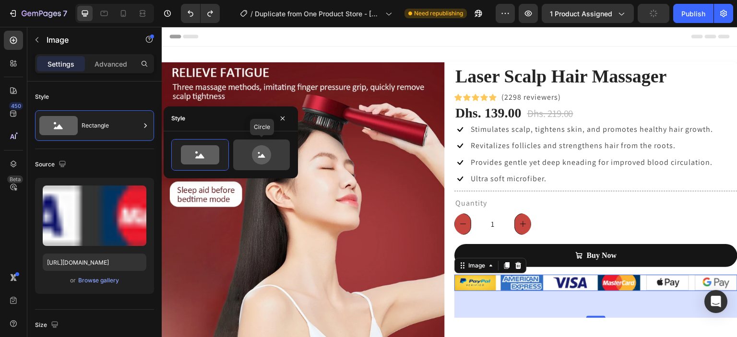
click at [271, 149] on icon at bounding box center [261, 154] width 45 height 19
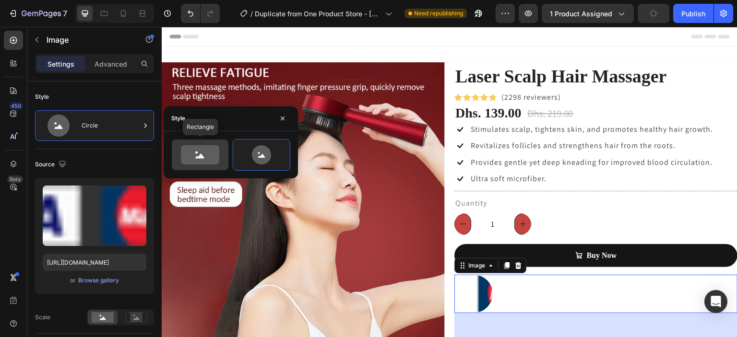
click at [211, 153] on icon at bounding box center [200, 154] width 38 height 19
type input "100"
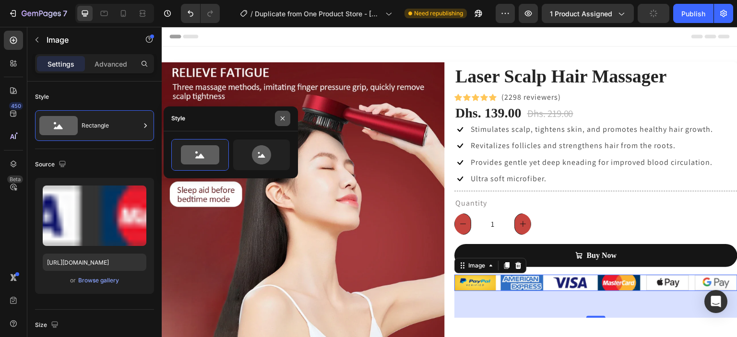
click at [282, 120] on icon "button" at bounding box center [283, 119] width 8 height 8
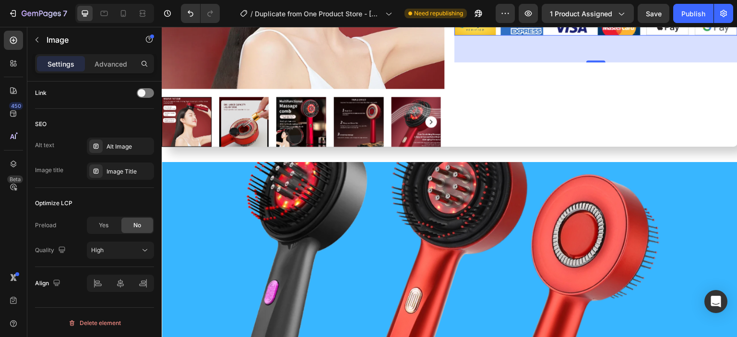
scroll to position [0, 0]
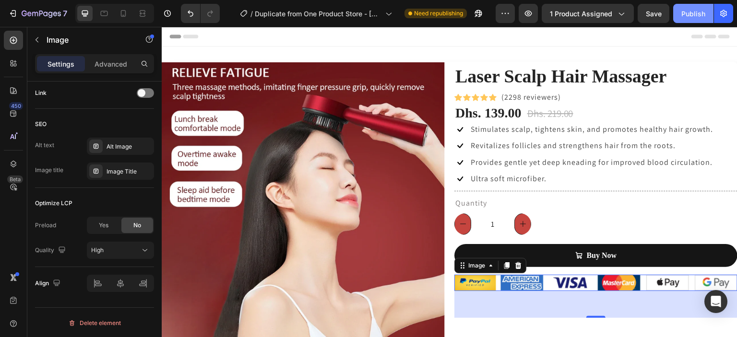
click at [687, 16] on div "Publish" at bounding box center [693, 14] width 24 height 10
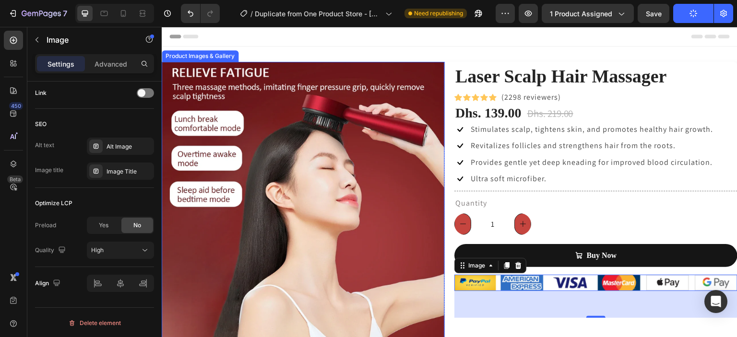
scroll to position [256, 0]
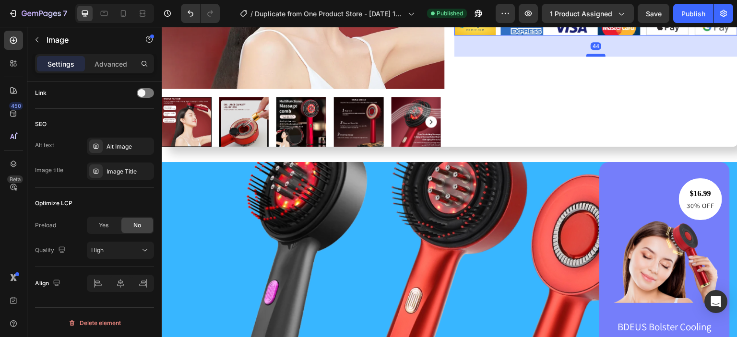
drag, startPoint x: 589, startPoint y: 61, endPoint x: 589, endPoint y: 53, distance: 7.7
click at [589, 55] on div at bounding box center [595, 55] width 19 height 3
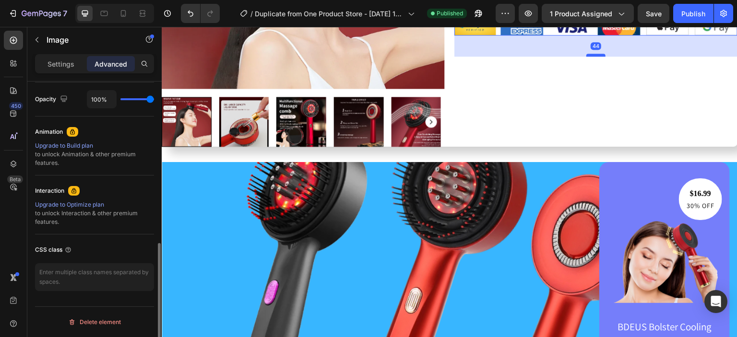
scroll to position [382, 0]
click at [589, 54] on div at bounding box center [595, 55] width 19 height 3
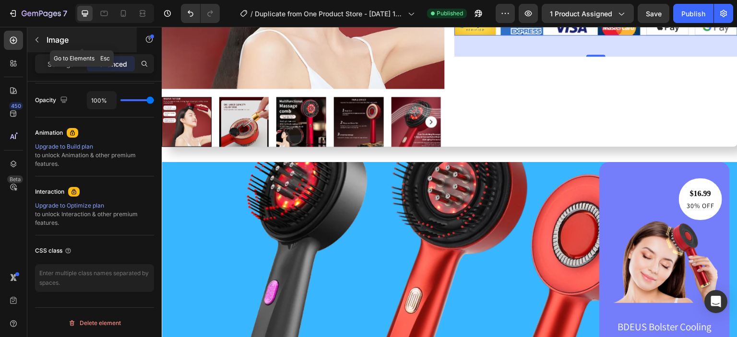
click at [38, 37] on icon "button" at bounding box center [37, 40] width 8 height 8
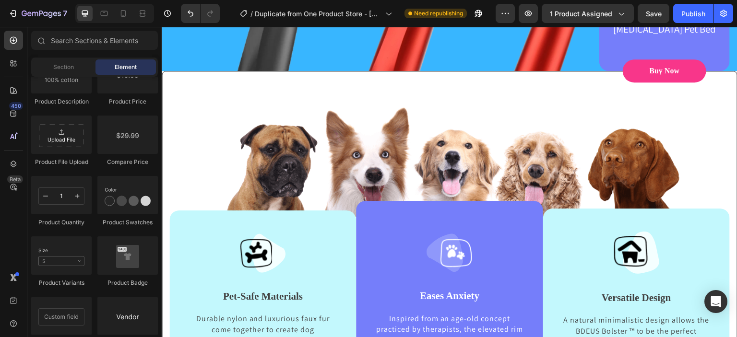
scroll to position [0, 0]
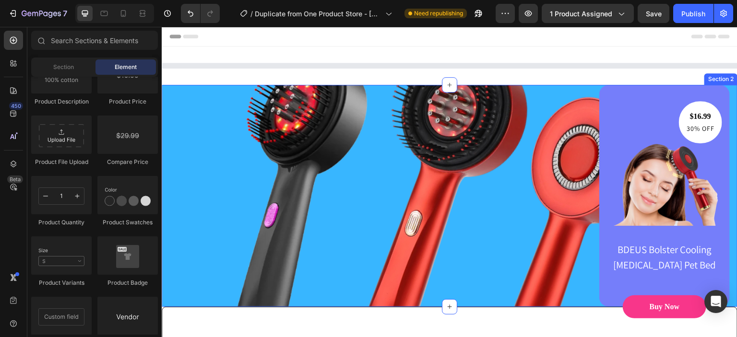
click at [249, 191] on div "$16.99 Text block 30% OFF Text block Row Image BDEUS Bolster Cooling Memory Foa…" at bounding box center [449, 196] width 561 height 222
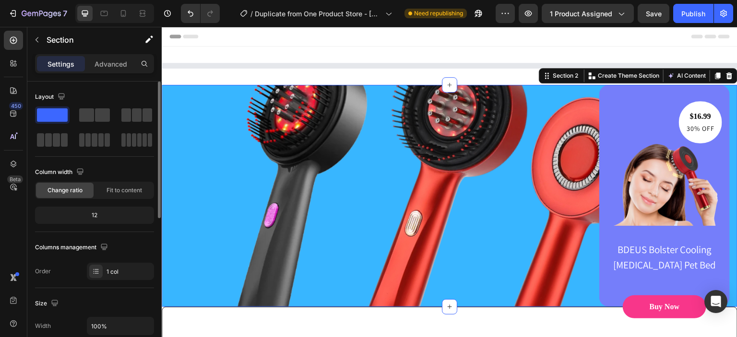
scroll to position [256, 0]
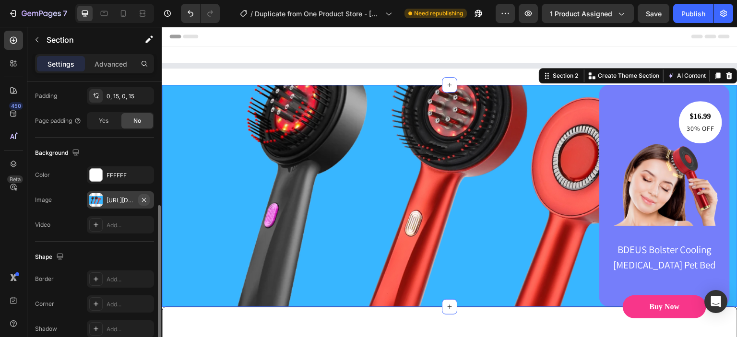
click at [142, 200] on icon "button" at bounding box center [144, 200] width 4 height 4
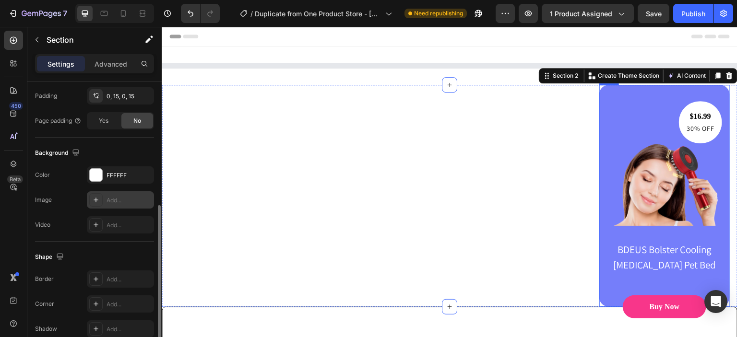
click at [612, 90] on div "$16.99 Text block 30% OFF Text block Row Image BDEUS Bolster Cooling Memory Foa…" at bounding box center [664, 196] width 130 height 222
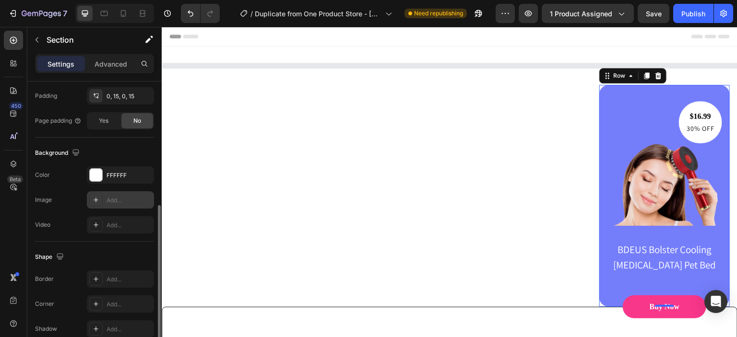
scroll to position [0, 0]
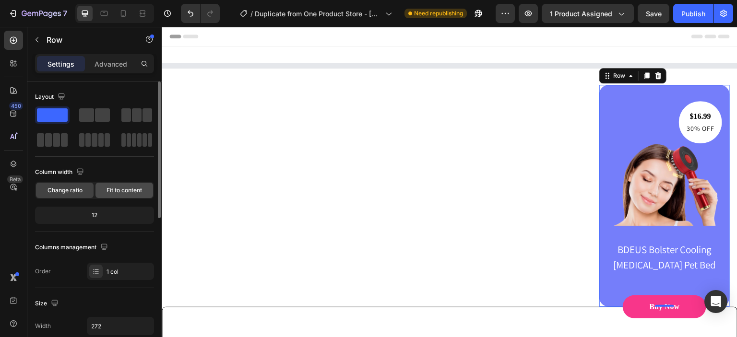
click at [132, 196] on div "Fit to content" at bounding box center [124, 190] width 58 height 15
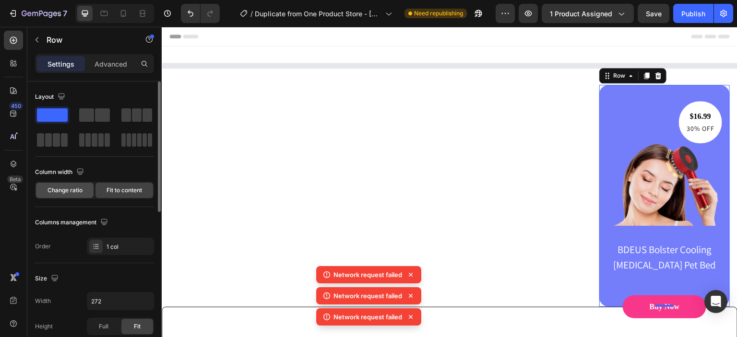
click at [77, 191] on span "Change ratio" at bounding box center [64, 190] width 35 height 9
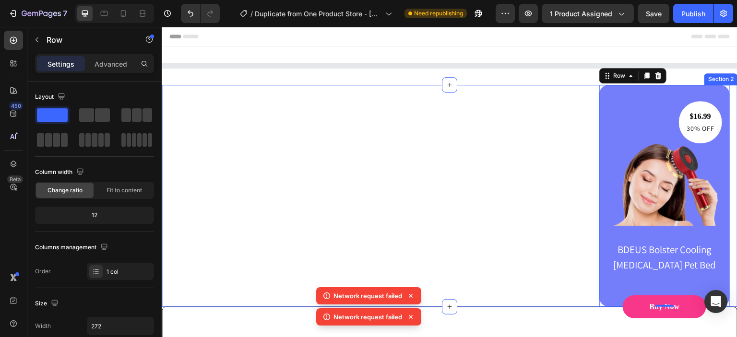
click at [460, 209] on div "$16.99 Text block 30% OFF Text block Row Image BDEUS Bolster Cooling Memory Foa…" at bounding box center [449, 196] width 561 height 222
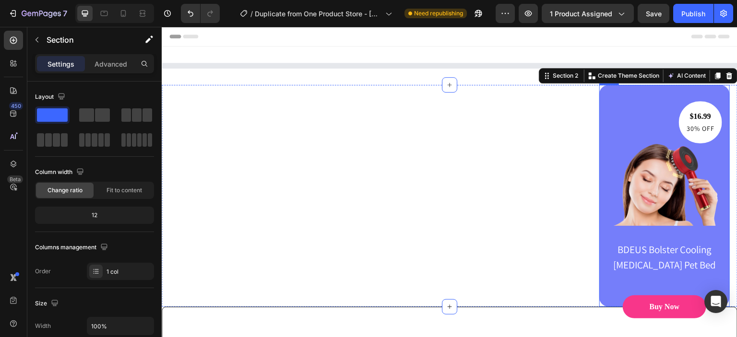
click at [638, 94] on div "$16.99 Text block 30% OFF Text block Row Image BDEUS Bolster Cooling Memory Foa…" at bounding box center [664, 196] width 130 height 222
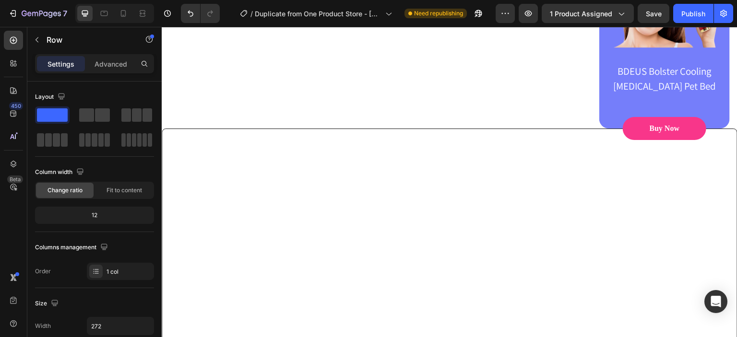
scroll to position [256, 0]
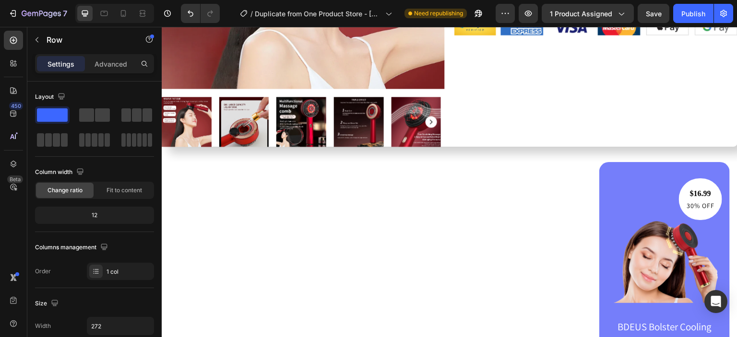
click at [600, 164] on div "$16.99 Text block 30% OFF Text block Row Image BDEUS Bolster Cooling Memory Foa…" at bounding box center [664, 273] width 130 height 222
click at [610, 174] on div "$16.99 Text block 30% OFF Text block Row Image BDEUS Bolster Cooling Memory Foa…" at bounding box center [664, 273] width 130 height 222
click at [599, 202] on div "$16.99 Text block 30% OFF Text block Row Image BDEUS Bolster Cooling Memory Foa…" at bounding box center [664, 273] width 130 height 222
click at [607, 200] on img at bounding box center [664, 245] width 115 height 115
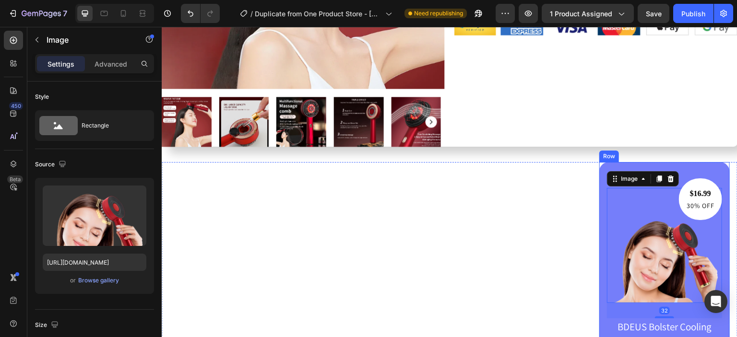
click at [599, 200] on div "$16.99 Text block 30% OFF Text block Row Image 32 BDEUS Bolster Cooling Memory …" at bounding box center [664, 273] width 130 height 222
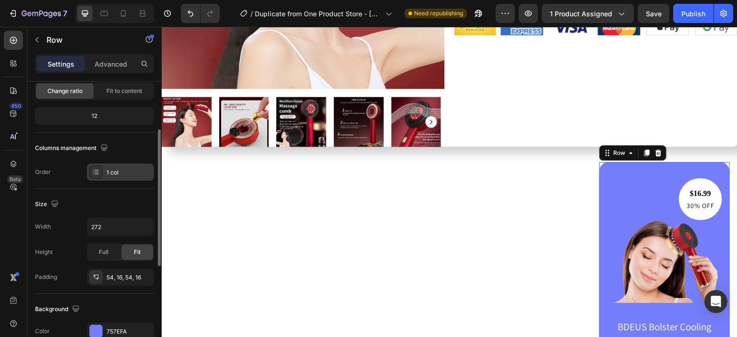
scroll to position [100, 0]
click at [110, 226] on input "272" at bounding box center [120, 226] width 66 height 17
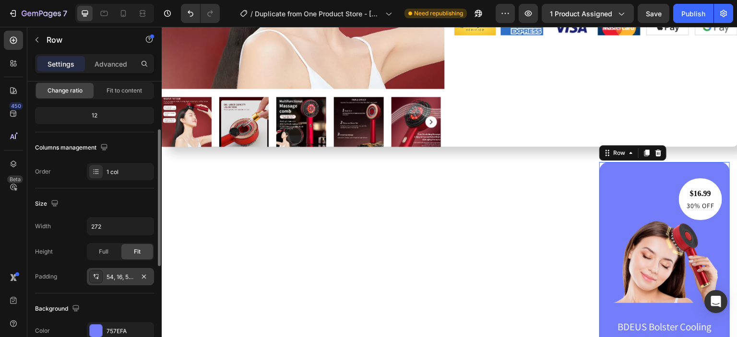
click at [100, 278] on div at bounding box center [95, 276] width 13 height 13
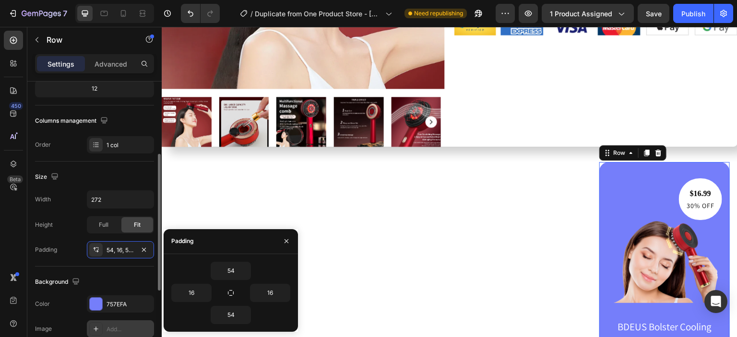
scroll to position [126, 0]
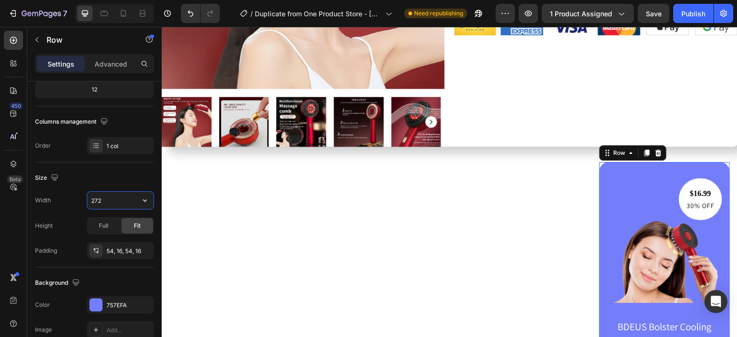
click at [106, 199] on input "272" at bounding box center [120, 200] width 66 height 17
click at [145, 192] on button "button" at bounding box center [144, 200] width 17 height 17
click at [113, 196] on input "272" at bounding box center [120, 200] width 66 height 17
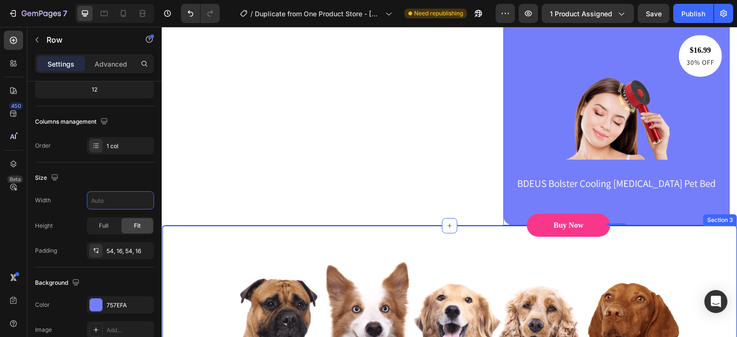
scroll to position [317, 0]
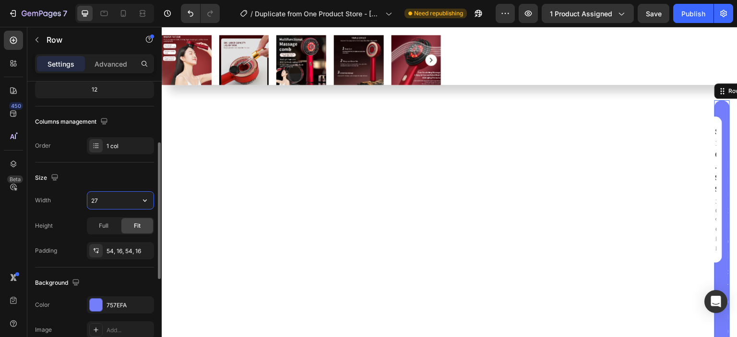
type input "272"
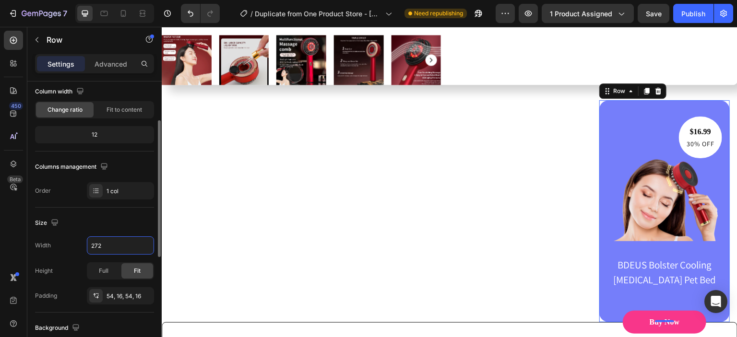
scroll to position [79, 0]
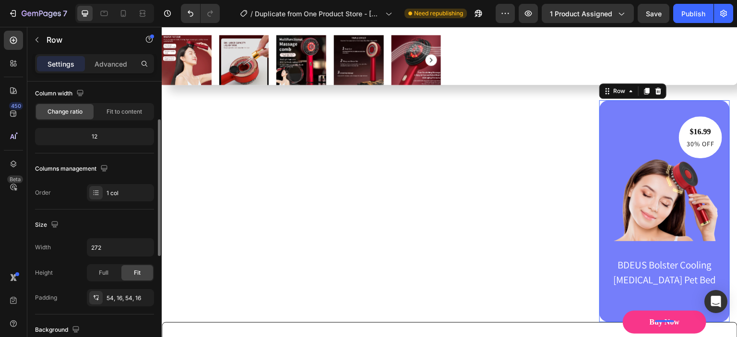
click at [106, 139] on div "12" at bounding box center [94, 136] width 115 height 13
click at [105, 138] on div "12" at bounding box center [94, 136] width 115 height 13
click at [98, 134] on div "12" at bounding box center [94, 136] width 115 height 13
click at [96, 133] on div "12" at bounding box center [94, 136] width 115 height 13
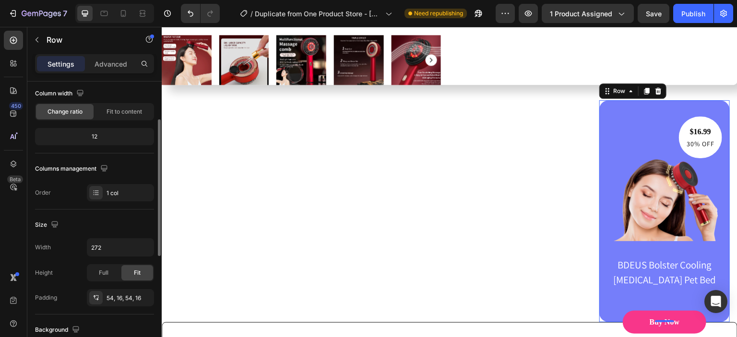
click at [96, 133] on div "12" at bounding box center [94, 136] width 115 height 13
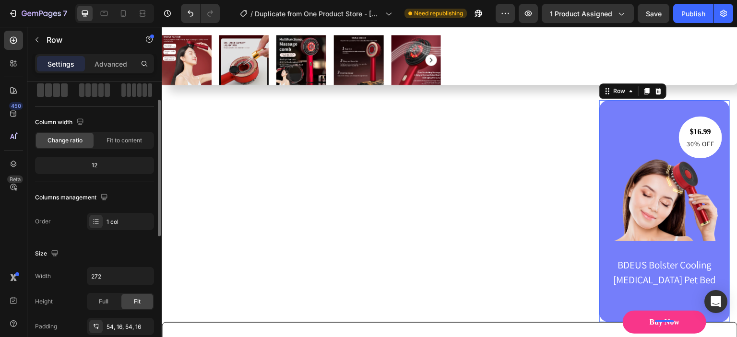
scroll to position [28, 0]
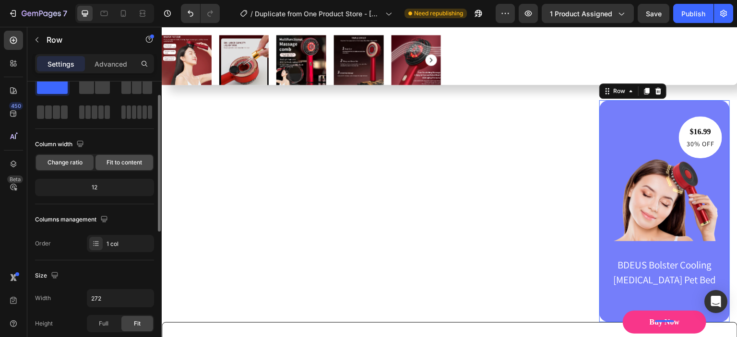
click at [111, 160] on span "Fit to content" at bounding box center [123, 162] width 35 height 9
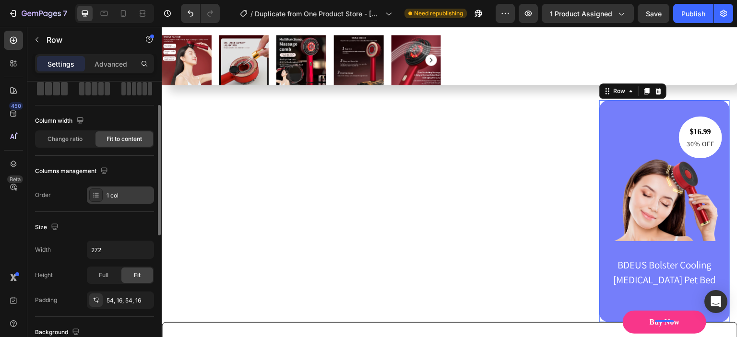
scroll to position [106, 0]
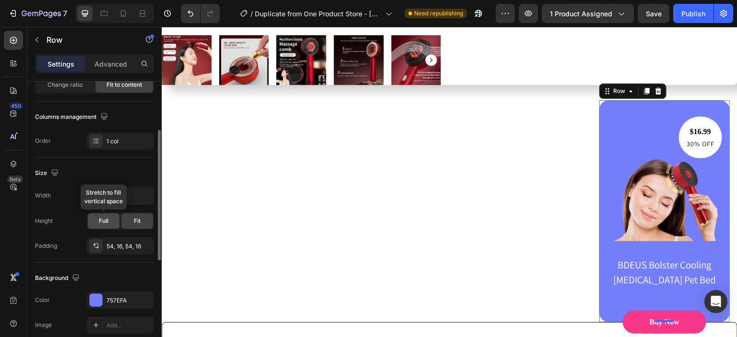
click at [112, 220] on div "Full" at bounding box center [104, 220] width 32 height 15
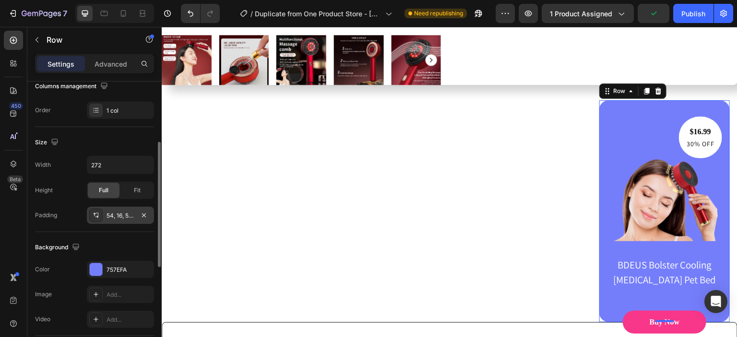
click at [118, 218] on div "54, 16, 54, 16" at bounding box center [120, 215] width 28 height 9
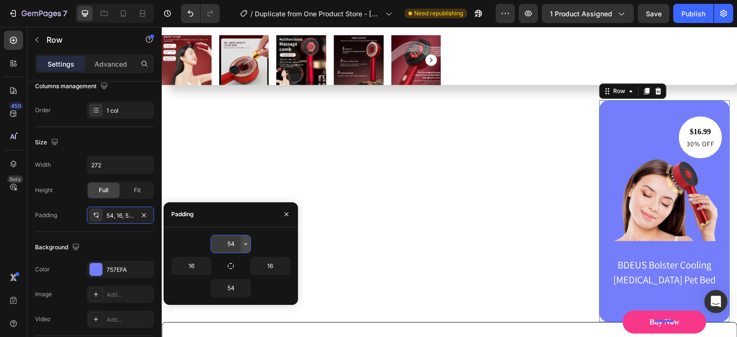
click at [246, 241] on icon "button" at bounding box center [246, 244] width 8 height 8
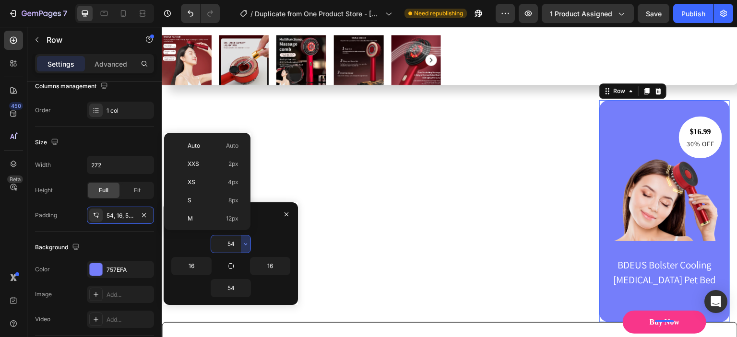
click at [234, 240] on input "54" at bounding box center [230, 243] width 39 height 17
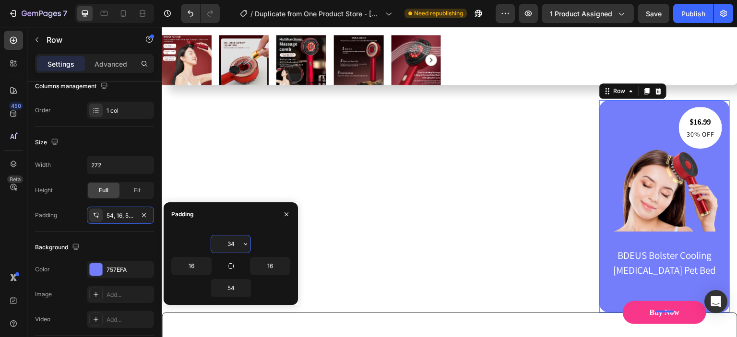
type input "3"
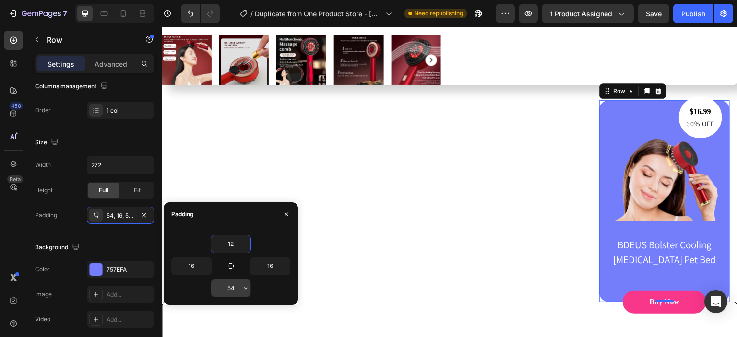
type input "12"
click at [236, 287] on input "54" at bounding box center [230, 288] width 39 height 17
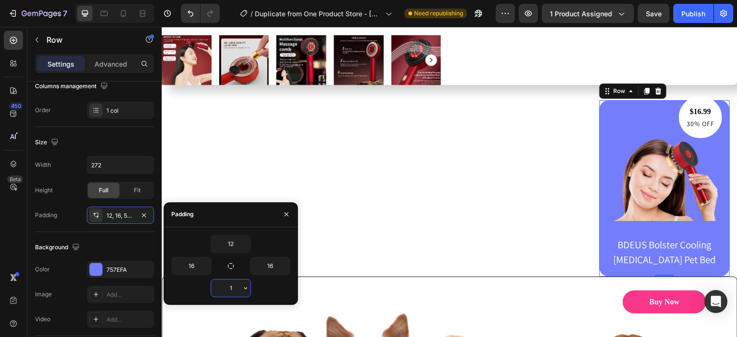
type input "12"
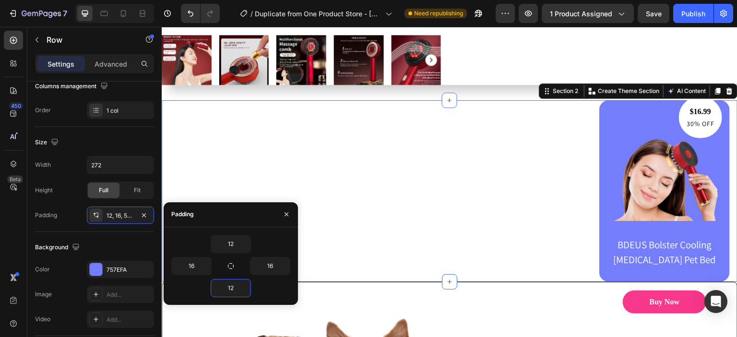
click at [400, 259] on div "$16.99 Text block 30% OFF Text block Row Image BDEUS Bolster Cooling Memory Foa…" at bounding box center [449, 191] width 561 height 182
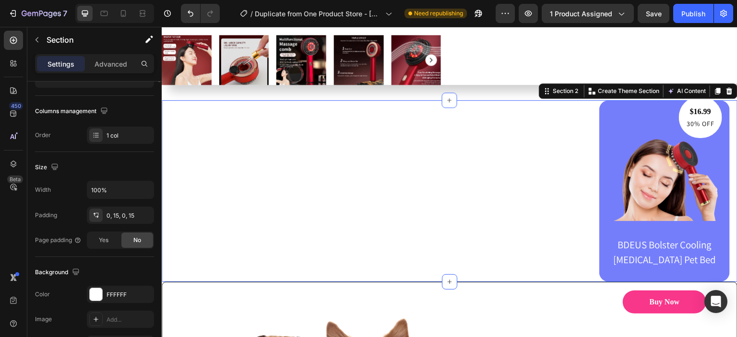
scroll to position [0, 0]
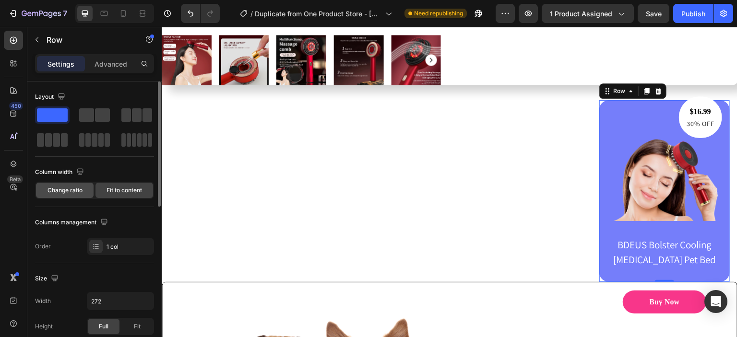
click at [70, 186] on span "Change ratio" at bounding box center [64, 190] width 35 height 9
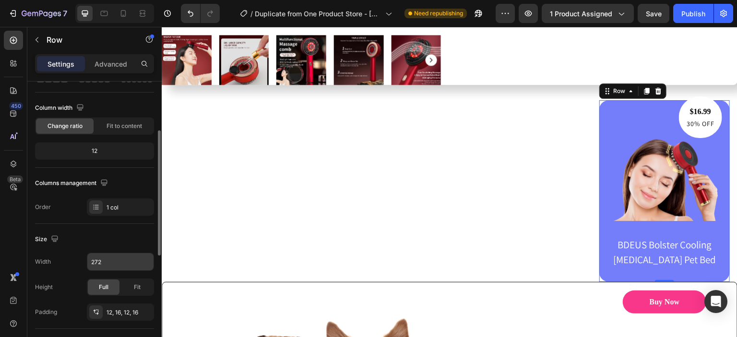
scroll to position [80, 0]
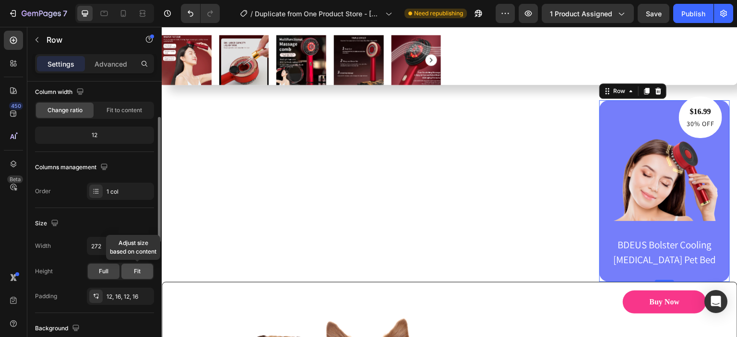
click at [130, 268] on div "Fit" at bounding box center [137, 271] width 32 height 15
click at [98, 271] on div "Full" at bounding box center [104, 271] width 32 height 15
click at [118, 291] on div "12, 16, 12, 16" at bounding box center [120, 296] width 67 height 17
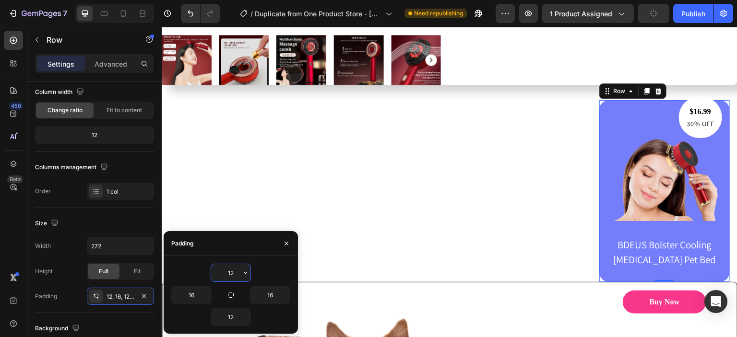
click at [240, 276] on input "12" at bounding box center [230, 272] width 39 height 17
click at [234, 290] on button "button" at bounding box center [230, 294] width 13 height 13
type input "12"
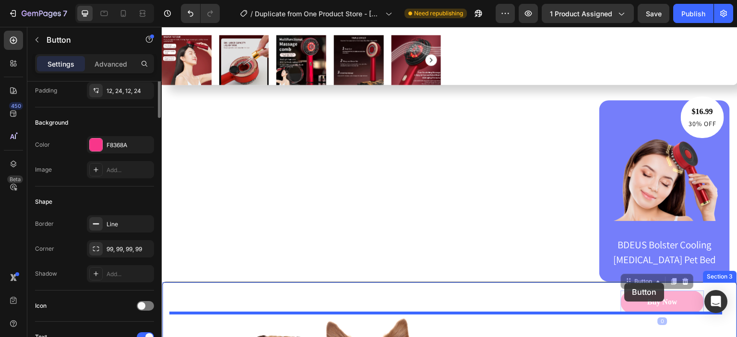
scroll to position [0, 0]
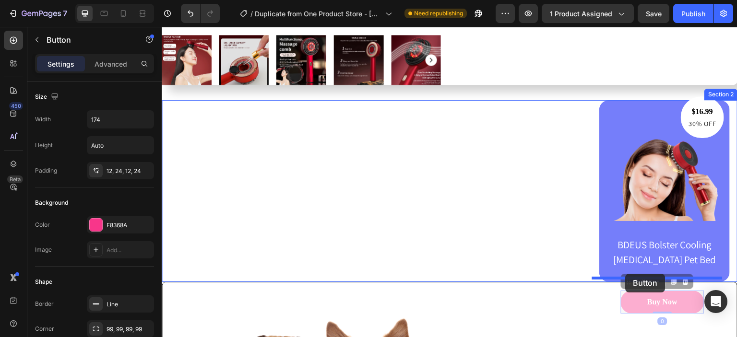
drag, startPoint x: 625, startPoint y: 301, endPoint x: 625, endPoint y: 274, distance: 27.3
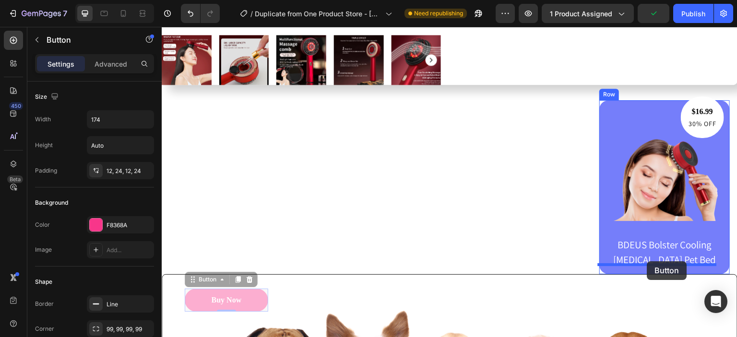
drag, startPoint x: 249, startPoint y: 294, endPoint x: 647, endPoint y: 261, distance: 398.9
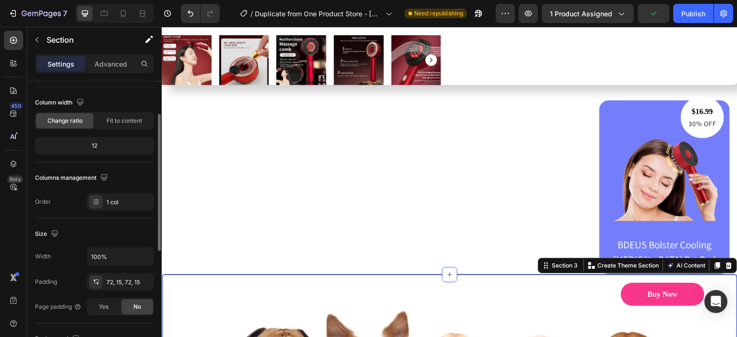
scroll to position [70, 0]
click at [140, 256] on button "button" at bounding box center [144, 255] width 17 height 17
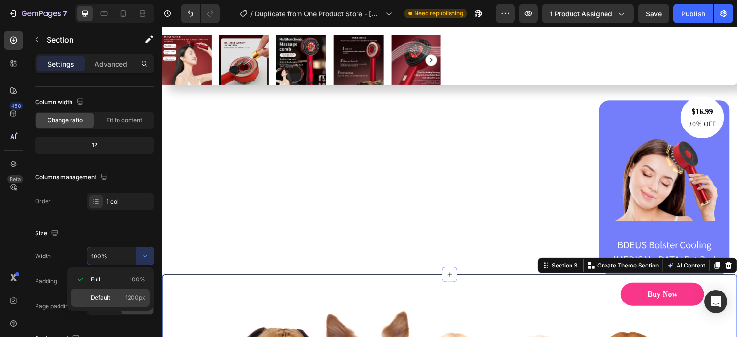
click at [139, 291] on div "Default 1200px" at bounding box center [110, 298] width 79 height 18
type input "1200"
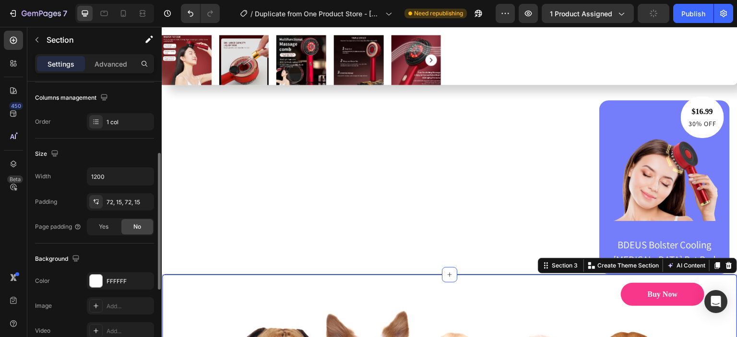
scroll to position [149, 0]
click at [119, 204] on div "72, 15, 72, 15" at bounding box center [120, 203] width 28 height 9
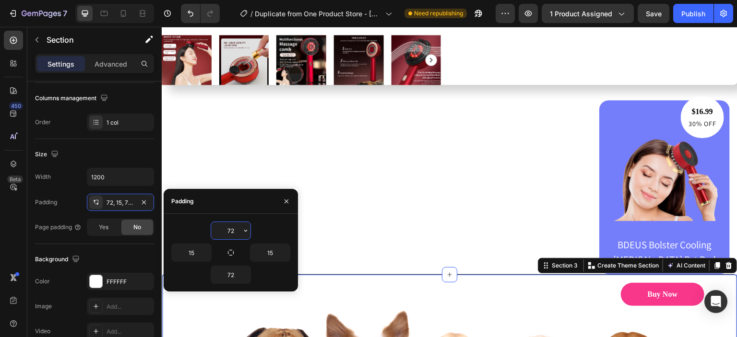
click at [238, 230] on input "72" at bounding box center [230, 230] width 39 height 17
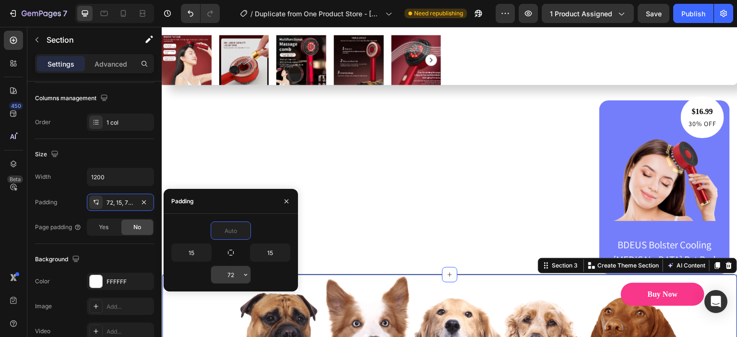
type input "0"
click at [239, 272] on input "72" at bounding box center [230, 274] width 39 height 17
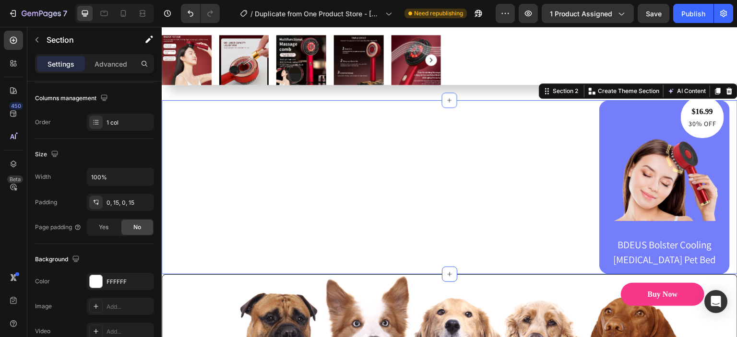
click at [322, 233] on div "$16.99 Text block 30% OFF Text block Row Image BDEUS Bolster Cooling Memory Foa…" at bounding box center [449, 187] width 561 height 174
click at [115, 203] on div "0, 15, 0, 15" at bounding box center [120, 203] width 28 height 9
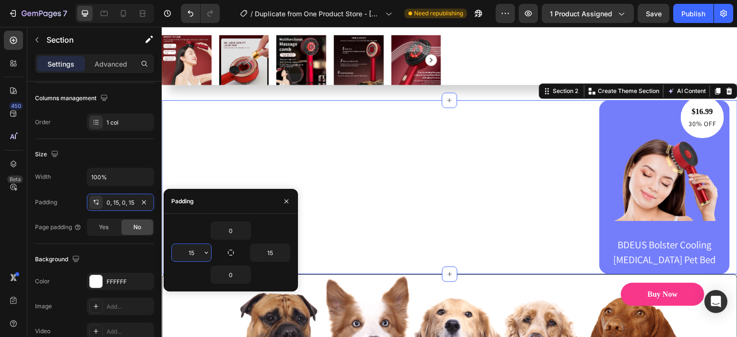
click at [198, 251] on input "15" at bounding box center [191, 252] width 39 height 17
type input "0"
click at [278, 255] on input "15" at bounding box center [269, 252] width 39 height 17
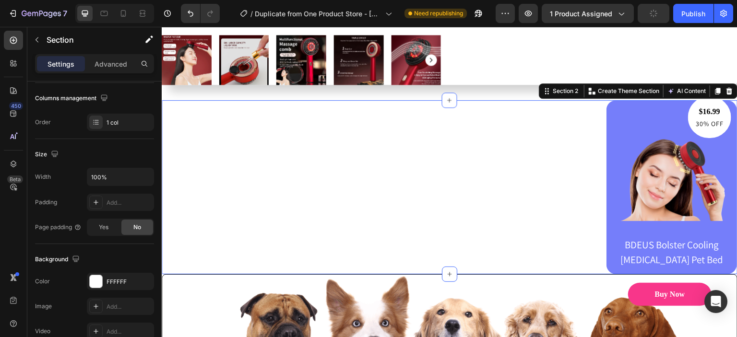
click at [388, 223] on div "$16.99 Text block 30% OFF Text block Row Image BDEUS Bolster Cooling Memory Foa…" at bounding box center [449, 187] width 575 height 174
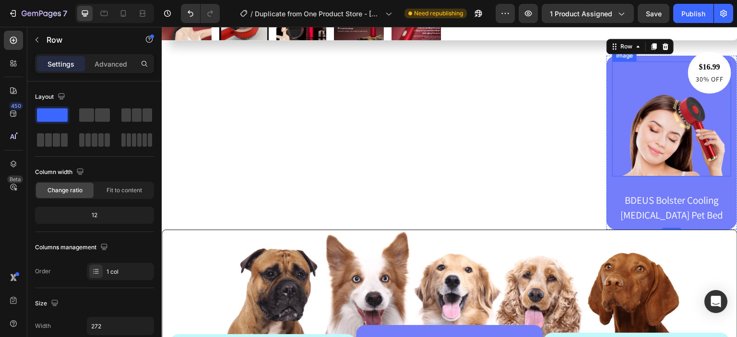
scroll to position [331, 0]
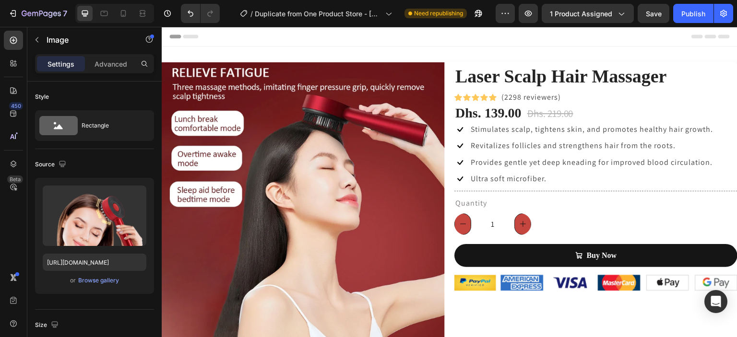
scroll to position [331, 0]
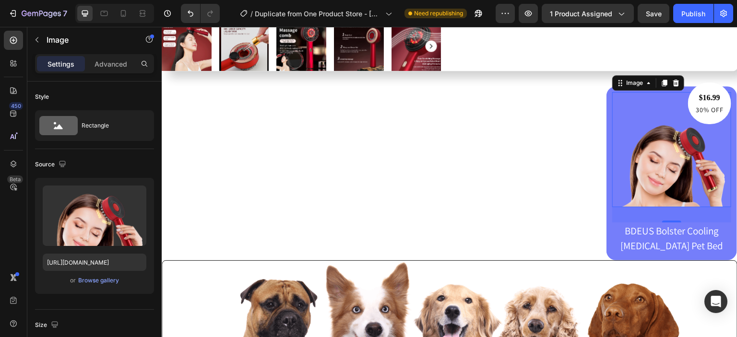
click at [672, 80] on icon at bounding box center [676, 83] width 8 height 8
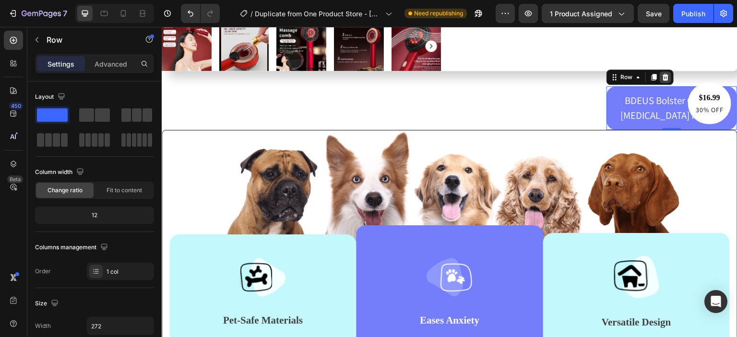
click at [662, 74] on icon at bounding box center [665, 77] width 6 height 7
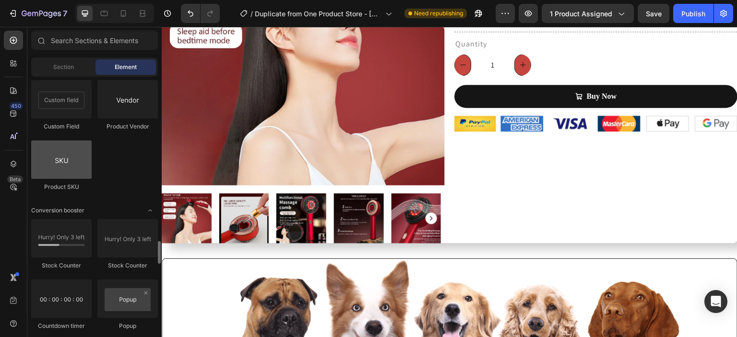
scroll to position [1846, 0]
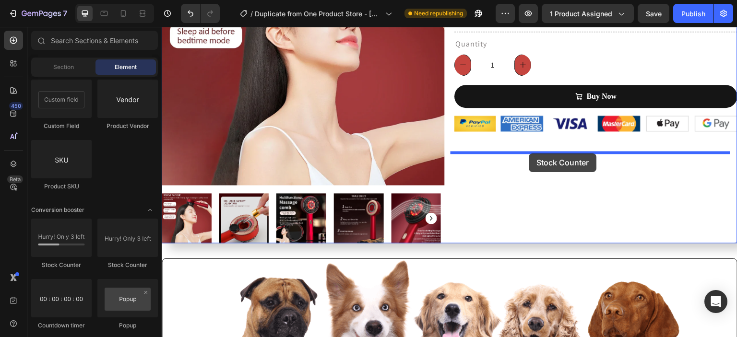
drag, startPoint x: 225, startPoint y: 275, endPoint x: 529, endPoint y: 153, distance: 326.9
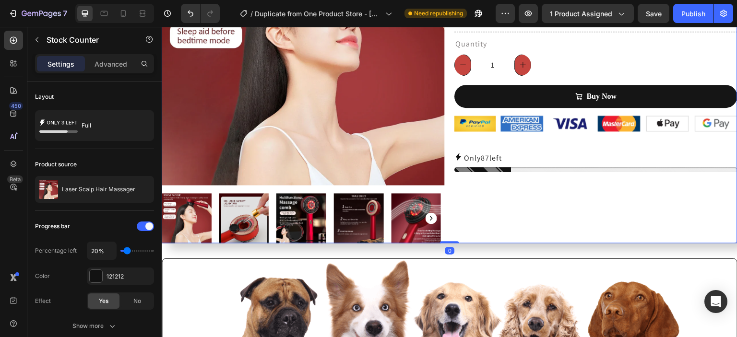
click at [504, 155] on div "Only 87 left" at bounding box center [595, 158] width 283 height 11
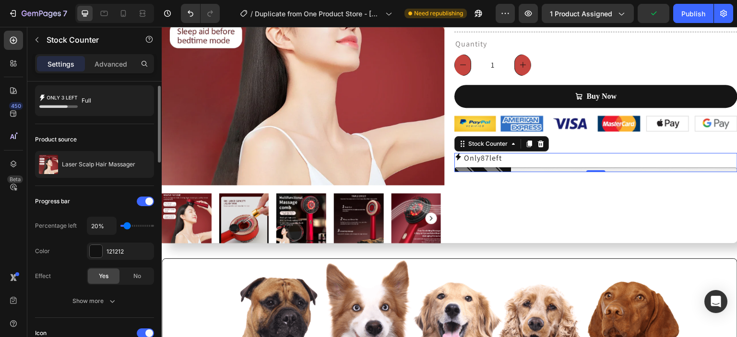
scroll to position [25, 0]
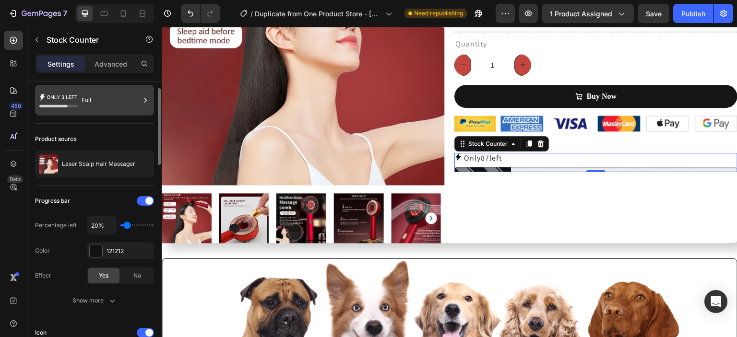
click at [130, 97] on div "Full" at bounding box center [111, 100] width 59 height 22
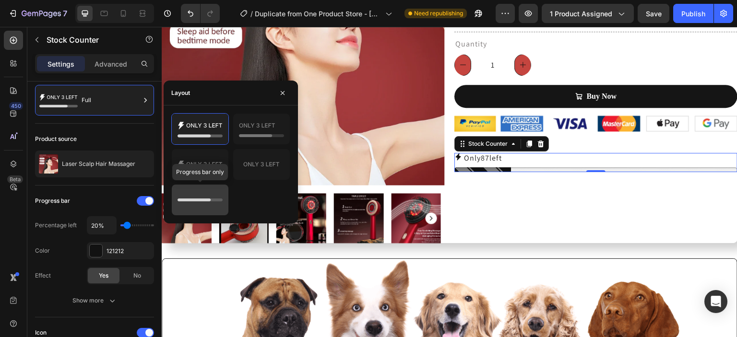
click at [211, 190] on icon at bounding box center [199, 199] width 45 height 19
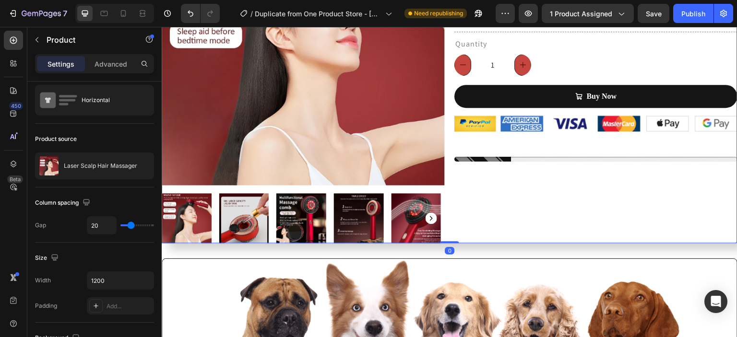
click at [496, 159] on div at bounding box center [595, 159] width 283 height 5
click at [551, 157] on div at bounding box center [595, 159] width 283 height 5
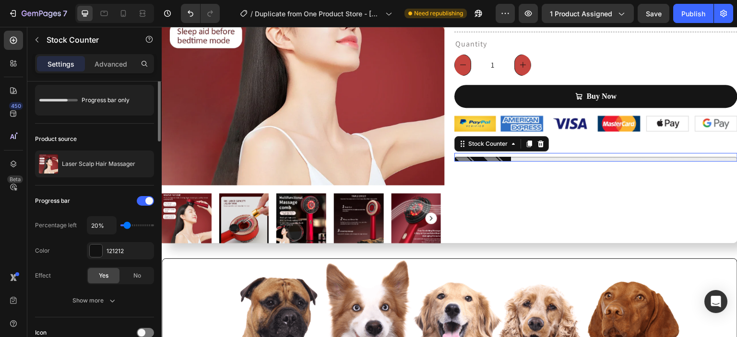
scroll to position [0, 0]
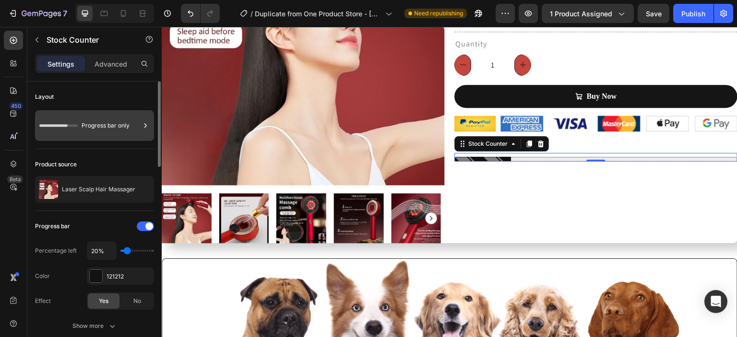
click at [132, 126] on div "Progress bar only" at bounding box center [111, 126] width 59 height 22
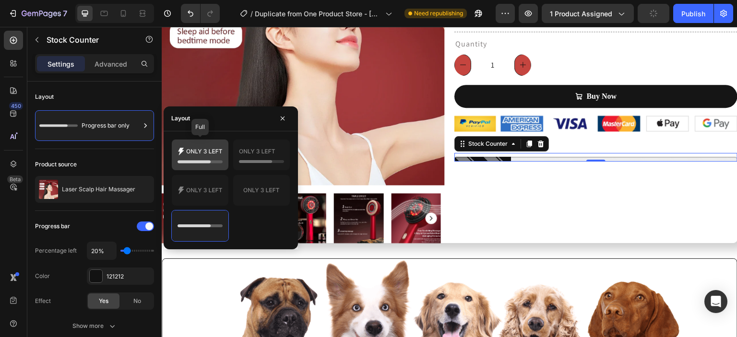
click at [205, 157] on icon at bounding box center [199, 154] width 45 height 19
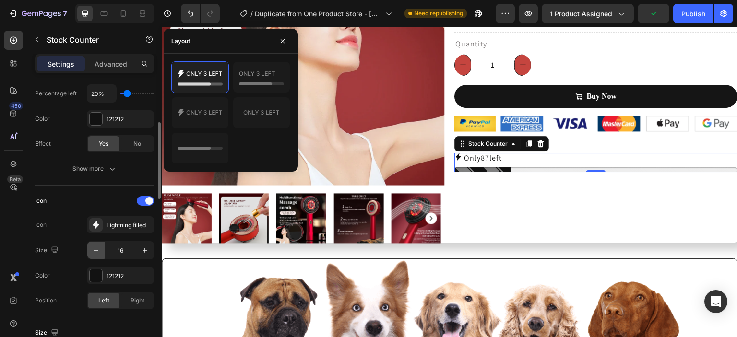
scroll to position [157, 0]
click at [99, 270] on div at bounding box center [96, 276] width 12 height 12
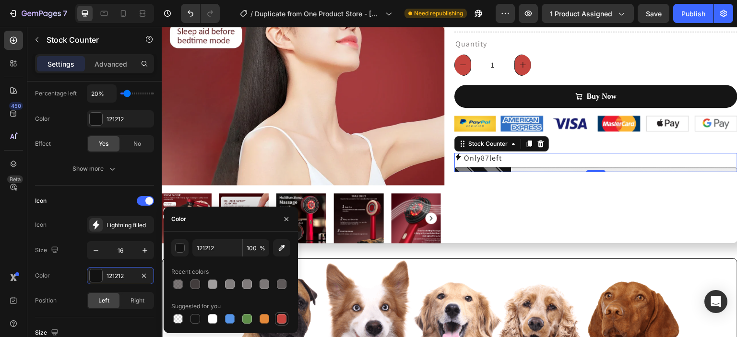
click at [280, 320] on div at bounding box center [282, 319] width 10 height 10
type input "C5453F"
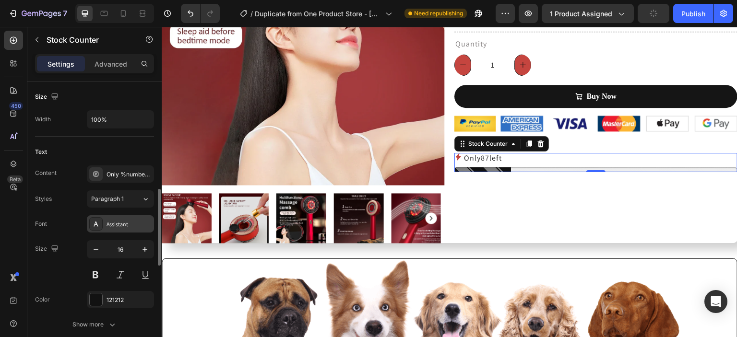
scroll to position [393, 0]
click at [95, 301] on div at bounding box center [96, 299] width 12 height 12
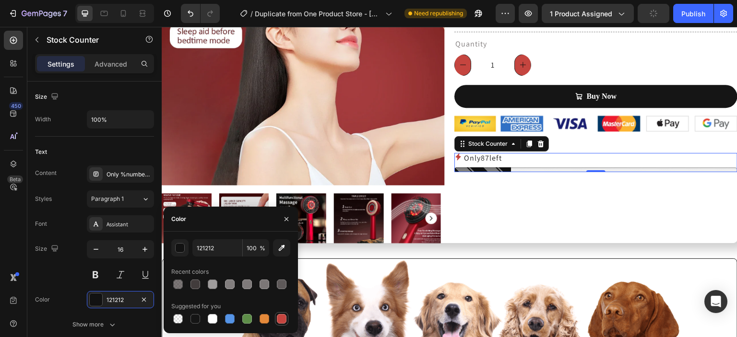
click at [282, 319] on div at bounding box center [282, 319] width 10 height 10
type input "C5453F"
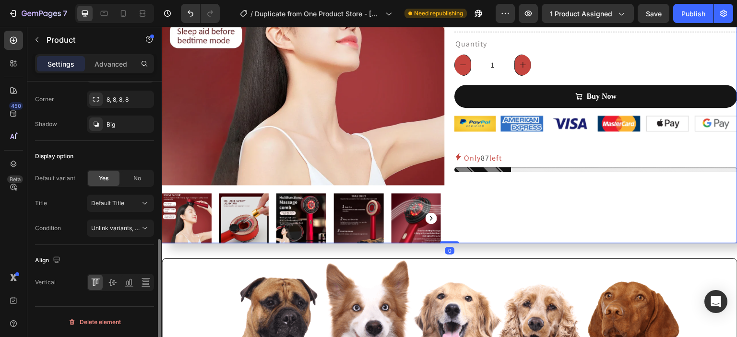
scroll to position [0, 0]
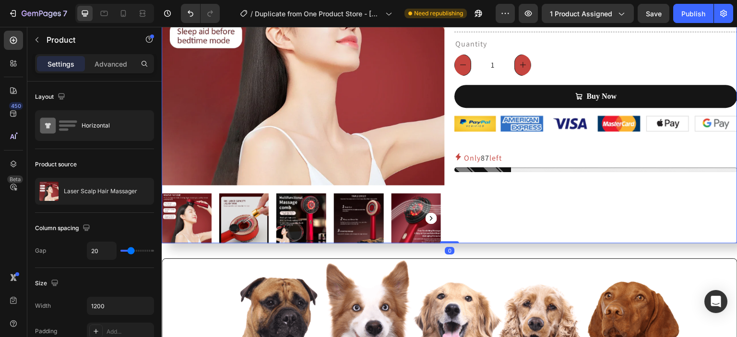
click at [482, 158] on span "87" at bounding box center [485, 158] width 9 height 10
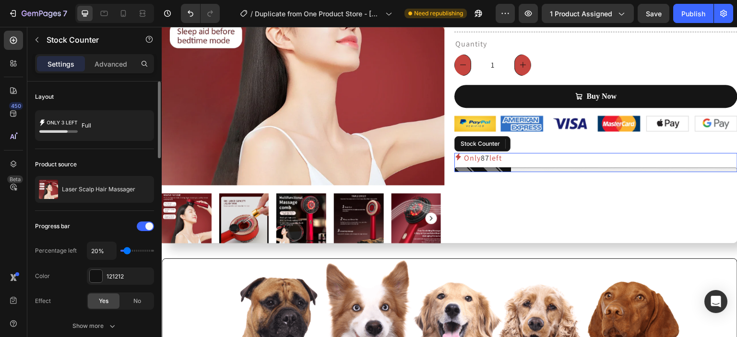
click at [482, 158] on span "87" at bounding box center [485, 158] width 9 height 10
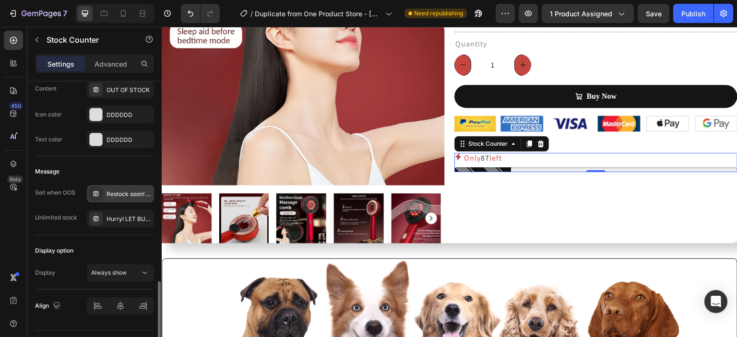
scroll to position [754, 0]
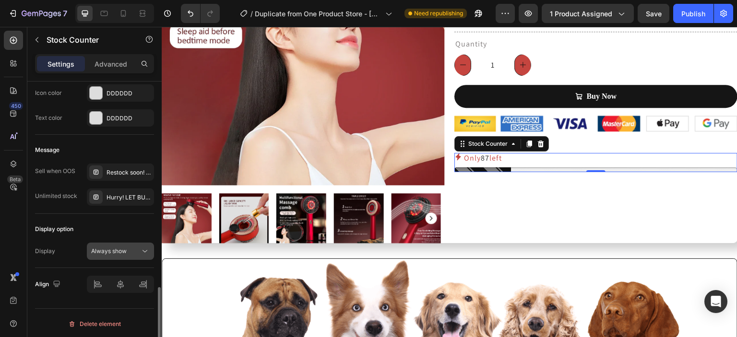
click at [139, 248] on div "Always show" at bounding box center [115, 251] width 49 height 9
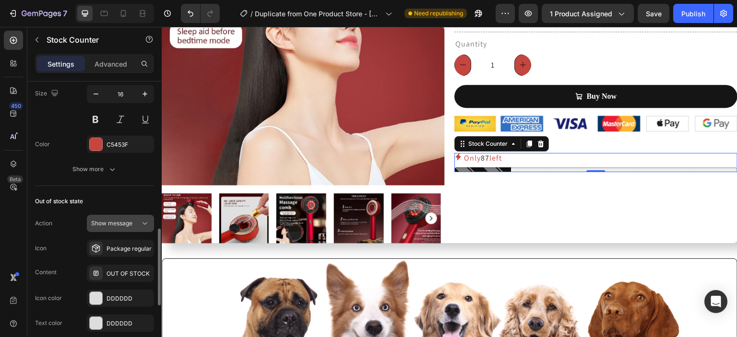
scroll to position [547, 0]
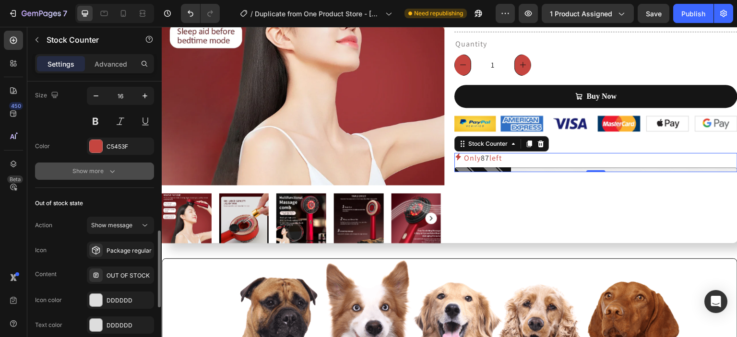
click at [127, 170] on button "Show more" at bounding box center [94, 171] width 119 height 17
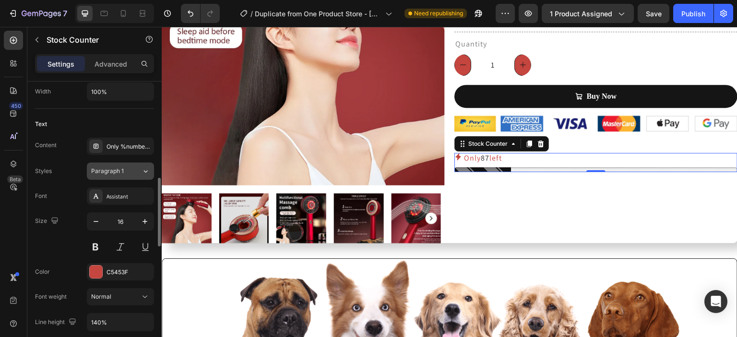
scroll to position [392, 0]
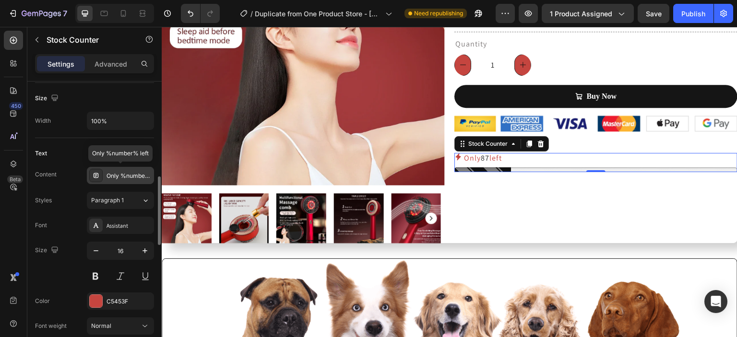
click at [133, 174] on div "Only %number% left" at bounding box center [128, 176] width 45 height 9
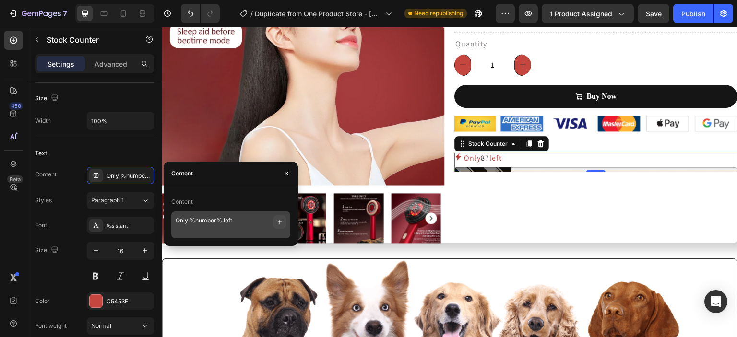
click at [282, 222] on icon "button" at bounding box center [280, 222] width 8 height 8
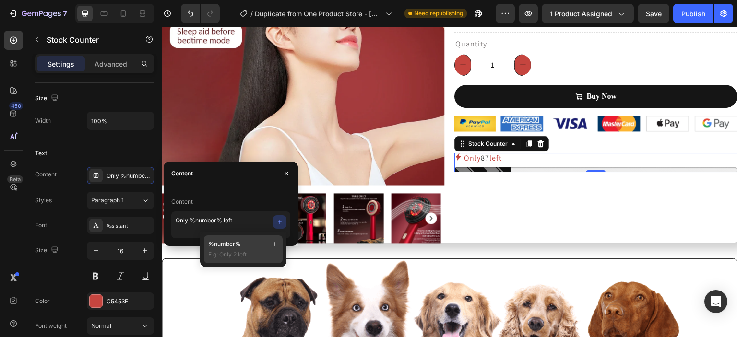
click at [256, 243] on p "%number%" at bounding box center [243, 244] width 70 height 9
type textarea "Only %number% left %number%"
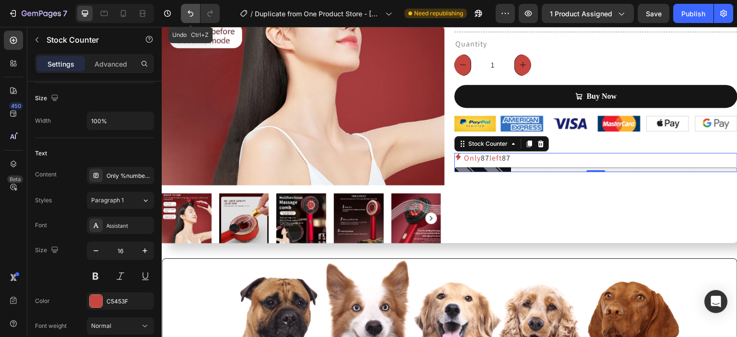
click at [196, 12] on button "Undo/Redo" at bounding box center [190, 13] width 19 height 19
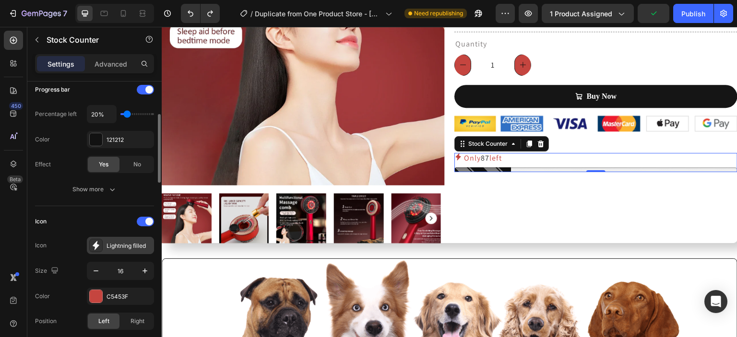
scroll to position [136, 0]
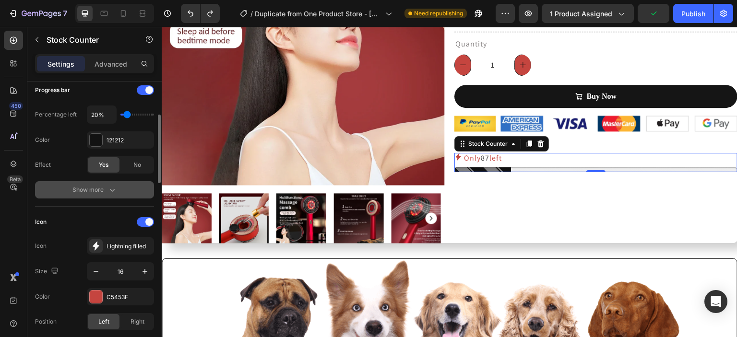
click at [104, 188] on div "Show more" at bounding box center [94, 190] width 45 height 10
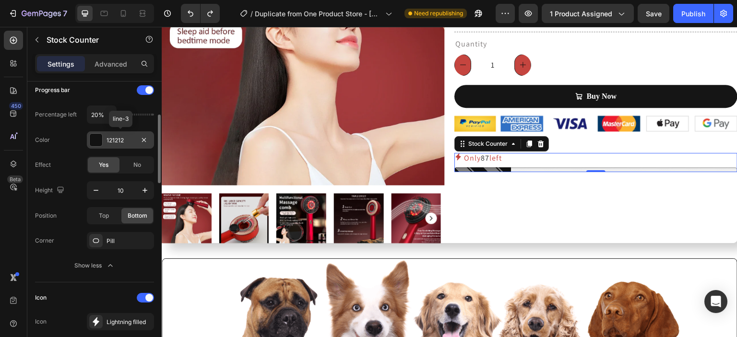
click at [128, 138] on div "121212" at bounding box center [120, 140] width 28 height 9
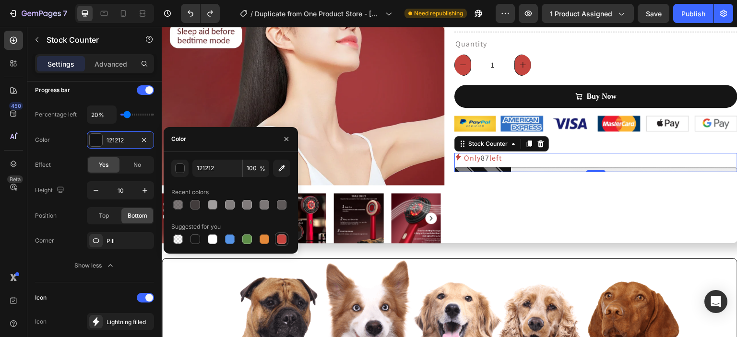
click at [284, 239] on div at bounding box center [282, 239] width 10 height 10
type input "C5453F"
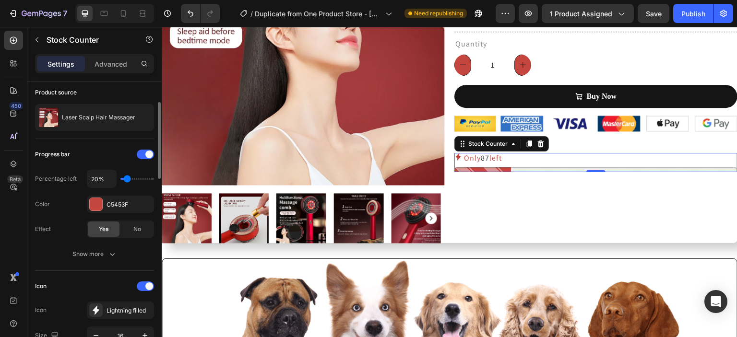
scroll to position [73, 0]
click at [498, 161] on p "Only 87 left" at bounding box center [483, 158] width 38 height 11
click at [494, 158] on p "Only 87 left" at bounding box center [483, 158] width 38 height 11
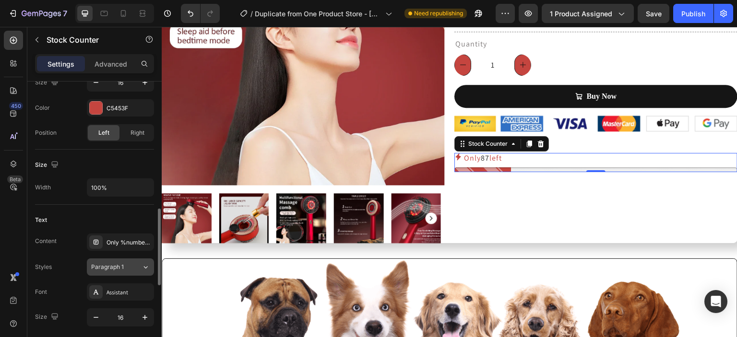
scroll to position [360, 0]
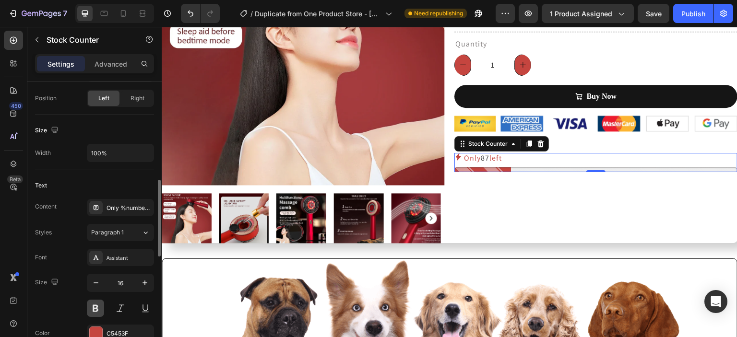
click at [98, 310] on button at bounding box center [95, 308] width 17 height 17
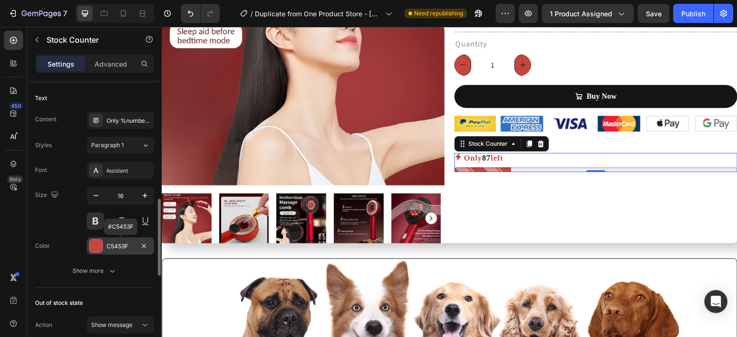
scroll to position [441, 0]
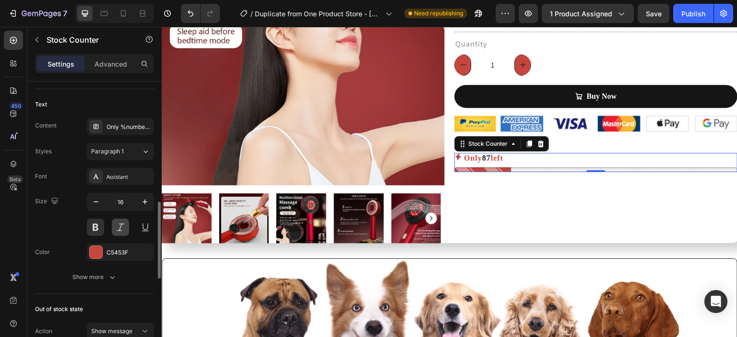
click at [121, 226] on button at bounding box center [120, 227] width 17 height 17
click at [102, 224] on button at bounding box center [95, 227] width 17 height 17
click at [115, 227] on button at bounding box center [120, 227] width 17 height 17
click at [92, 226] on button at bounding box center [95, 227] width 17 height 17
click at [148, 225] on button at bounding box center [145, 227] width 17 height 17
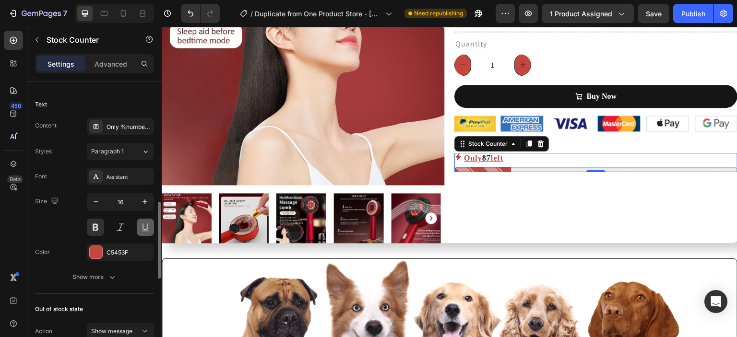
click at [148, 225] on button at bounding box center [145, 227] width 17 height 17
click at [108, 272] on icon "button" at bounding box center [112, 277] width 10 height 10
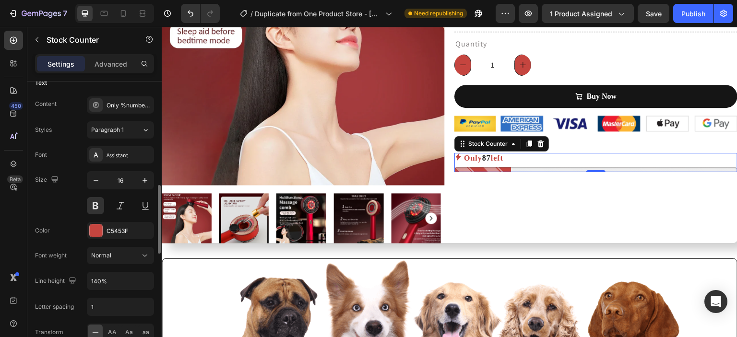
scroll to position [445, 0]
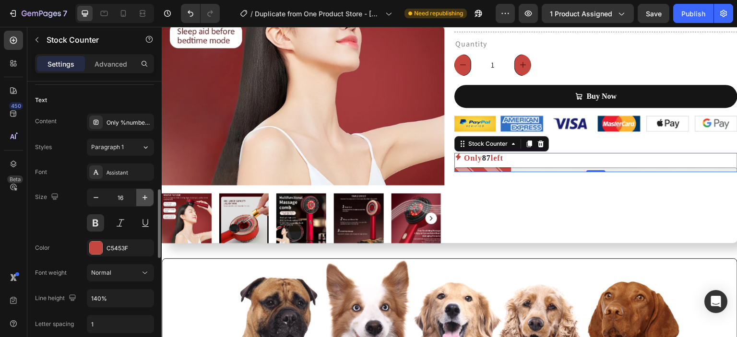
click at [142, 197] on icon "button" at bounding box center [145, 198] width 10 height 10
type input "18"
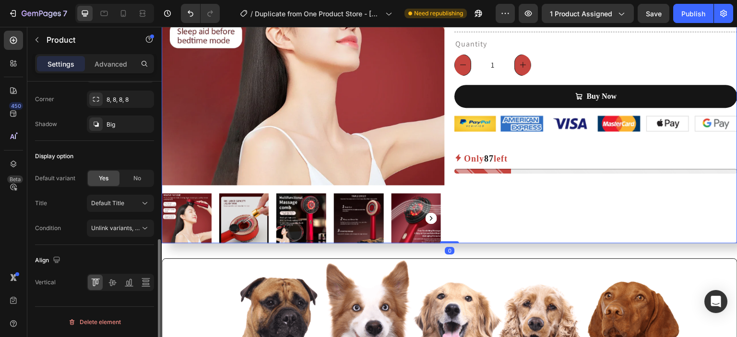
scroll to position [0, 0]
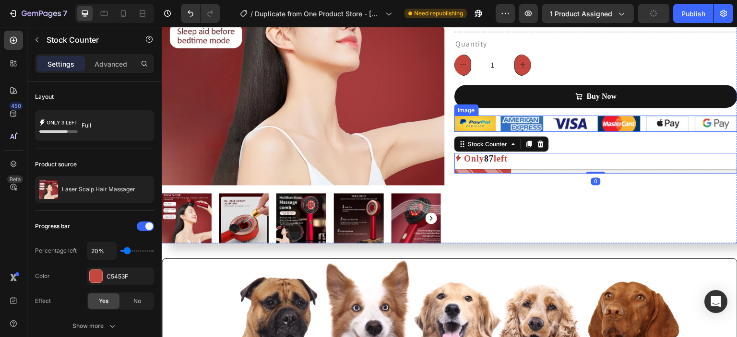
click at [573, 127] on img at bounding box center [595, 124] width 283 height 16
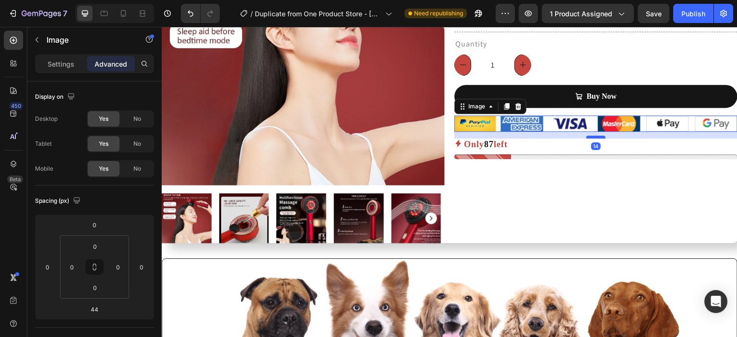
drag, startPoint x: 589, startPoint y: 151, endPoint x: 588, endPoint y: 137, distance: 14.4
click at [588, 137] on div at bounding box center [595, 137] width 19 height 3
type input "14"
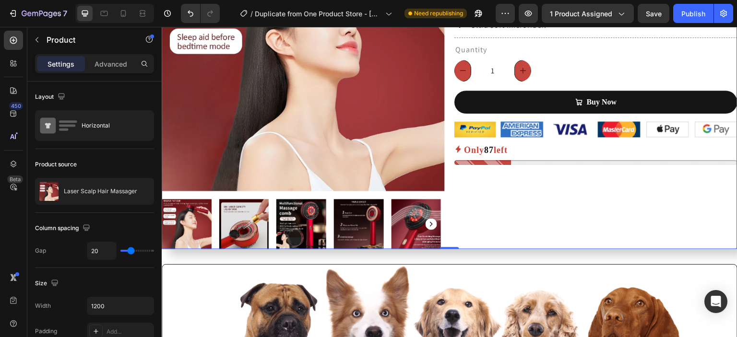
scroll to position [152, 0]
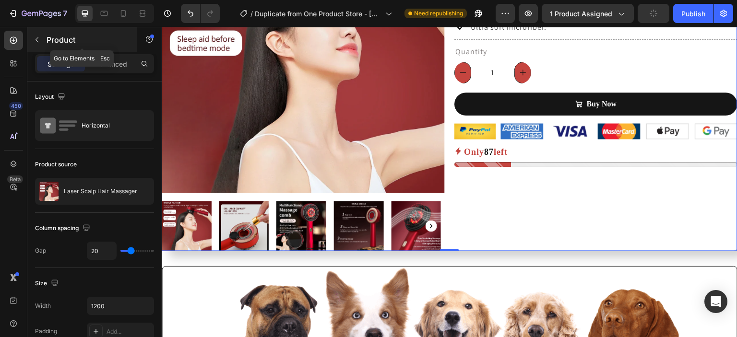
click at [47, 45] on p "Product" at bounding box center [88, 40] width 82 height 12
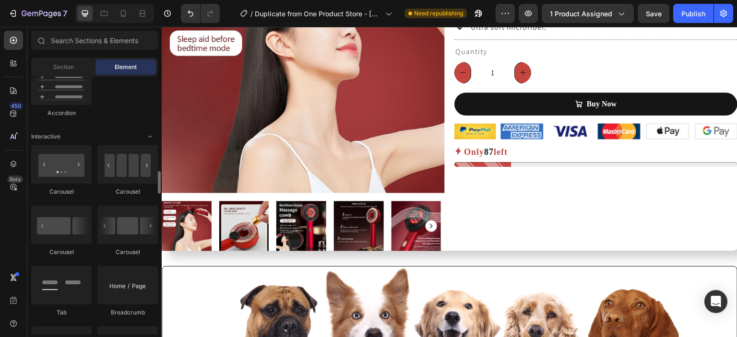
scroll to position [909, 0]
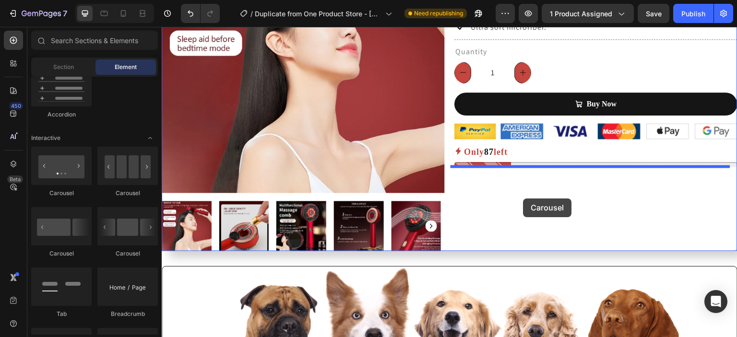
drag, startPoint x: 244, startPoint y: 245, endPoint x: 523, endPoint y: 199, distance: 282.9
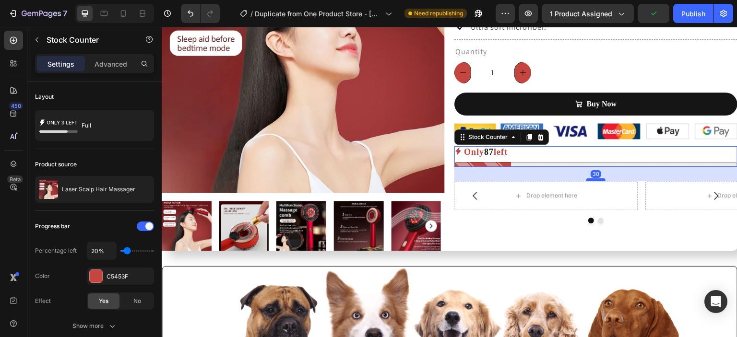
drag, startPoint x: 593, startPoint y: 164, endPoint x: 592, endPoint y: 178, distance: 14.5
click at [592, 178] on div at bounding box center [595, 179] width 19 height 3
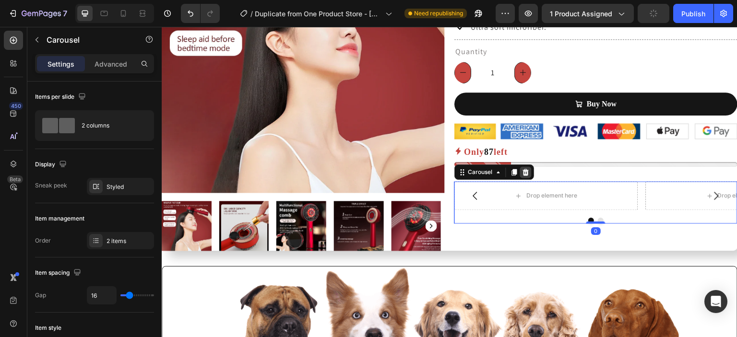
click at [524, 171] on icon at bounding box center [526, 172] width 6 height 7
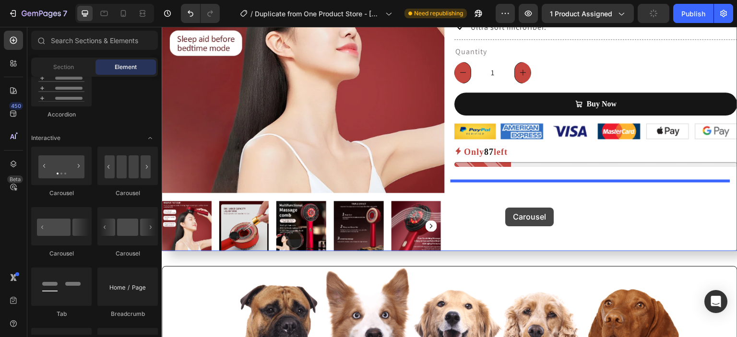
drag, startPoint x: 298, startPoint y: 257, endPoint x: 507, endPoint y: 207, distance: 214.9
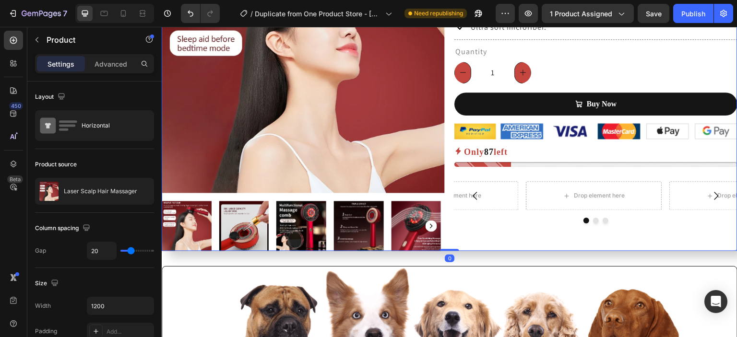
click at [565, 196] on icon at bounding box center [567, 196] width 8 height 8
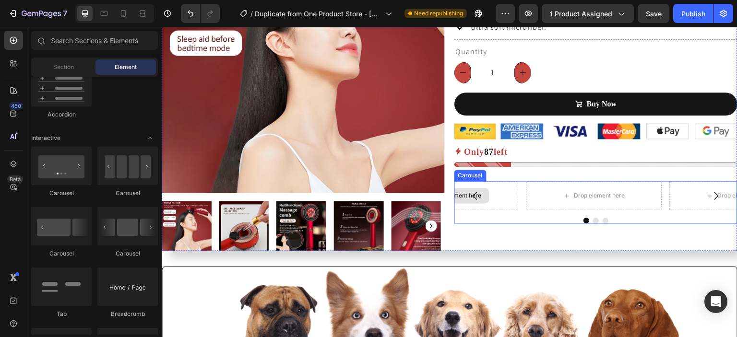
click at [497, 205] on div "Drop element here" at bounding box center [450, 195] width 136 height 29
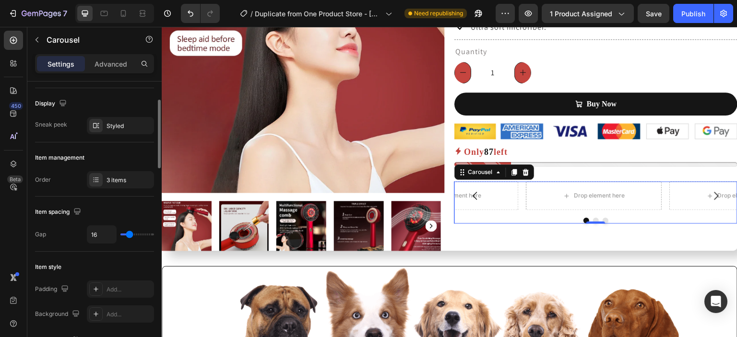
scroll to position [64, 0]
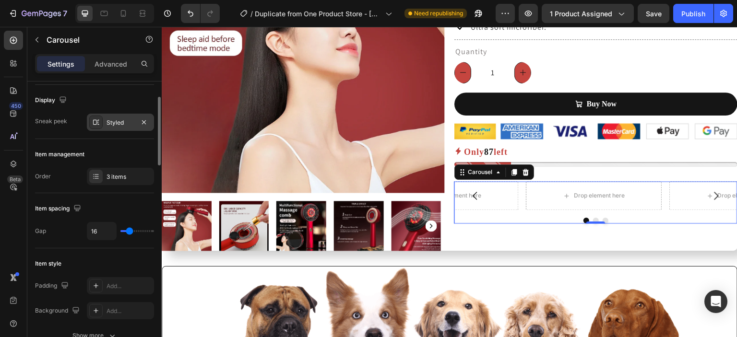
click at [109, 124] on div "Styled" at bounding box center [120, 122] width 28 height 9
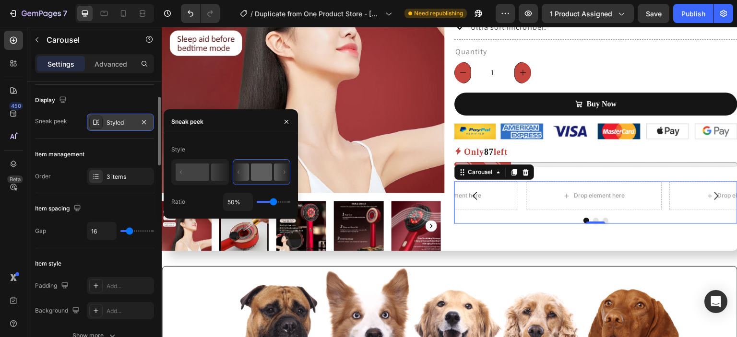
click at [109, 124] on div "Styled" at bounding box center [120, 122] width 28 height 9
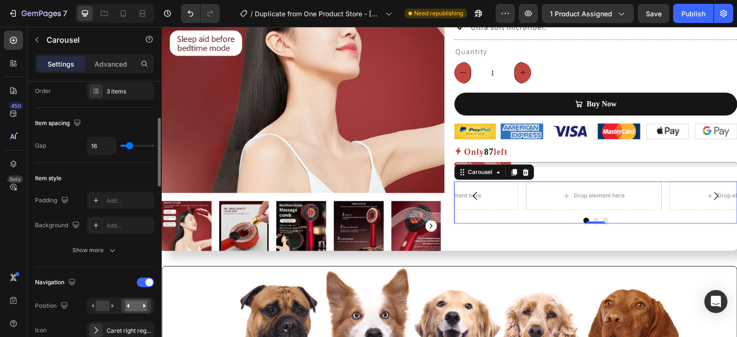
scroll to position [150, 0]
click at [98, 201] on icon at bounding box center [96, 201] width 8 height 8
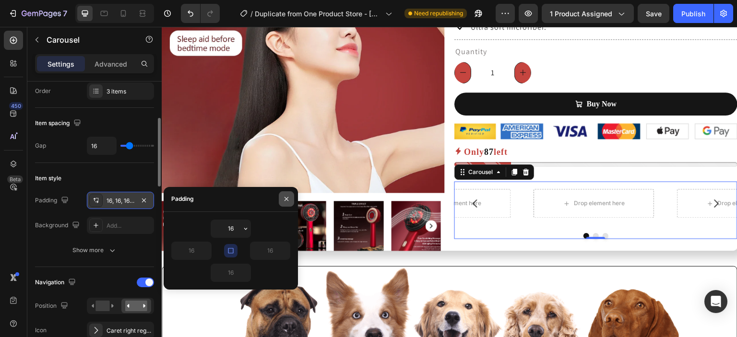
click at [292, 201] on button "button" at bounding box center [286, 198] width 15 height 15
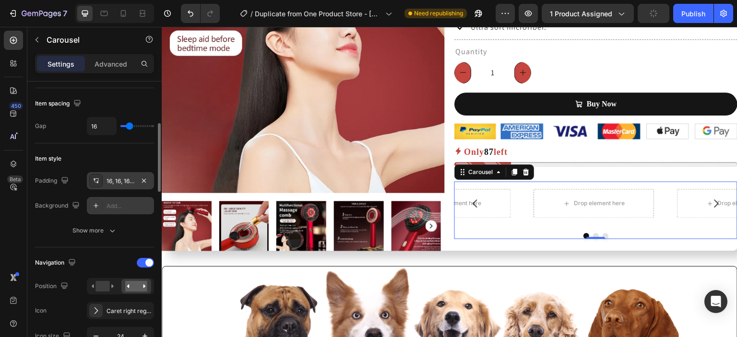
scroll to position [170, 0]
click at [112, 230] on icon "button" at bounding box center [112, 230] width 5 height 3
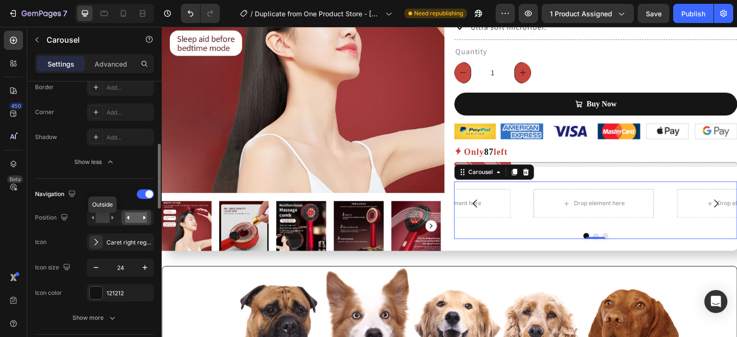
scroll to position [315, 0]
click at [108, 215] on rect at bounding box center [102, 216] width 14 height 11
click at [131, 241] on div "Caret right regular" at bounding box center [128, 240] width 45 height 9
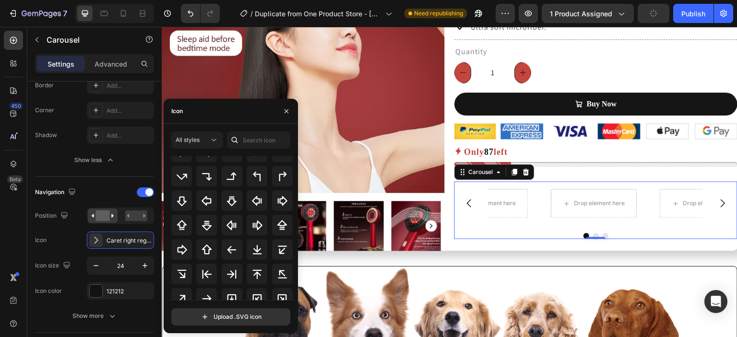
scroll to position [312, 0]
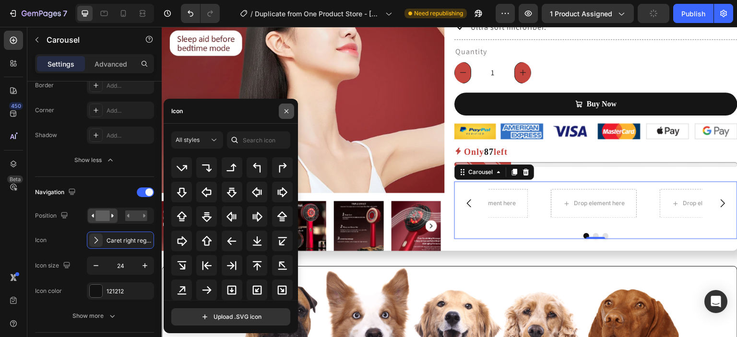
click at [287, 107] on button "button" at bounding box center [286, 111] width 15 height 15
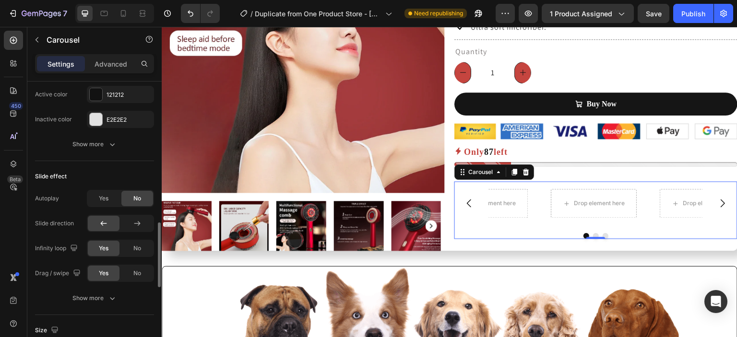
scroll to position [624, 0]
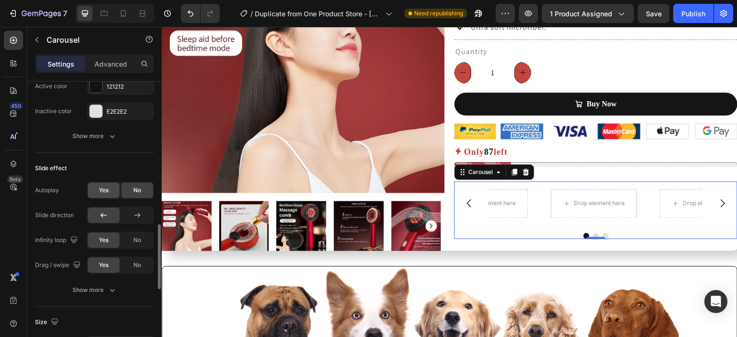
click at [98, 190] on div "Yes" at bounding box center [104, 190] width 32 height 15
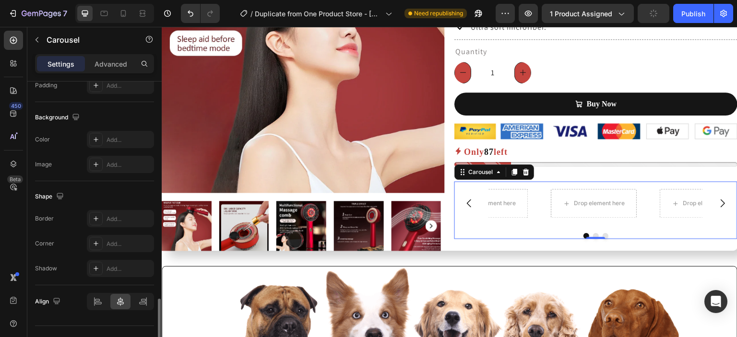
scroll to position [1003, 0]
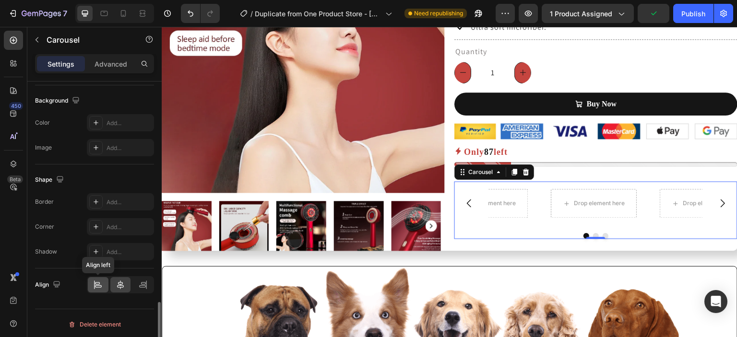
click at [93, 285] on icon at bounding box center [98, 285] width 10 height 10
click at [118, 283] on icon at bounding box center [120, 285] width 7 height 9
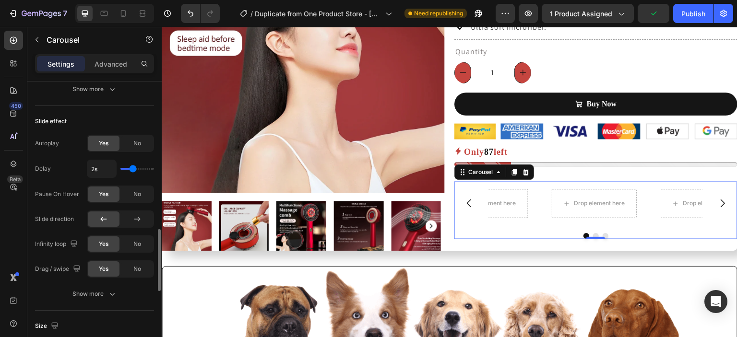
scroll to position [670, 0]
click at [113, 290] on icon "button" at bounding box center [112, 295] width 10 height 10
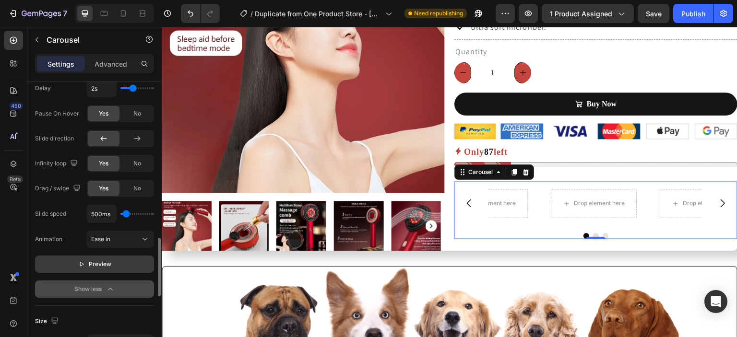
scroll to position [753, 0]
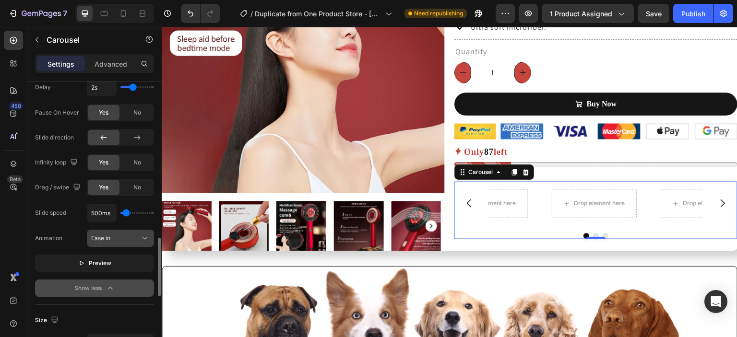
click at [139, 240] on div "Ease in" at bounding box center [115, 238] width 49 height 9
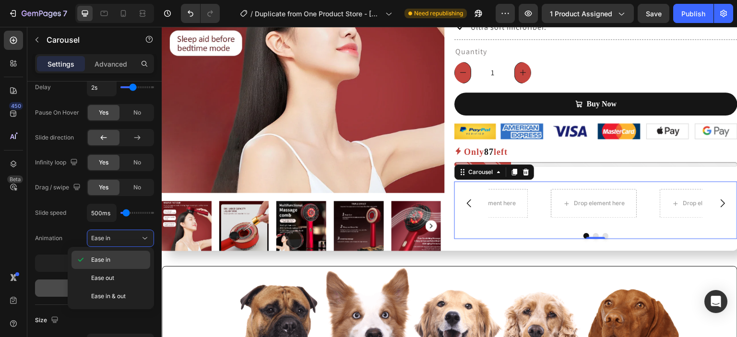
click at [122, 269] on div "Ease in" at bounding box center [110, 278] width 79 height 18
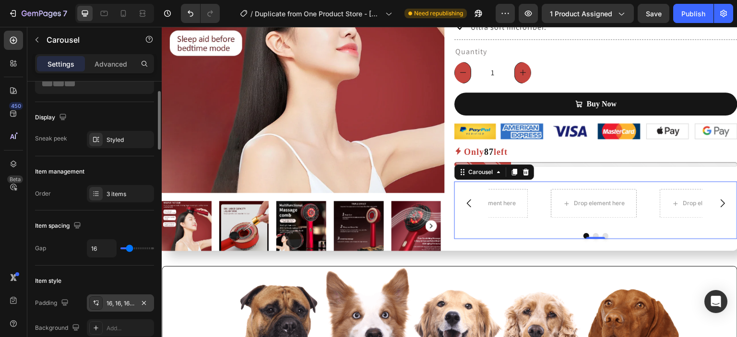
scroll to position [0, 0]
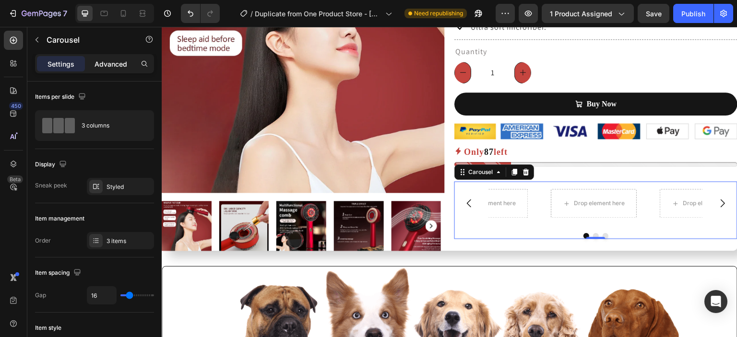
click at [116, 67] on p "Advanced" at bounding box center [110, 64] width 33 height 10
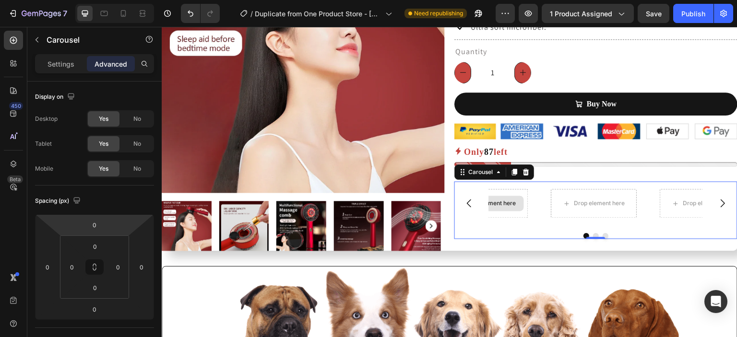
click at [490, 199] on div "Drop element here Drop element here Drop element here" at bounding box center [596, 203] width 214 height 44
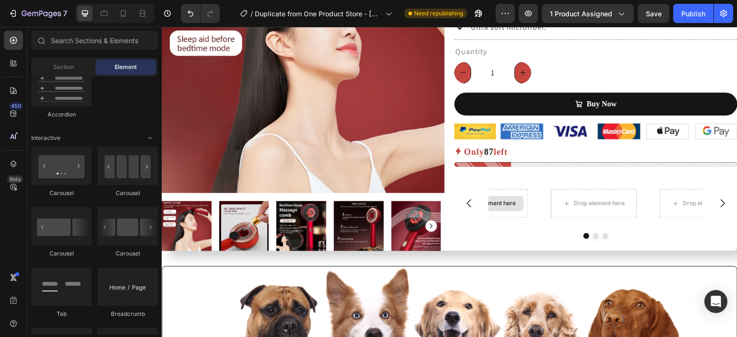
click at [490, 199] on div "Drop element here" at bounding box center [490, 203] width 51 height 8
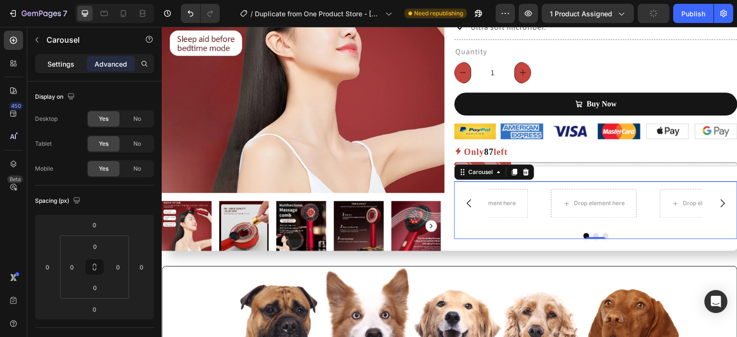
click at [67, 59] on p "Settings" at bounding box center [60, 64] width 27 height 10
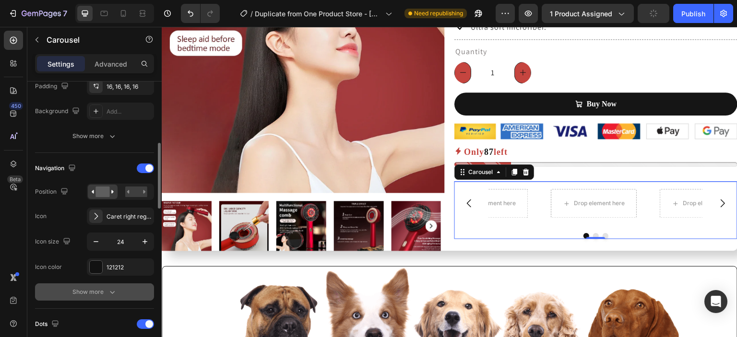
scroll to position [278, 0]
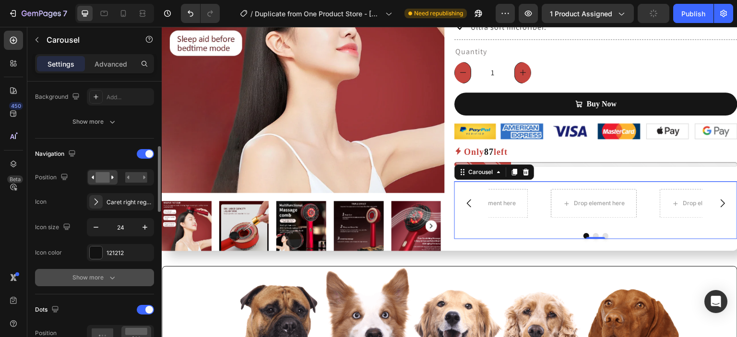
click at [114, 282] on button "Show more" at bounding box center [94, 277] width 119 height 17
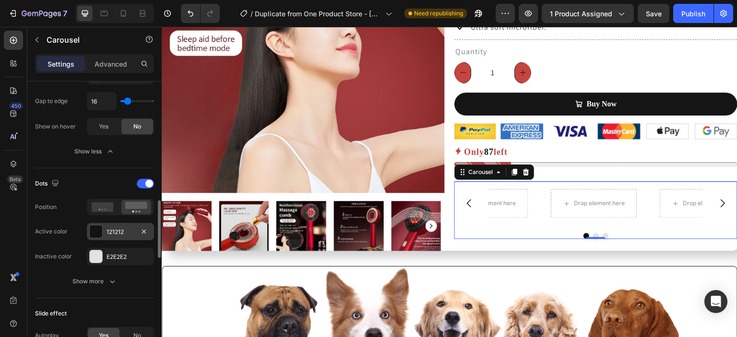
scroll to position [580, 0]
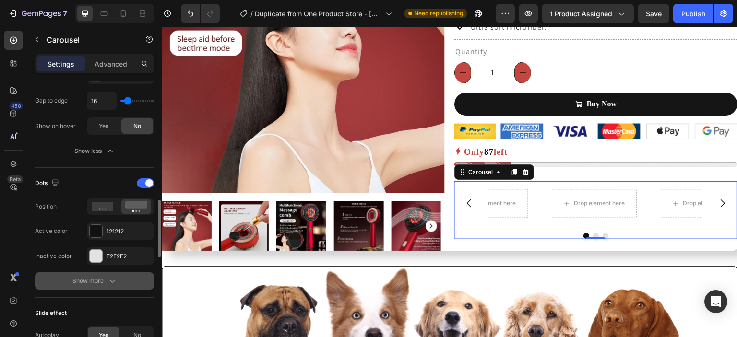
click at [125, 279] on button "Show more" at bounding box center [94, 280] width 119 height 17
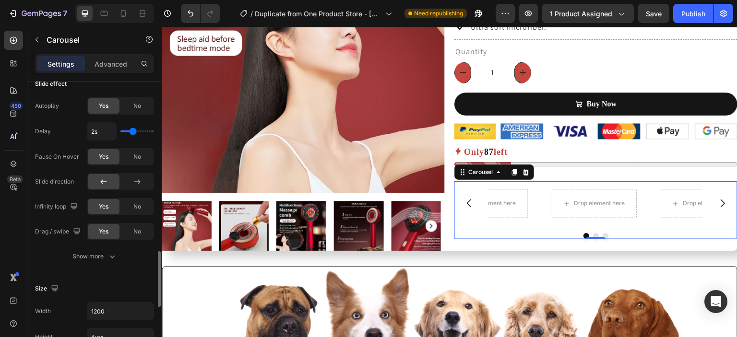
scroll to position [888, 0]
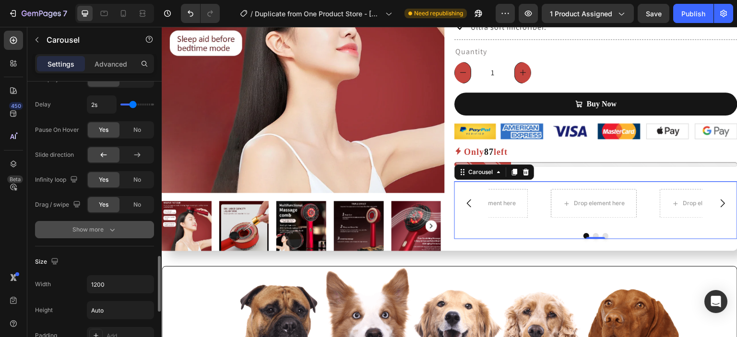
click at [126, 227] on button "Show more" at bounding box center [94, 229] width 119 height 17
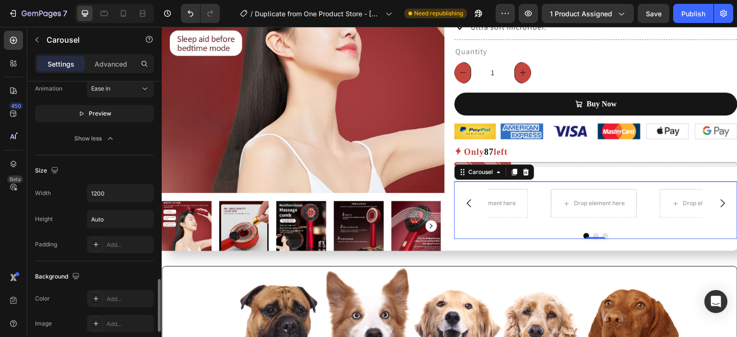
scroll to position [1055, 0]
click at [110, 193] on input "1200" at bounding box center [120, 192] width 66 height 17
click at [143, 192] on icon "button" at bounding box center [145, 193] width 10 height 10
click at [147, 217] on icon "button" at bounding box center [145, 219] width 10 height 10
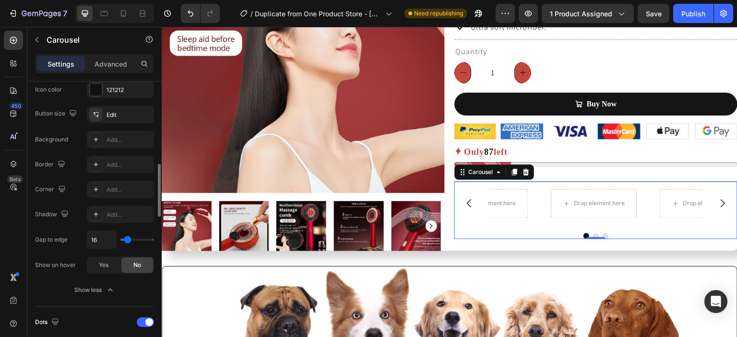
scroll to position [448, 0]
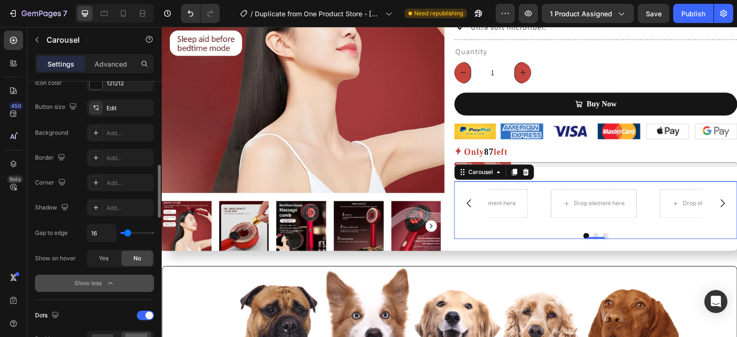
click at [97, 280] on div "Show less" at bounding box center [94, 284] width 41 height 10
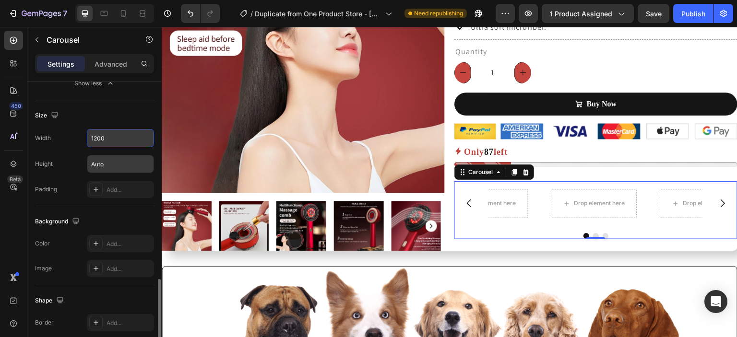
scroll to position [955, 0]
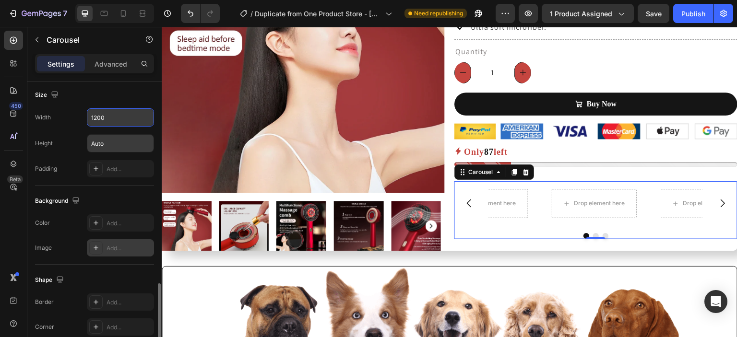
click at [94, 244] on icon at bounding box center [96, 248] width 8 height 8
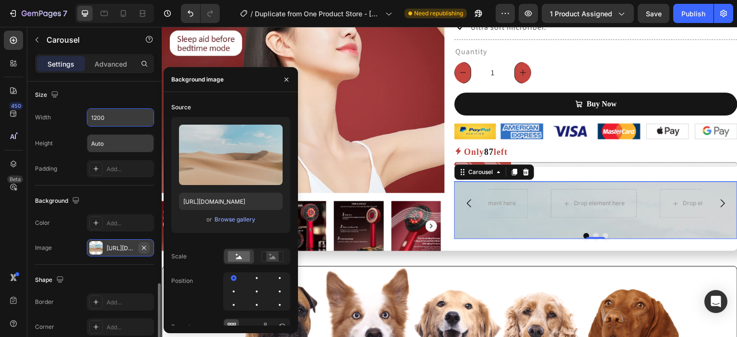
click at [148, 246] on button "button" at bounding box center [144, 248] width 12 height 12
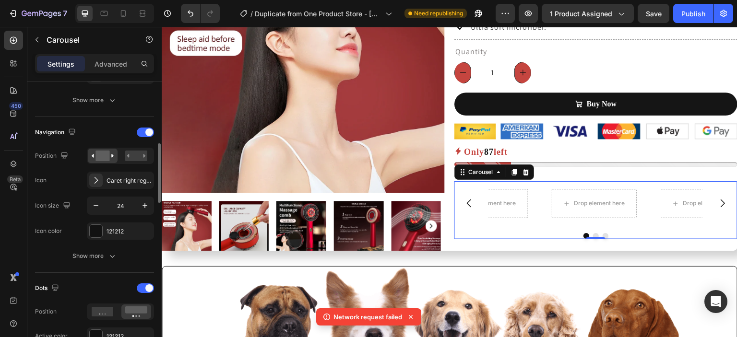
scroll to position [299, 0]
click at [94, 180] on icon at bounding box center [96, 181] width 10 height 10
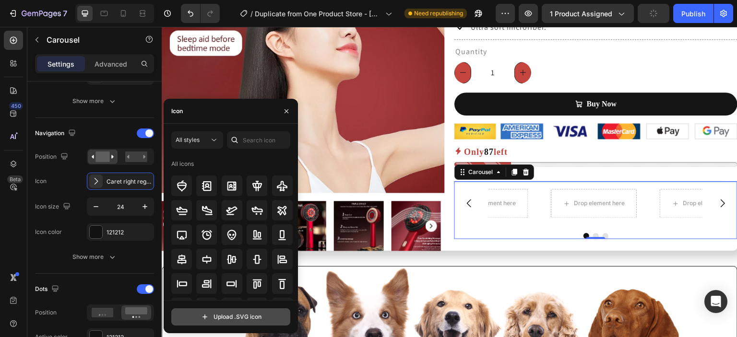
click at [248, 314] on input "file" at bounding box center [231, 317] width 118 height 16
type input "C:\fakepath\Bin Shahid.svg"
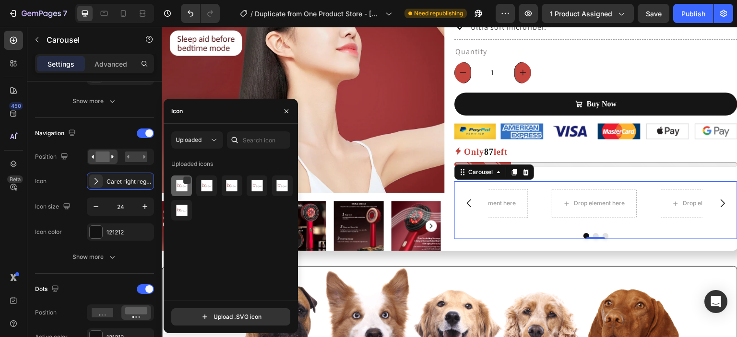
click at [187, 188] on img at bounding box center [182, 186] width 12 height 12
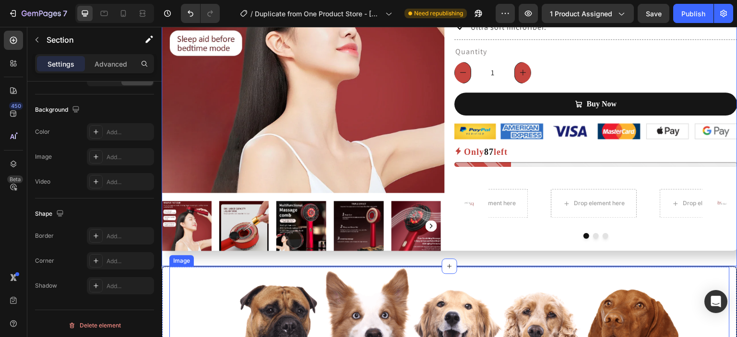
scroll to position [0, 0]
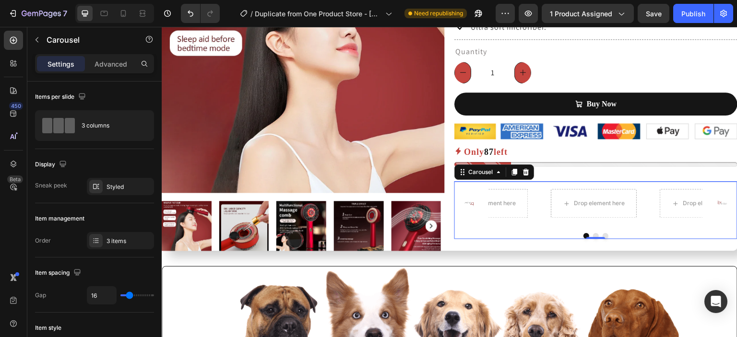
click at [593, 233] on button "Dot" at bounding box center [596, 236] width 6 height 6
click at [602, 236] on button "Dot" at bounding box center [605, 236] width 6 height 6
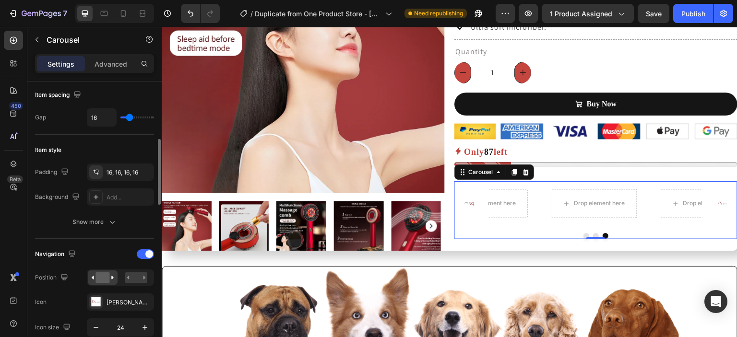
scroll to position [213, 0]
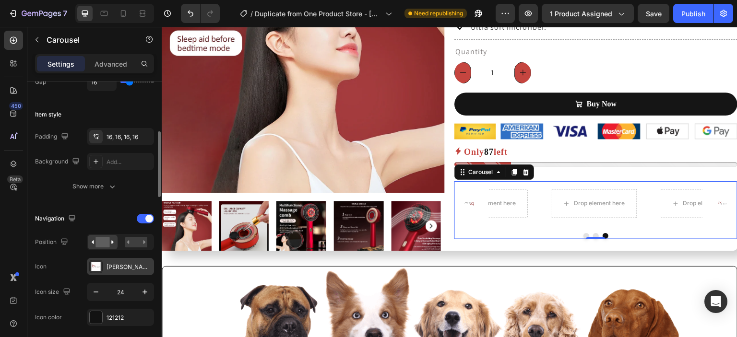
click at [102, 264] on div at bounding box center [95, 266] width 13 height 13
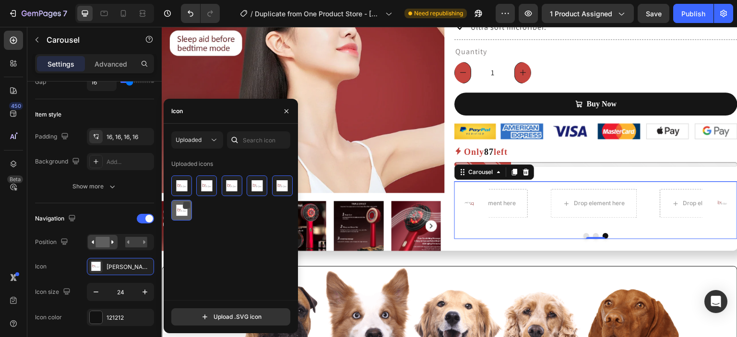
click at [186, 207] on div at bounding box center [187, 205] width 8 height 8
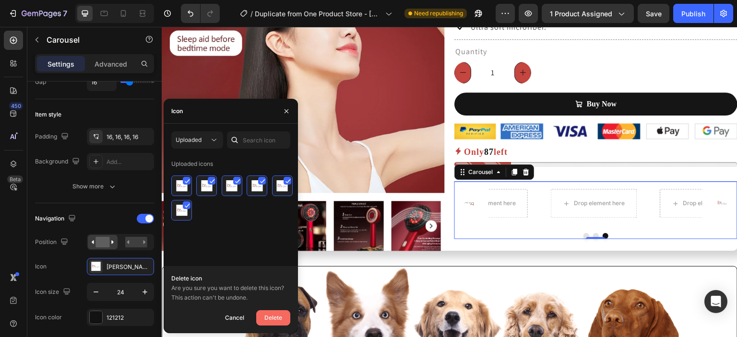
click at [267, 319] on div "Delete" at bounding box center [273, 318] width 18 height 12
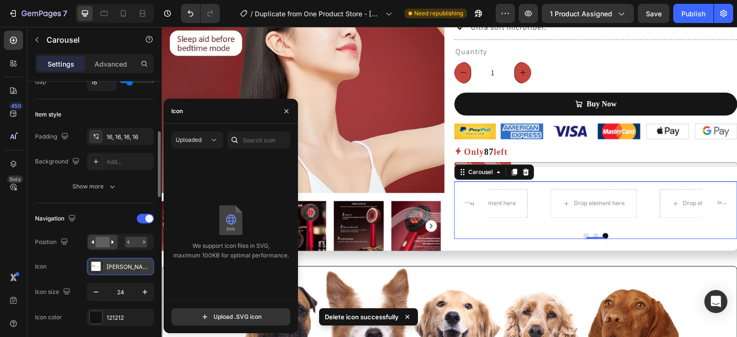
click at [145, 264] on div "Bin shahid" at bounding box center [128, 267] width 45 height 9
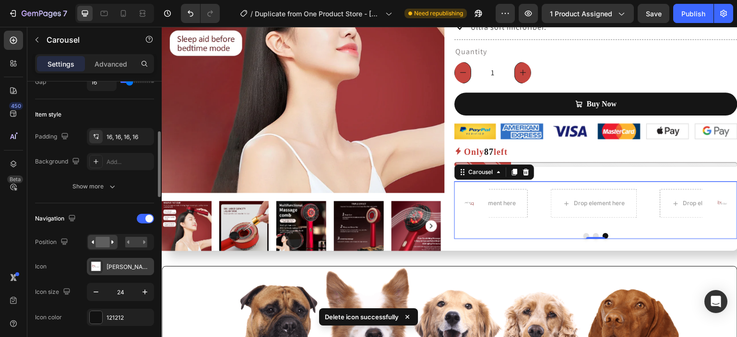
click at [145, 264] on div "Bin shahid" at bounding box center [128, 267] width 45 height 9
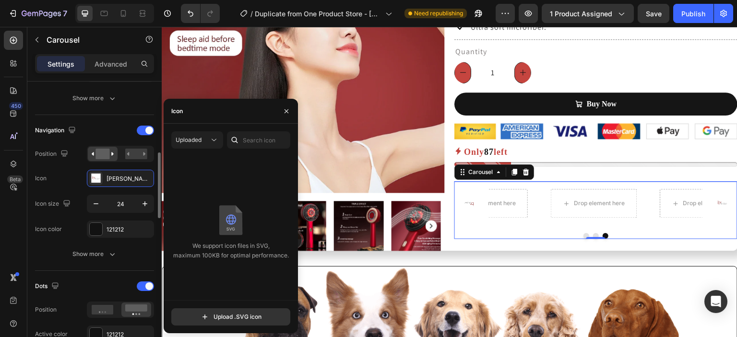
scroll to position [302, 0]
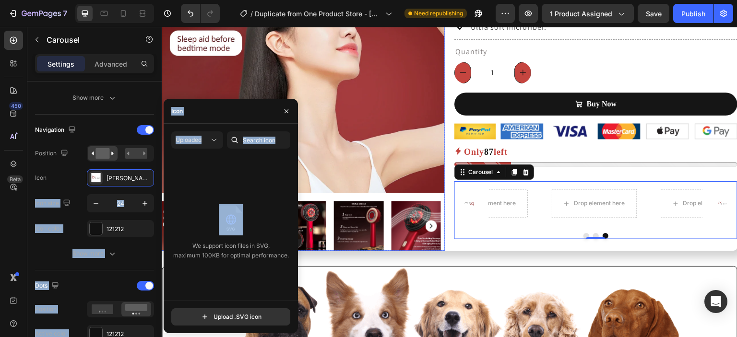
drag, startPoint x: 258, startPoint y: 201, endPoint x: 346, endPoint y: 177, distance: 90.5
click at [170, 191] on div "We support icon files in SVG, maximum 100KB for optimal performance." at bounding box center [231, 232] width 134 height 152
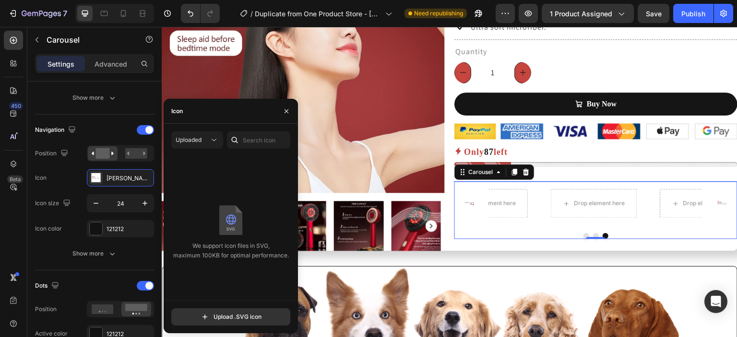
click at [175, 198] on div "We support icon files in SVG, maximum 100KB for optimal performance." at bounding box center [231, 232] width 134 height 152
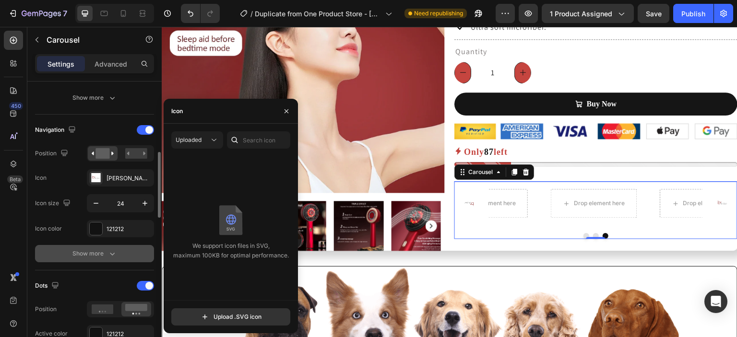
click at [104, 246] on button "Show more" at bounding box center [94, 253] width 119 height 17
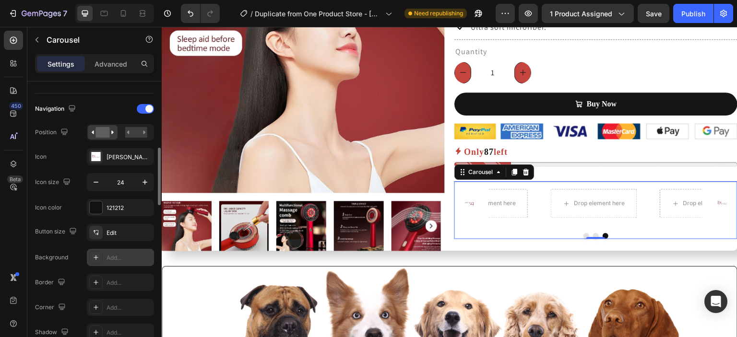
scroll to position [324, 0]
click at [123, 231] on div "Edit" at bounding box center [128, 232] width 45 height 9
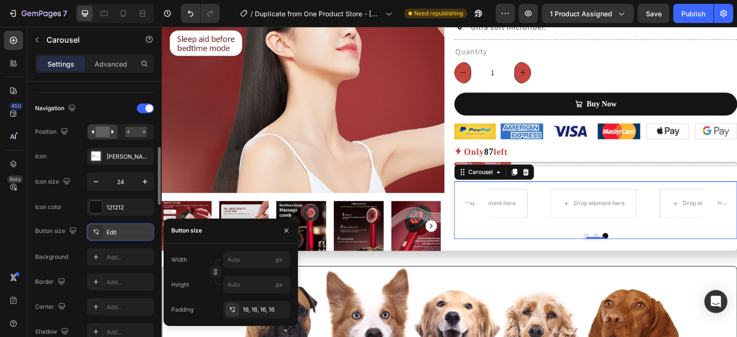
click at [123, 231] on div "Edit" at bounding box center [128, 232] width 45 height 9
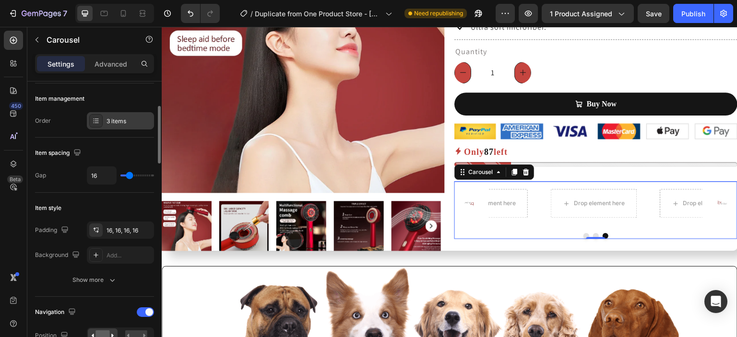
scroll to position [204, 0]
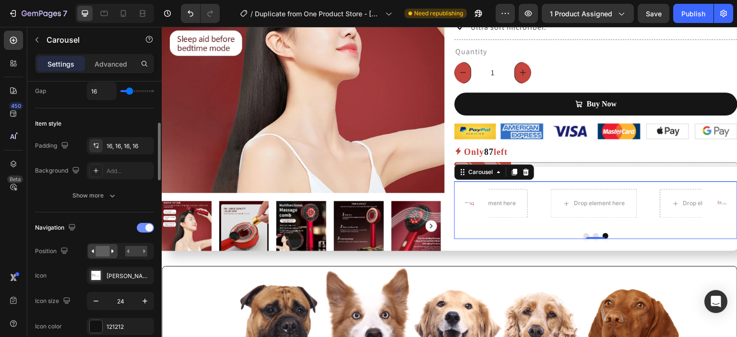
click at [142, 225] on div at bounding box center [145, 228] width 17 height 10
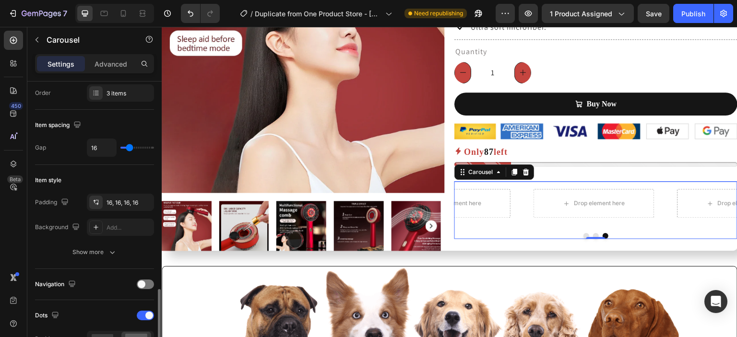
scroll to position [0, 0]
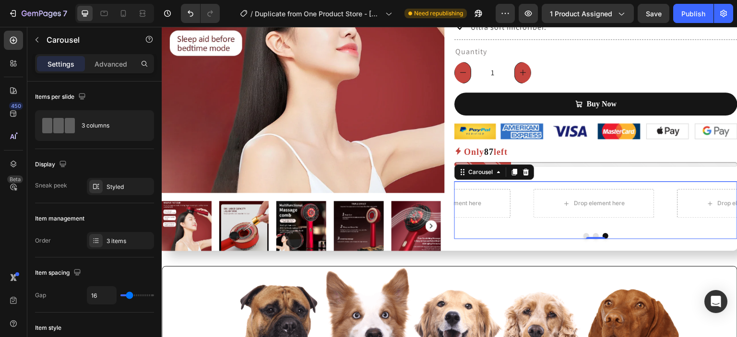
click at [521, 204] on div "Drop element here Drop element here Drop element here" at bounding box center [595, 203] width 283 height 44
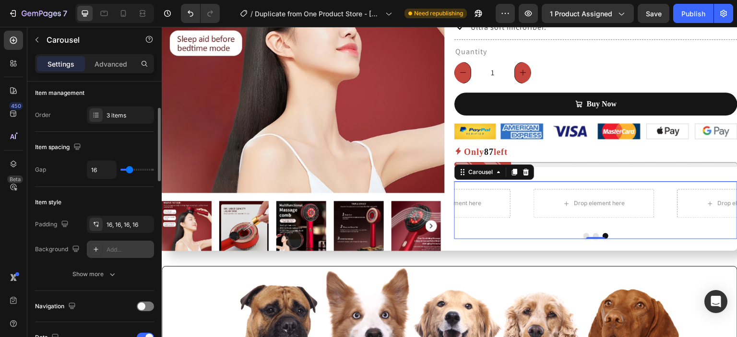
scroll to position [129, 0]
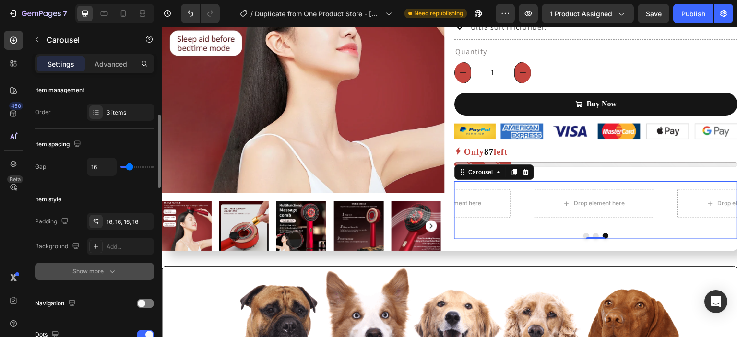
click at [113, 273] on icon "button" at bounding box center [112, 272] width 10 height 10
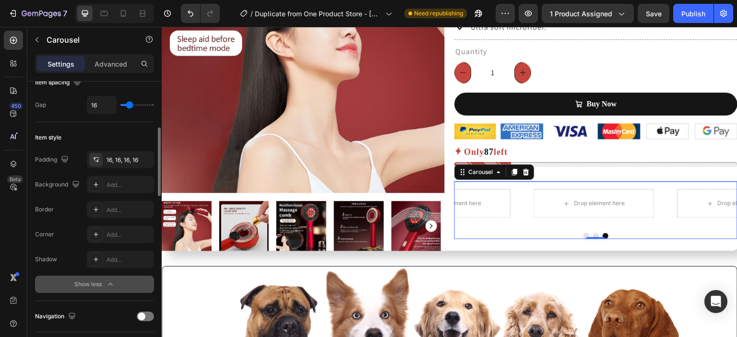
scroll to position [208, 0]
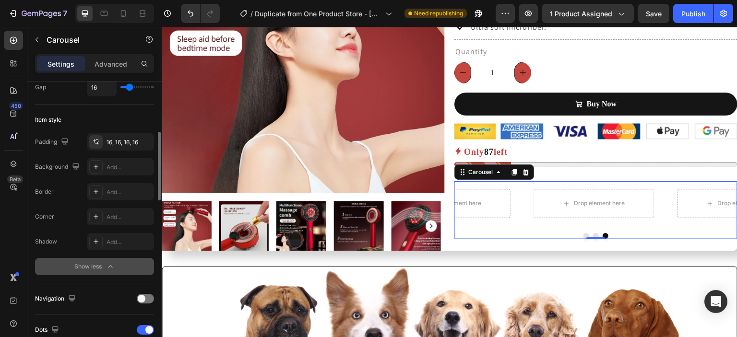
click at [98, 268] on div "Show less" at bounding box center [94, 267] width 41 height 10
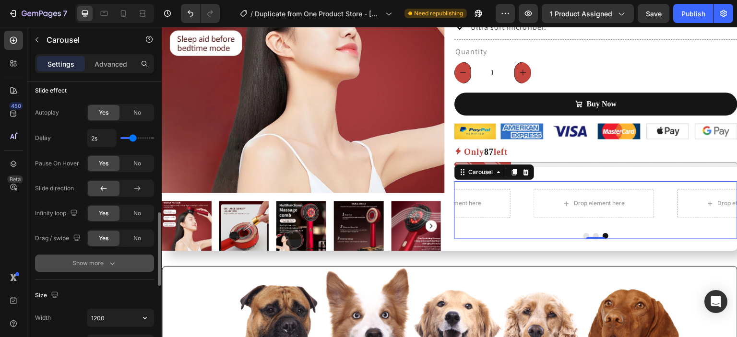
scroll to position [524, 0]
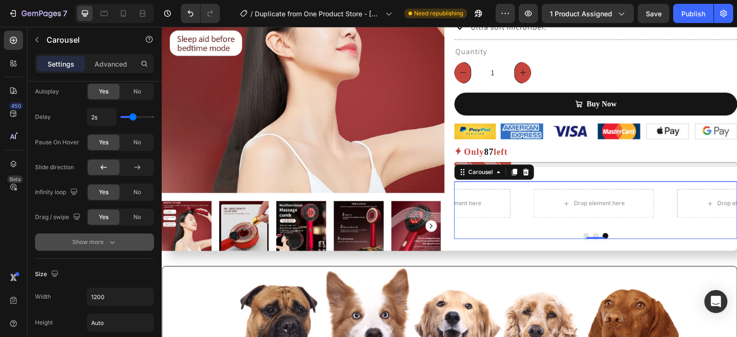
click at [109, 245] on icon "button" at bounding box center [112, 242] width 10 height 10
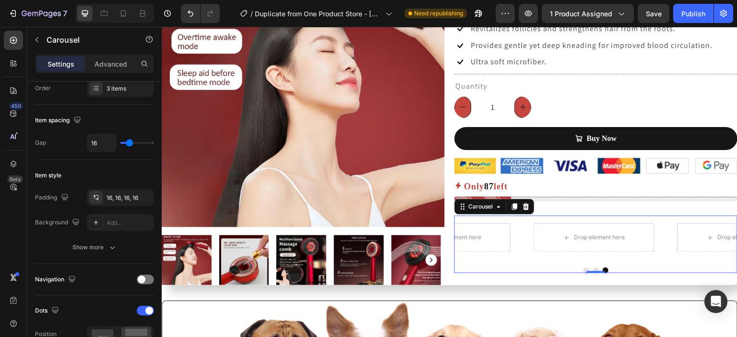
scroll to position [0, 0]
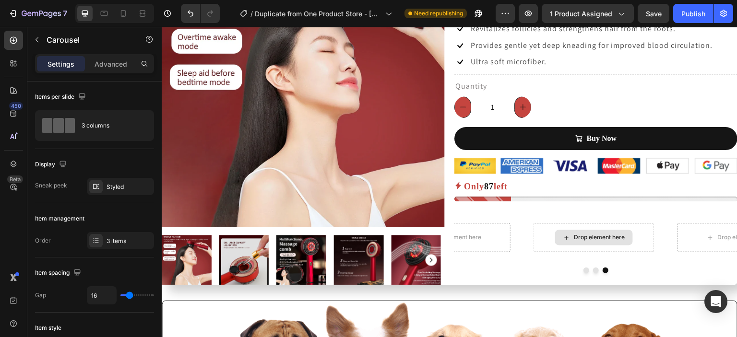
click at [568, 240] on div "Drop element here" at bounding box center [594, 237] width 78 height 15
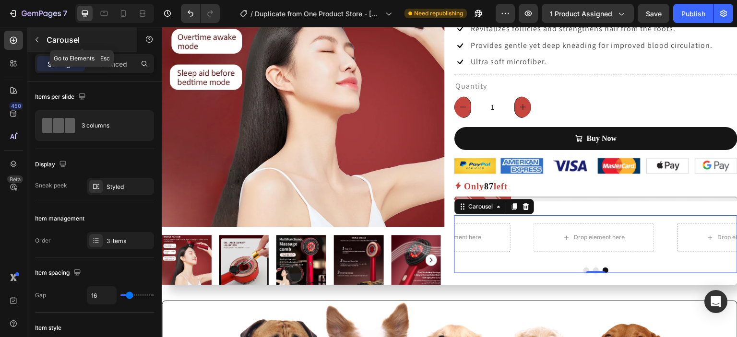
click at [39, 44] on button "button" at bounding box center [36, 39] width 15 height 15
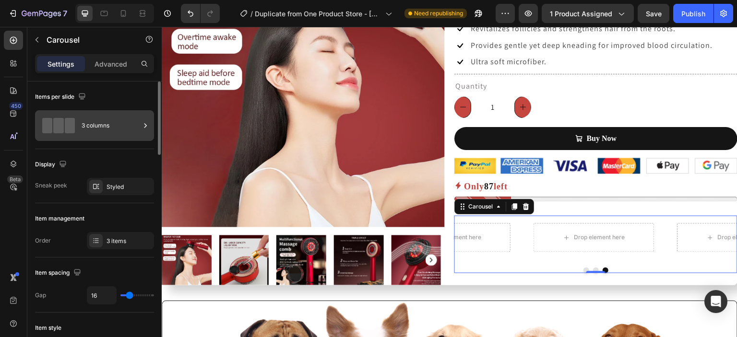
click at [108, 128] on div "3 columns" at bounding box center [111, 126] width 59 height 22
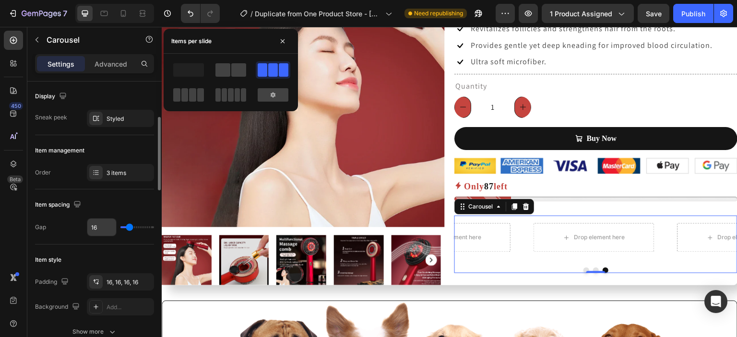
scroll to position [89, 0]
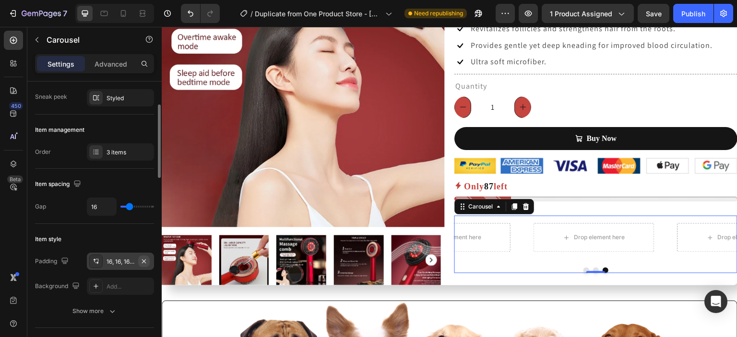
click at [145, 262] on icon "button" at bounding box center [144, 262] width 8 height 8
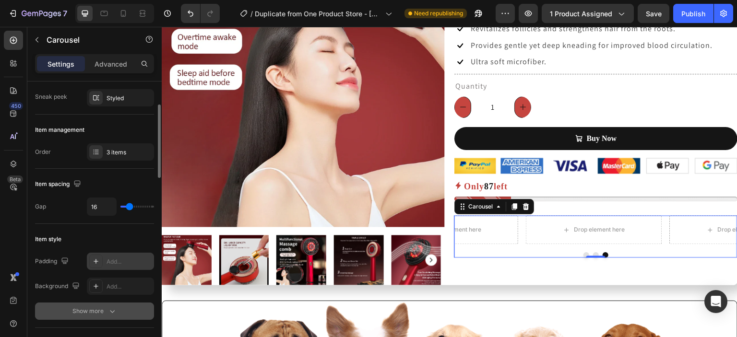
click at [104, 308] on div "Show more" at bounding box center [94, 311] width 45 height 10
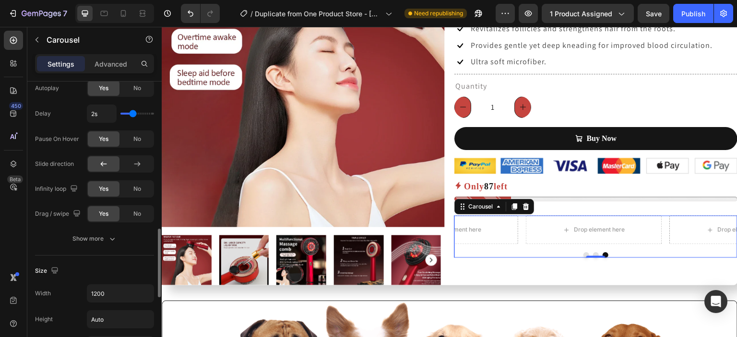
scroll to position [602, 0]
click at [87, 238] on div "Show more" at bounding box center [94, 239] width 45 height 10
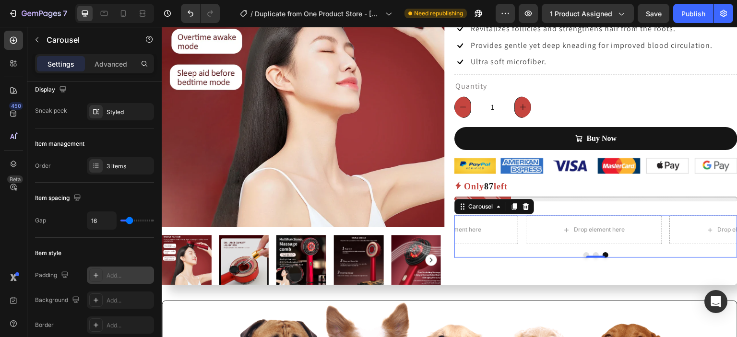
scroll to position [0, 0]
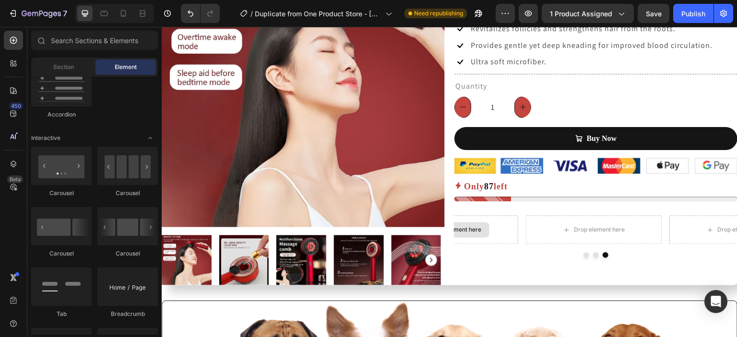
click at [462, 231] on div "Drop element here" at bounding box center [456, 230] width 51 height 8
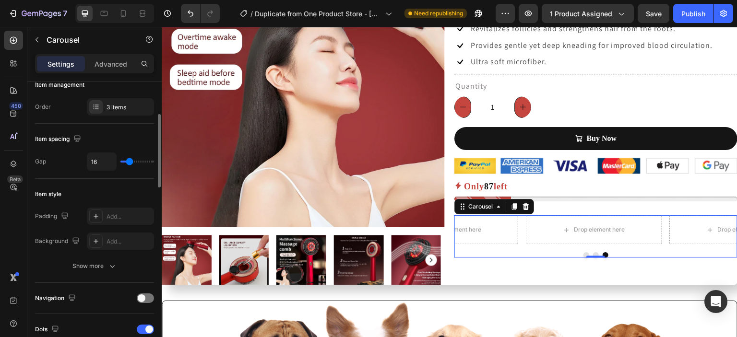
scroll to position [136, 0]
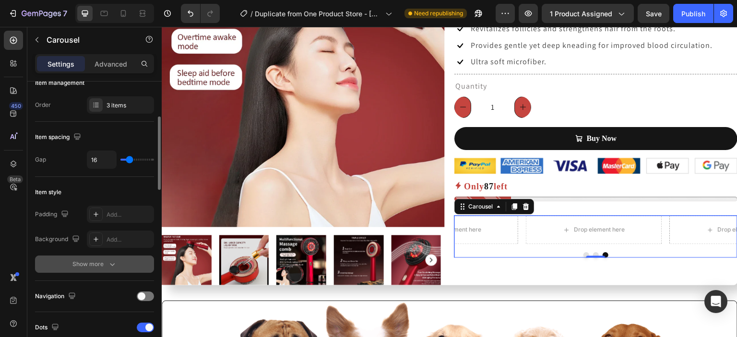
click at [90, 262] on div "Show more" at bounding box center [94, 264] width 45 height 10
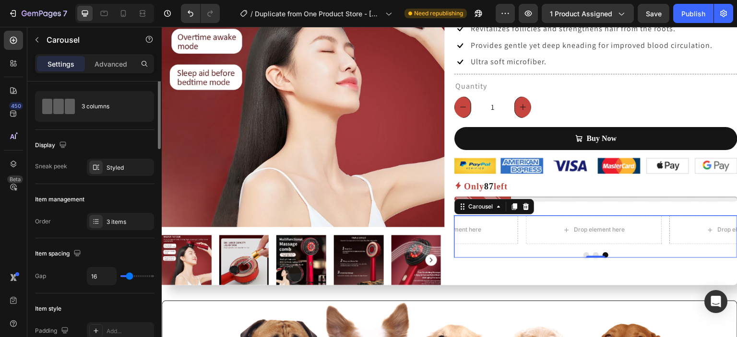
scroll to position [0, 0]
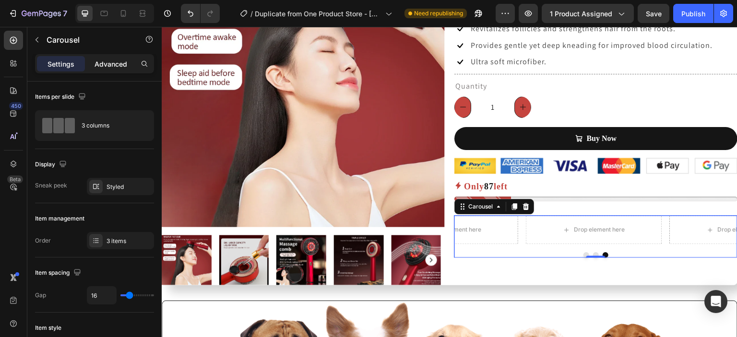
click at [107, 70] on div "Advanced" at bounding box center [111, 63] width 48 height 15
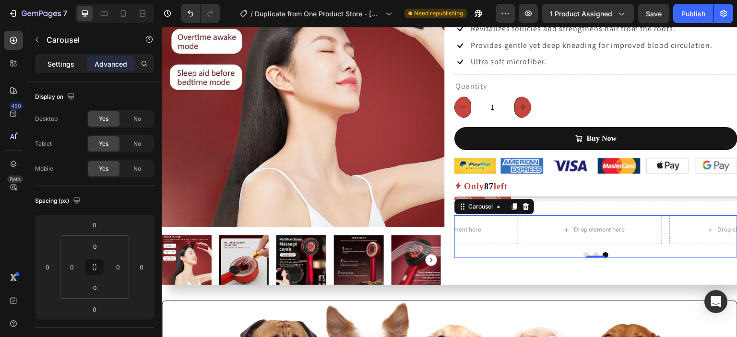
click at [67, 67] on p "Settings" at bounding box center [60, 64] width 27 height 10
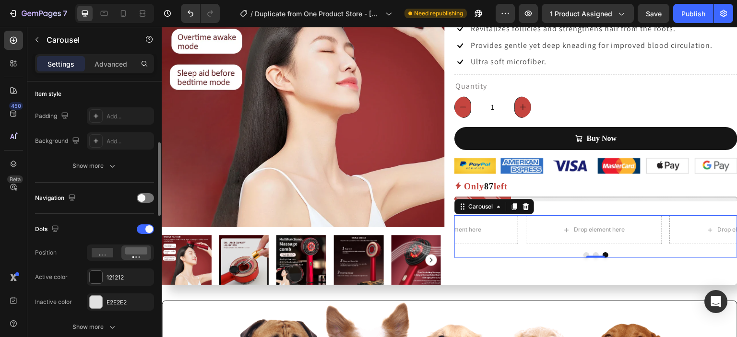
scroll to position [251, 0]
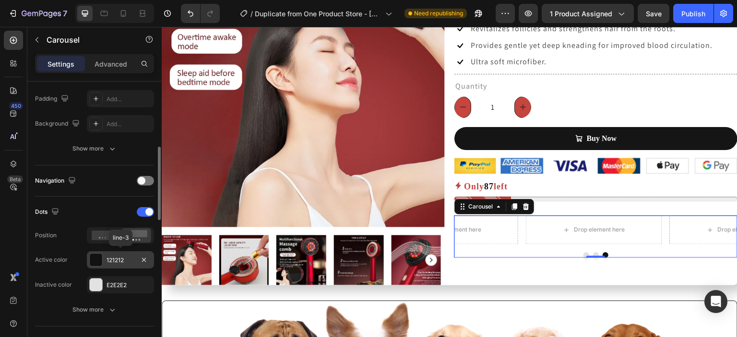
click at [119, 258] on div "121212" at bounding box center [120, 260] width 28 height 9
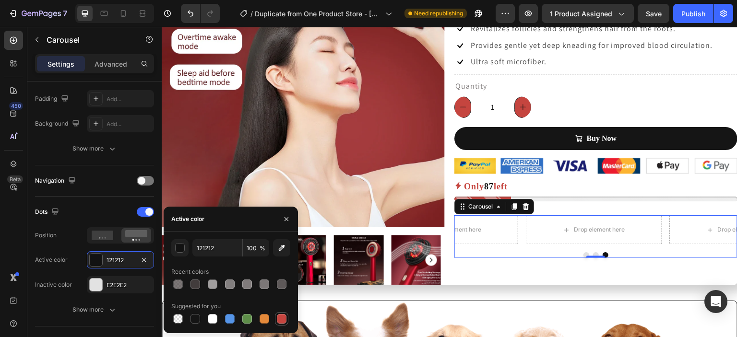
click at [280, 317] on div at bounding box center [282, 319] width 10 height 10
type input "C5453F"
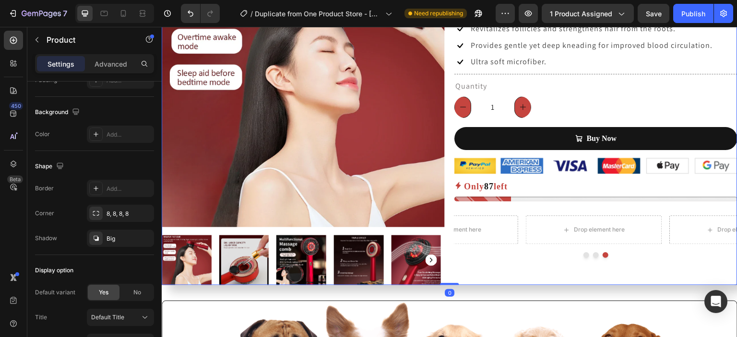
click at [593, 255] on button "Dot" at bounding box center [596, 255] width 6 height 6
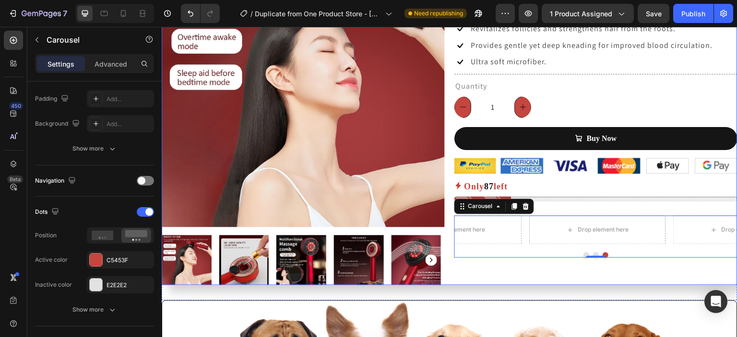
scroll to position [0, 0]
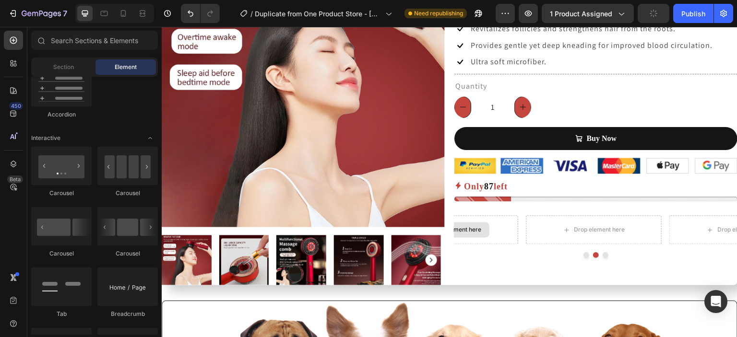
click at [464, 234] on div "Drop element here" at bounding box center [450, 230] width 78 height 15
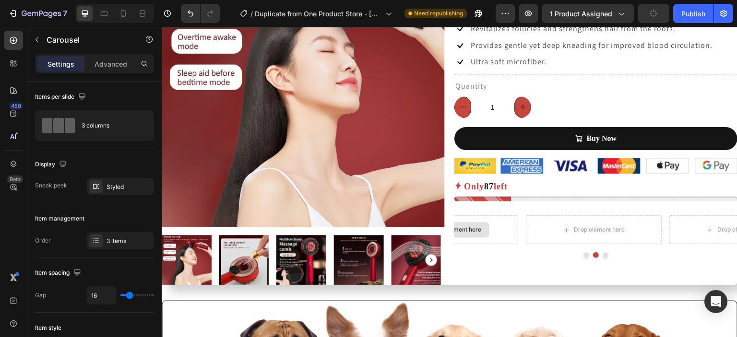
click at [464, 234] on div "Drop element here" at bounding box center [450, 230] width 78 height 15
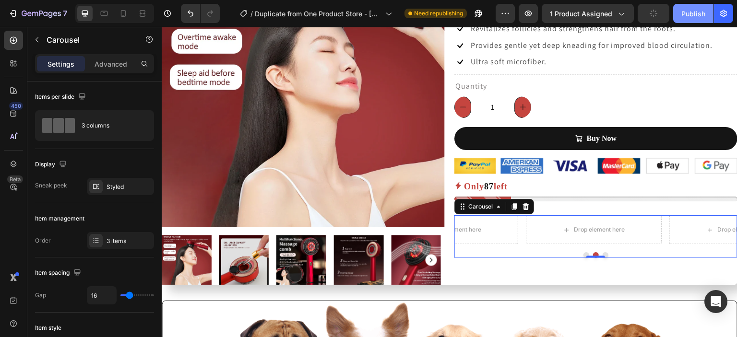
click at [705, 14] on button "Publish" at bounding box center [693, 13] width 40 height 19
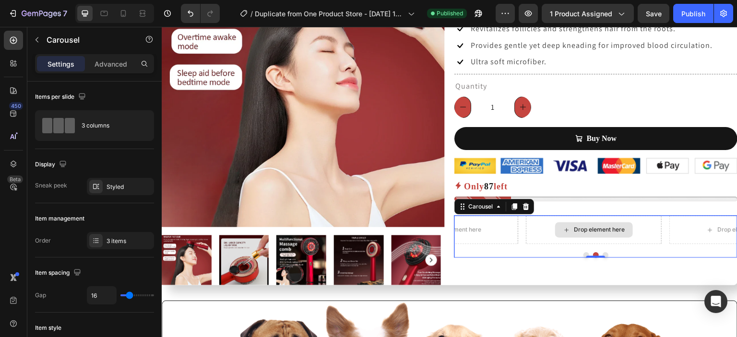
click at [526, 227] on div "Drop element here" at bounding box center [594, 230] width 136 height 29
click at [517, 247] on div "Drop element here Drop element here Drop element here Carousel 0" at bounding box center [595, 237] width 283 height 42
click at [521, 212] on div "Carousel" at bounding box center [494, 206] width 80 height 15
click at [525, 211] on div at bounding box center [526, 207] width 12 height 12
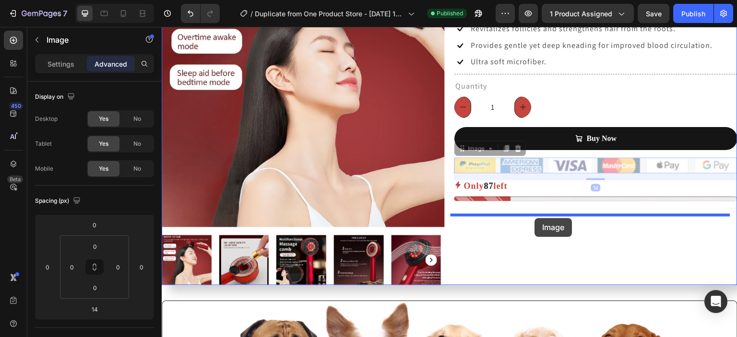
drag, startPoint x: 529, startPoint y: 165, endPoint x: 535, endPoint y: 218, distance: 53.5
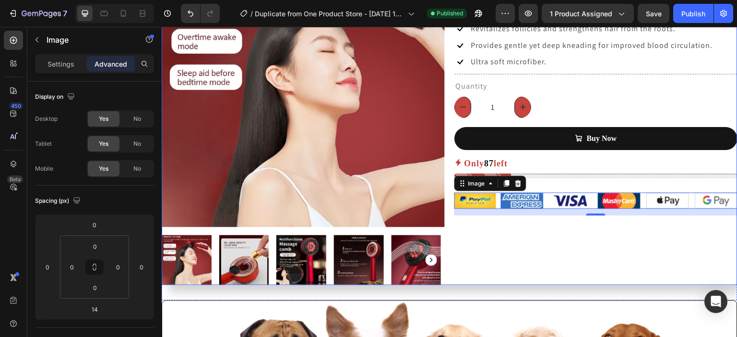
click at [548, 238] on div "Laser Scalp Hair Massager (P) Title Icon Icon Icon Icon Icon Icon List Hoz (229…" at bounding box center [595, 115] width 283 height 340
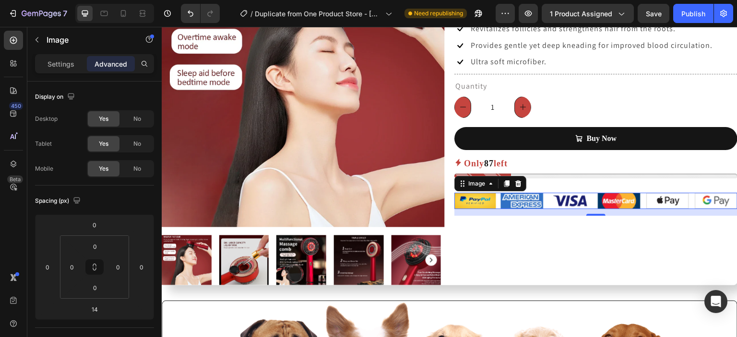
scroll to position [117, 0]
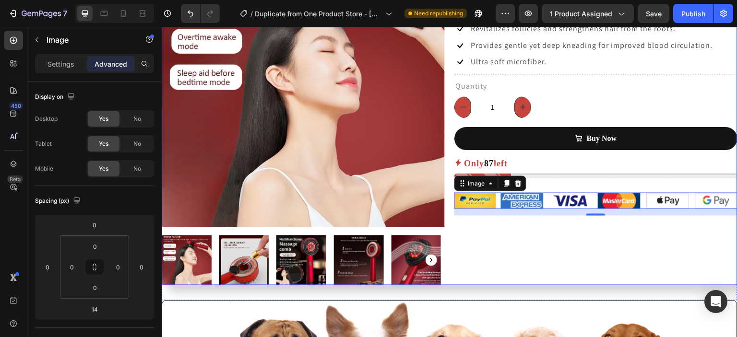
click at [509, 243] on div "Laser Scalp Hair Massager (P) Title Icon Icon Icon Icon Icon Icon List Hoz (229…" at bounding box center [595, 115] width 283 height 340
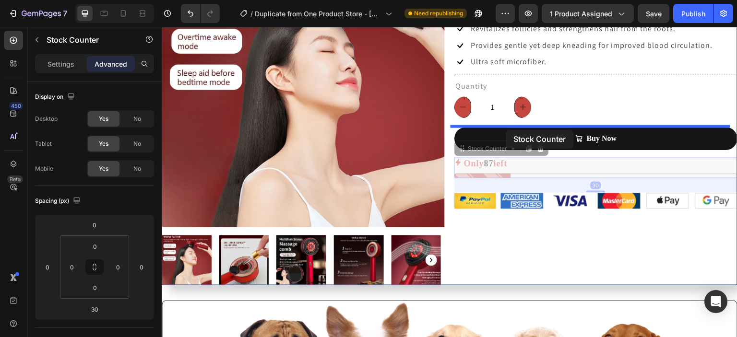
drag, startPoint x: 511, startPoint y: 165, endPoint x: 506, endPoint y: 130, distance: 35.4
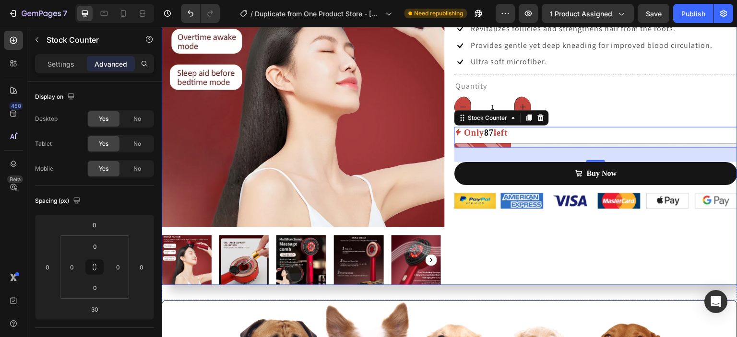
click at [526, 241] on div "Laser Scalp Hair Massager (P) Title Icon Icon Icon Icon Icon Icon List Hoz (229…" at bounding box center [595, 115] width 283 height 340
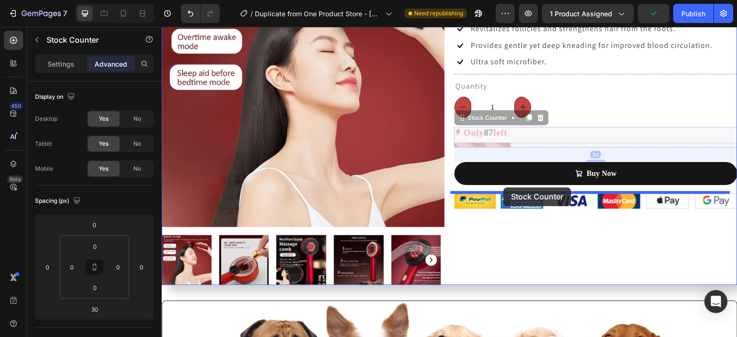
drag, startPoint x: 502, startPoint y: 134, endPoint x: 504, endPoint y: 188, distance: 53.2
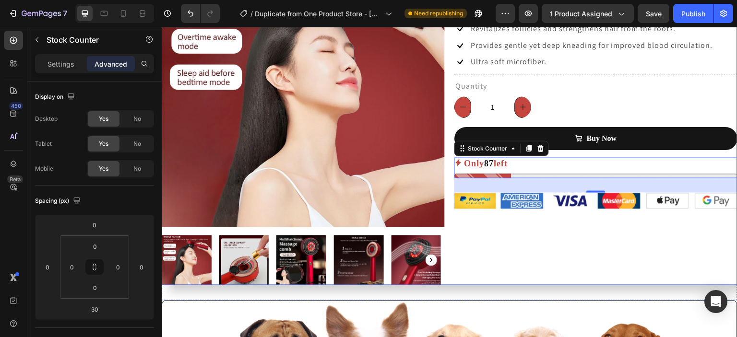
click at [525, 231] on div "Laser Scalp Hair Massager (P) Title Icon Icon Icon Icon Icon Icon List Hoz (229…" at bounding box center [595, 115] width 283 height 340
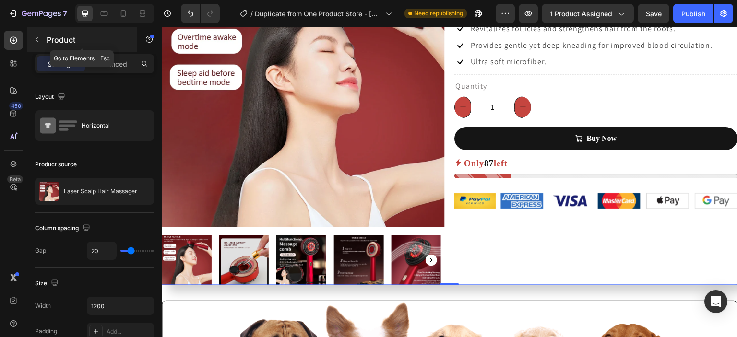
click at [33, 38] on icon "button" at bounding box center [37, 40] width 8 height 8
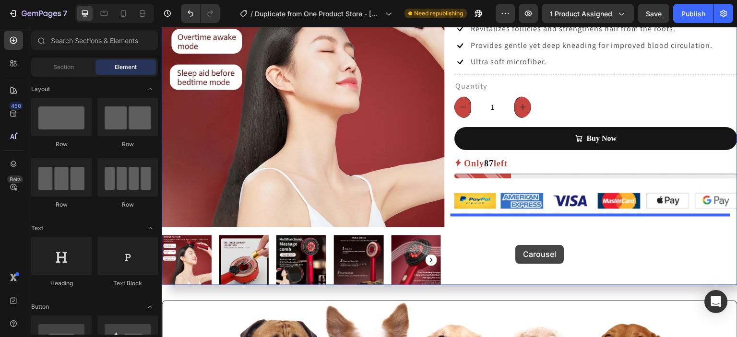
drag, startPoint x: 236, startPoint y: 260, endPoint x: 516, endPoint y: 244, distance: 281.0
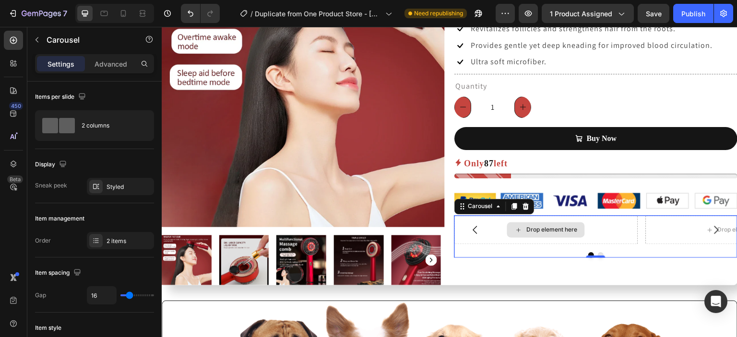
click at [539, 229] on div "Drop element here" at bounding box center [551, 230] width 51 height 8
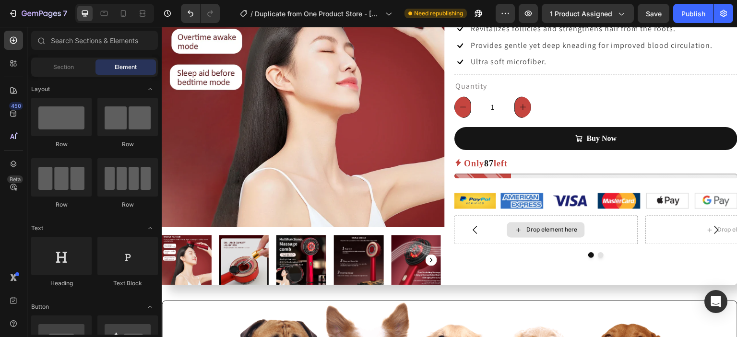
click at [539, 229] on div "Drop element here" at bounding box center [551, 230] width 51 height 8
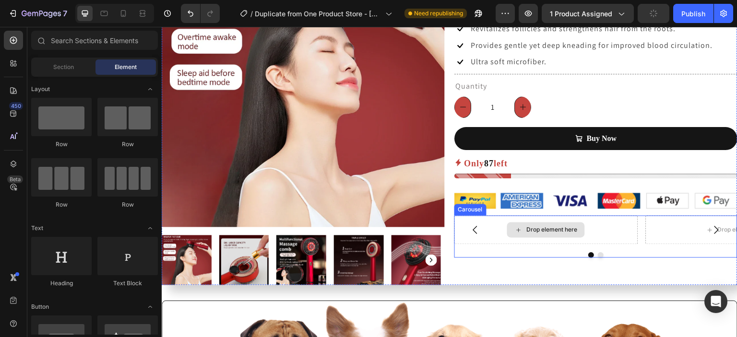
click at [542, 227] on div "Drop element here" at bounding box center [551, 230] width 51 height 8
click at [479, 237] on button "Carousel Back Arrow" at bounding box center [475, 230] width 27 height 27
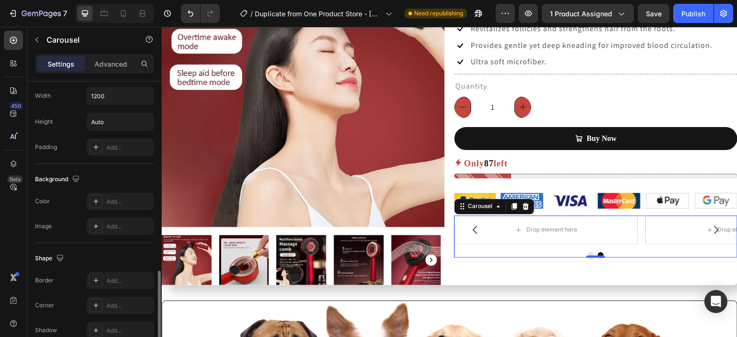
scroll to position [794, 0]
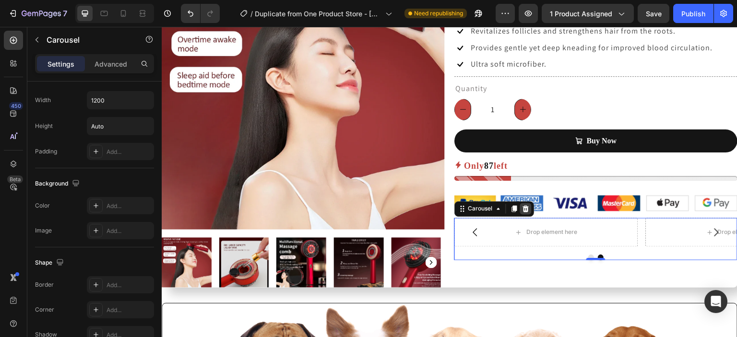
click at [524, 213] on div at bounding box center [526, 209] width 12 height 12
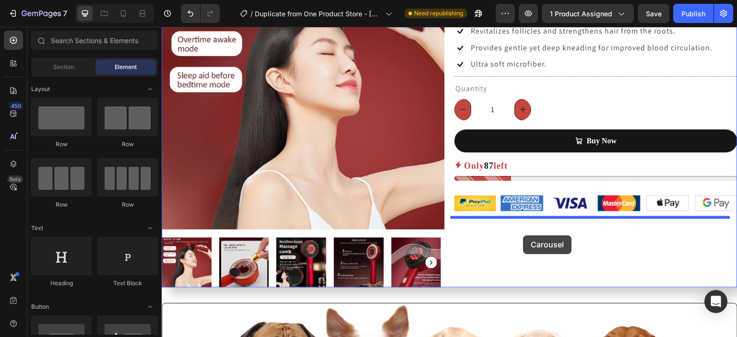
drag, startPoint x: 238, startPoint y: 207, endPoint x: 523, endPoint y: 236, distance: 286.8
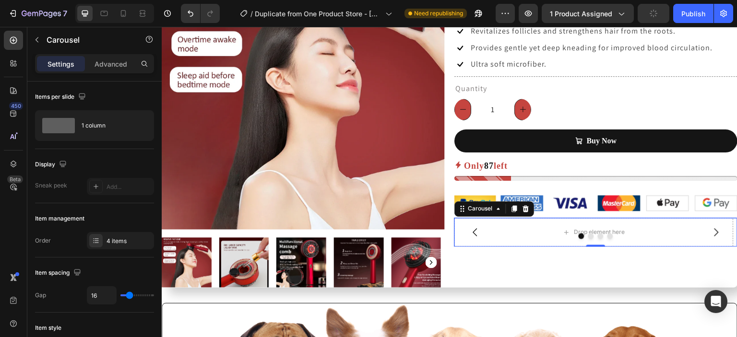
scroll to position [256, 0]
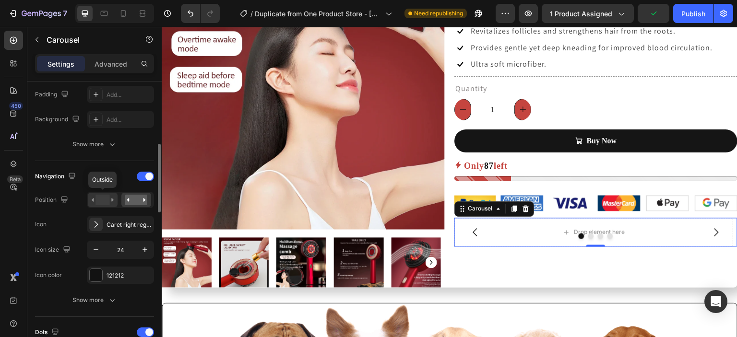
click at [112, 203] on icon at bounding box center [103, 200] width 22 height 11
click at [129, 202] on rect at bounding box center [136, 200] width 22 height 11
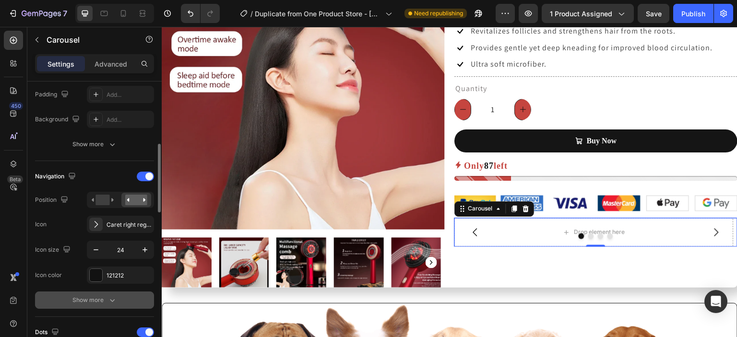
click at [115, 295] on icon "button" at bounding box center [112, 300] width 10 height 10
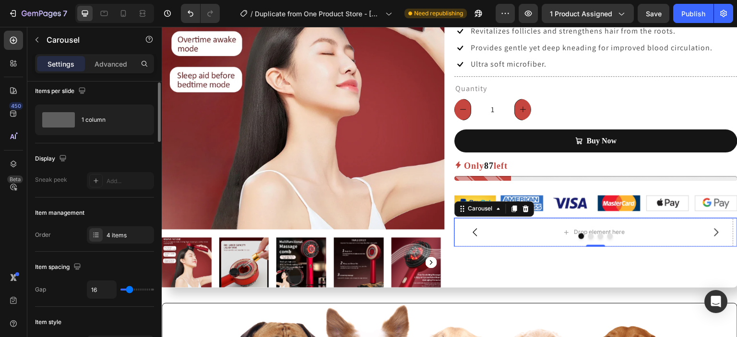
scroll to position [0, 0]
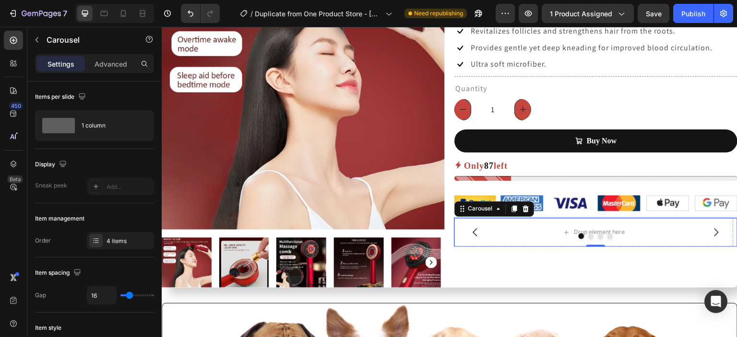
click at [710, 228] on icon "Carousel Next Arrow" at bounding box center [716, 233] width 12 height 12
click at [521, 212] on div at bounding box center [526, 209] width 12 height 12
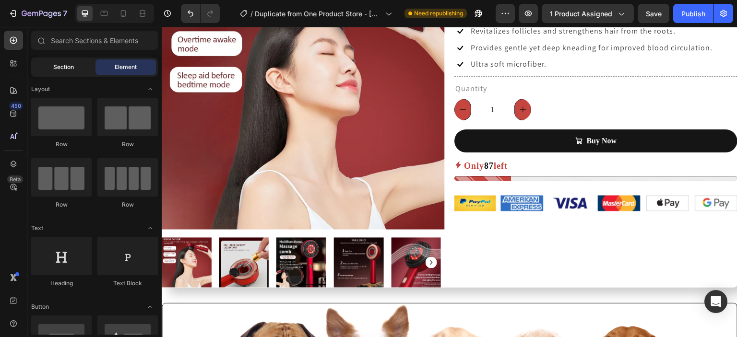
click at [72, 65] on span "Section" at bounding box center [63, 67] width 21 height 9
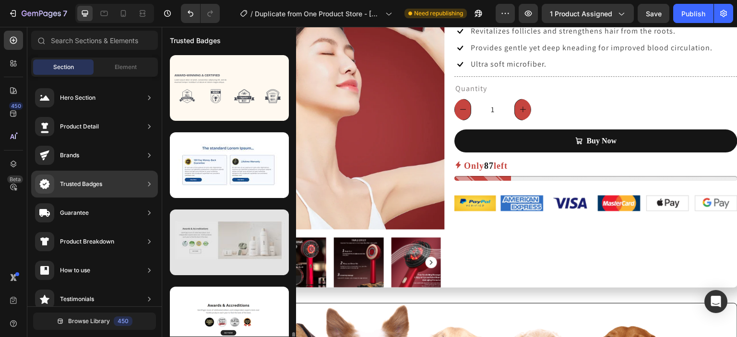
scroll to position [173, 0]
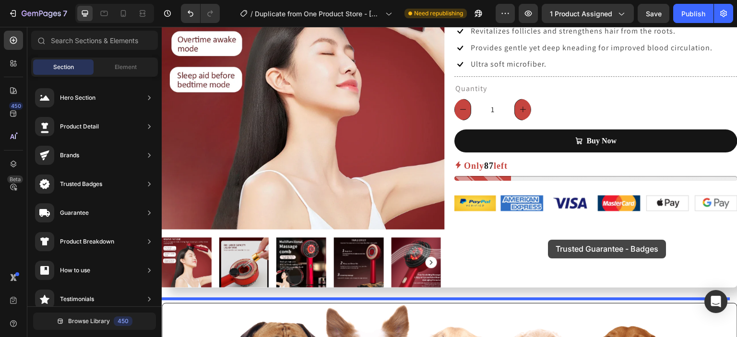
drag, startPoint x: 425, startPoint y: 324, endPoint x: 548, endPoint y: 240, distance: 148.7
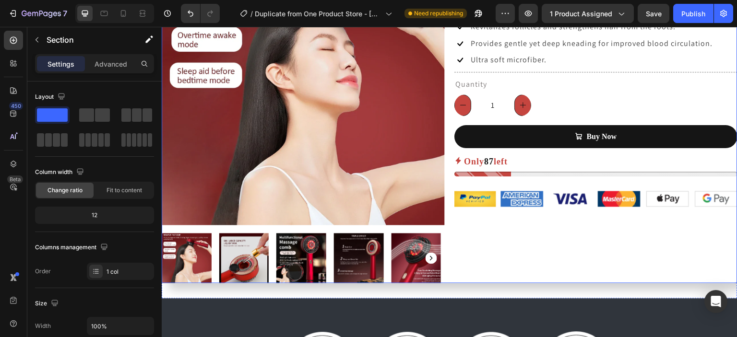
scroll to position [353, 0]
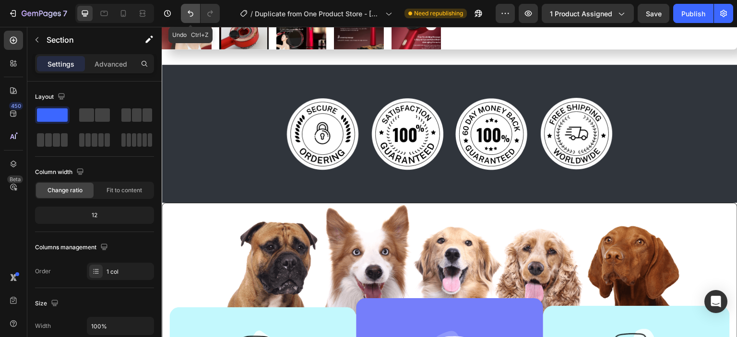
click at [186, 15] on icon "Undo/Redo" at bounding box center [191, 14] width 10 height 10
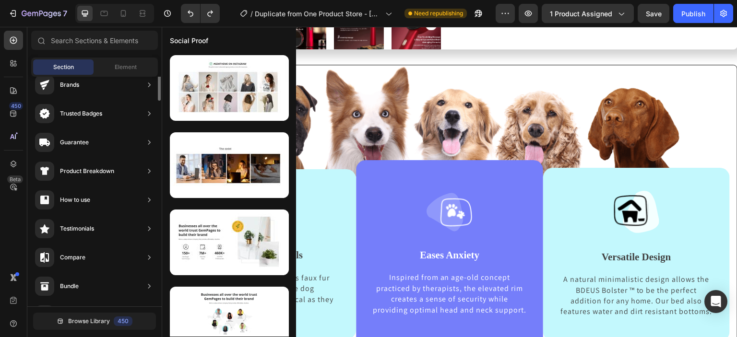
scroll to position [0, 0]
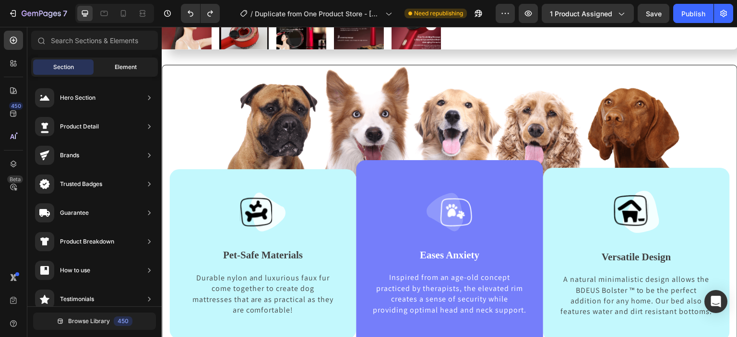
click at [129, 69] on span "Element" at bounding box center [126, 67] width 22 height 9
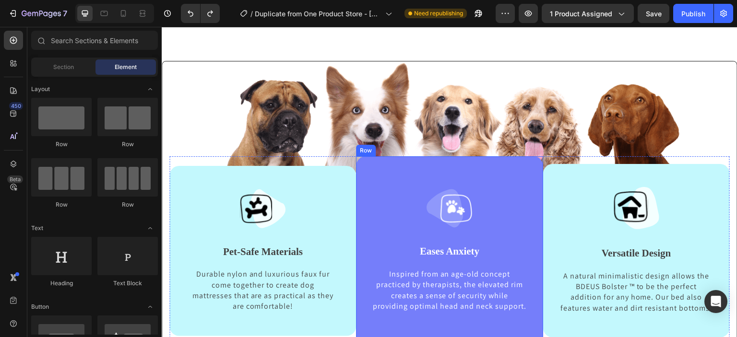
scroll to position [609, 0]
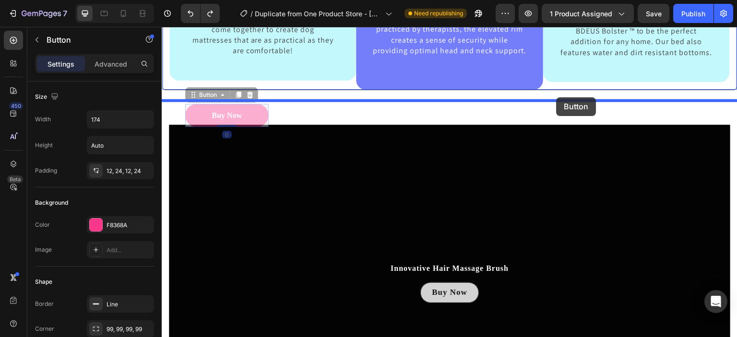
drag, startPoint x: 257, startPoint y: 121, endPoint x: 558, endPoint y: 94, distance: 302.0
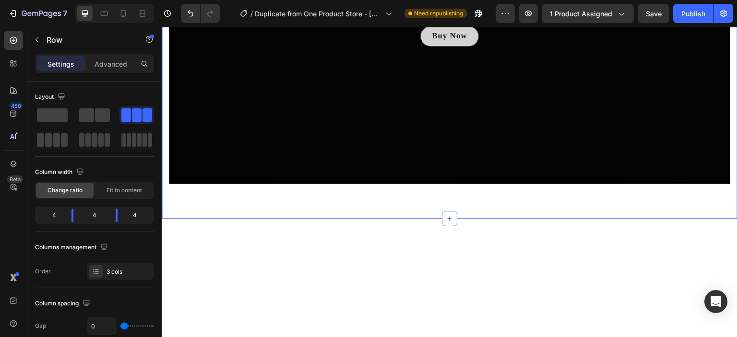
scroll to position [610, 0]
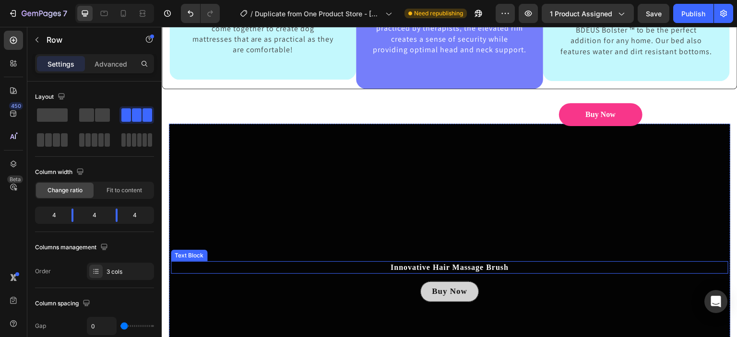
click at [489, 271] on strong "Innovative Hair Massage Brush" at bounding box center [449, 267] width 118 height 8
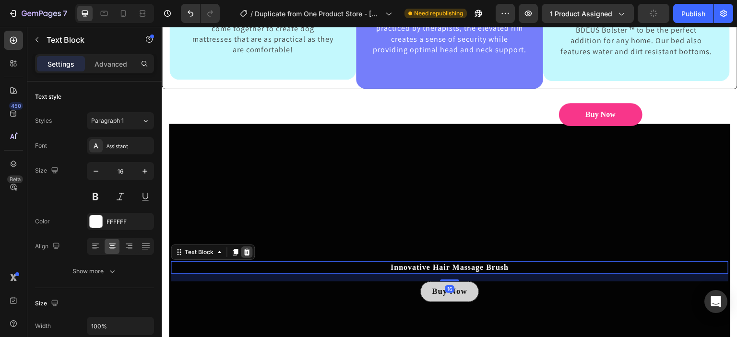
click at [244, 256] on icon at bounding box center [247, 252] width 6 height 7
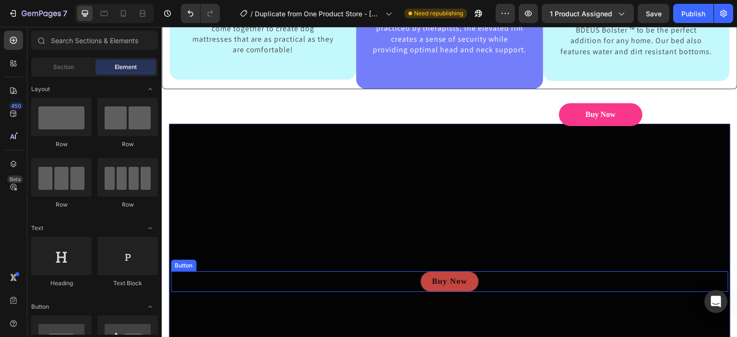
click at [467, 292] on link "Buy Now" at bounding box center [449, 281] width 59 height 21
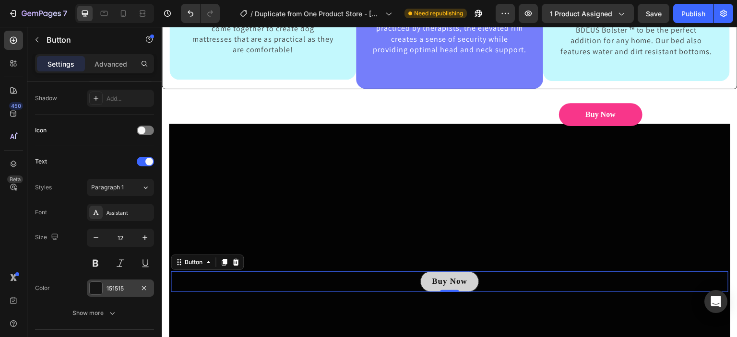
scroll to position [478, 0]
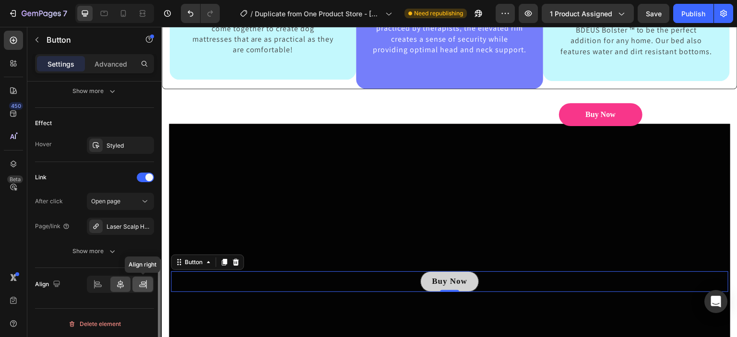
click at [142, 285] on icon at bounding box center [142, 286] width 7 height 2
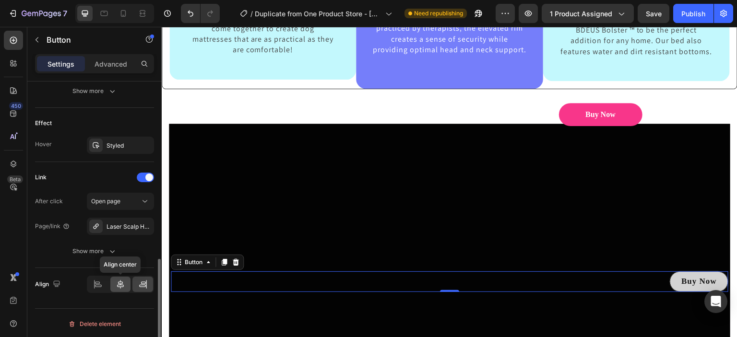
click at [124, 280] on icon at bounding box center [121, 285] width 10 height 10
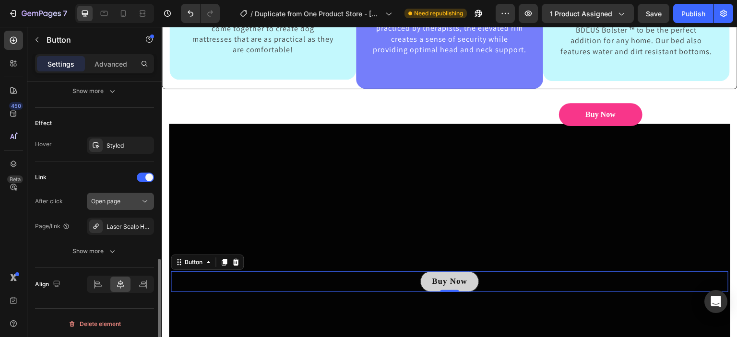
click at [141, 202] on icon at bounding box center [145, 202] width 10 height 10
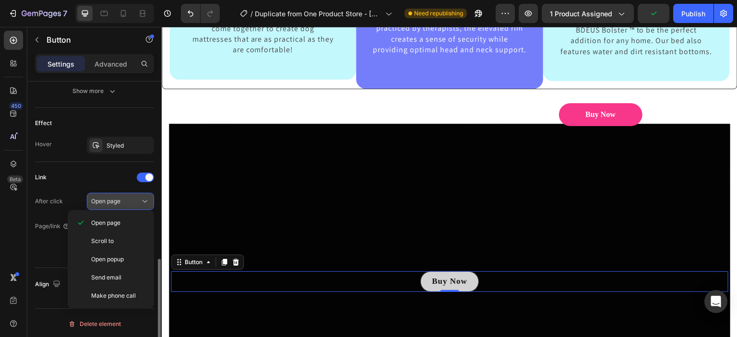
click at [133, 199] on div "Open page" at bounding box center [115, 201] width 49 height 9
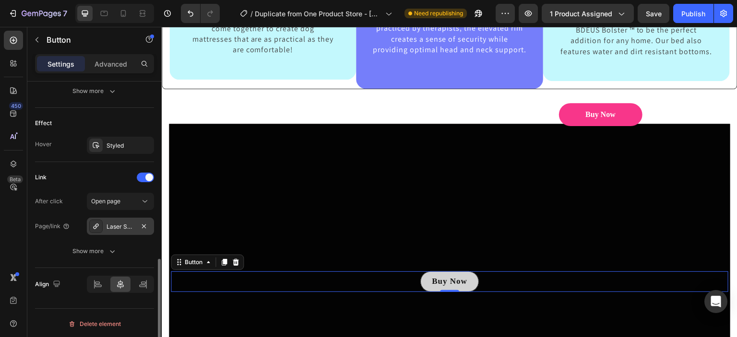
click at [128, 225] on div "Laser Scalp Hair Massager" at bounding box center [120, 227] width 28 height 9
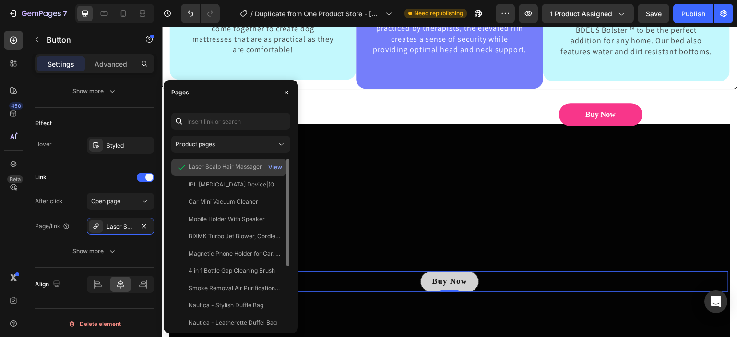
click at [221, 166] on div "Laser Scalp Hair Massager" at bounding box center [224, 167] width 73 height 9
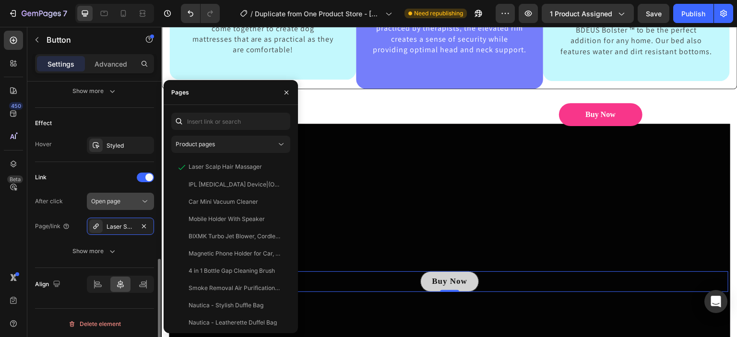
click at [142, 200] on icon at bounding box center [145, 202] width 10 height 10
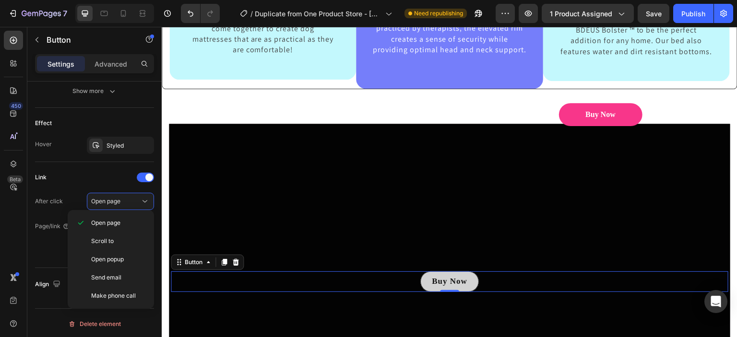
click at [25, 241] on div "450 Beta" at bounding box center [13, 182] width 27 height 310
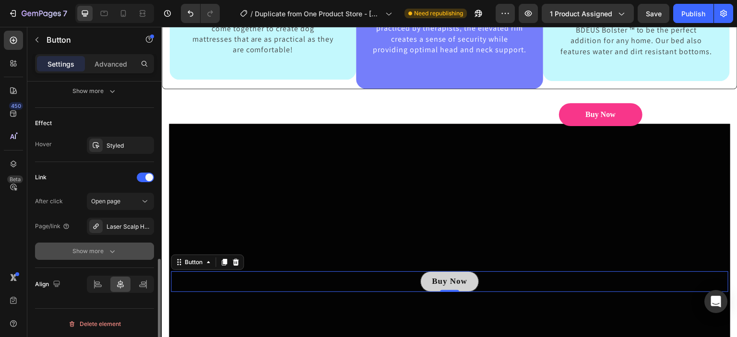
click at [109, 251] on icon "button" at bounding box center [112, 251] width 10 height 10
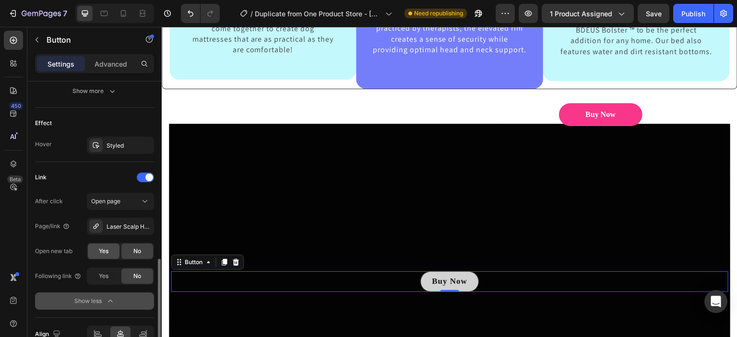
click at [111, 253] on div "Yes" at bounding box center [104, 251] width 32 height 15
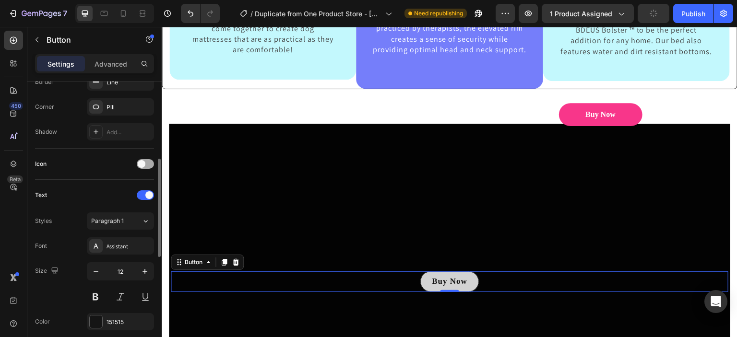
click at [148, 163] on div at bounding box center [145, 164] width 17 height 10
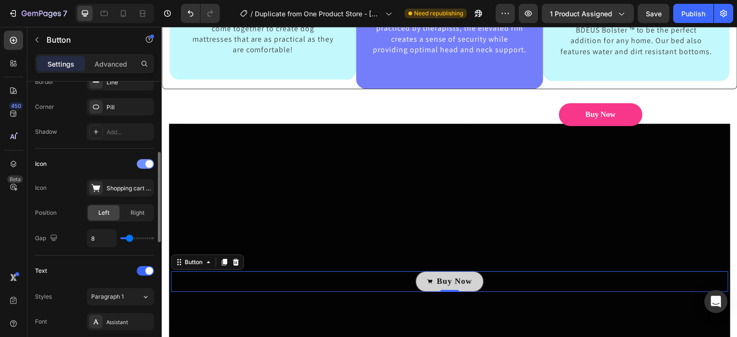
click at [148, 163] on span at bounding box center [149, 164] width 8 height 8
click at [134, 185] on div "Shopping cart simple filled" at bounding box center [128, 188] width 45 height 9
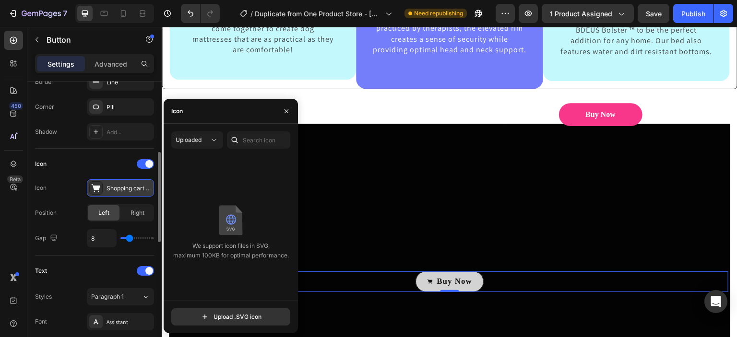
click at [132, 188] on div "Shopping cart simple filled" at bounding box center [128, 188] width 45 height 9
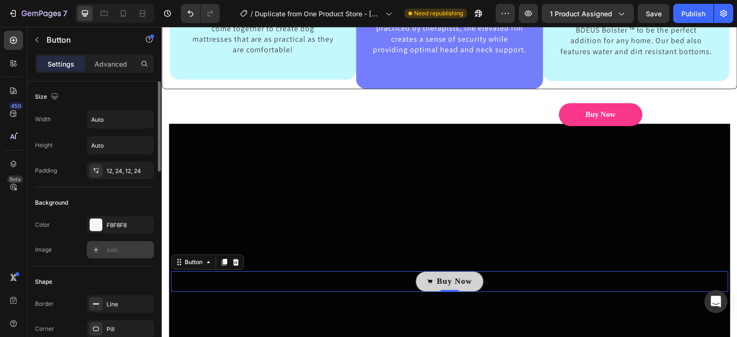
scroll to position [603, 0]
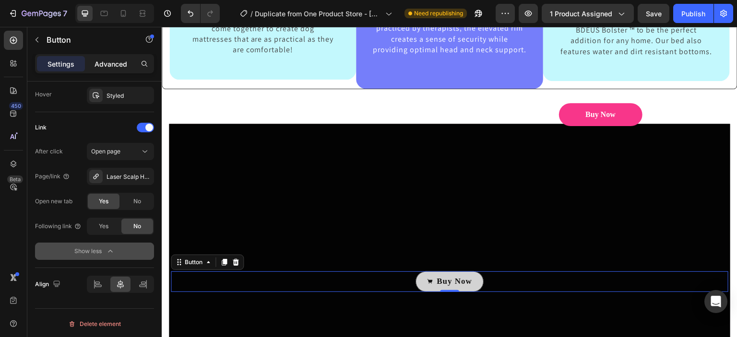
click at [117, 63] on p "Advanced" at bounding box center [110, 64] width 33 height 10
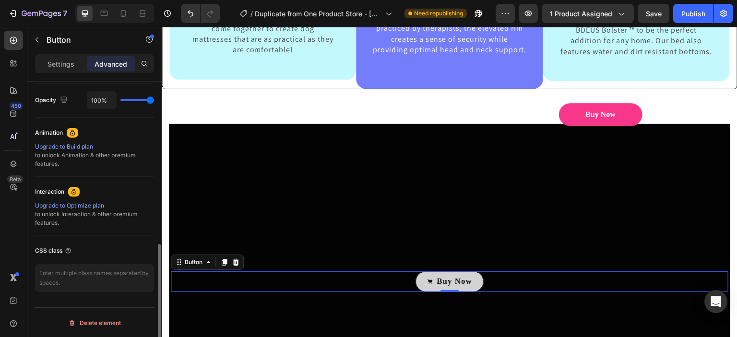
scroll to position [0, 0]
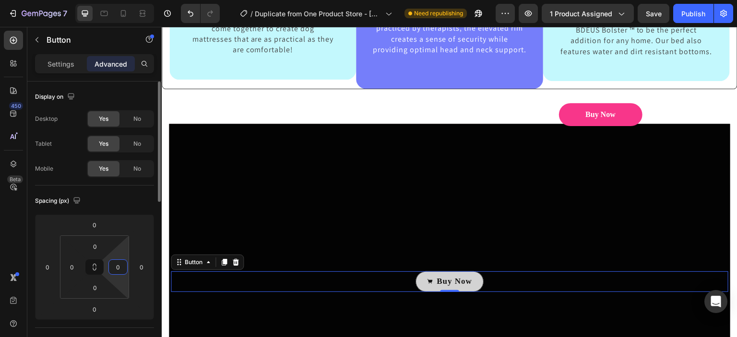
click at [121, 268] on input "0" at bounding box center [118, 267] width 14 height 14
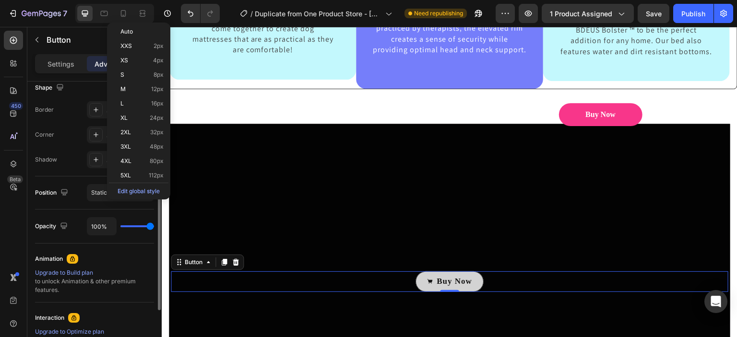
click at [128, 245] on div "Animation Upgrade to Build plan to unlock Animation & other premium features." at bounding box center [94, 273] width 119 height 59
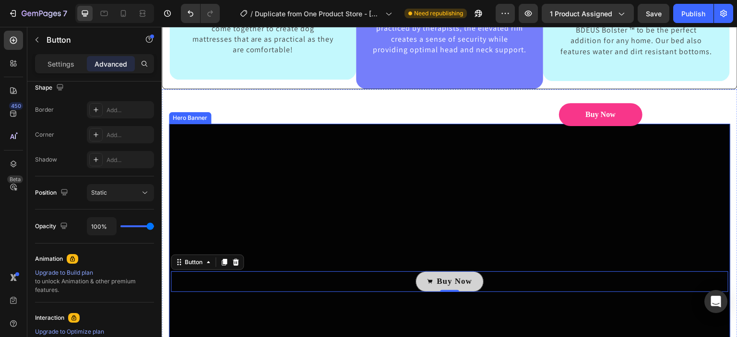
click at [295, 255] on div "Overlay" at bounding box center [449, 282] width 561 height 316
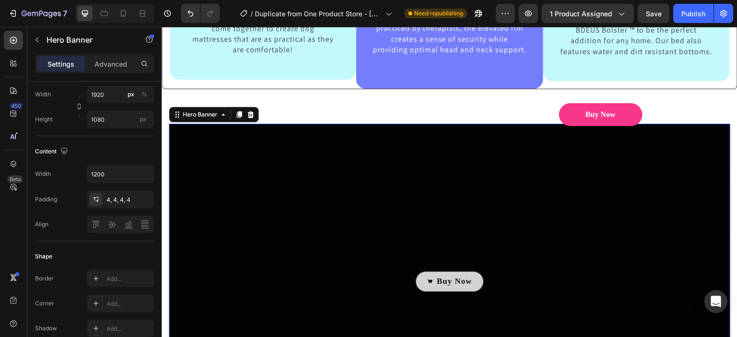
scroll to position [0, 0]
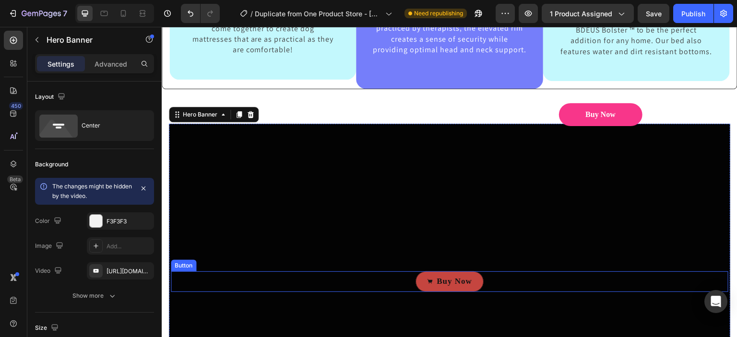
click at [471, 292] on link "Buy Now" at bounding box center [449, 281] width 68 height 21
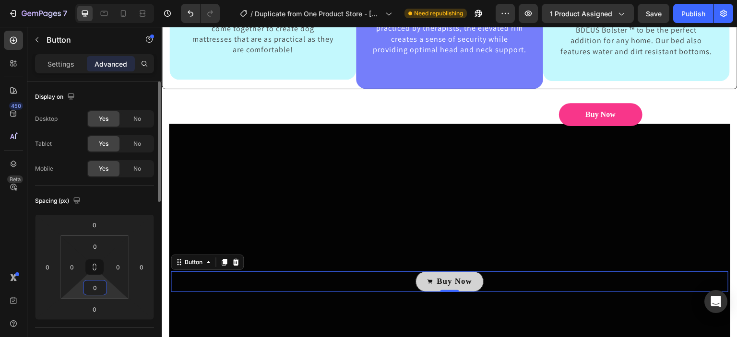
click at [100, 289] on input "0" at bounding box center [94, 288] width 19 height 14
type input "5"
click at [101, 251] on input "0" at bounding box center [94, 246] width 19 height 14
type input "0"
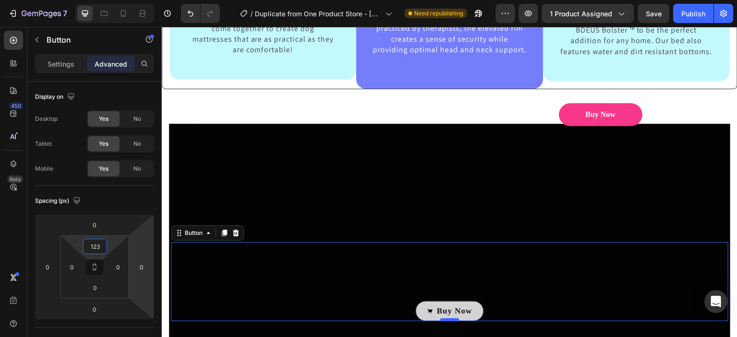
type input "123"
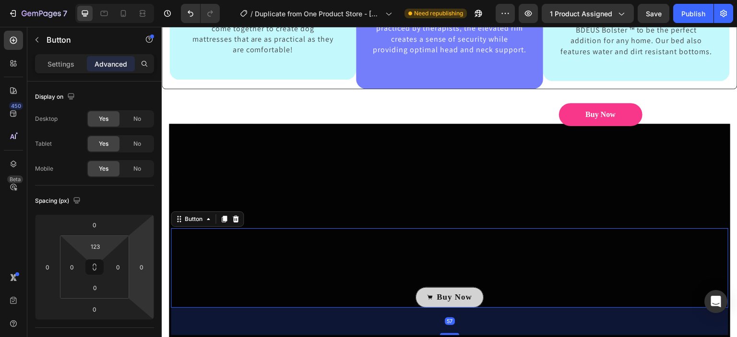
drag, startPoint x: 449, startPoint y: 328, endPoint x: 446, endPoint y: 356, distance: 27.5
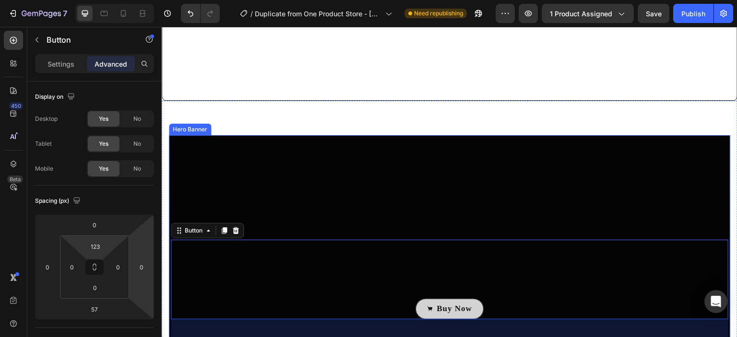
scroll to position [866, 0]
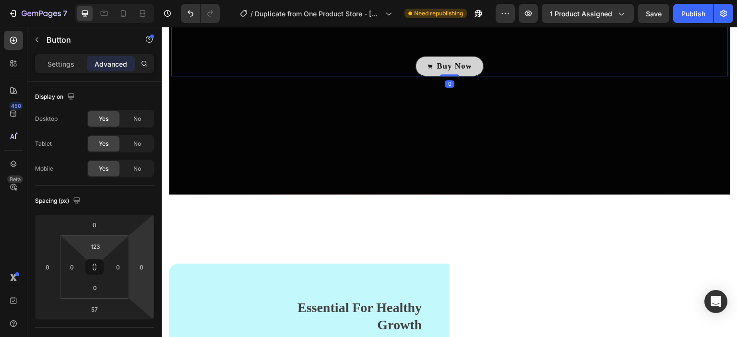
drag, startPoint x: 447, startPoint y: 86, endPoint x: 471, endPoint y: 34, distance: 57.5
click at [471, 34] on div "Buy Now Button 0" at bounding box center [449, 37] width 557 height 80
type input "0"
click at [102, 246] on input "123" at bounding box center [94, 246] width 19 height 14
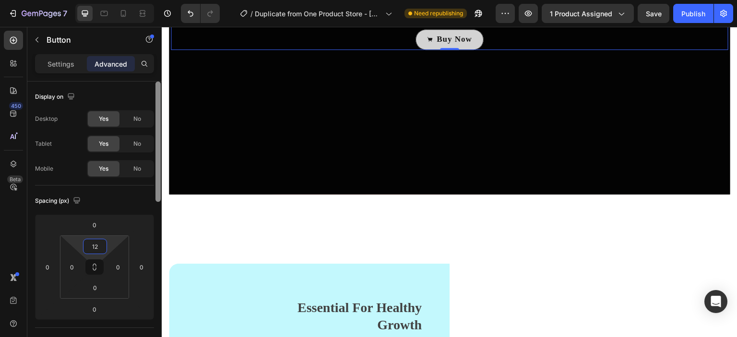
type input "1"
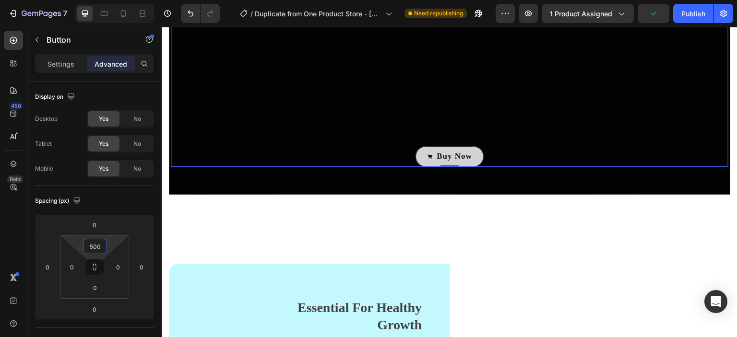
type input "500"
click at [21, 223] on div "450 Beta" at bounding box center [13, 149] width 19 height 237
click at [64, 59] on p "Settings" at bounding box center [60, 64] width 27 height 10
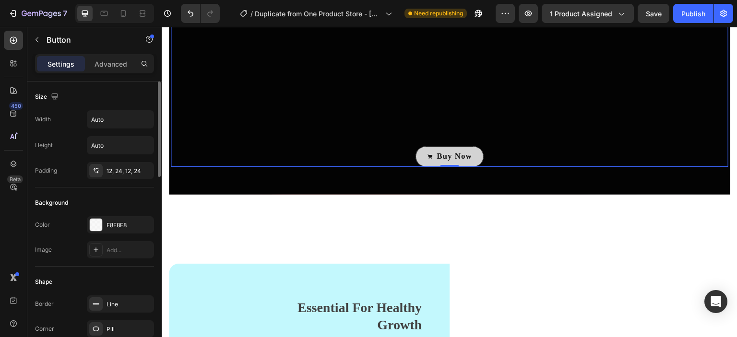
scroll to position [553, 0]
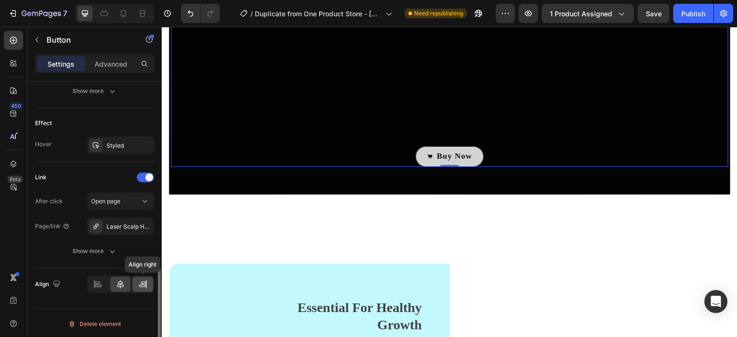
click at [143, 285] on icon at bounding box center [142, 286] width 7 height 2
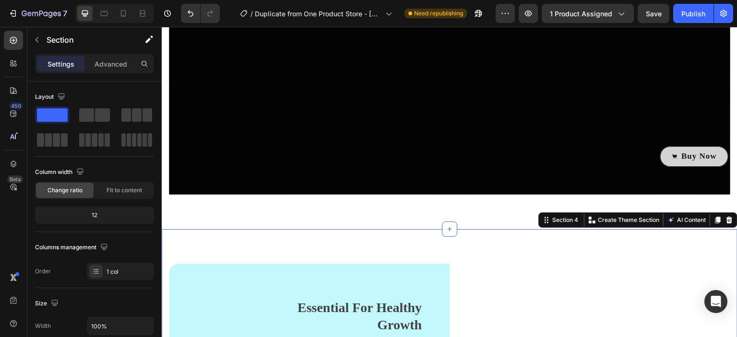
scroll to position [301, 0]
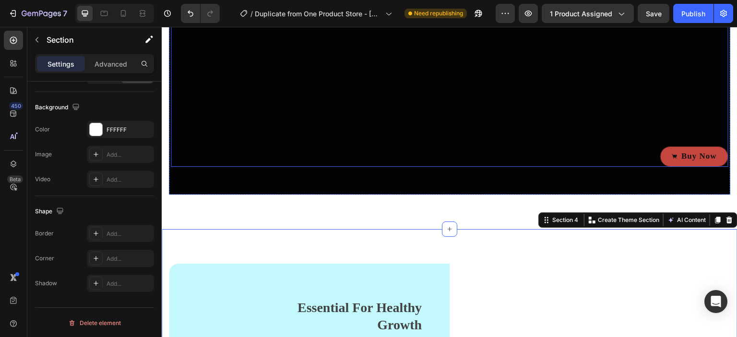
click at [660, 150] on link "Buy Now" at bounding box center [694, 156] width 68 height 21
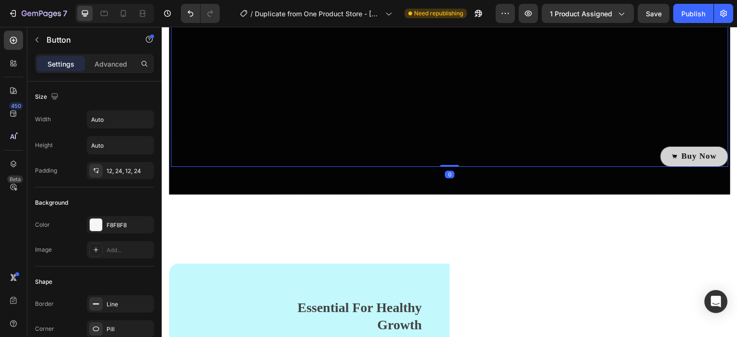
scroll to position [512, 0]
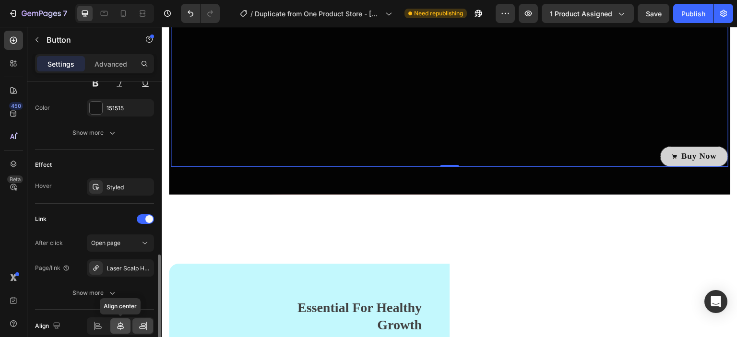
click at [123, 323] on icon at bounding box center [121, 326] width 10 height 10
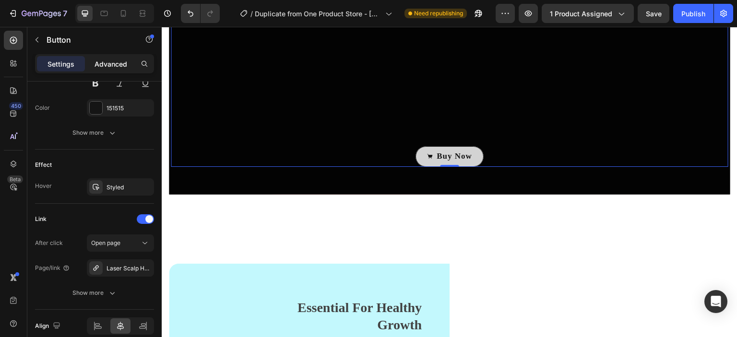
click at [118, 61] on p "Advanced" at bounding box center [110, 64] width 33 height 10
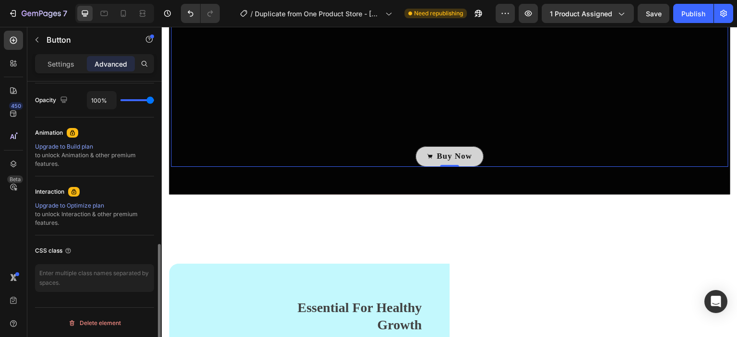
scroll to position [126, 0]
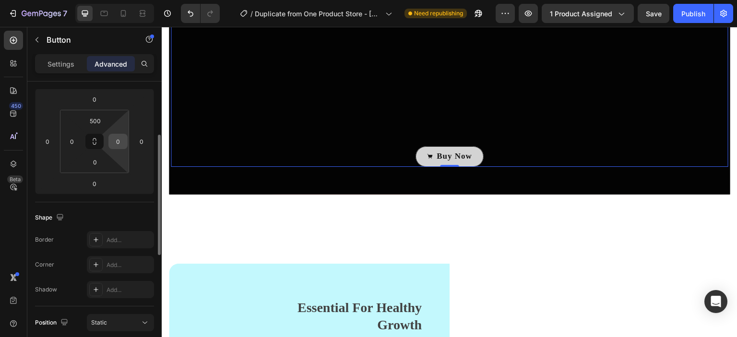
click at [121, 145] on input "0" at bounding box center [118, 141] width 14 height 14
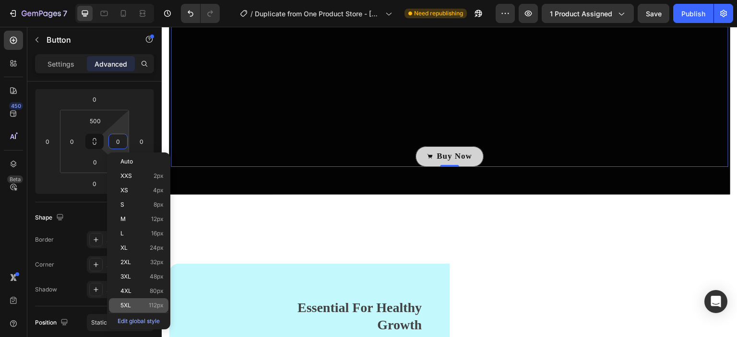
click at [161, 300] on div "5XL 112px" at bounding box center [138, 305] width 59 height 14
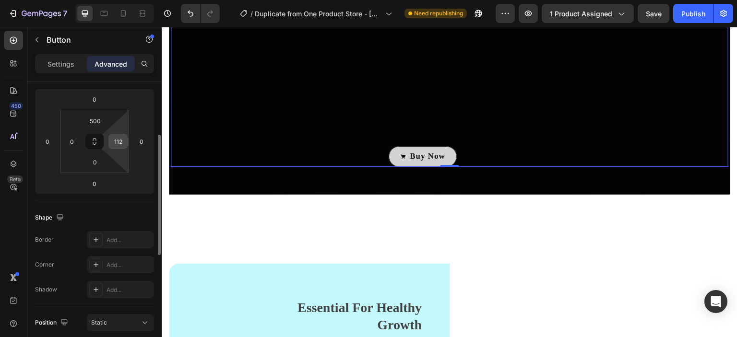
click at [118, 145] on input "112" at bounding box center [118, 141] width 14 height 14
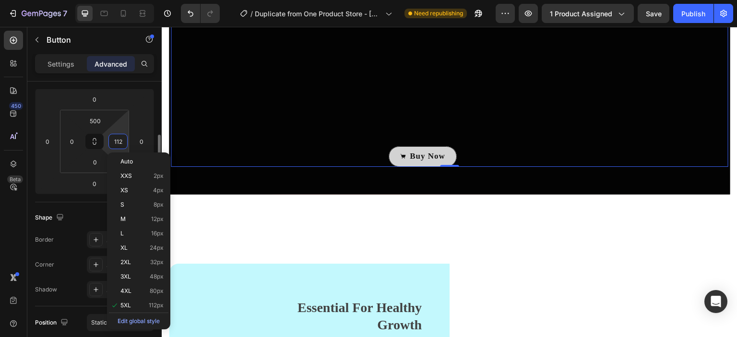
type input "5"
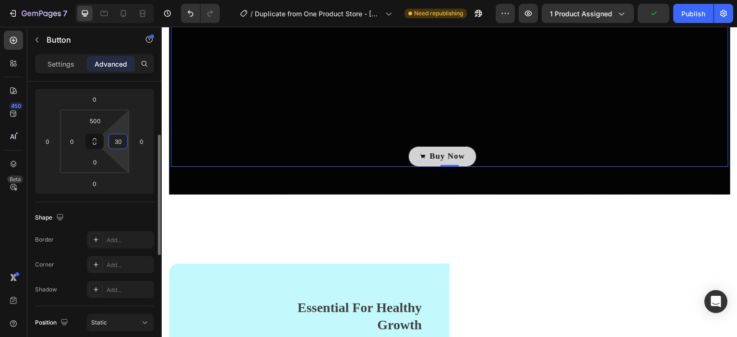
type input "3"
type input "0"
click at [76, 140] on input "0" at bounding box center [72, 141] width 14 height 14
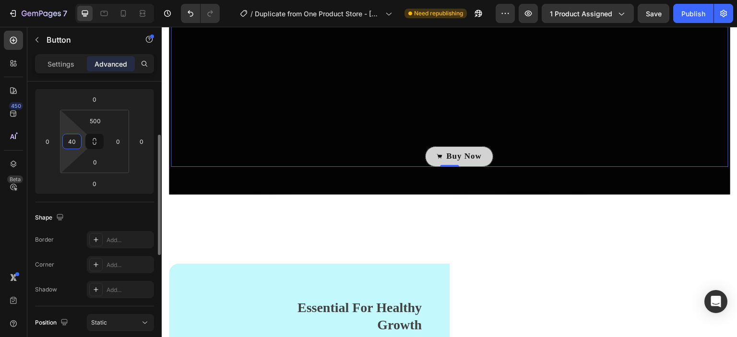
type input "4"
type input "5"
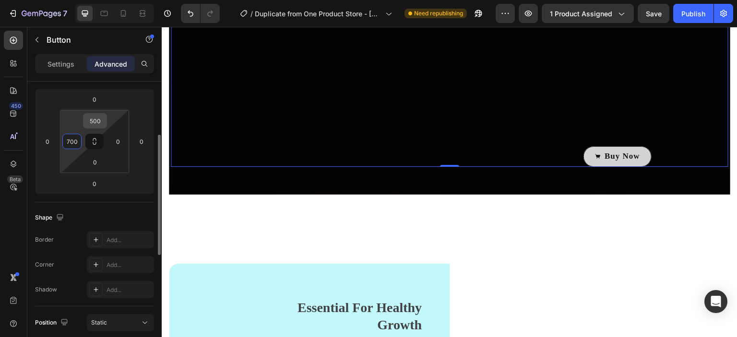
type input "700"
click at [100, 122] on input "500" at bounding box center [94, 121] width 19 height 14
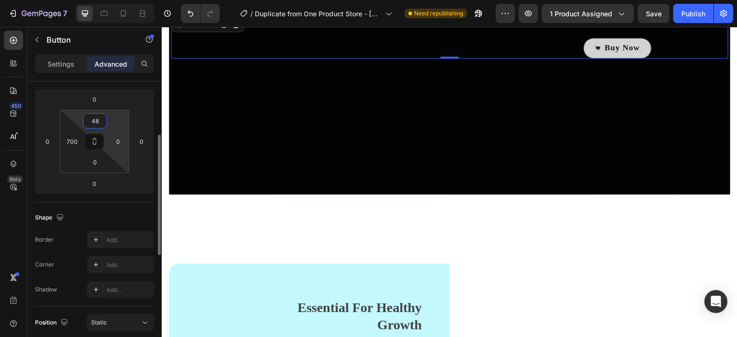
type input "480"
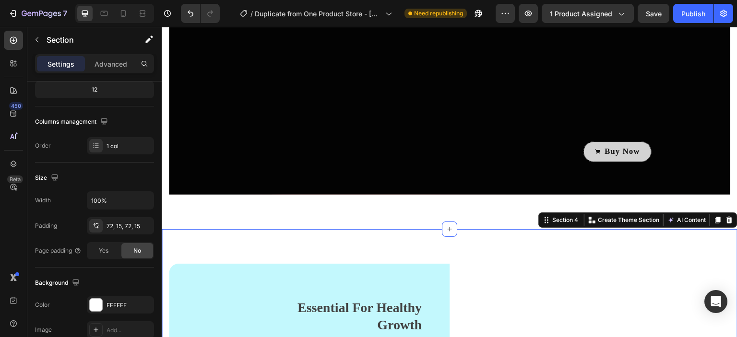
scroll to position [0, 0]
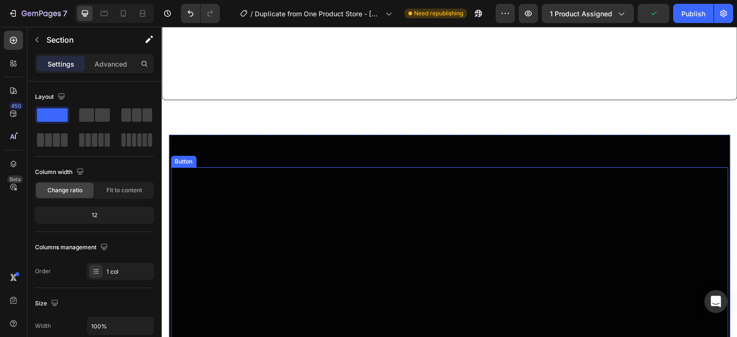
scroll to position [866, 0]
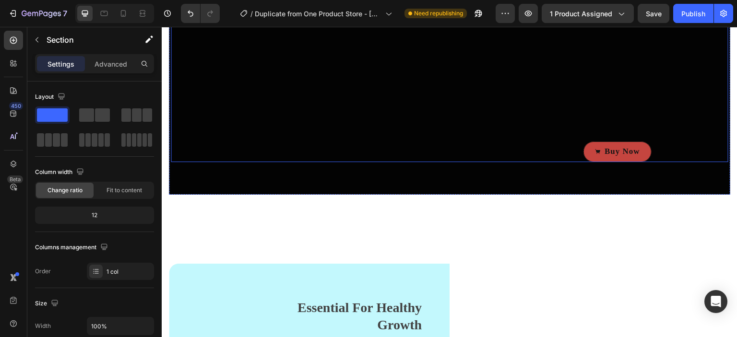
click at [641, 150] on link "Buy Now" at bounding box center [617, 151] width 68 height 21
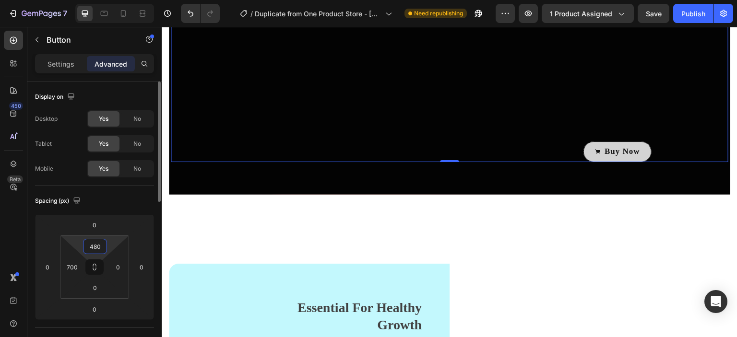
click at [100, 247] on input "480" at bounding box center [94, 246] width 19 height 14
click at [102, 247] on input "480" at bounding box center [94, 246] width 19 height 14
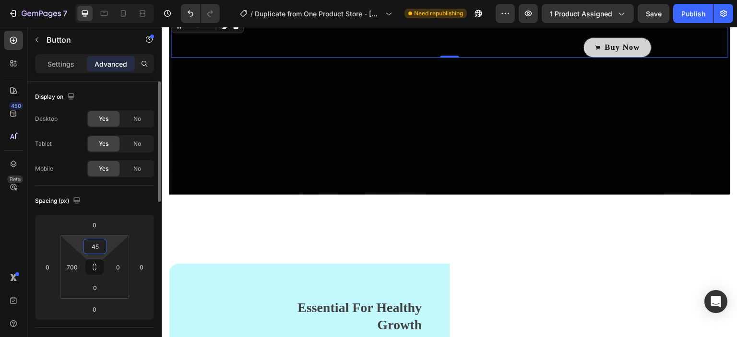
type input "459"
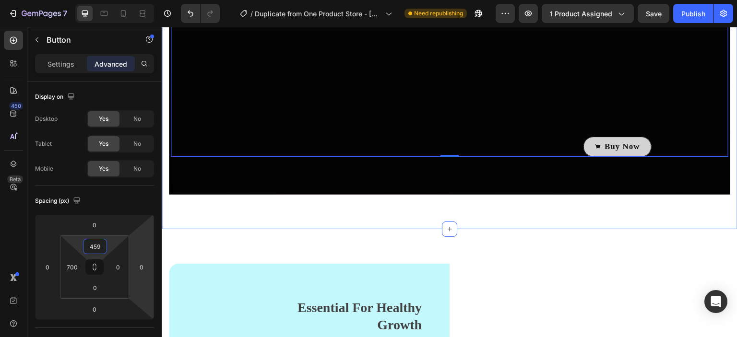
click at [488, 209] on div "Buy Now Button 0 Hero Banner Section 3" at bounding box center [449, 36] width 575 height 385
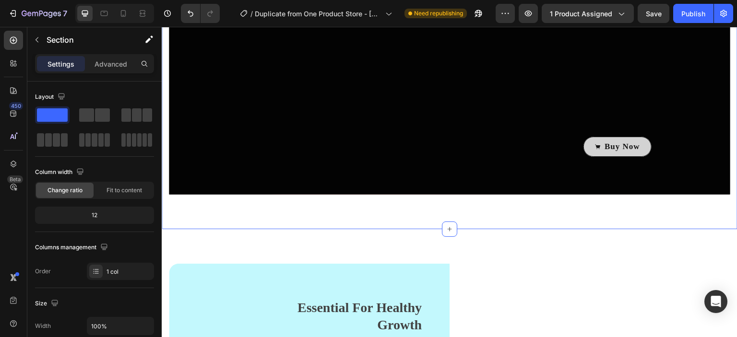
click at [481, 220] on div "Buy Now Button Hero Banner Section 3 You can create reusable sections Create Th…" at bounding box center [449, 36] width 575 height 385
click at [498, 207] on div "Buy Now Button Hero Banner Section 3 You can create reusable sections Create Th…" at bounding box center [449, 36] width 575 height 385
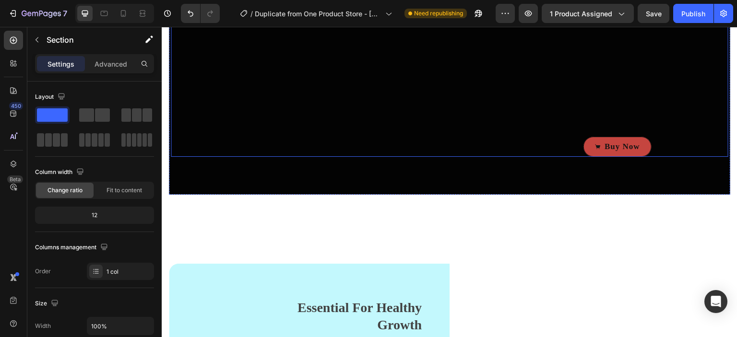
click at [610, 150] on link "Buy Now" at bounding box center [617, 147] width 68 height 21
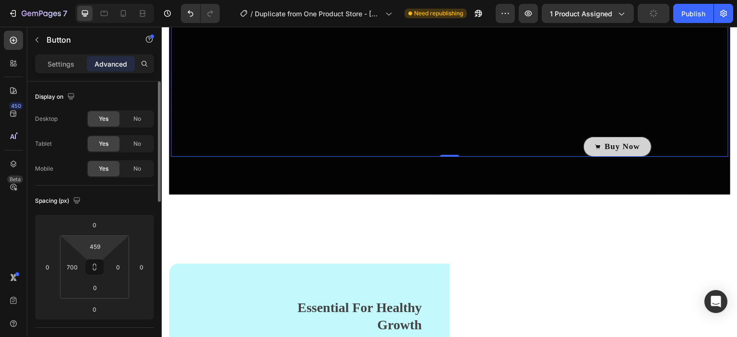
scroll to position [256, 0]
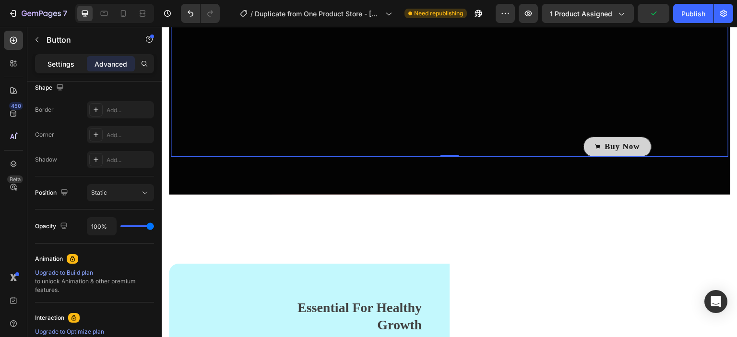
click at [68, 66] on p "Settings" at bounding box center [60, 64] width 27 height 10
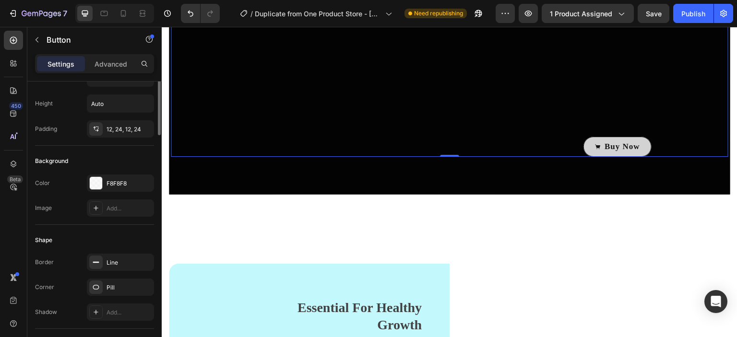
scroll to position [0, 0]
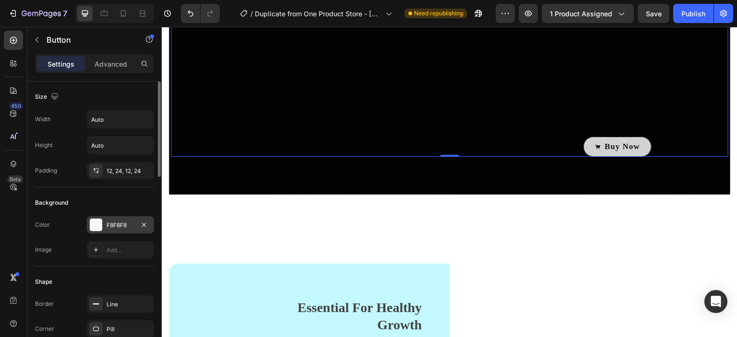
click at [97, 225] on div at bounding box center [96, 225] width 12 height 12
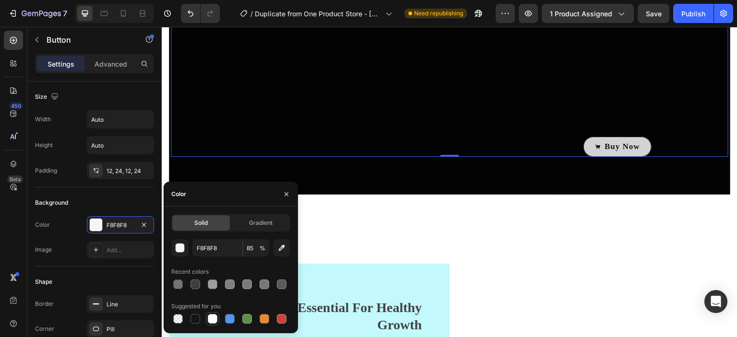
click at [214, 318] on div at bounding box center [213, 319] width 10 height 10
type input "FFFFFF"
type input "100"
click at [517, 203] on div "Buy Now Button 0 Hero Banner Section 3" at bounding box center [449, 36] width 575 height 385
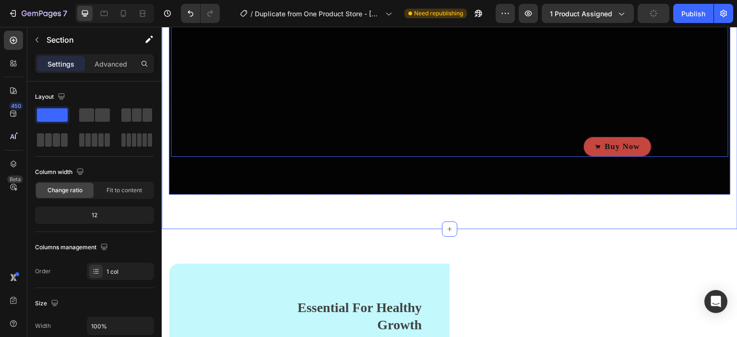
click at [642, 147] on link "Buy Now" at bounding box center [617, 147] width 68 height 21
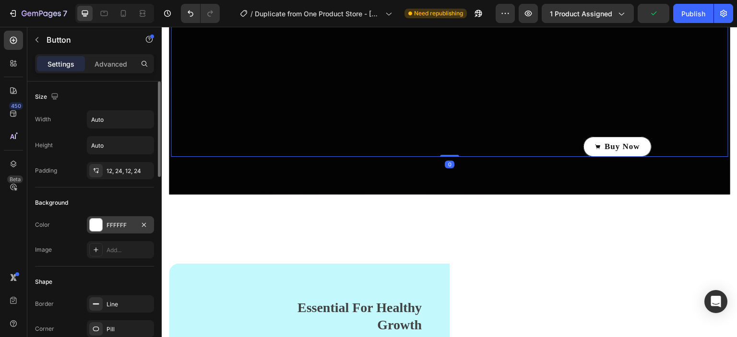
click at [91, 224] on div at bounding box center [96, 225] width 12 height 12
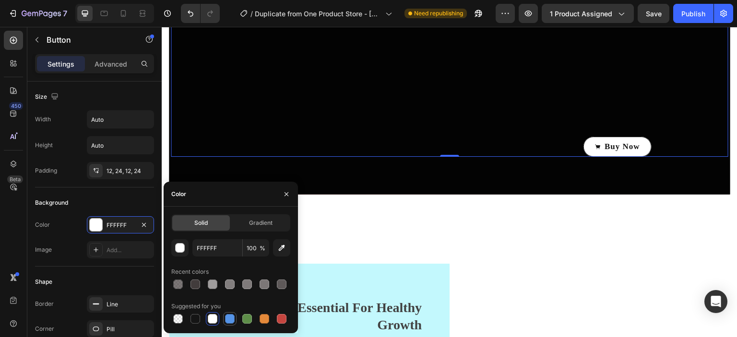
click at [230, 321] on div at bounding box center [230, 319] width 10 height 10
click at [215, 319] on div at bounding box center [213, 319] width 10 height 10
click at [198, 319] on div at bounding box center [195, 319] width 10 height 10
click at [215, 319] on div at bounding box center [213, 319] width 10 height 10
type input "FFFFFF"
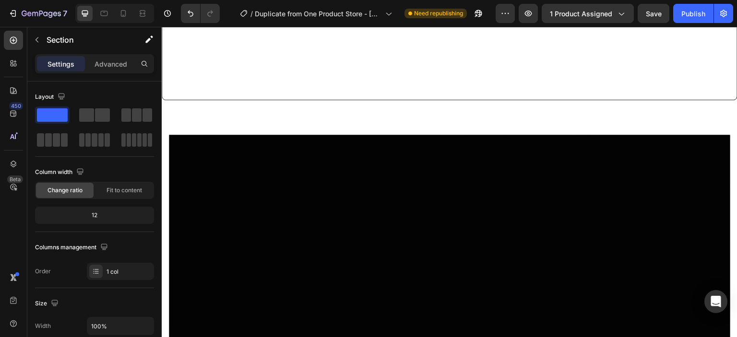
scroll to position [867, 0]
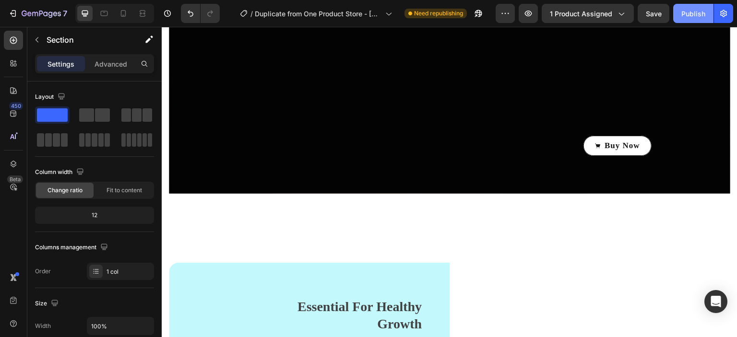
click at [684, 18] on div "Publish" at bounding box center [693, 14] width 24 height 10
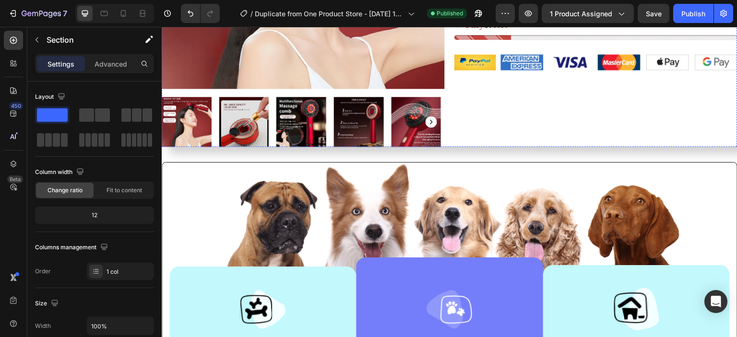
scroll to position [0, 0]
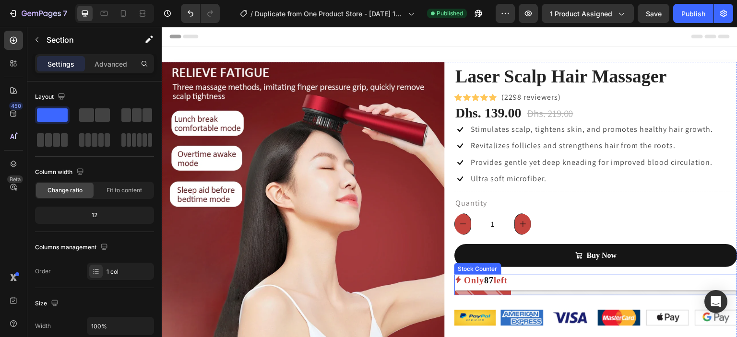
click at [531, 291] on div at bounding box center [595, 293] width 283 height 5
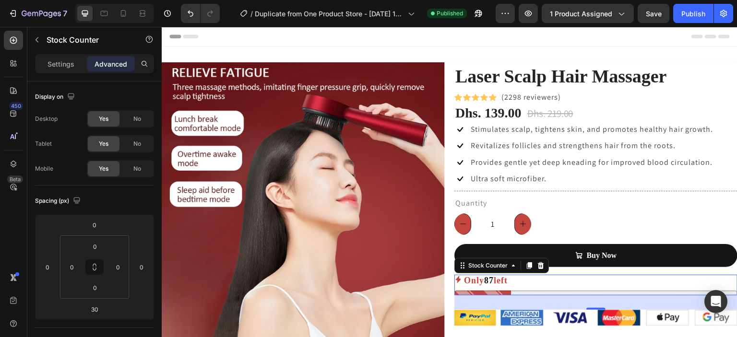
click at [492, 286] on div "Only 87 left" at bounding box center [595, 285] width 283 height 21
click at [59, 65] on p "Settings" at bounding box center [60, 64] width 27 height 10
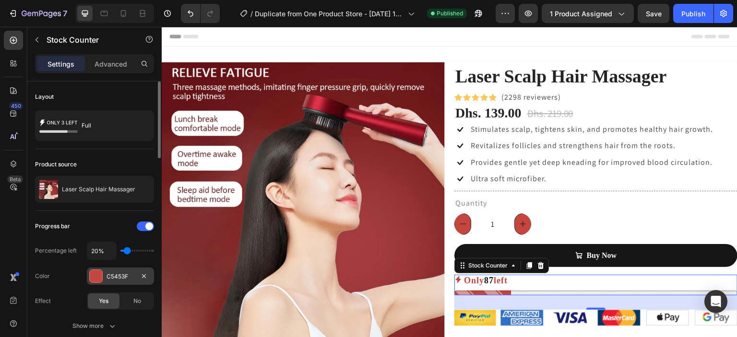
click at [95, 276] on div at bounding box center [96, 276] width 12 height 12
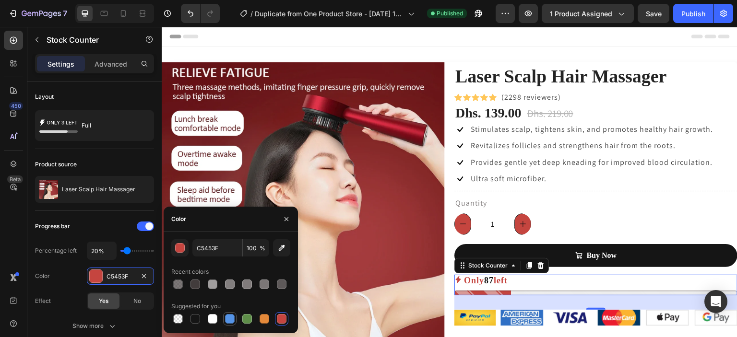
click at [234, 322] on div at bounding box center [230, 319] width 10 height 10
click at [246, 320] on div at bounding box center [247, 319] width 10 height 10
click at [260, 320] on div at bounding box center [264, 319] width 10 height 10
click at [276, 322] on div at bounding box center [282, 319] width 12 height 12
type input "C5453F"
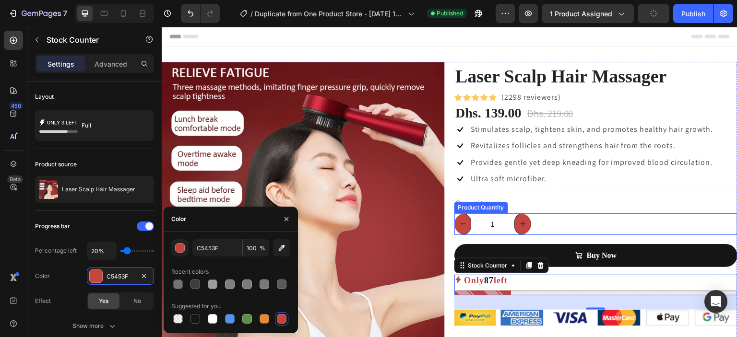
click at [628, 216] on div "1" at bounding box center [595, 224] width 283 height 22
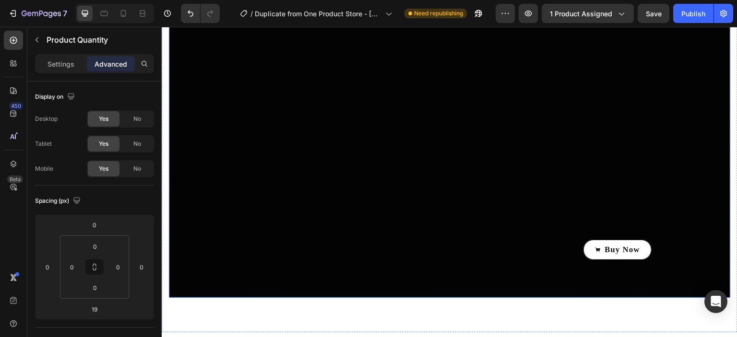
scroll to position [512, 0]
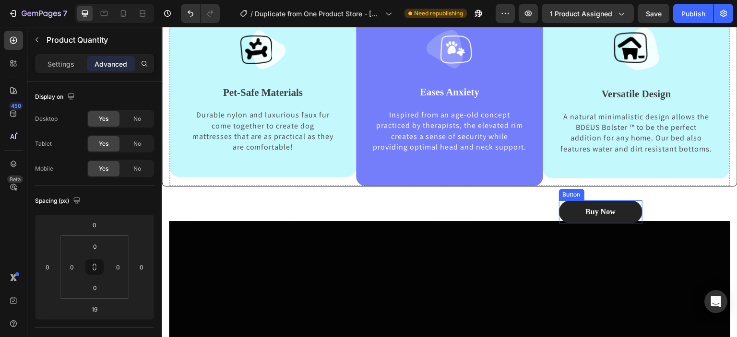
click at [630, 221] on button "Buy Now" at bounding box center [600, 211] width 83 height 23
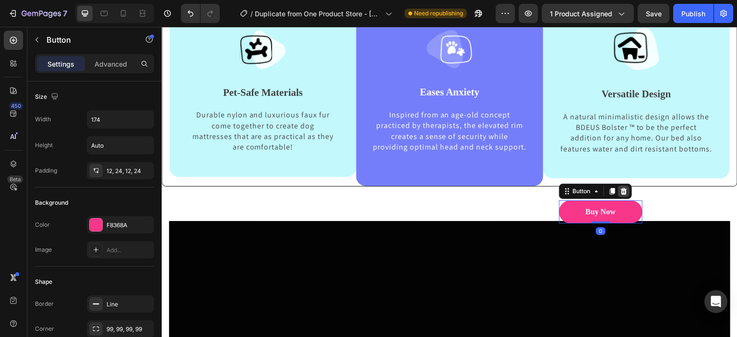
click at [621, 195] on icon at bounding box center [624, 192] width 8 height 8
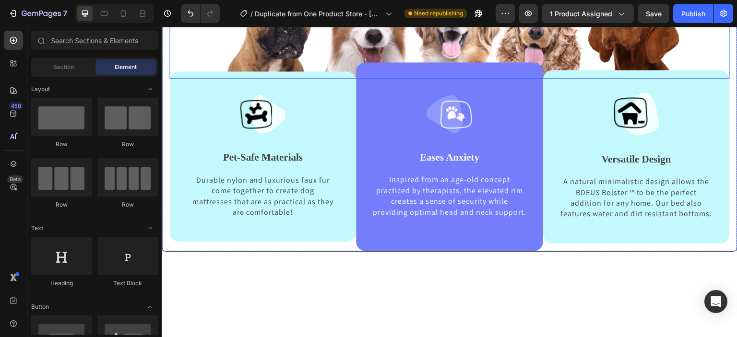
scroll to position [257, 0]
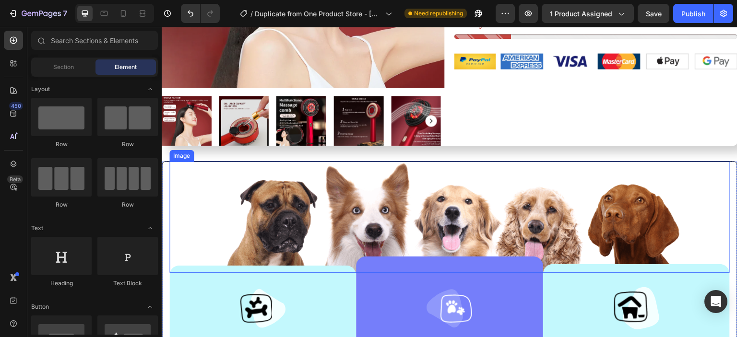
click at [316, 199] on img at bounding box center [449, 217] width 463 height 111
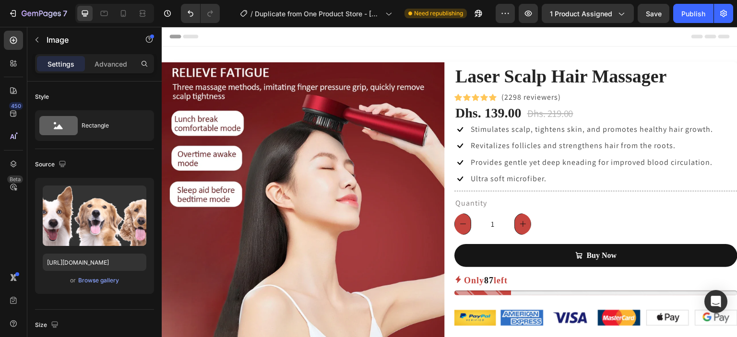
scroll to position [256, 0]
